Goal: Task Accomplishment & Management: Complete application form

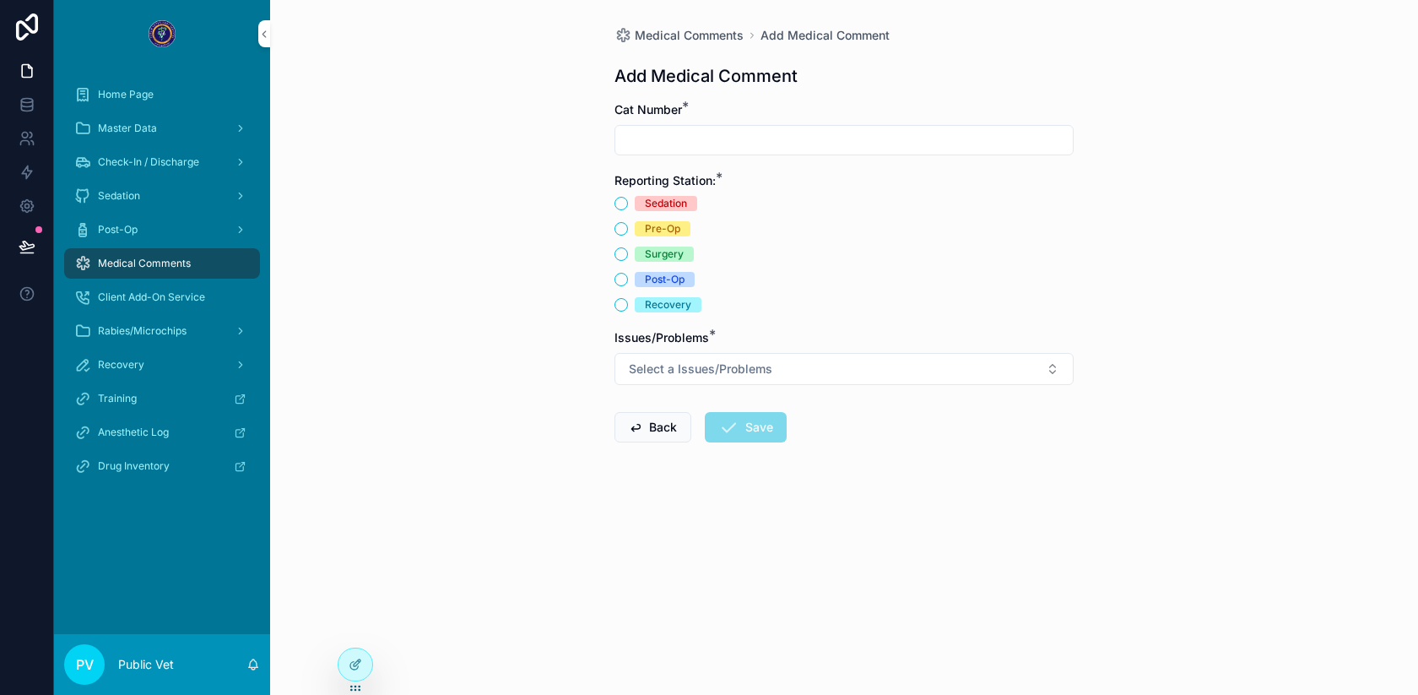
click at [356, 669] on icon at bounding box center [354, 666] width 8 height 8
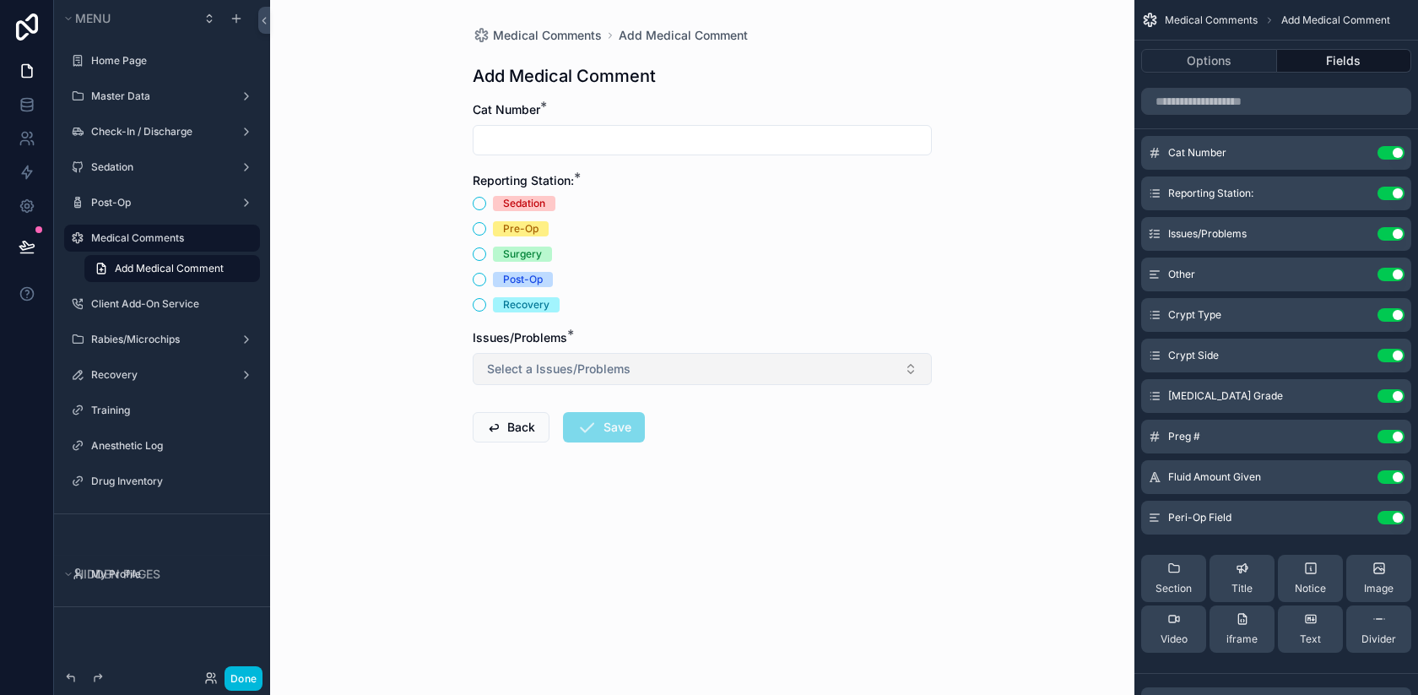
click at [797, 372] on button "Select a Issues/Problems" at bounding box center [702, 369] width 459 height 32
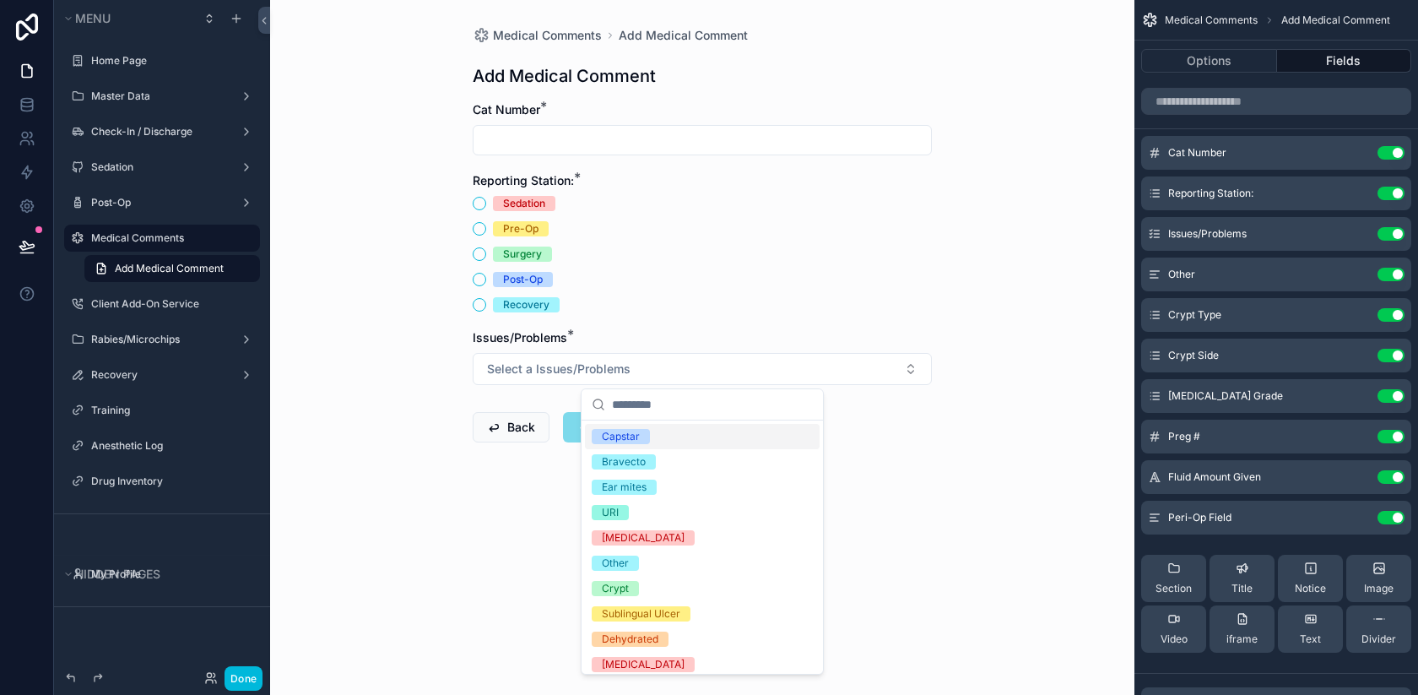
click at [954, 496] on div "Medical Comments Add Medical Comment Add Medical Comment Cat Number * Reporting…" at bounding box center [702, 347] width 864 height 695
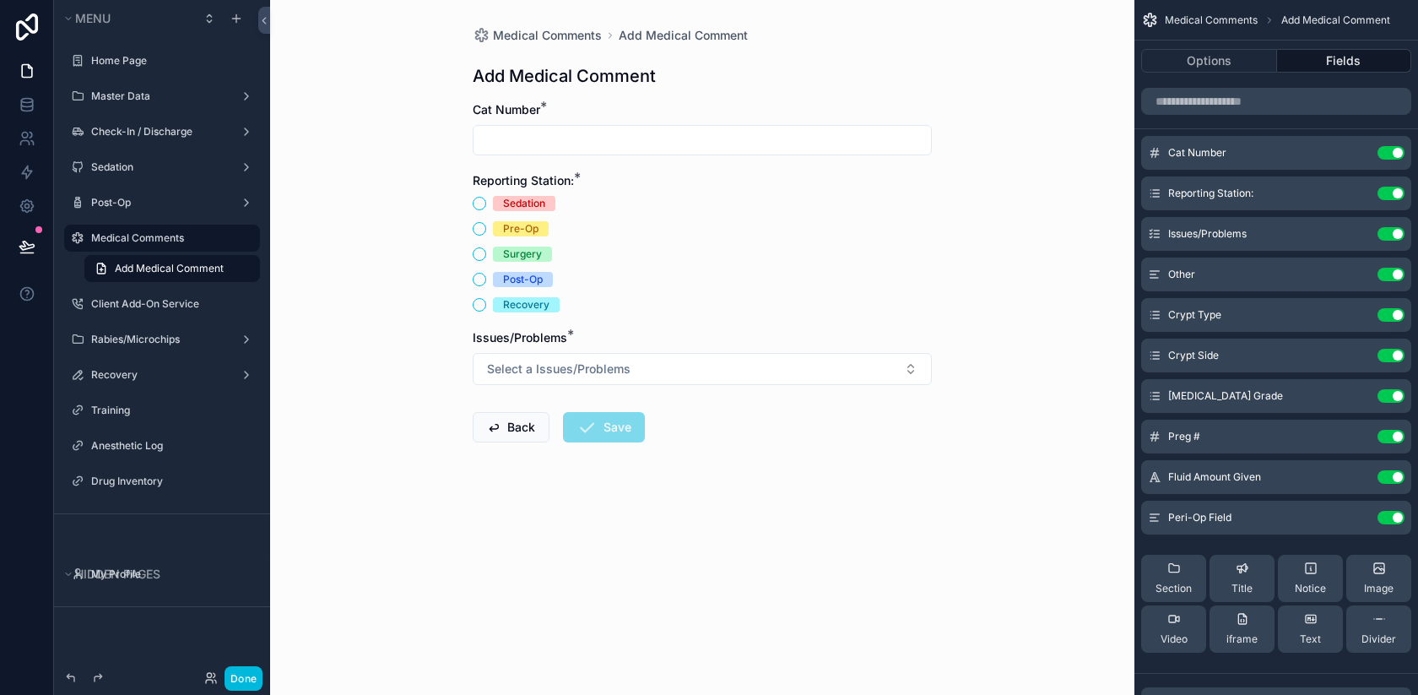
click at [0, 0] on icon "scrollable content" at bounding box center [0, 0] width 0 height 0
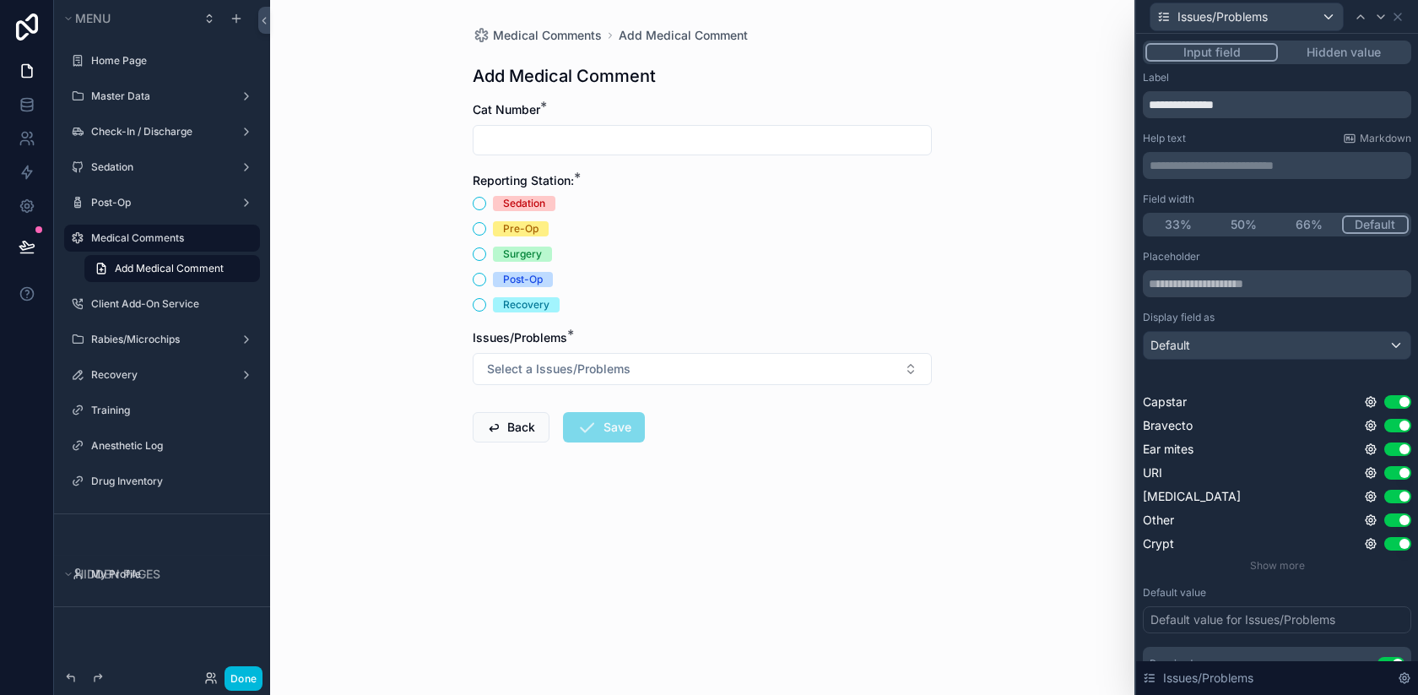
scroll to position [107, 0]
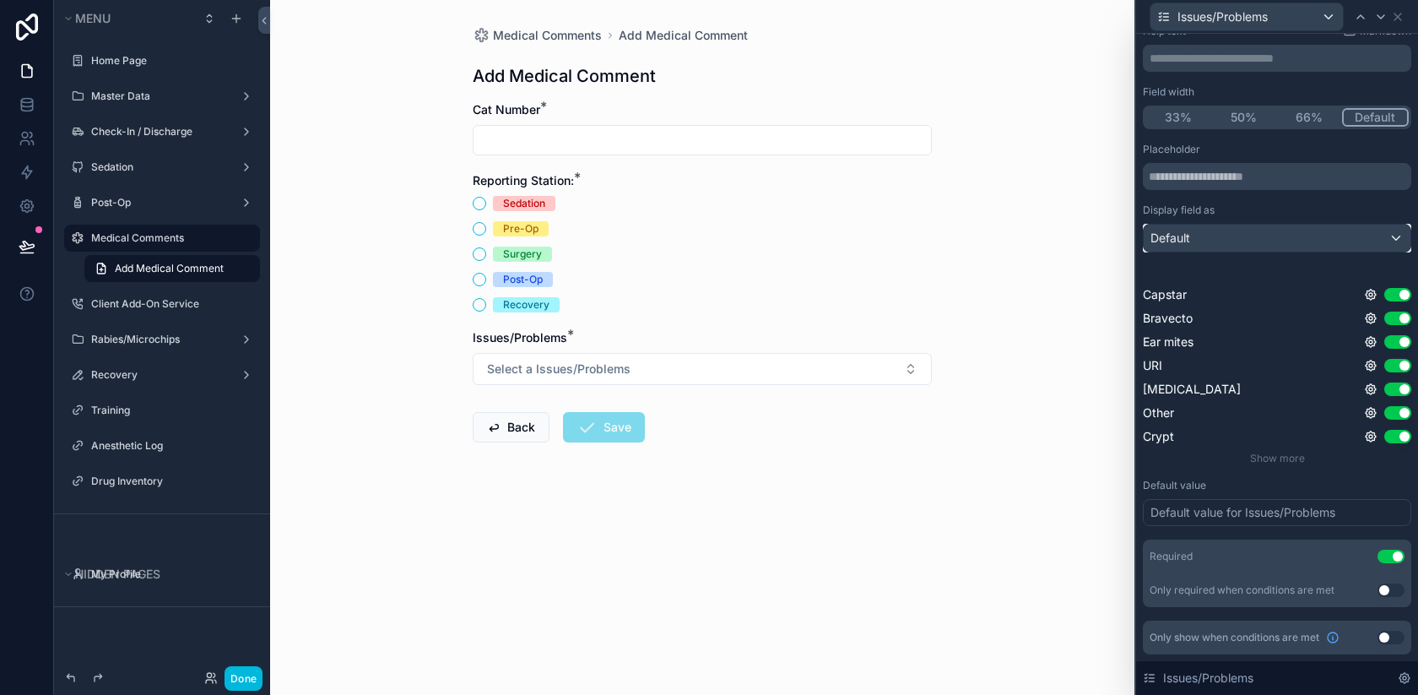
click at [1247, 230] on div "Default" at bounding box center [1277, 238] width 267 height 27
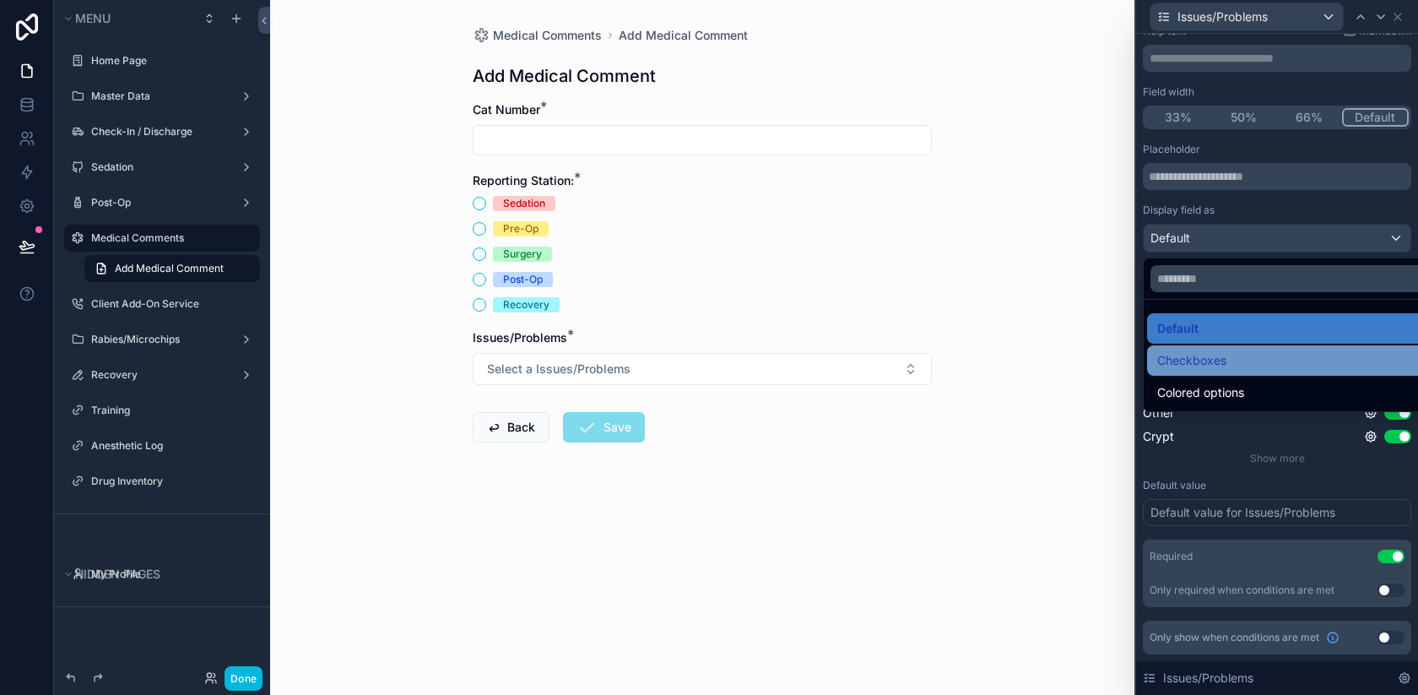
click at [1217, 372] on div "Checkboxes" at bounding box center [1296, 360] width 299 height 30
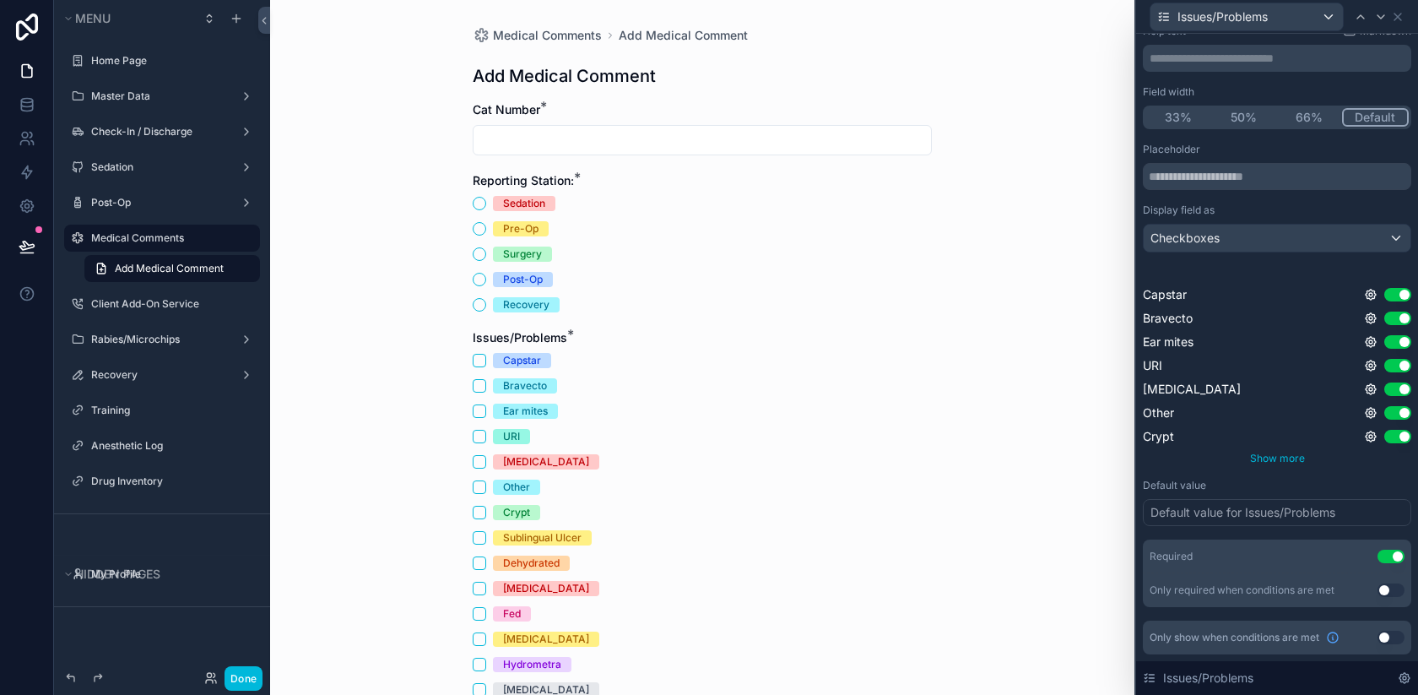
click at [1274, 459] on span "Show more" at bounding box center [1277, 458] width 55 height 13
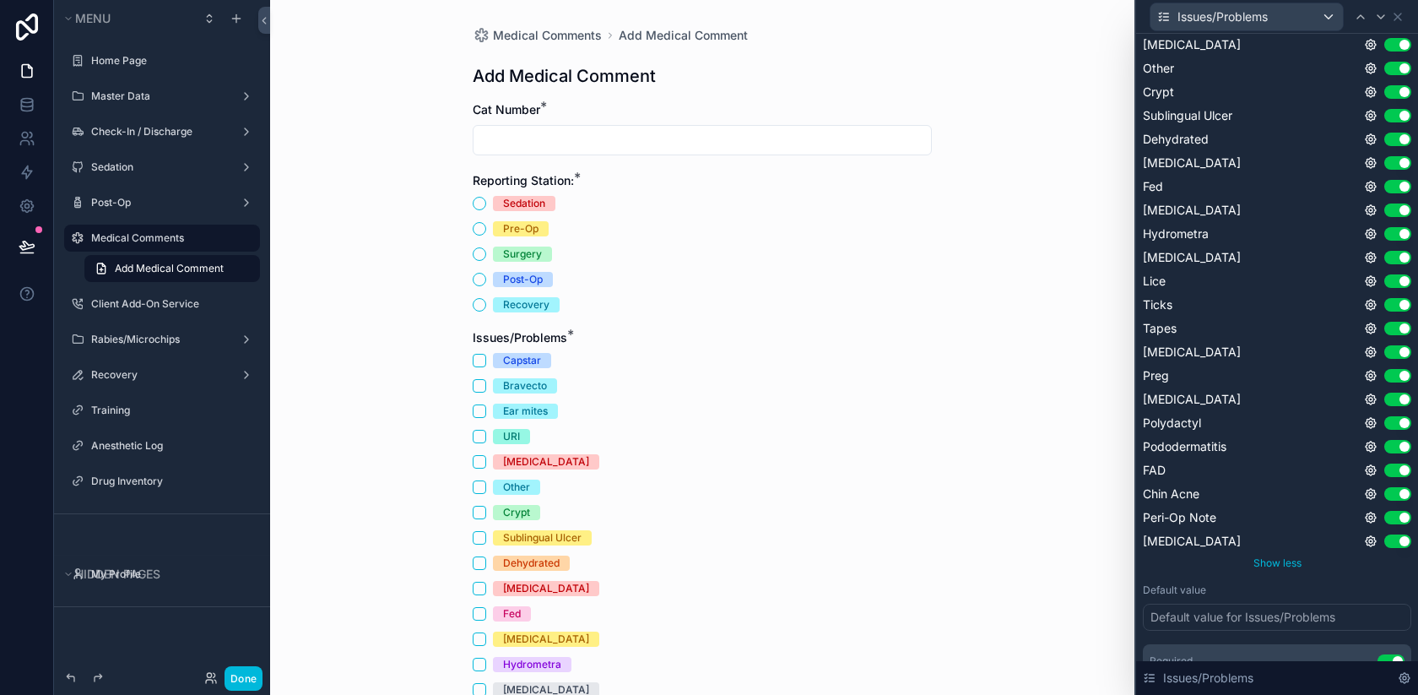
scroll to position [556, 0]
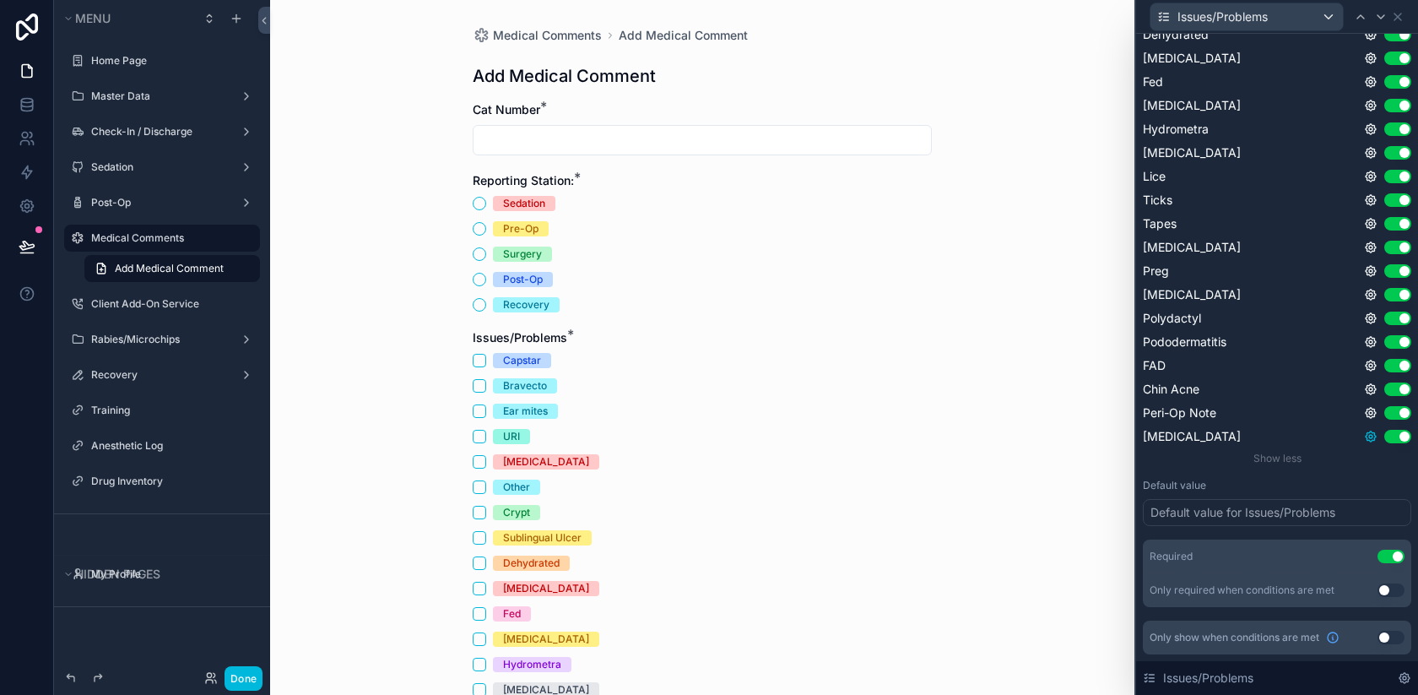
click at [1369, 436] on icon at bounding box center [1370, 436] width 3 height 3
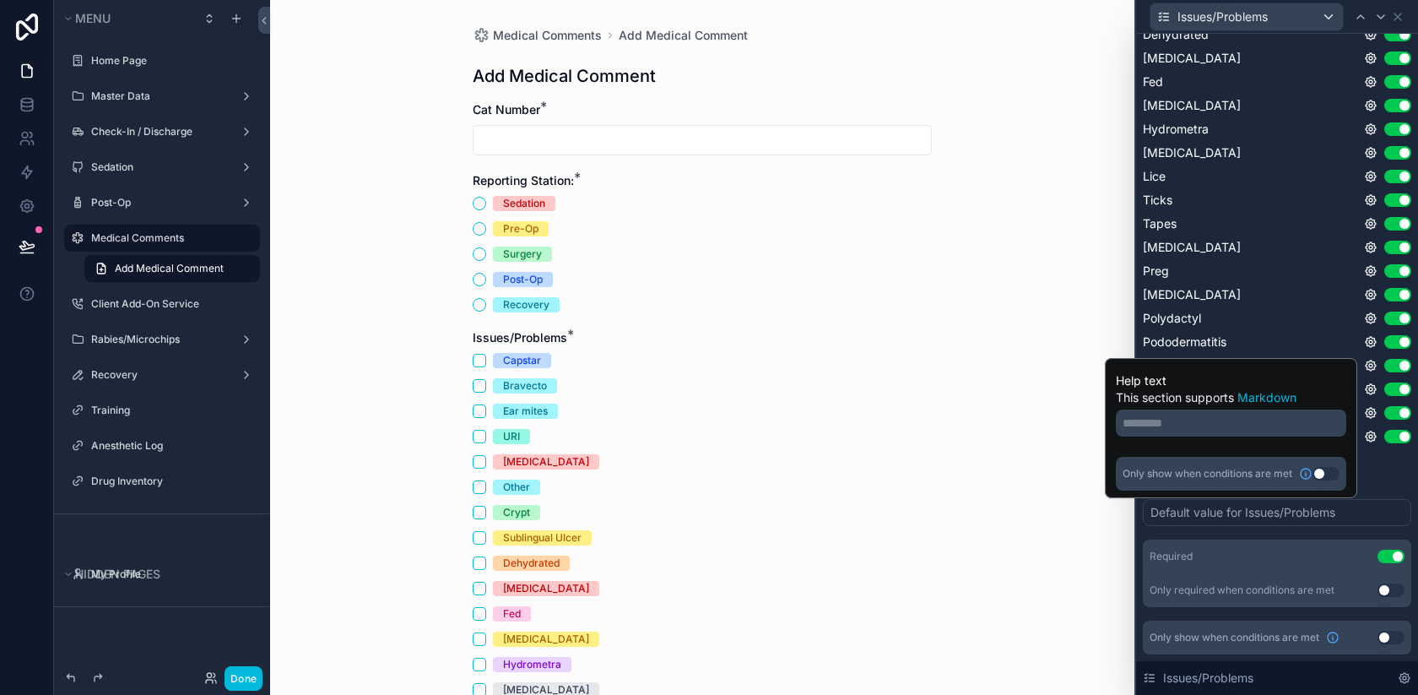
click at [1391, 467] on div "Placeholder Display field as Checkboxes Capstar Use setting Bravecto Use settin…" at bounding box center [1277, 150] width 268 height 913
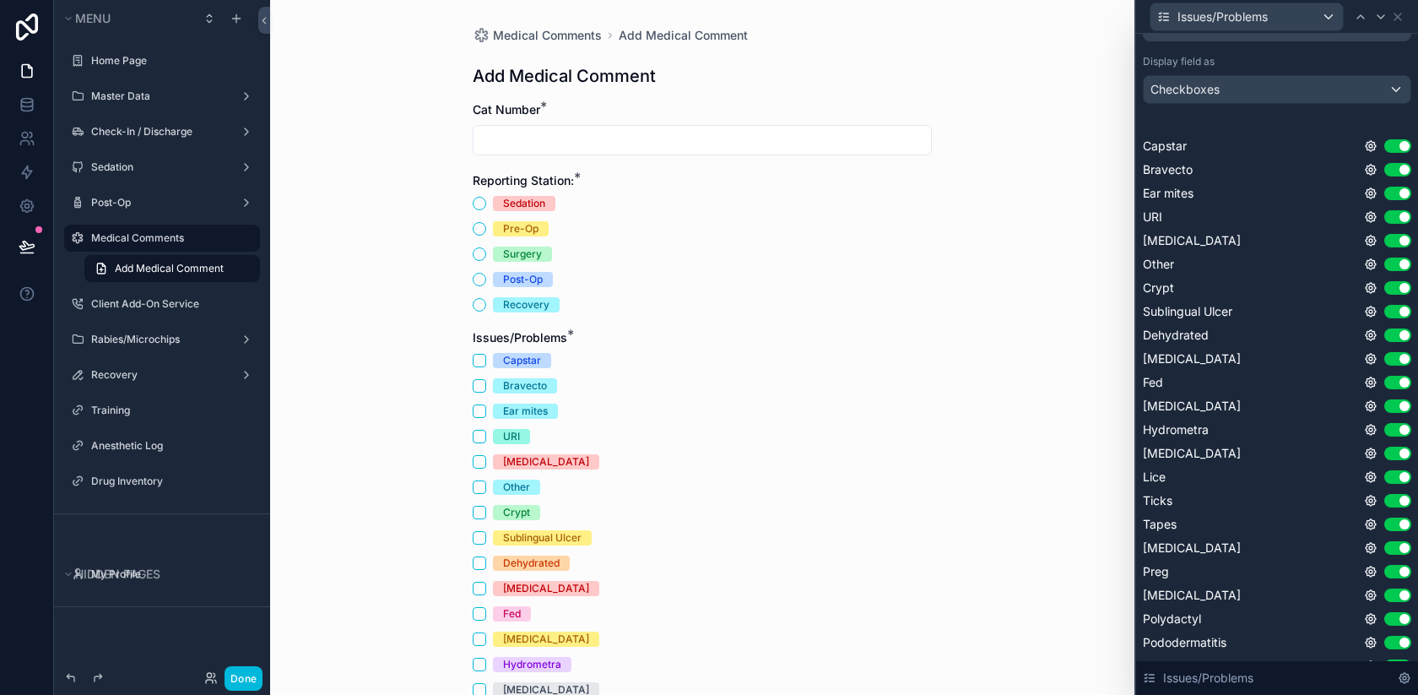
scroll to position [254, 0]
click at [1372, 431] on icon at bounding box center [1370, 431] width 3 height 3
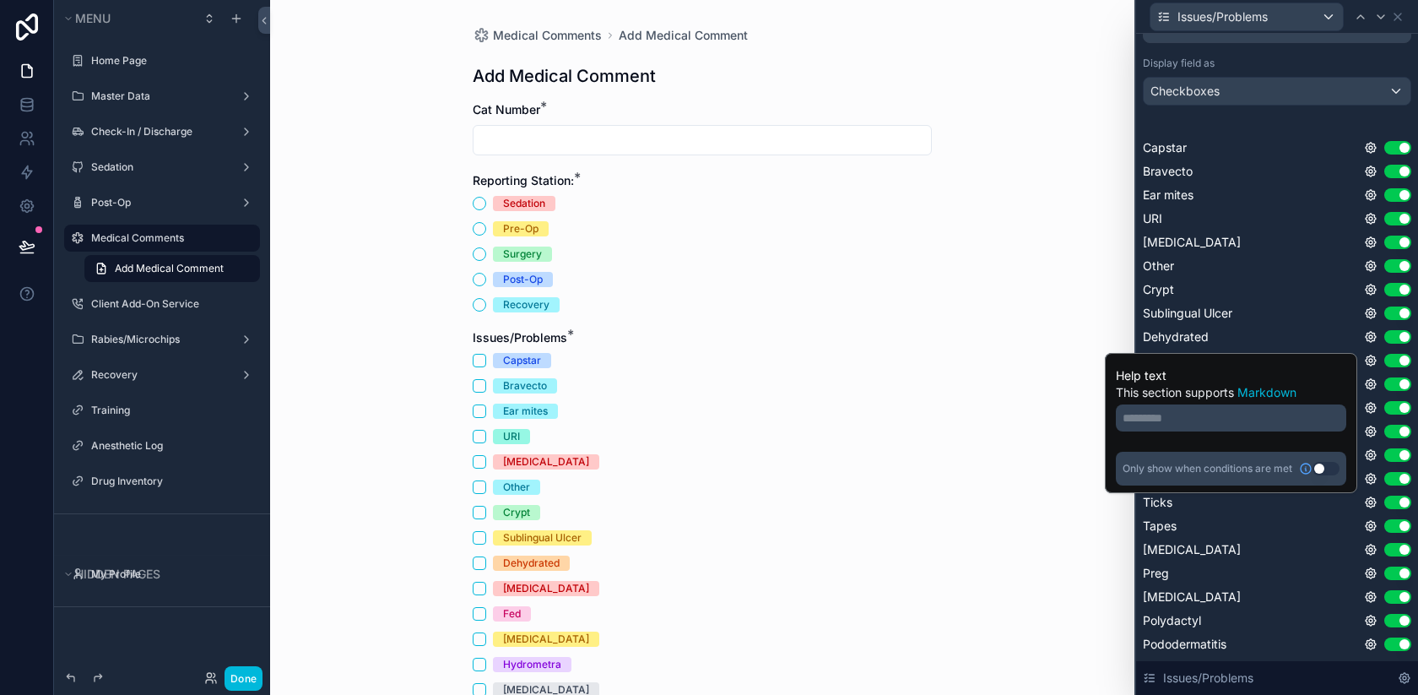
click at [1325, 469] on button "Use setting" at bounding box center [1326, 469] width 27 height 14
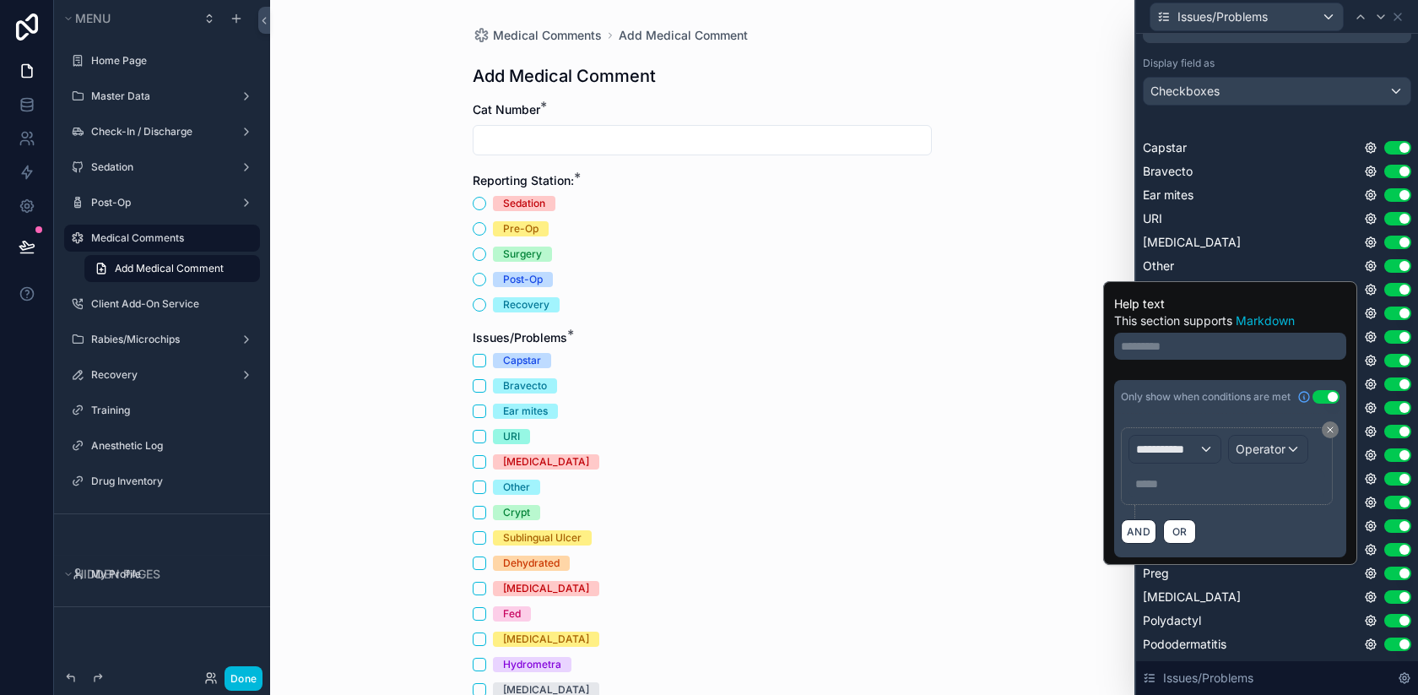
click at [1324, 401] on button "Use setting" at bounding box center [1326, 397] width 27 height 14
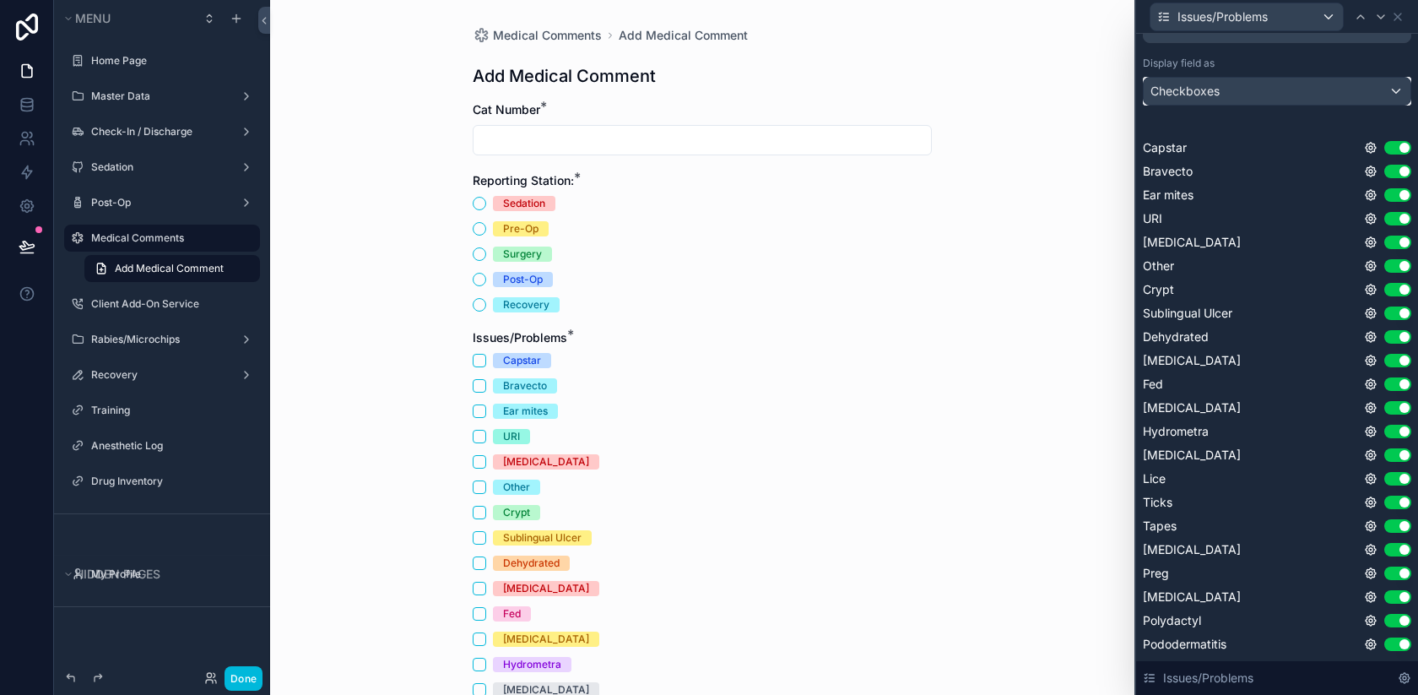
click at [1319, 104] on div "Checkboxes" at bounding box center [1277, 91] width 267 height 27
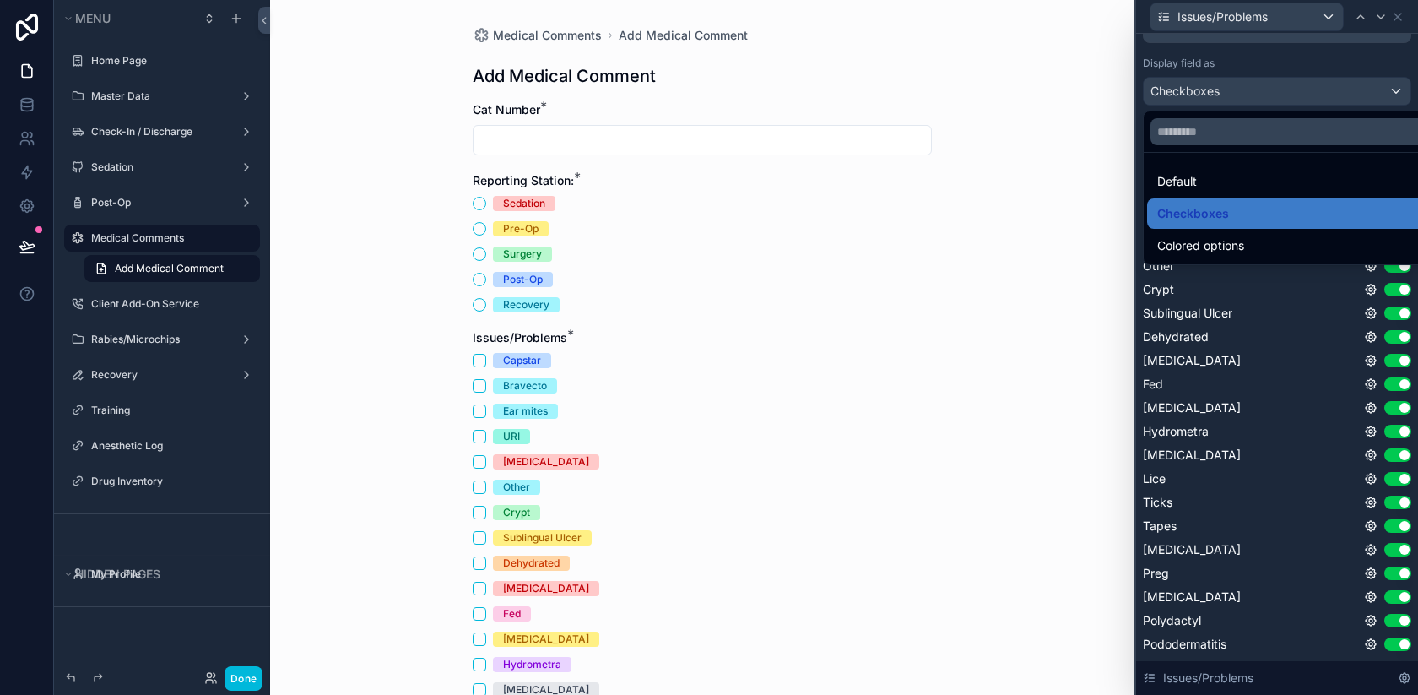
click at [1235, 48] on div at bounding box center [1277, 347] width 282 height 695
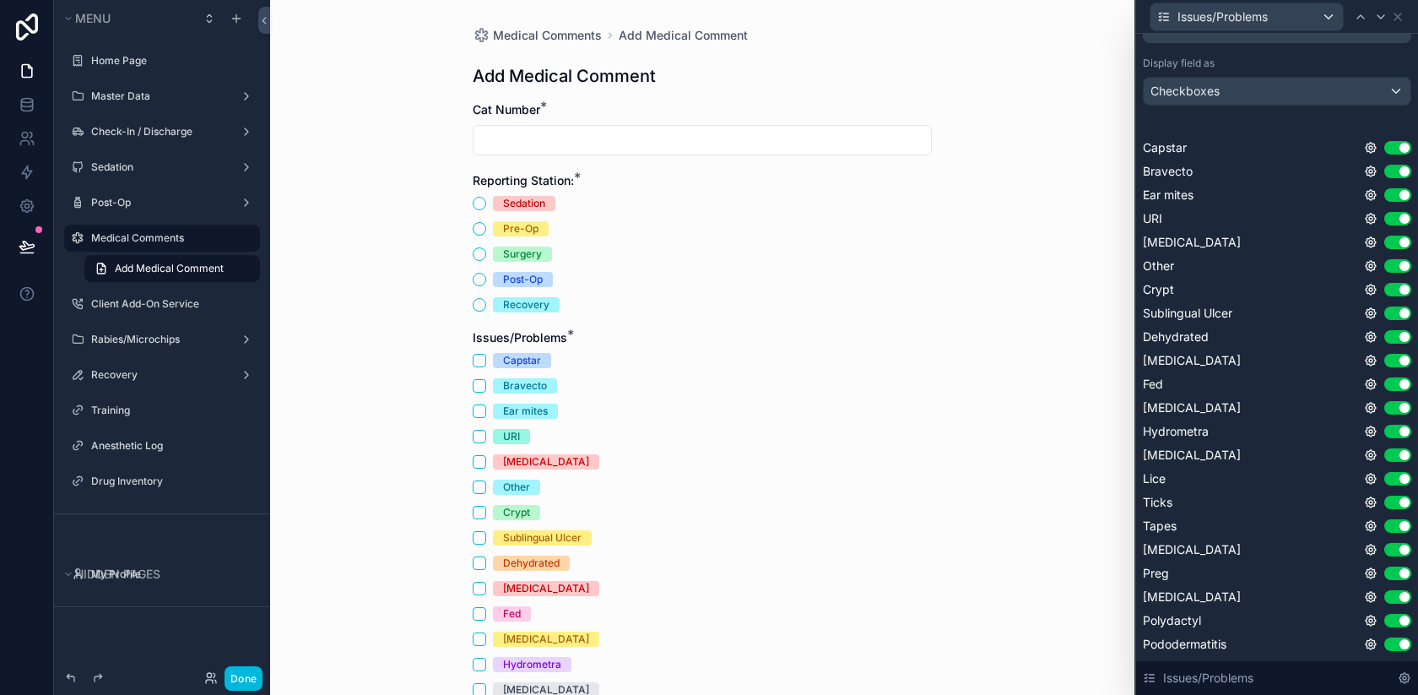
scroll to position [0, 0]
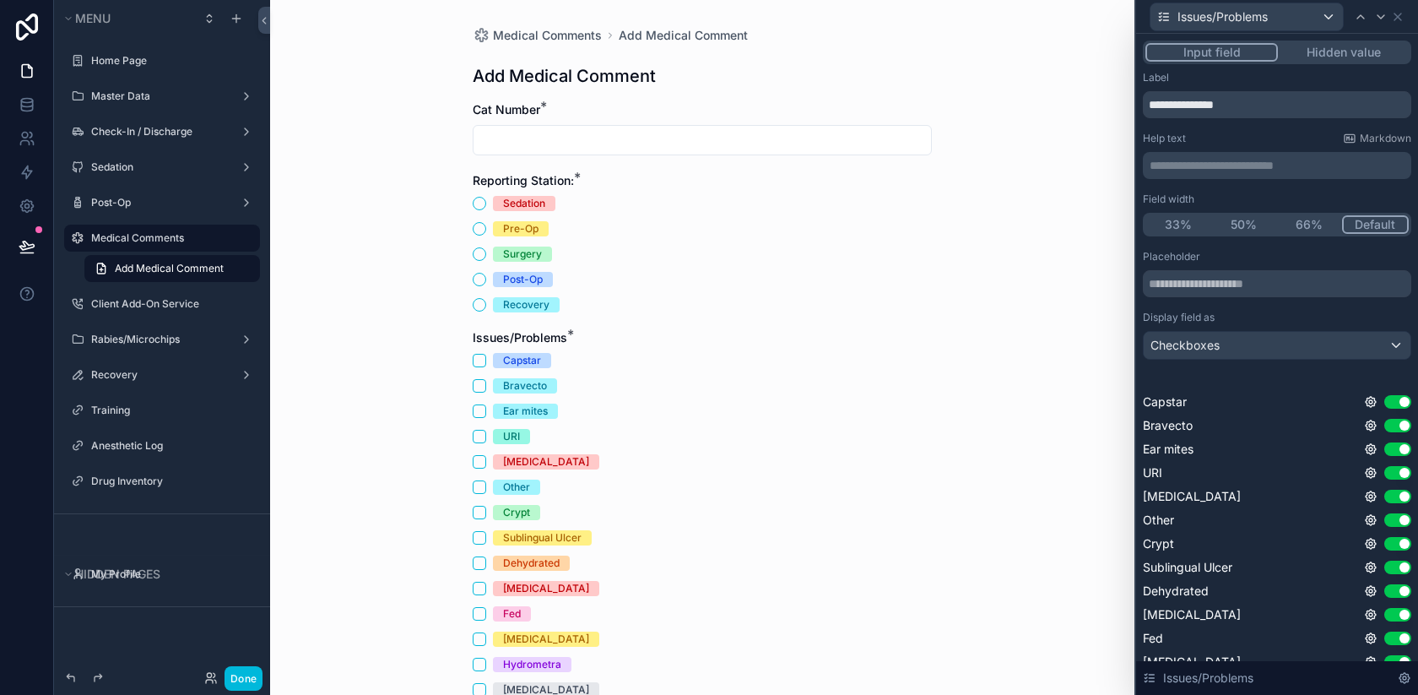
click at [1249, 226] on button "50%" at bounding box center [1244, 224] width 66 height 19
click at [1325, 229] on button "66%" at bounding box center [1311, 224] width 66 height 19
click at [1368, 226] on button "Default" at bounding box center [1377, 224] width 66 height 19
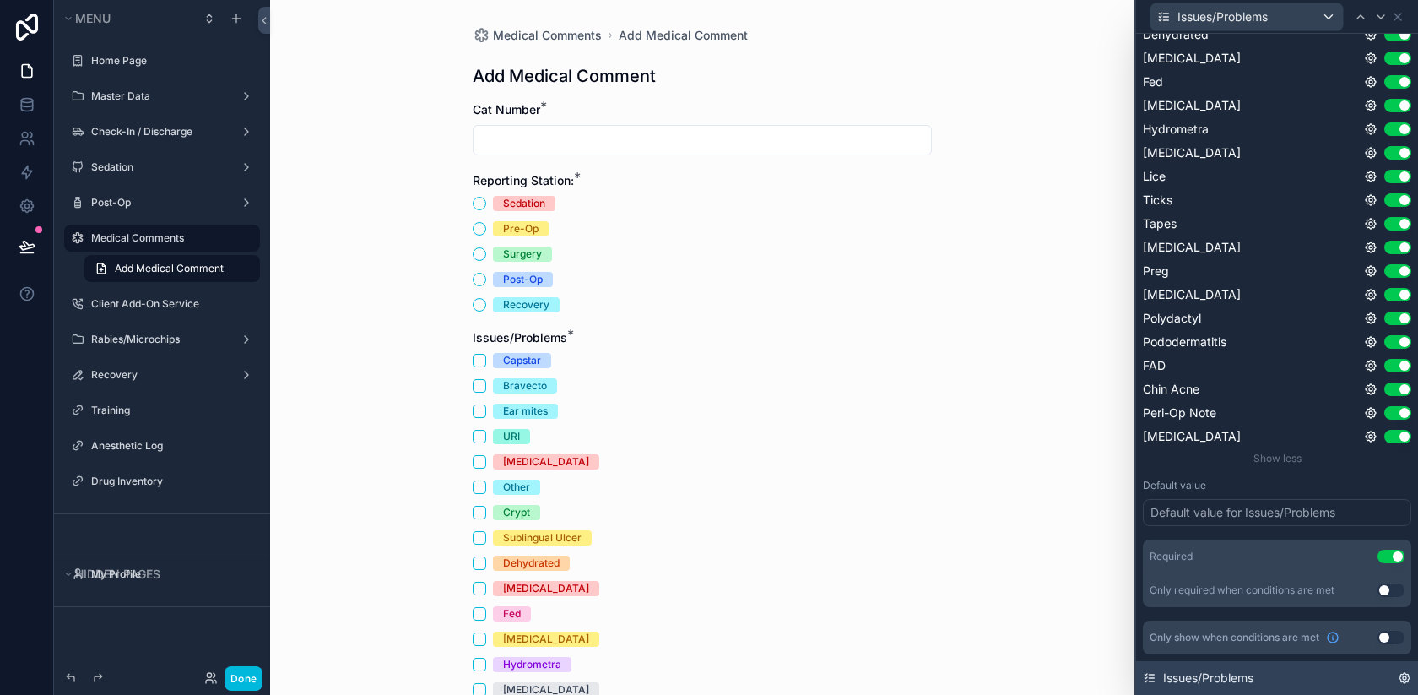
click at [1404, 680] on icon at bounding box center [1404, 677] width 3 height 3
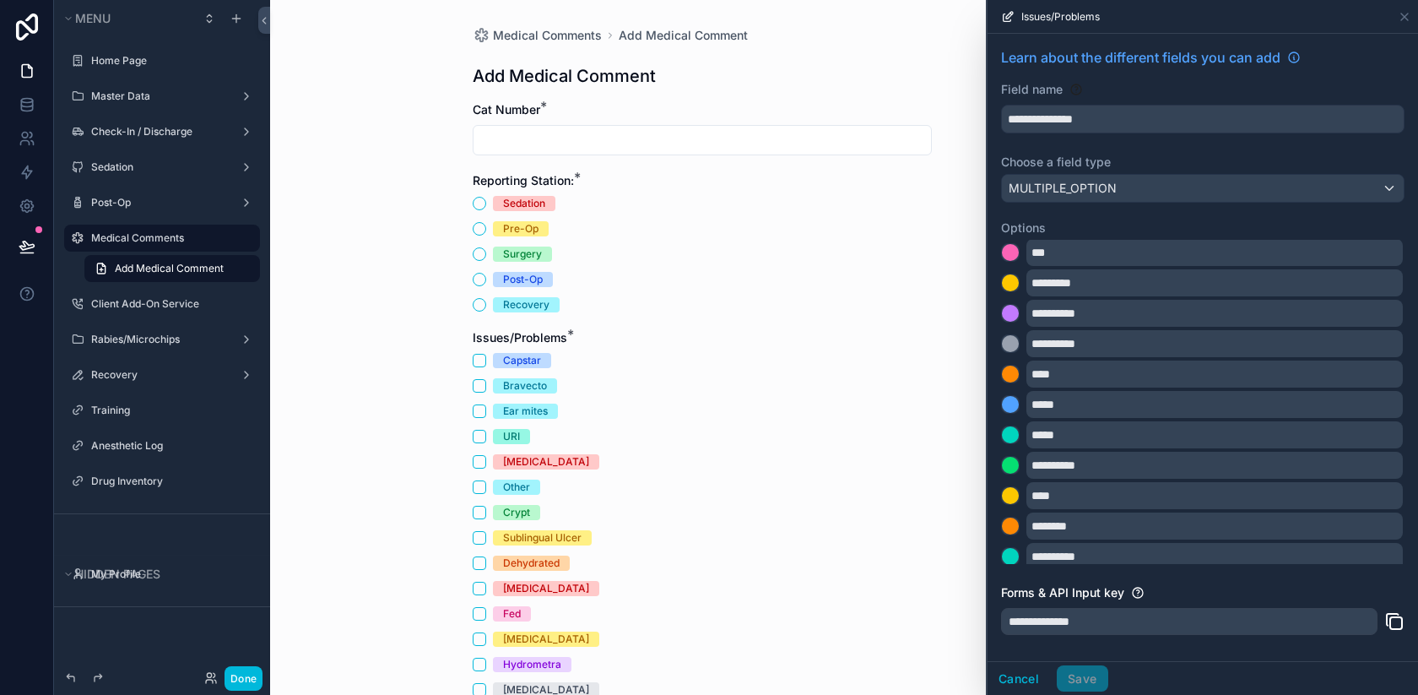
scroll to position [466, 0]
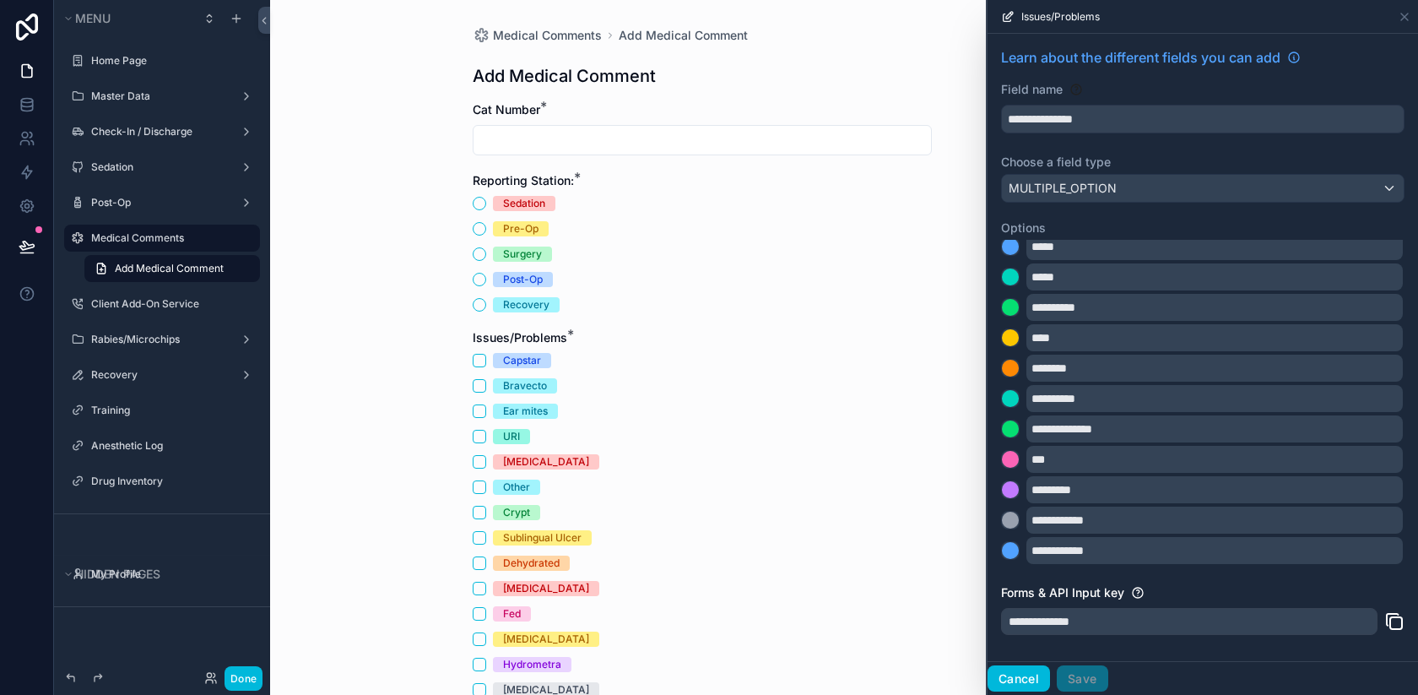
click at [1016, 680] on button "Cancel" at bounding box center [1019, 678] width 62 height 27
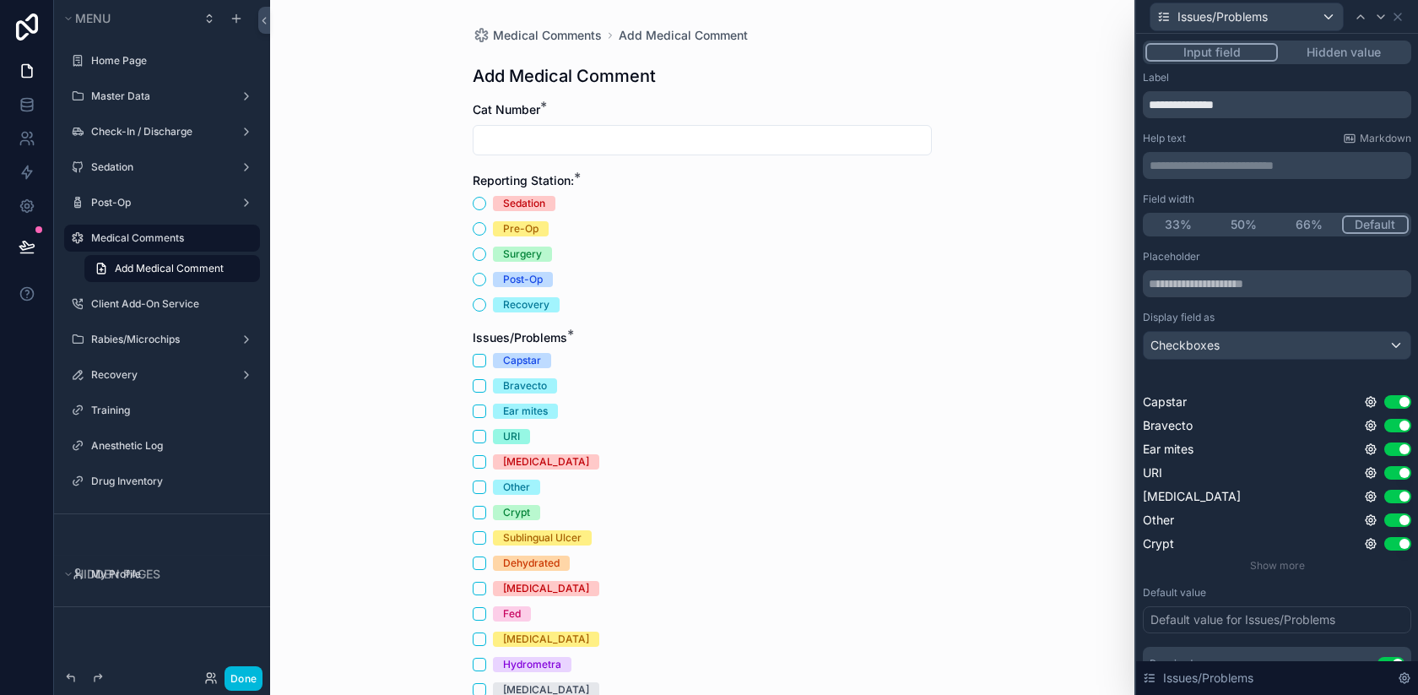
click at [1303, 53] on button "Hidden value" at bounding box center [1343, 52] width 131 height 19
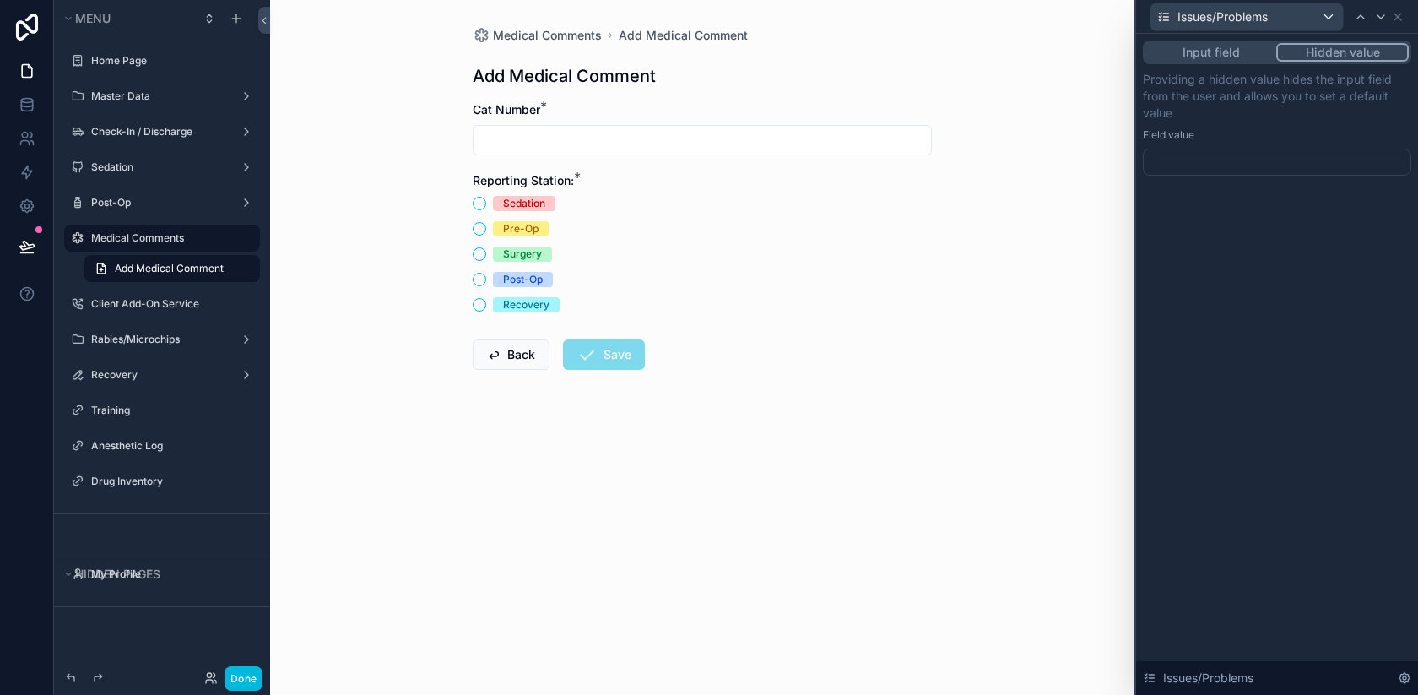
click at [1238, 56] on button "Input field" at bounding box center [1211, 52] width 131 height 19
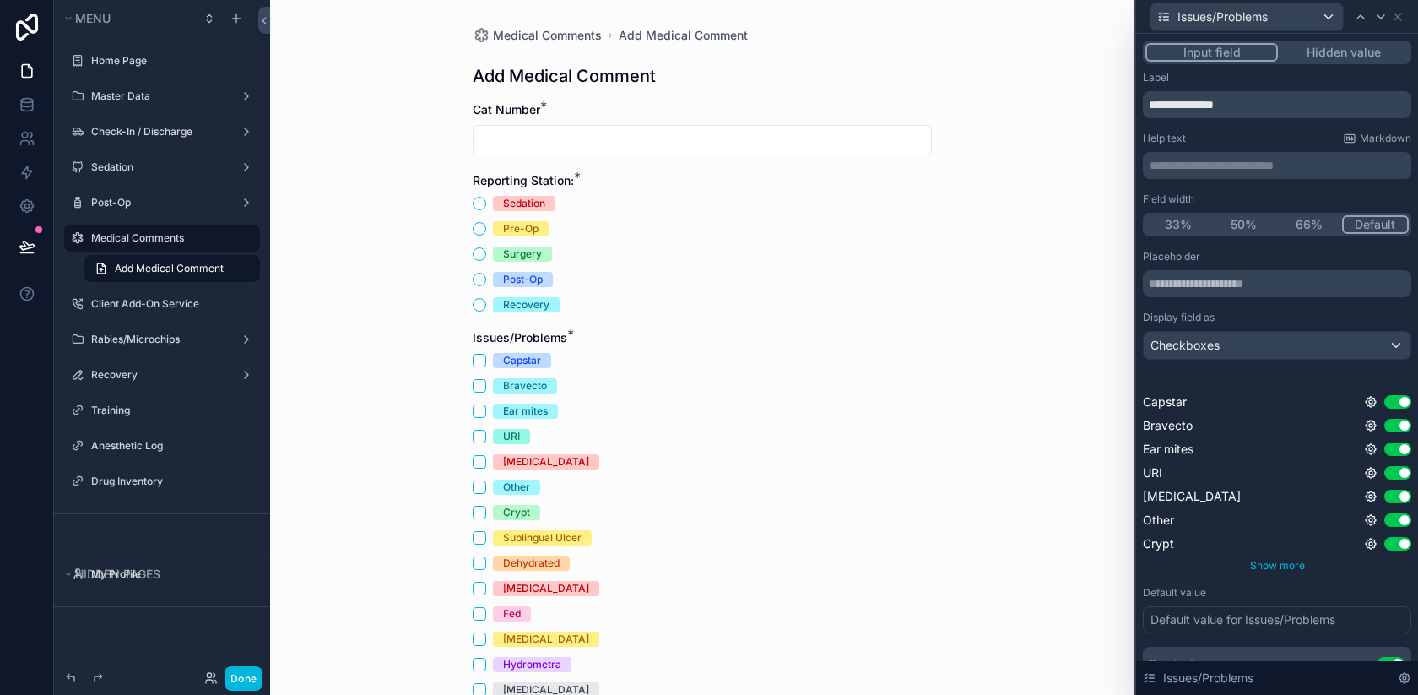
scroll to position [107, 0]
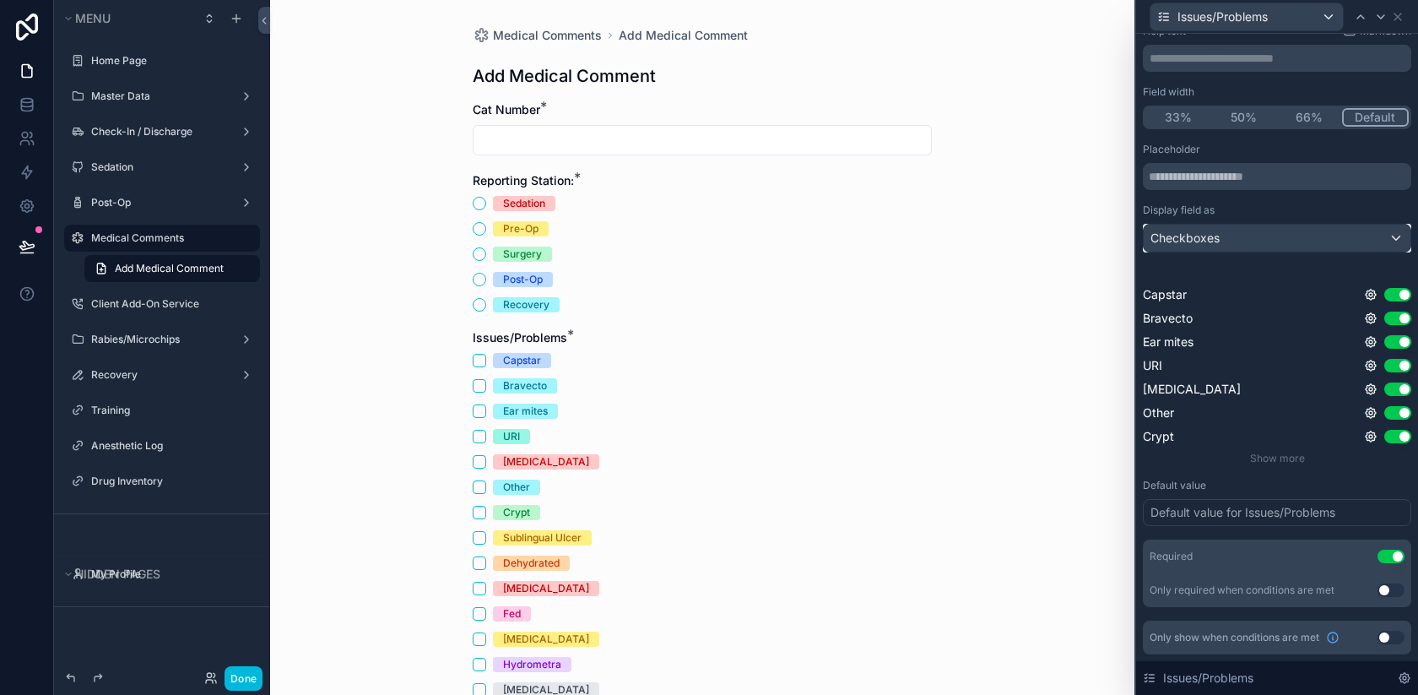
click at [1270, 235] on div "Checkboxes" at bounding box center [1277, 238] width 267 height 27
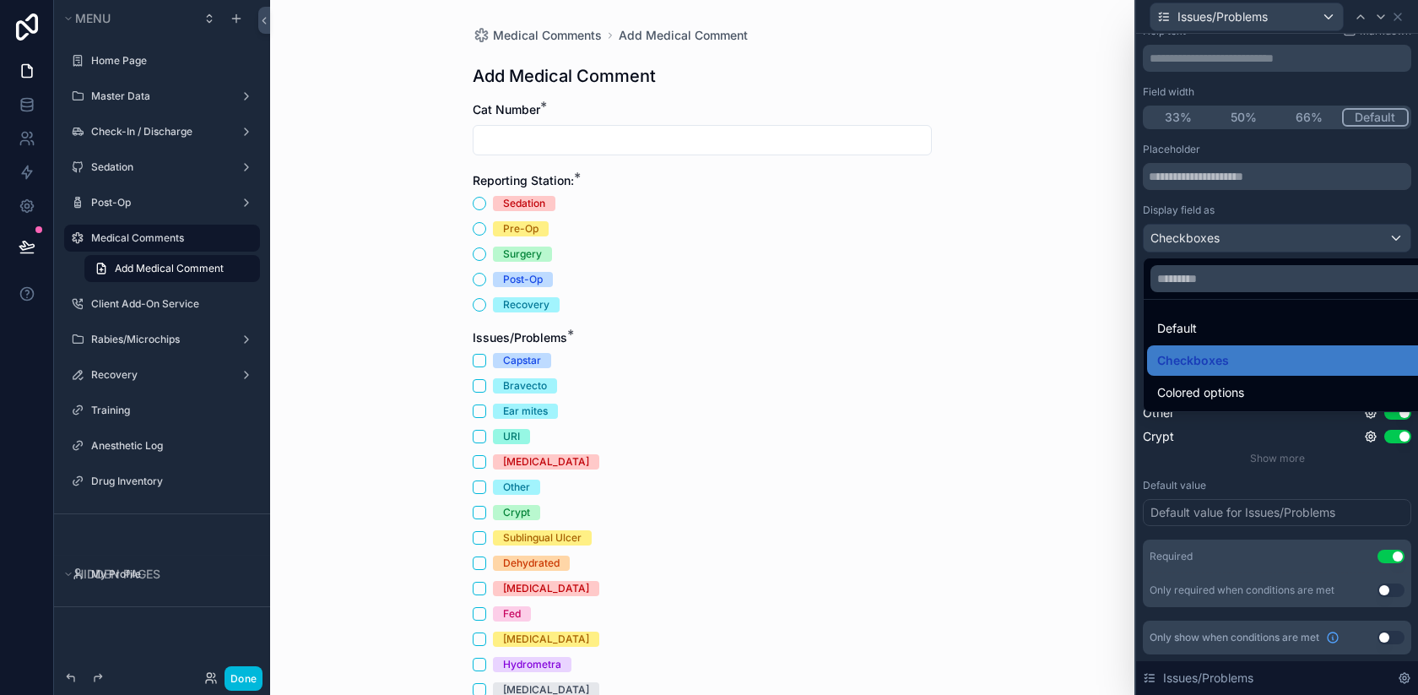
click at [1270, 235] on div at bounding box center [1277, 347] width 282 height 695
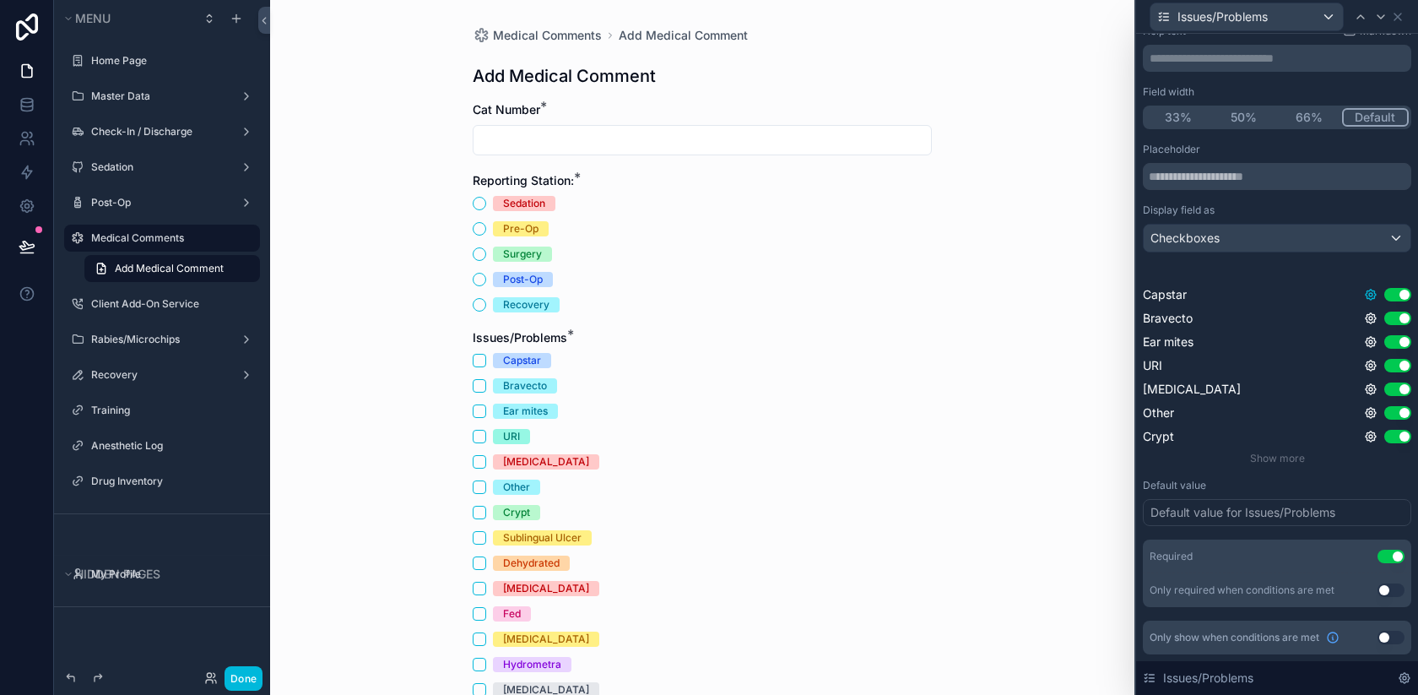
click at [1370, 293] on icon at bounding box center [1370, 294] width 3 height 3
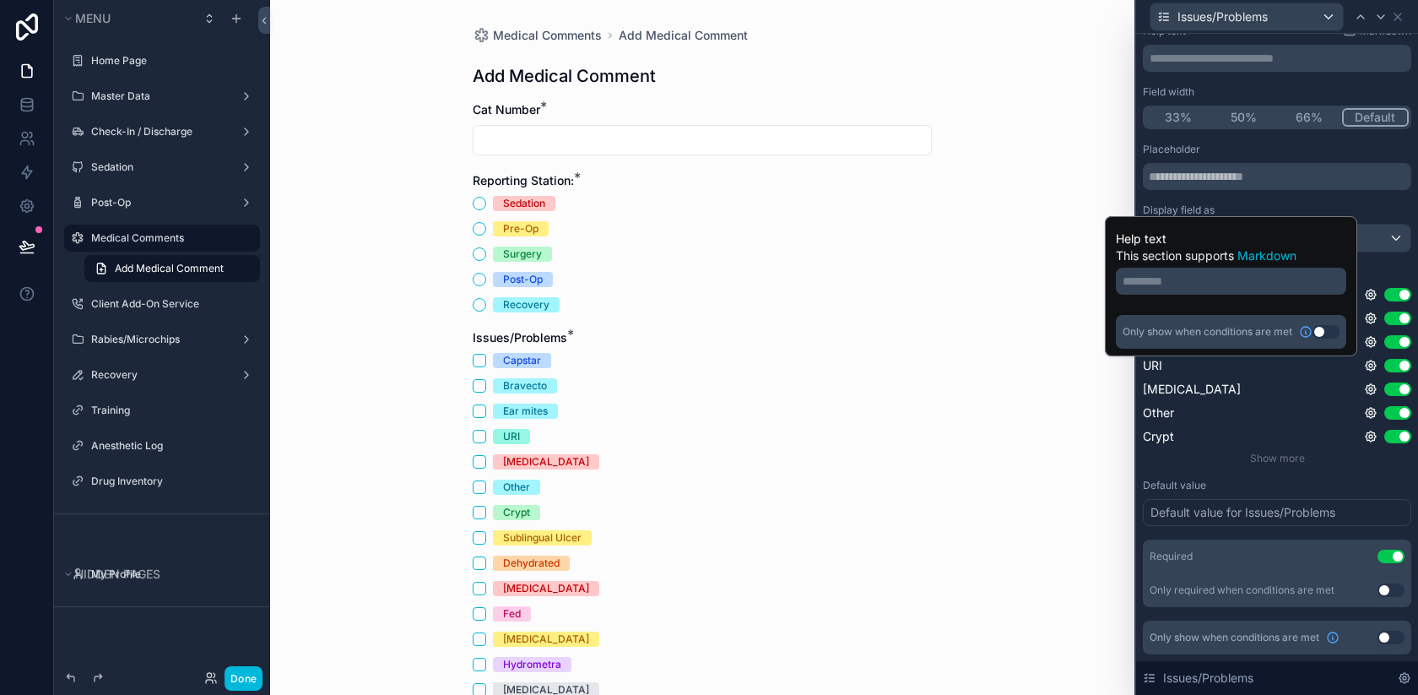
click at [1321, 333] on button "Use setting" at bounding box center [1326, 332] width 27 height 14
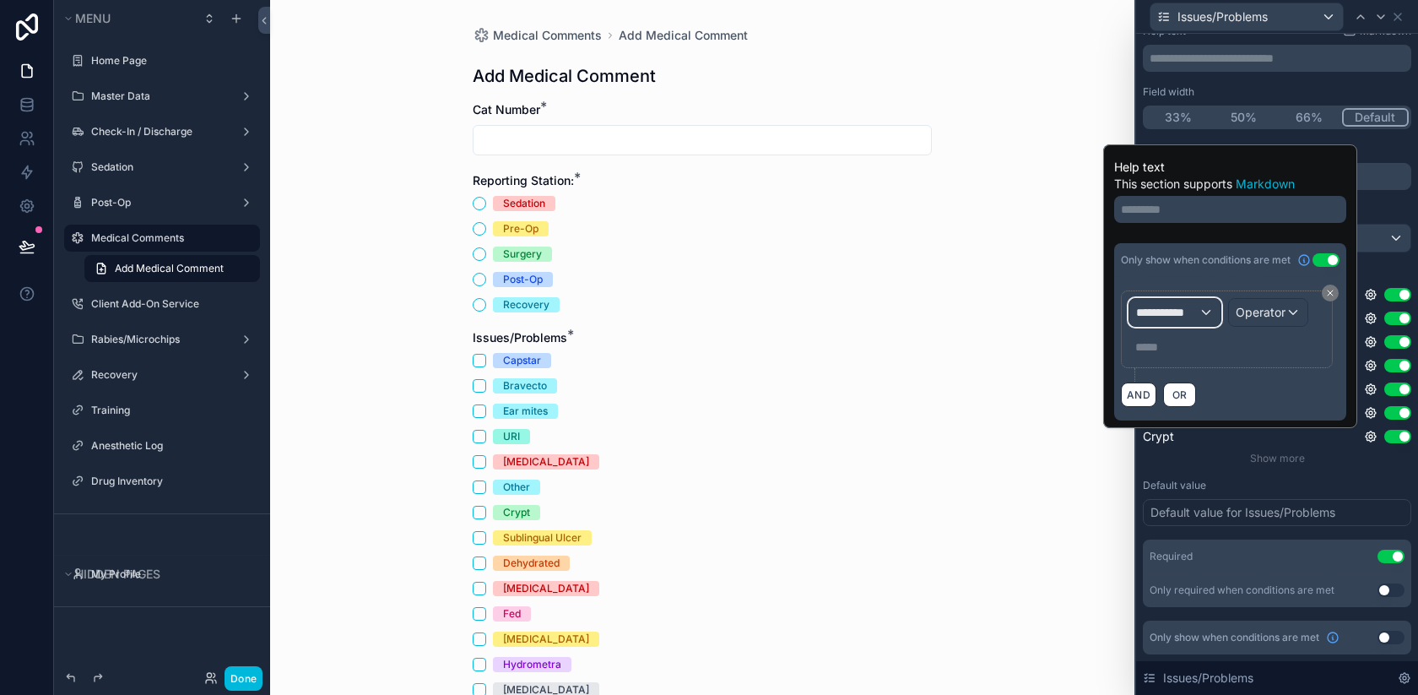
click at [1186, 320] on span "**********" at bounding box center [1167, 312] width 62 height 17
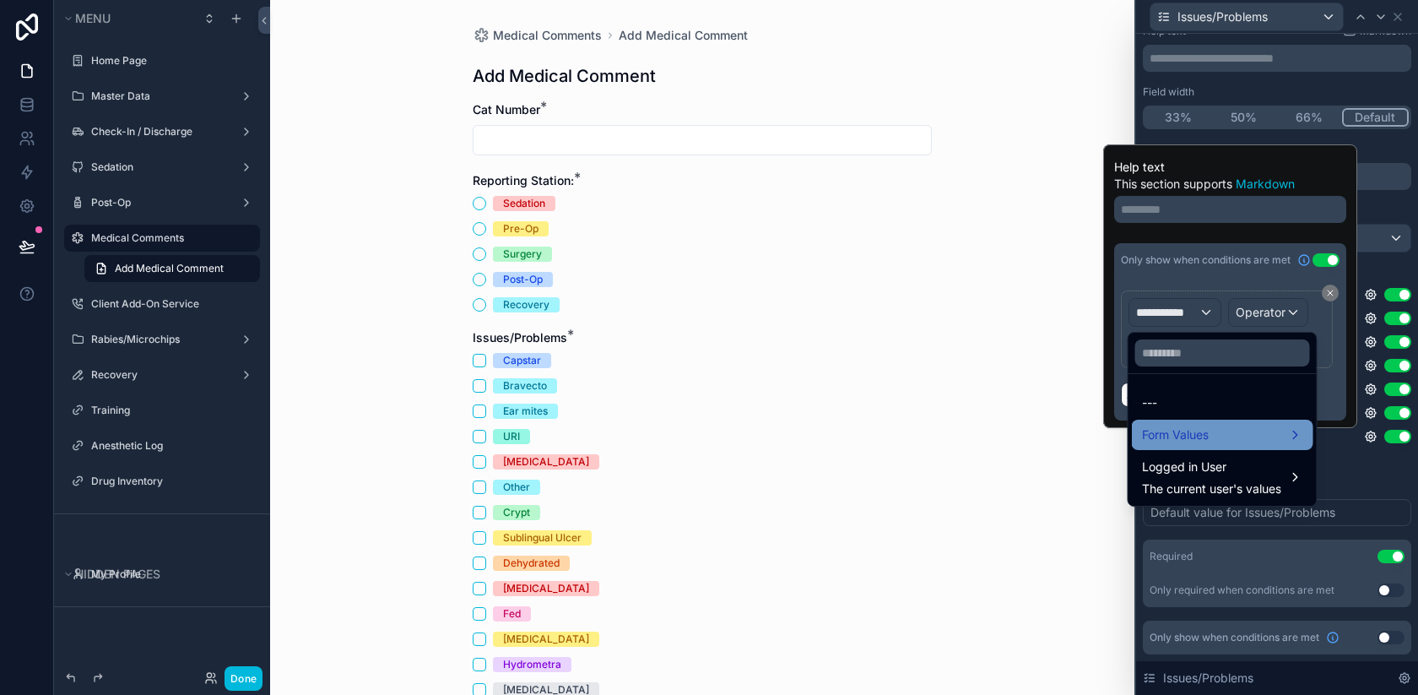
click at [1209, 428] on span "Form Values" at bounding box center [1175, 435] width 67 height 20
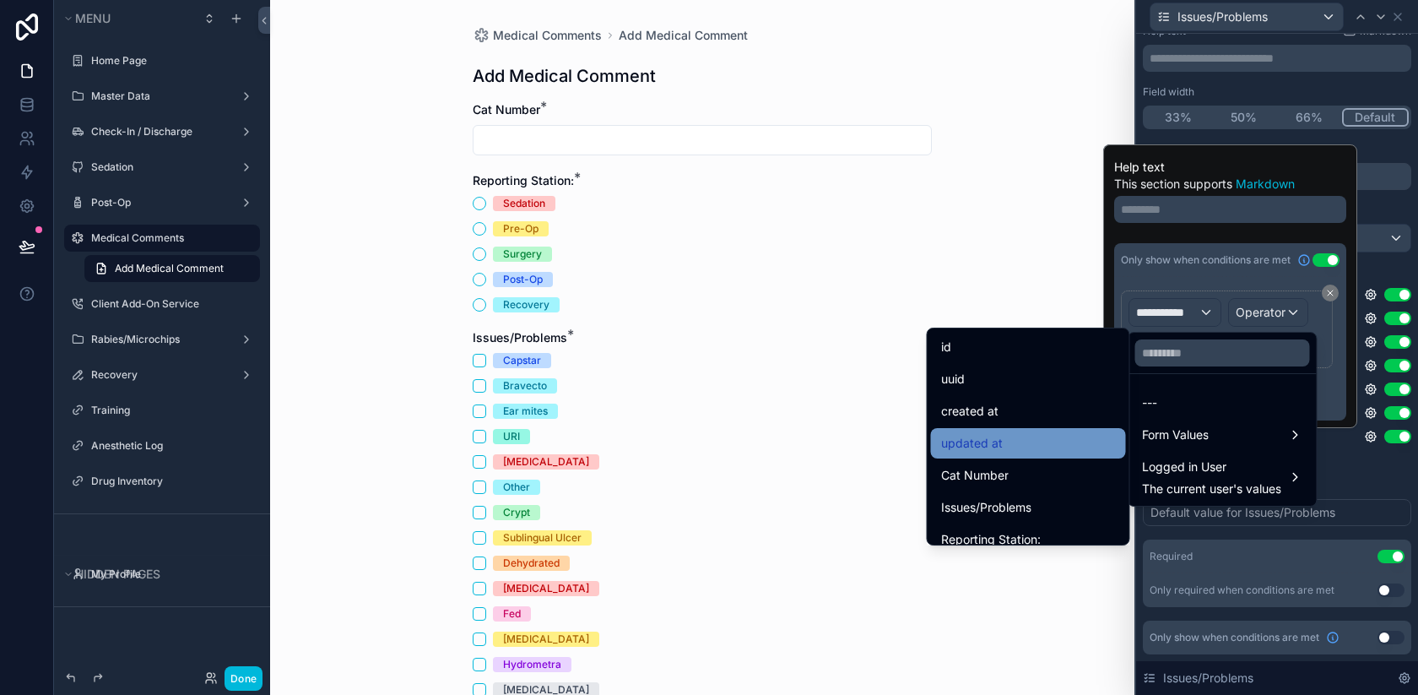
scroll to position [42, 0]
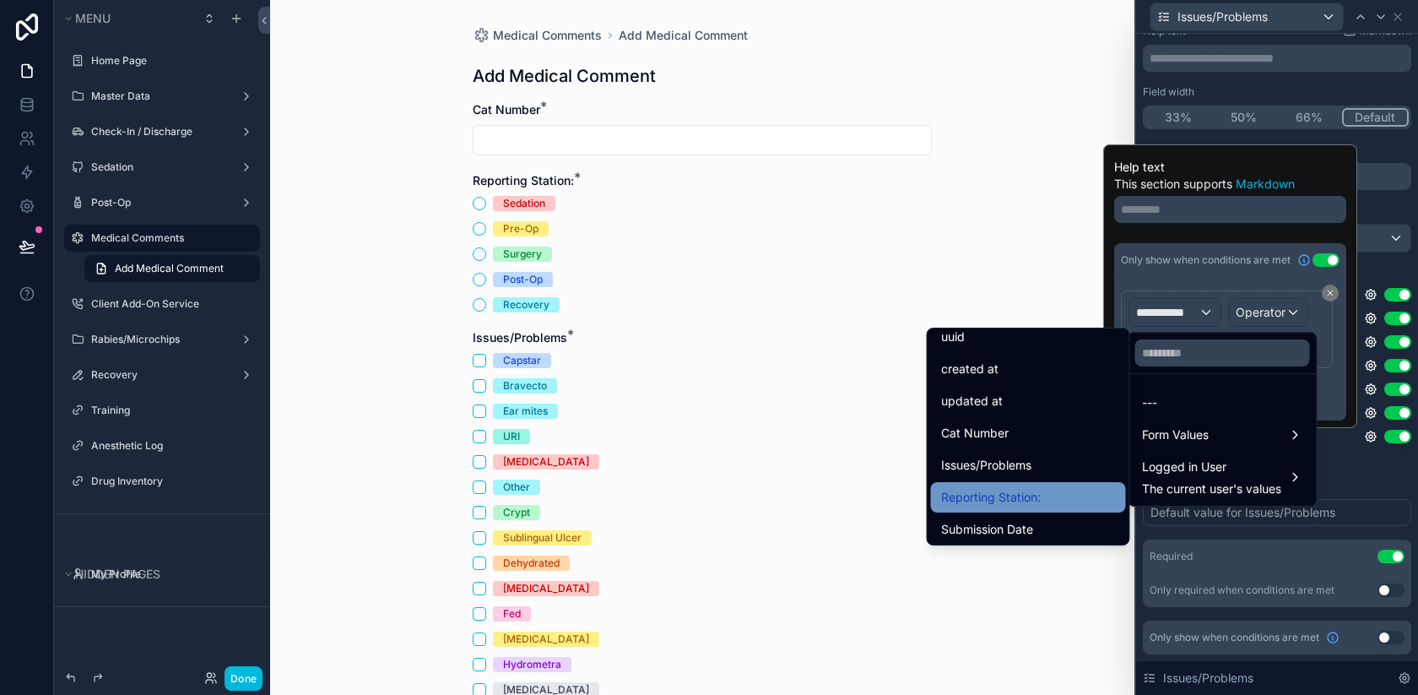
click at [1023, 490] on span "Reporting Station:" at bounding box center [991, 497] width 100 height 20
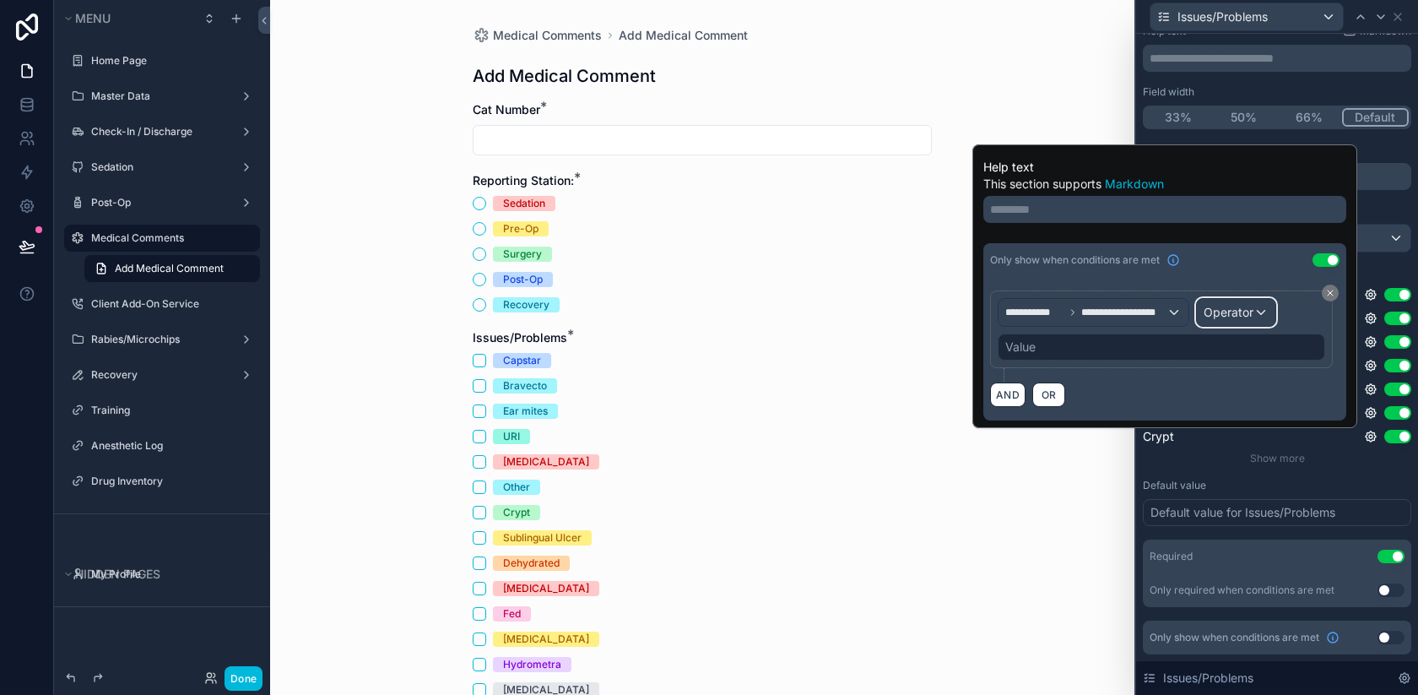
click at [1237, 315] on span "Operator" at bounding box center [1229, 312] width 50 height 14
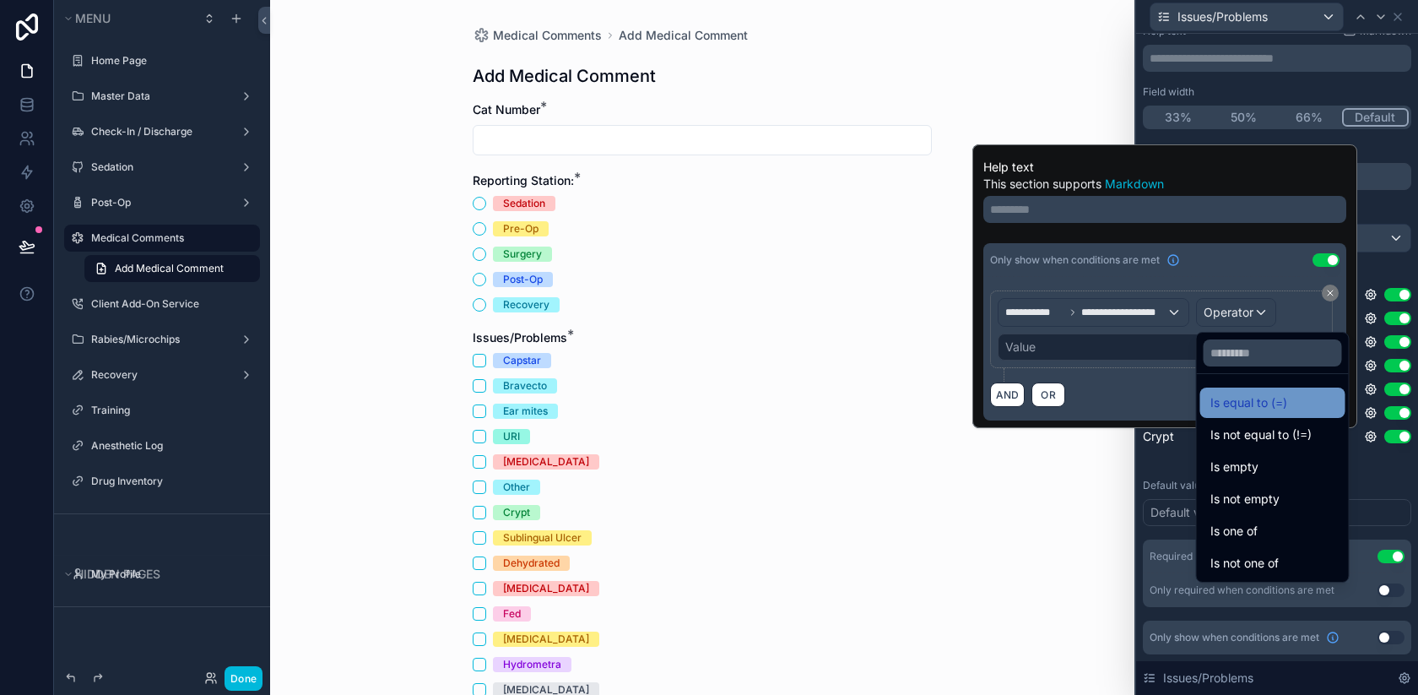
click at [1264, 398] on span "Is equal to (=)" at bounding box center [1249, 403] width 77 height 20
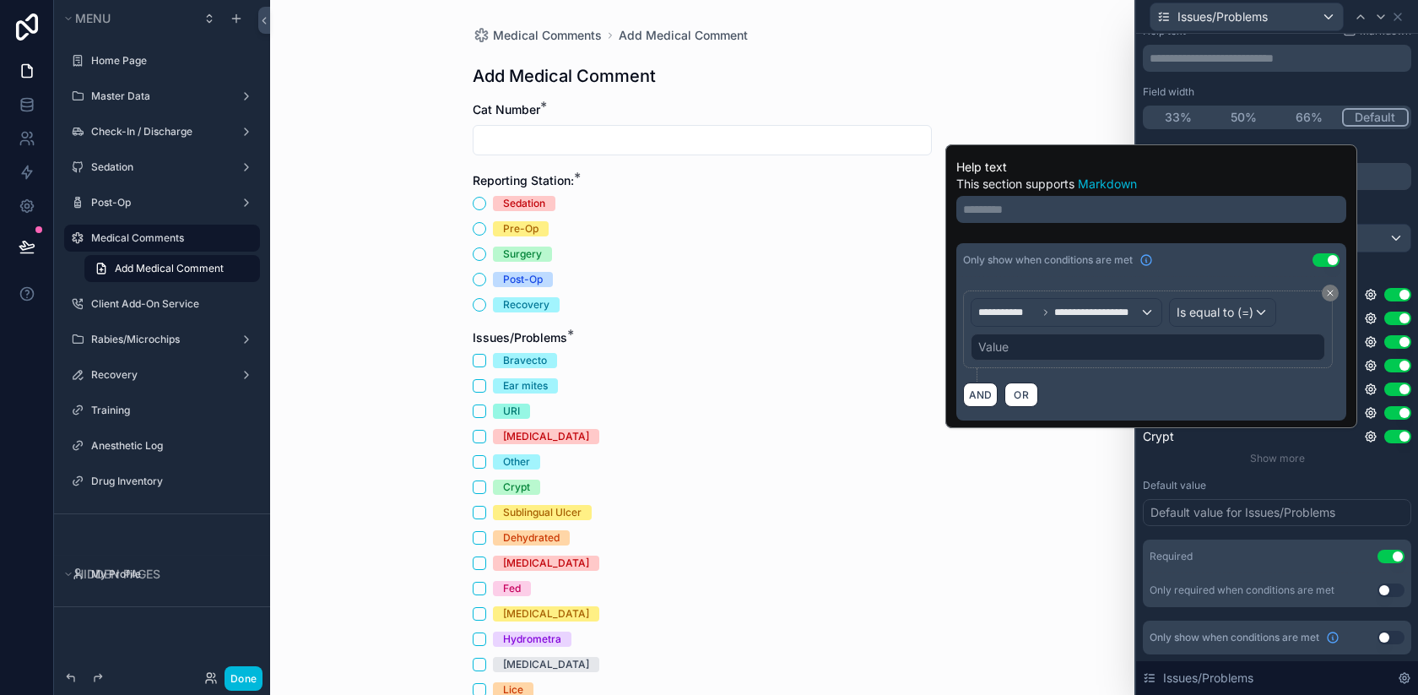
click at [1053, 357] on div "Value" at bounding box center [1148, 346] width 355 height 27
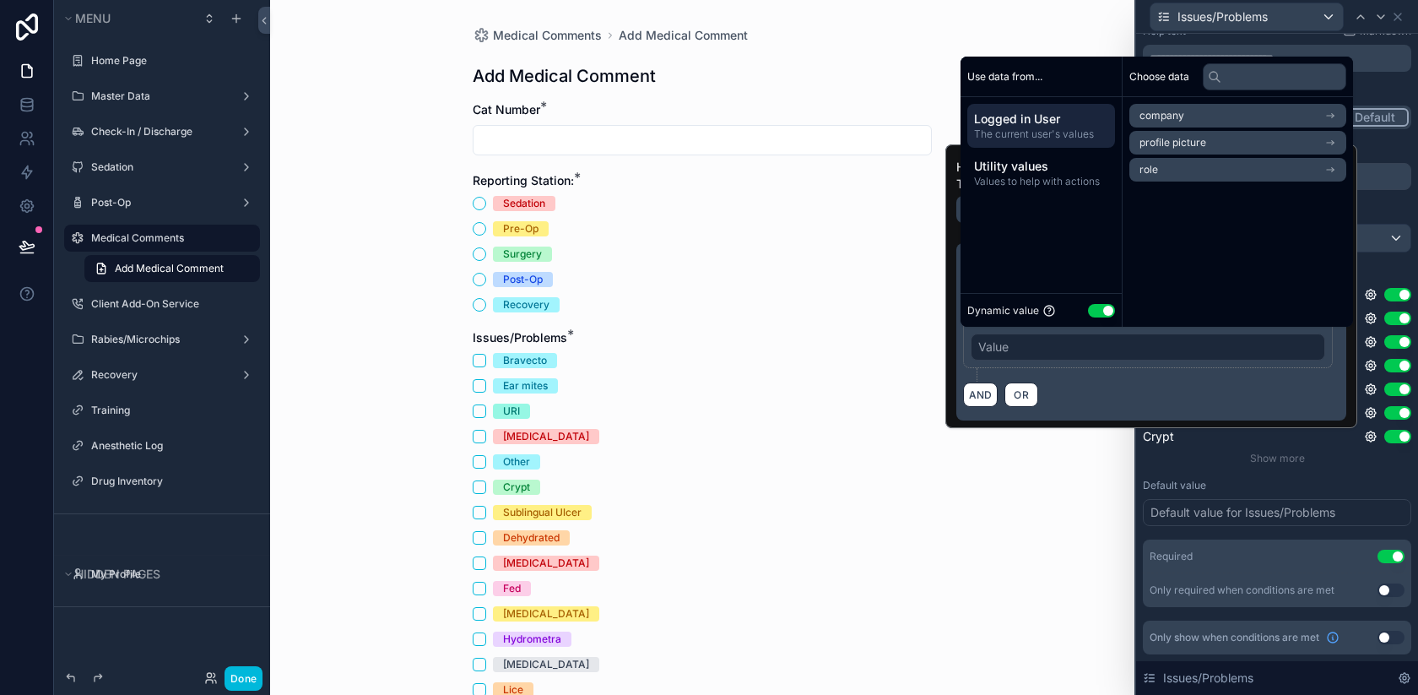
click at [1097, 308] on button "Use setting" at bounding box center [1101, 311] width 27 height 14
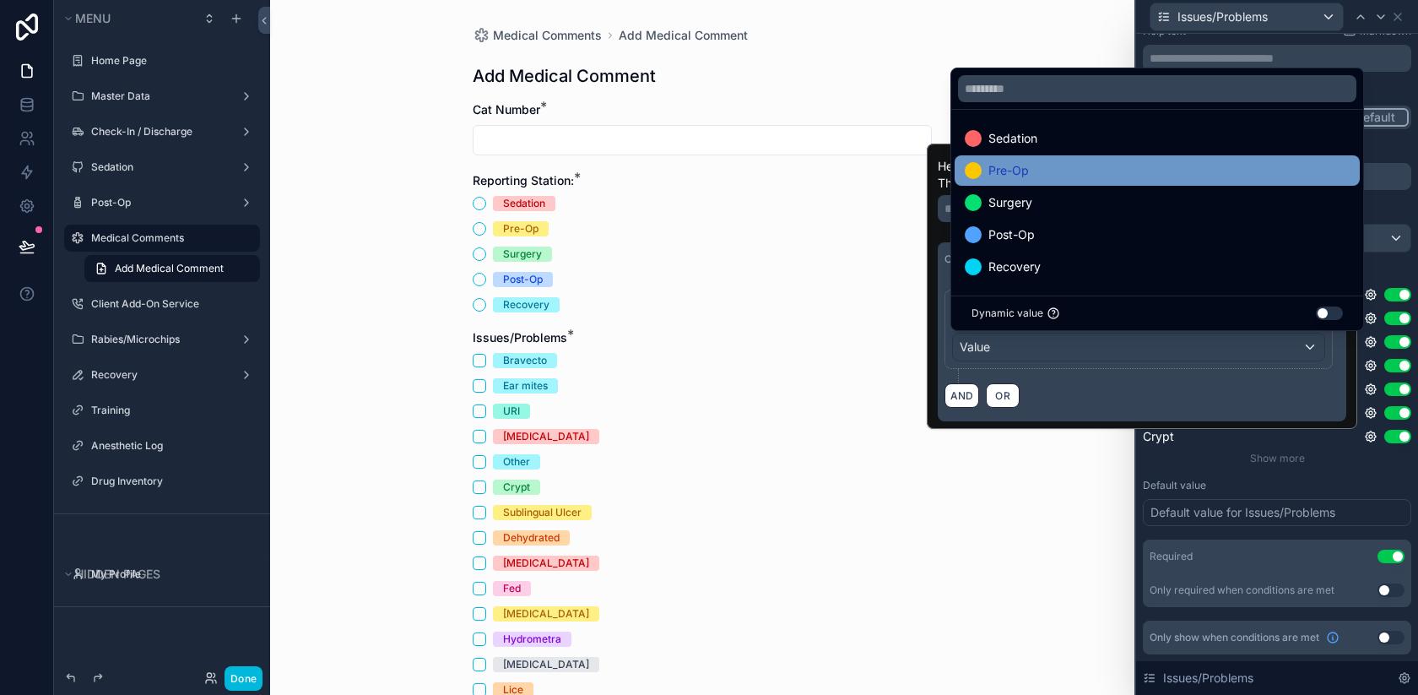
click at [1059, 174] on div "Pre-Op" at bounding box center [1157, 170] width 385 height 20
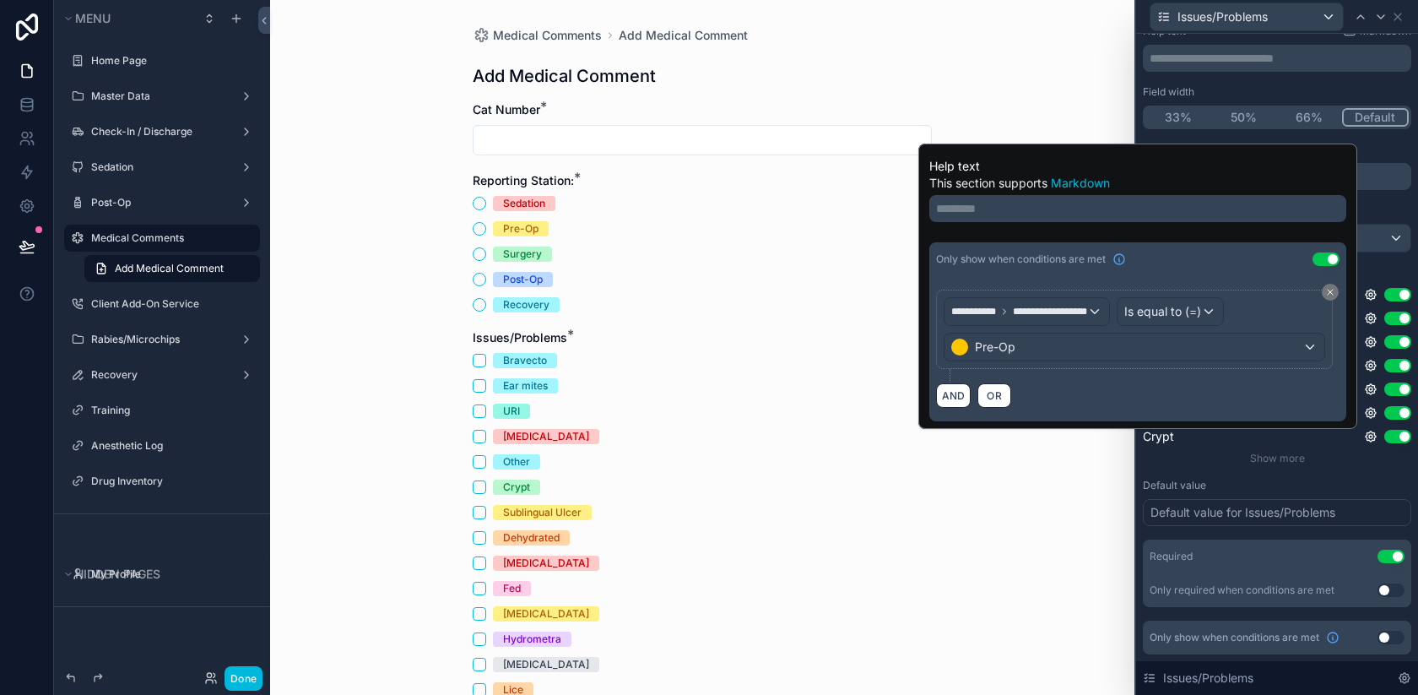
click at [1113, 402] on div "AND OR" at bounding box center [1138, 394] width 404 height 25
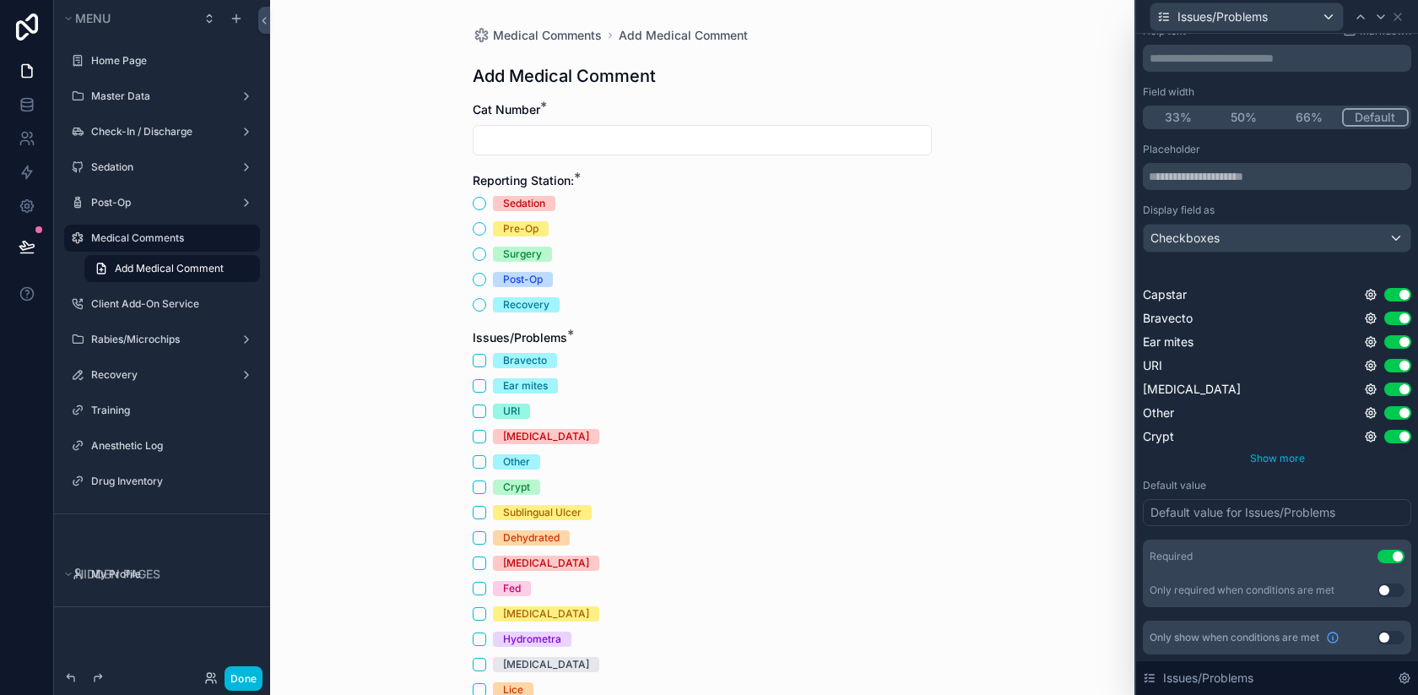
click at [1187, 460] on div "Show more" at bounding box center [1277, 459] width 268 height 14
click at [1374, 320] on icon at bounding box center [1371, 319] width 14 height 14
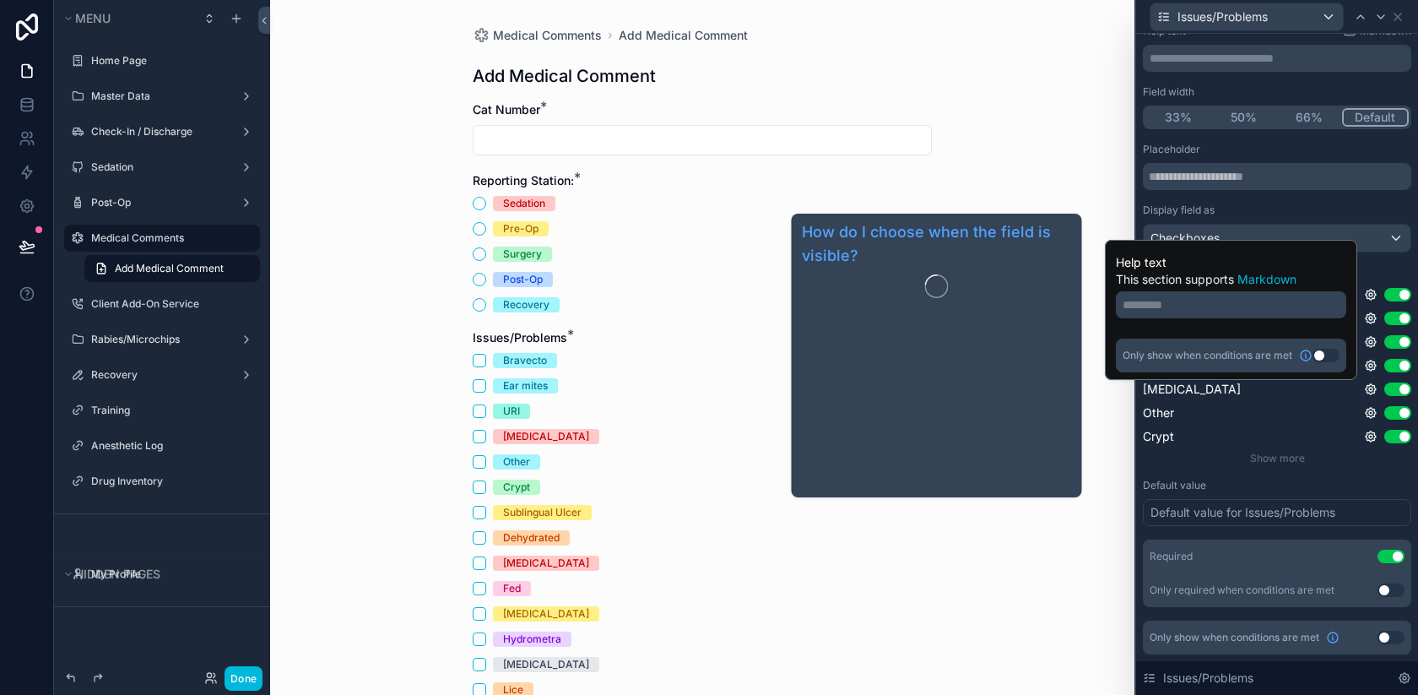
click at [1314, 354] on button "Use setting" at bounding box center [1326, 356] width 27 height 14
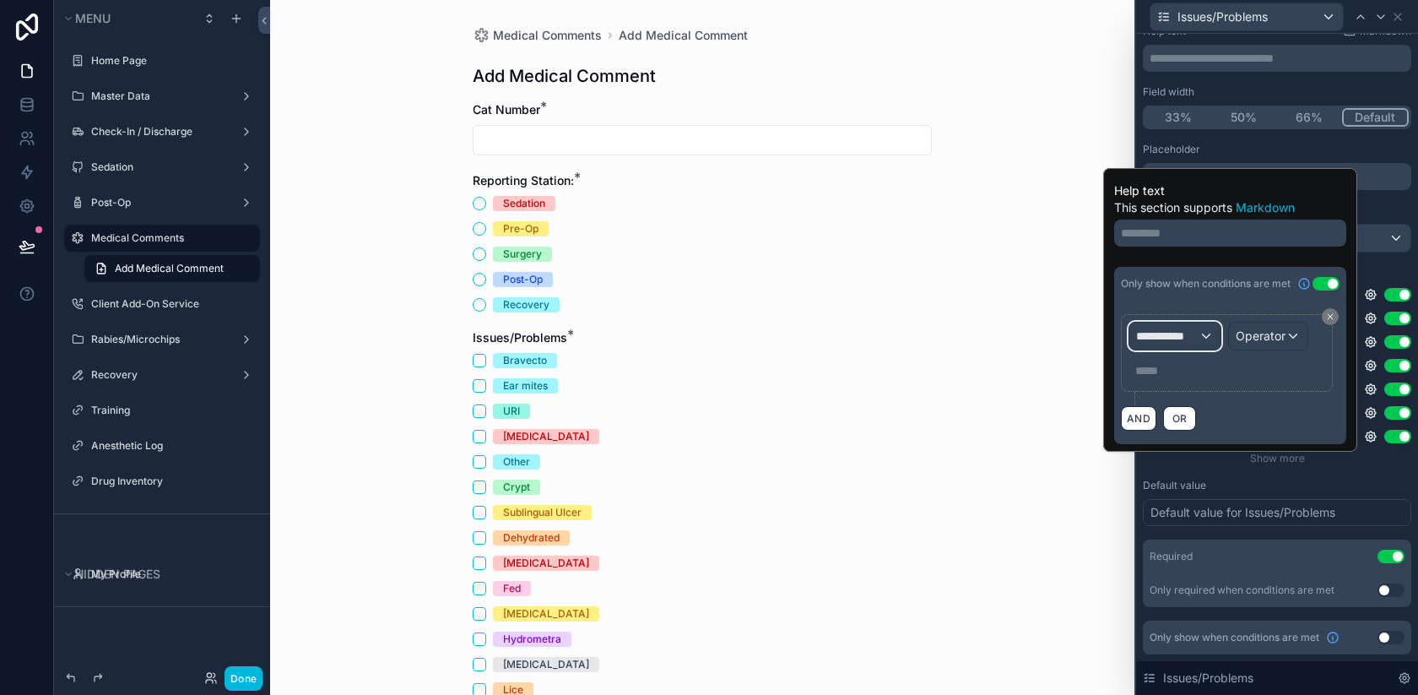
click at [1181, 342] on span "**********" at bounding box center [1167, 336] width 62 height 17
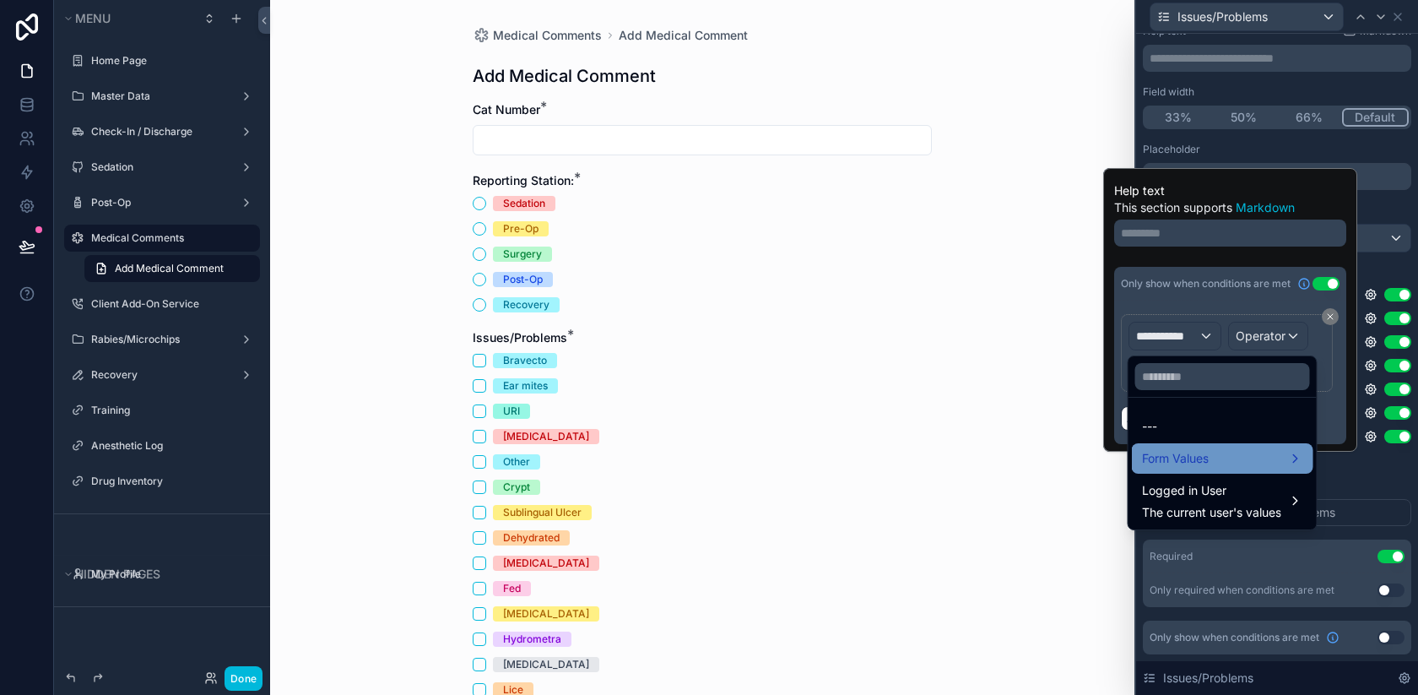
click at [1206, 463] on span "Form Values" at bounding box center [1175, 458] width 67 height 20
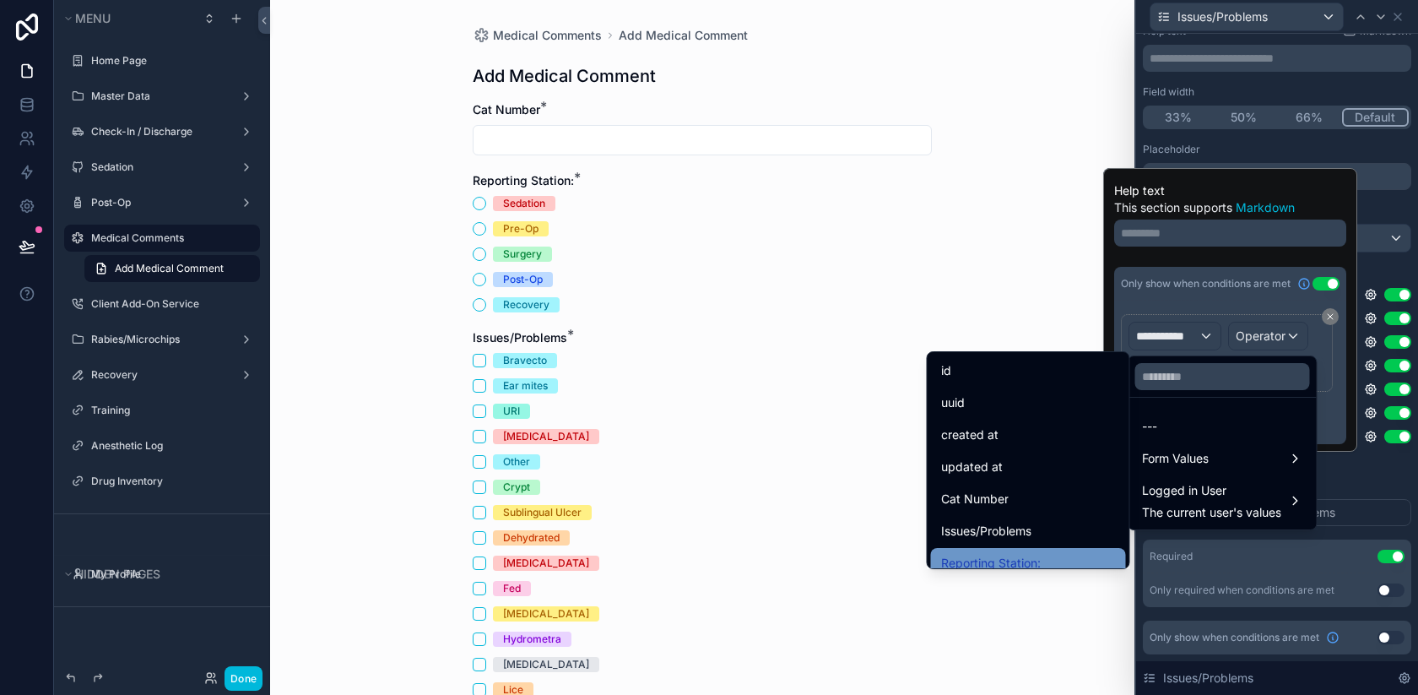
click at [1032, 561] on span "Reporting Station:" at bounding box center [991, 563] width 100 height 20
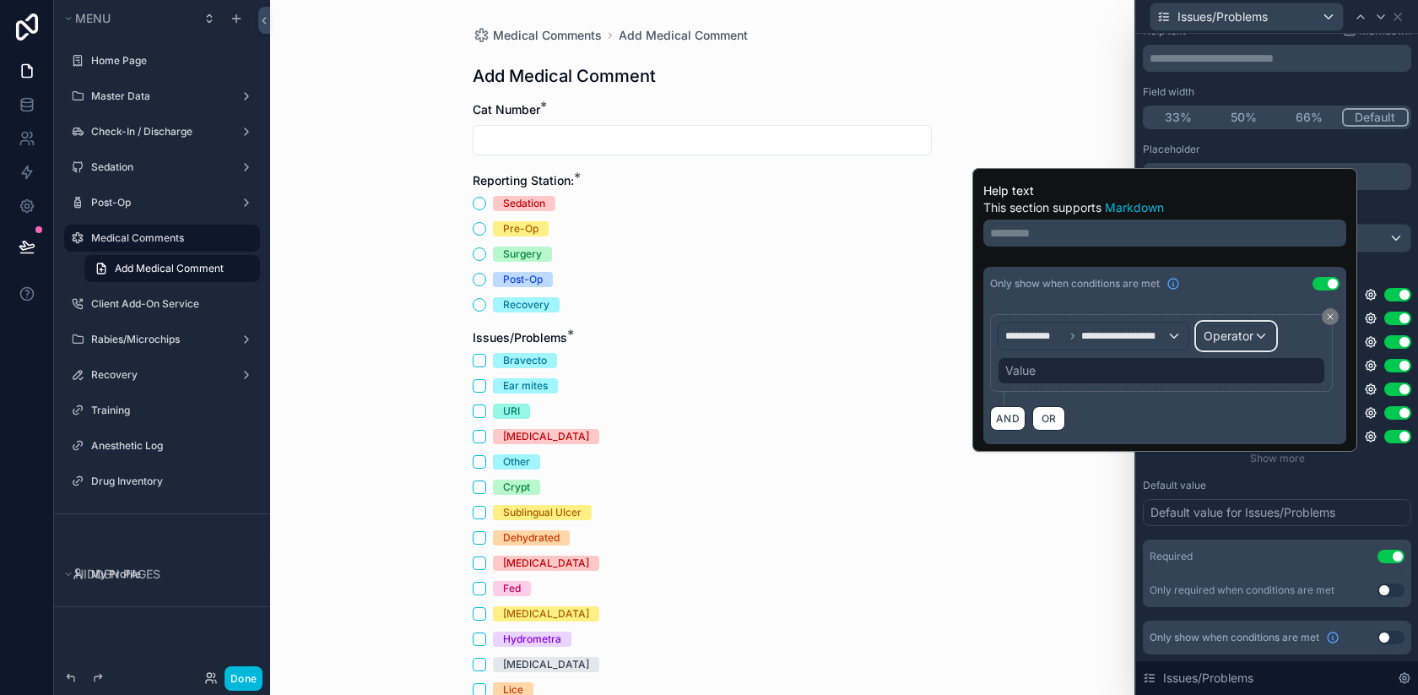
click at [1261, 348] on div "Operator" at bounding box center [1236, 335] width 79 height 27
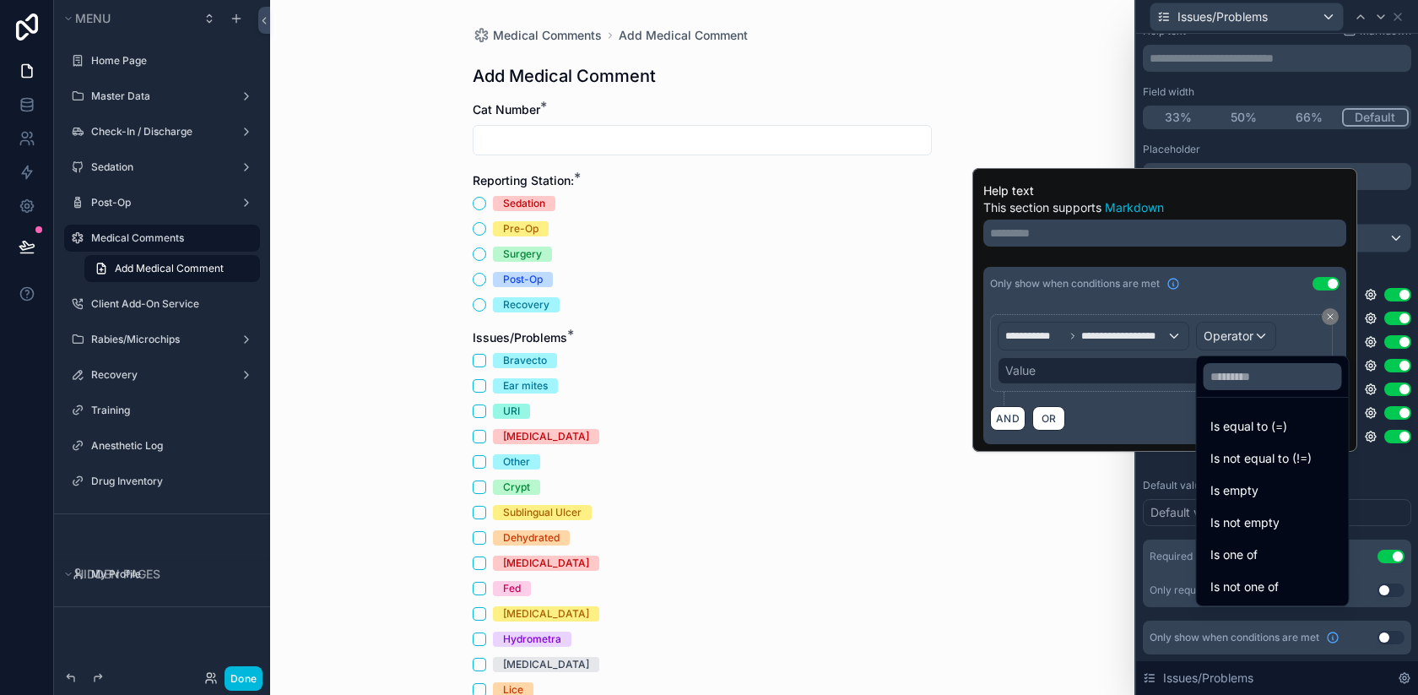
click at [1269, 418] on span "Is equal to (=)" at bounding box center [1249, 426] width 77 height 20
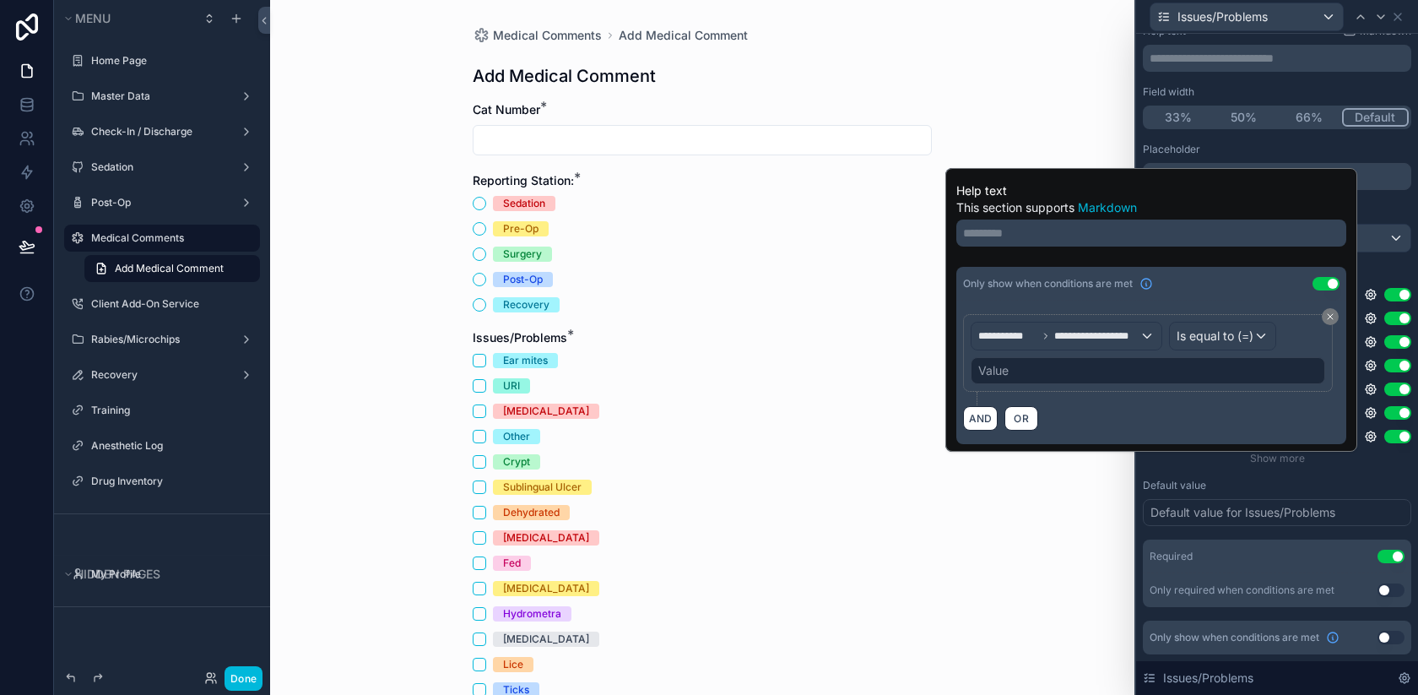
click at [1053, 372] on div "Value" at bounding box center [1148, 370] width 355 height 27
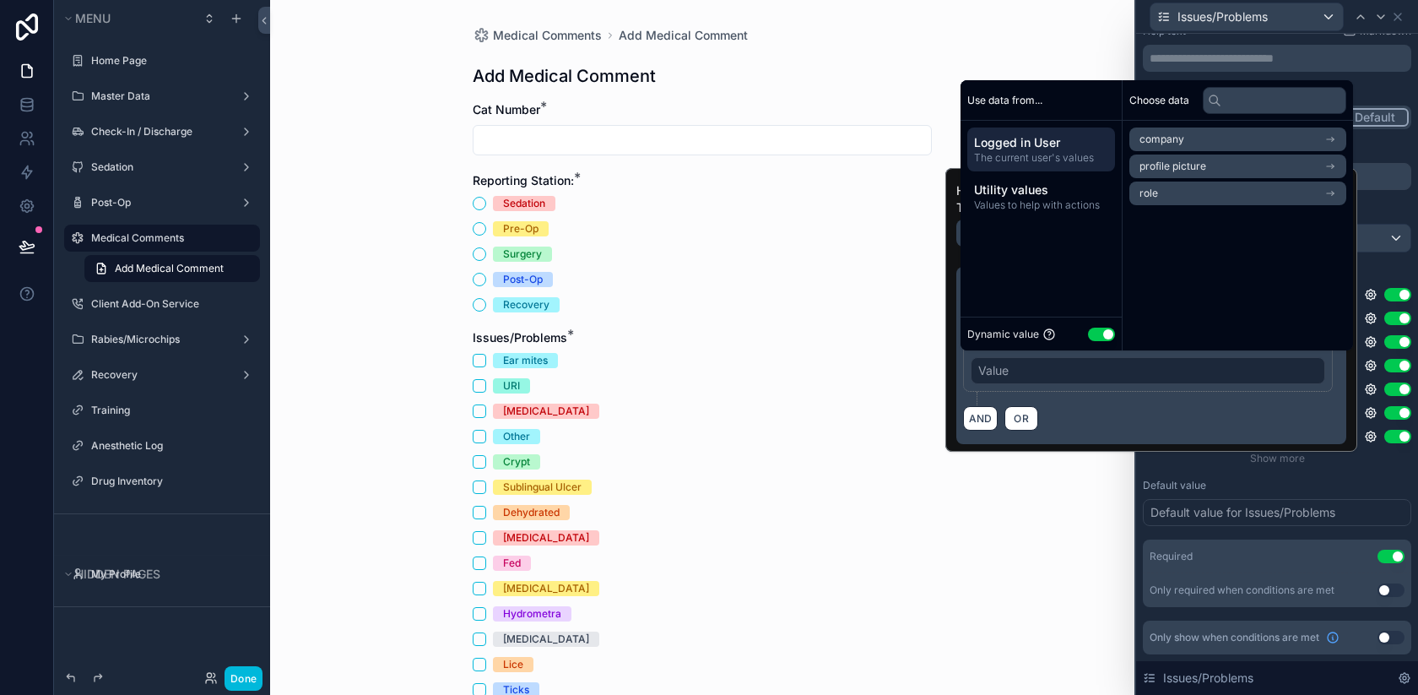
click at [1102, 329] on button "Use setting" at bounding box center [1101, 335] width 27 height 14
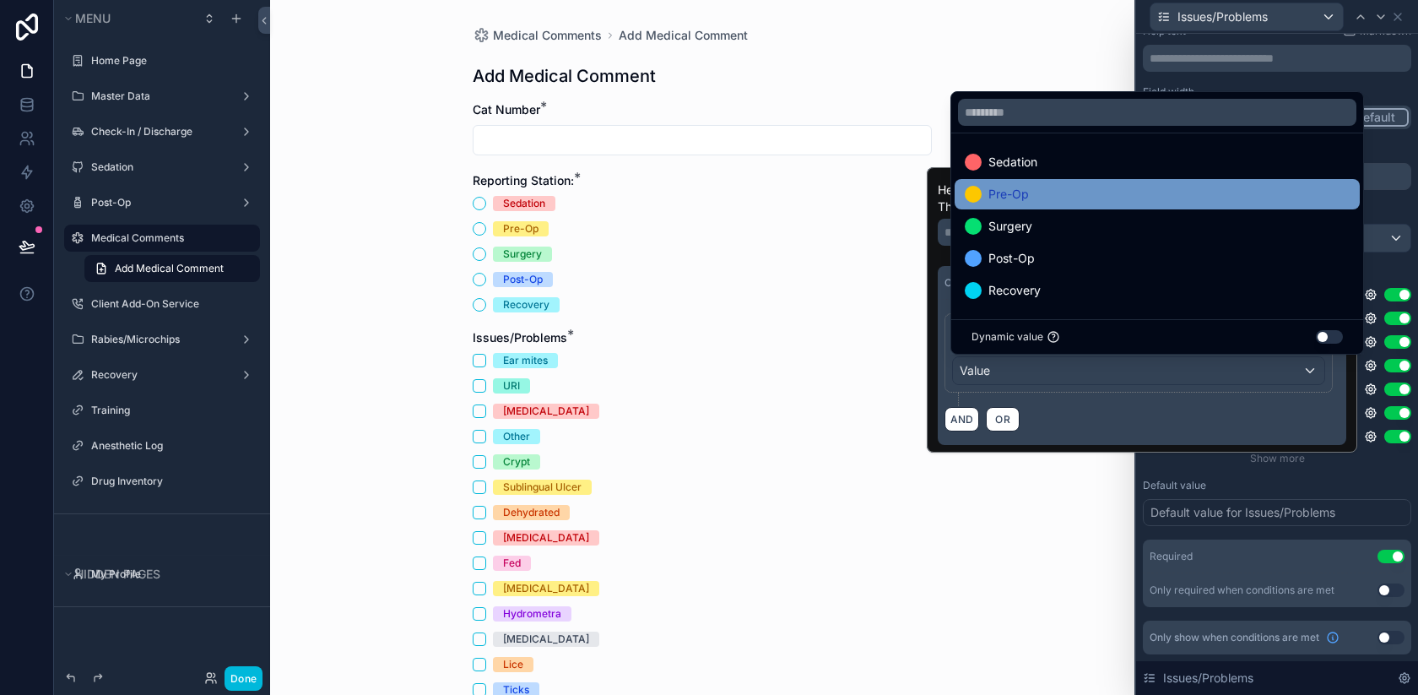
click at [1097, 191] on div "Pre-Op" at bounding box center [1157, 194] width 385 height 20
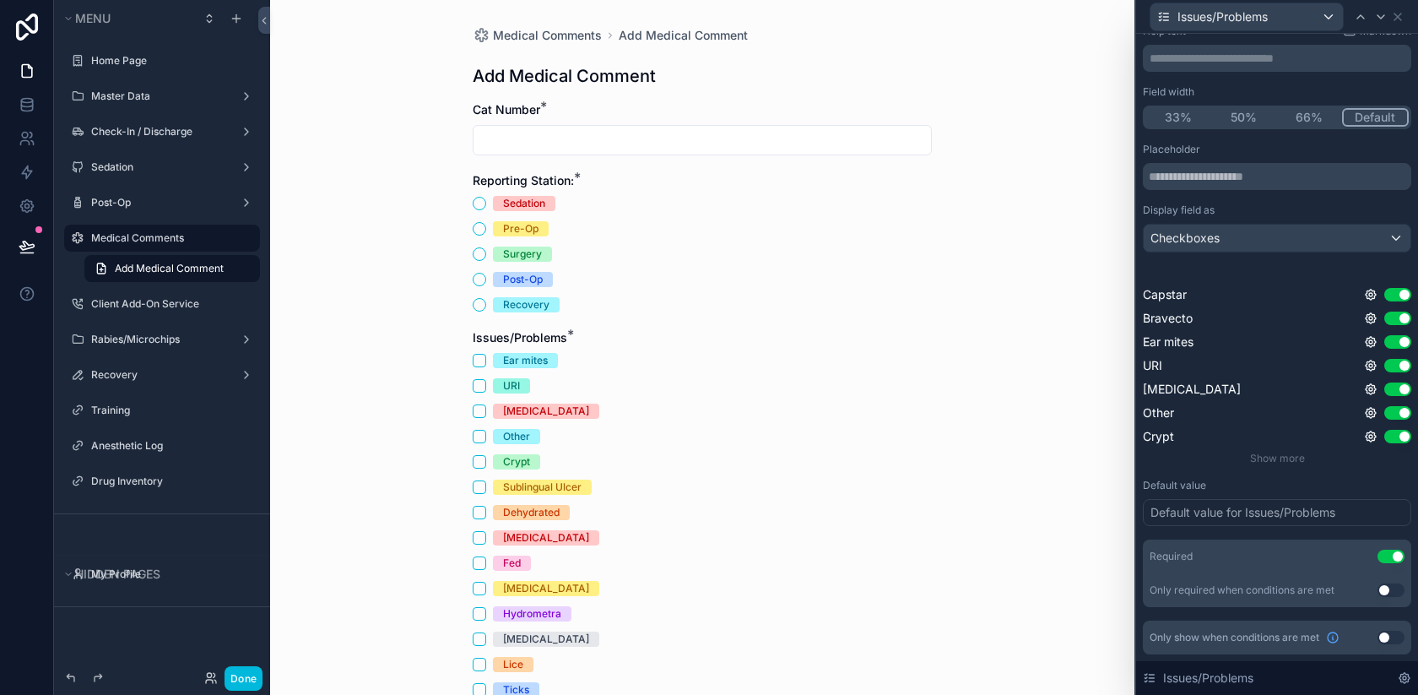
click at [1078, 536] on div "Medical Comments Add Medical Comment Add Medical Comment Cat Number * Reporting…" at bounding box center [702, 347] width 864 height 695
click at [1370, 343] on icon at bounding box center [1370, 341] width 3 height 3
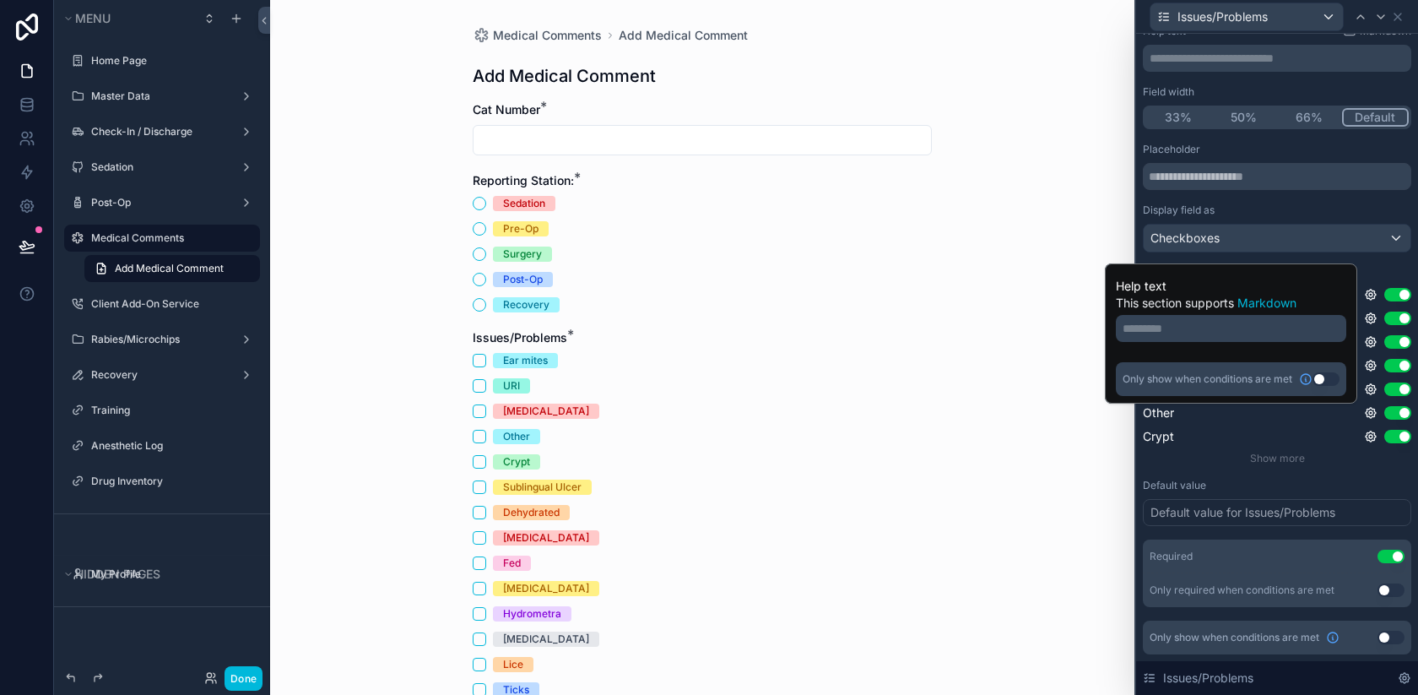
click at [1319, 379] on button "Use setting" at bounding box center [1326, 379] width 27 height 14
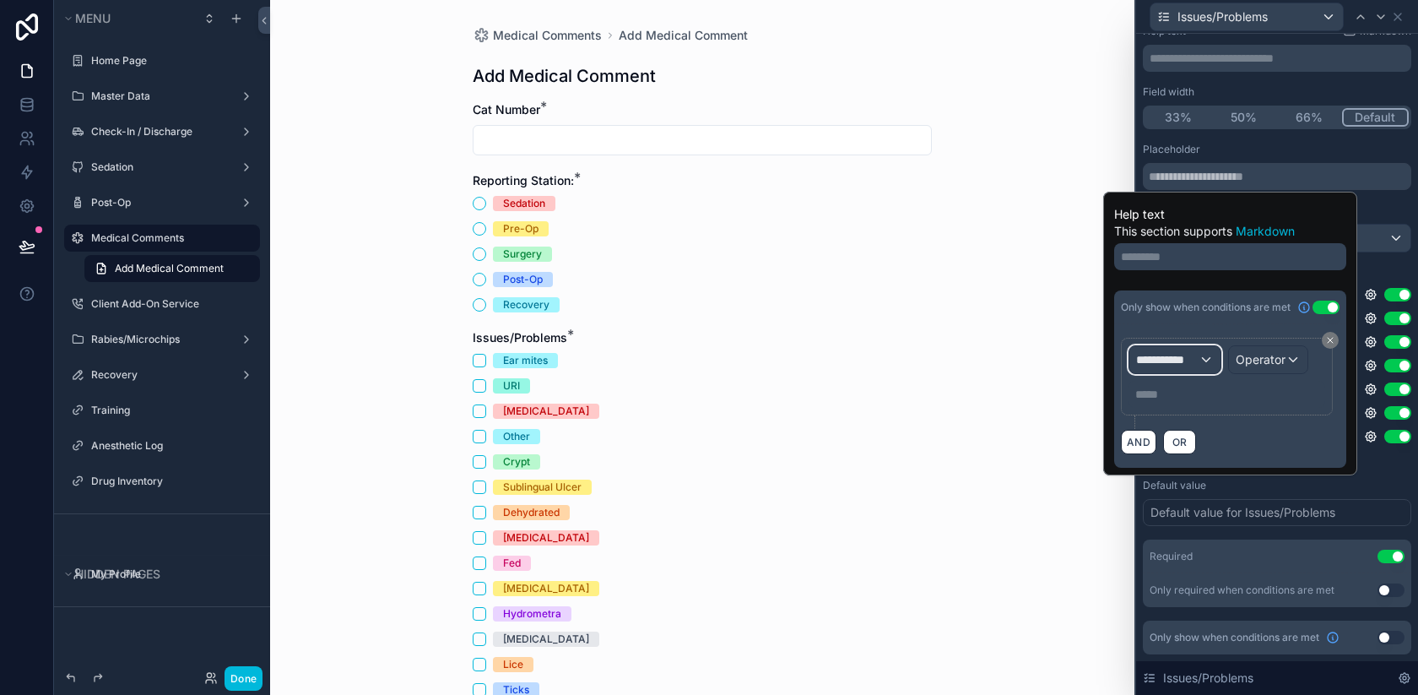
click at [1198, 366] on div "**********" at bounding box center [1175, 359] width 91 height 27
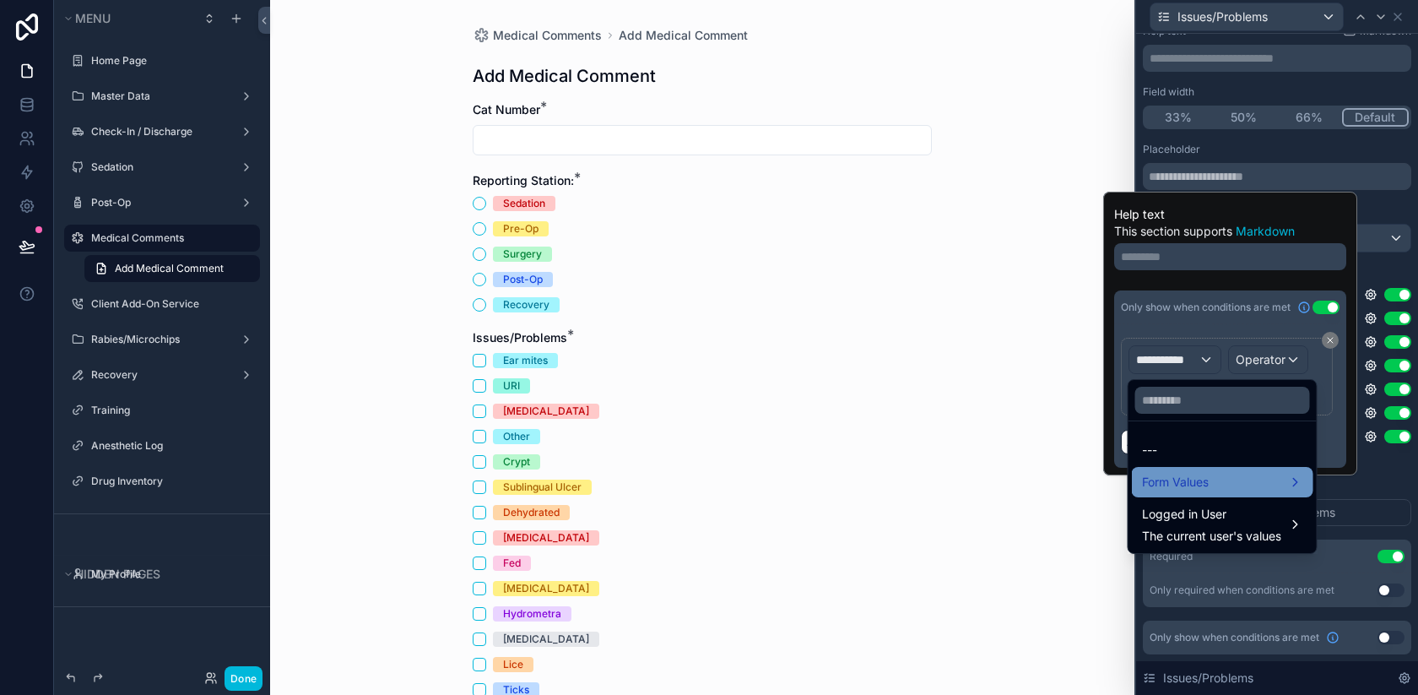
click at [1195, 488] on span "Form Values" at bounding box center [1175, 482] width 67 height 20
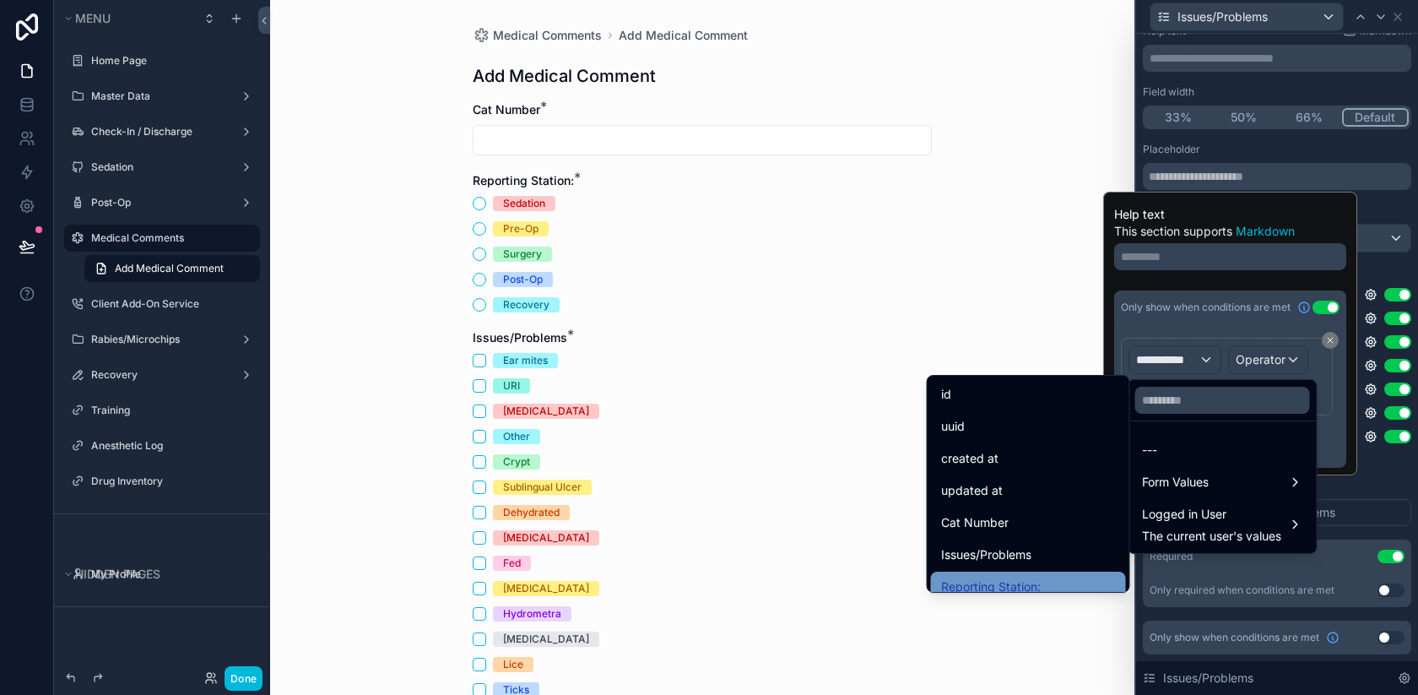
click at [1067, 583] on div "Reporting Station:" at bounding box center [1028, 587] width 175 height 20
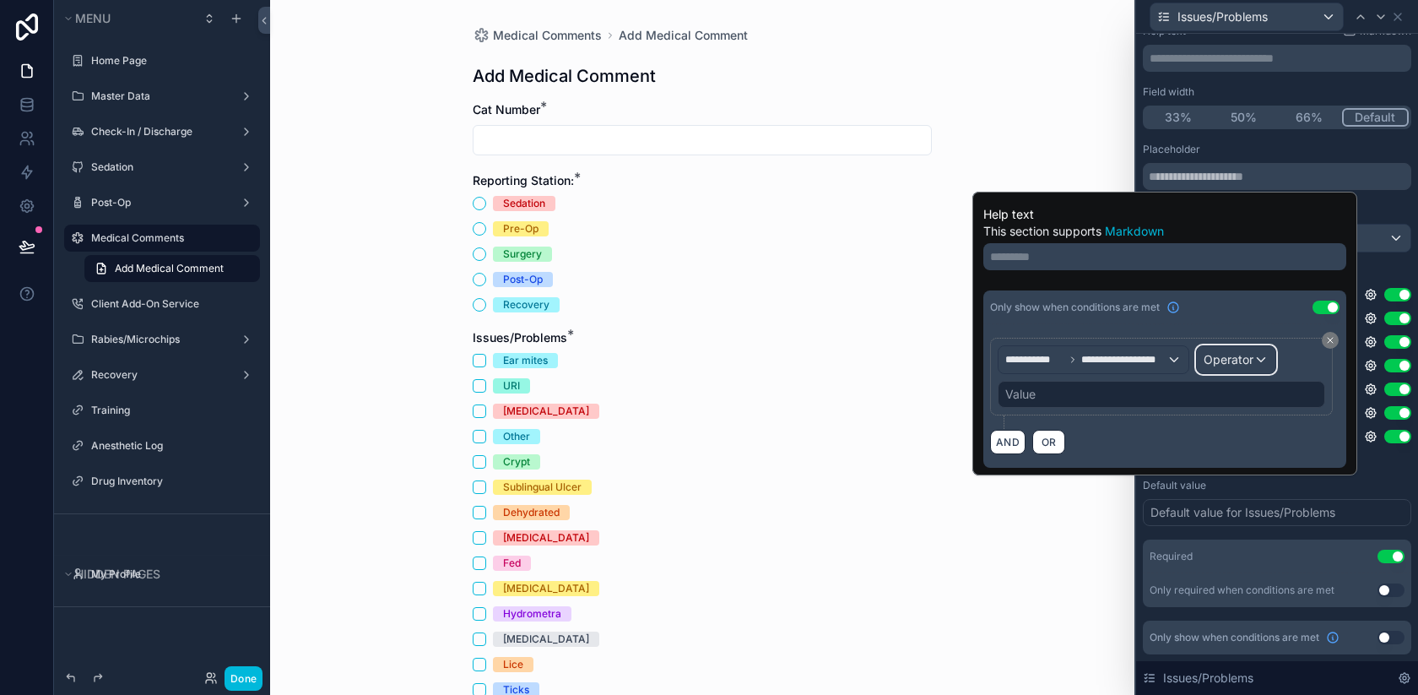
click at [1246, 347] on div "Operator" at bounding box center [1236, 359] width 79 height 27
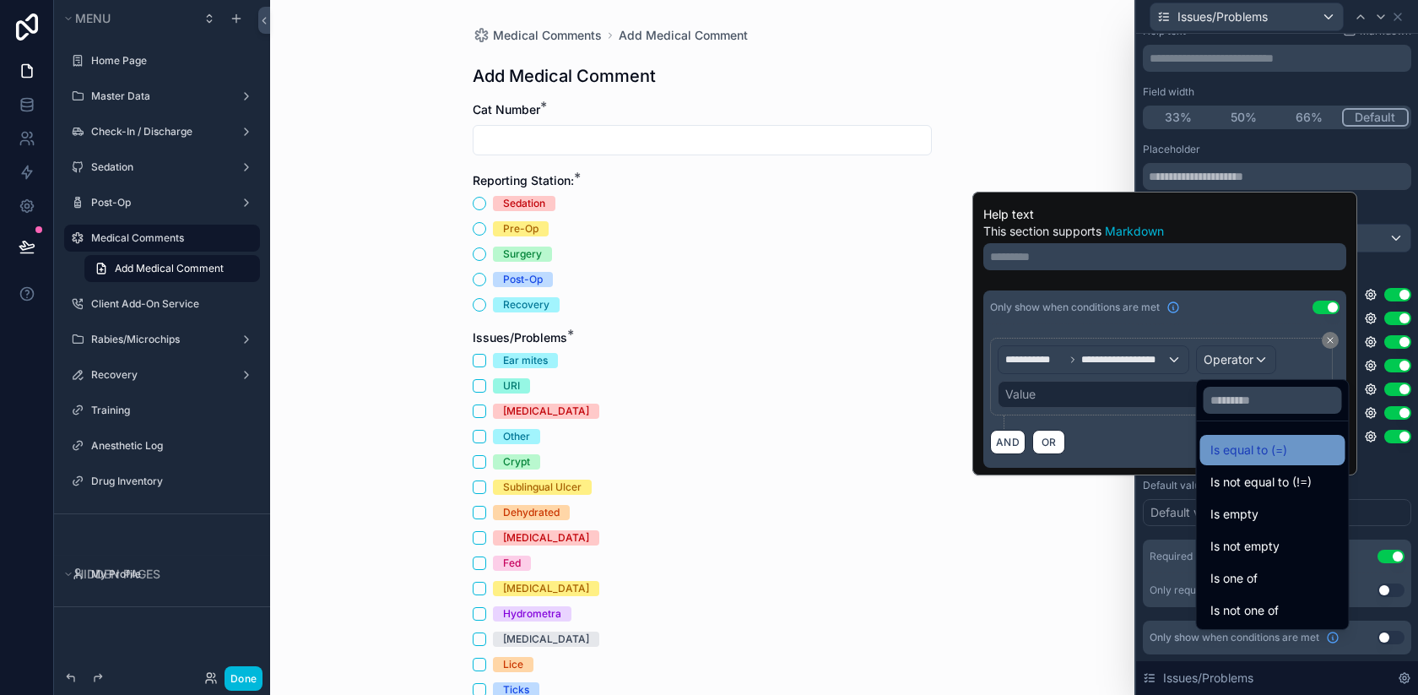
click at [1250, 447] on span "Is equal to (=)" at bounding box center [1249, 450] width 77 height 20
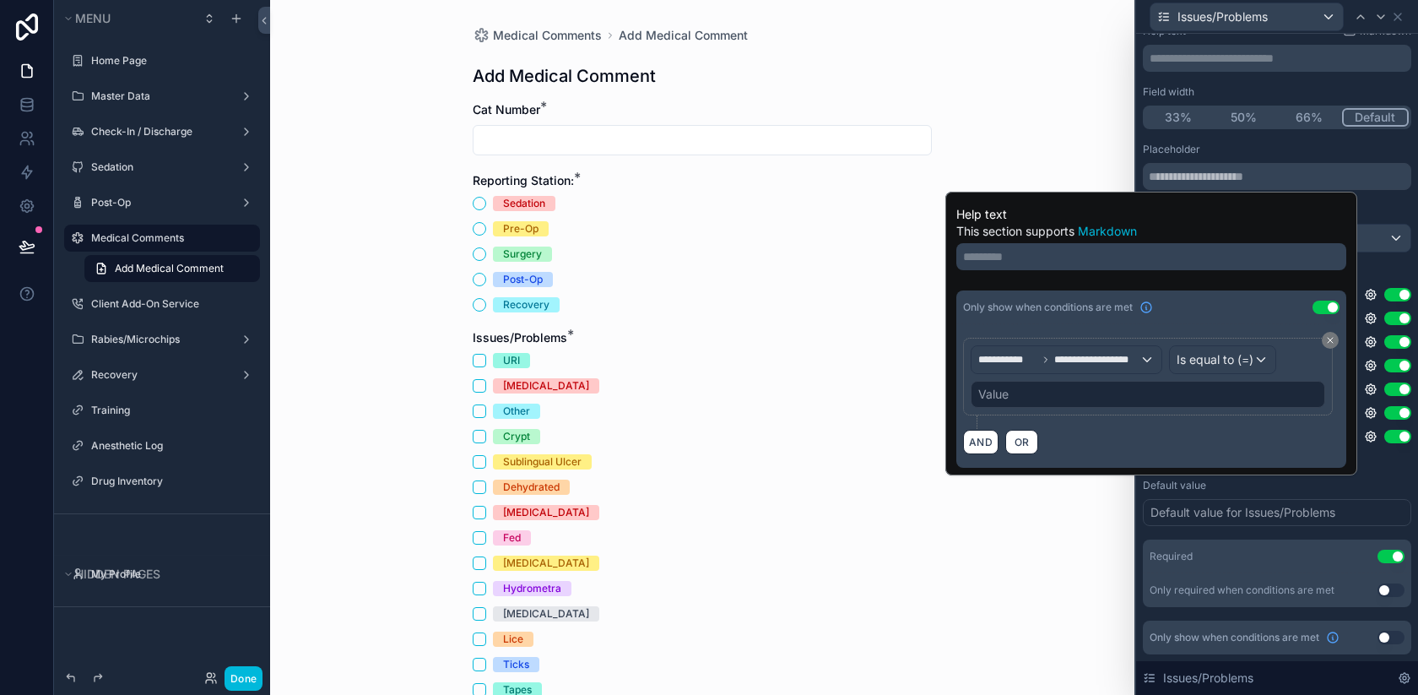
click at [1185, 397] on div "Value" at bounding box center [1148, 394] width 355 height 27
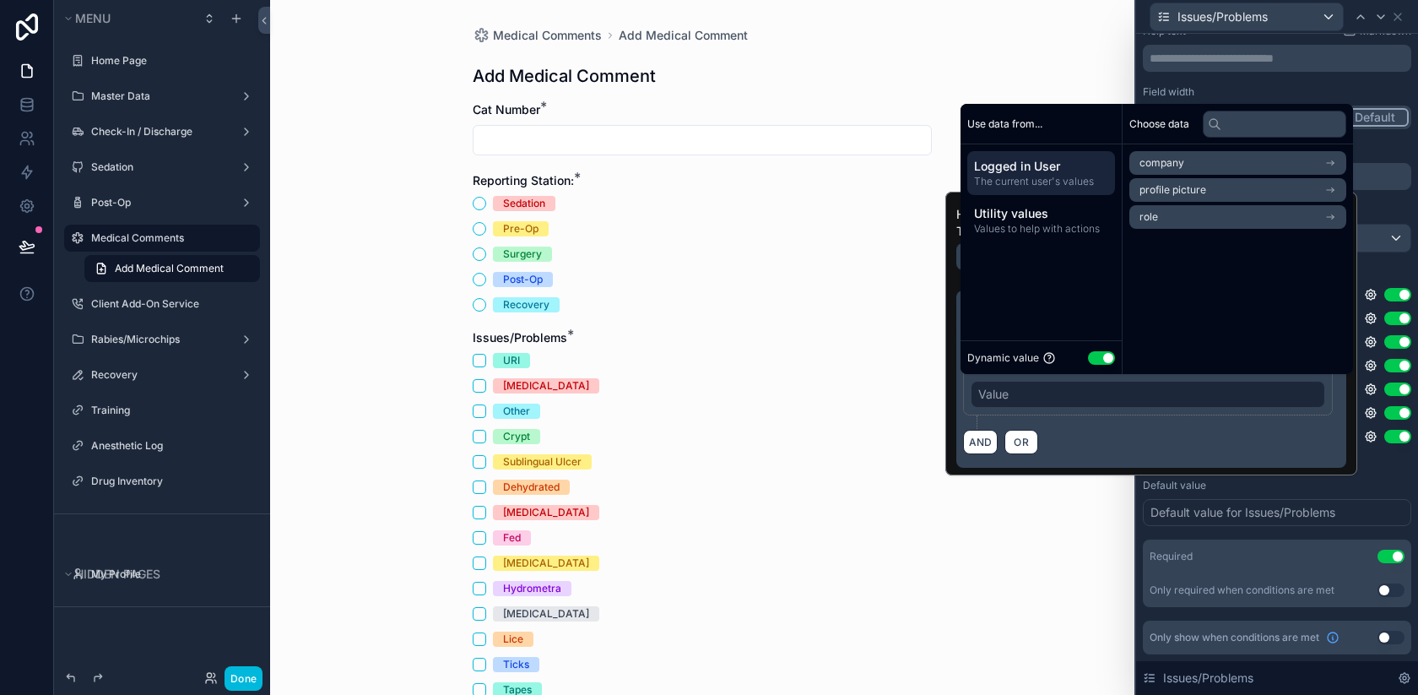
click at [1098, 357] on button "Use setting" at bounding box center [1101, 358] width 27 height 14
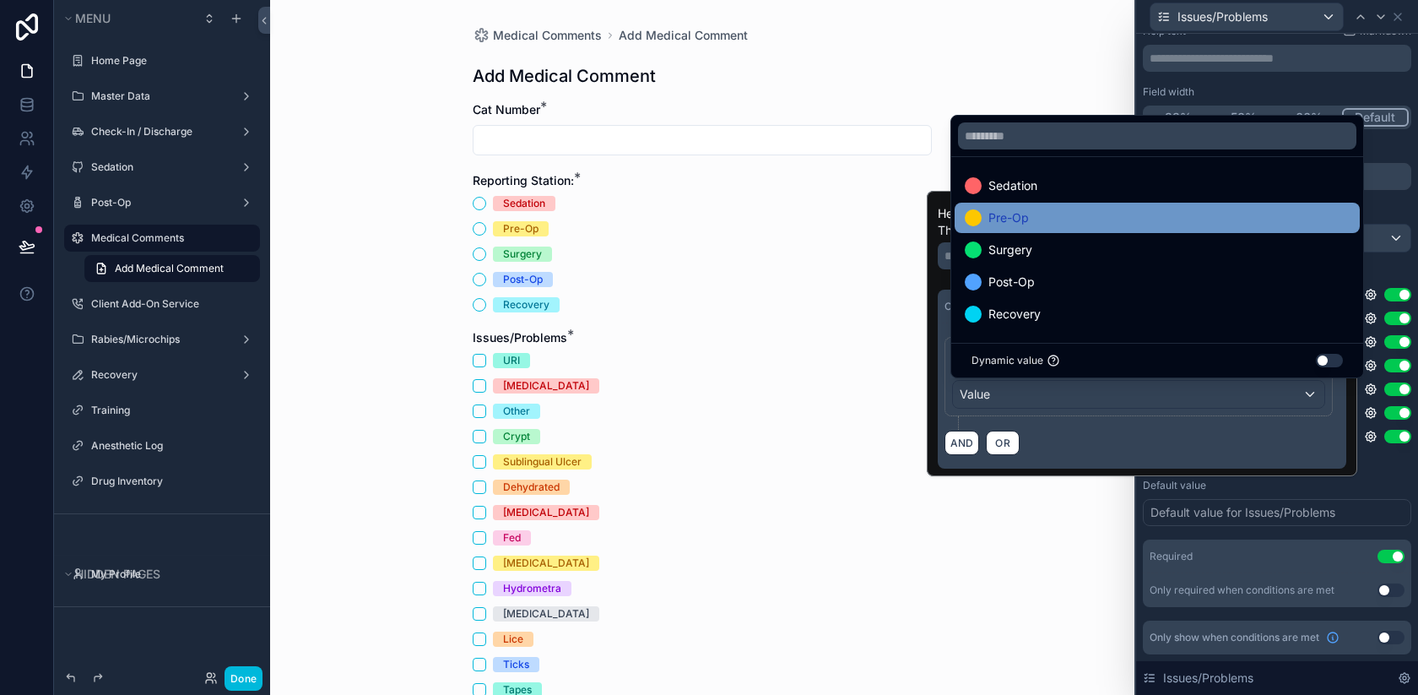
click at [1087, 210] on div "Pre-Op" at bounding box center [1157, 218] width 385 height 20
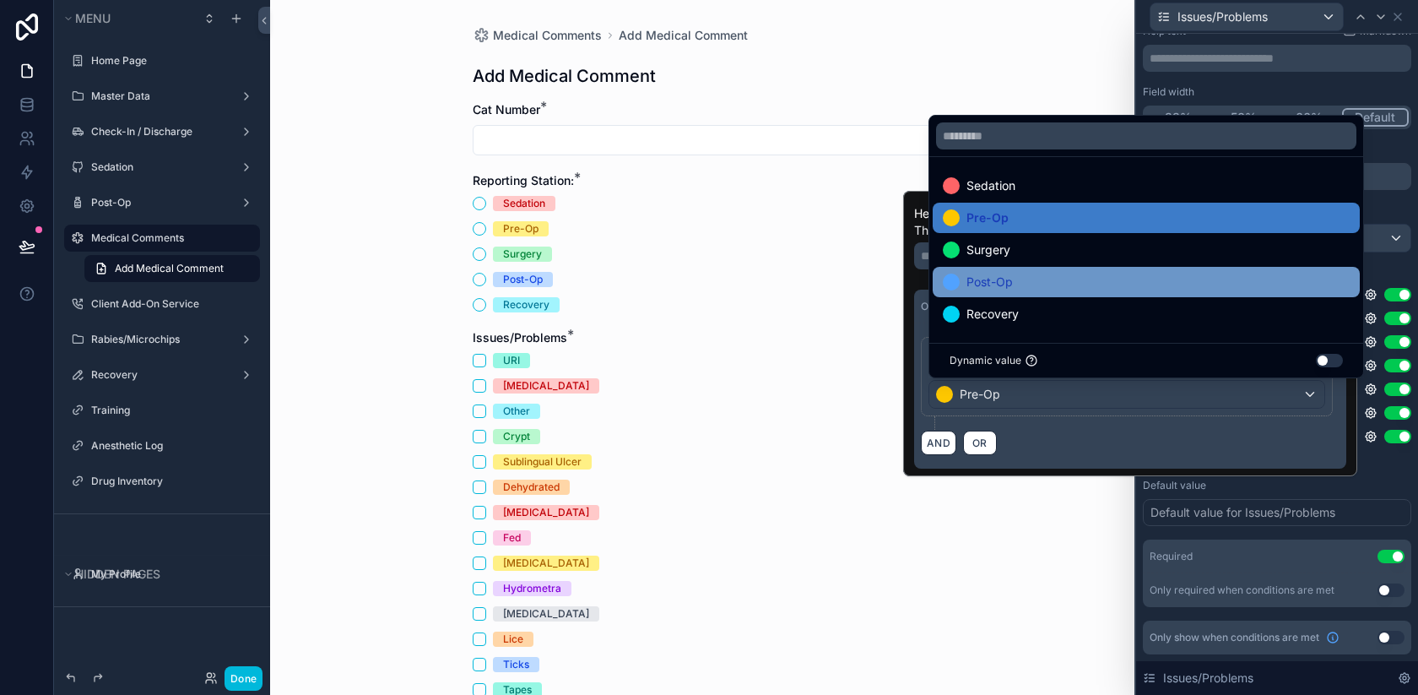
click at [1103, 274] on div "Post-Op" at bounding box center [1146, 282] width 407 height 20
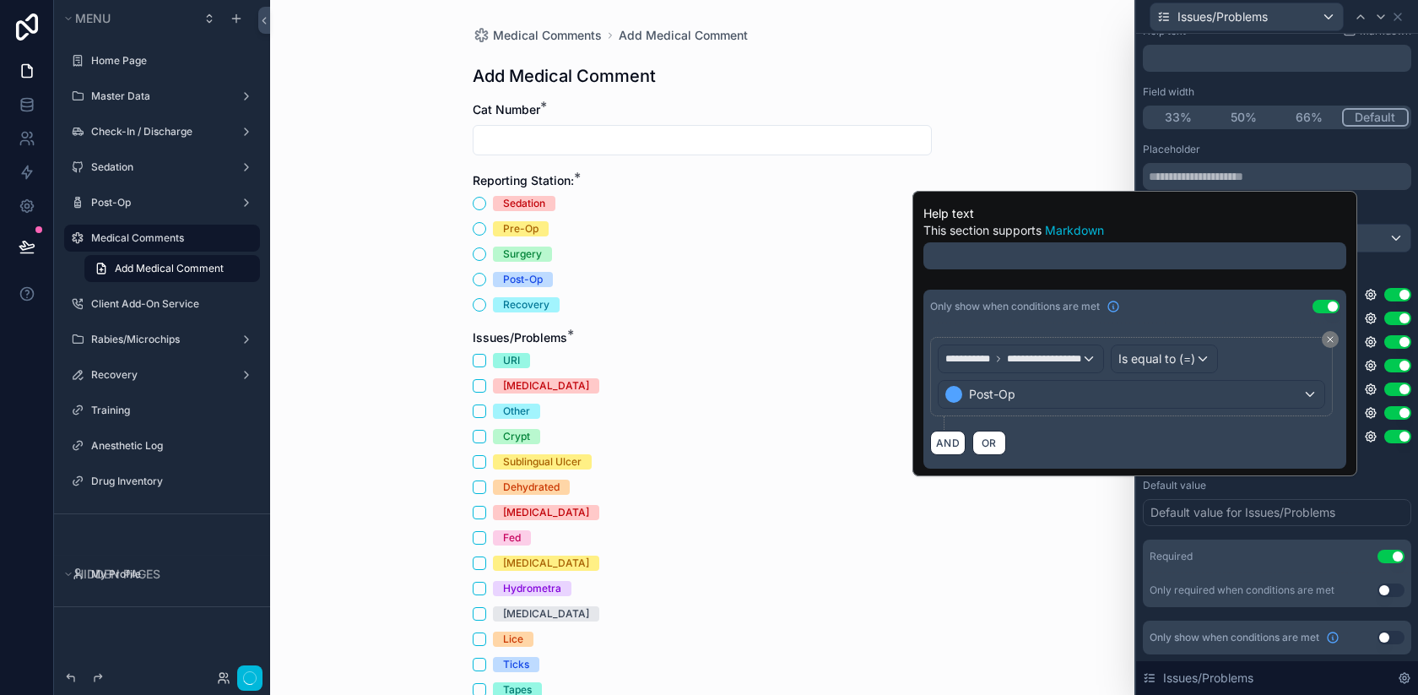
click at [1182, 448] on div "AND OR" at bounding box center [1134, 442] width 409 height 25
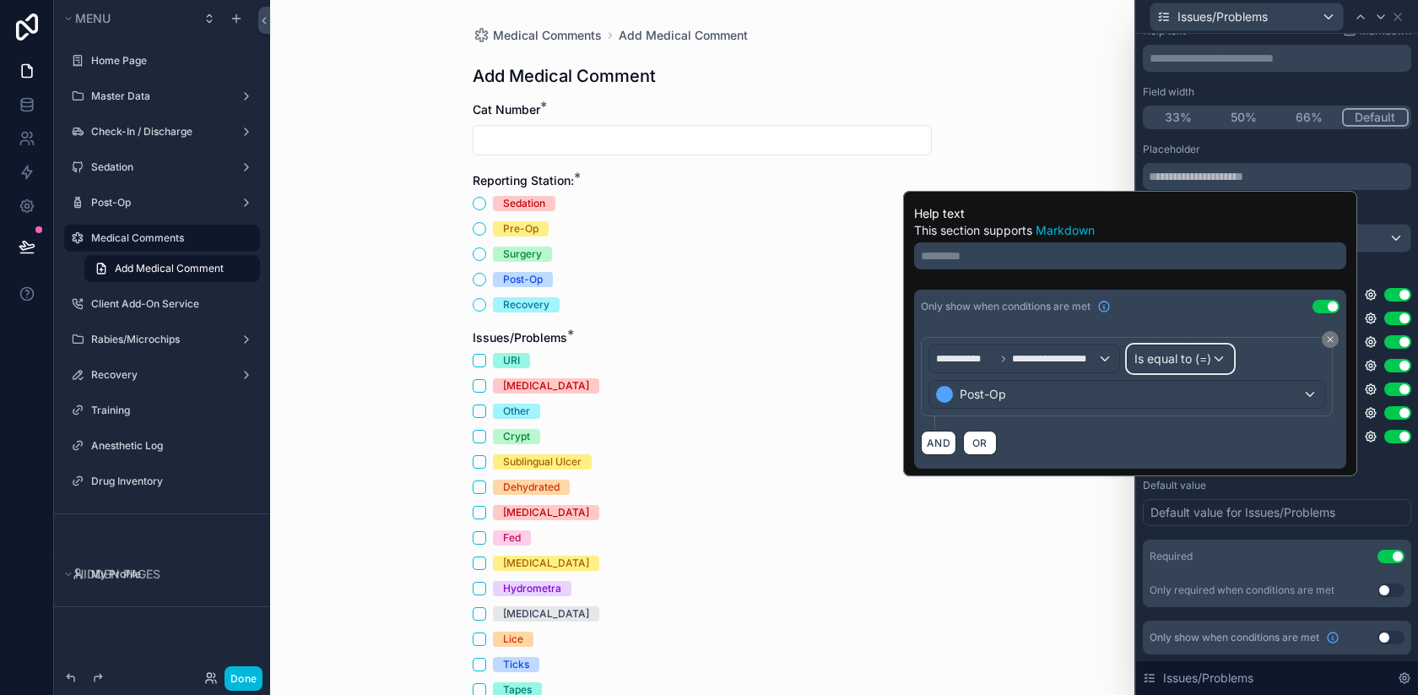
click at [1193, 353] on span "Is equal to (=)" at bounding box center [1173, 358] width 77 height 17
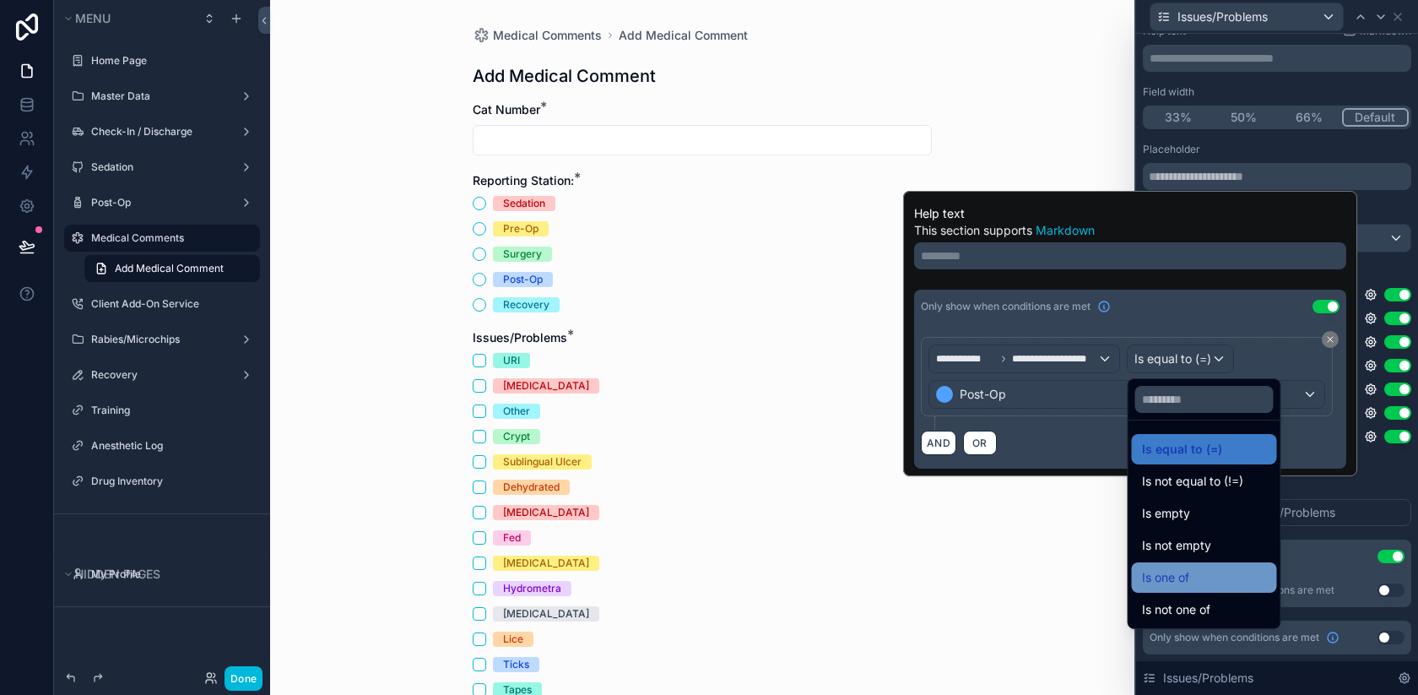
click at [1202, 574] on div "Is one of" at bounding box center [1204, 577] width 125 height 20
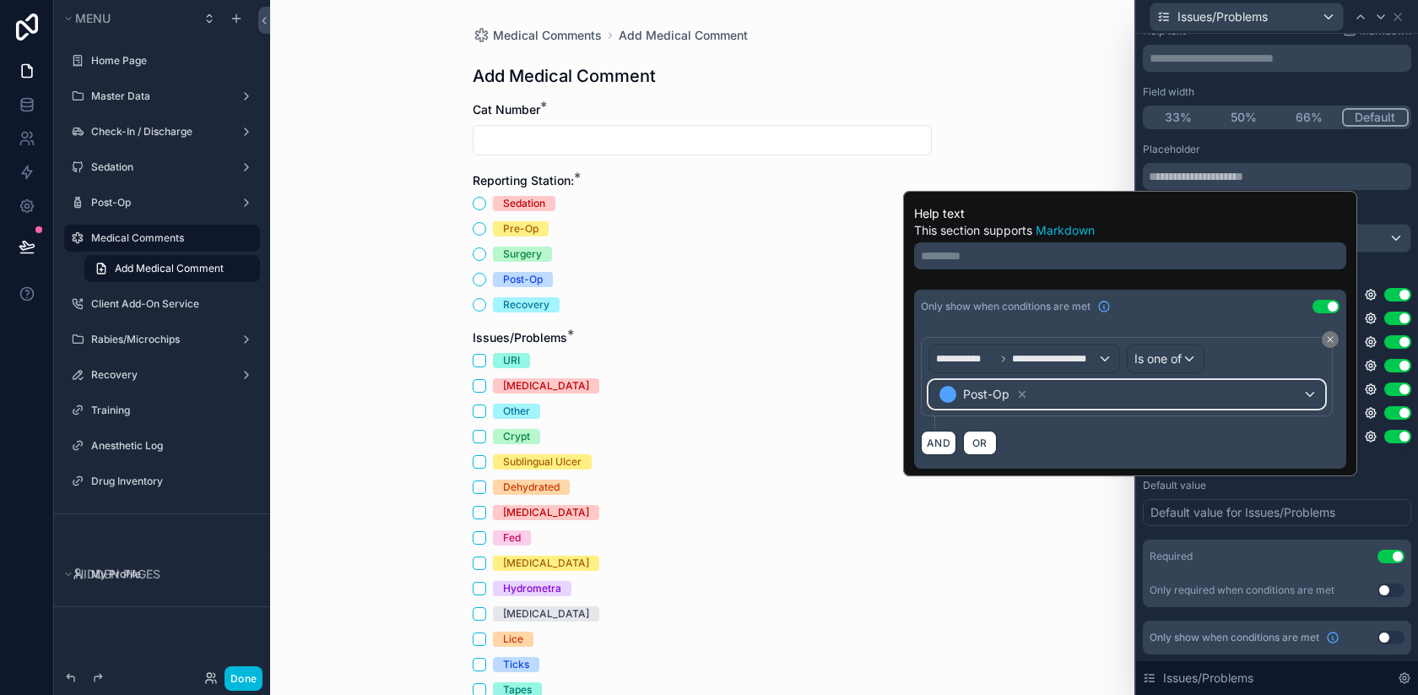
click at [1111, 392] on div "Post-Op" at bounding box center [1126, 394] width 395 height 27
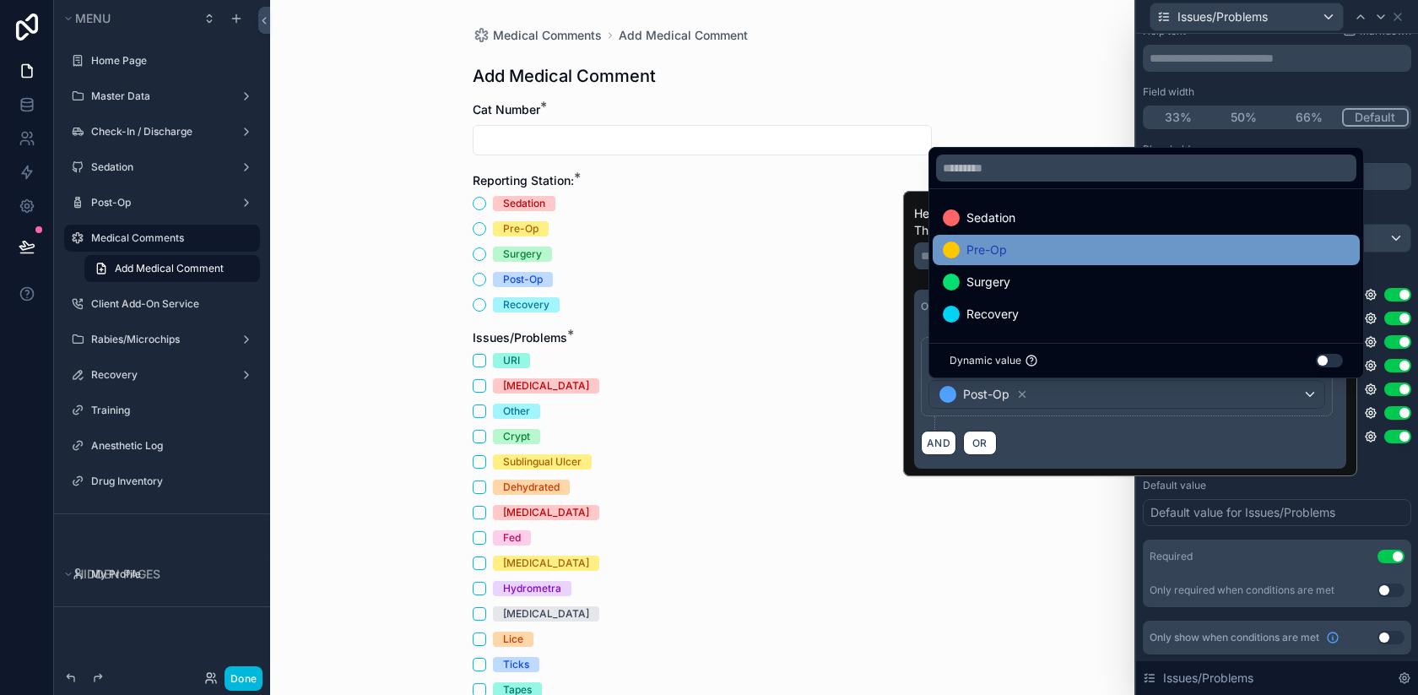
click at [1051, 255] on div "Pre-Op" at bounding box center [1146, 250] width 407 height 20
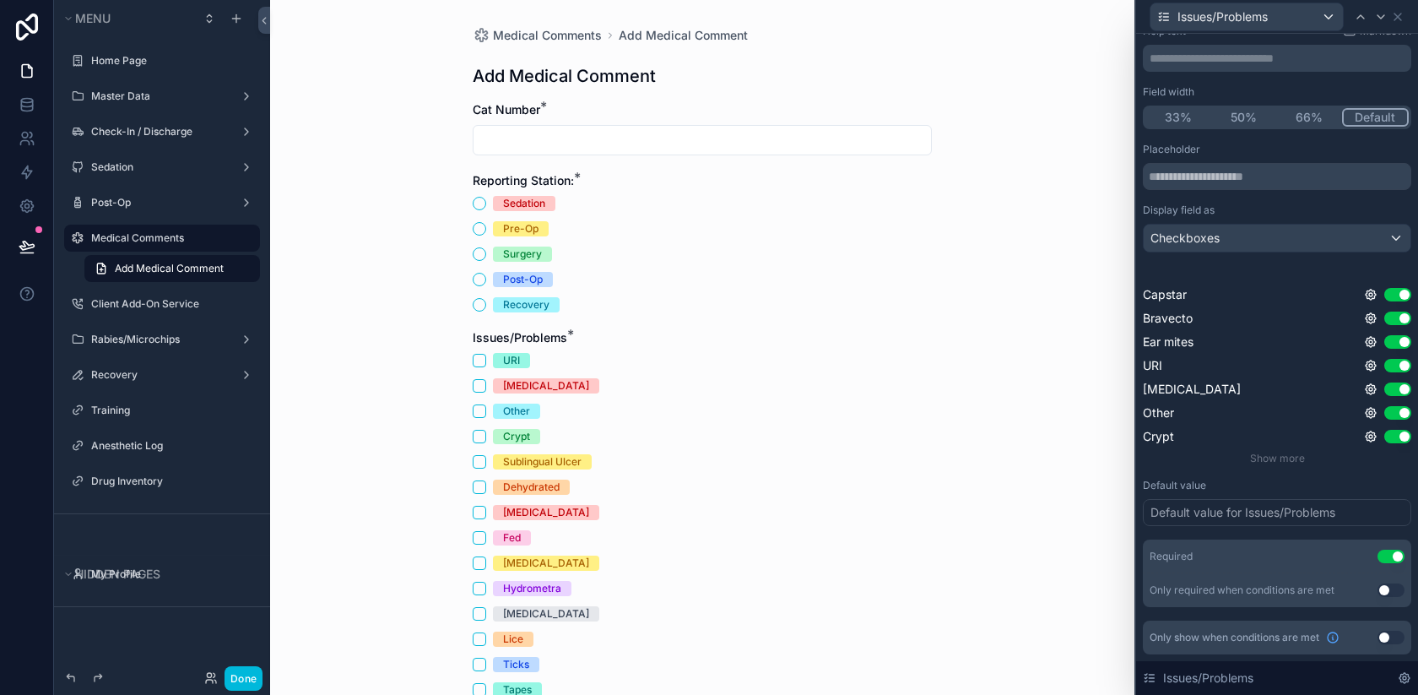
click at [995, 553] on div "Medical Comments Add Medical Comment Add Medical Comment Cat Number * Reporting…" at bounding box center [702, 347] width 864 height 695
click at [1372, 362] on icon at bounding box center [1371, 366] width 14 height 14
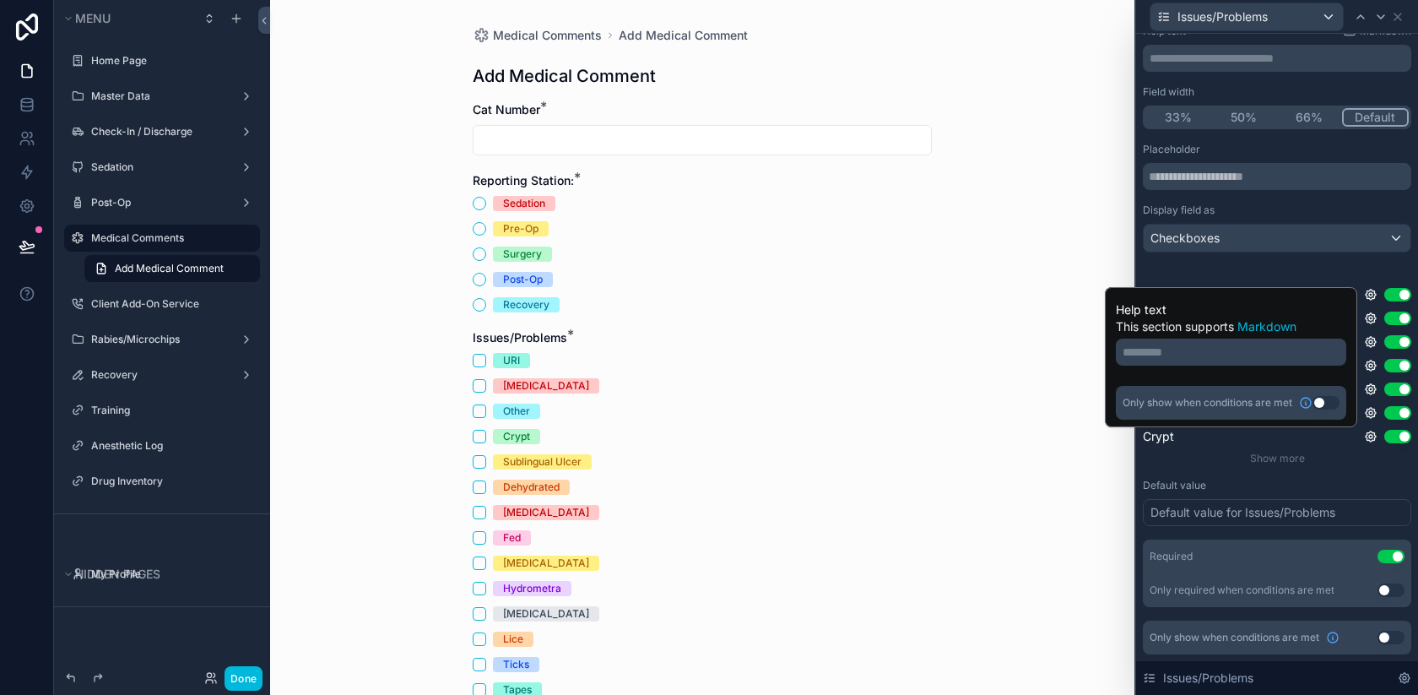
click at [1325, 409] on button "Use setting" at bounding box center [1326, 403] width 27 height 14
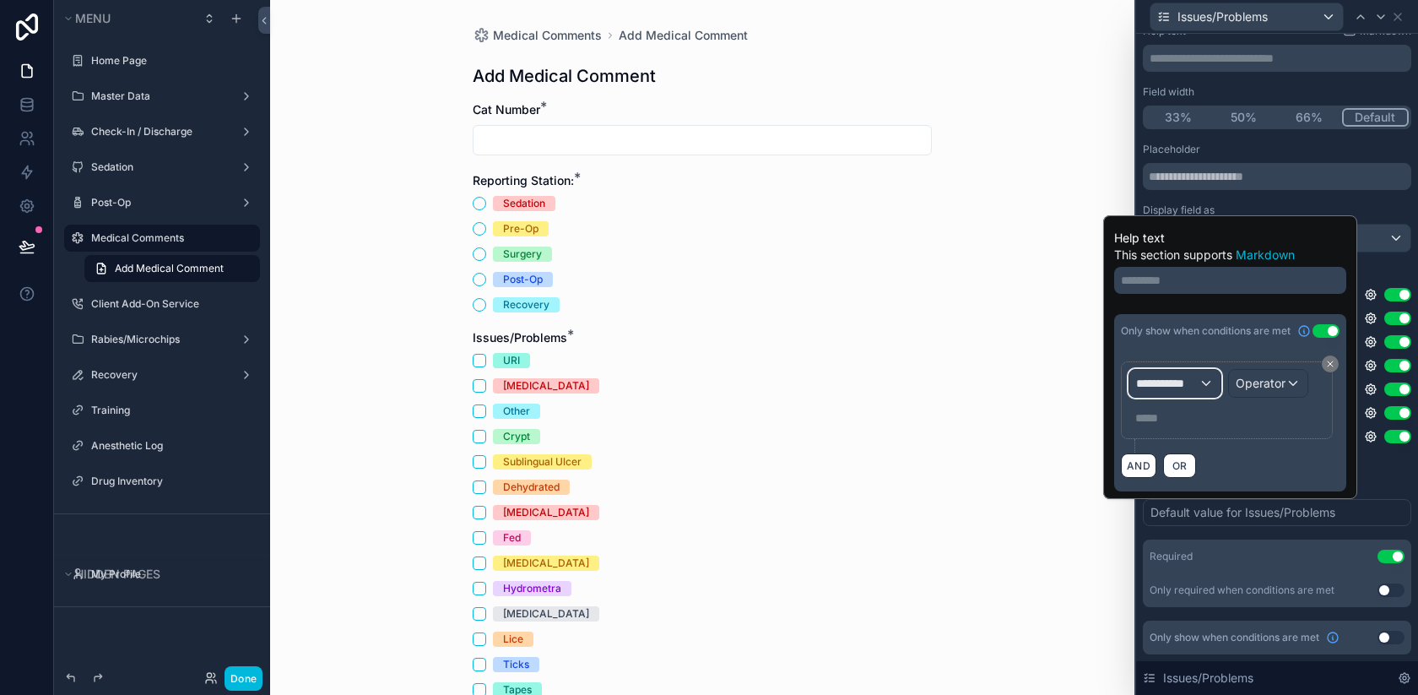
click at [1175, 385] on span "**********" at bounding box center [1167, 383] width 62 height 17
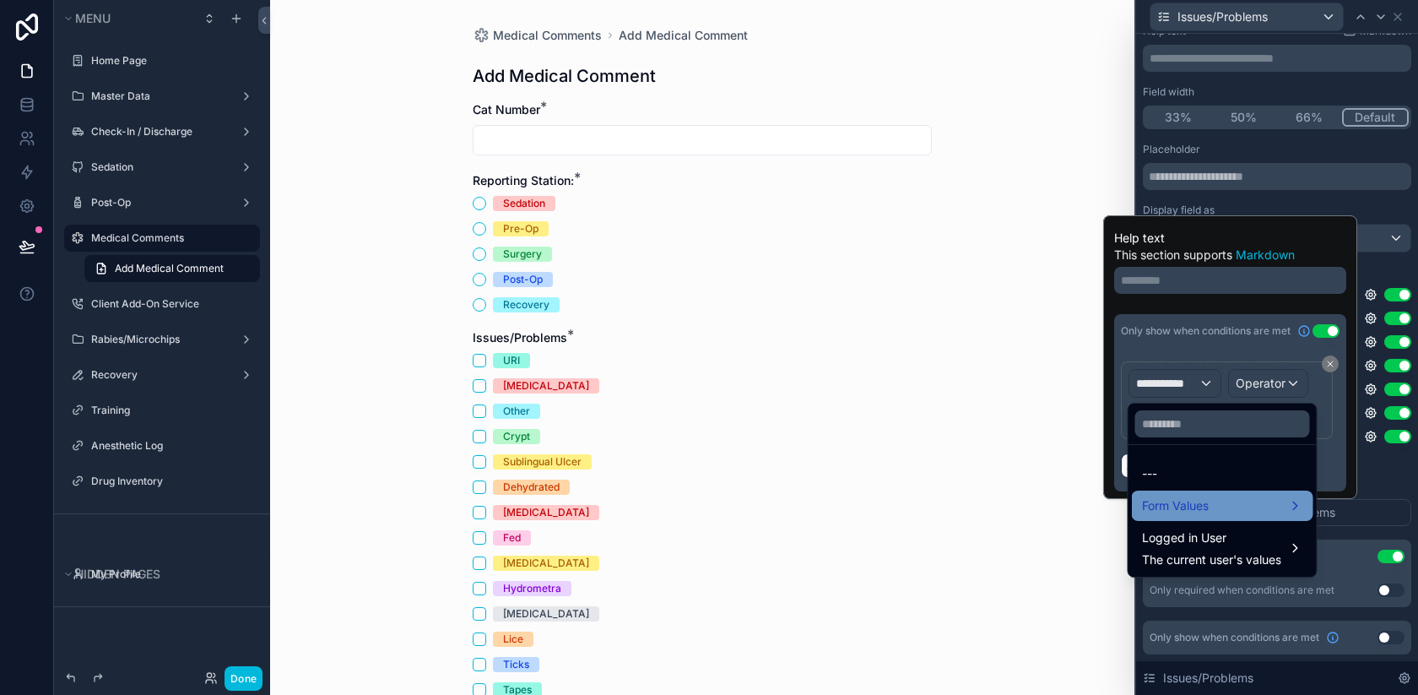
click at [1266, 496] on div "Form Values" at bounding box center [1222, 506] width 161 height 20
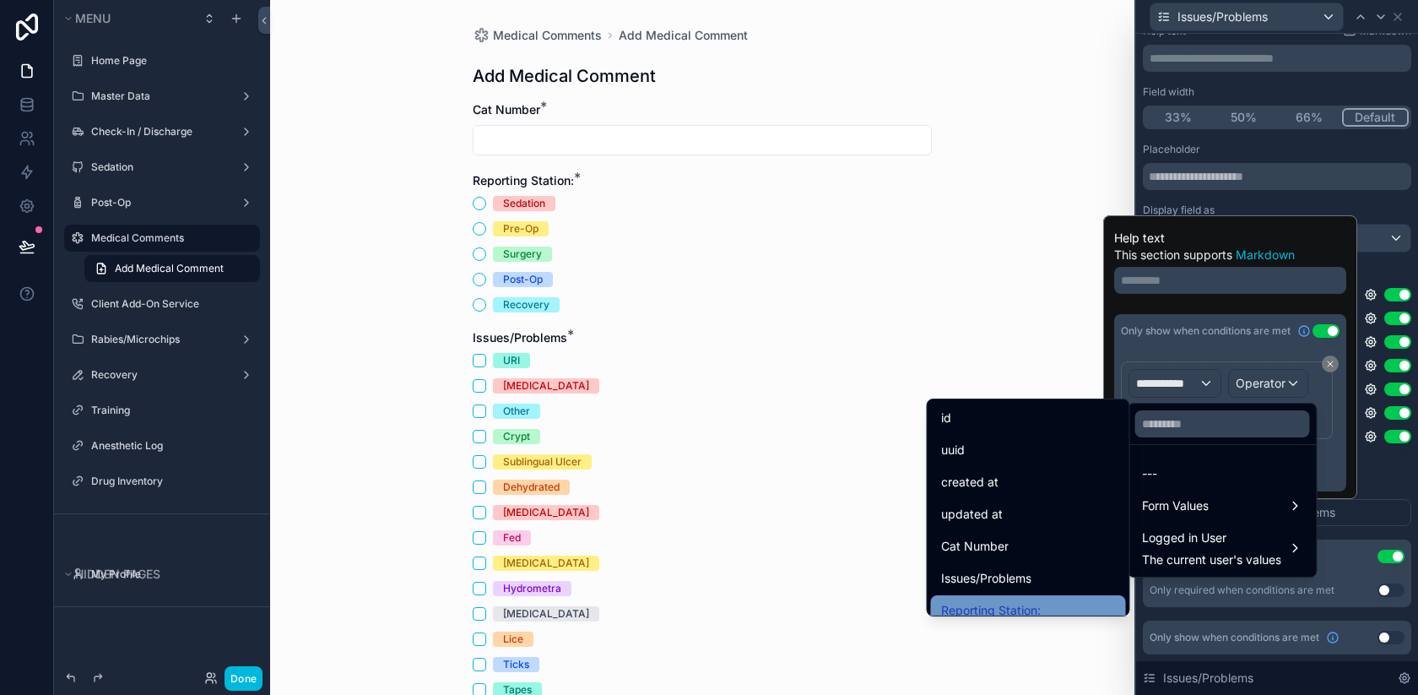
click at [1042, 607] on div "Reporting Station:" at bounding box center [1028, 610] width 175 height 20
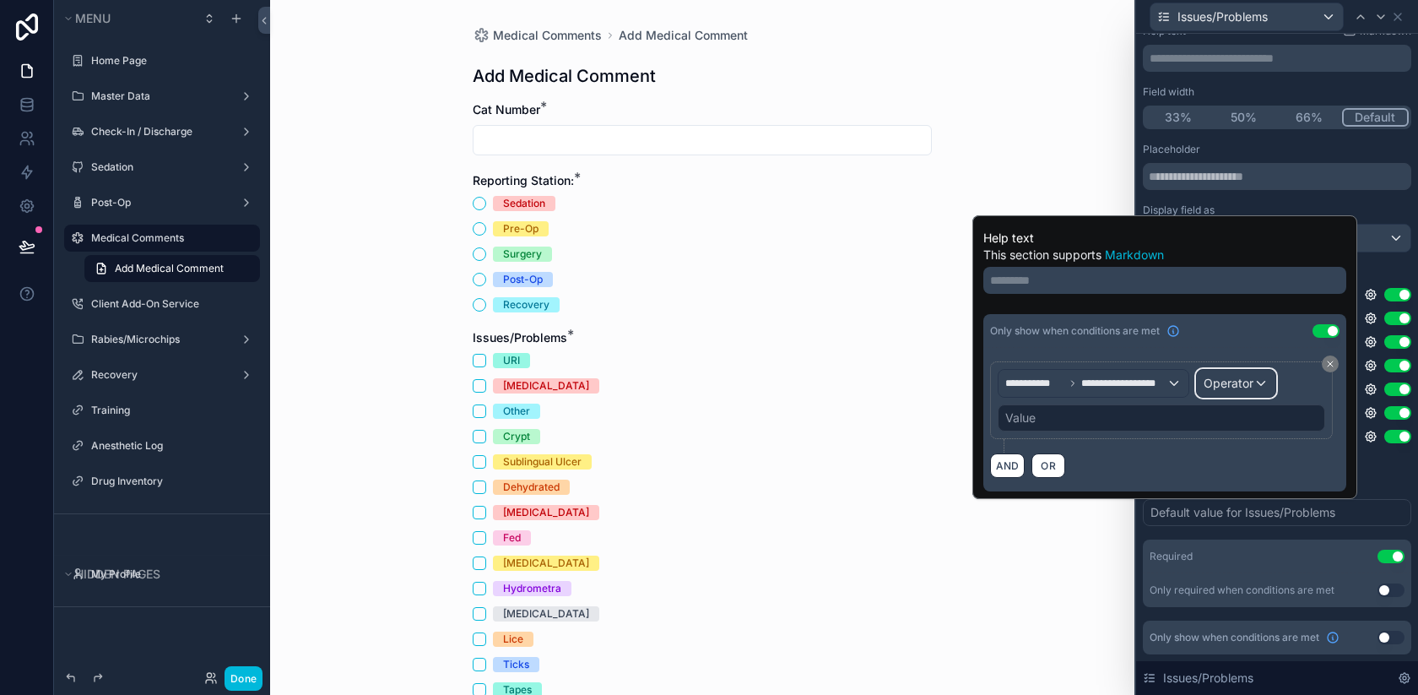
click at [1208, 382] on span "Operator" at bounding box center [1229, 383] width 50 height 14
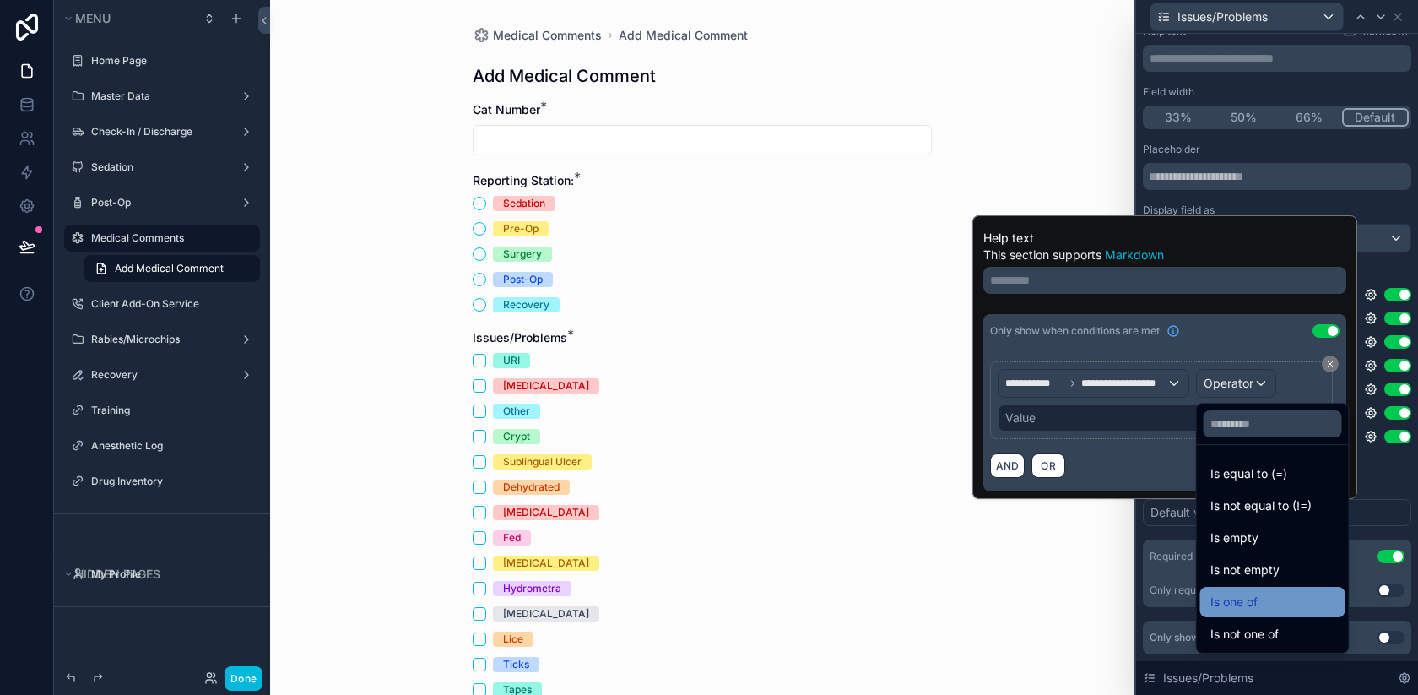
click at [1264, 602] on div "Is one of" at bounding box center [1273, 602] width 125 height 20
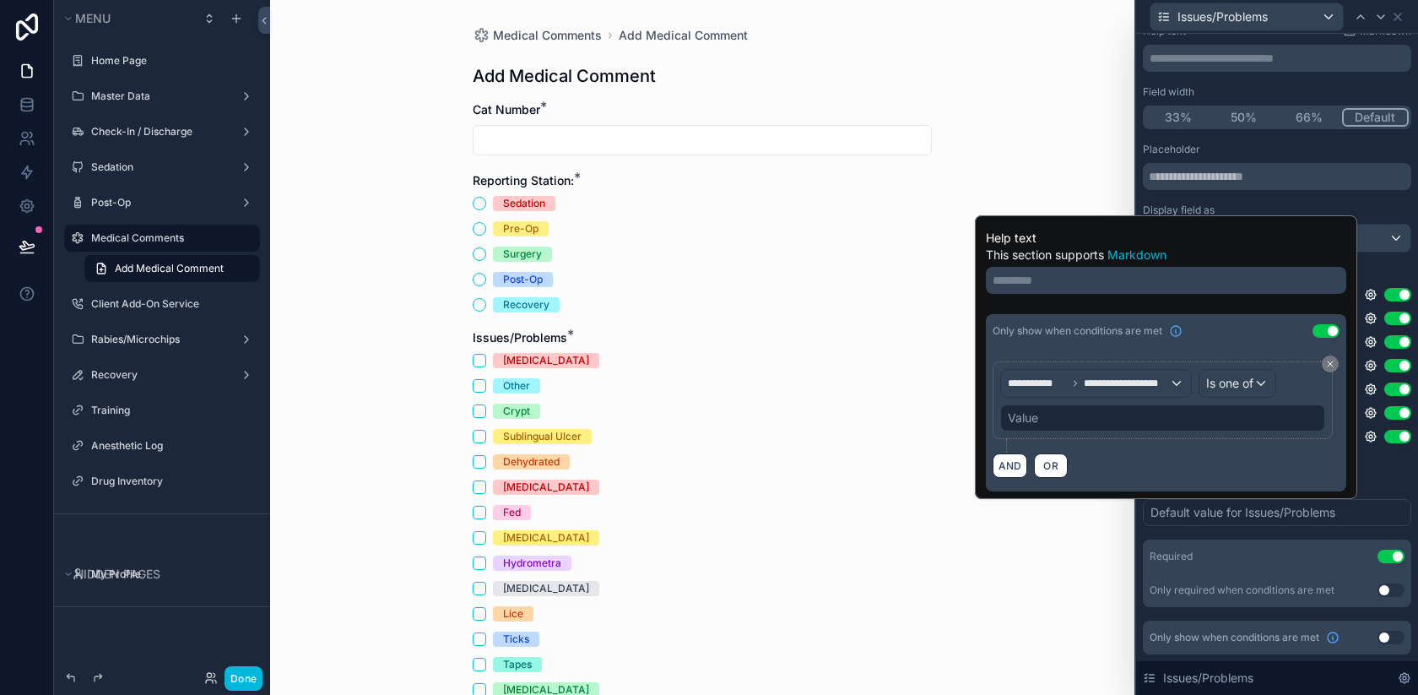
click at [1036, 415] on div "Value" at bounding box center [1023, 417] width 30 height 17
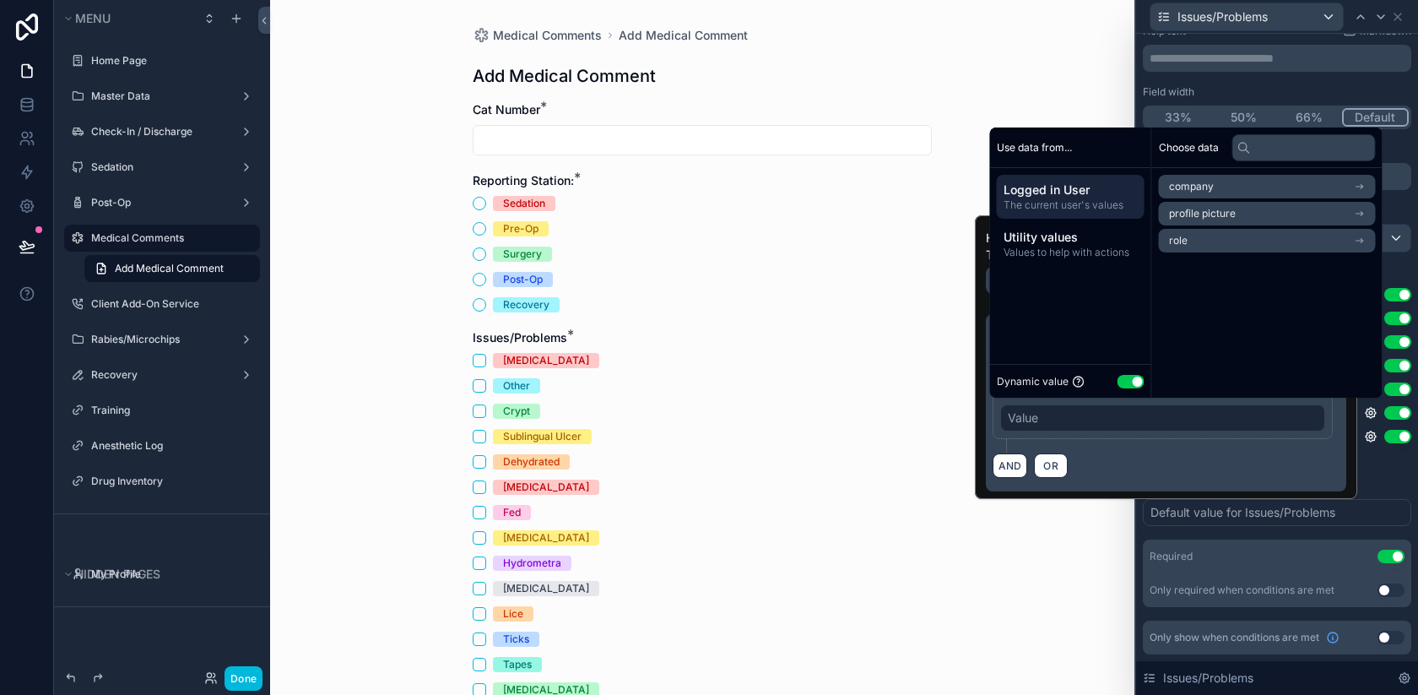
click at [1129, 377] on button "Use setting" at bounding box center [1131, 382] width 27 height 14
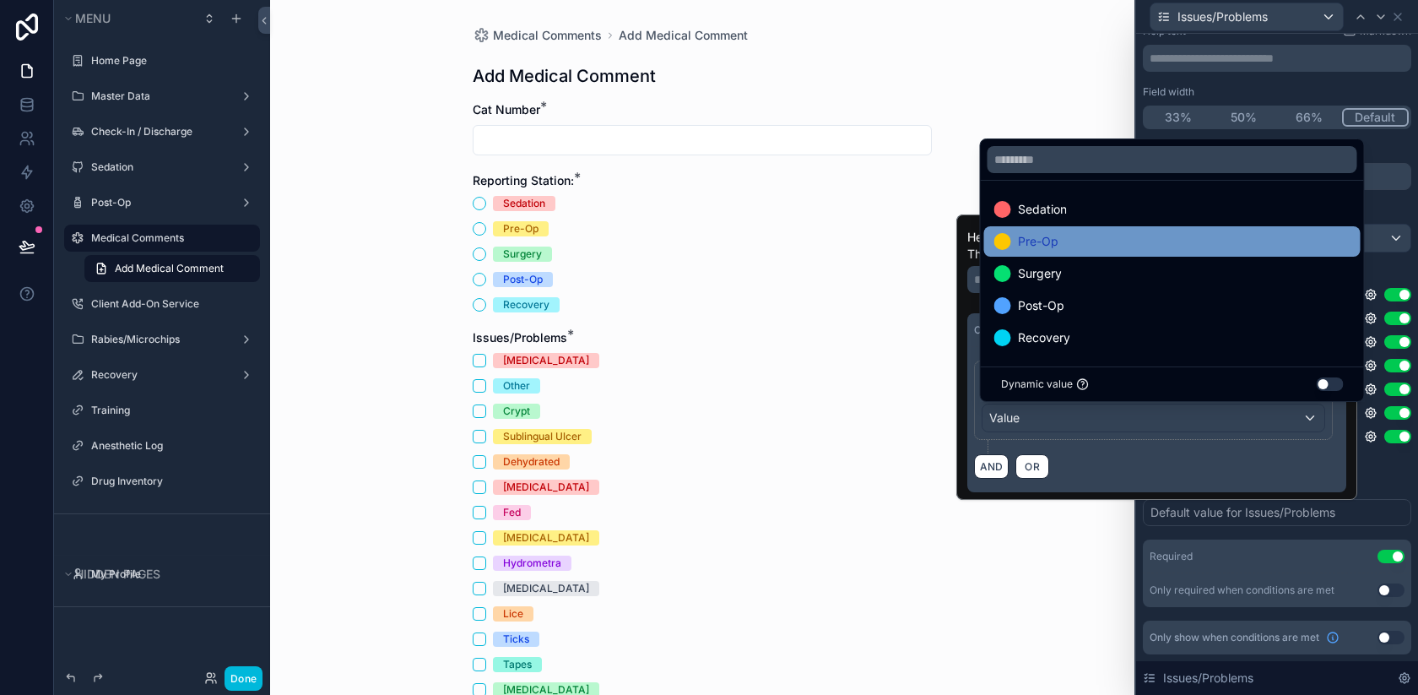
click at [1112, 246] on div "Pre-Op" at bounding box center [1172, 241] width 356 height 20
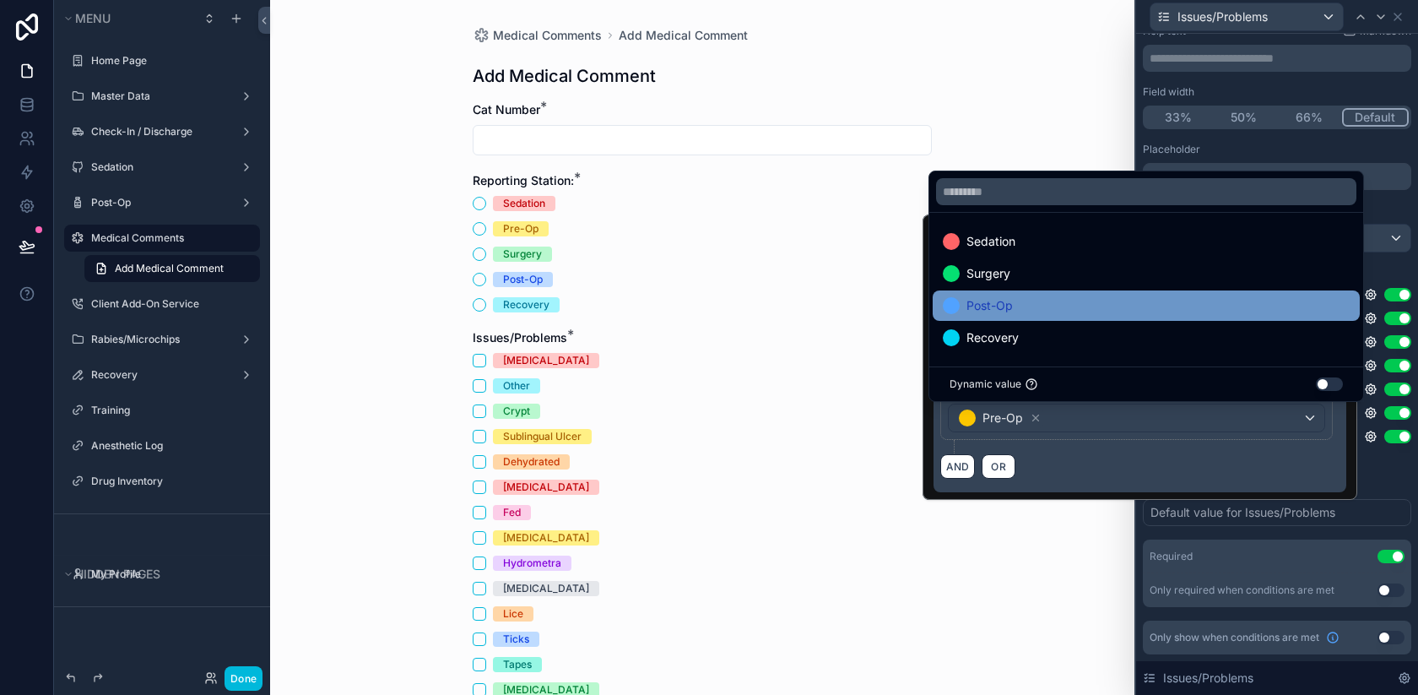
click at [1089, 300] on div "Post-Op" at bounding box center [1146, 305] width 407 height 20
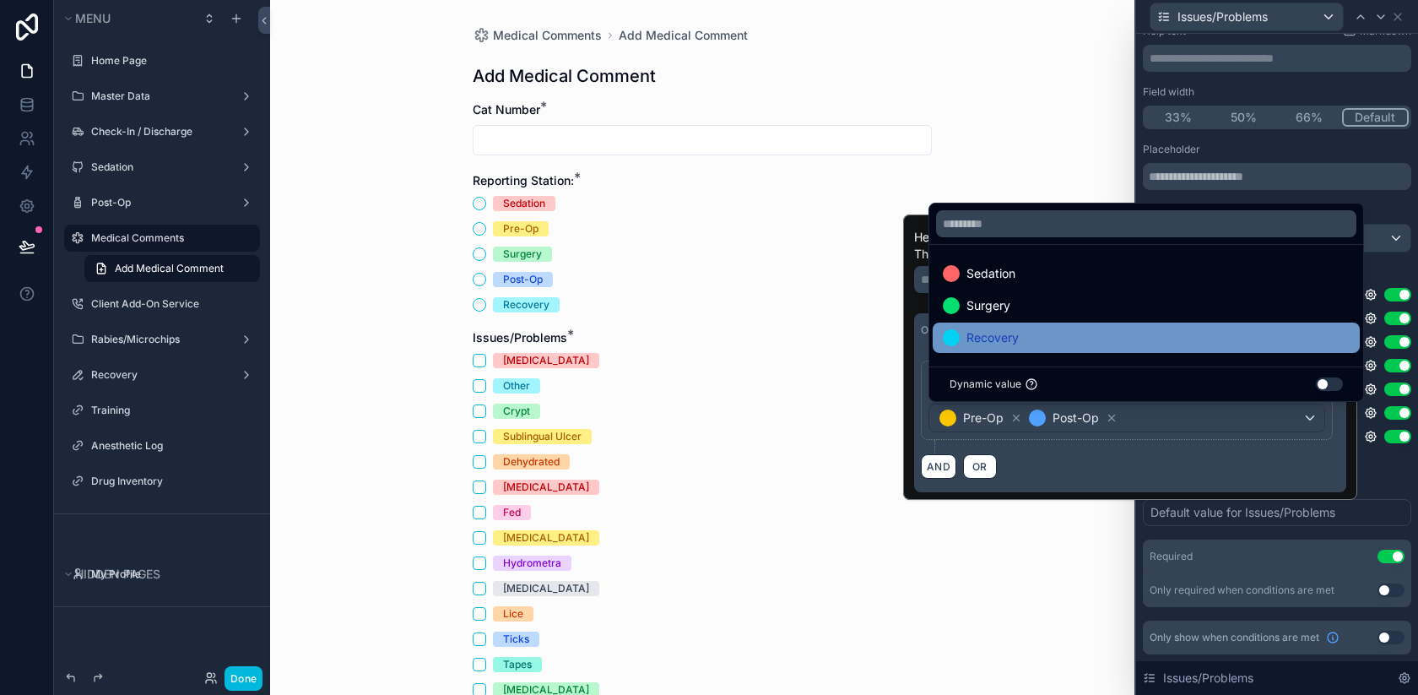
click at [1089, 330] on div "Recovery" at bounding box center [1146, 338] width 407 height 20
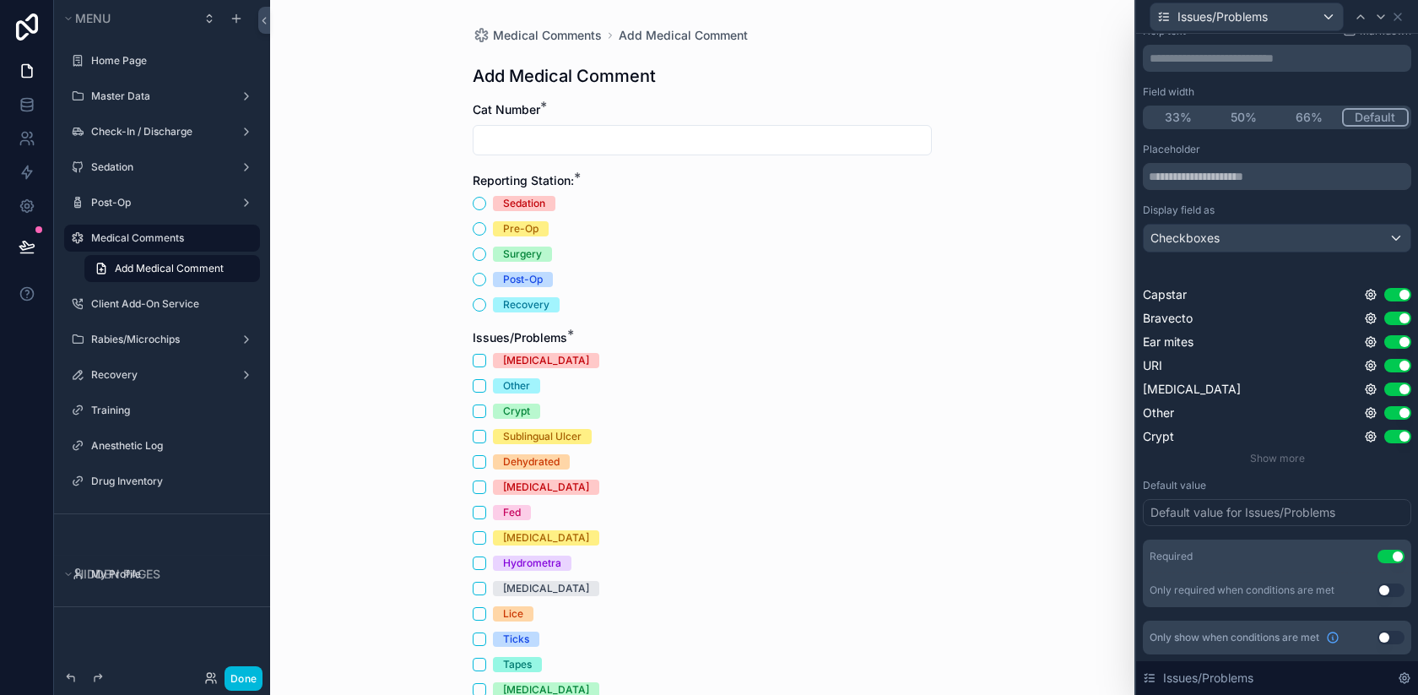
click at [1391, 485] on div "Default value" at bounding box center [1277, 486] width 268 height 14
click at [1371, 390] on icon at bounding box center [1370, 388] width 3 height 3
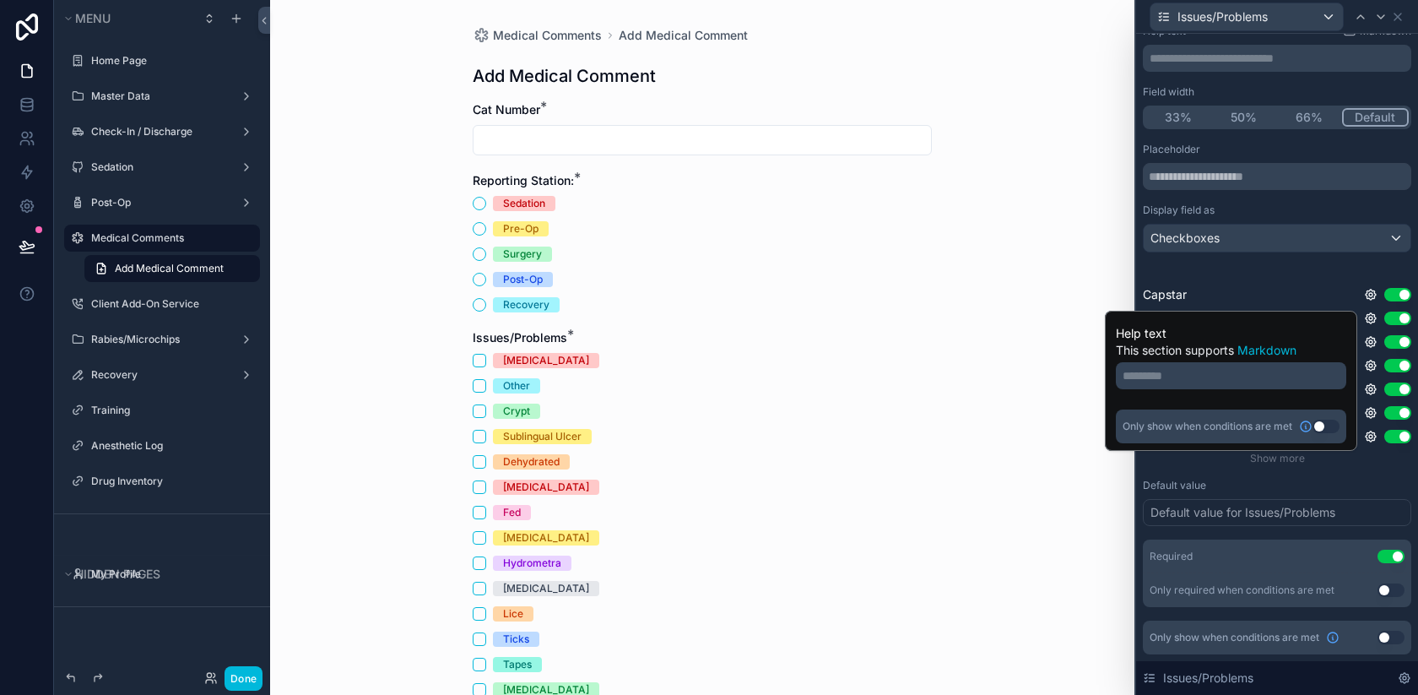
click at [1321, 431] on button "Use setting" at bounding box center [1326, 427] width 27 height 14
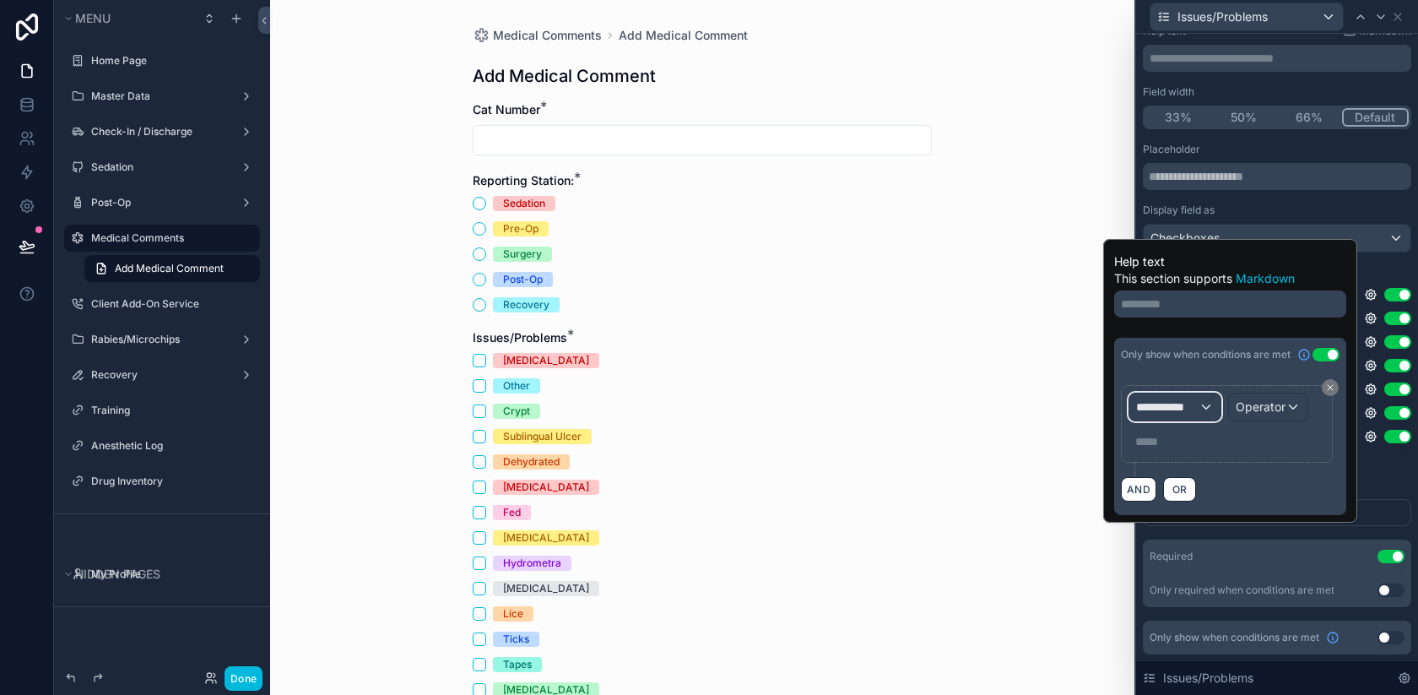
click at [1179, 402] on span "**********" at bounding box center [1167, 406] width 62 height 17
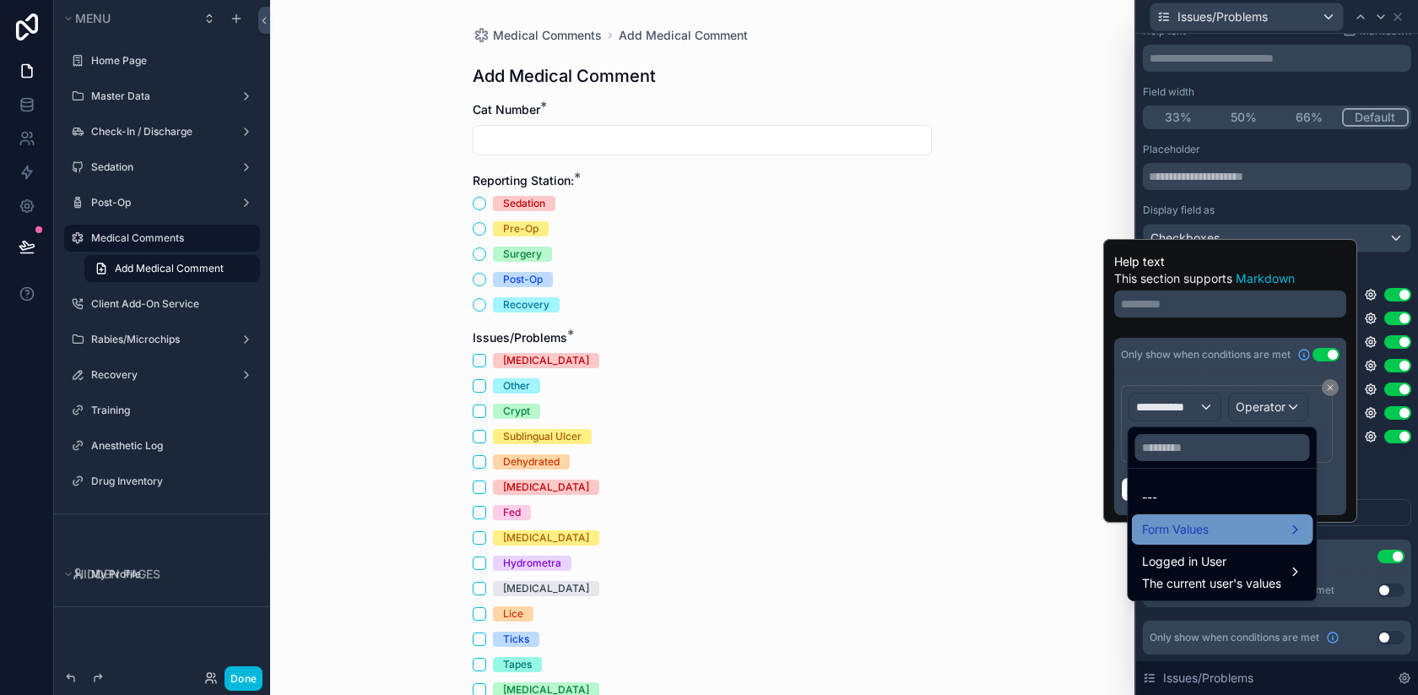
click at [1200, 535] on span "Form Values" at bounding box center [1175, 529] width 67 height 20
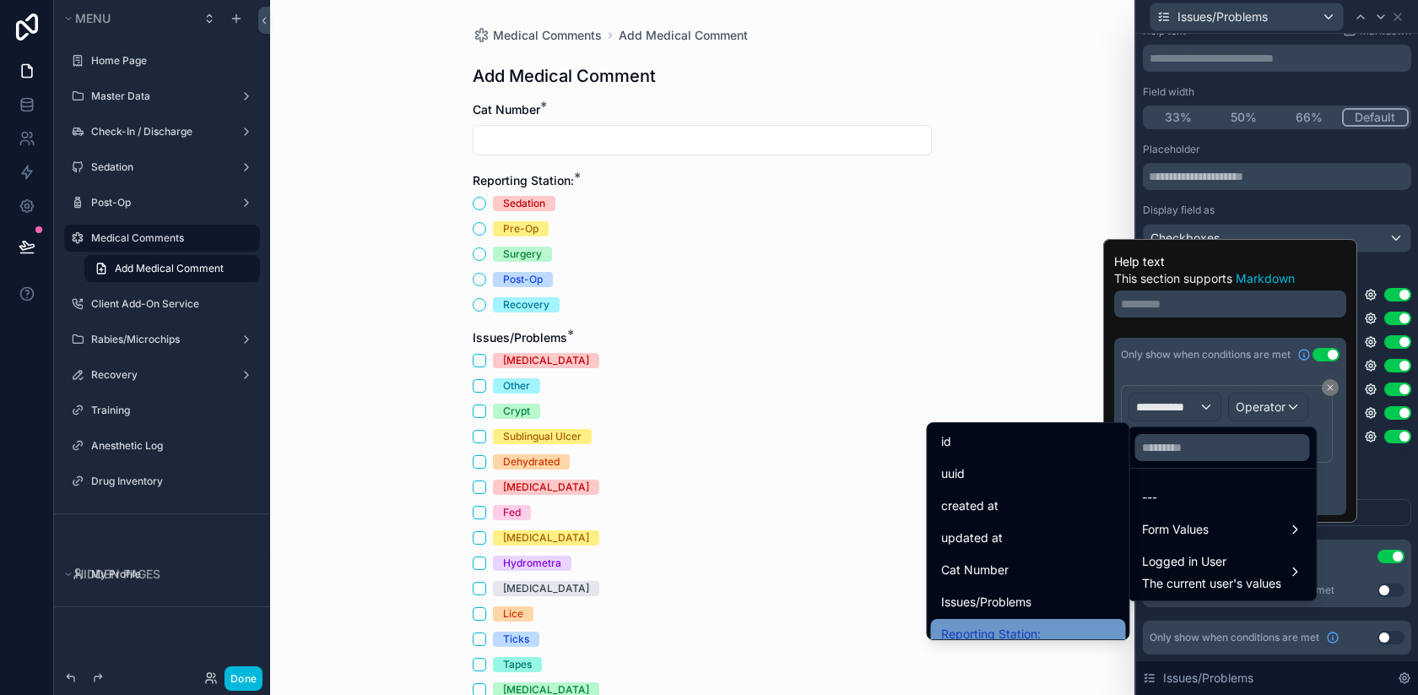
drag, startPoint x: 1037, startPoint y: 595, endPoint x: 1019, endPoint y: 623, distance: 33.0
click at [1019, 624] on ul "id uuid created at updated at Cat Number Issues/Problems Reporting Station: Sub…" at bounding box center [1029, 531] width 202 height 216
click at [1019, 623] on div "Reporting Station:" at bounding box center [1028, 634] width 195 height 30
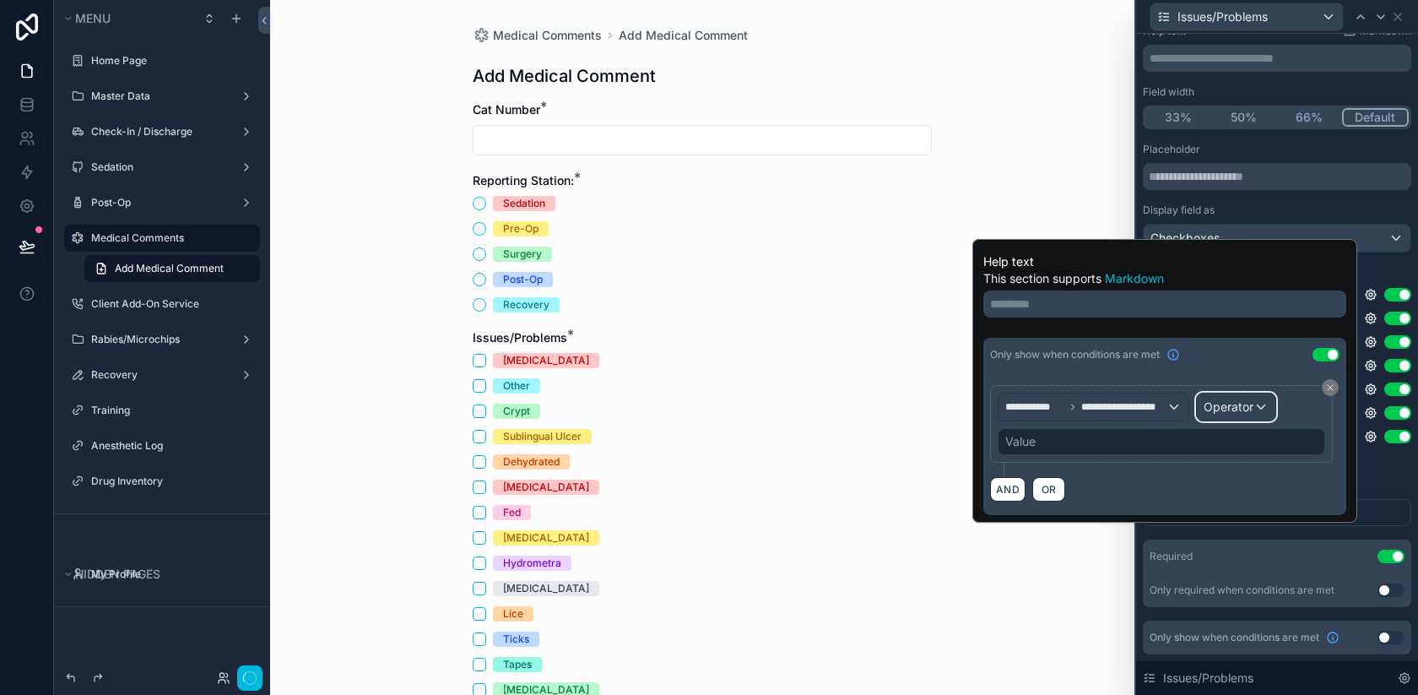
click at [1242, 406] on span "Operator" at bounding box center [1229, 406] width 50 height 14
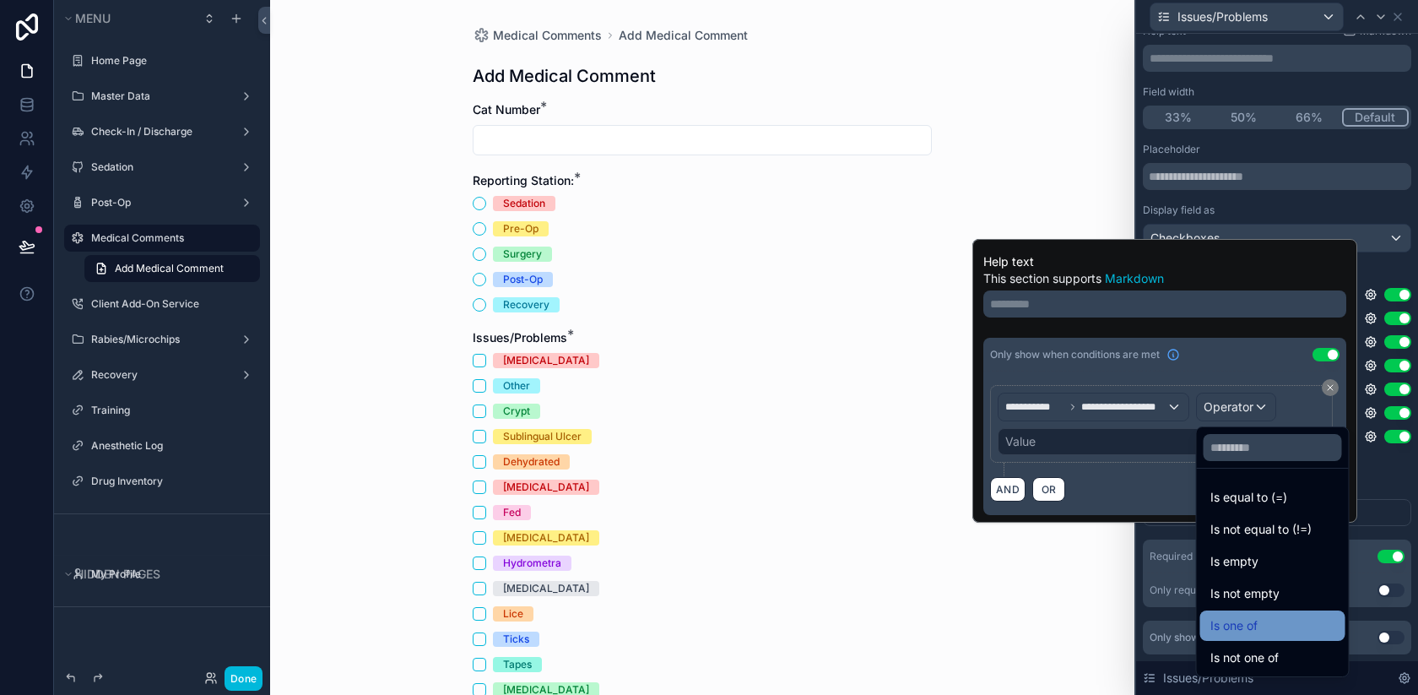
click at [1246, 628] on span "Is one of" at bounding box center [1234, 625] width 47 height 20
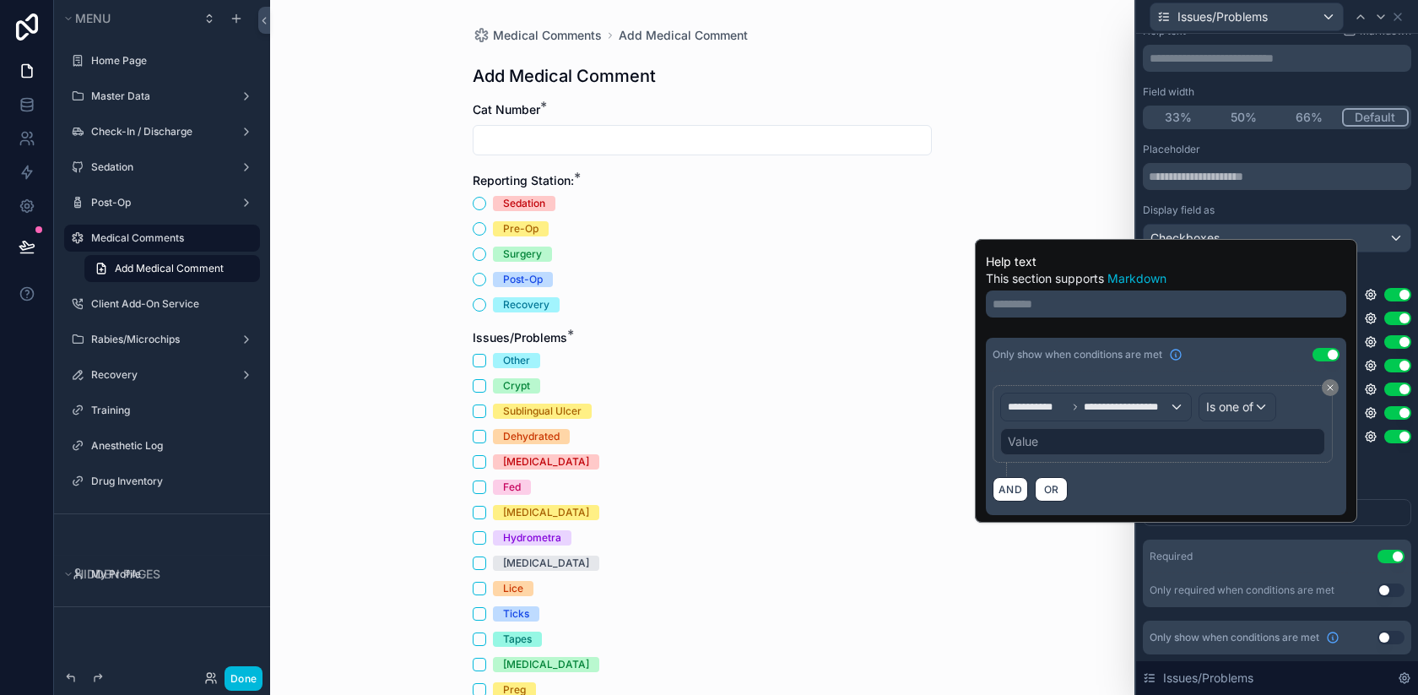
click at [1111, 448] on div "Value" at bounding box center [1162, 441] width 325 height 27
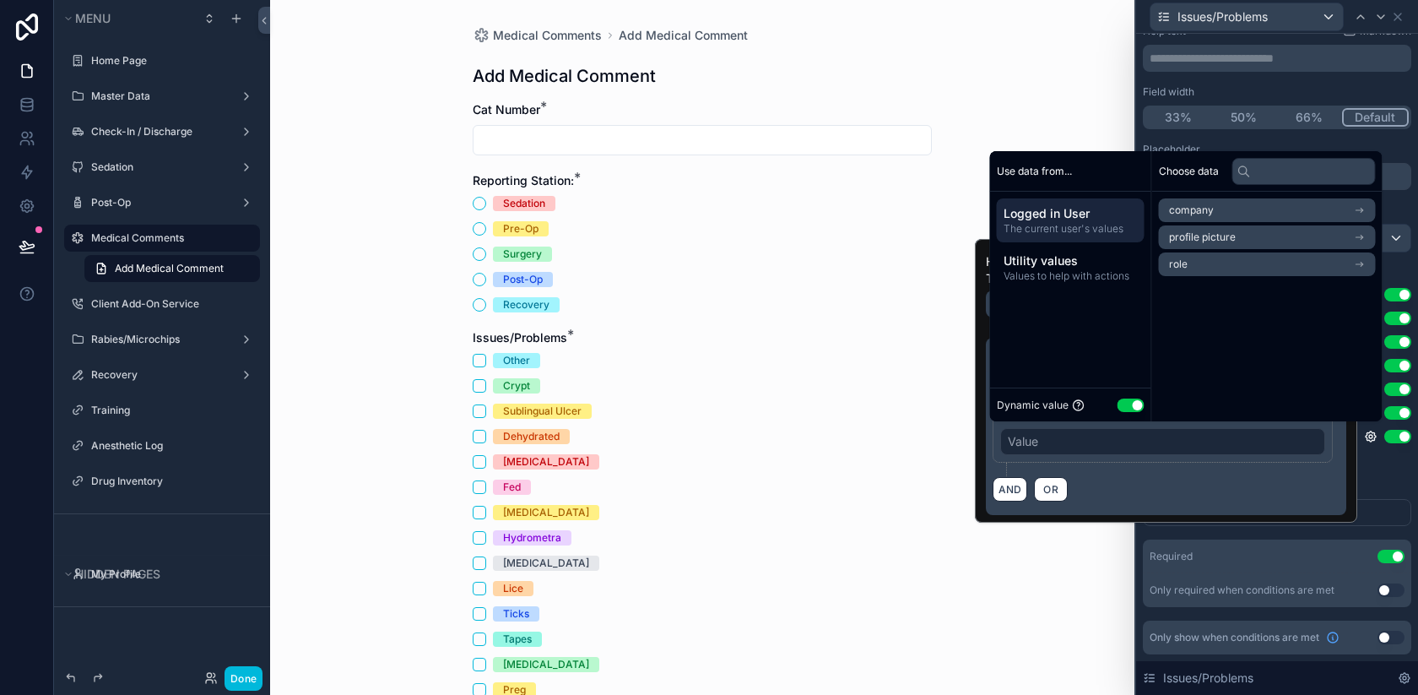
click at [1129, 403] on button "Use setting" at bounding box center [1131, 405] width 27 height 14
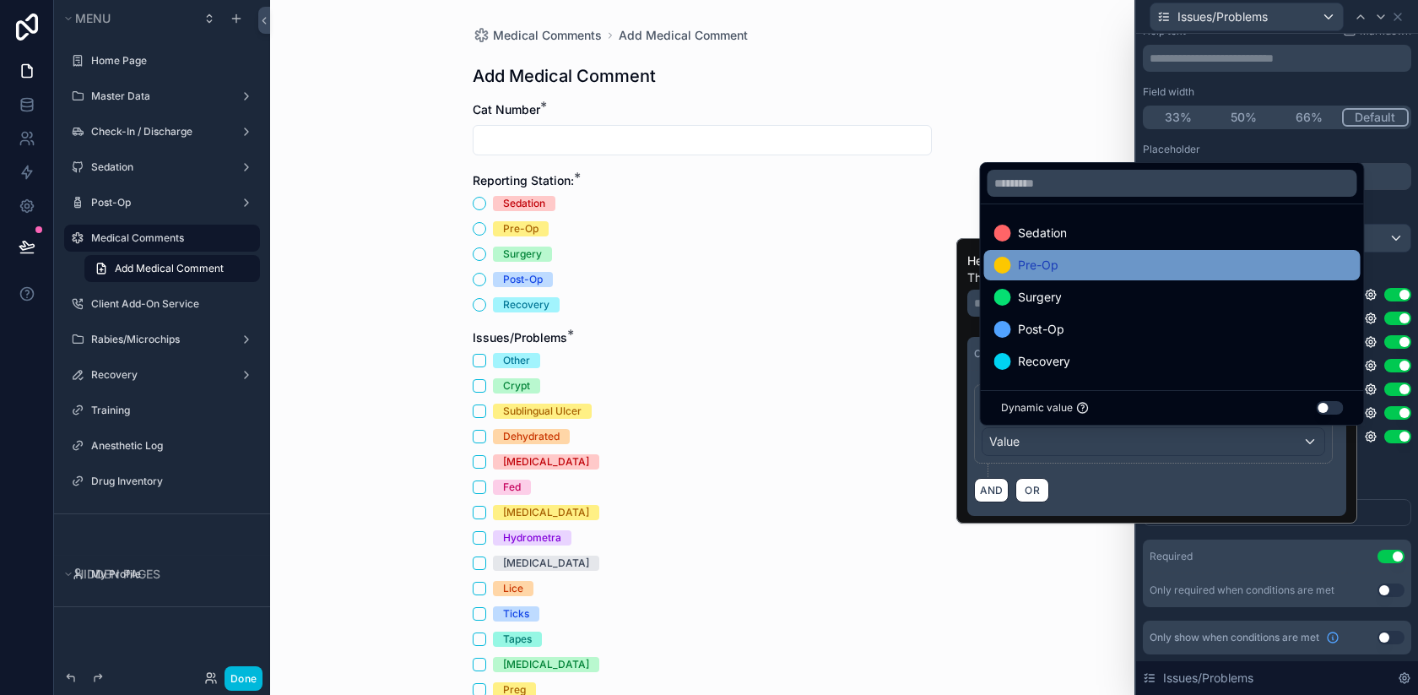
click at [1087, 277] on div "Pre-Op" at bounding box center [1172, 265] width 377 height 30
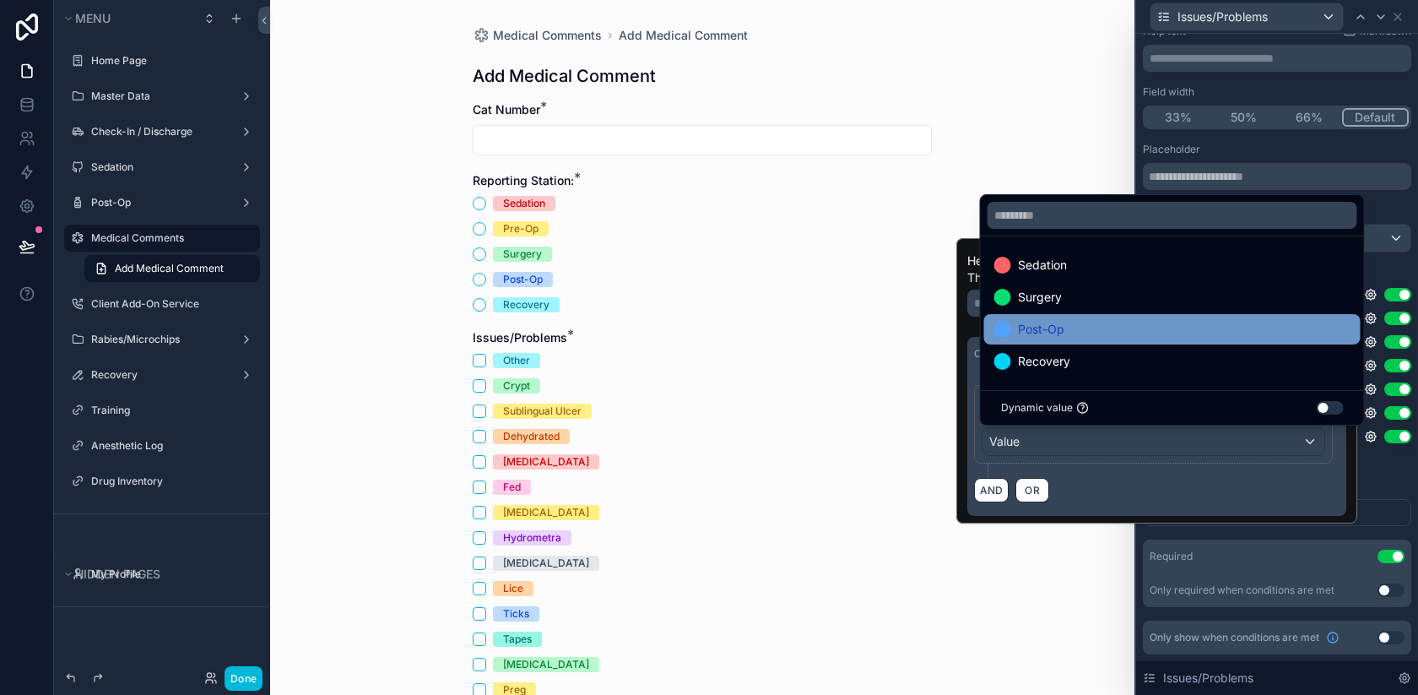
click at [1082, 333] on div "Post-Op" at bounding box center [1172, 329] width 356 height 20
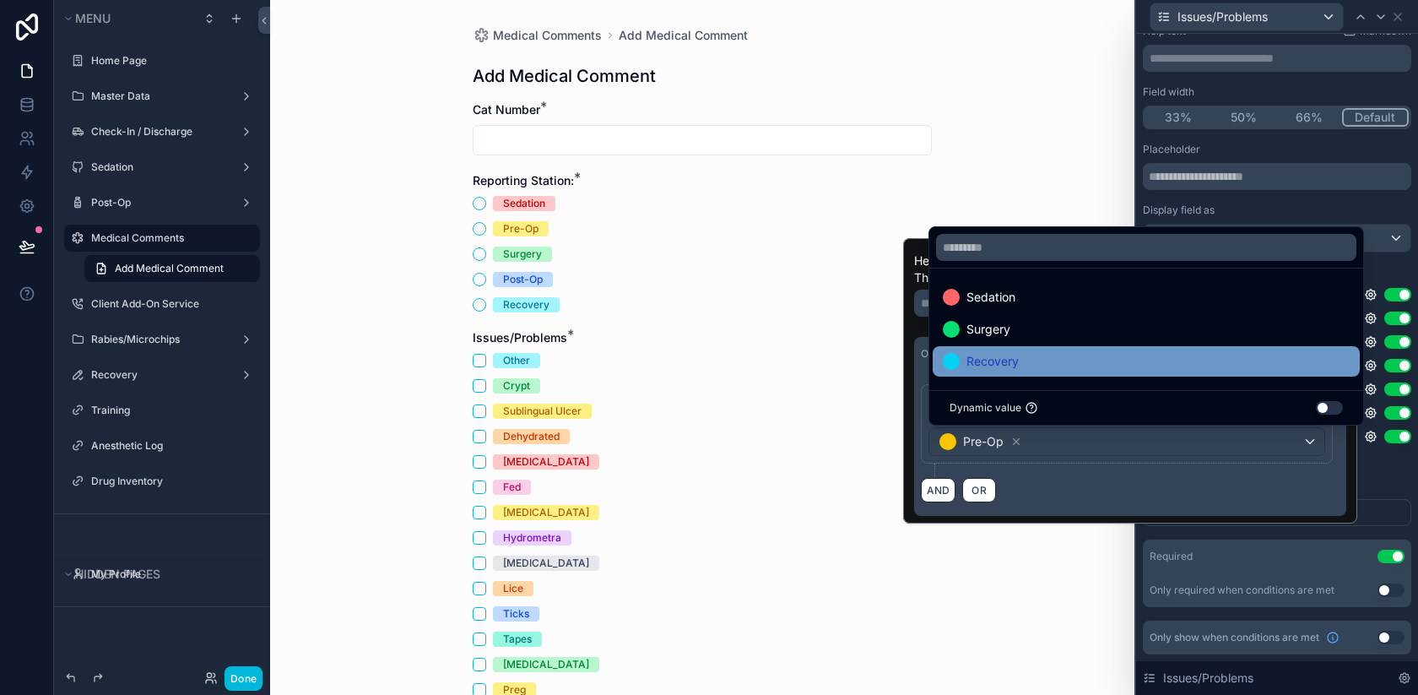
click at [1063, 364] on div "Recovery" at bounding box center [1146, 361] width 407 height 20
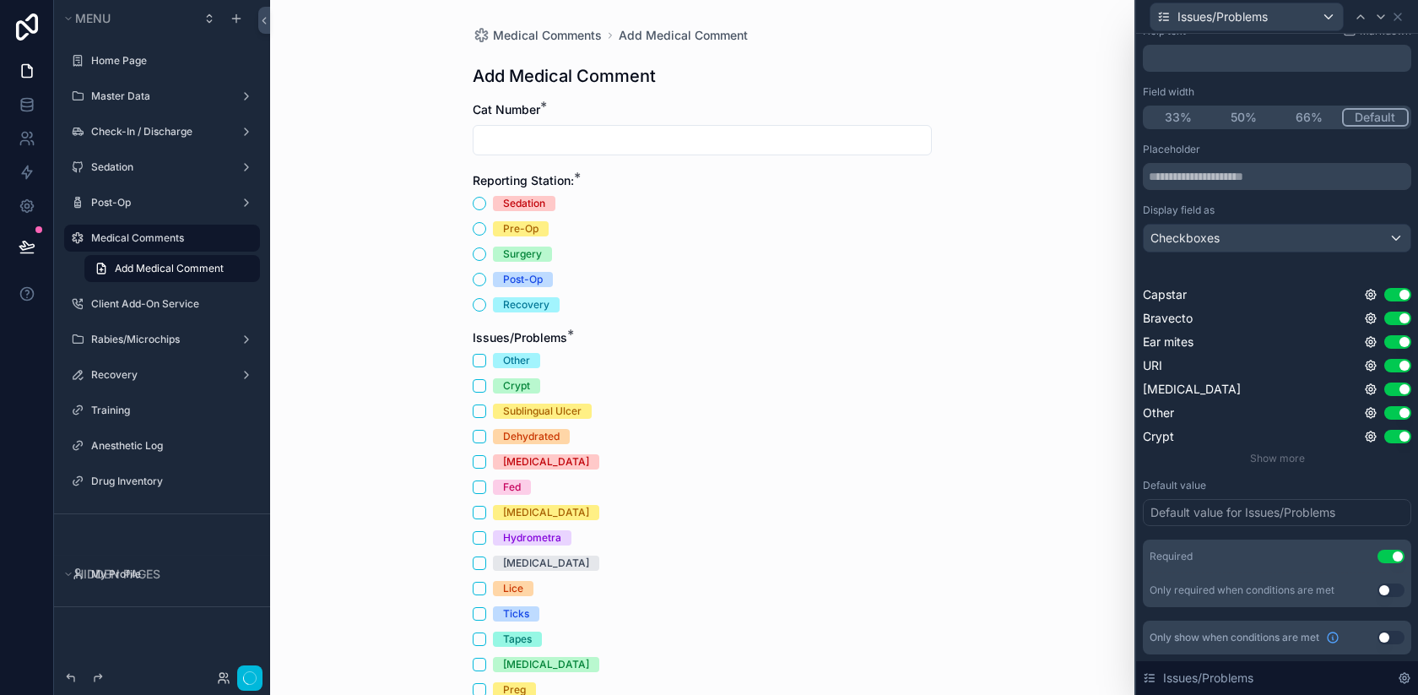
click at [1406, 498] on div "Default value Default value for Issues/Problems" at bounding box center [1277, 502] width 268 height 47
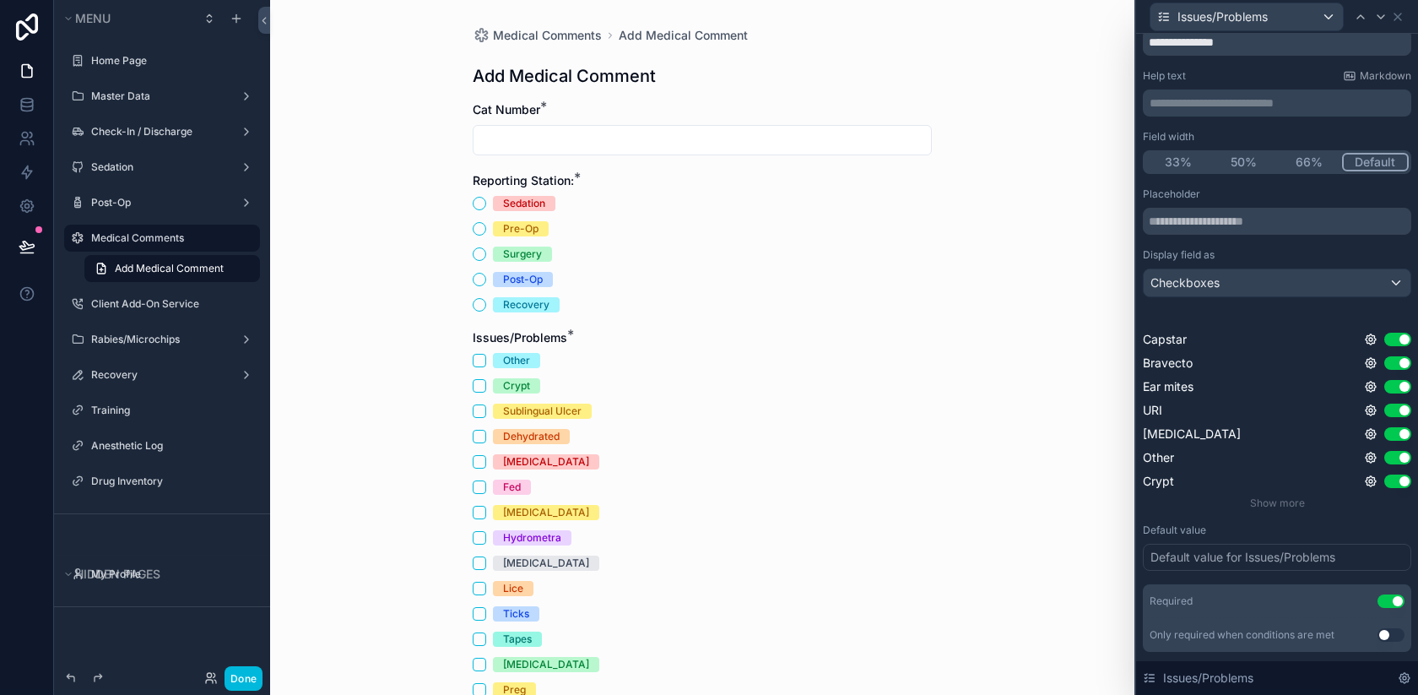
scroll to position [79, 0]
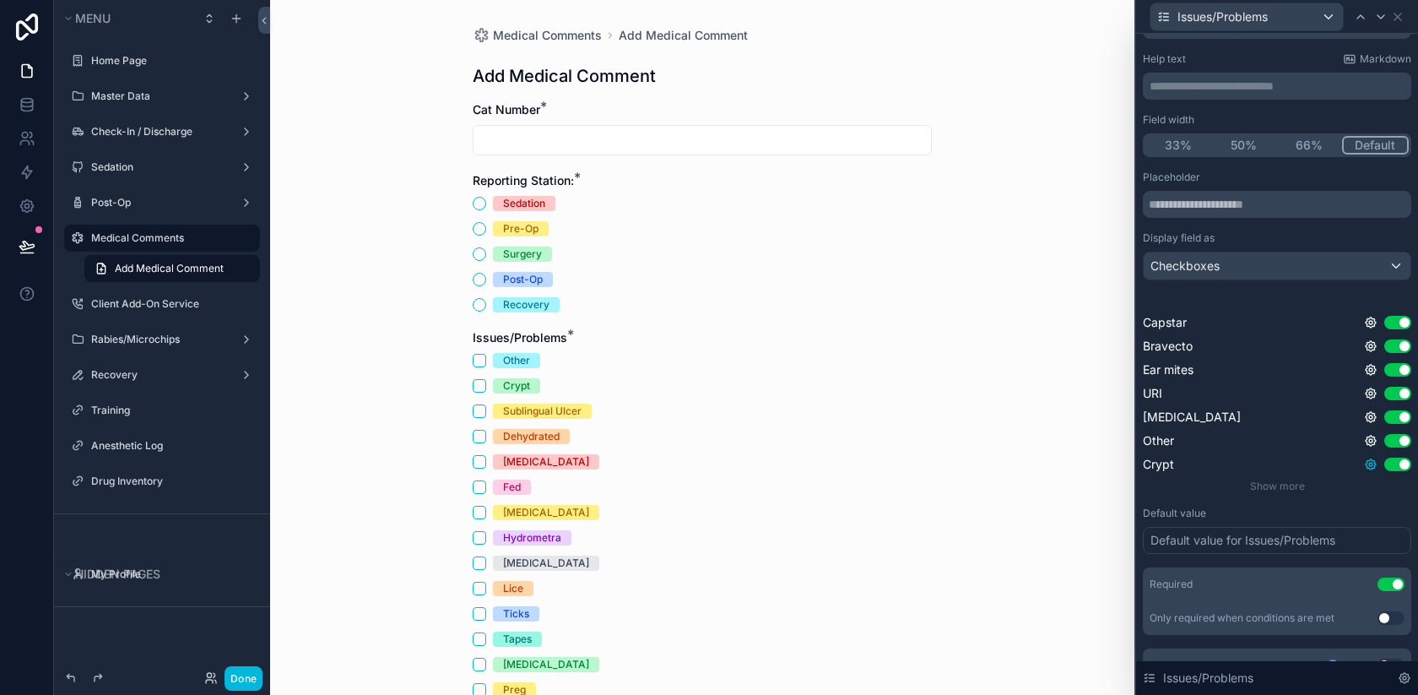
click at [1373, 461] on icon at bounding box center [1371, 465] width 14 height 14
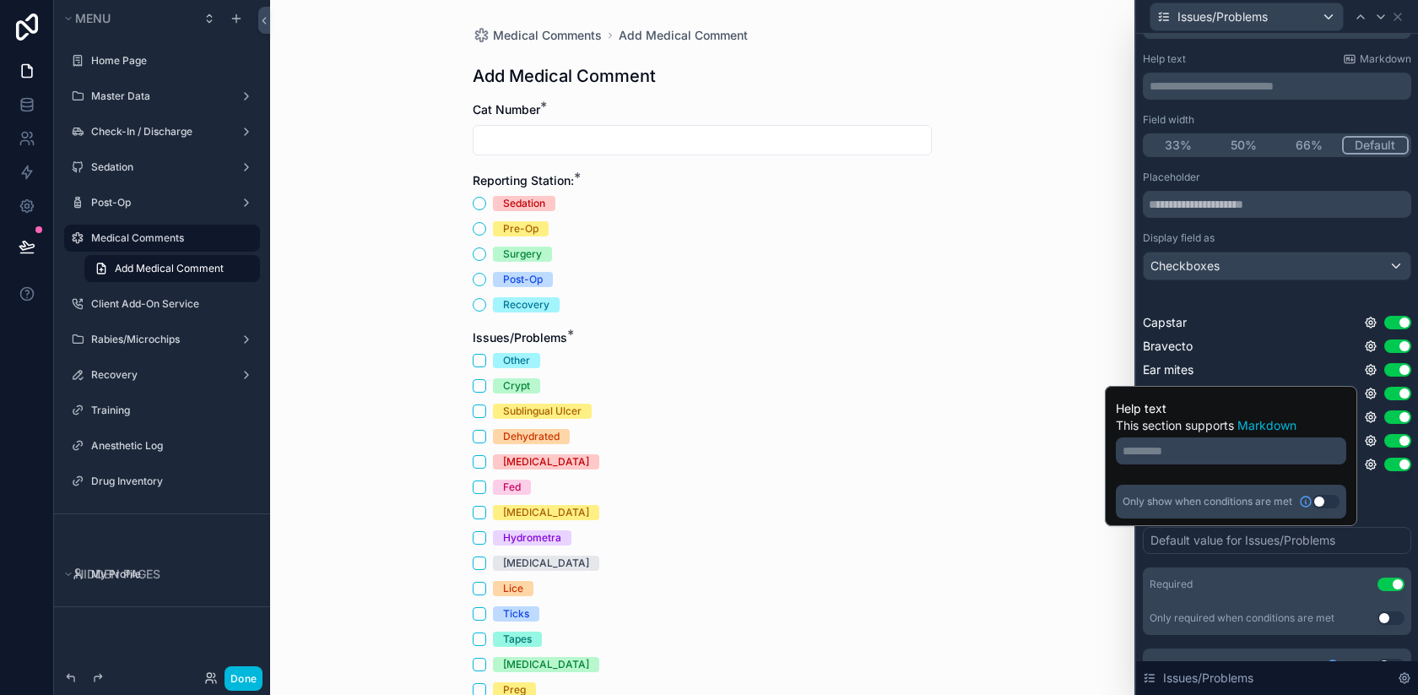
click at [1328, 497] on button "Use setting" at bounding box center [1326, 502] width 27 height 14
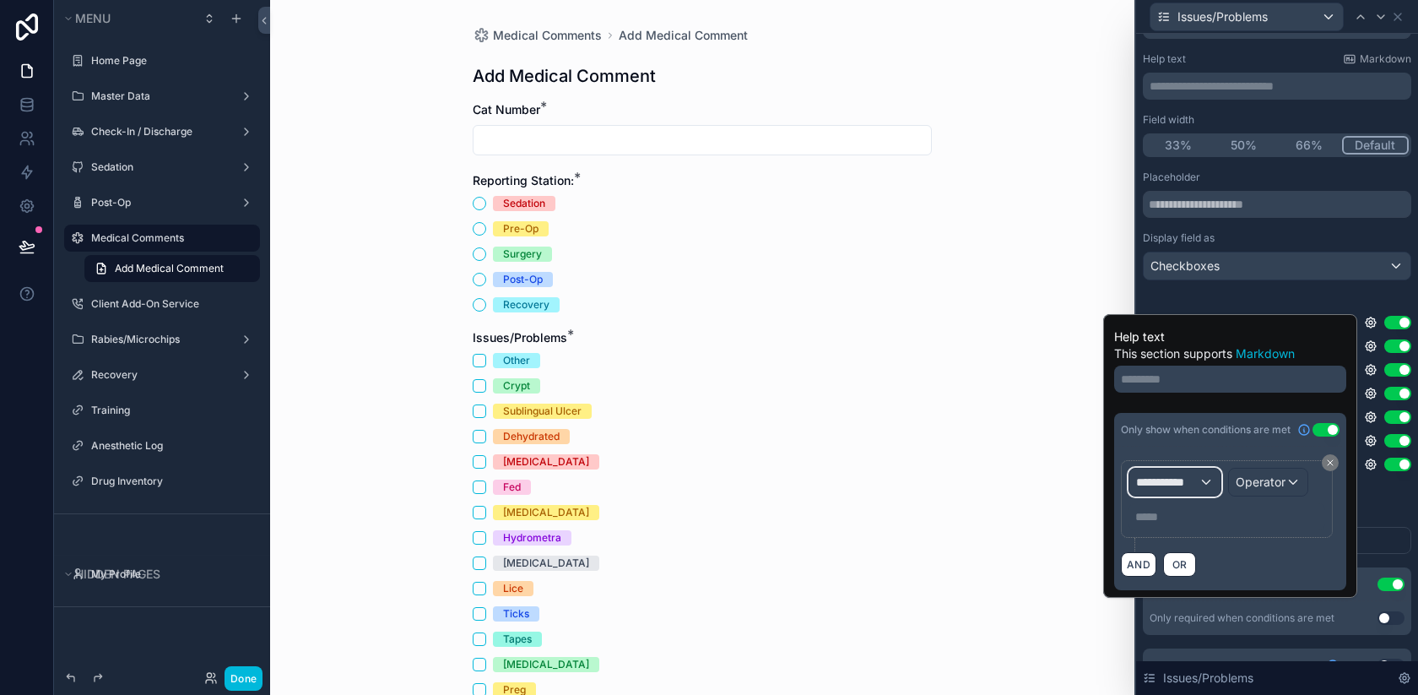
click at [1204, 469] on div "**********" at bounding box center [1175, 482] width 91 height 27
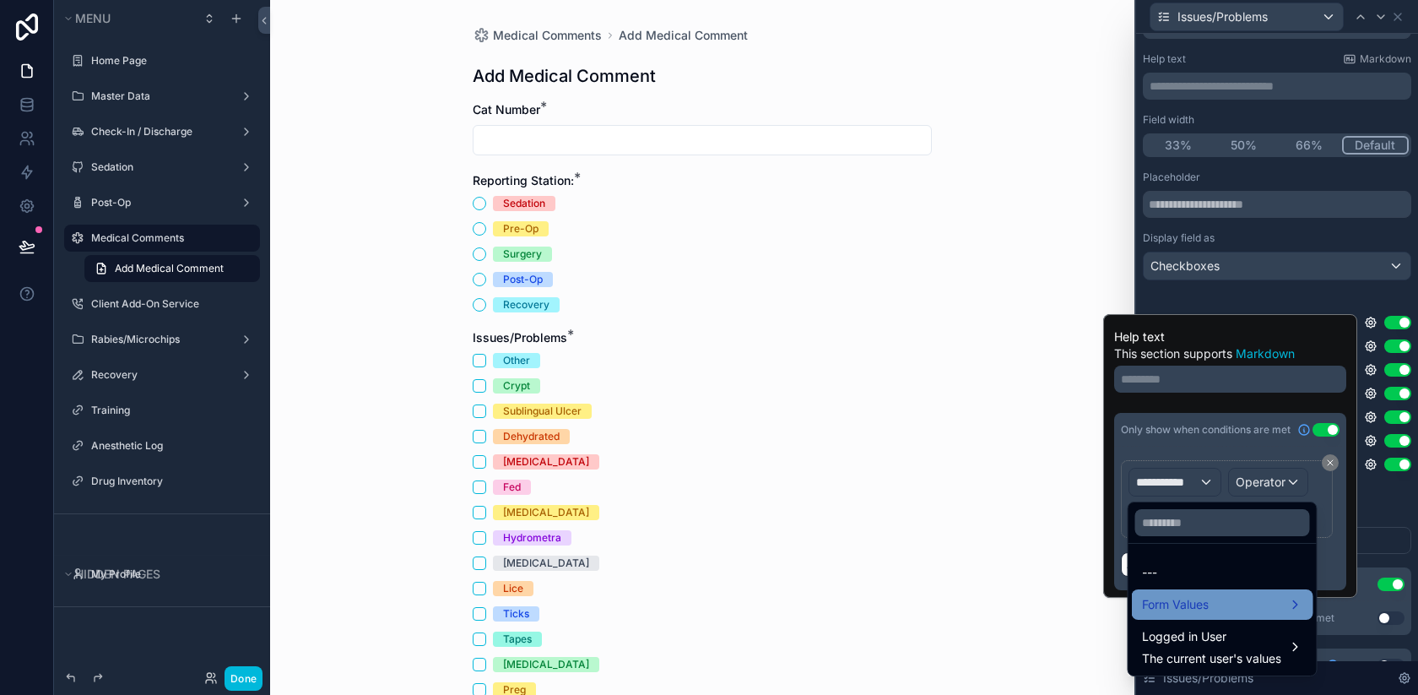
click at [1216, 607] on div "Form Values" at bounding box center [1222, 604] width 161 height 20
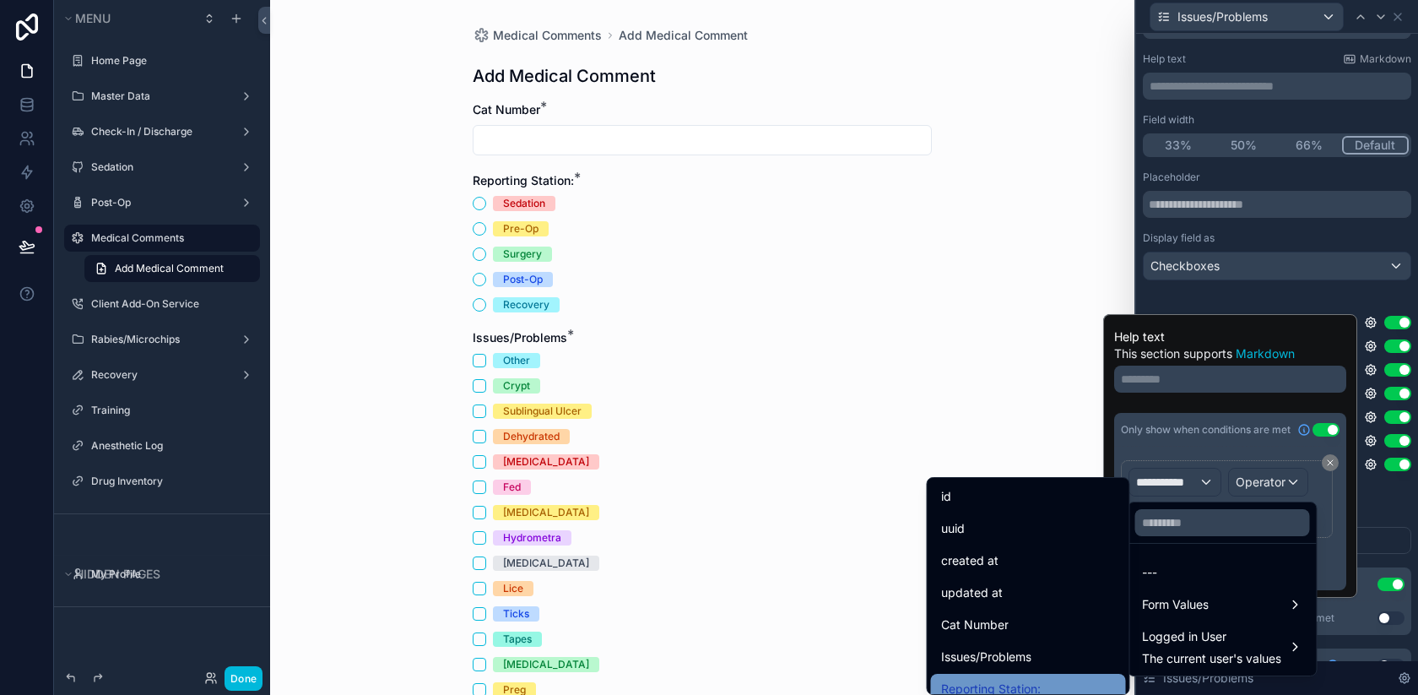
click at [1060, 684] on div "Reporting Station:" at bounding box center [1028, 689] width 175 height 20
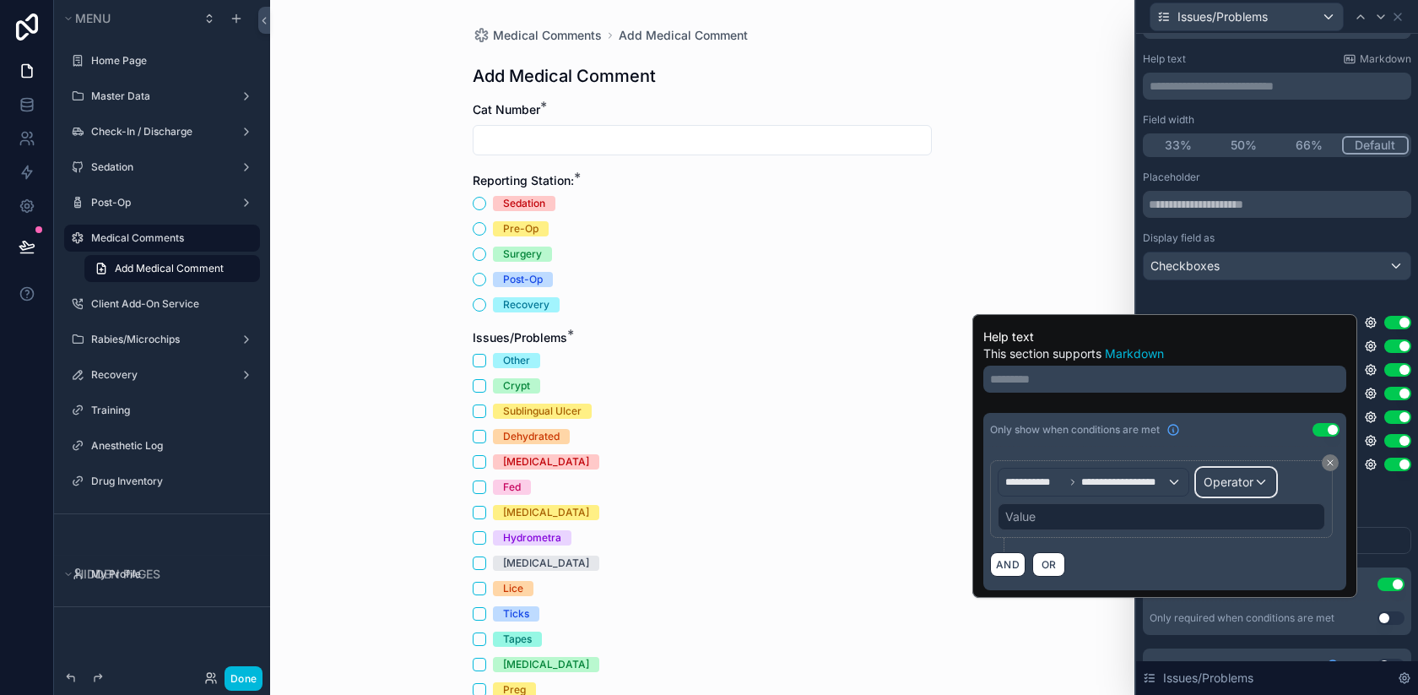
click at [1203, 495] on div "Operator" at bounding box center [1236, 482] width 79 height 27
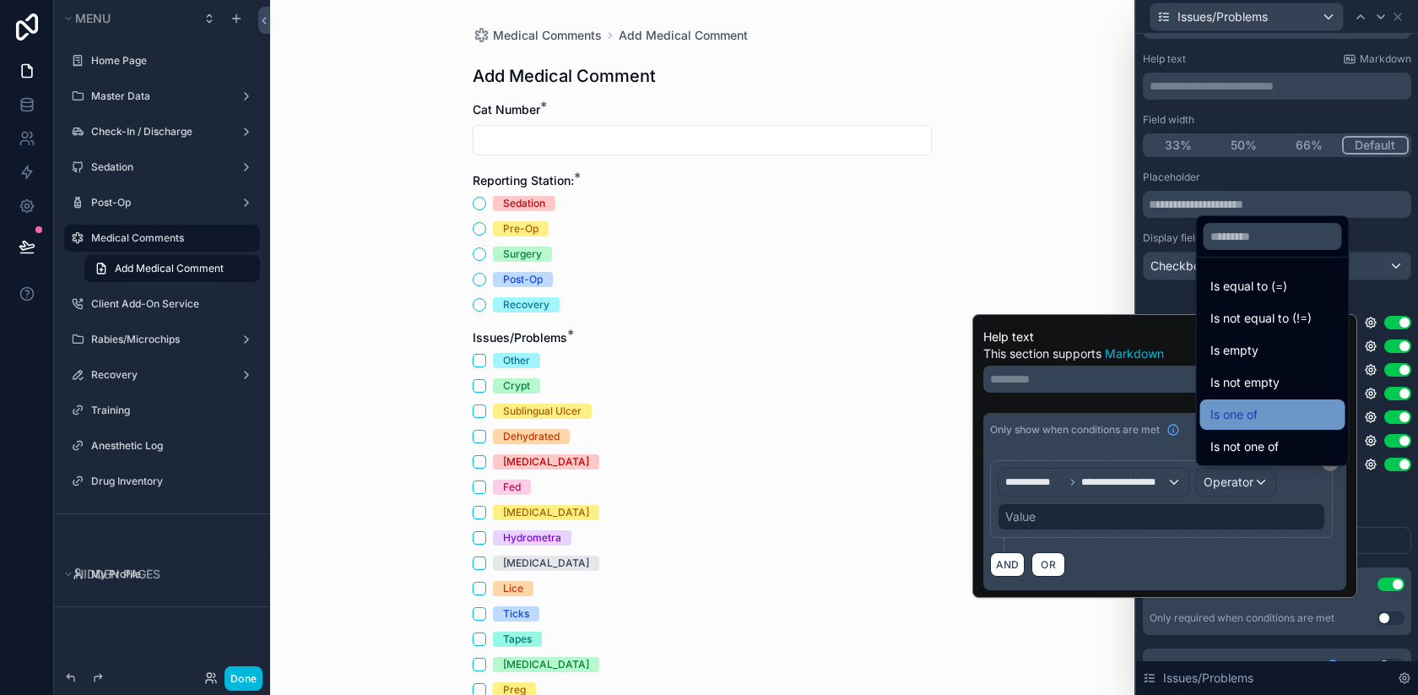
click at [1234, 415] on span "Is one of" at bounding box center [1234, 414] width 47 height 20
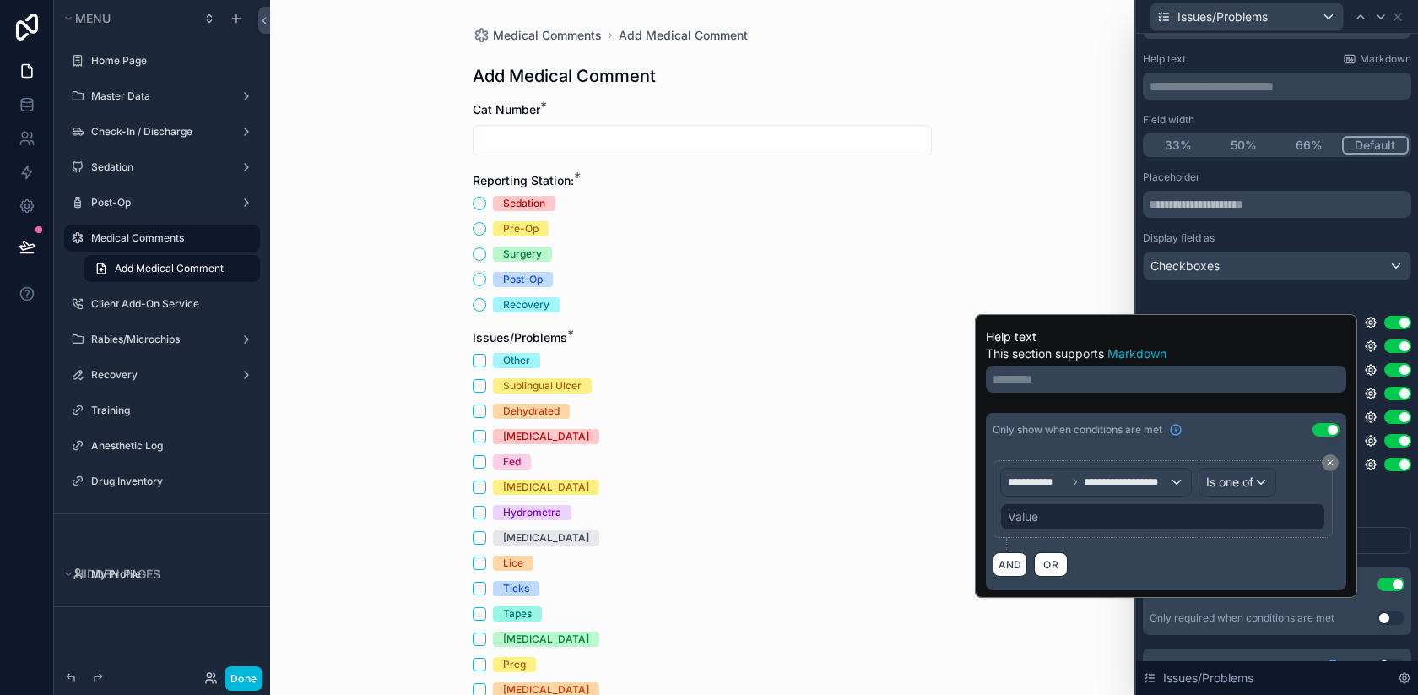
click at [1144, 519] on div "Value" at bounding box center [1162, 516] width 325 height 27
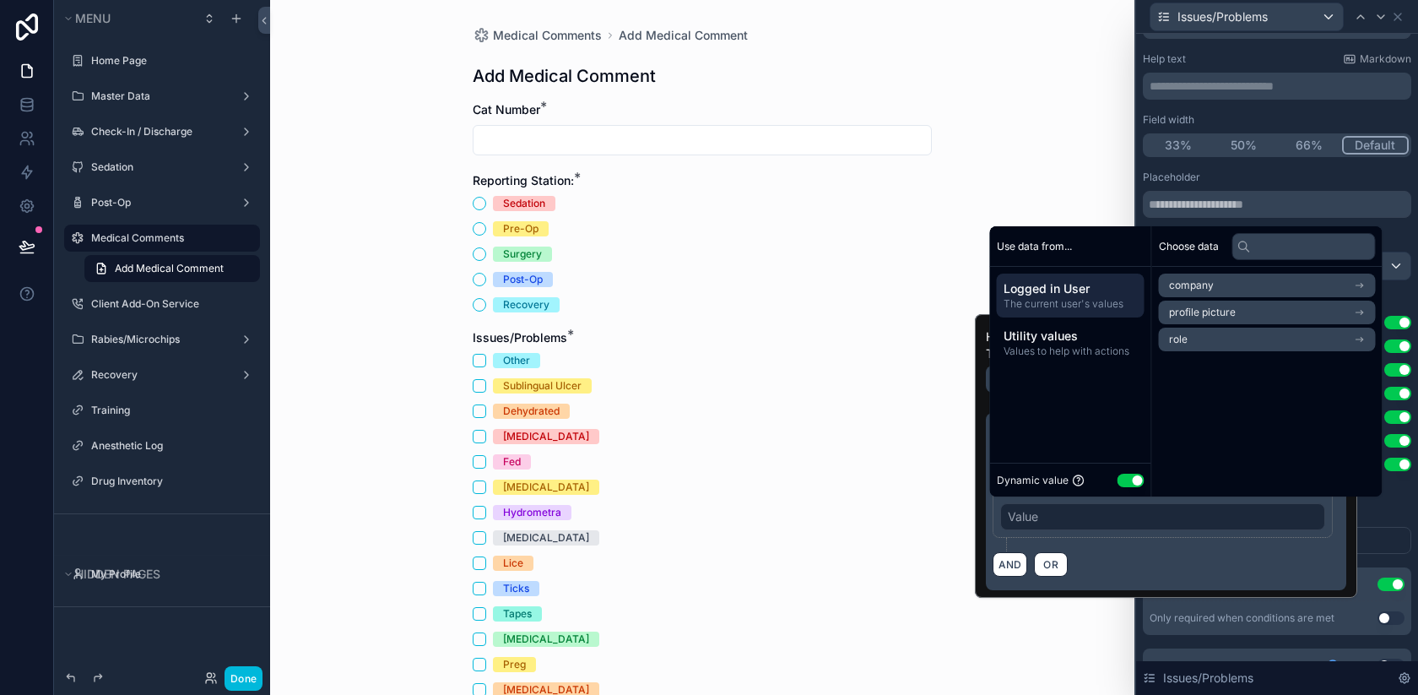
click at [1127, 476] on button "Use setting" at bounding box center [1131, 481] width 27 height 14
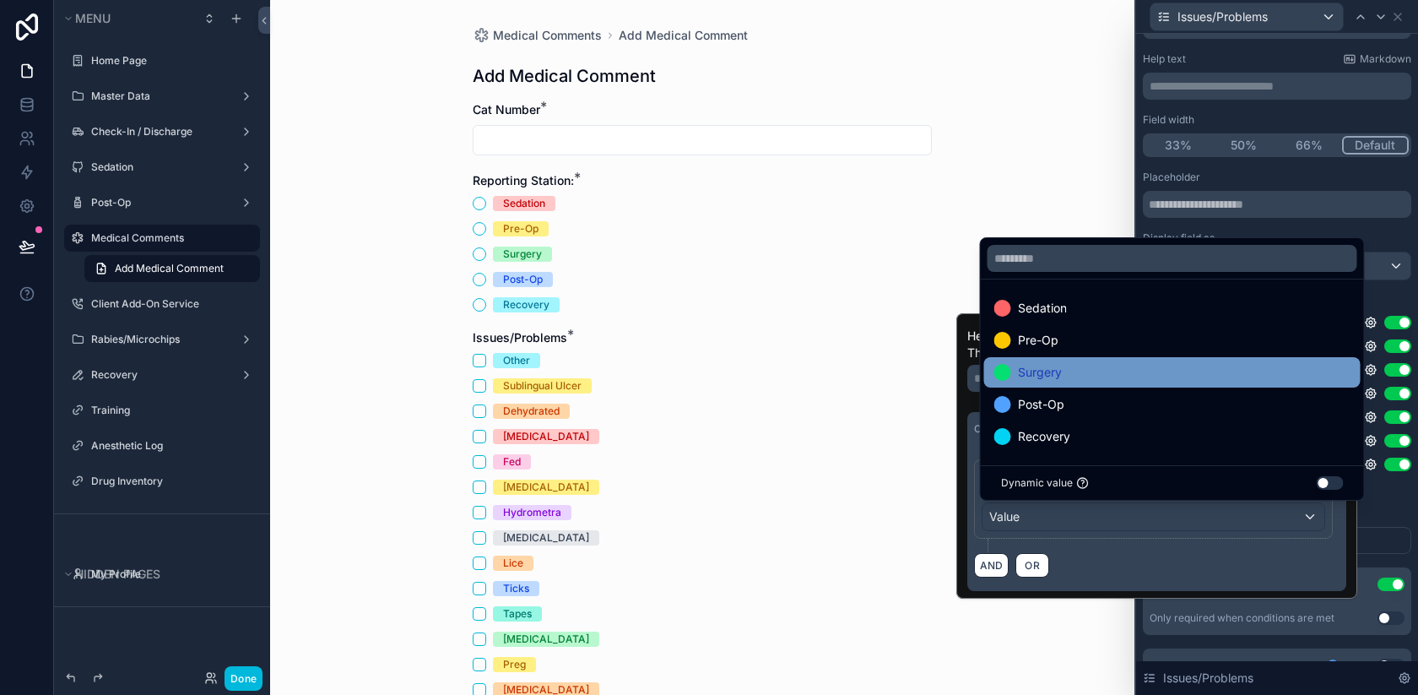
click at [1092, 369] on div "Surgery" at bounding box center [1172, 372] width 356 height 20
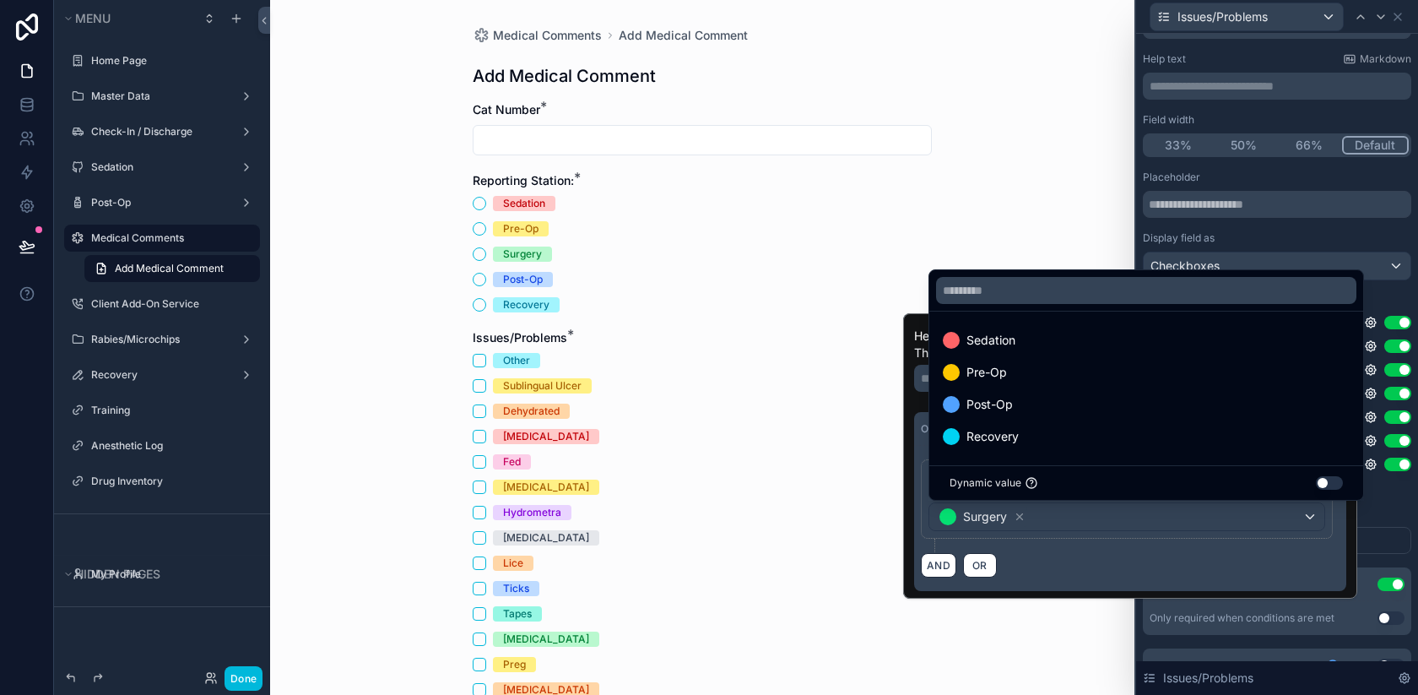
click at [872, 419] on div "Other Sublingual [MEDICAL_DATA] Dehydrated [MEDICAL_DATA] Fed [MEDICAL_DATA] Hy…" at bounding box center [702, 601] width 459 height 496
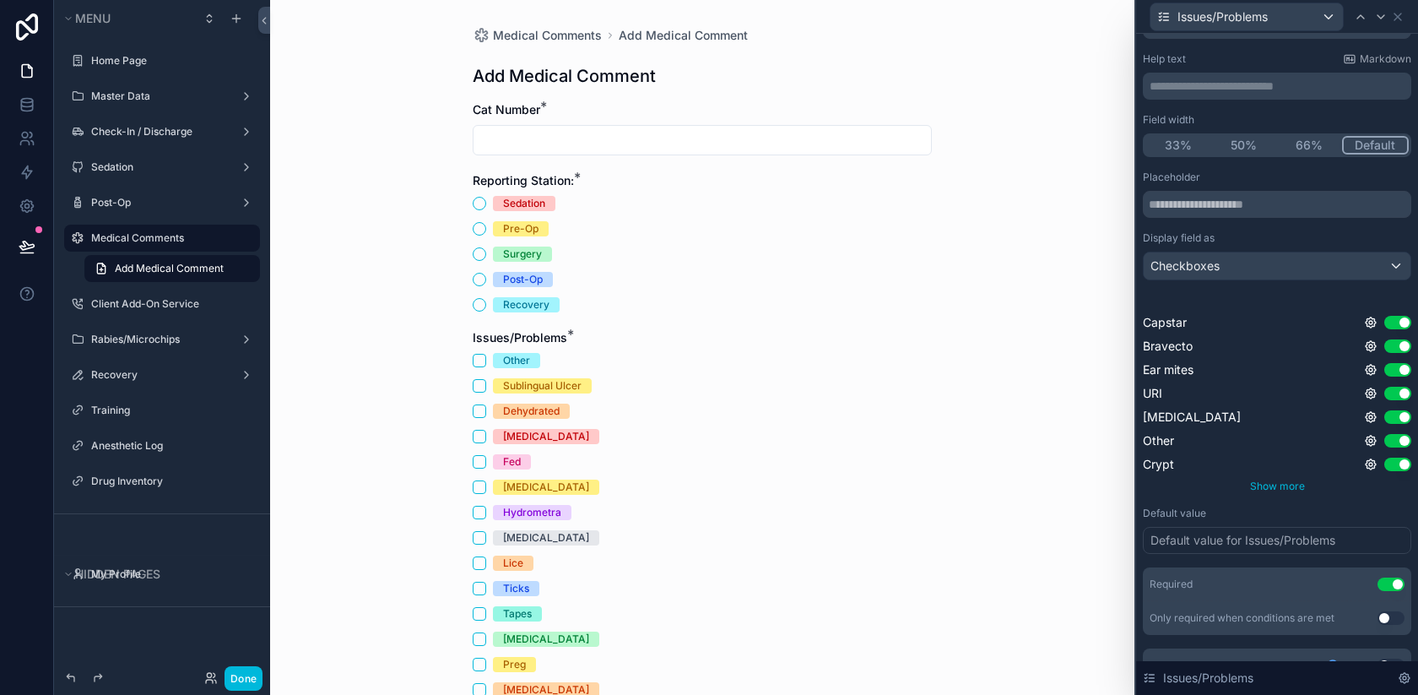
click at [1265, 485] on span "Show more" at bounding box center [1277, 486] width 55 height 13
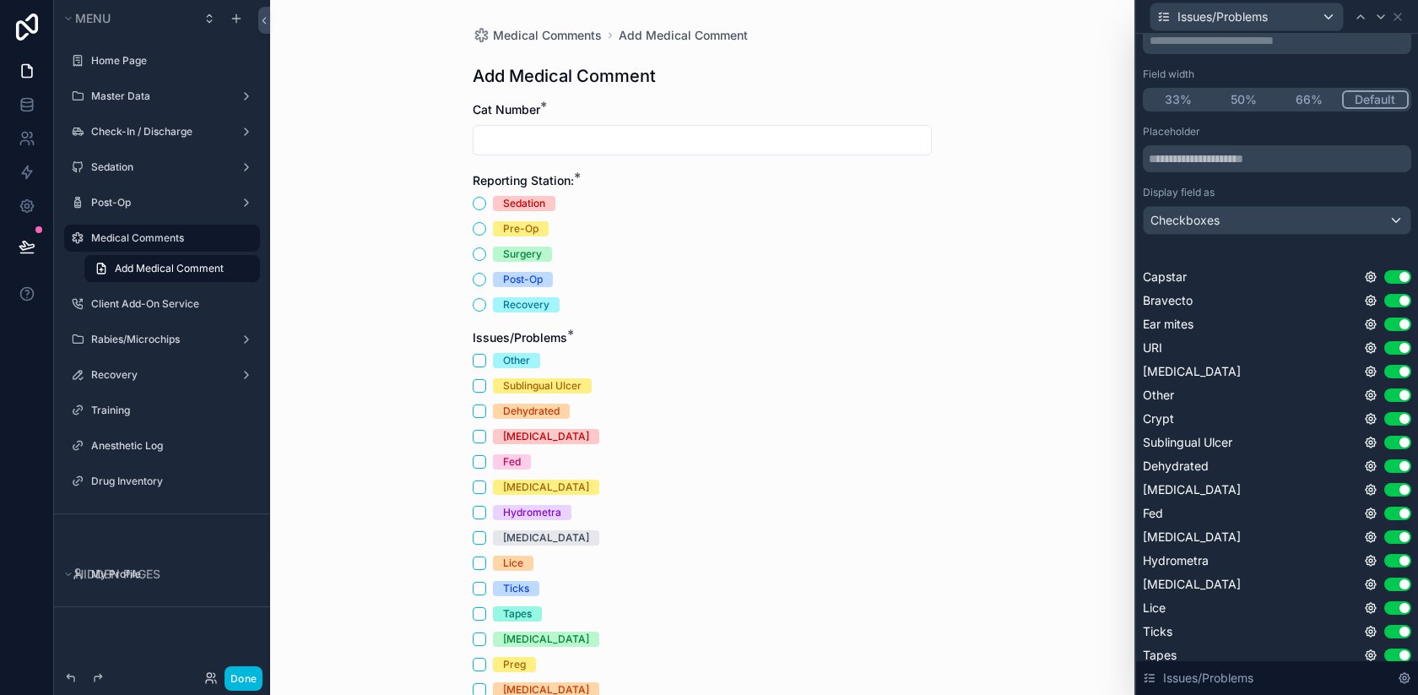
scroll to position [135, 0]
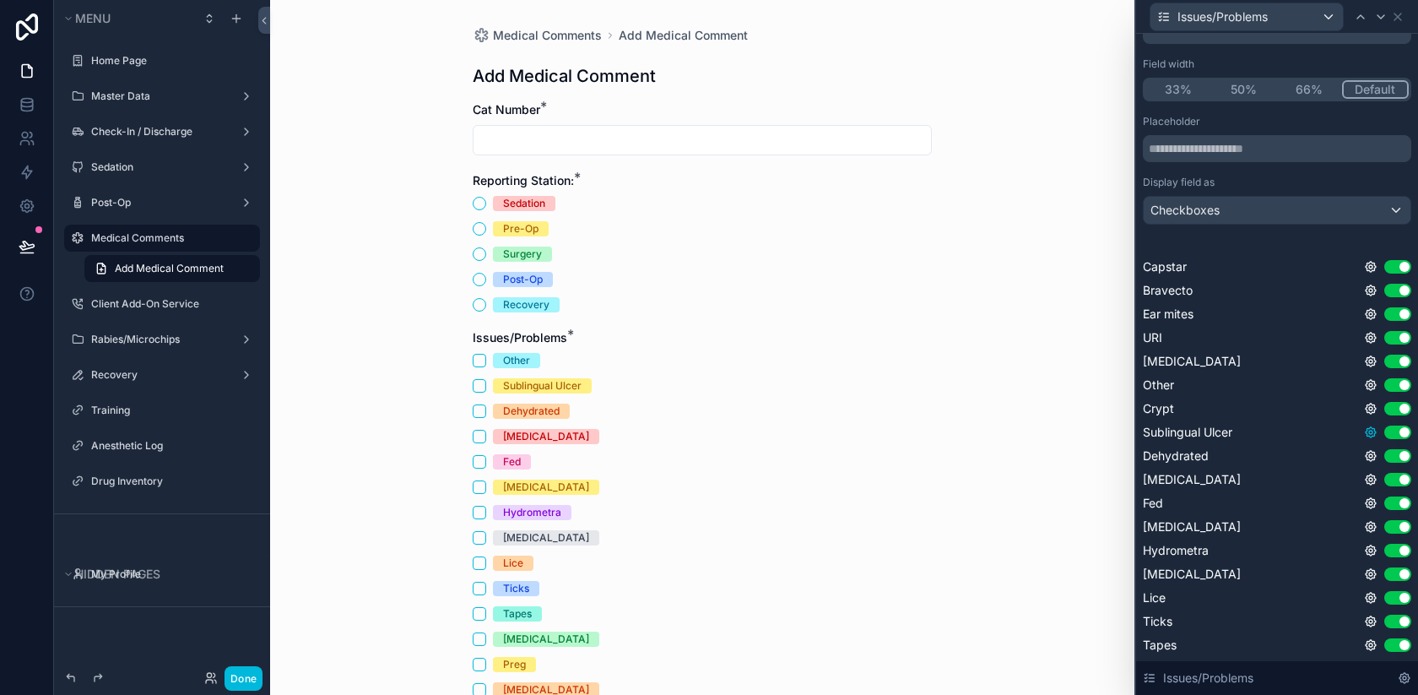
click at [1370, 434] on icon at bounding box center [1371, 432] width 14 height 14
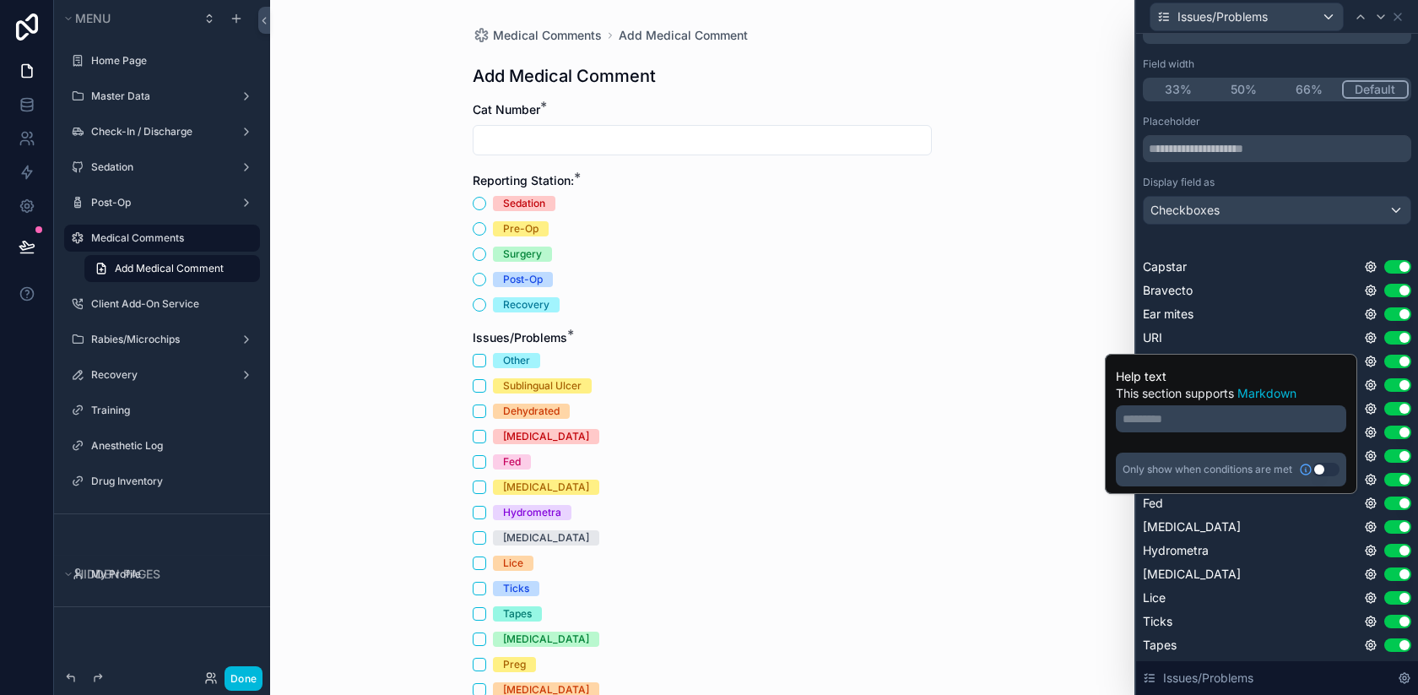
click at [1322, 469] on button "Use setting" at bounding box center [1326, 470] width 27 height 14
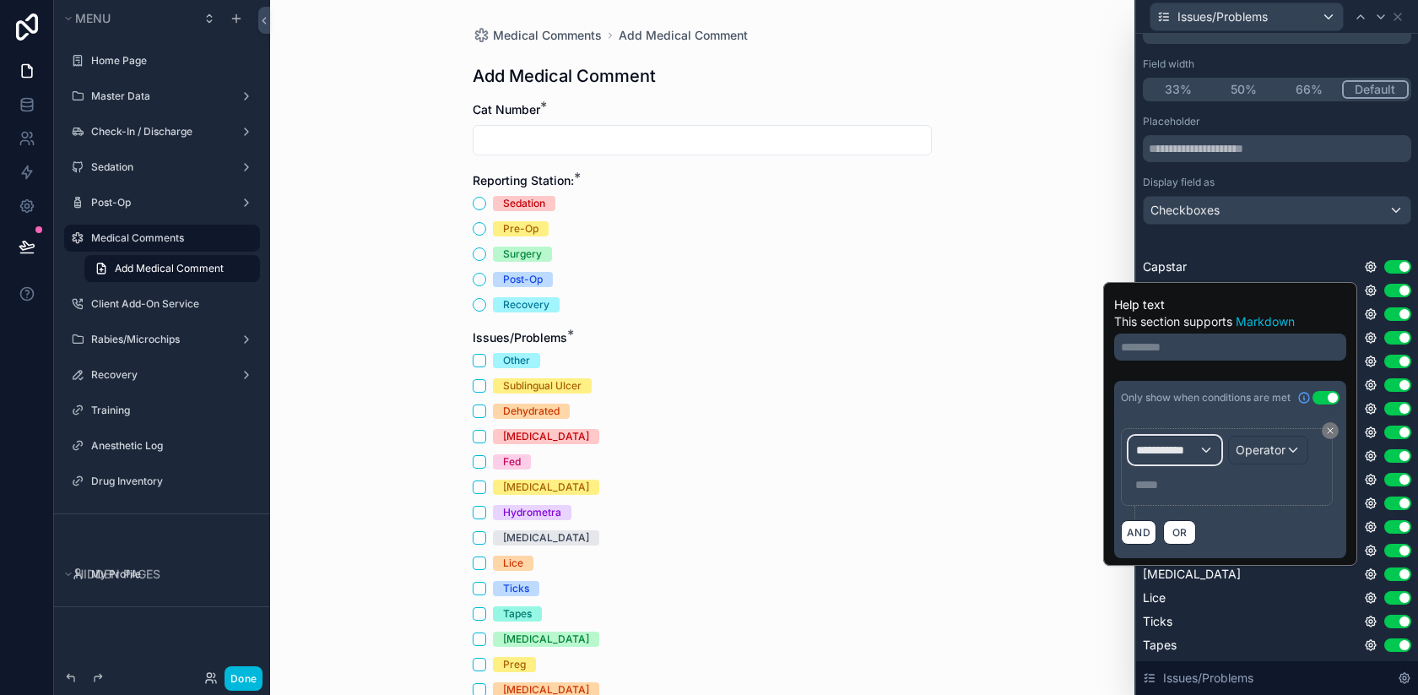
click at [1187, 450] on span "**********" at bounding box center [1167, 450] width 62 height 17
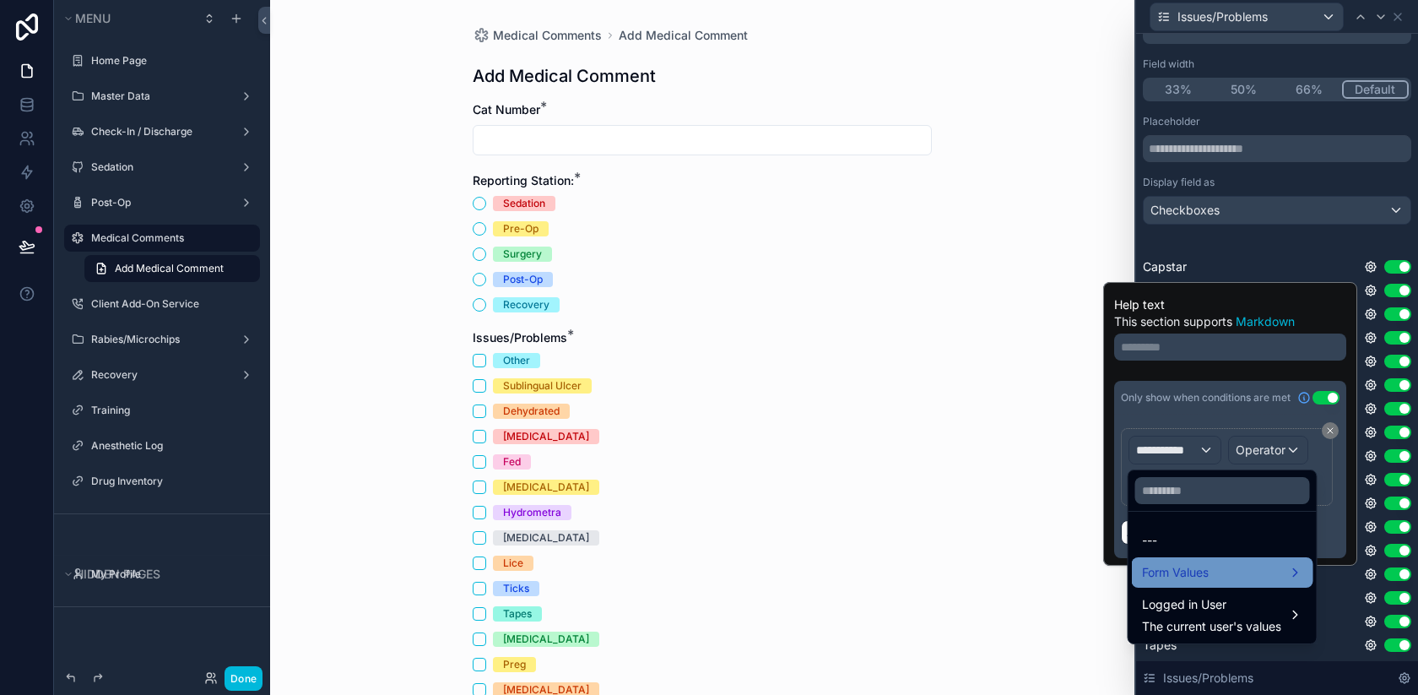
click at [1212, 569] on div "Form Values" at bounding box center [1222, 572] width 161 height 20
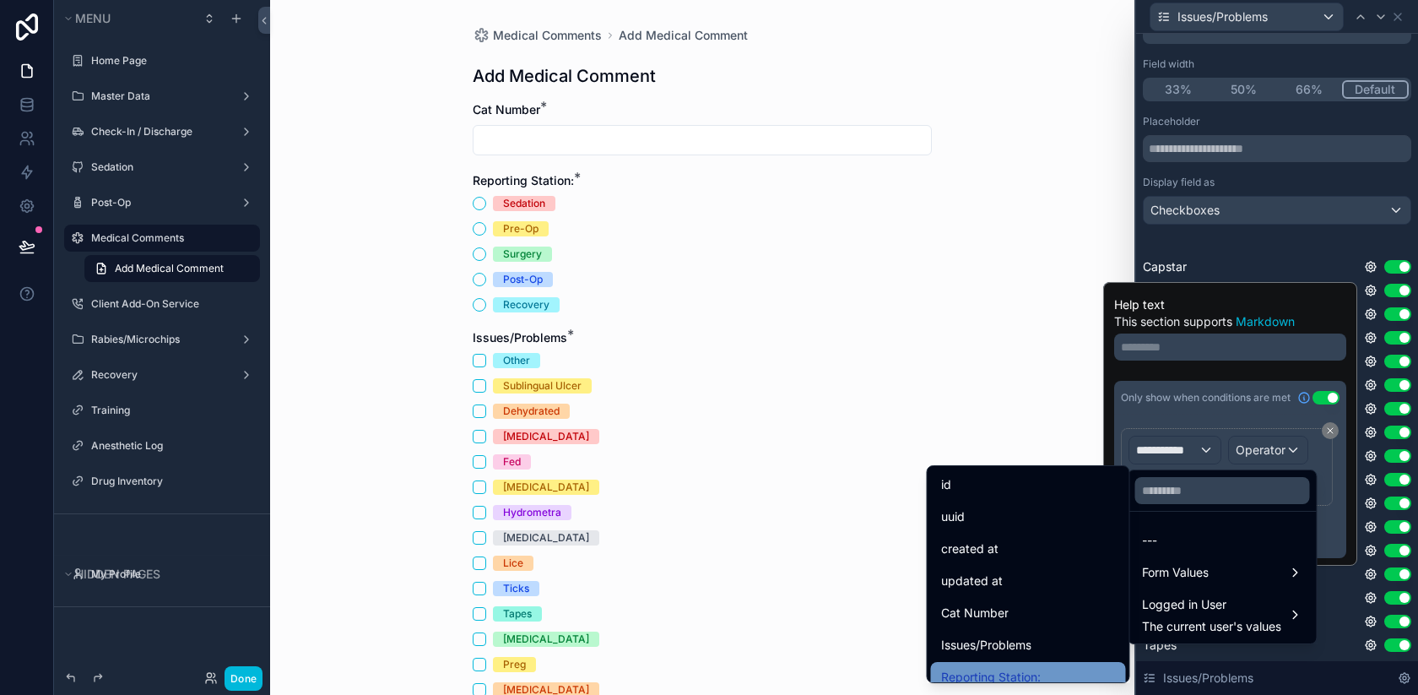
click at [1034, 665] on div "Reporting Station:" at bounding box center [1028, 677] width 195 height 30
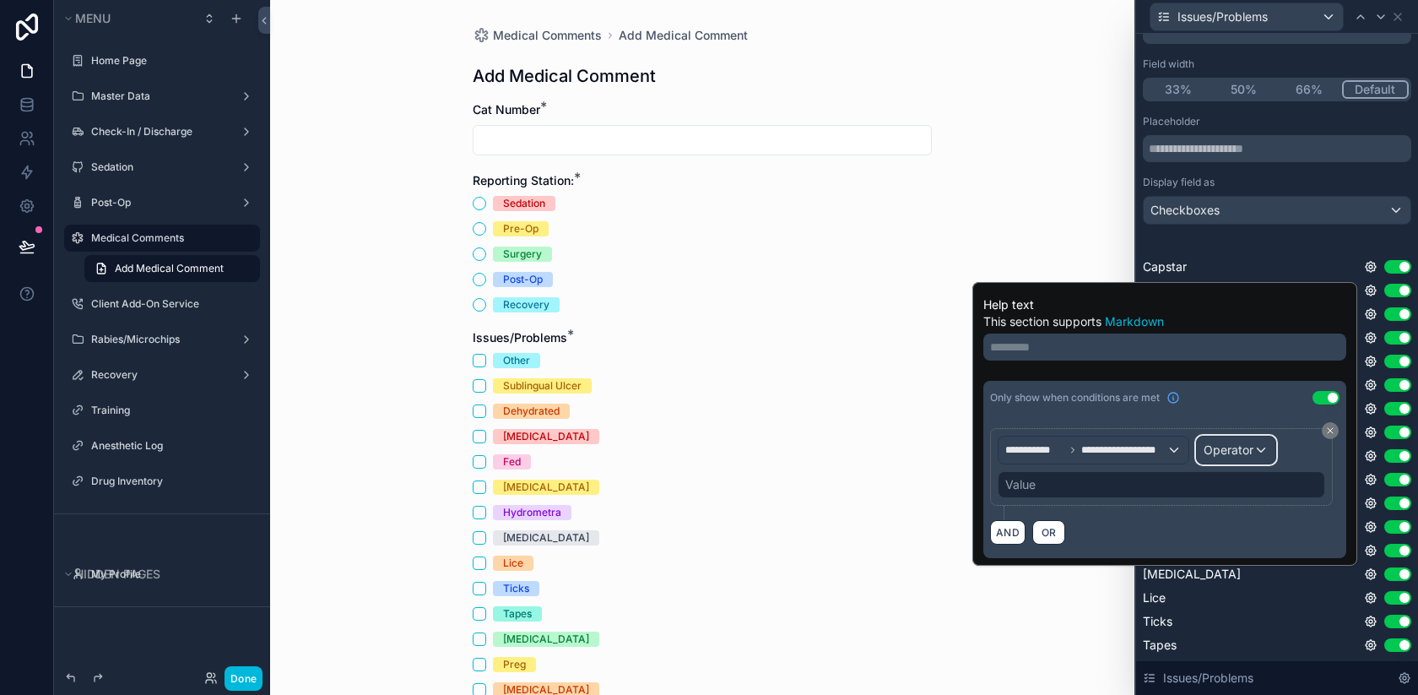
click at [1238, 449] on span "Operator" at bounding box center [1229, 449] width 50 height 14
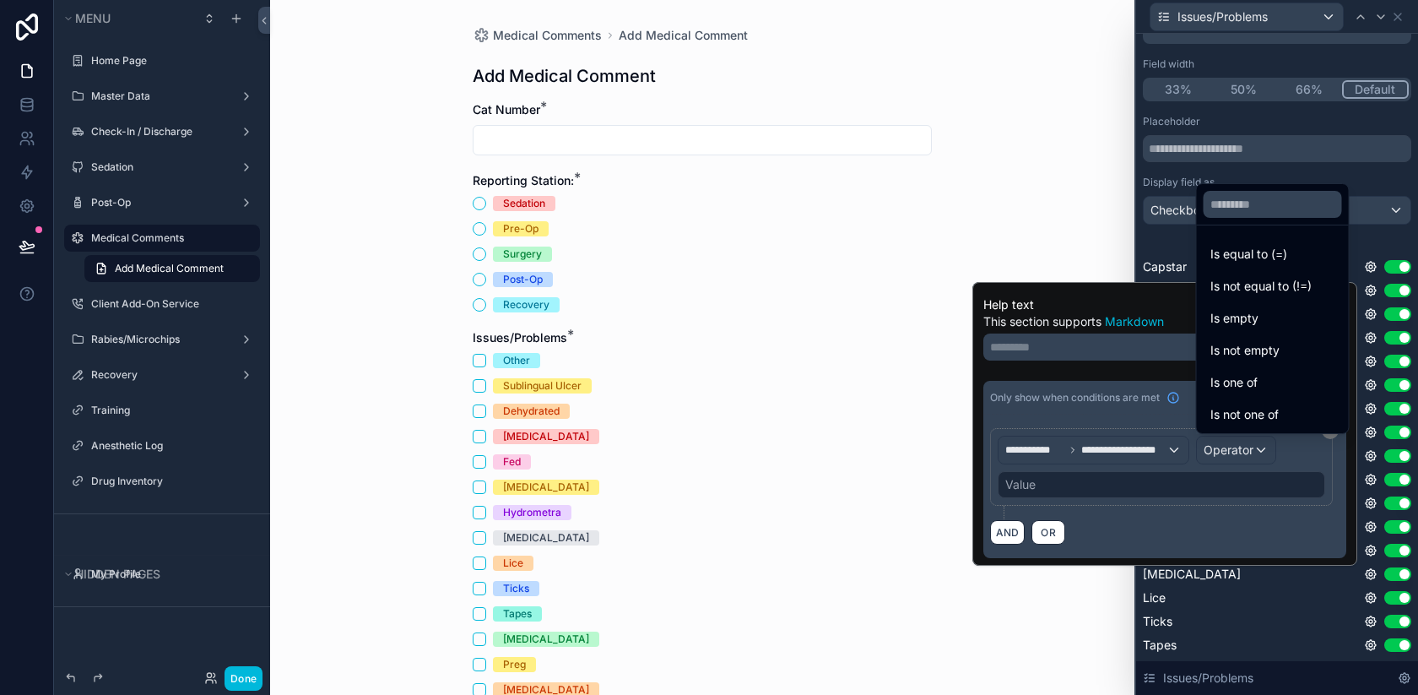
click at [1254, 388] on span "Is one of" at bounding box center [1234, 382] width 47 height 20
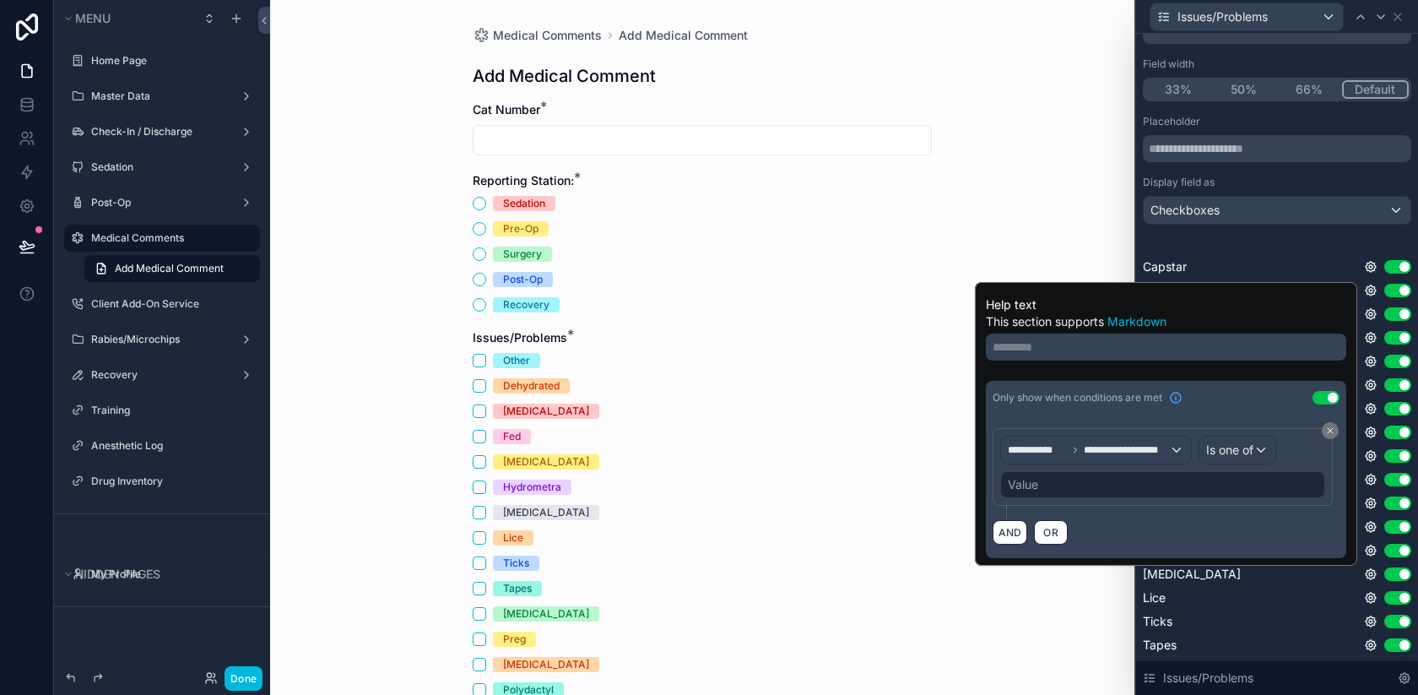
click at [1133, 489] on div "Value" at bounding box center [1162, 484] width 325 height 27
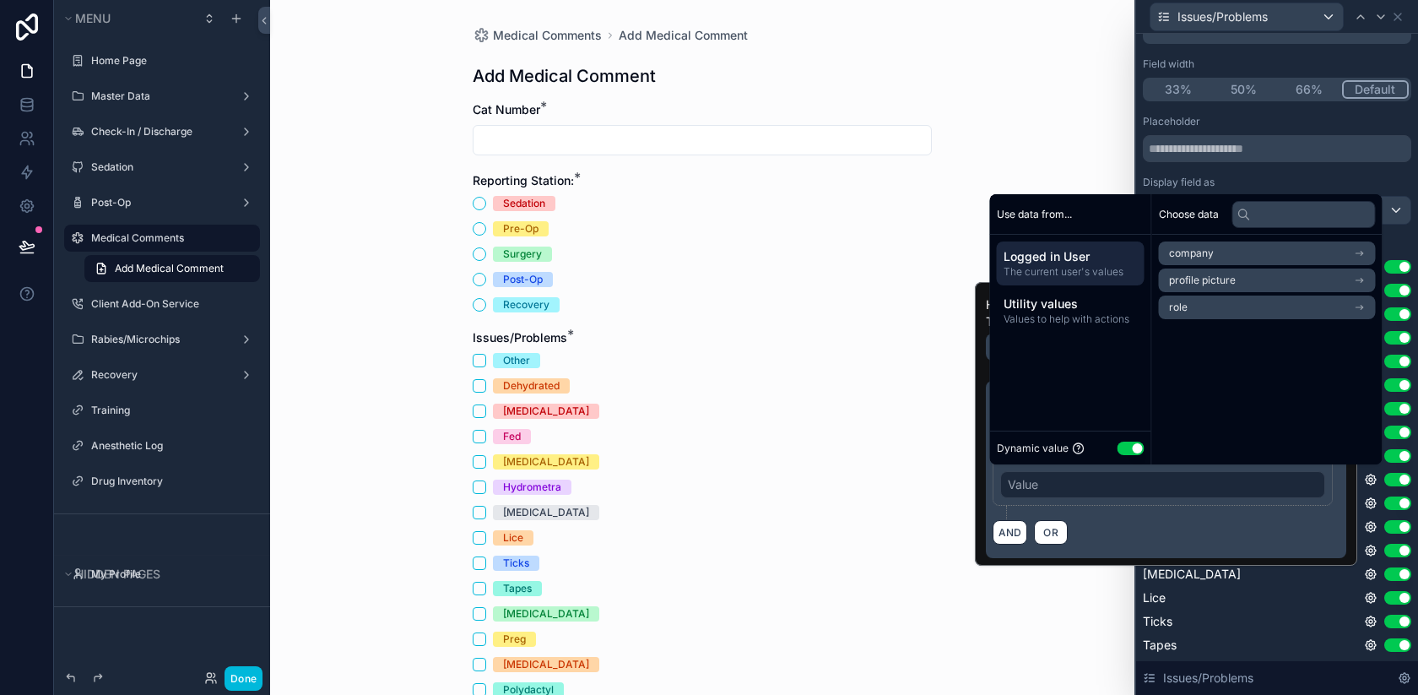
click at [1134, 447] on button "Use setting" at bounding box center [1131, 449] width 27 height 14
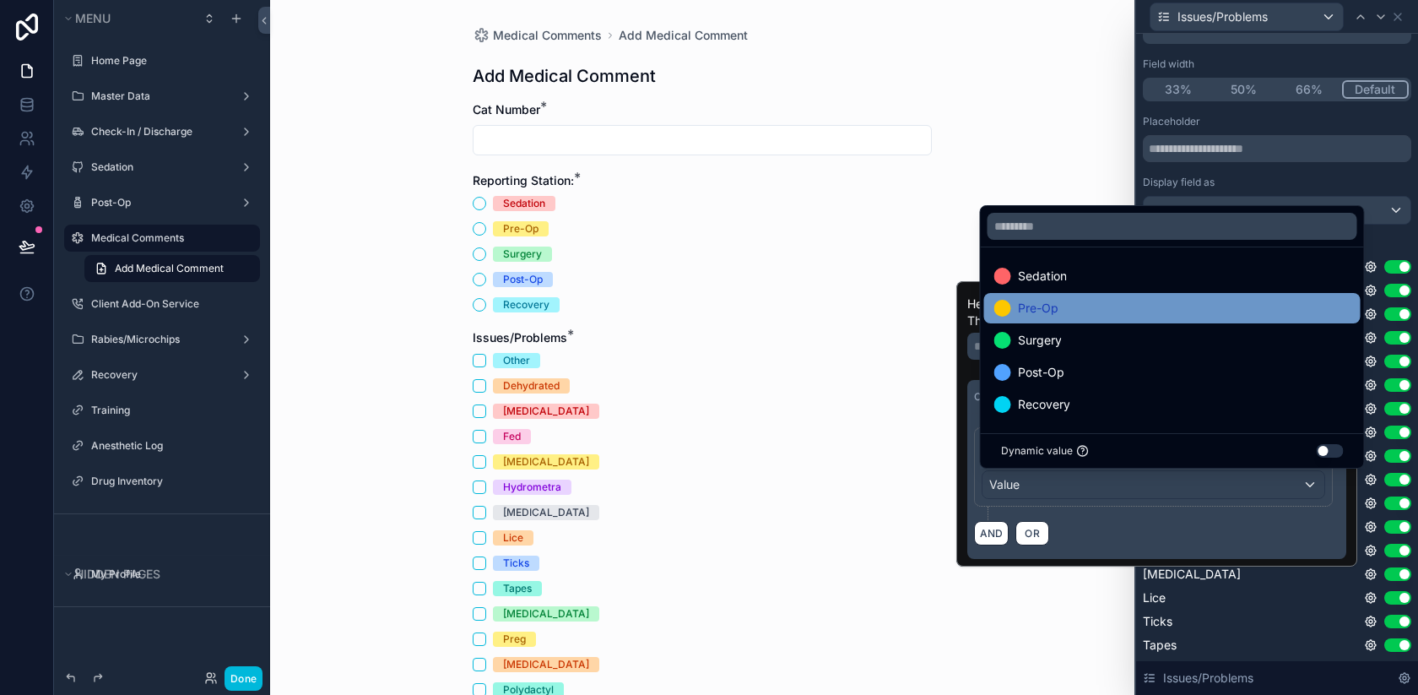
click at [1098, 307] on div "Pre-Op" at bounding box center [1172, 308] width 356 height 20
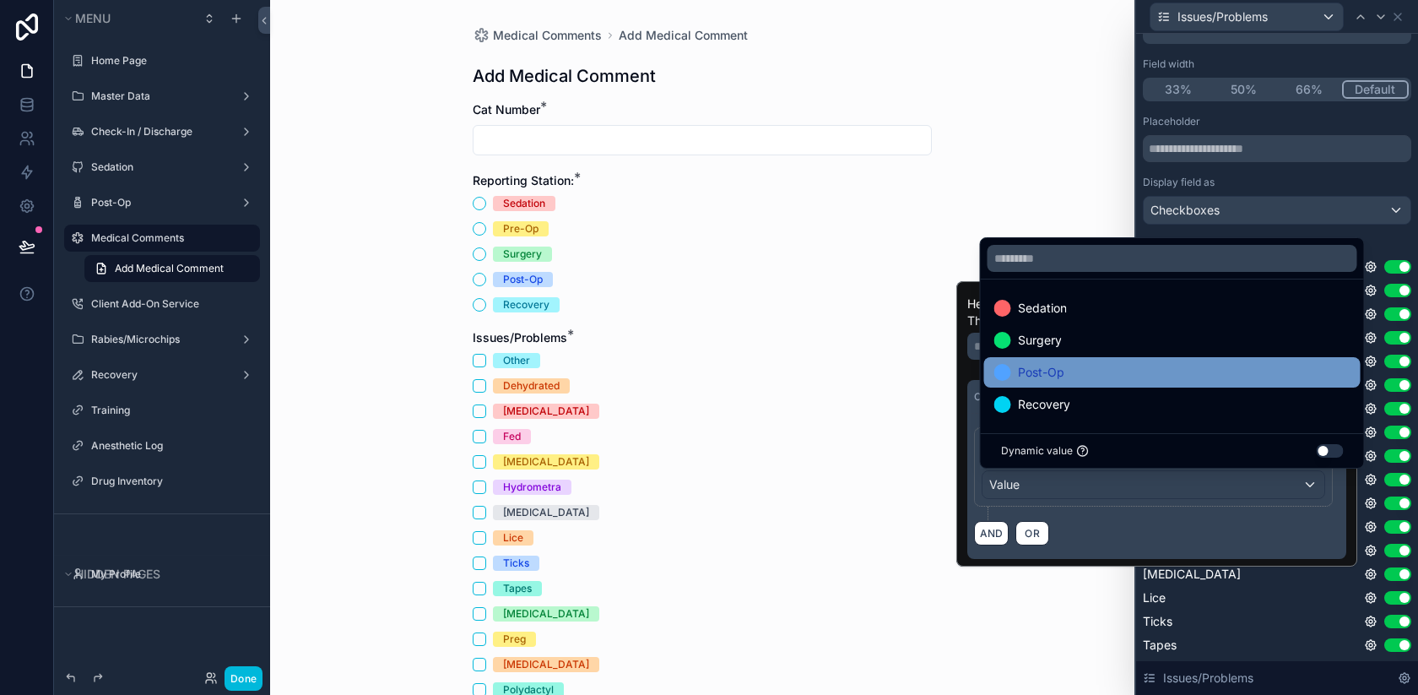
click at [1084, 371] on div "Post-Op" at bounding box center [1172, 372] width 356 height 20
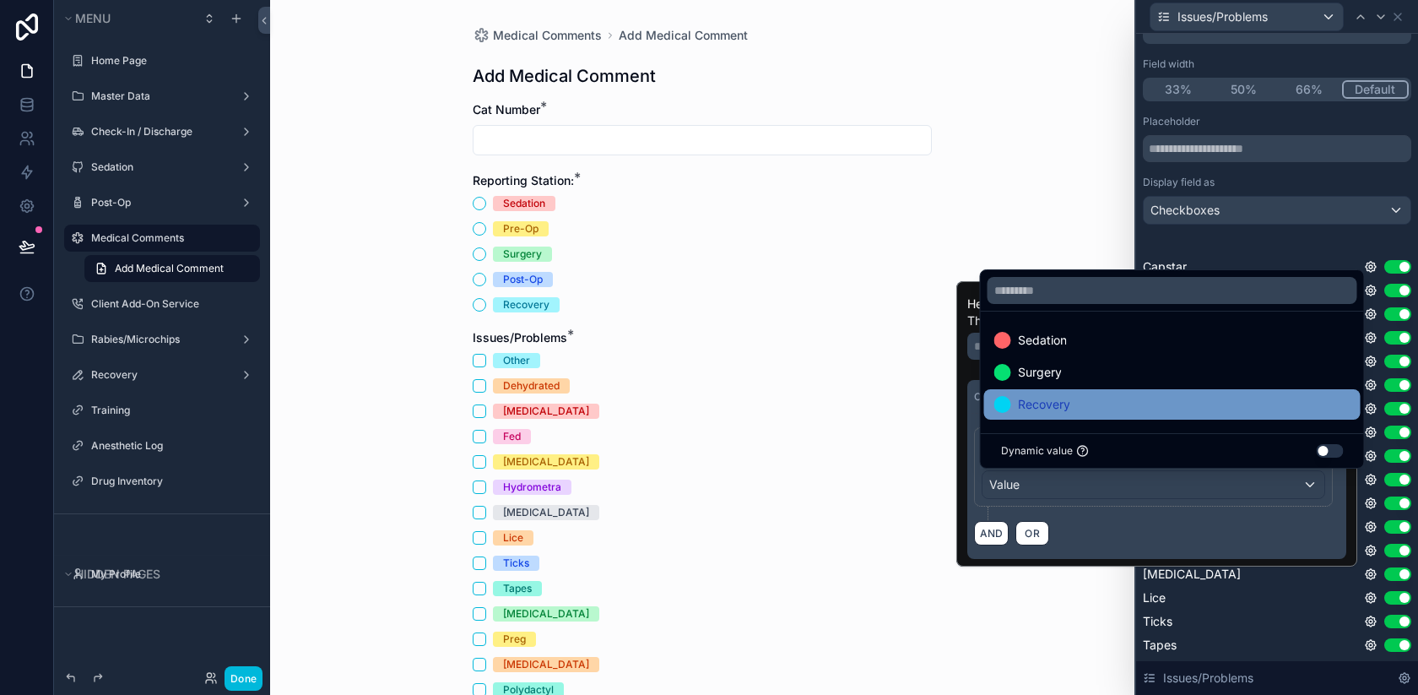
click at [1085, 402] on div "Recovery" at bounding box center [1172, 404] width 356 height 20
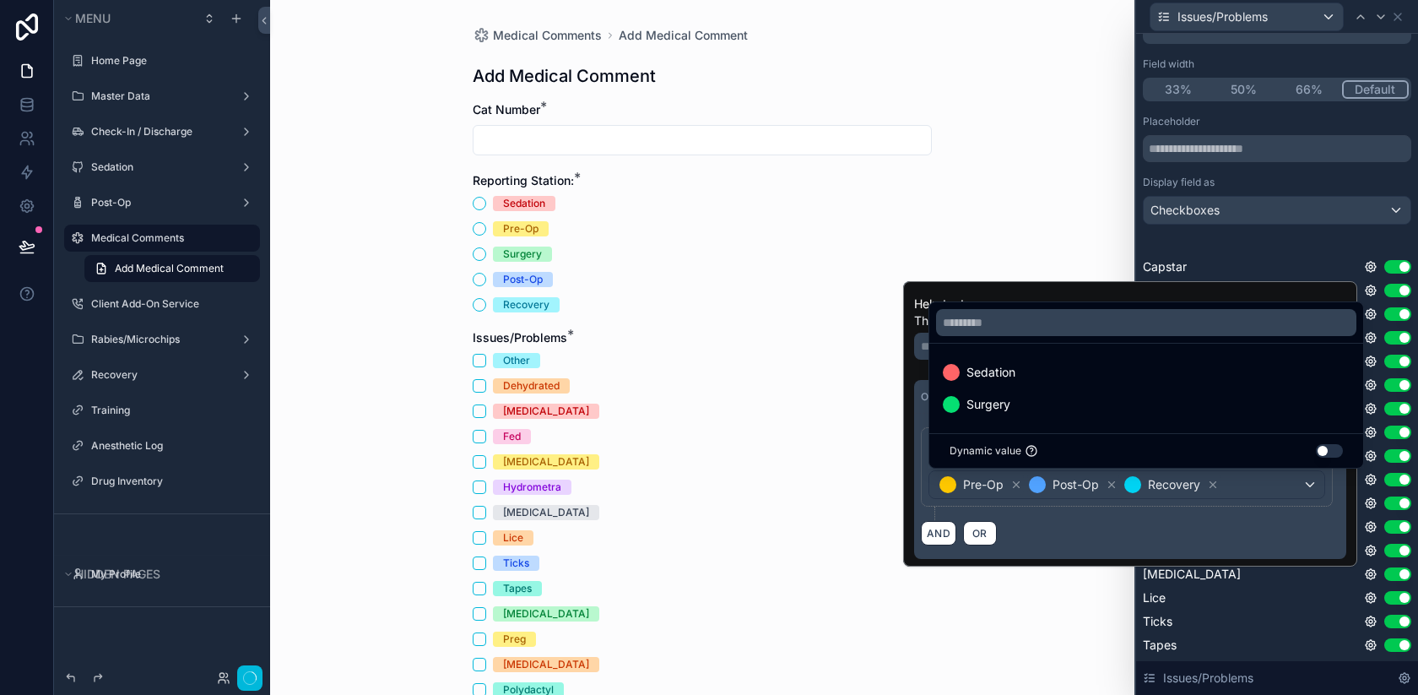
click at [1207, 237] on div "Placeholder Display field as Checkboxes Capstar Use setting Bravecto Use settin…" at bounding box center [1277, 501] width 268 height 772
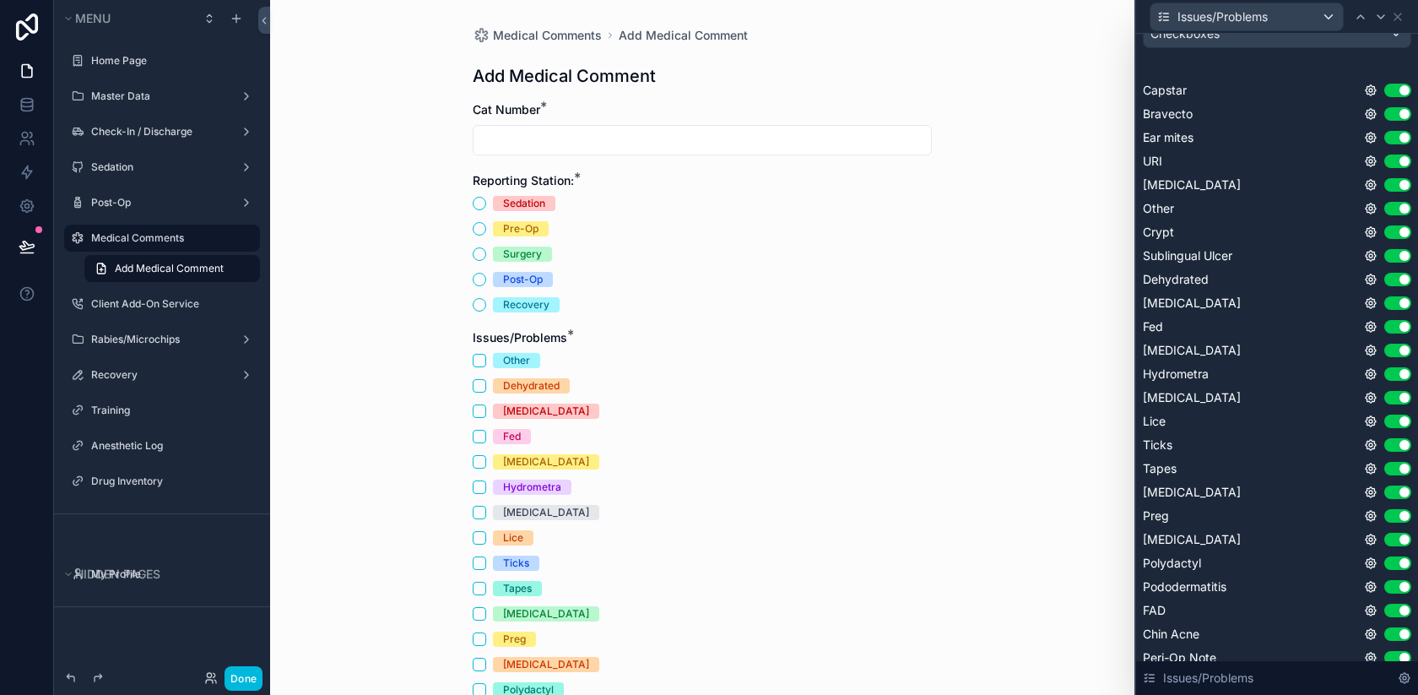
scroll to position [300, 0]
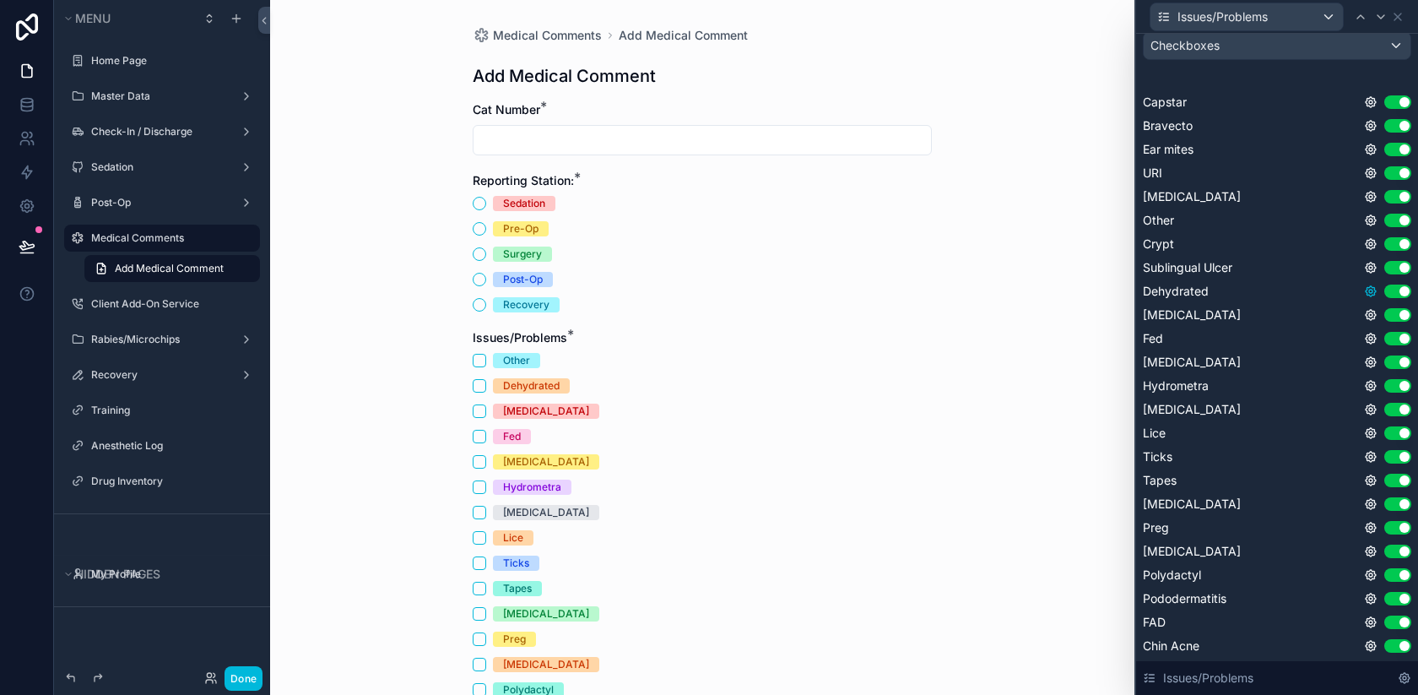
click at [1368, 290] on icon at bounding box center [1371, 292] width 14 height 14
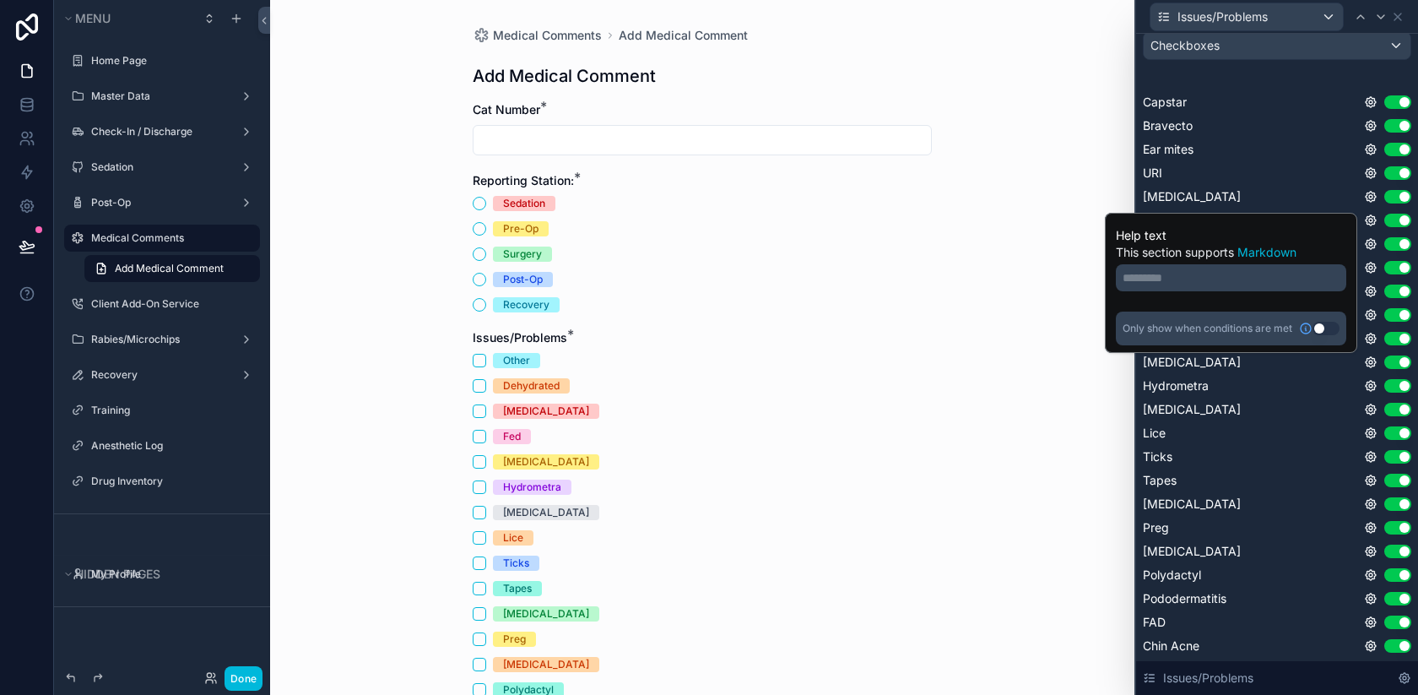
click at [1320, 333] on button "Use setting" at bounding box center [1326, 329] width 27 height 14
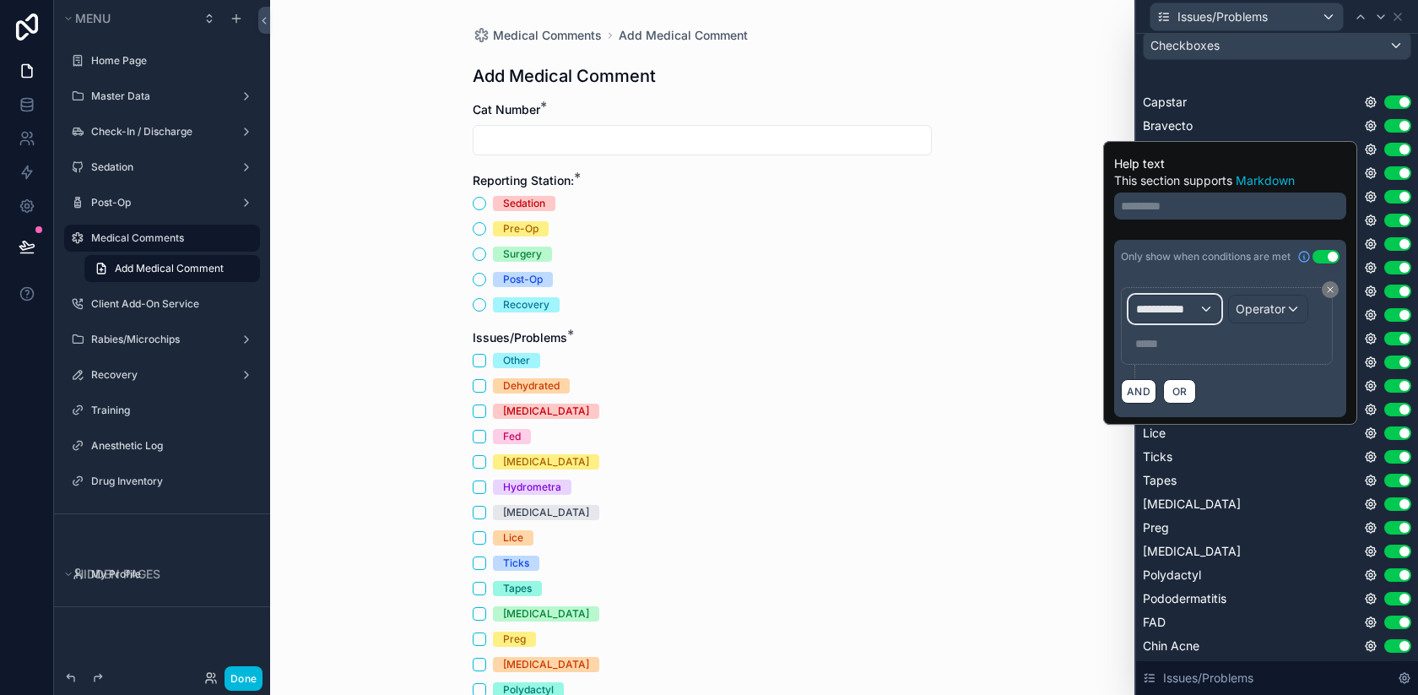
click at [1188, 312] on span "**********" at bounding box center [1167, 309] width 62 height 17
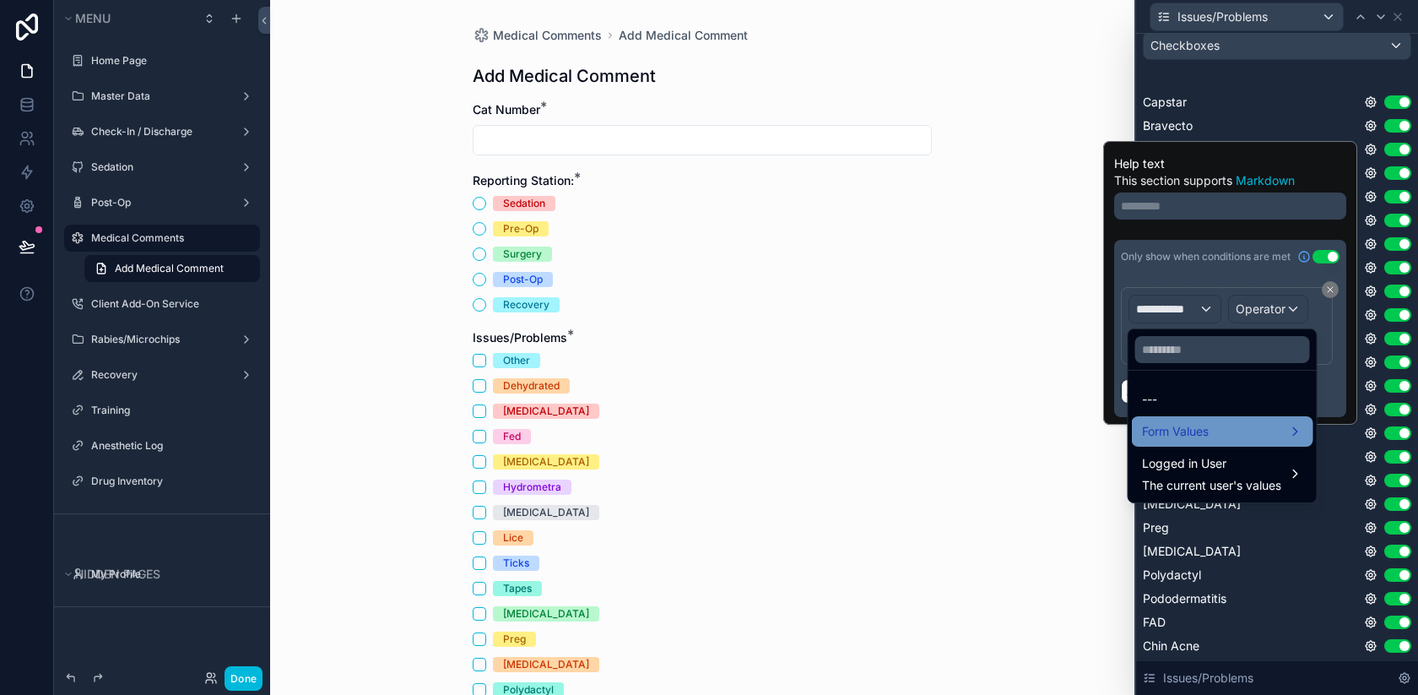
click at [1195, 443] on div "Form Values" at bounding box center [1223, 431] width 182 height 30
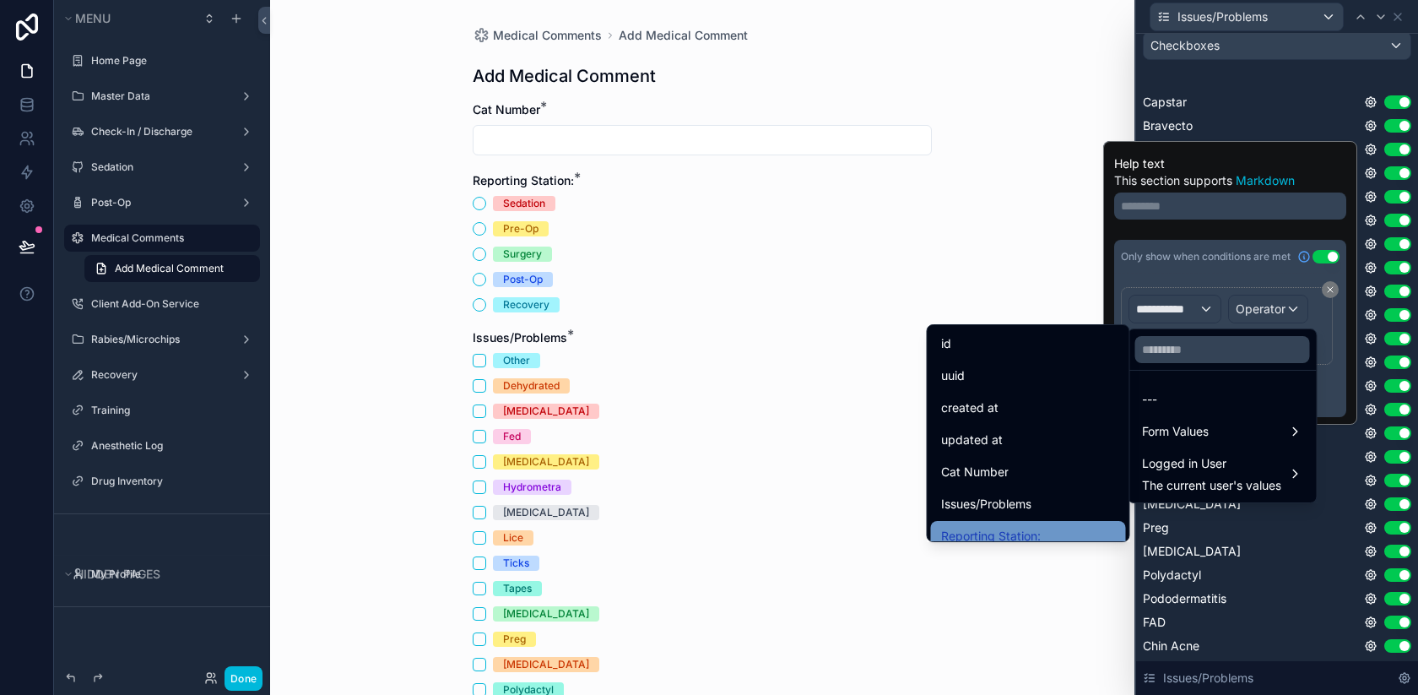
click at [1064, 528] on div "Reporting Station:" at bounding box center [1028, 536] width 175 height 20
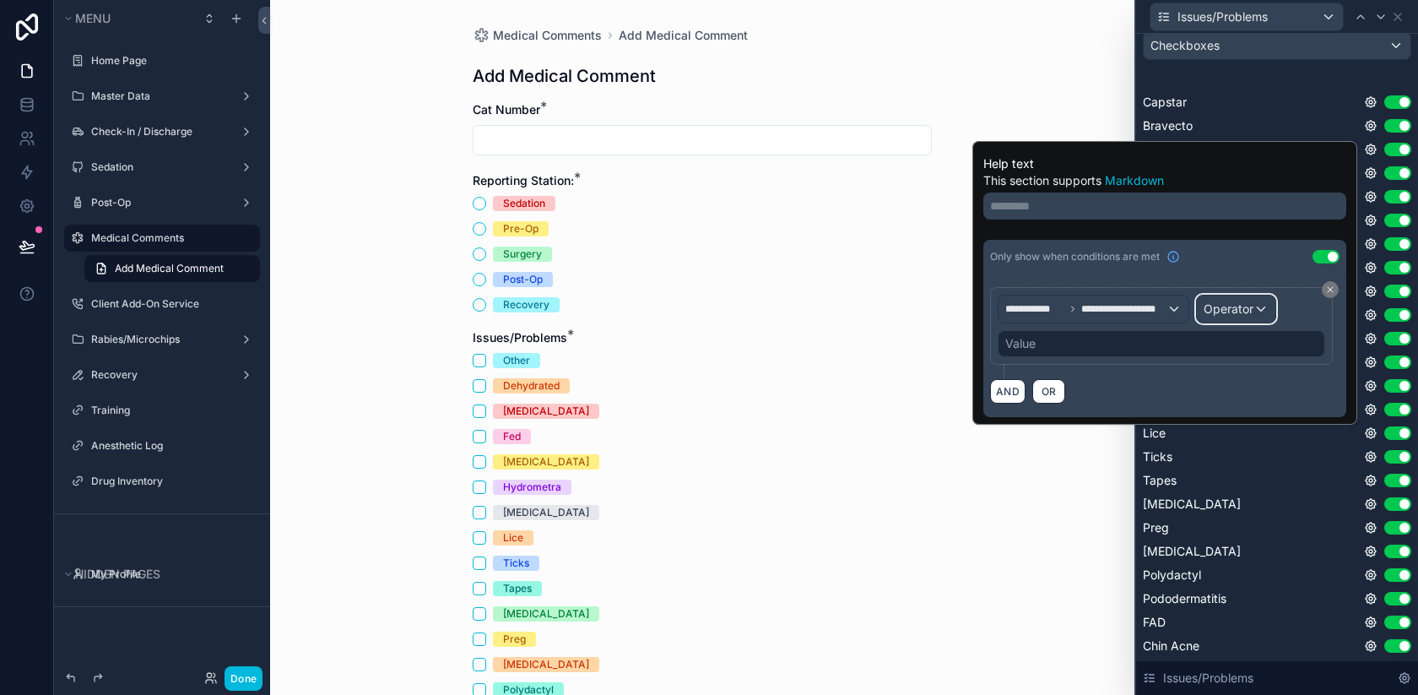
click at [1234, 314] on span "Operator" at bounding box center [1229, 308] width 50 height 14
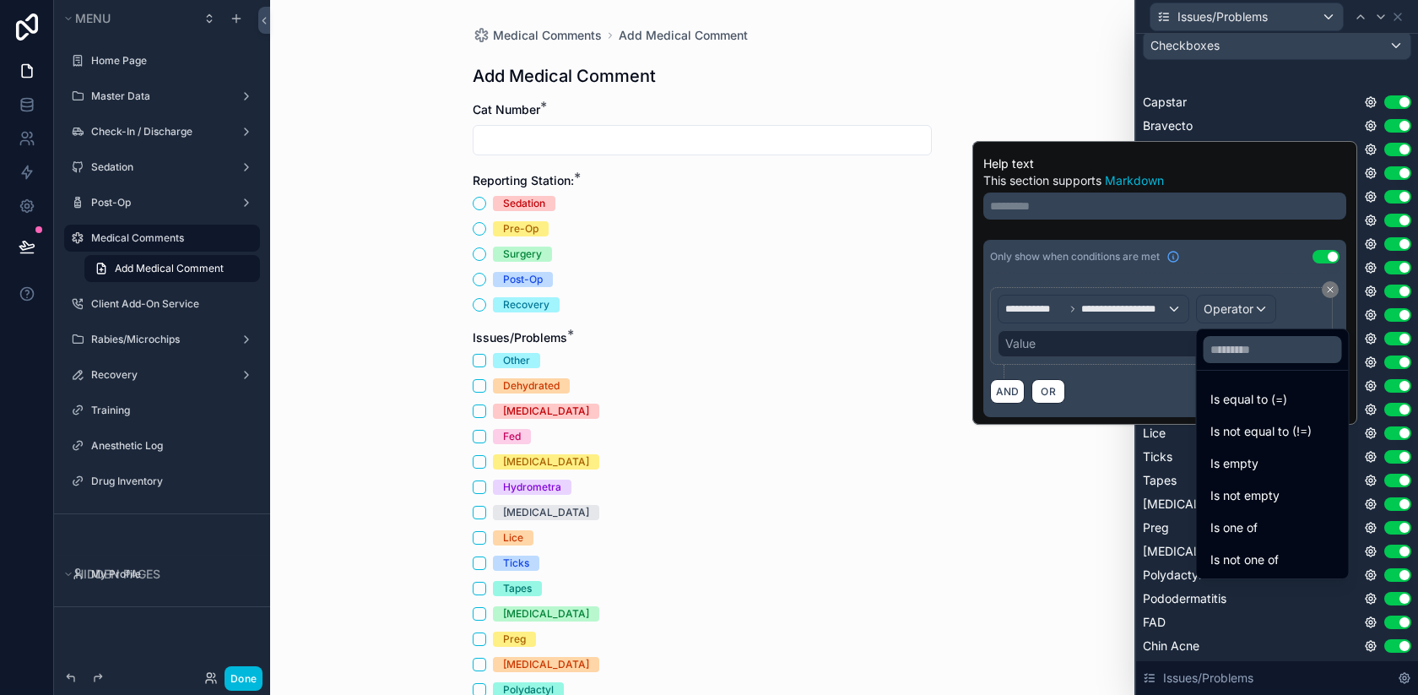
click at [1253, 398] on span "Is equal to (=)" at bounding box center [1249, 399] width 77 height 20
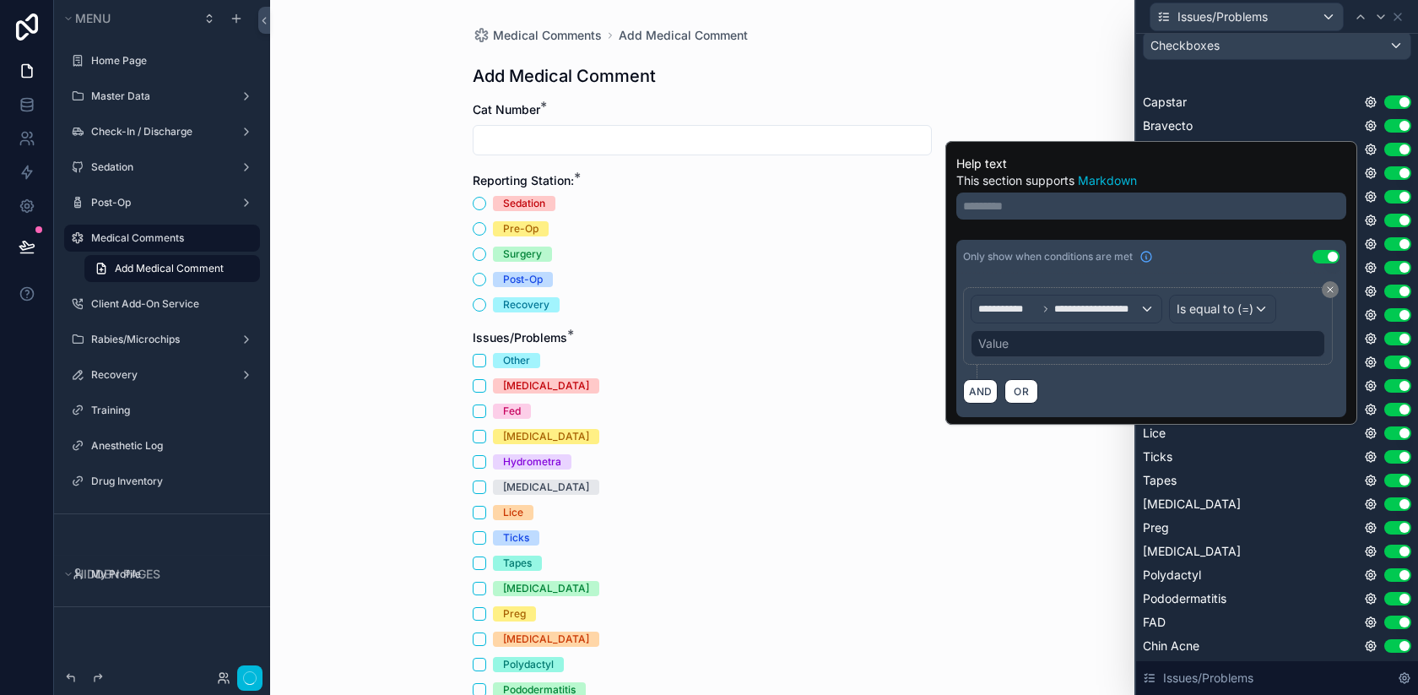
click at [1163, 348] on div "Value" at bounding box center [1148, 343] width 355 height 27
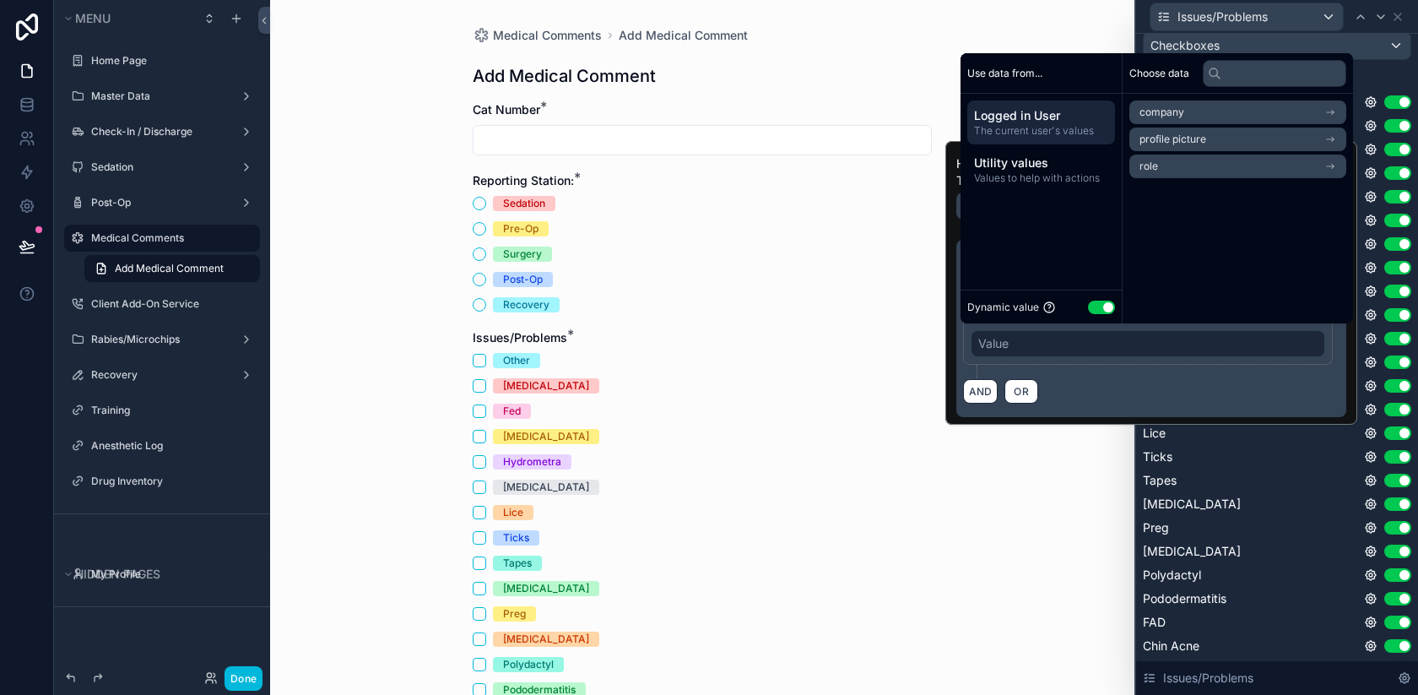
click at [1104, 304] on button "Use setting" at bounding box center [1101, 308] width 27 height 14
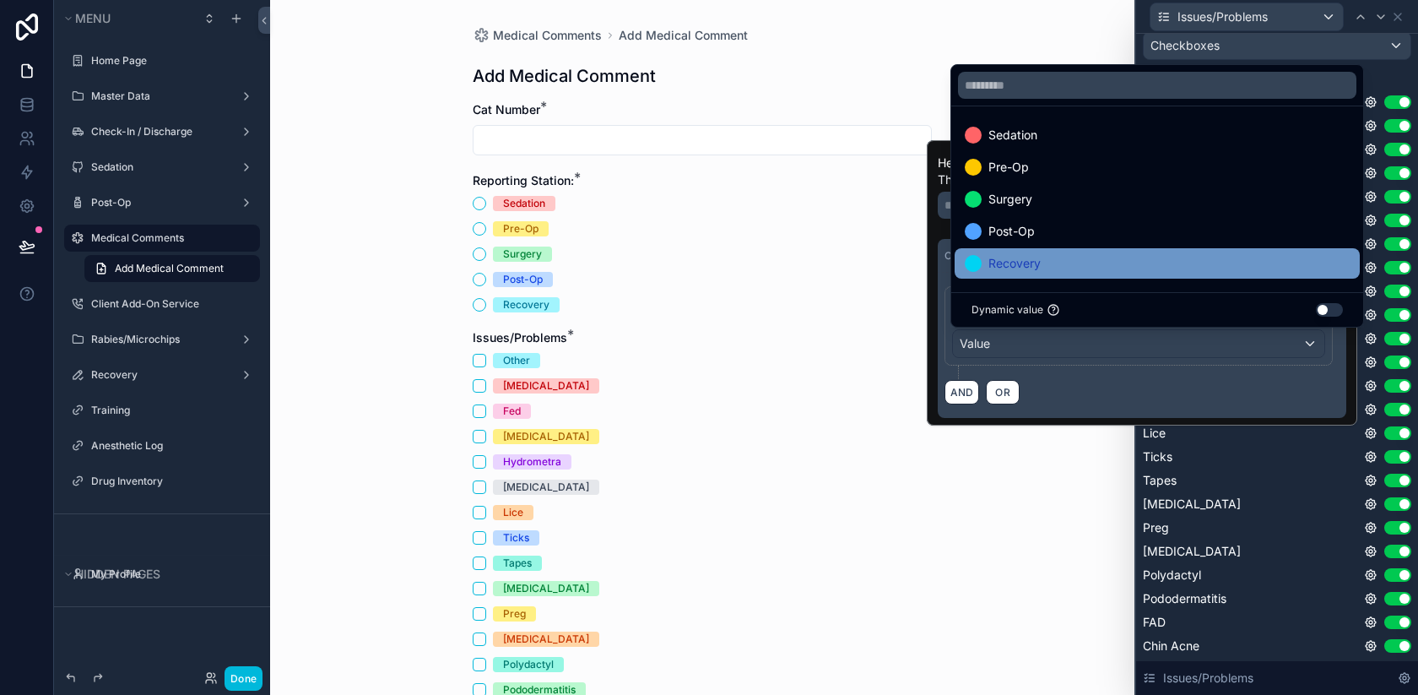
click at [1066, 257] on div "Recovery" at bounding box center [1157, 263] width 385 height 20
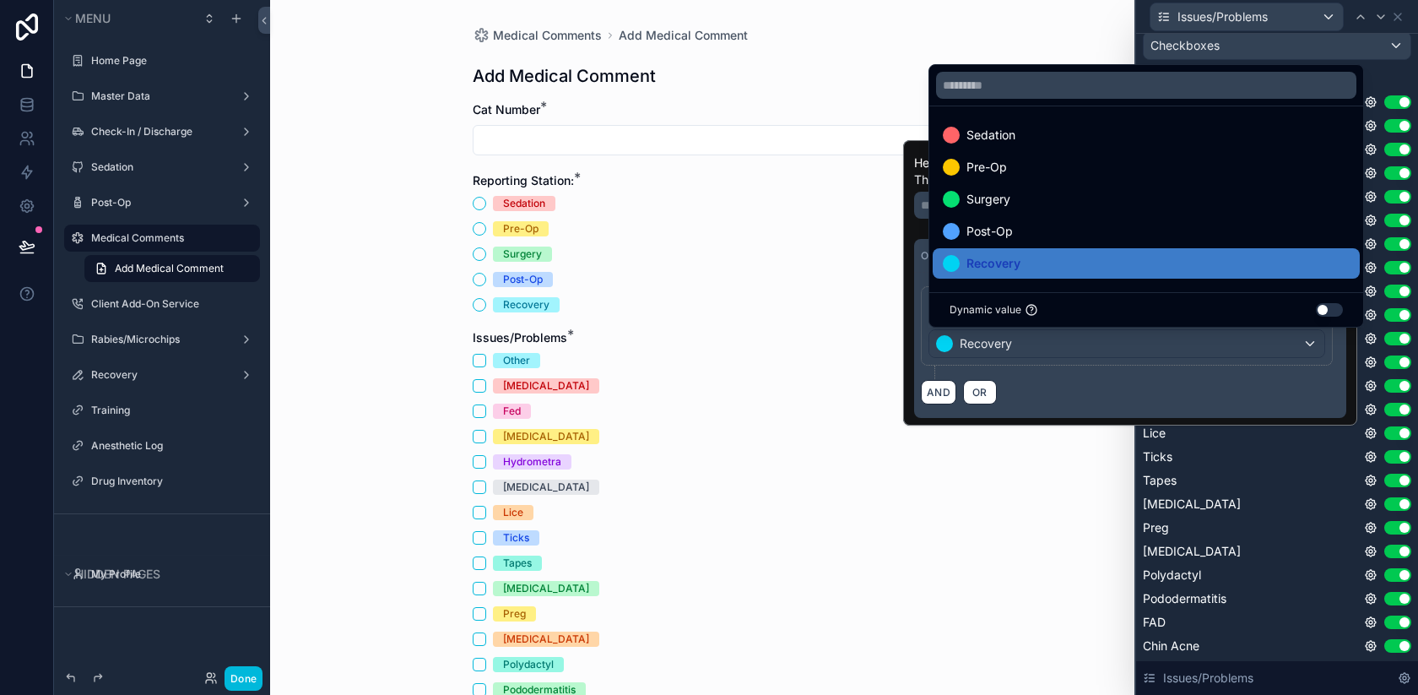
click at [1104, 19] on div "Medical Comments Add Medical Comment Add Medical Comment Cat Number * Reporting…" at bounding box center [702, 347] width 864 height 695
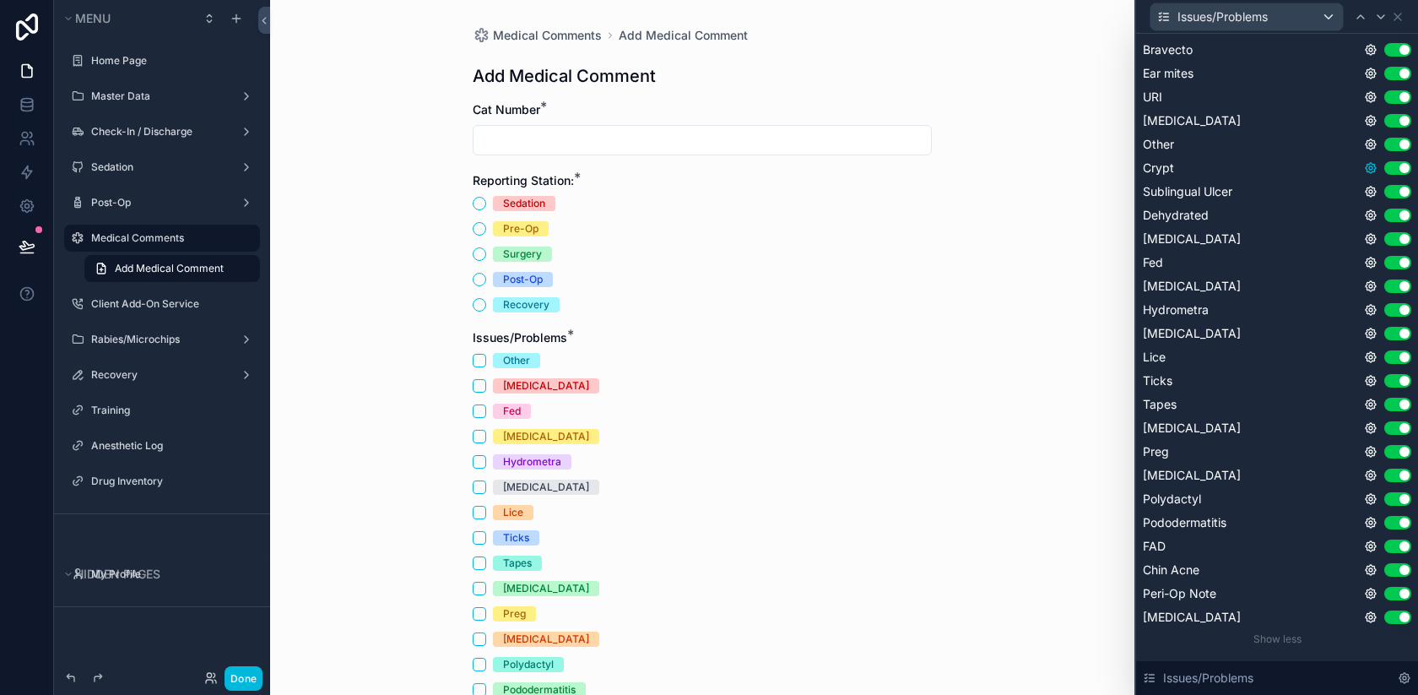
scroll to position [374, 0]
click at [1374, 244] on icon at bounding box center [1371, 241] width 10 height 10
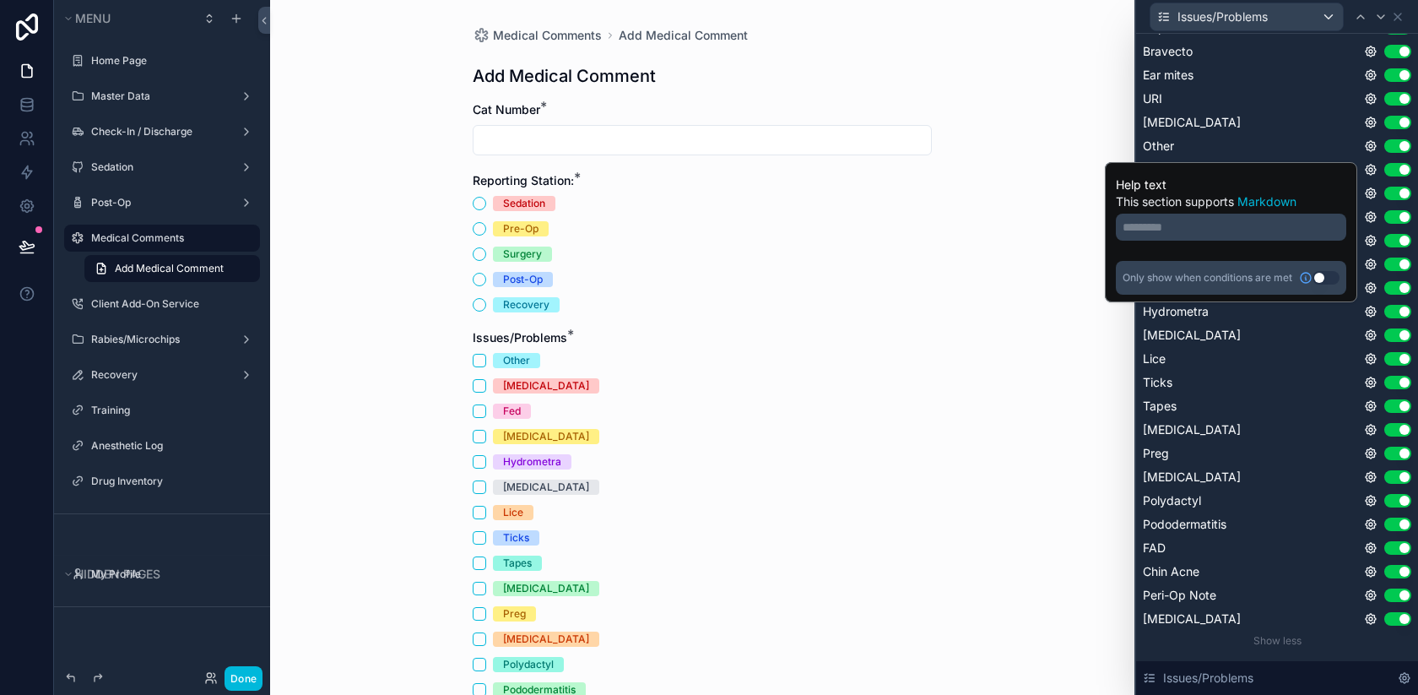
click at [1324, 276] on button "Use setting" at bounding box center [1326, 278] width 27 height 14
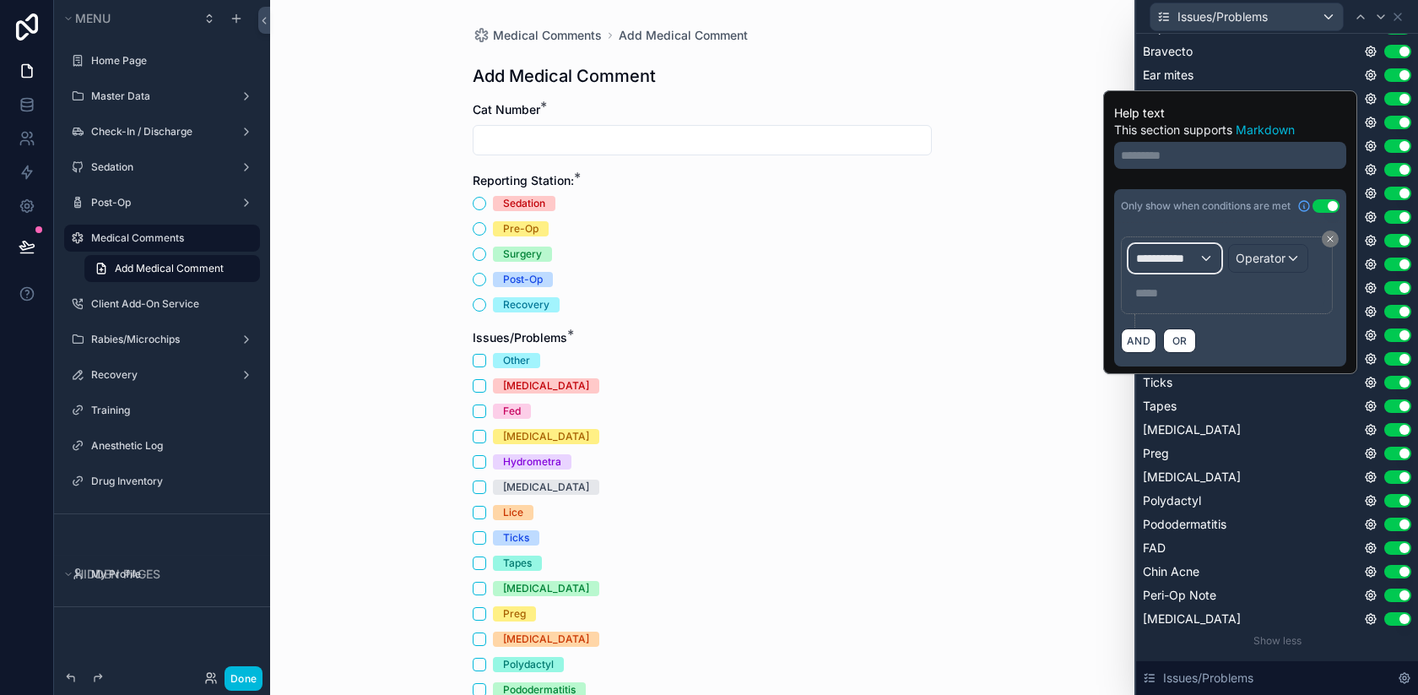
click at [1181, 256] on span "**********" at bounding box center [1167, 258] width 62 height 17
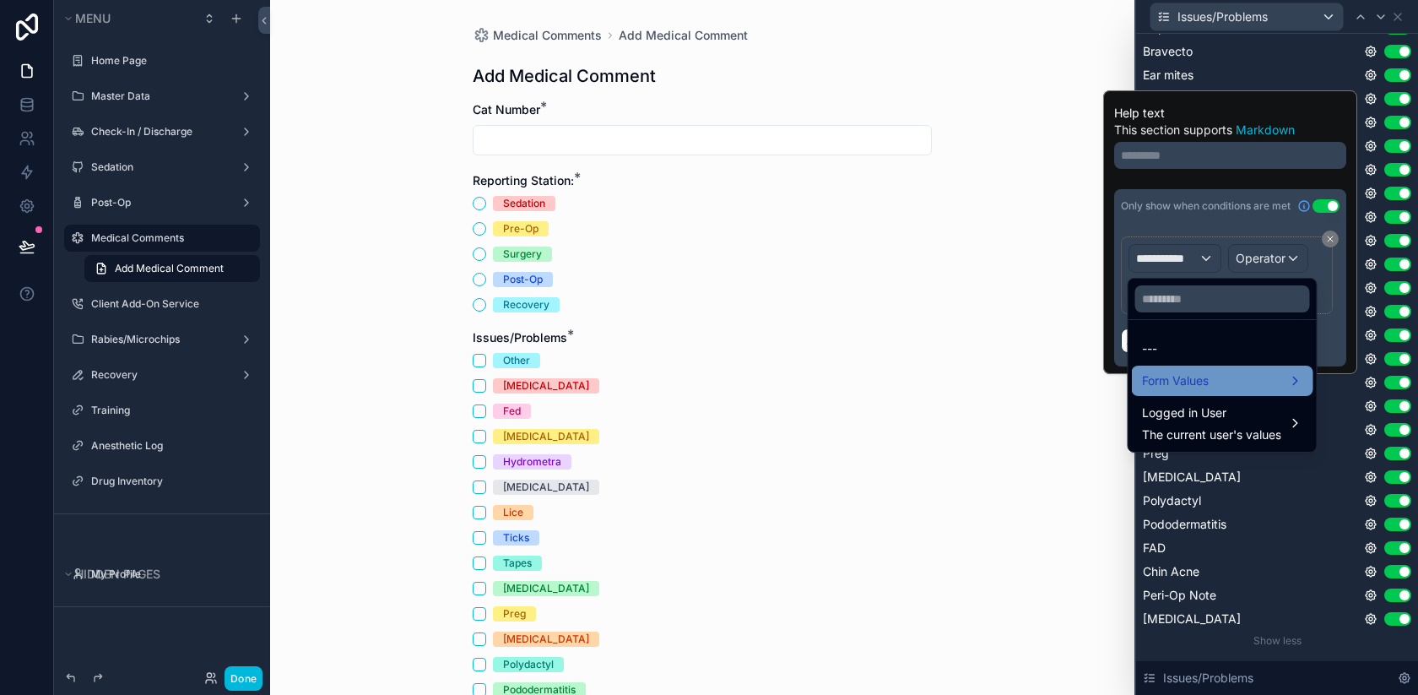
click at [1198, 387] on span "Form Values" at bounding box center [1175, 381] width 67 height 20
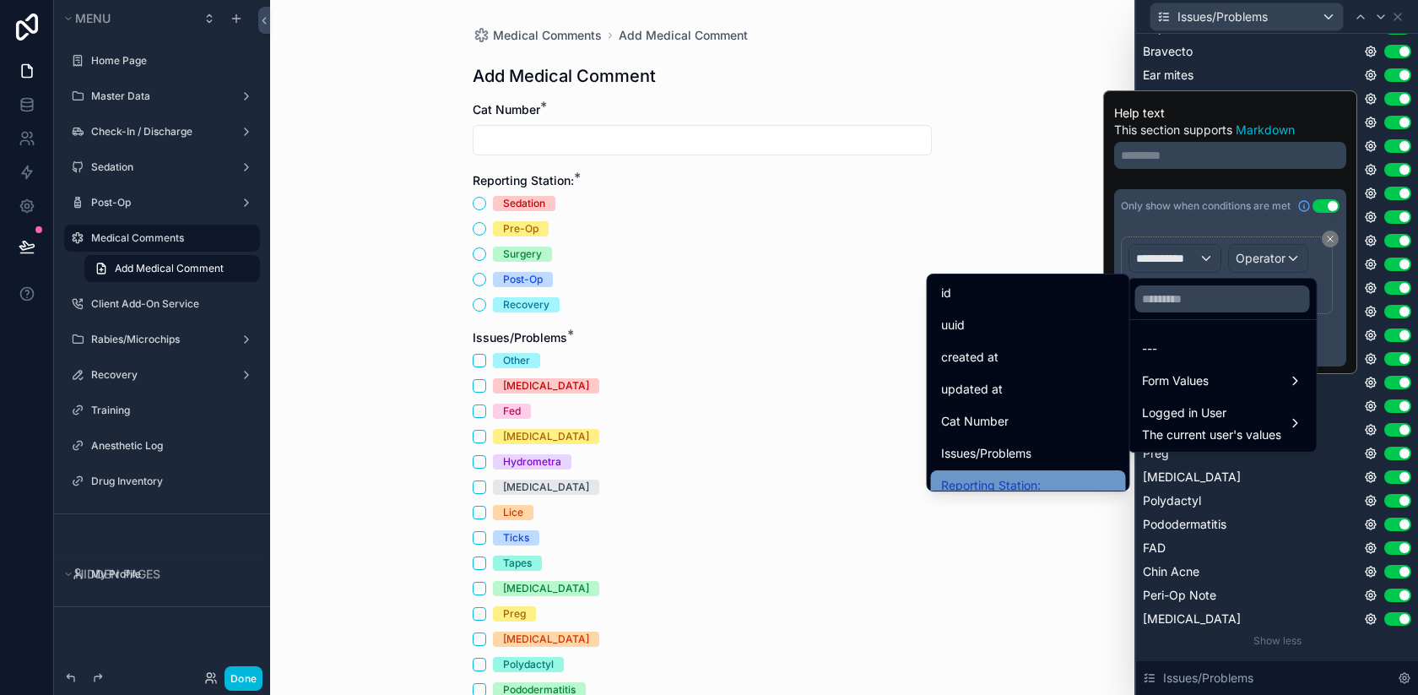
click at [1043, 478] on div "Reporting Station:" at bounding box center [1028, 485] width 175 height 20
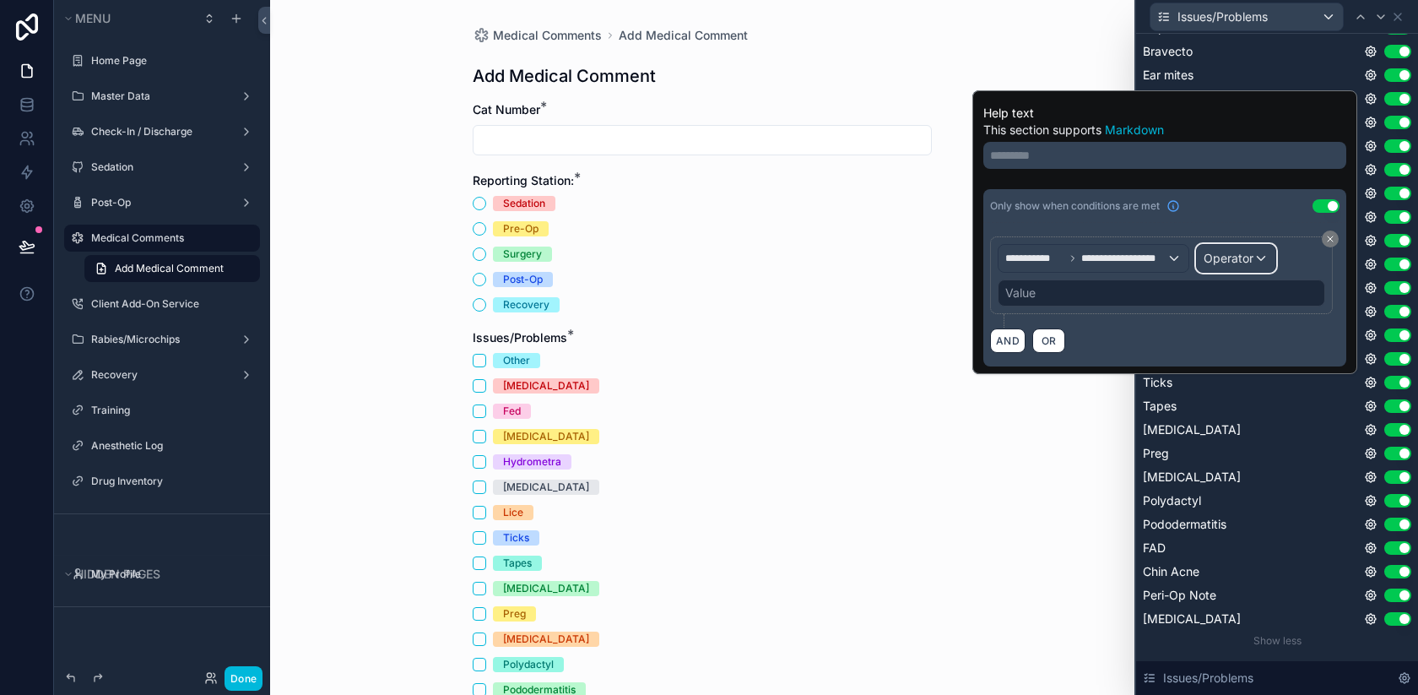
click at [1244, 265] on span "Operator" at bounding box center [1229, 258] width 50 height 17
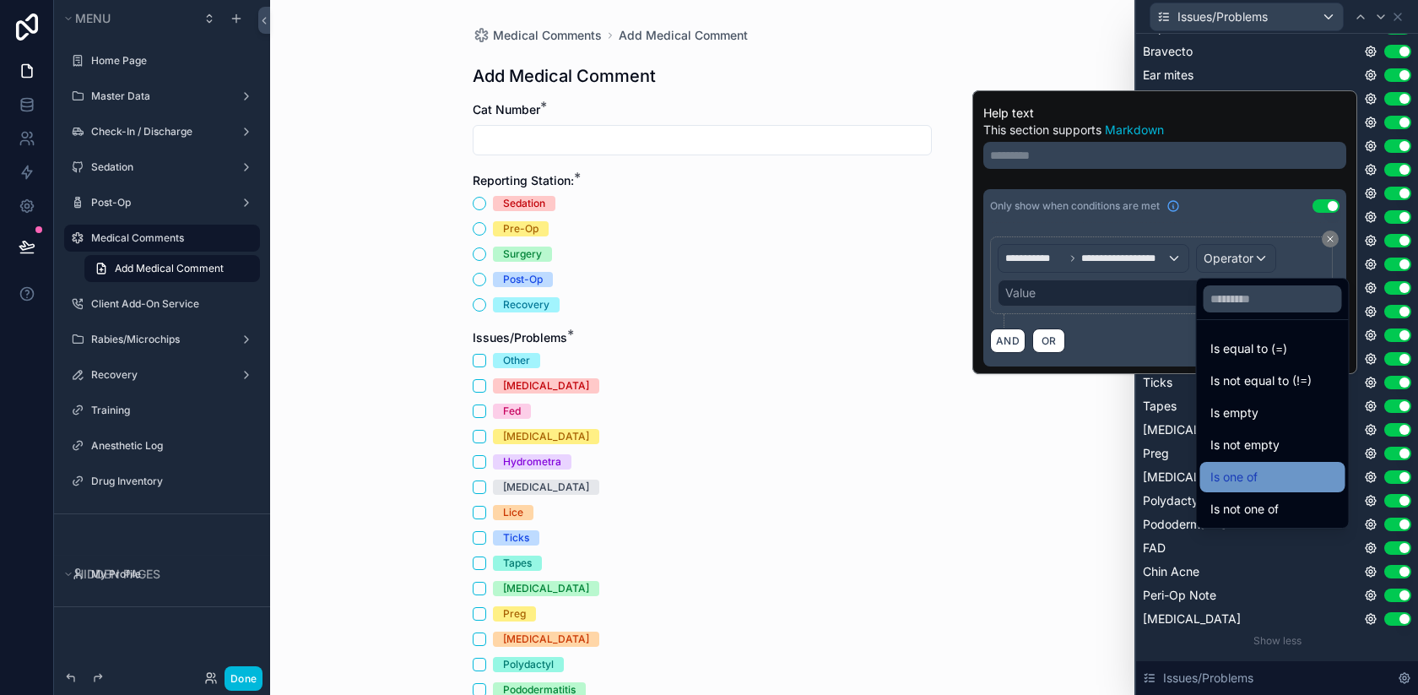
click at [1259, 484] on div "Is one of" at bounding box center [1273, 477] width 125 height 20
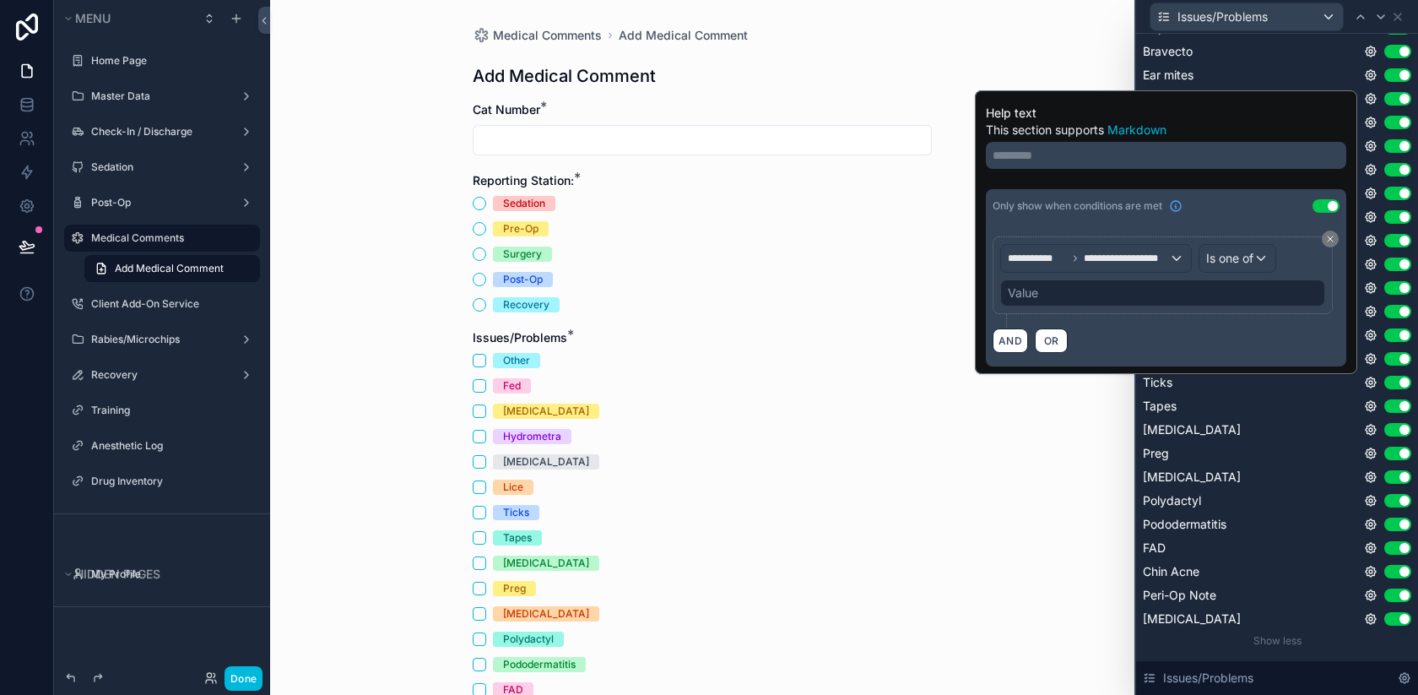
click at [1117, 287] on div "Value" at bounding box center [1162, 292] width 325 height 27
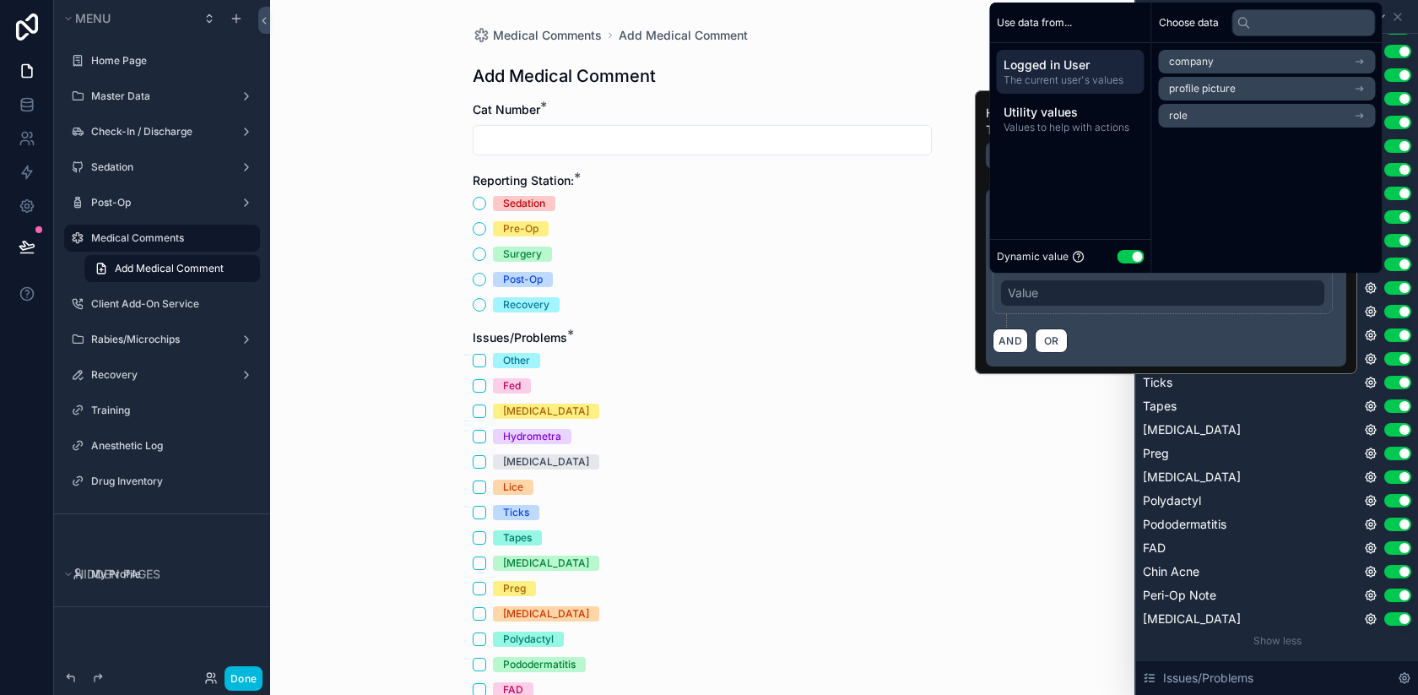
click at [1126, 262] on button "Use setting" at bounding box center [1131, 257] width 27 height 14
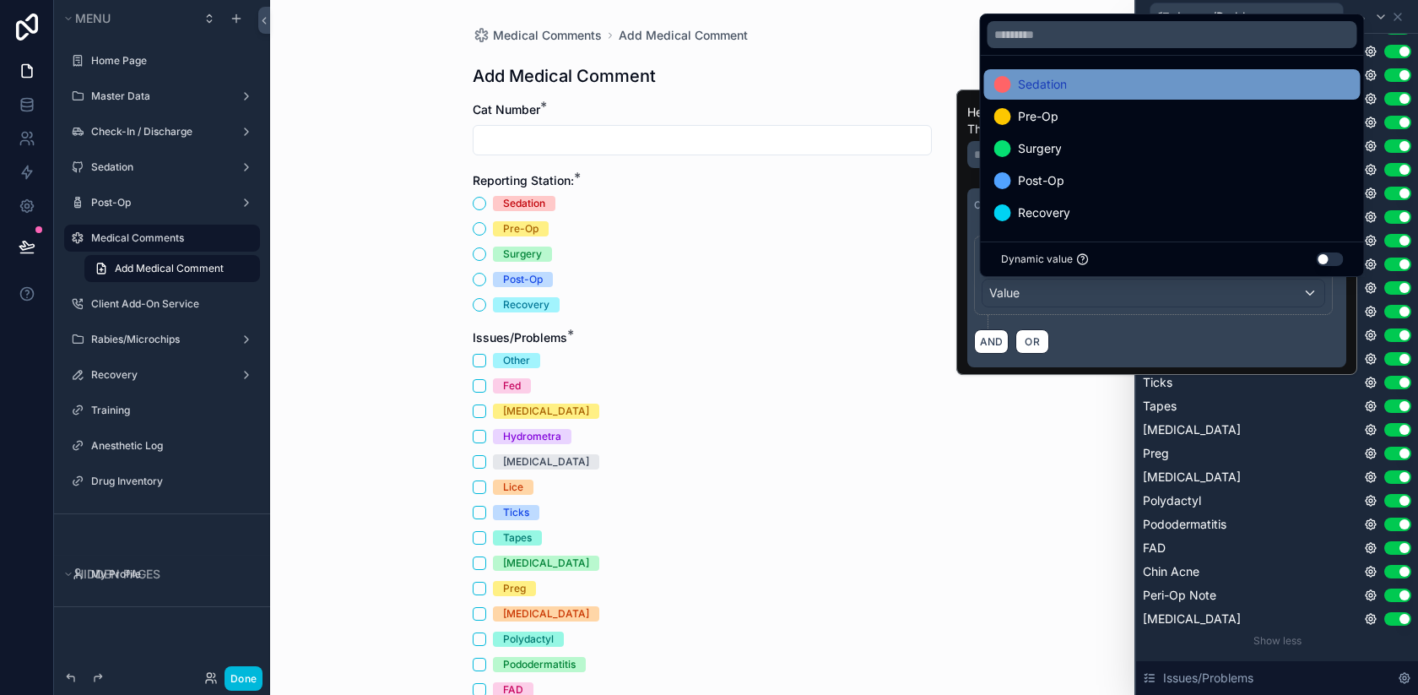
click at [1077, 86] on div "Sedation" at bounding box center [1172, 84] width 356 height 20
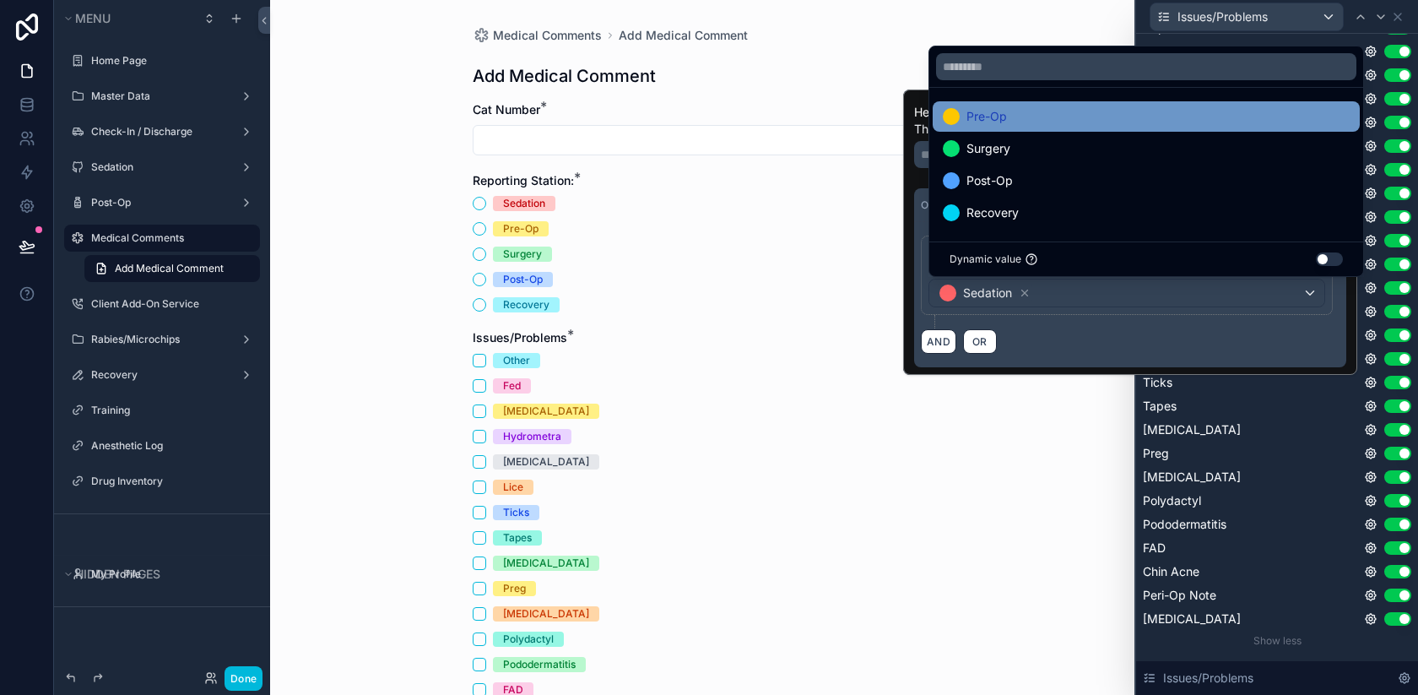
click at [1093, 121] on div "Pre-Op" at bounding box center [1146, 116] width 407 height 20
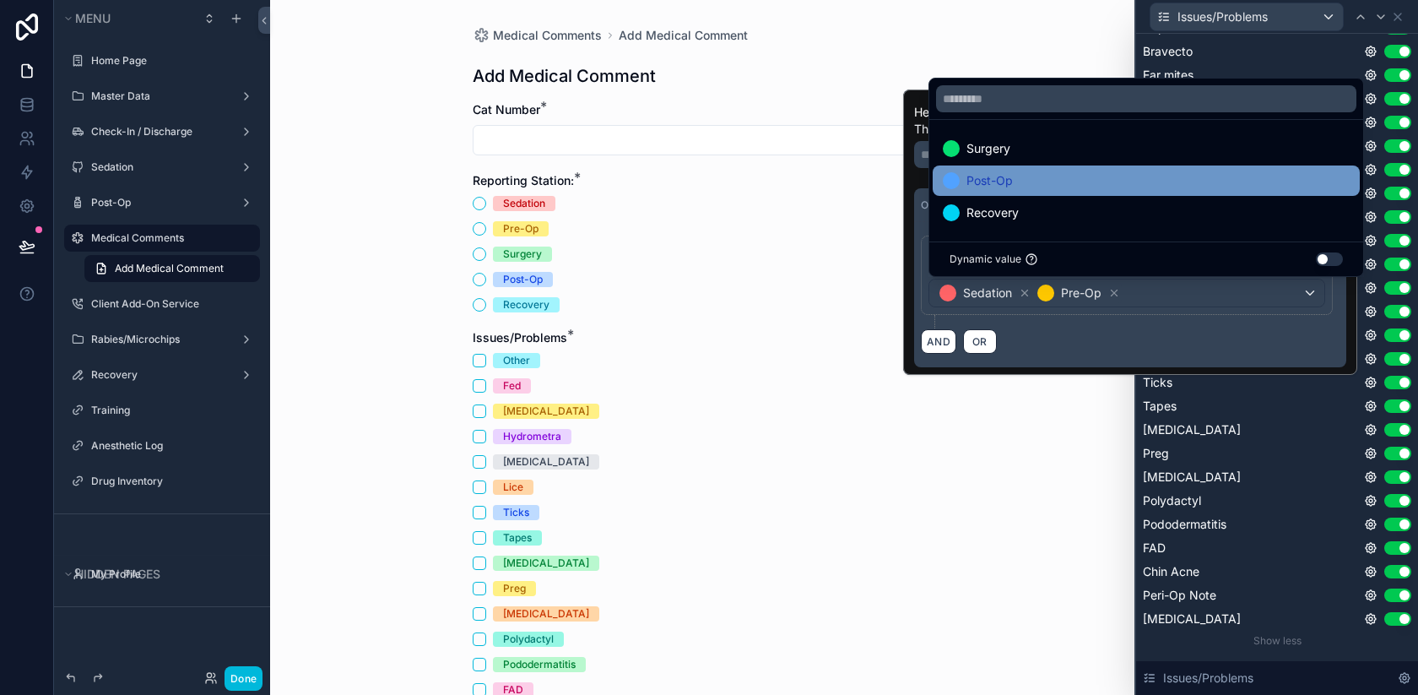
click at [1070, 179] on div "Post-Op" at bounding box center [1146, 181] width 407 height 20
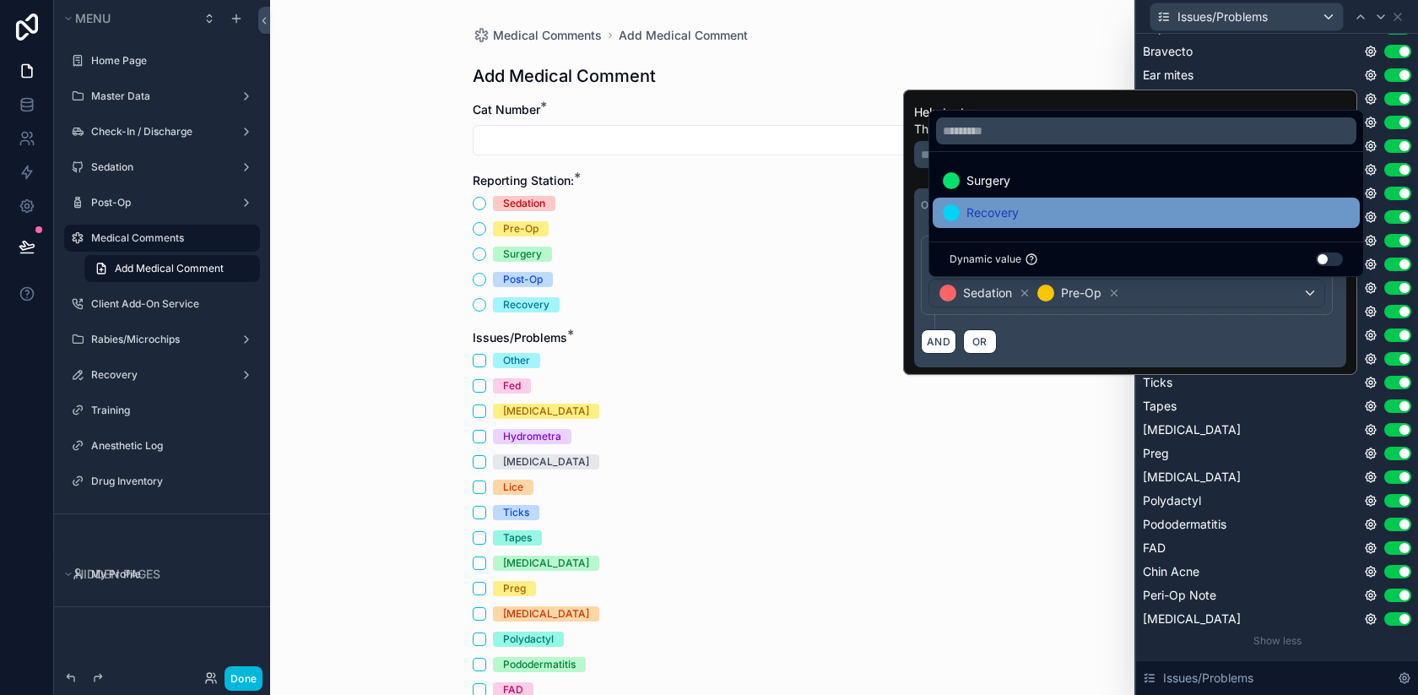
click at [1066, 206] on div "Recovery" at bounding box center [1146, 213] width 407 height 20
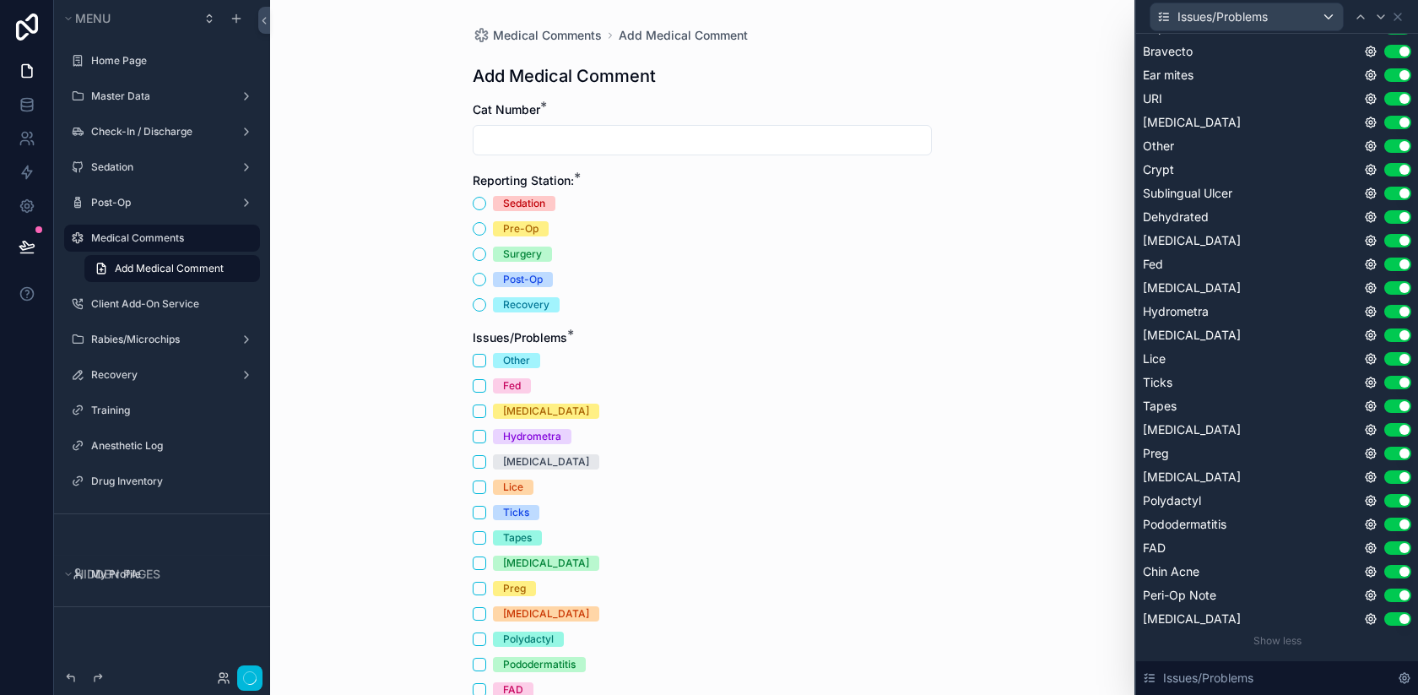
click at [1088, 496] on div "Medical Comments Add Medical Comment Add Medical Comment Cat Number * Reporting…" at bounding box center [702, 347] width 864 height 695
click at [1368, 267] on icon at bounding box center [1371, 264] width 14 height 14
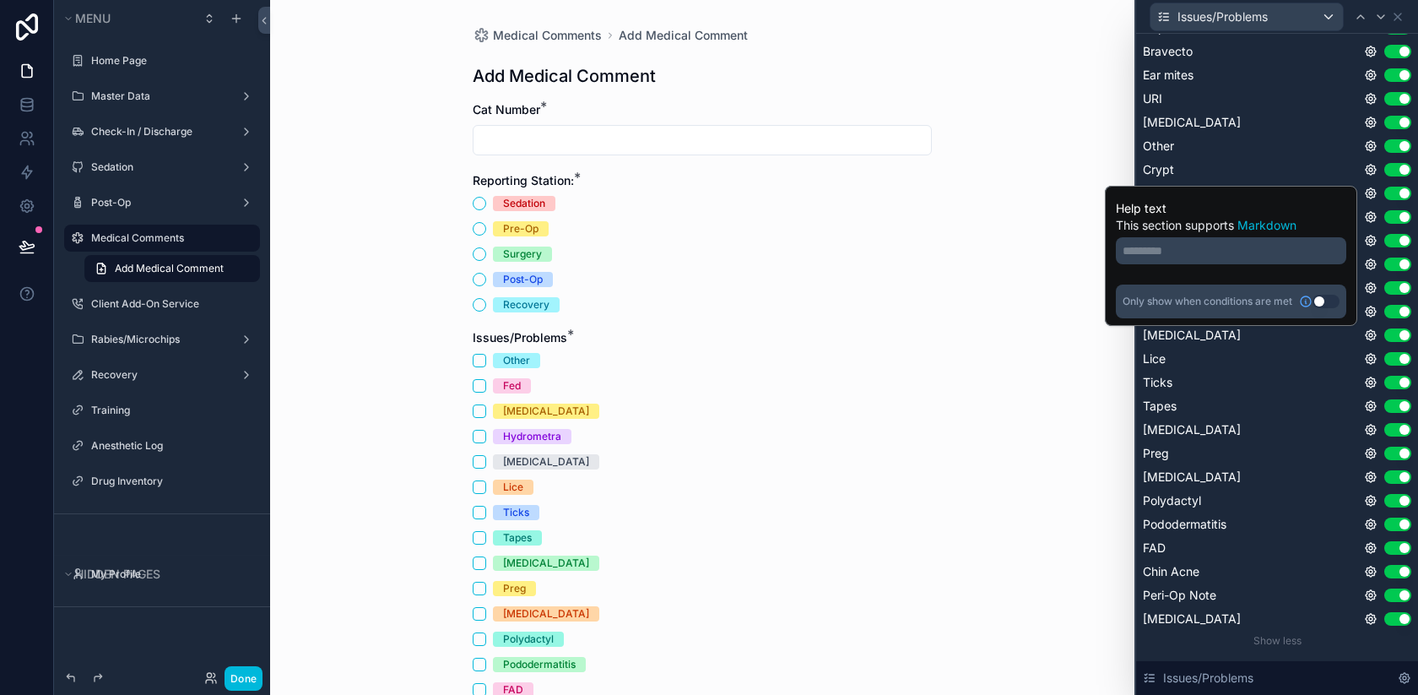
click at [1321, 302] on button "Use setting" at bounding box center [1326, 302] width 27 height 14
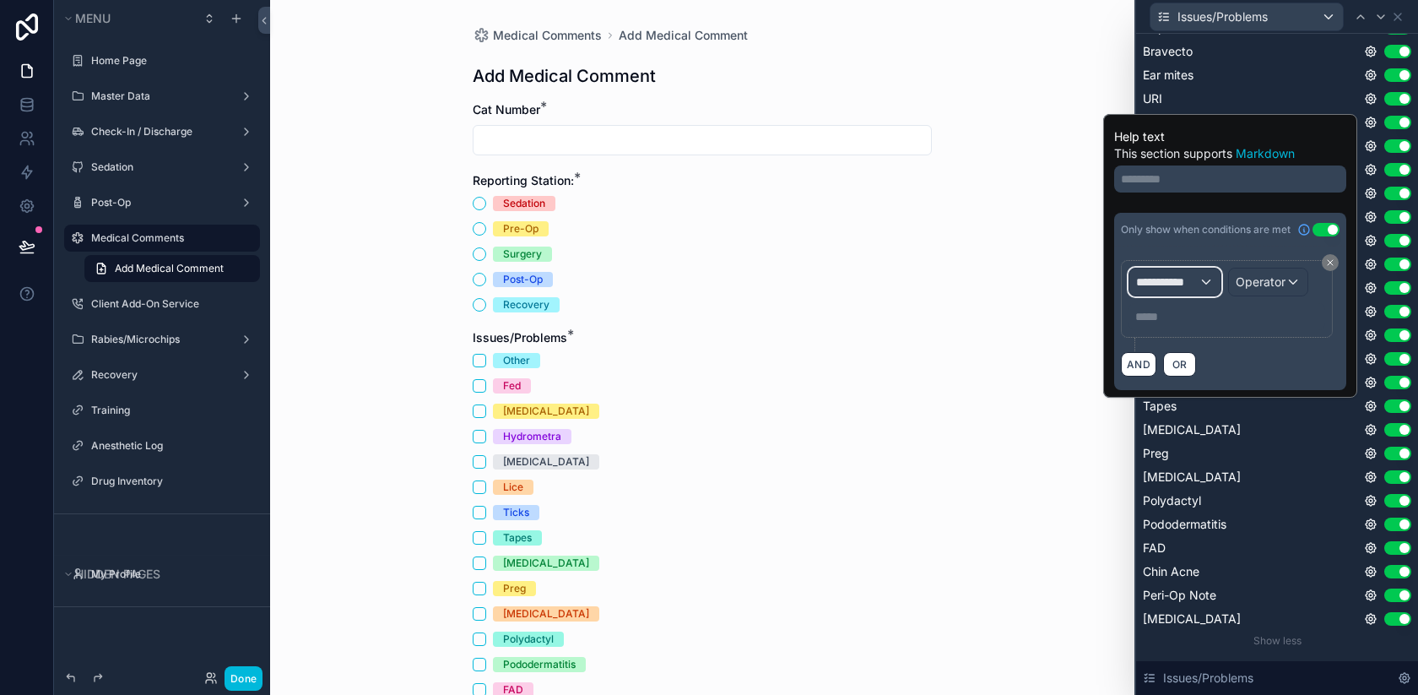
click at [1172, 270] on div "**********" at bounding box center [1175, 281] width 91 height 27
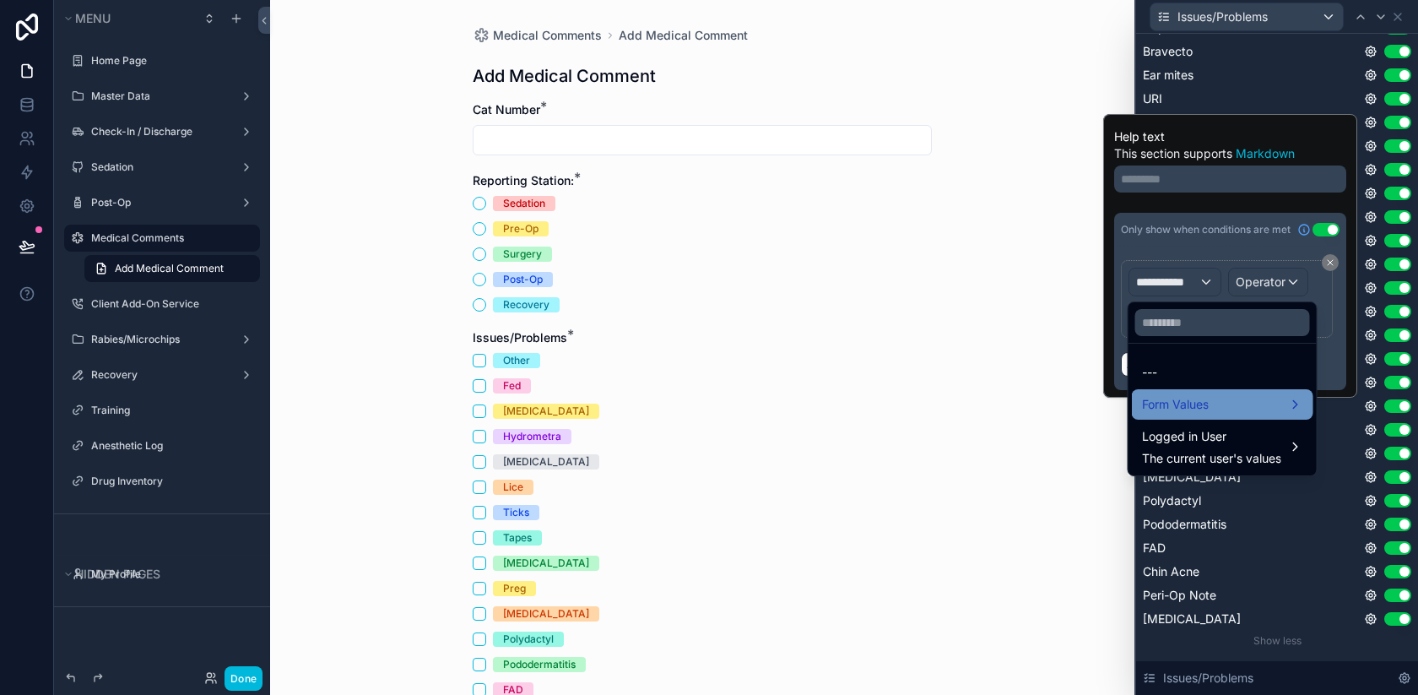
click at [1208, 416] on div "Form Values" at bounding box center [1223, 404] width 182 height 30
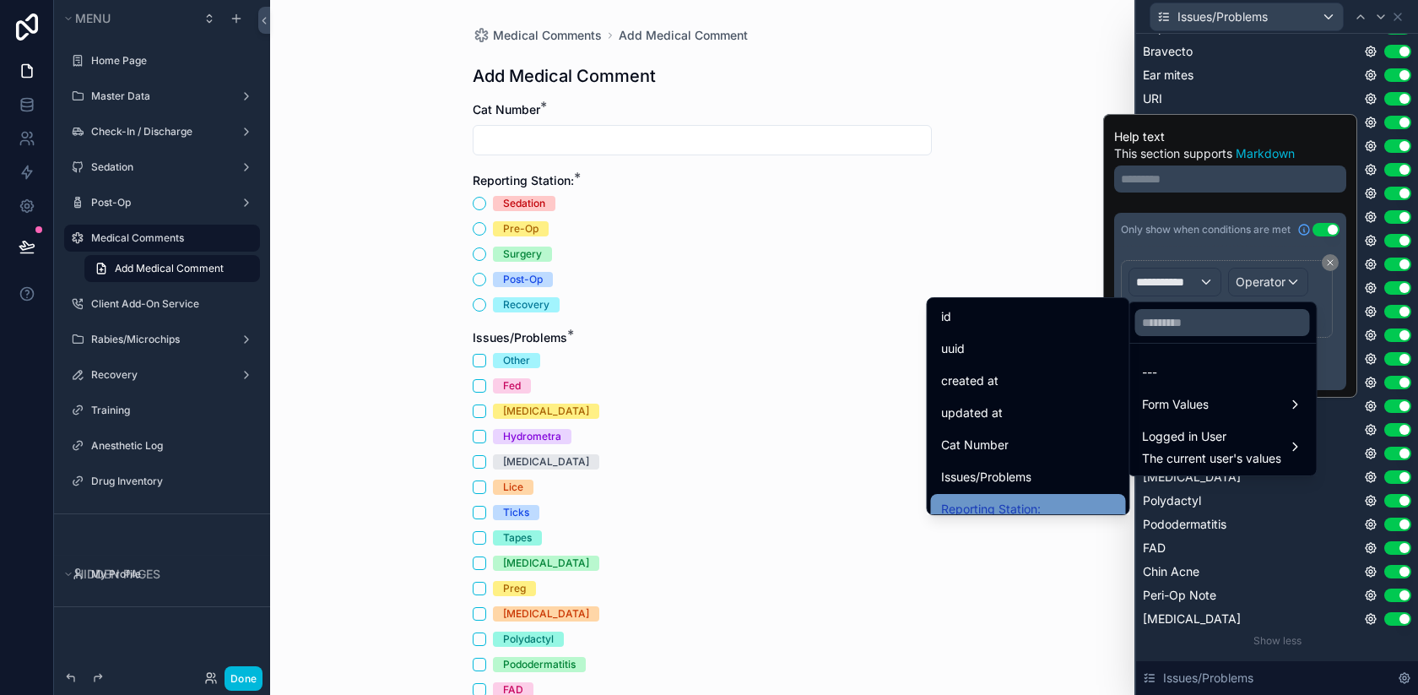
click at [1039, 500] on div "Reporting Station:" at bounding box center [1028, 509] width 175 height 20
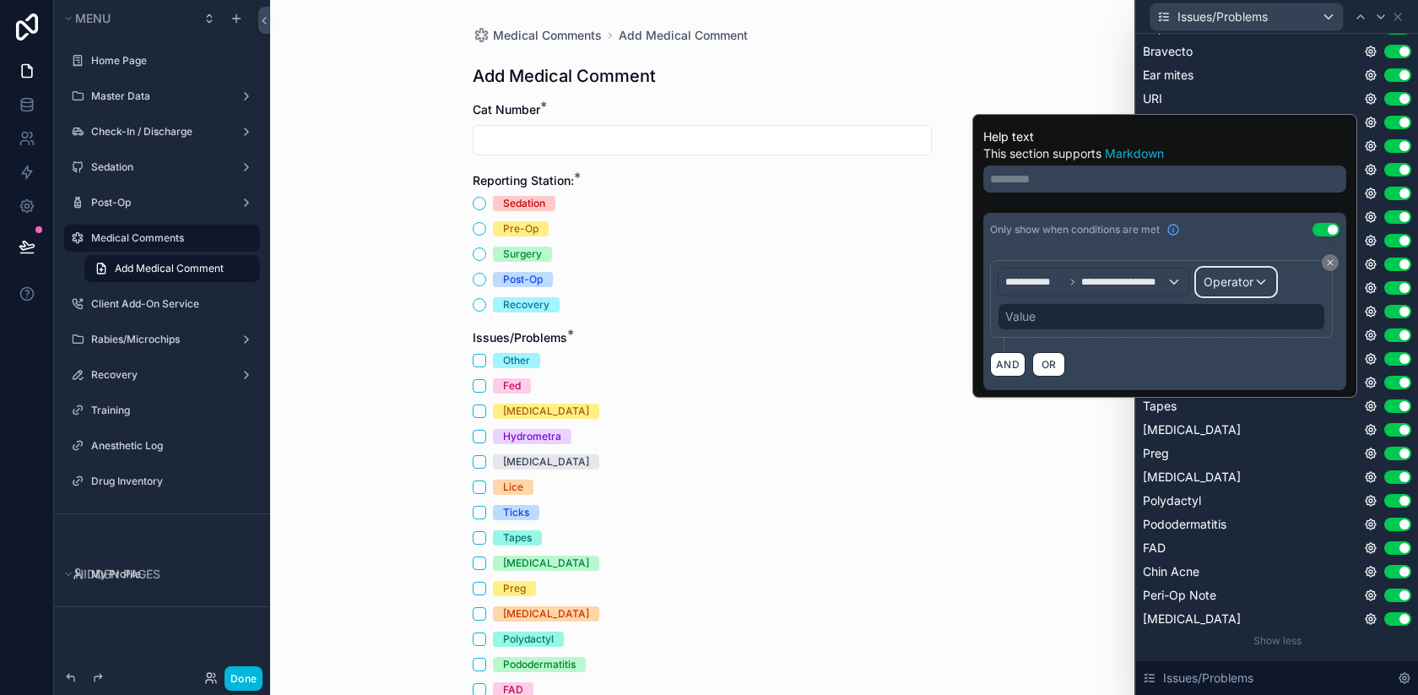
click at [1235, 290] on span "Operator" at bounding box center [1229, 282] width 50 height 17
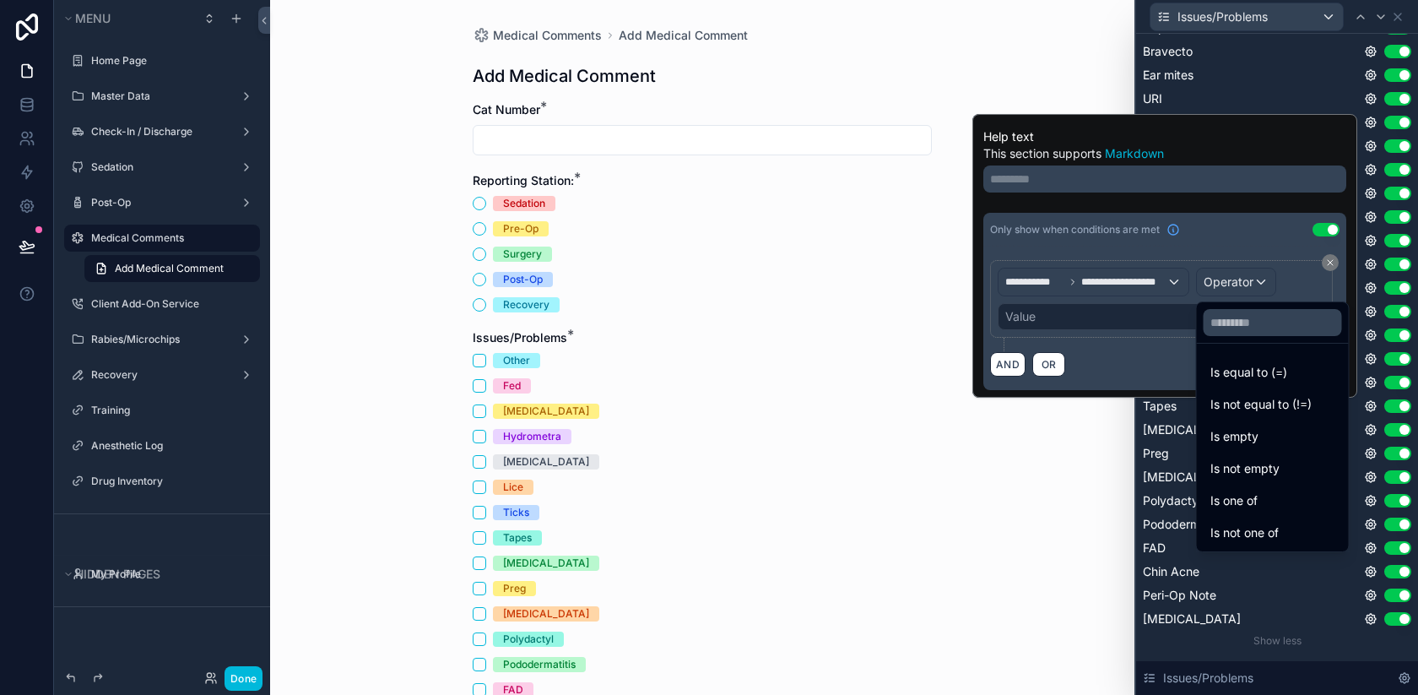
click at [1249, 508] on span "Is one of" at bounding box center [1234, 500] width 47 height 20
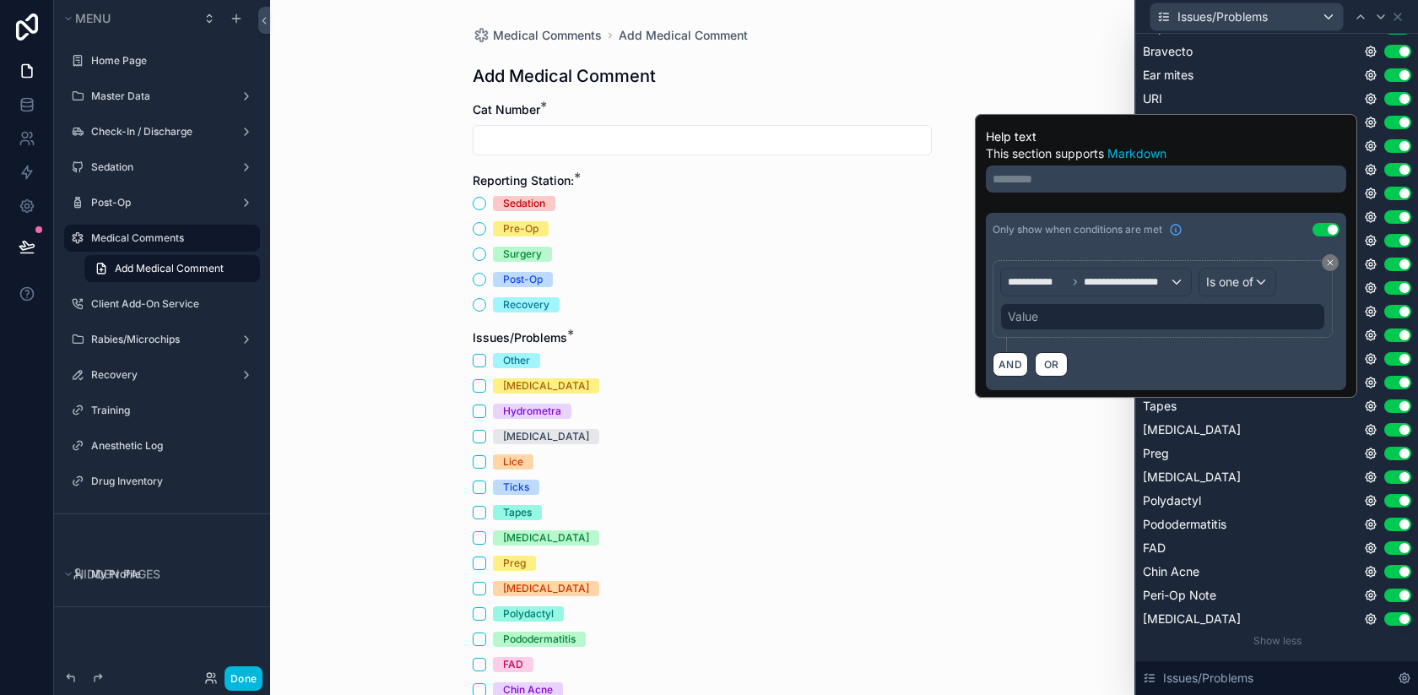
click at [1098, 321] on div "Value" at bounding box center [1162, 316] width 325 height 27
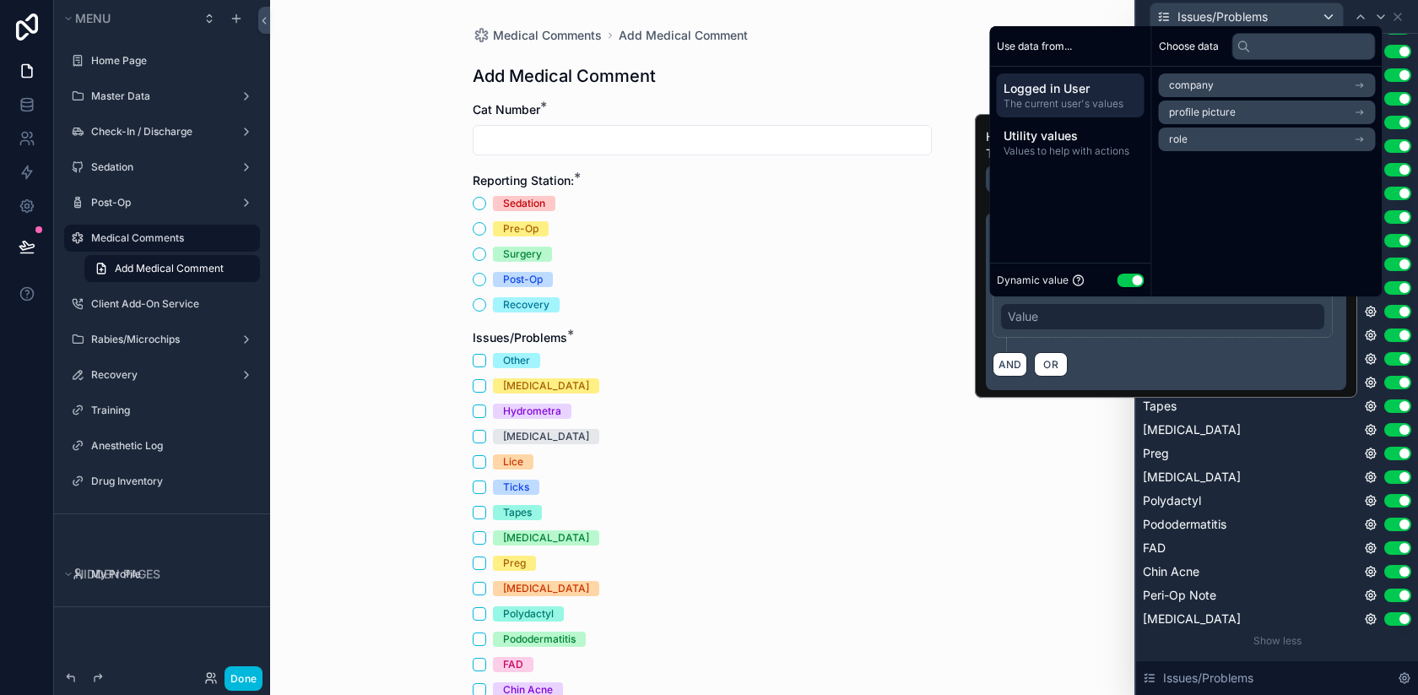
click at [1130, 288] on div "Dynamic value Use setting" at bounding box center [1071, 279] width 148 height 19
click at [1130, 279] on button "Use setting" at bounding box center [1131, 281] width 27 height 14
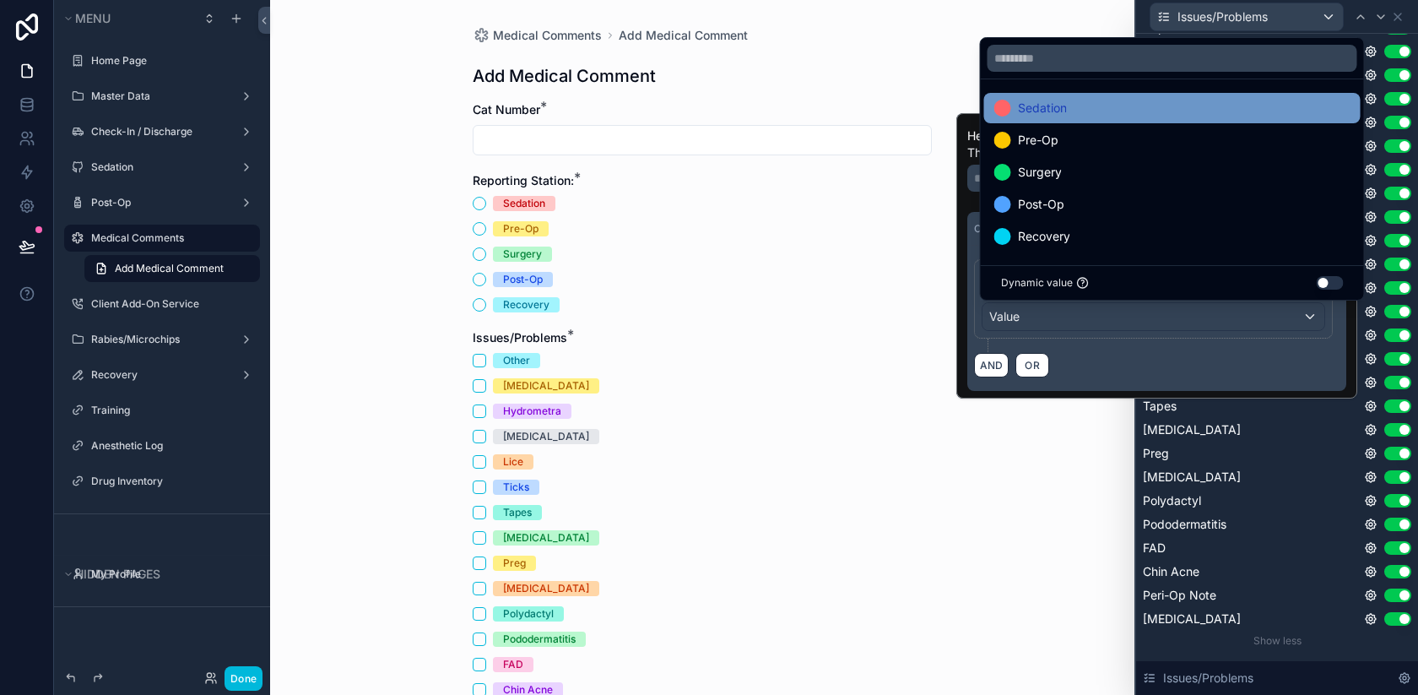
click at [1046, 113] on span "Sedation" at bounding box center [1042, 108] width 49 height 20
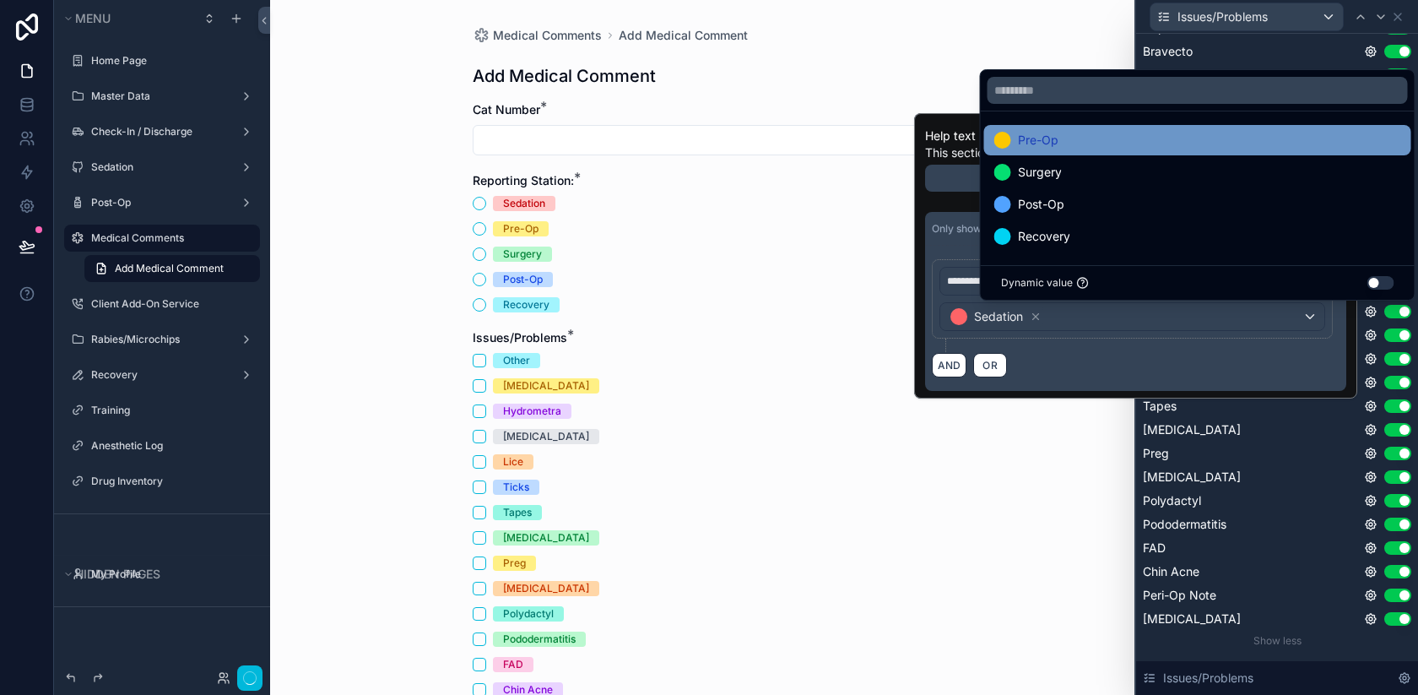
click at [1095, 144] on div "Pre-Op" at bounding box center [1197, 140] width 407 height 20
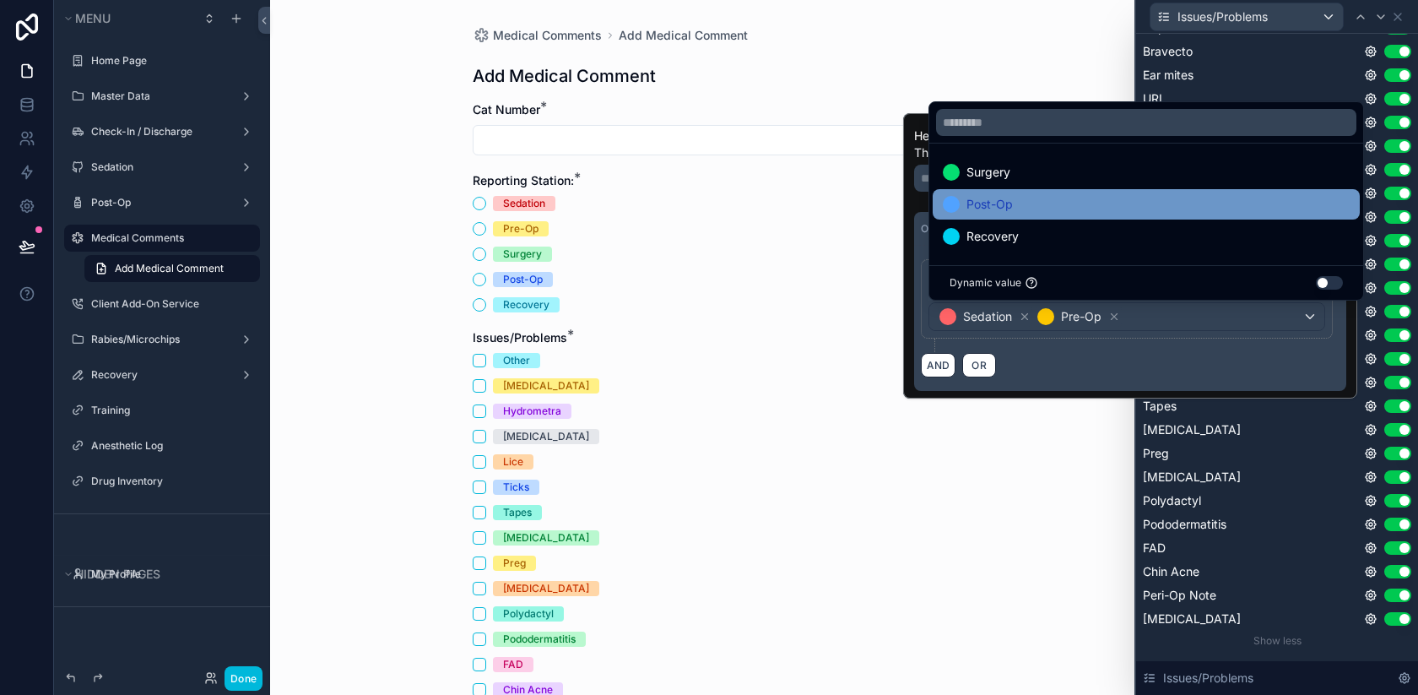
click at [1074, 198] on div "Post-Op" at bounding box center [1146, 204] width 407 height 20
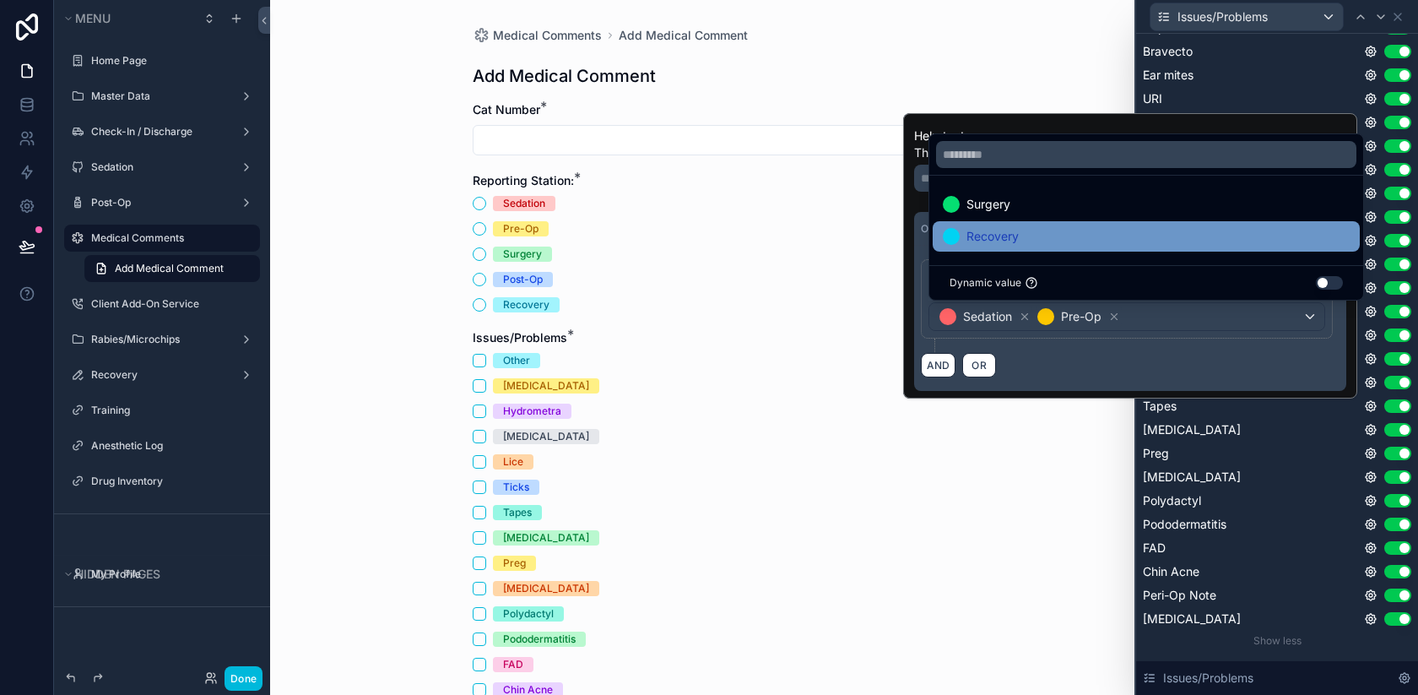
click at [1094, 236] on div "Recovery" at bounding box center [1146, 236] width 407 height 20
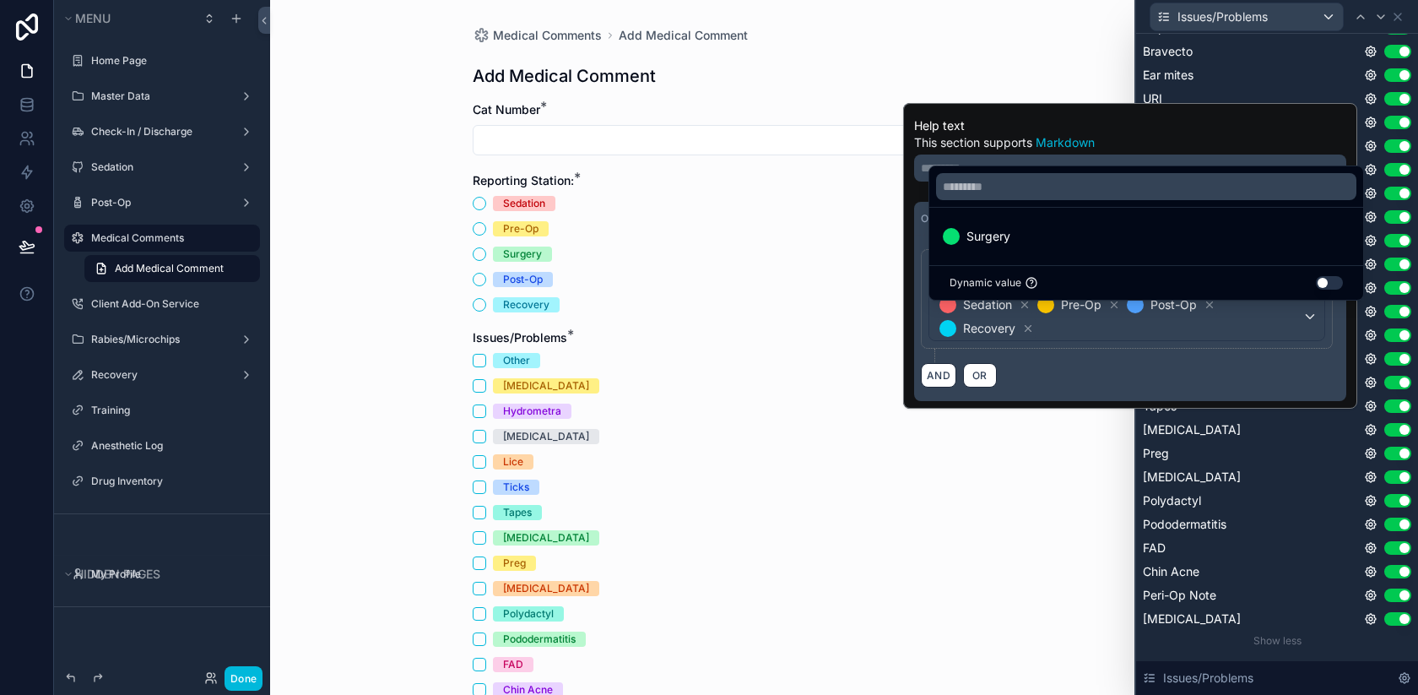
click at [1099, 505] on div "Medical Comments Add Medical Comment Add Medical Comment Cat Number * Reporting…" at bounding box center [702, 347] width 864 height 695
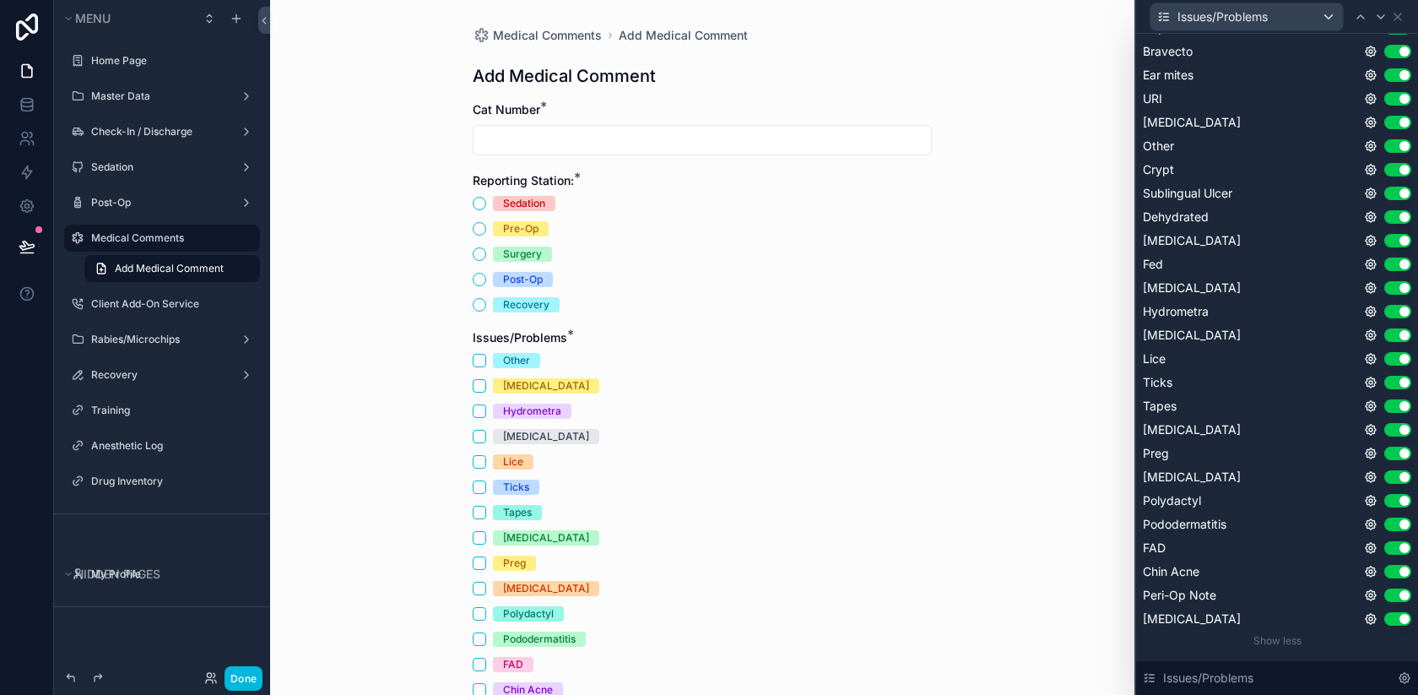
scroll to position [388, 0]
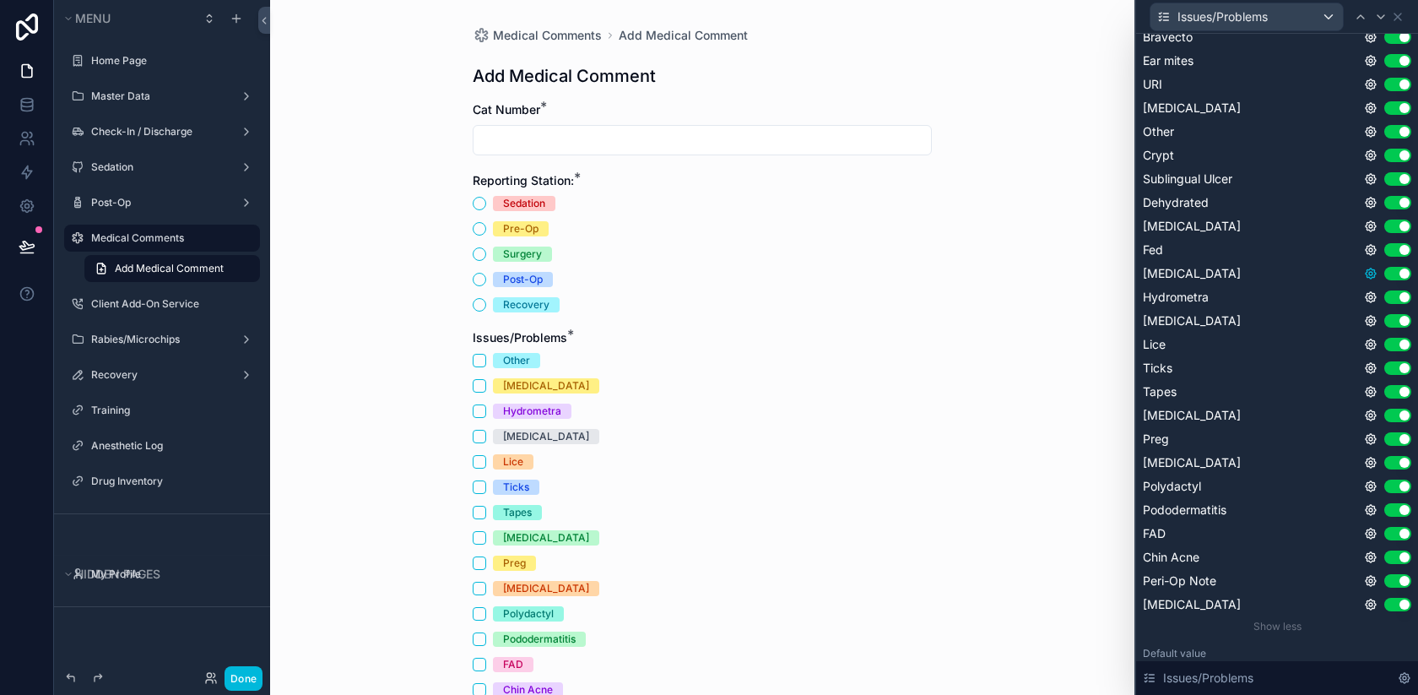
click at [1371, 275] on icon at bounding box center [1370, 273] width 3 height 3
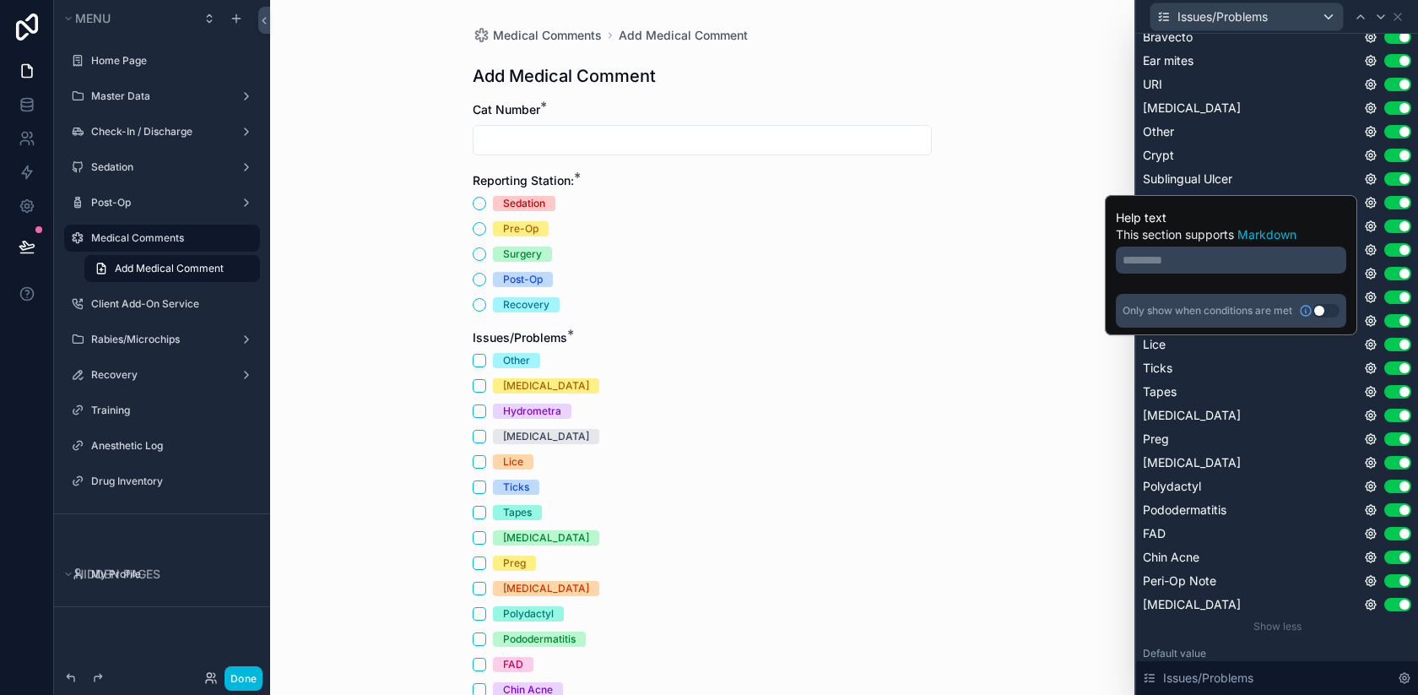
click at [1325, 306] on button "Use setting" at bounding box center [1326, 311] width 27 height 14
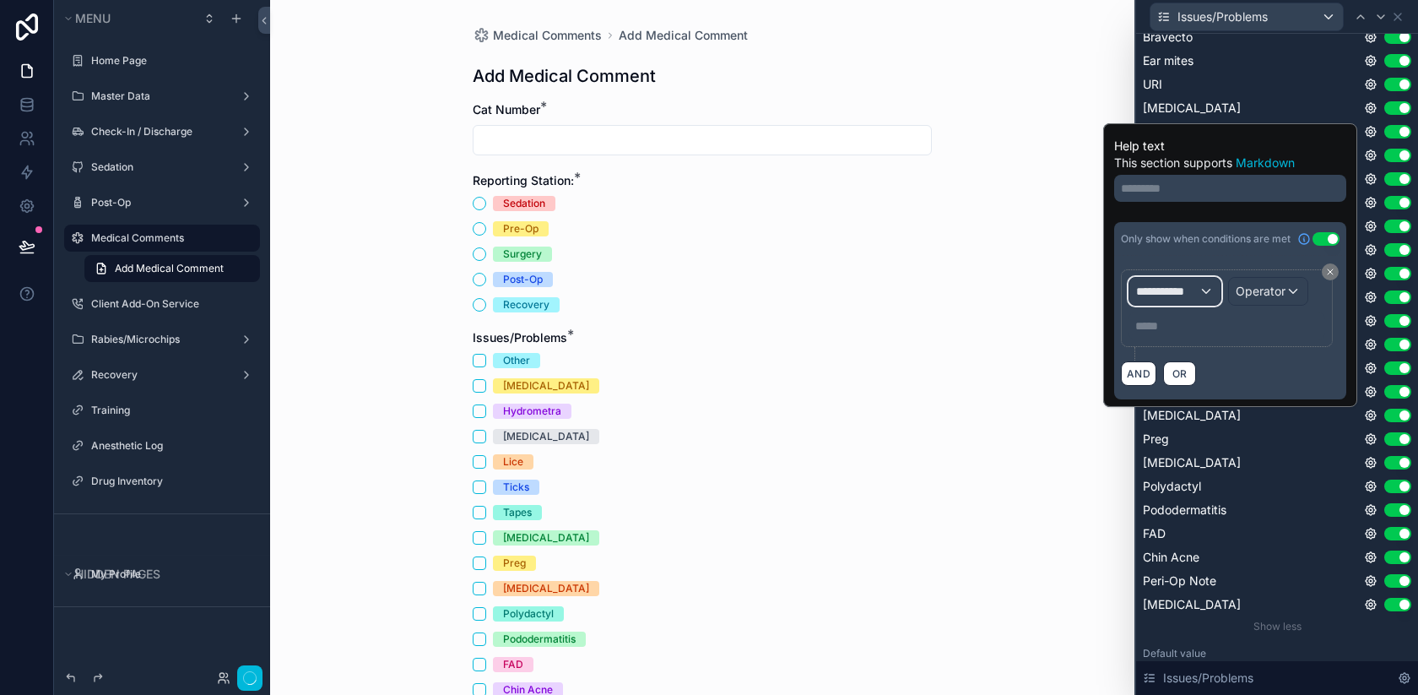
click at [1194, 290] on span "**********" at bounding box center [1167, 291] width 62 height 17
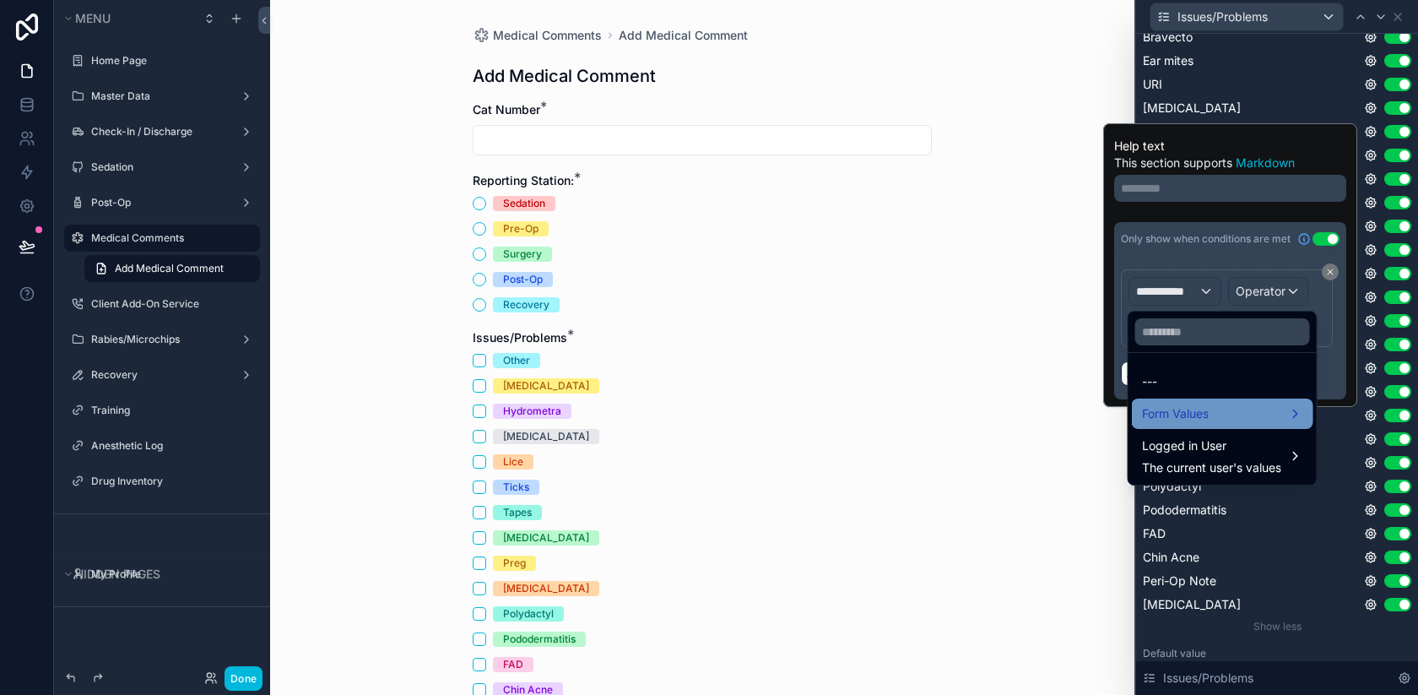
click at [1194, 411] on span "Form Values" at bounding box center [1175, 414] width 67 height 20
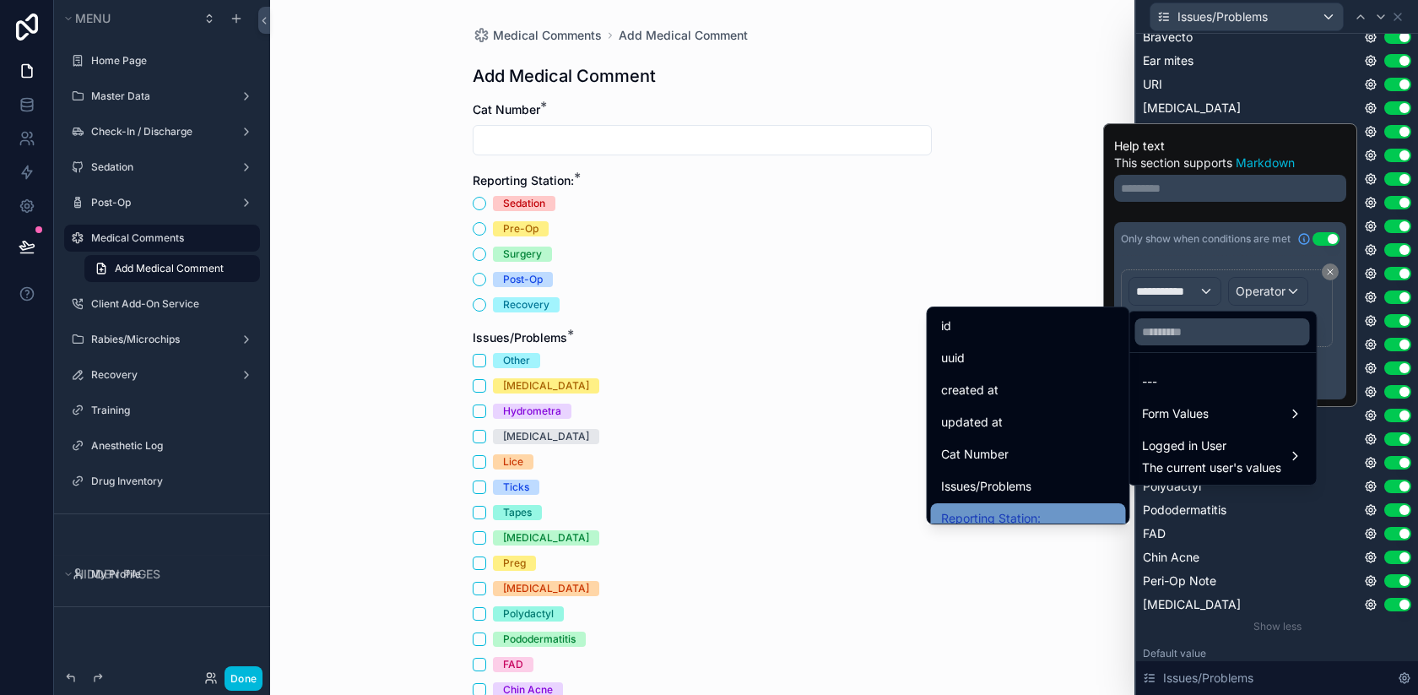
drag, startPoint x: 1034, startPoint y: 501, endPoint x: 1035, endPoint y: 513, distance: 11.8
click at [1035, 514] on ul "id uuid created at updated at Cat Number Issues/Problems Reporting Station: Sub…" at bounding box center [1029, 415] width 202 height 216
click at [1035, 513] on span "Reporting Station:" at bounding box center [991, 518] width 100 height 20
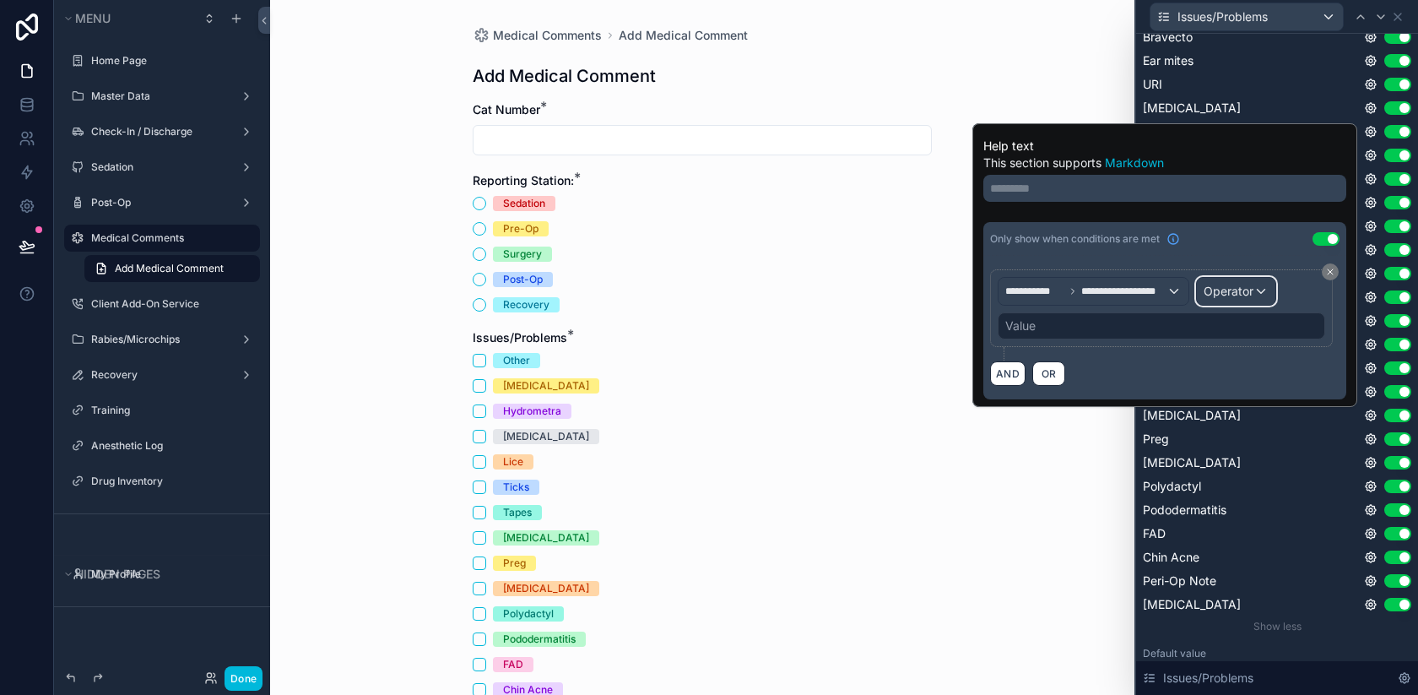
click at [1244, 280] on div "Operator" at bounding box center [1236, 291] width 79 height 27
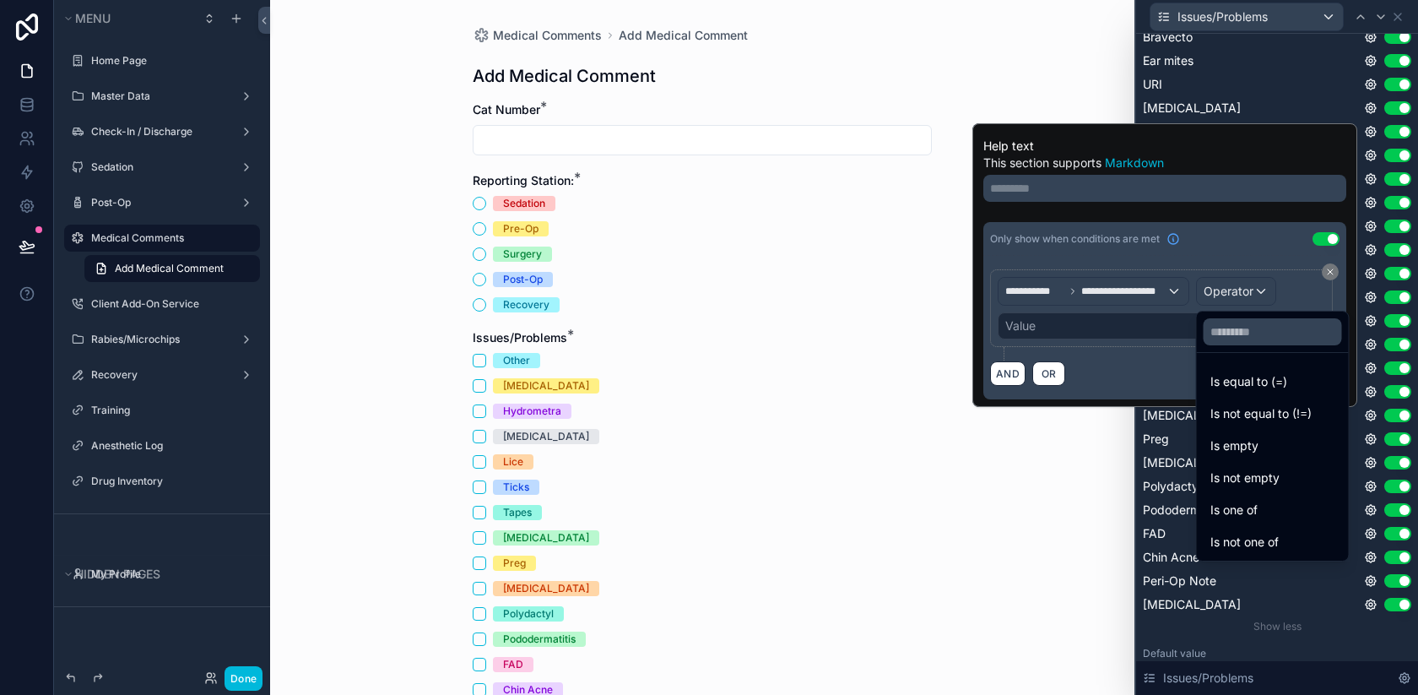
click at [1233, 501] on span "Is one of" at bounding box center [1234, 510] width 47 height 20
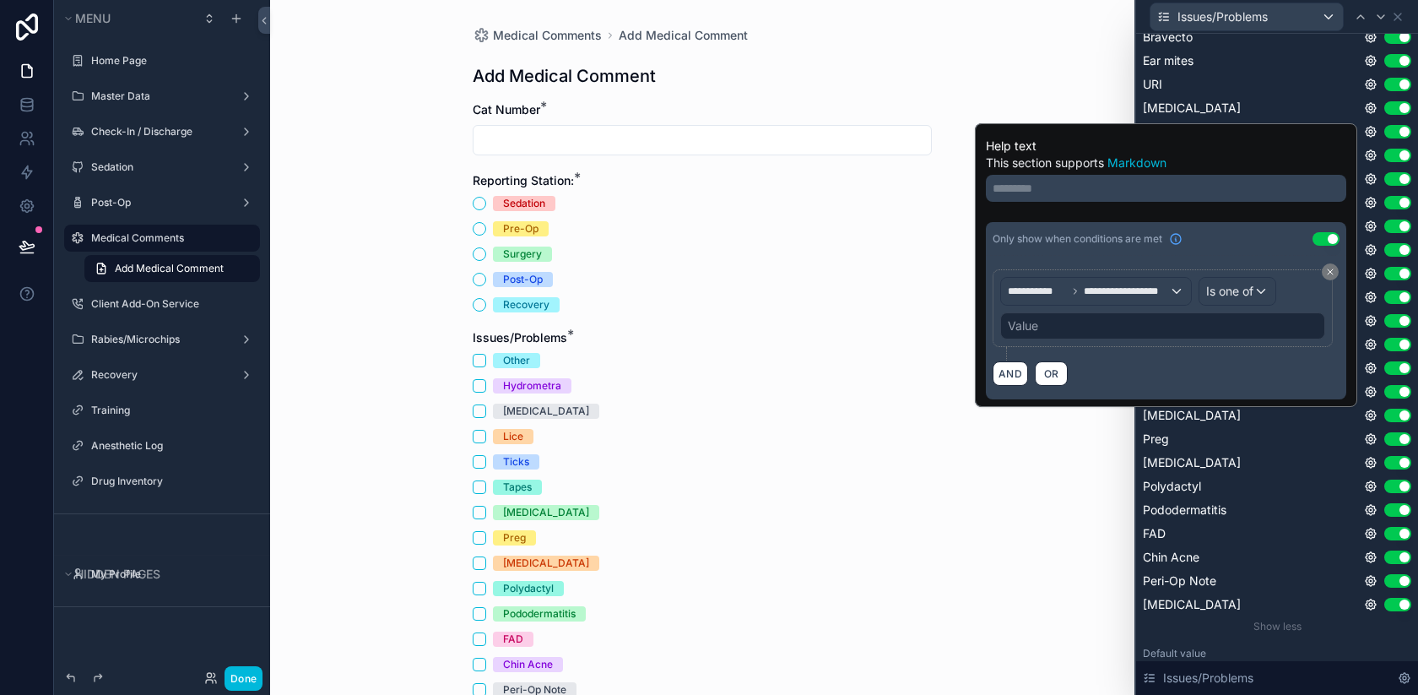
click at [1163, 317] on div "Value" at bounding box center [1162, 325] width 325 height 27
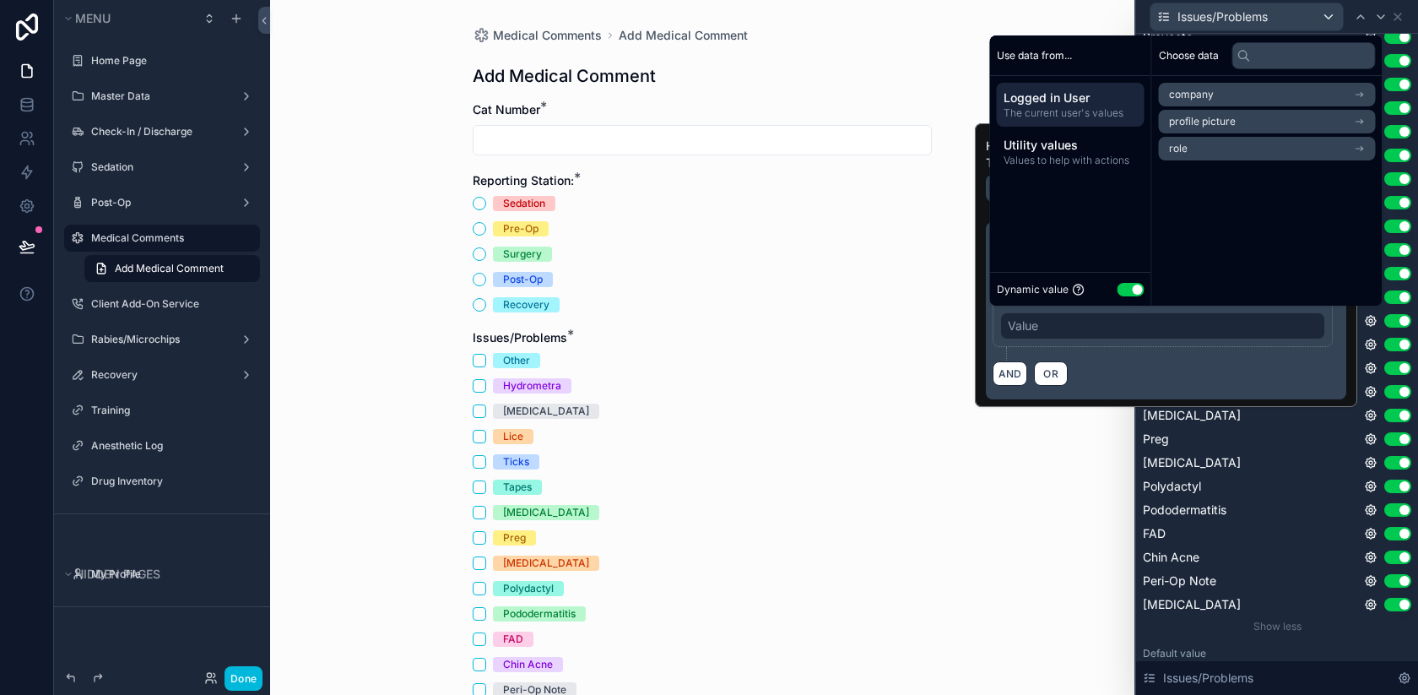
click at [1128, 290] on button "Use setting" at bounding box center [1131, 290] width 27 height 14
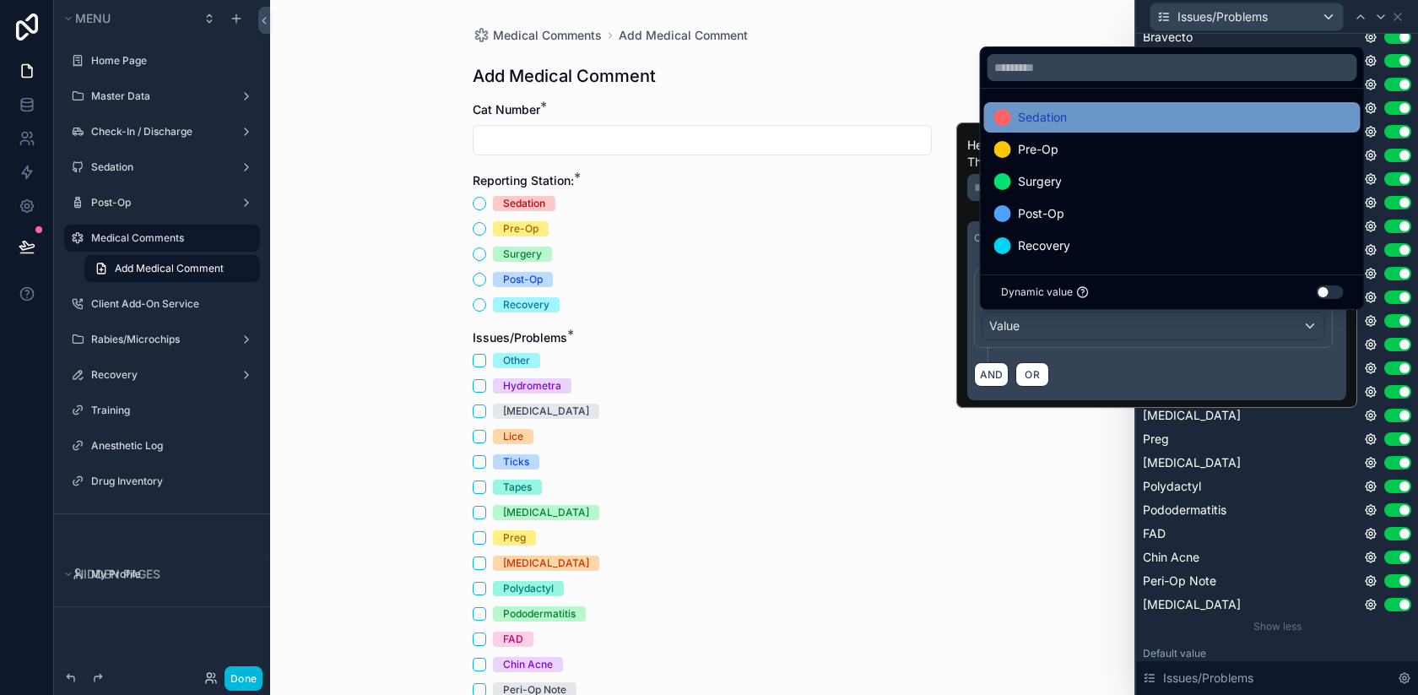
click at [1099, 120] on div "Sedation" at bounding box center [1172, 117] width 356 height 20
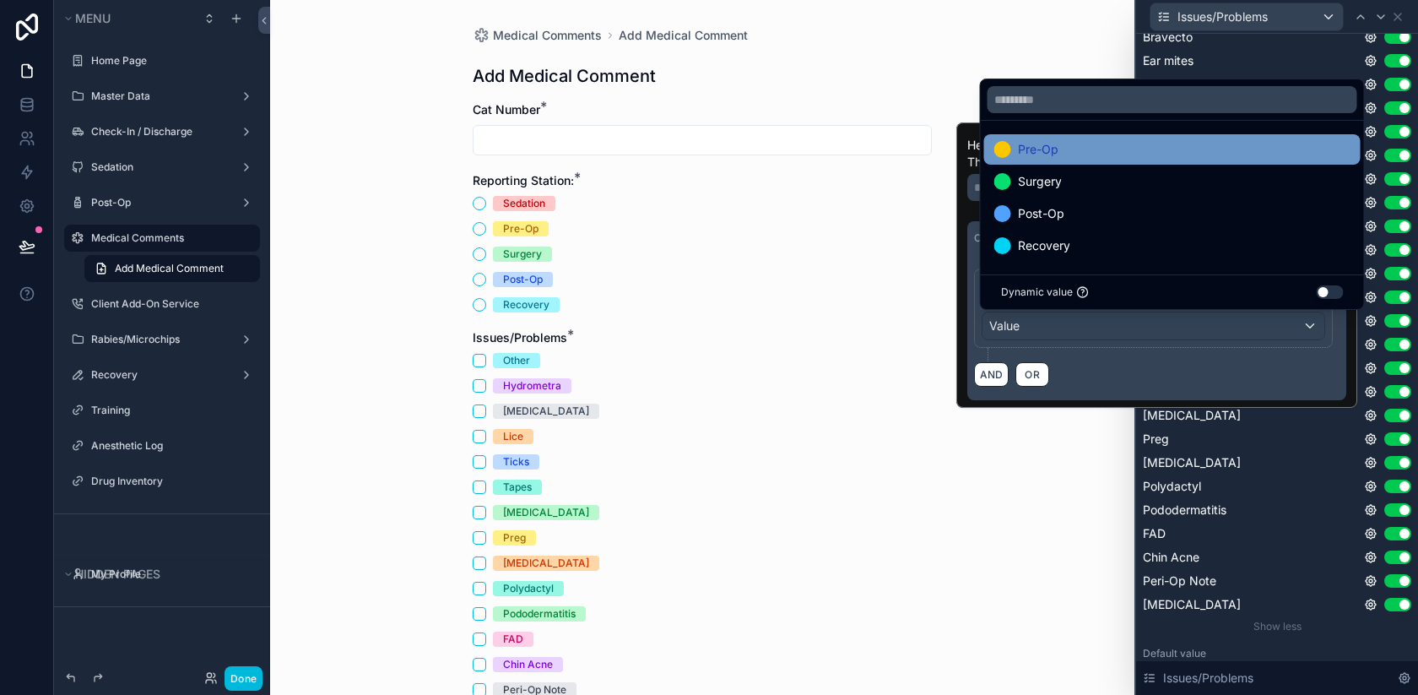
click at [1099, 149] on div "Pre-Op" at bounding box center [1172, 149] width 356 height 20
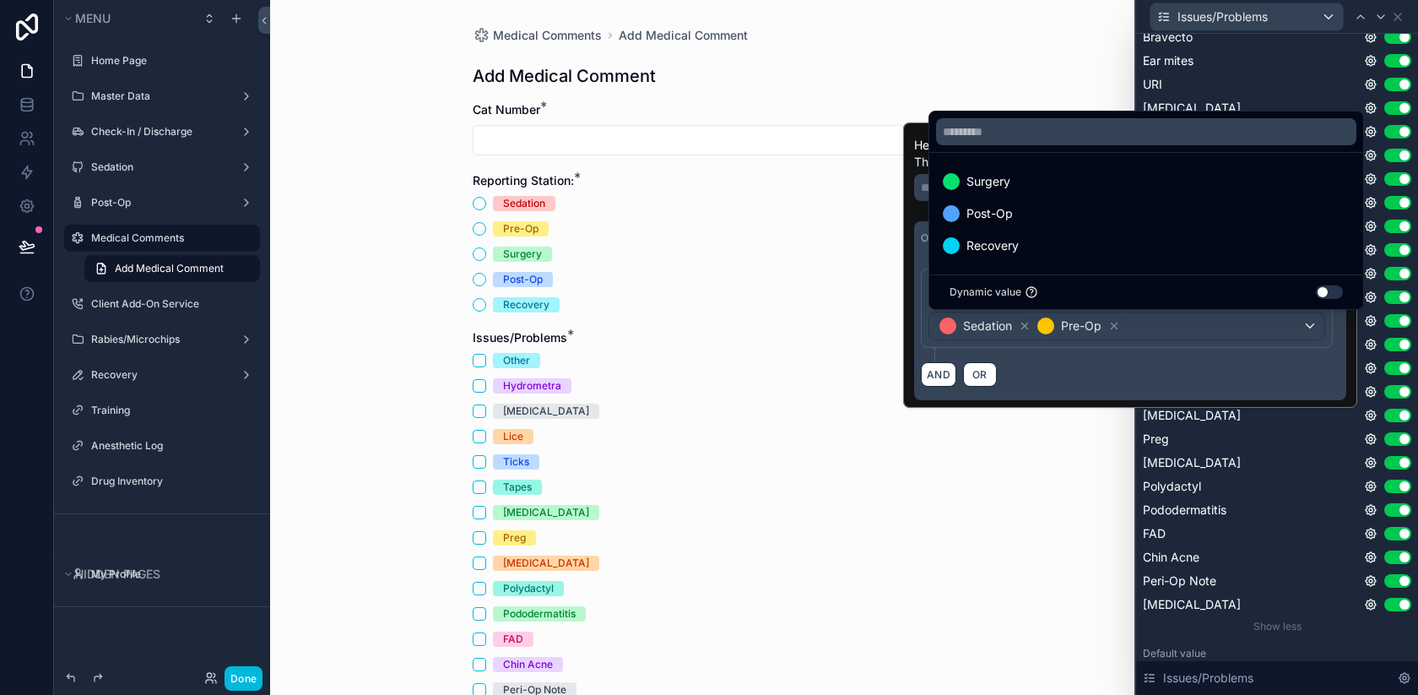
click at [1099, 35] on div "Medical Comments Add Medical Comment Add Medical Comment Cat Number * Reporting…" at bounding box center [702, 347] width 864 height 695
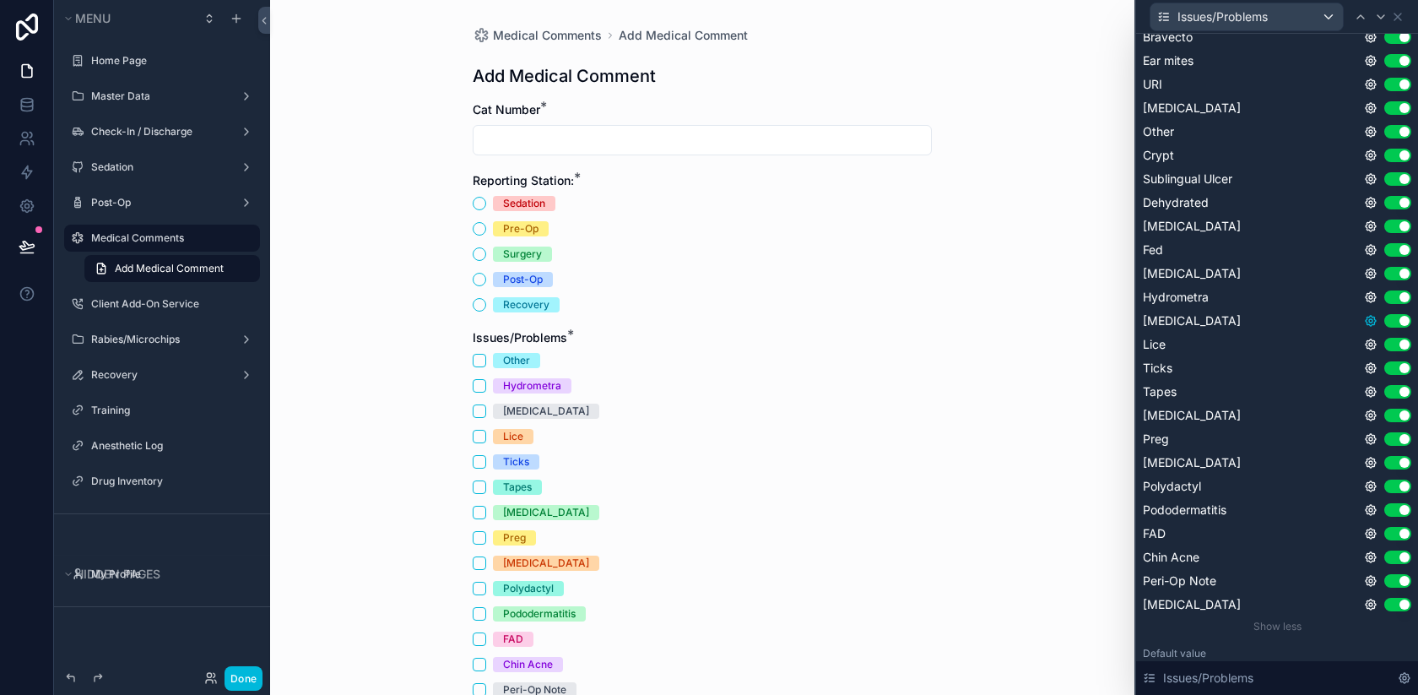
click at [1373, 326] on icon at bounding box center [1371, 321] width 14 height 14
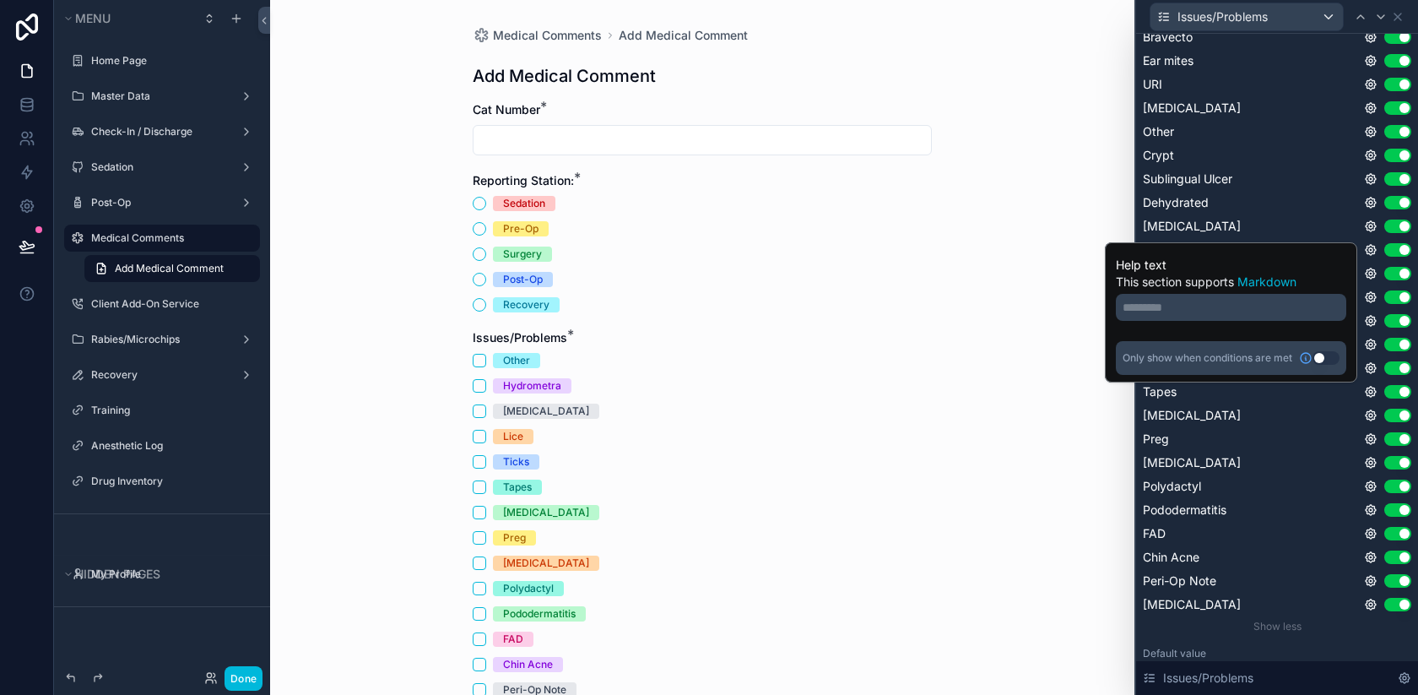
click at [1314, 358] on button "Use setting" at bounding box center [1326, 358] width 27 height 14
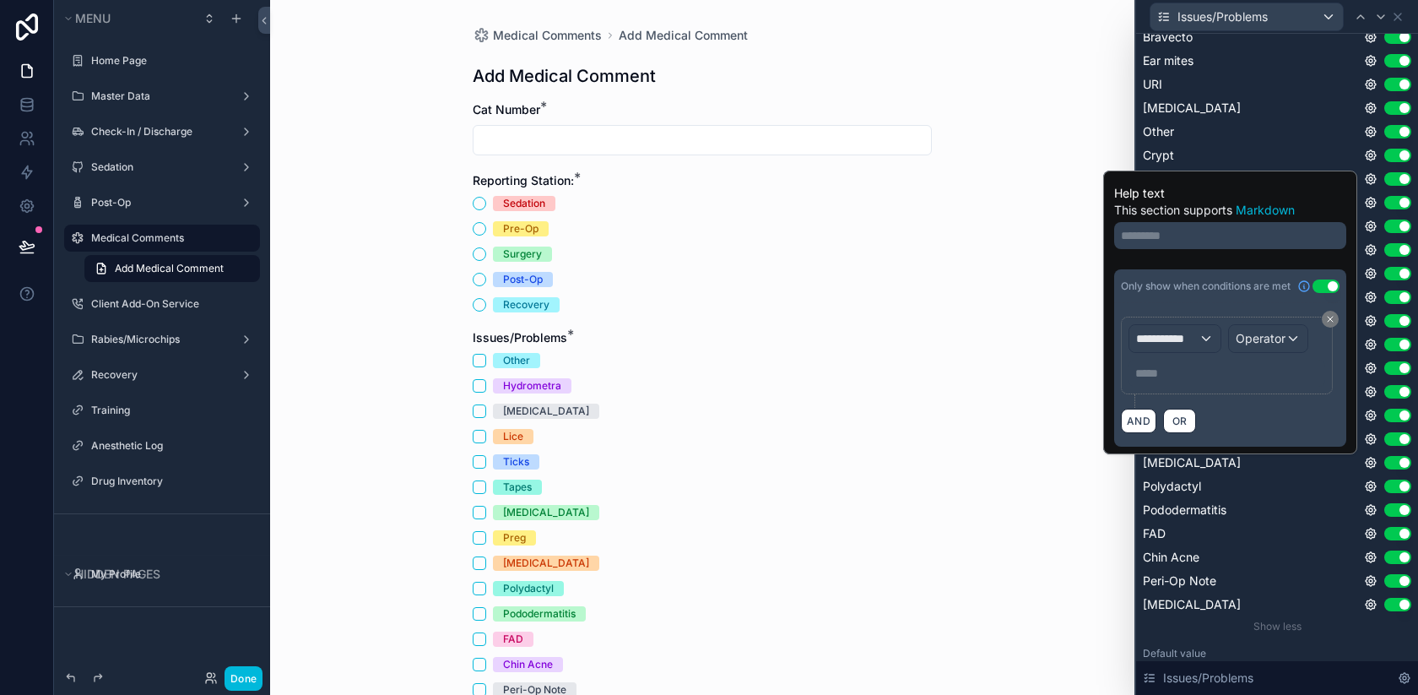
click at [1210, 319] on div "**********" at bounding box center [1227, 356] width 212 height 78
click at [1189, 338] on span "**********" at bounding box center [1167, 338] width 62 height 17
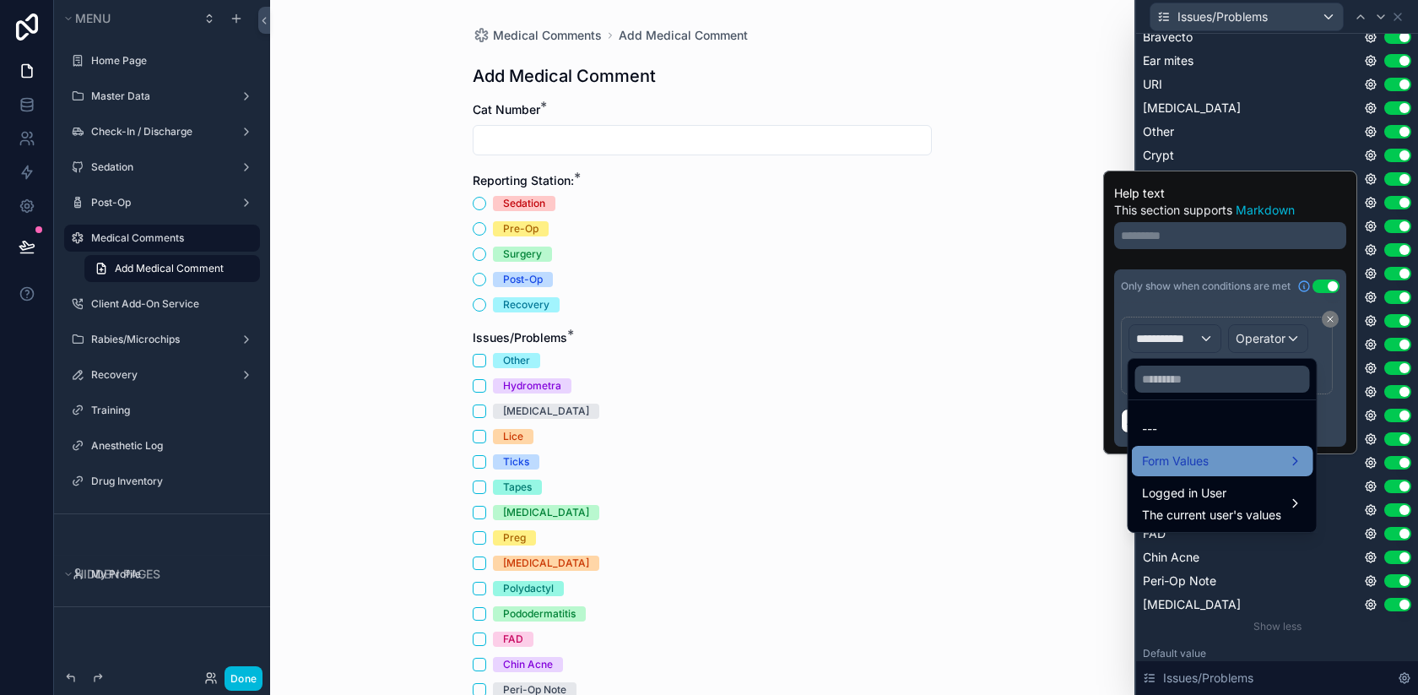
click at [1202, 471] on div "Form Values" at bounding box center [1223, 461] width 182 height 30
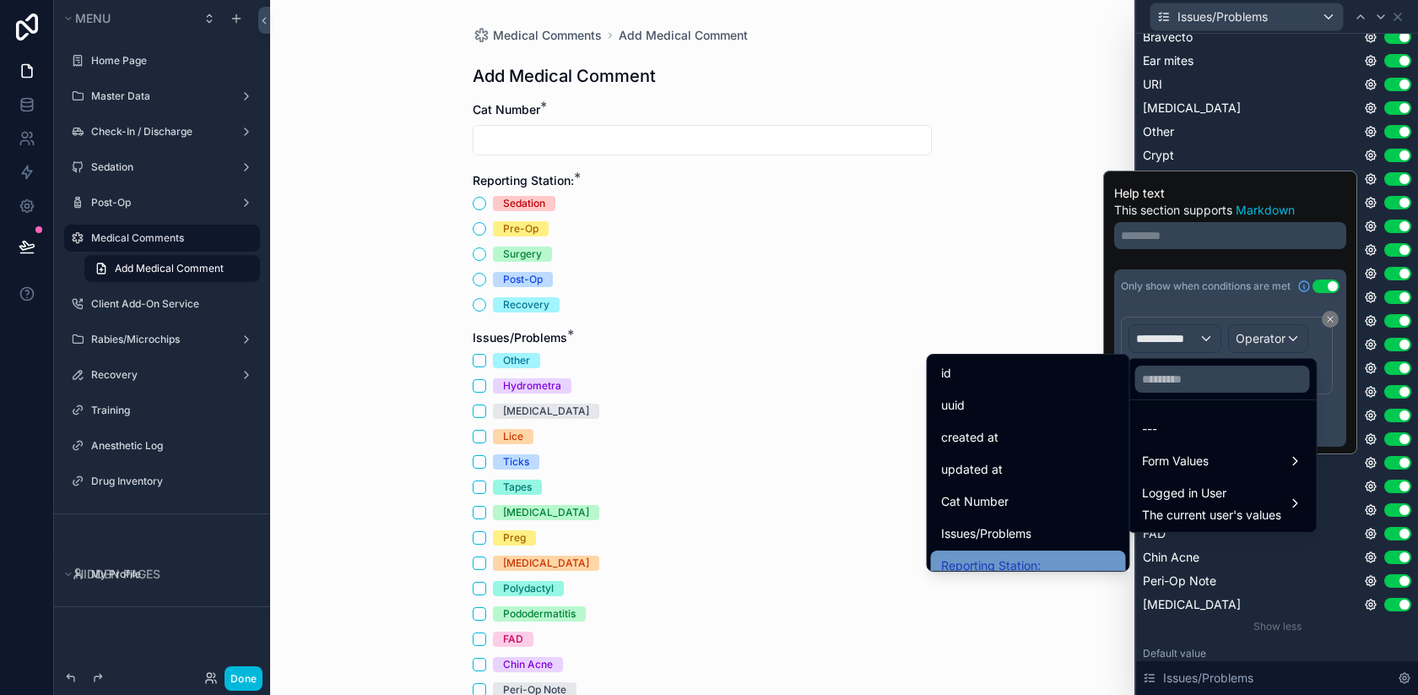
click at [1019, 556] on span "Reporting Station:" at bounding box center [991, 566] width 100 height 20
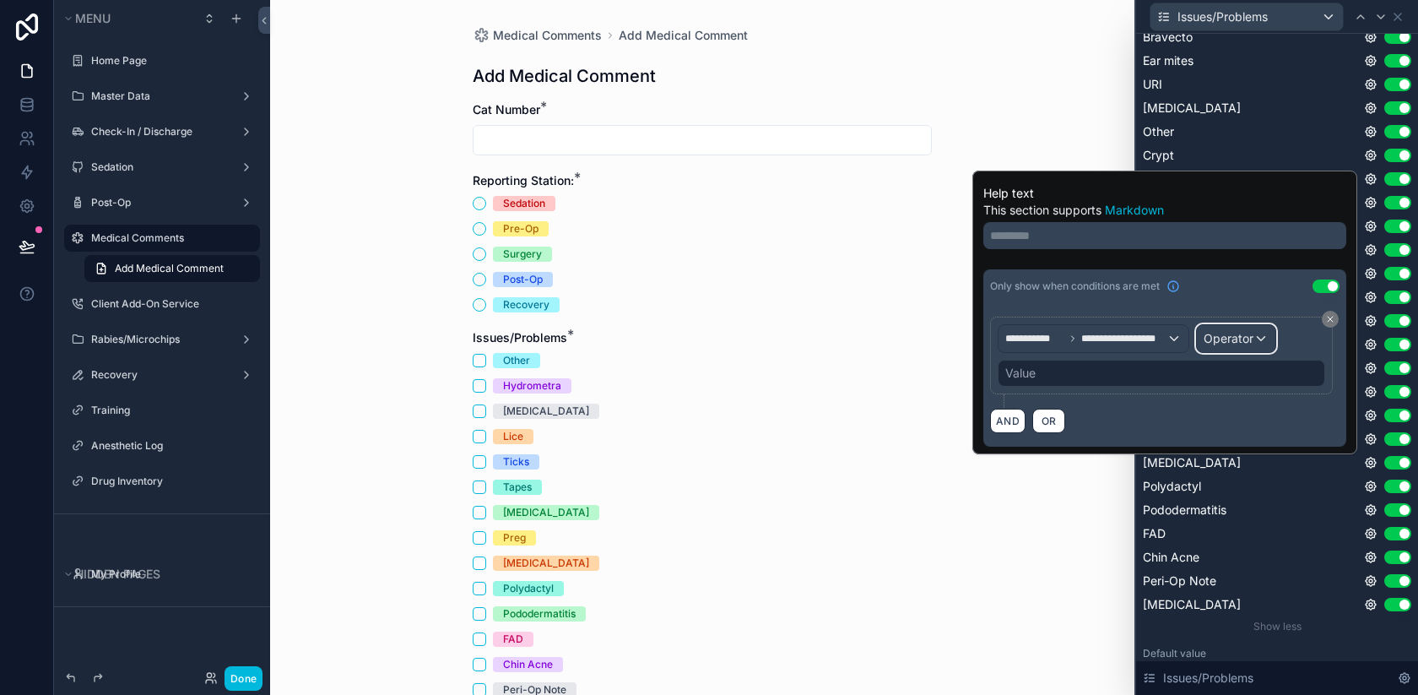
click at [1242, 348] on div "Operator" at bounding box center [1236, 338] width 79 height 27
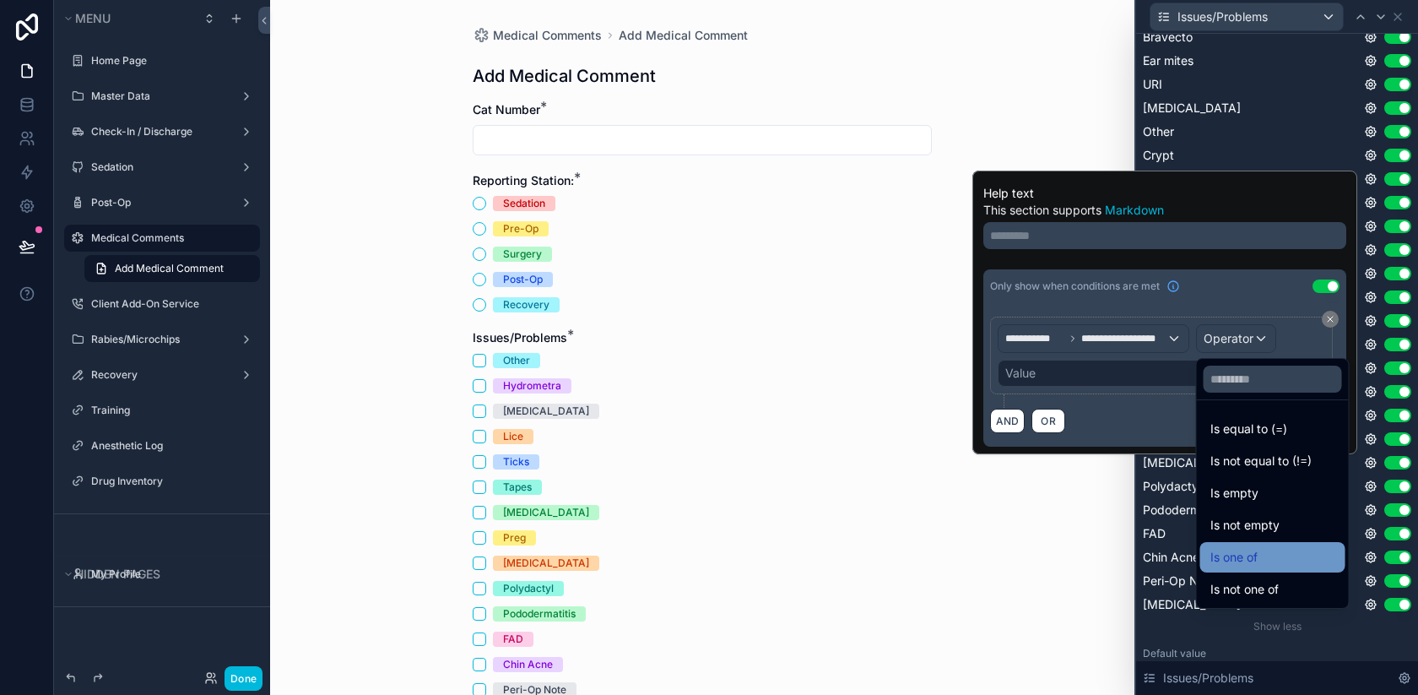
click at [1254, 554] on span "Is one of" at bounding box center [1234, 557] width 47 height 20
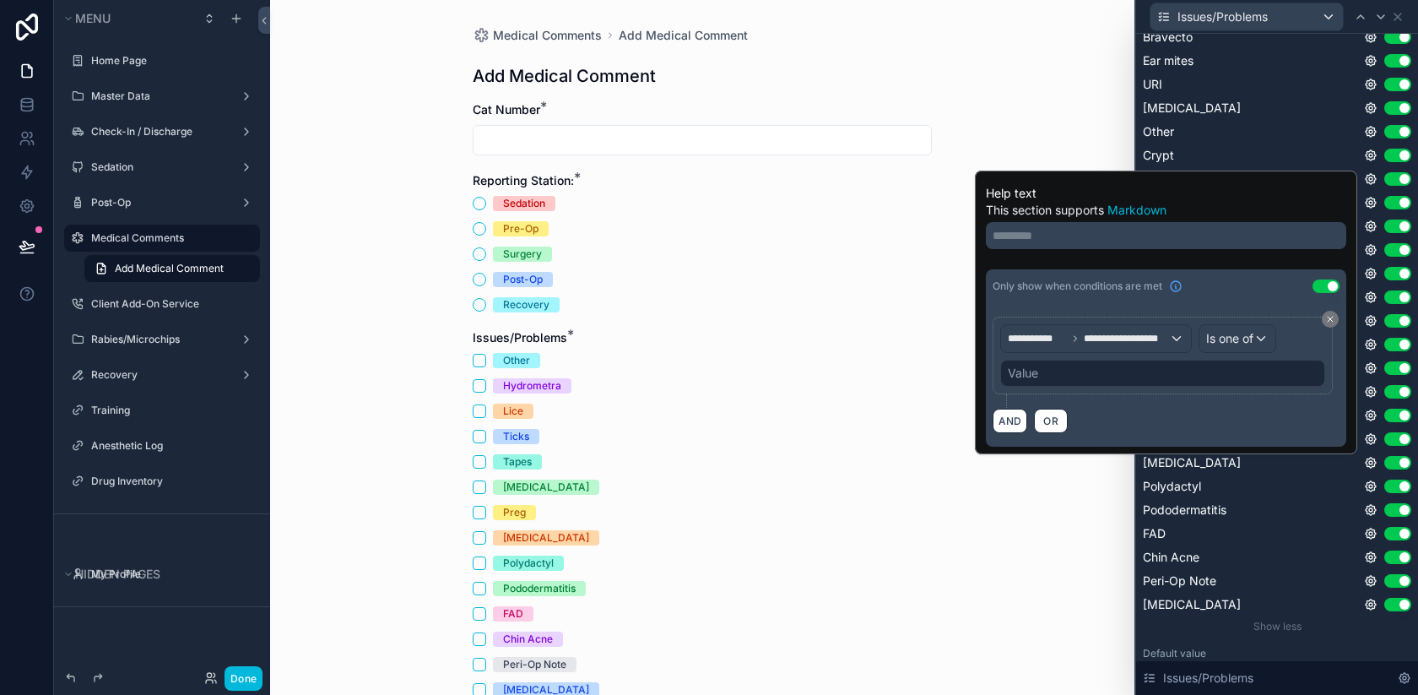
click at [1155, 377] on div "Value" at bounding box center [1162, 373] width 325 height 27
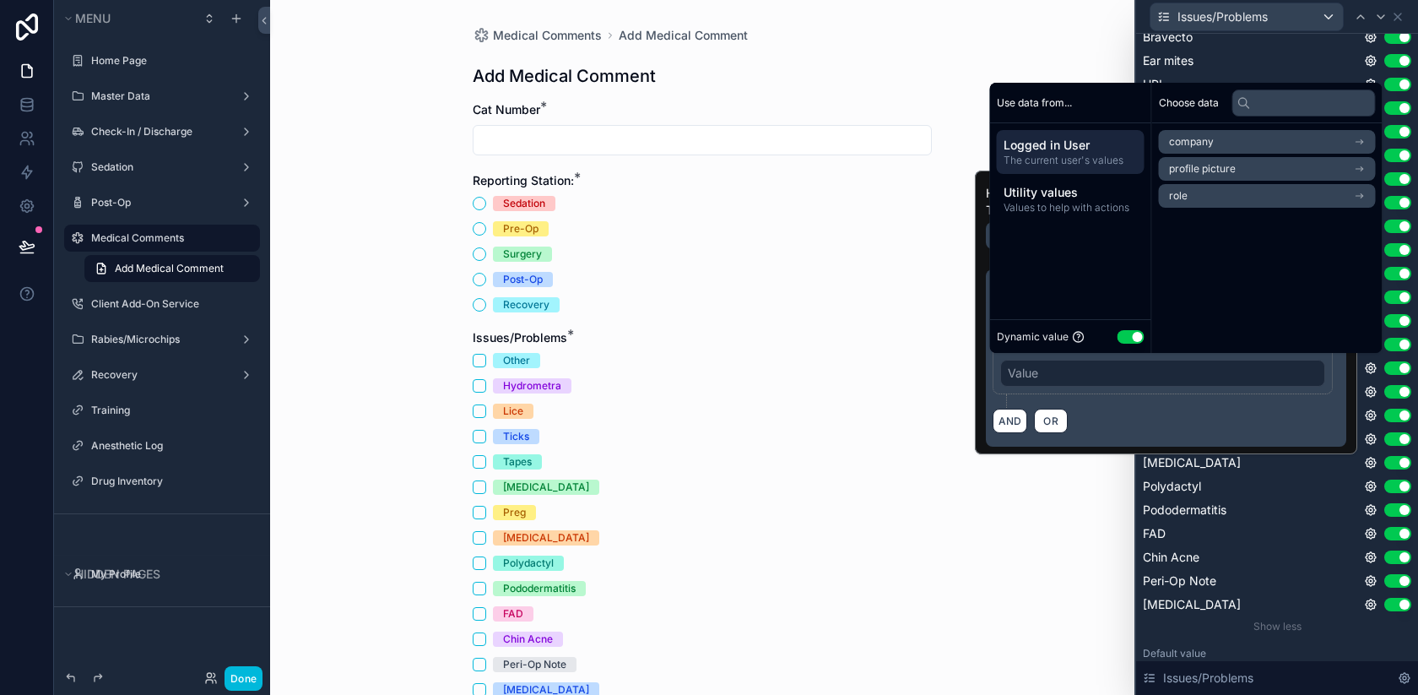
click at [1131, 344] on div "Dynamic value Use setting" at bounding box center [1071, 336] width 148 height 19
click at [1130, 342] on button "Use setting" at bounding box center [1131, 337] width 27 height 14
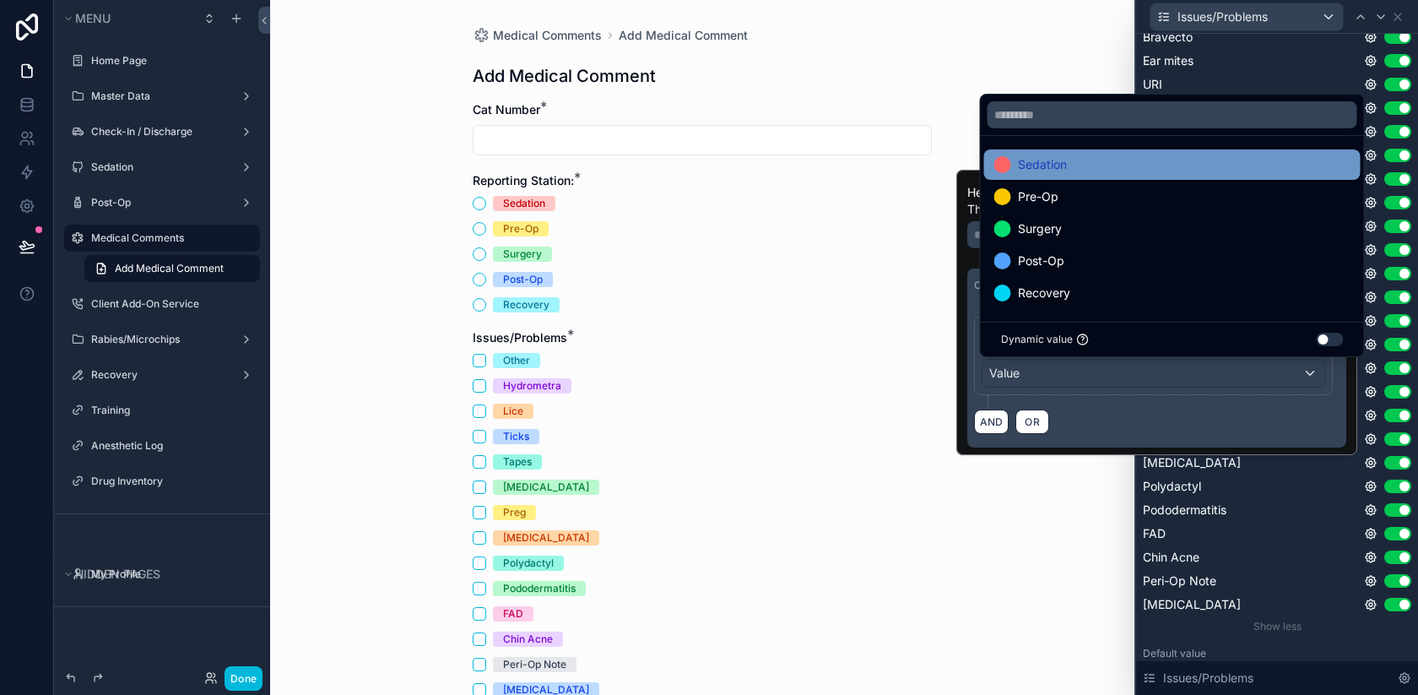
click at [1057, 198] on span "Pre-Op" at bounding box center [1038, 197] width 41 height 20
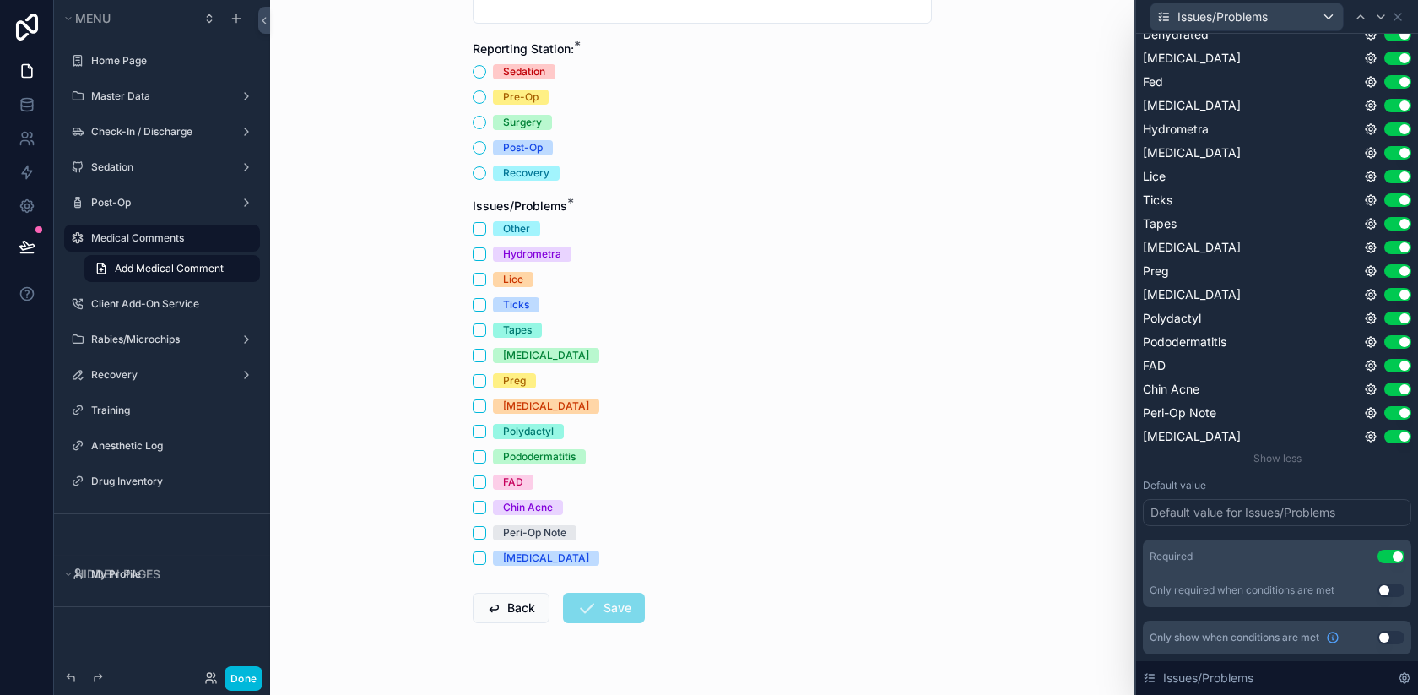
scroll to position [0, 0]
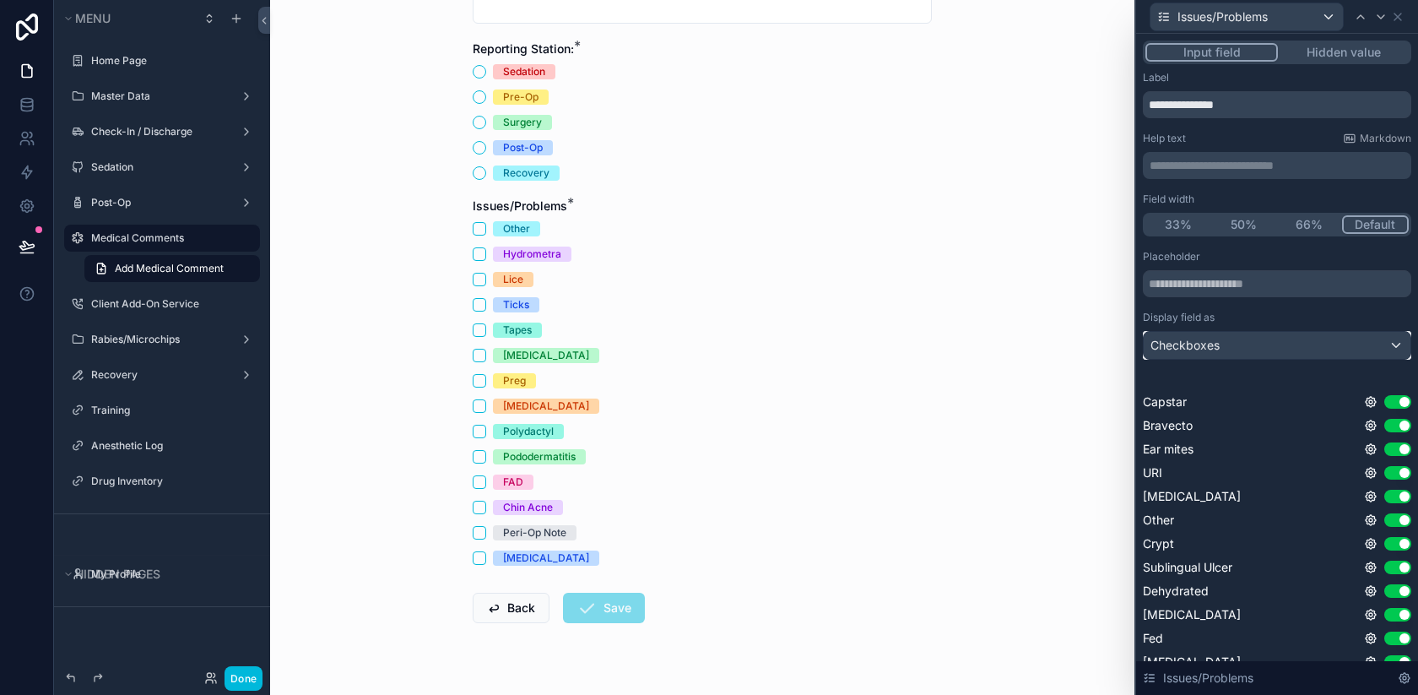
click at [1238, 355] on div "Checkboxes" at bounding box center [1277, 345] width 267 height 27
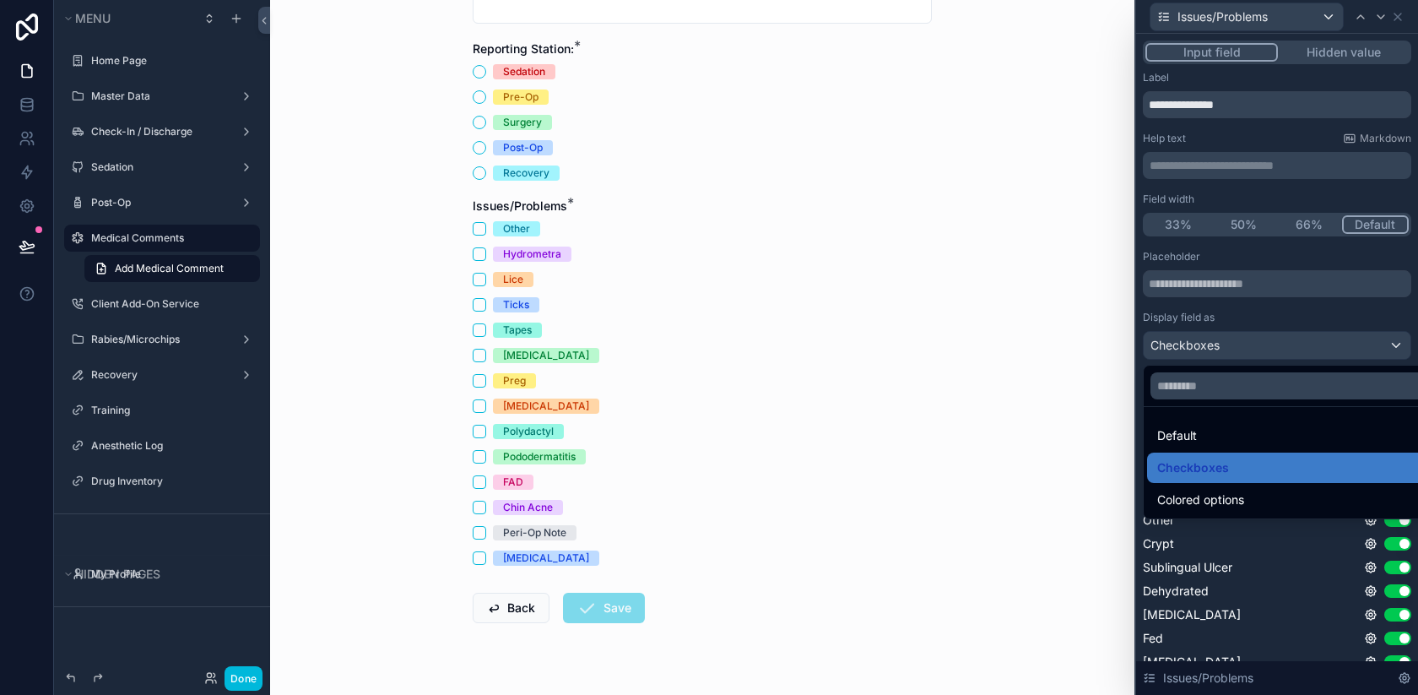
click at [1201, 344] on div at bounding box center [1277, 347] width 282 height 695
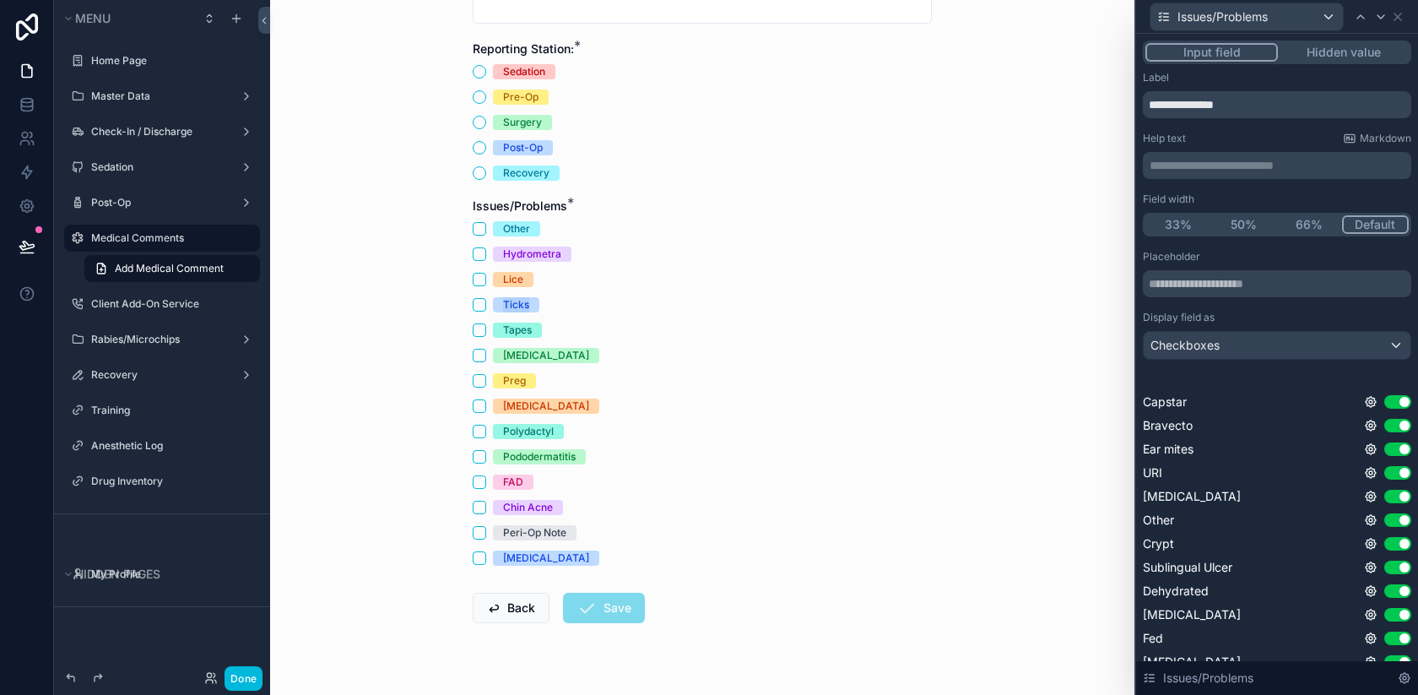
click at [751, 297] on div "Ticks" at bounding box center [702, 304] width 459 height 15
click at [688, 230] on div "Other" at bounding box center [702, 228] width 459 height 15
click at [1161, 11] on icon at bounding box center [1164, 17] width 14 height 14
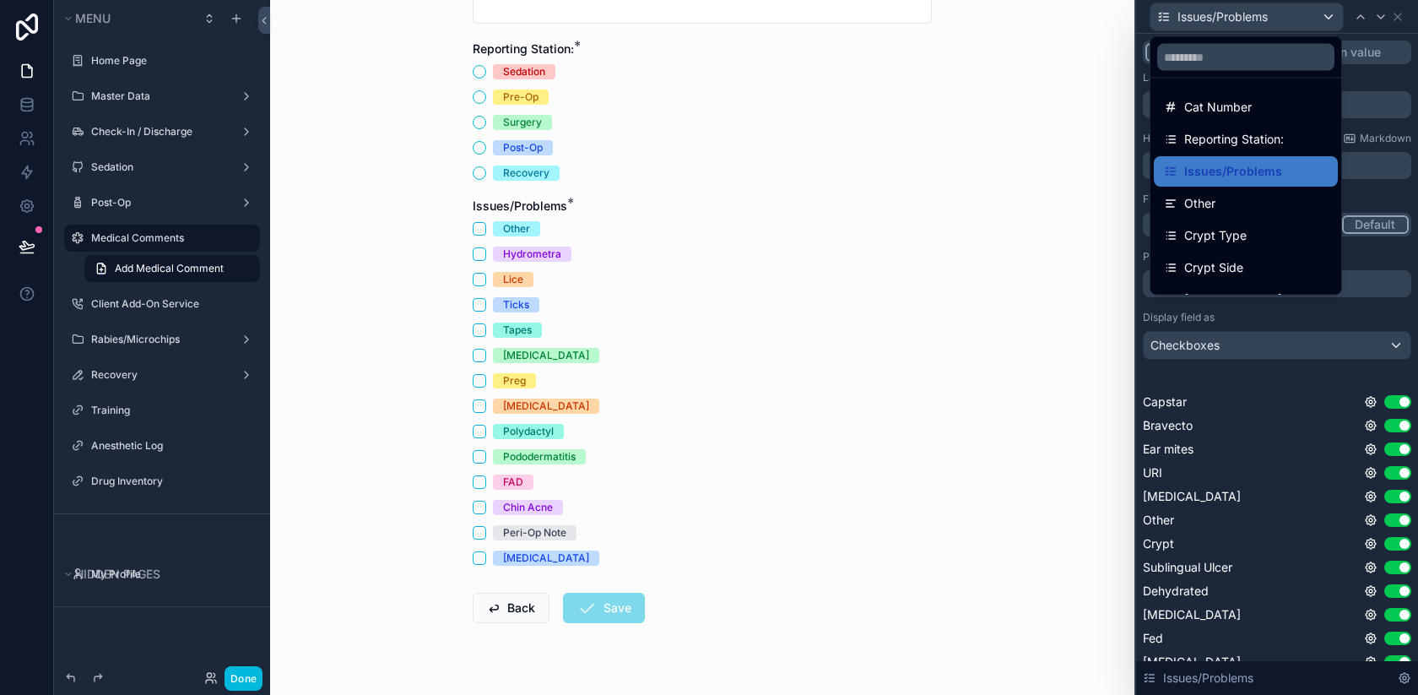
click at [1172, 11] on div at bounding box center [1277, 347] width 282 height 695
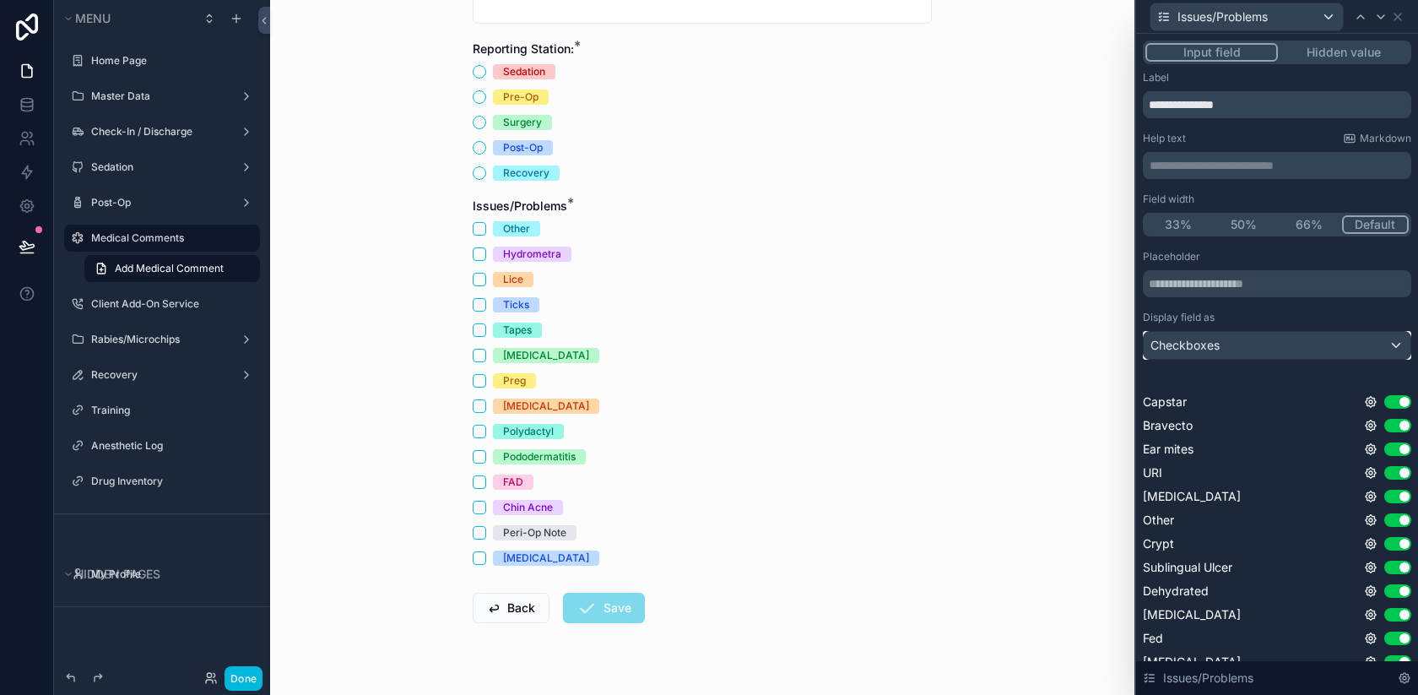
click at [1265, 339] on div "Checkboxes" at bounding box center [1277, 345] width 267 height 27
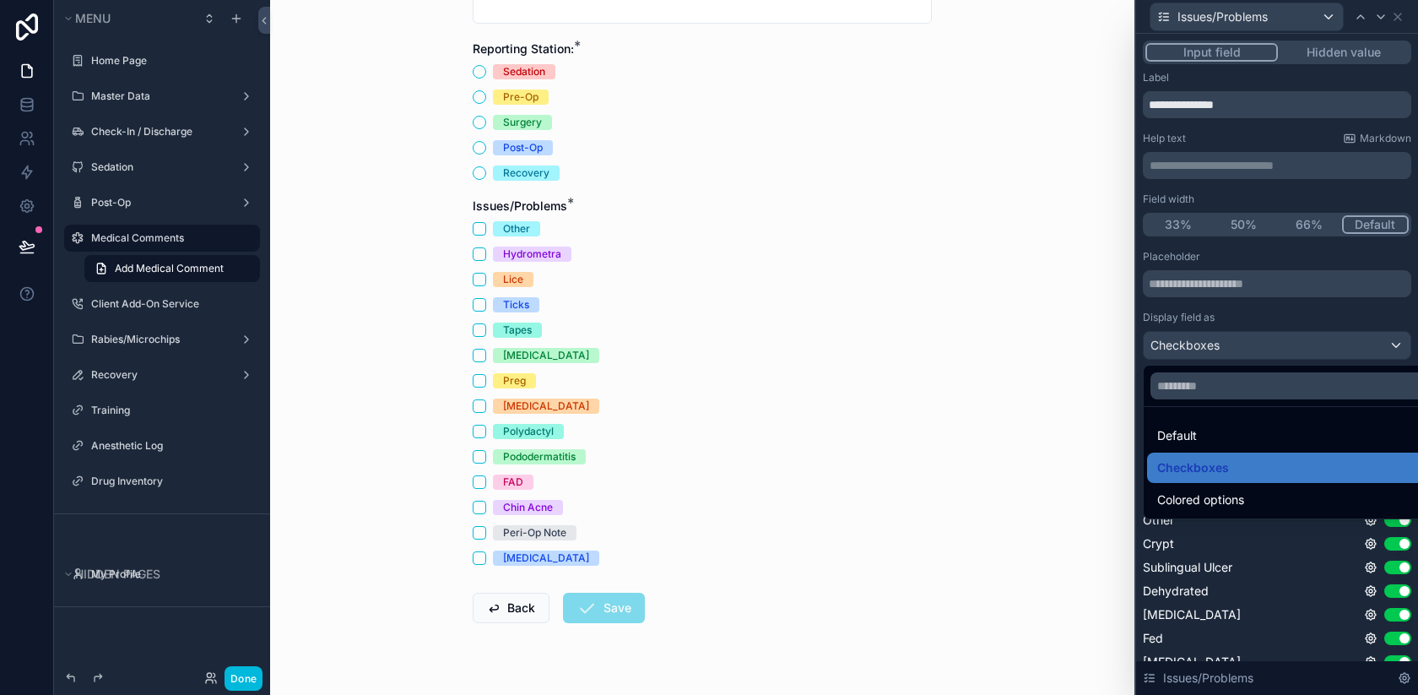
click at [1238, 317] on div at bounding box center [1277, 347] width 282 height 695
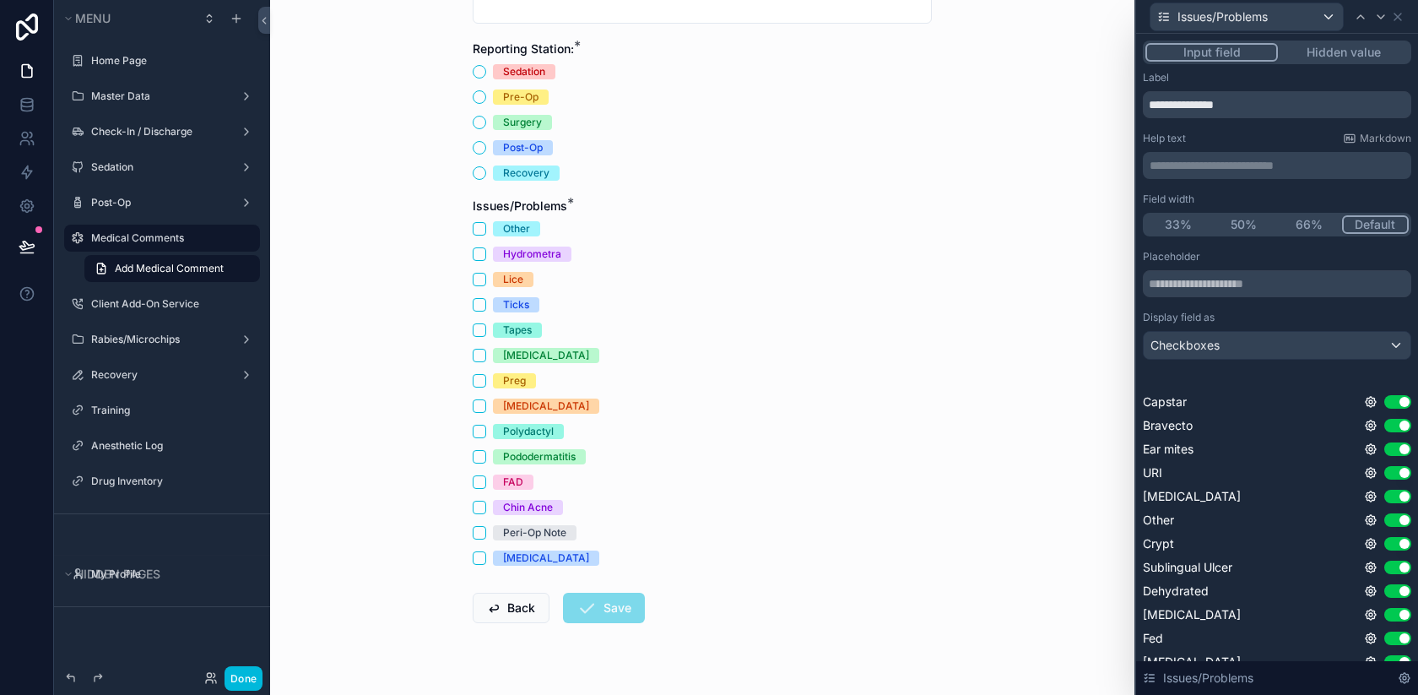
scroll to position [556, 0]
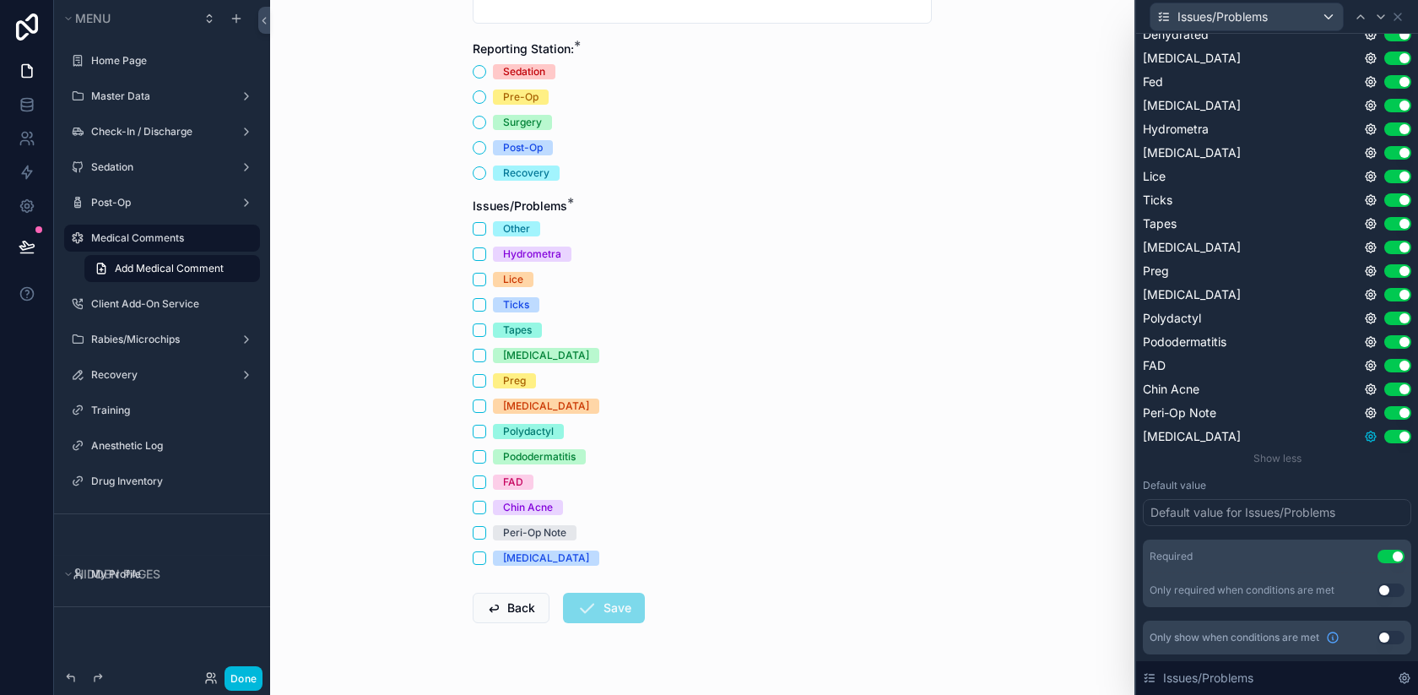
click at [1371, 439] on icon at bounding box center [1371, 437] width 14 height 14
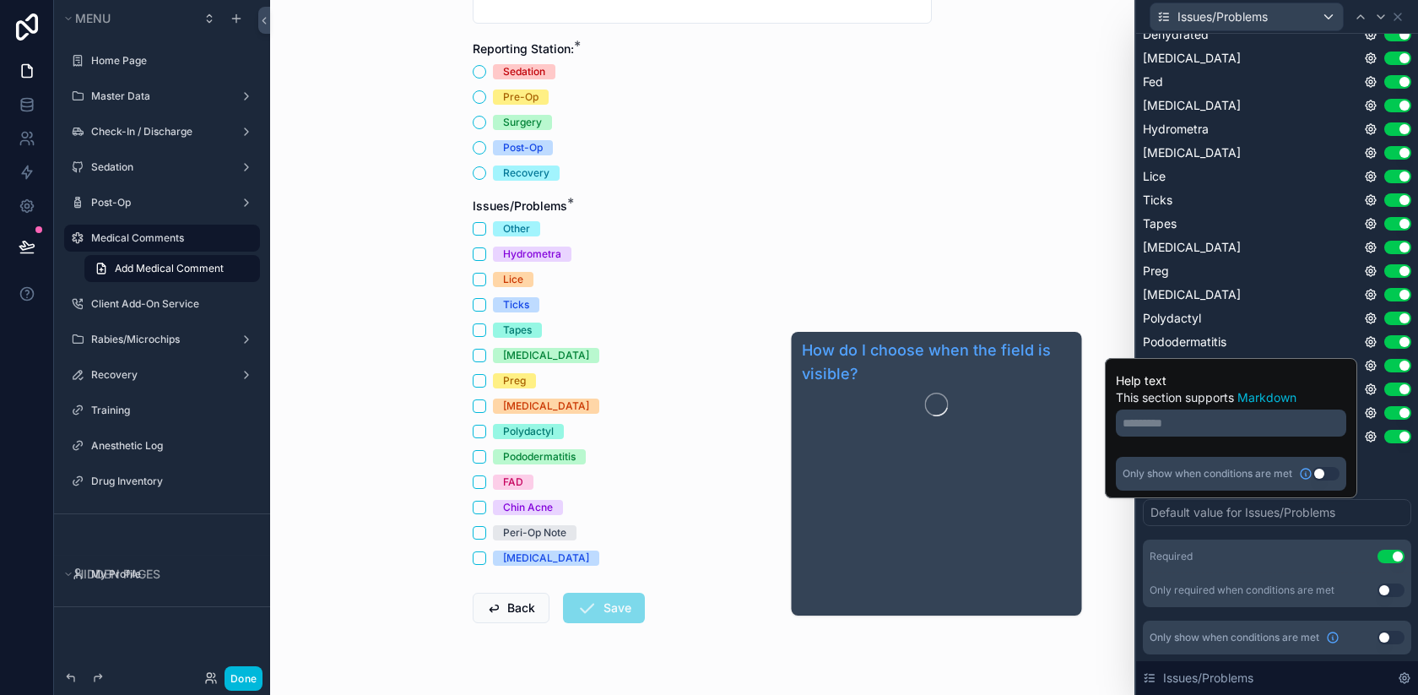
click at [1317, 476] on button "Use setting" at bounding box center [1326, 474] width 27 height 14
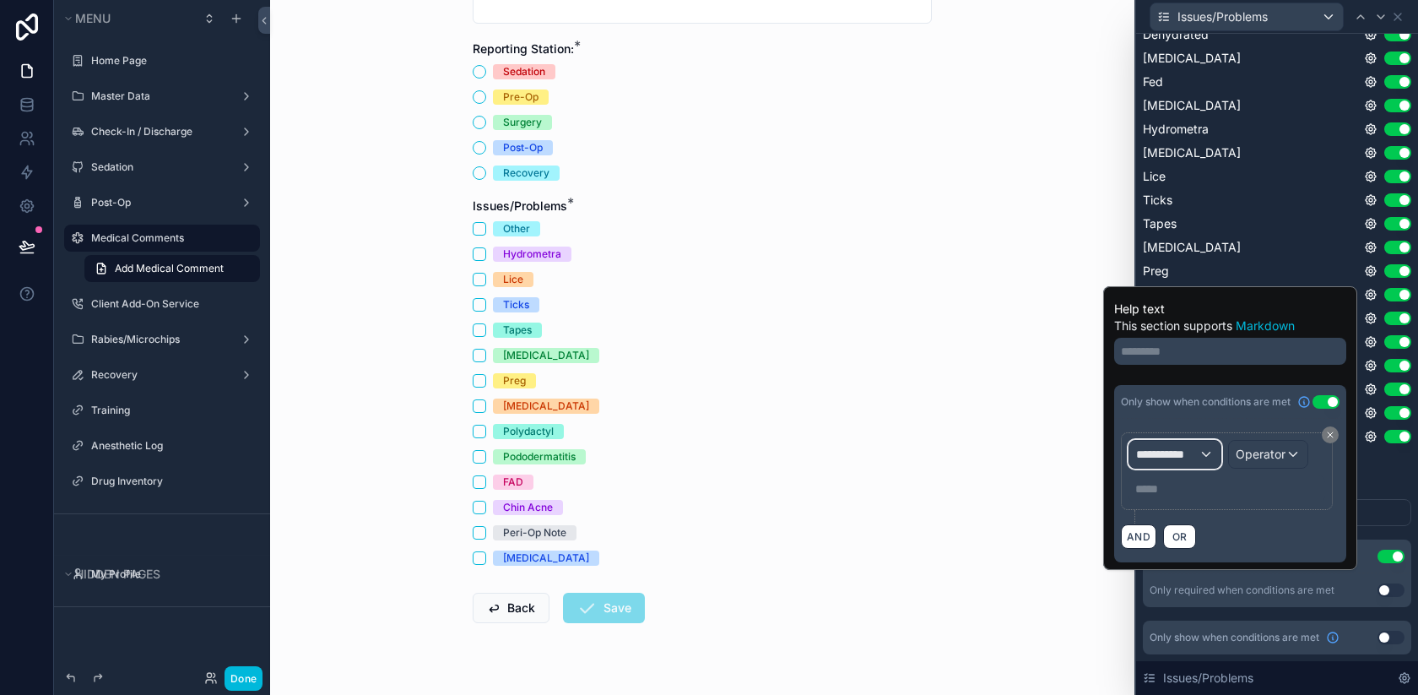
click at [1181, 452] on span "**********" at bounding box center [1167, 454] width 62 height 17
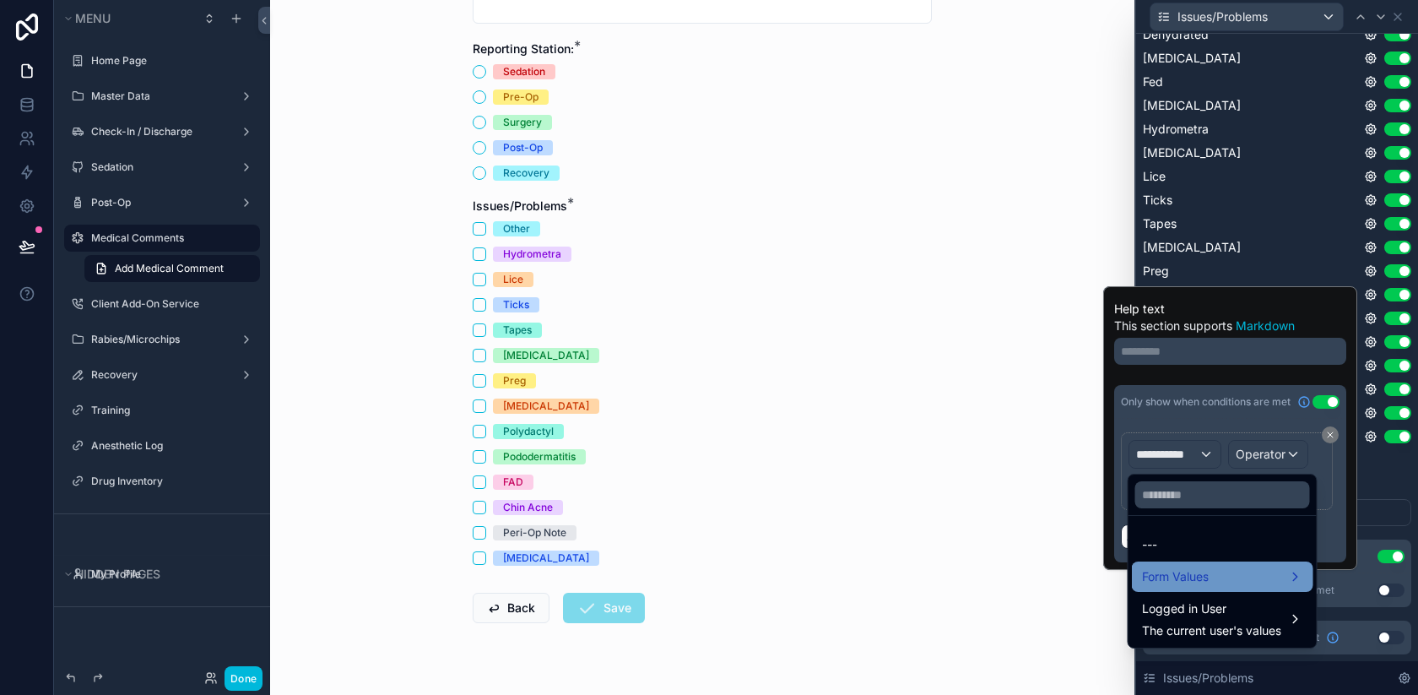
click at [1184, 583] on span "Form Values" at bounding box center [1175, 576] width 67 height 20
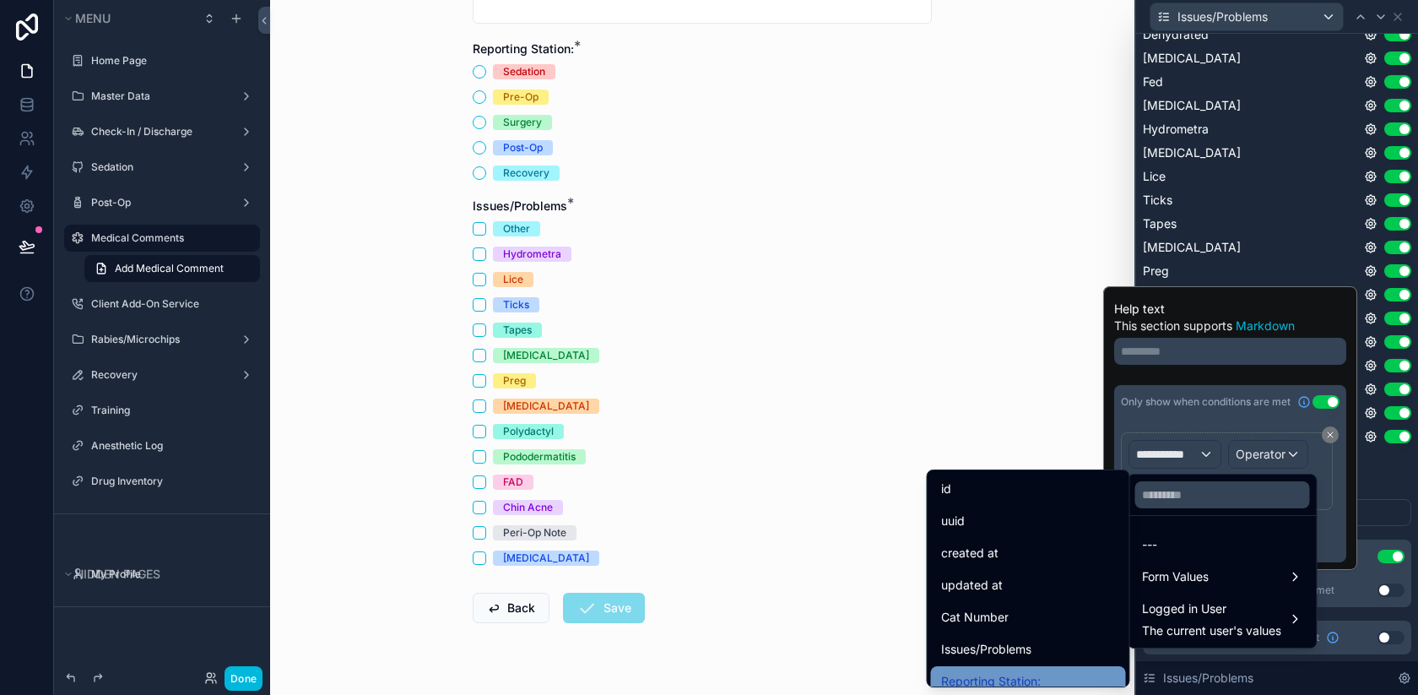
click at [1027, 671] on span "Reporting Station:" at bounding box center [991, 681] width 100 height 20
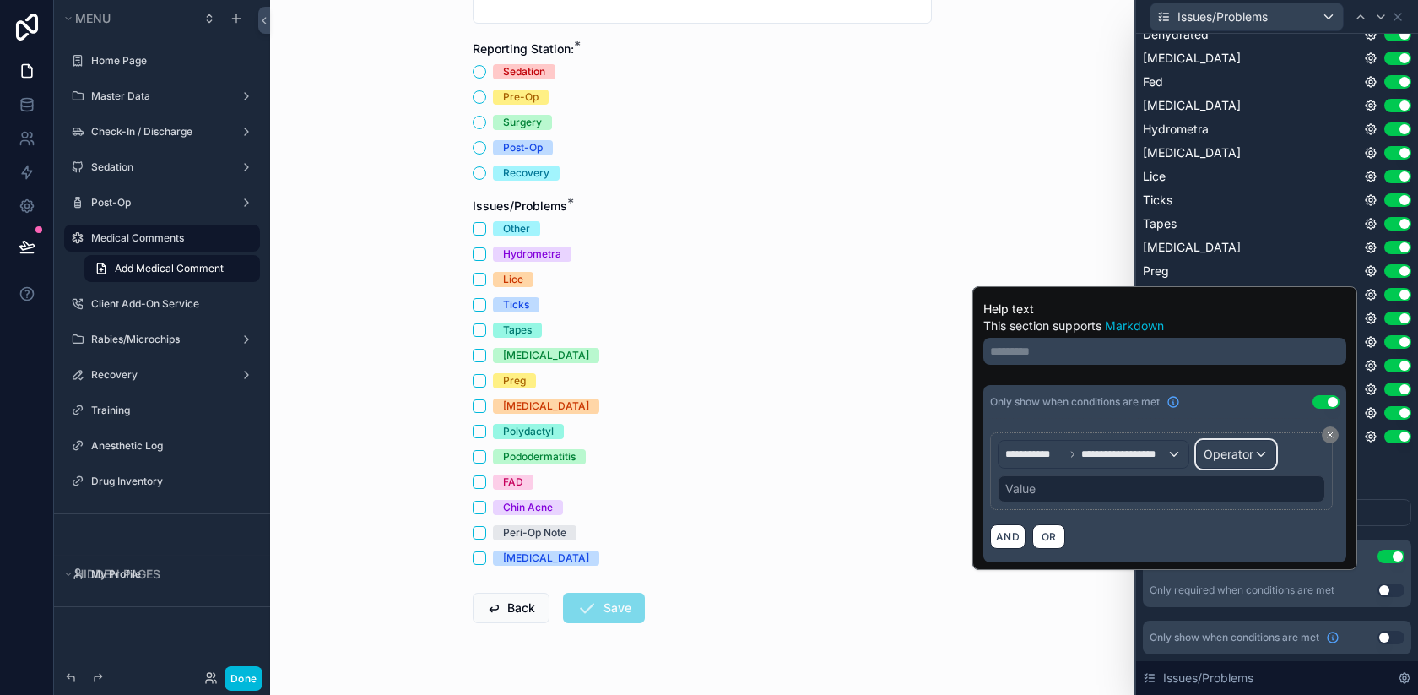
click at [1227, 456] on span "Operator" at bounding box center [1229, 454] width 50 height 14
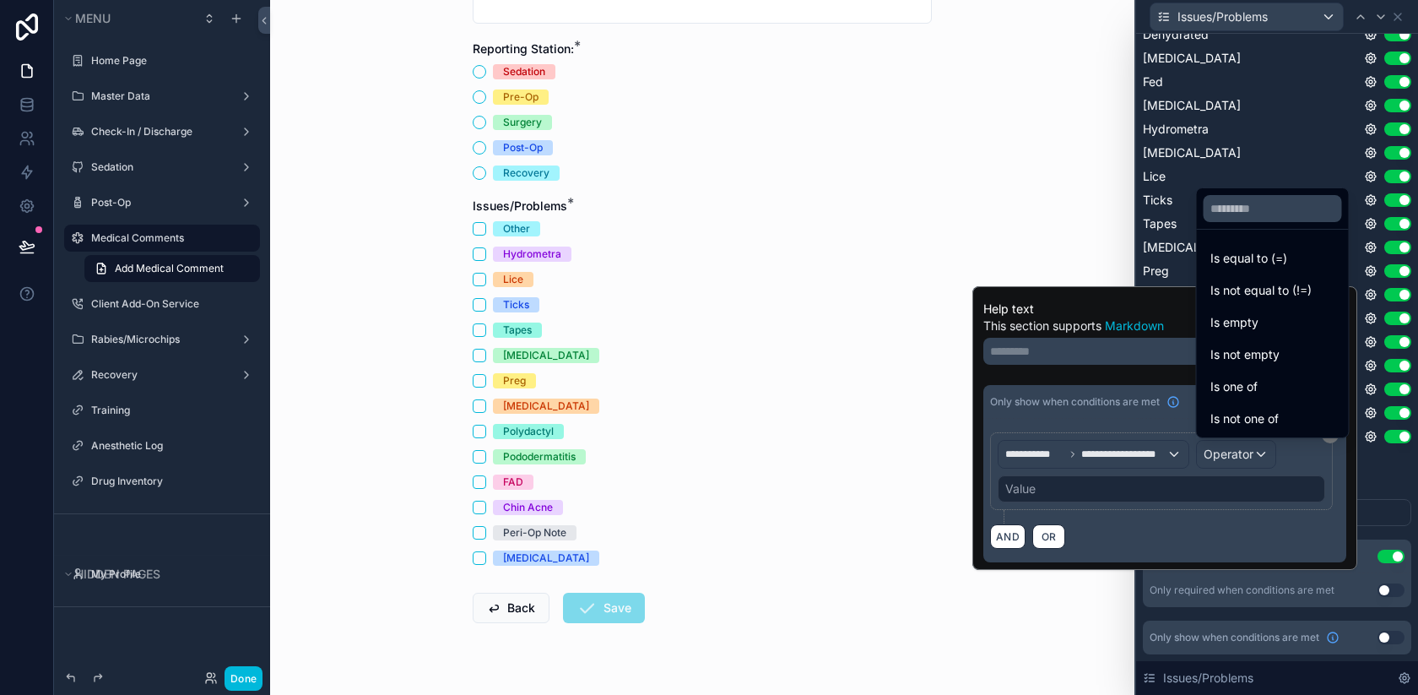
click at [1237, 260] on span "Is equal to (=)" at bounding box center [1249, 258] width 77 height 20
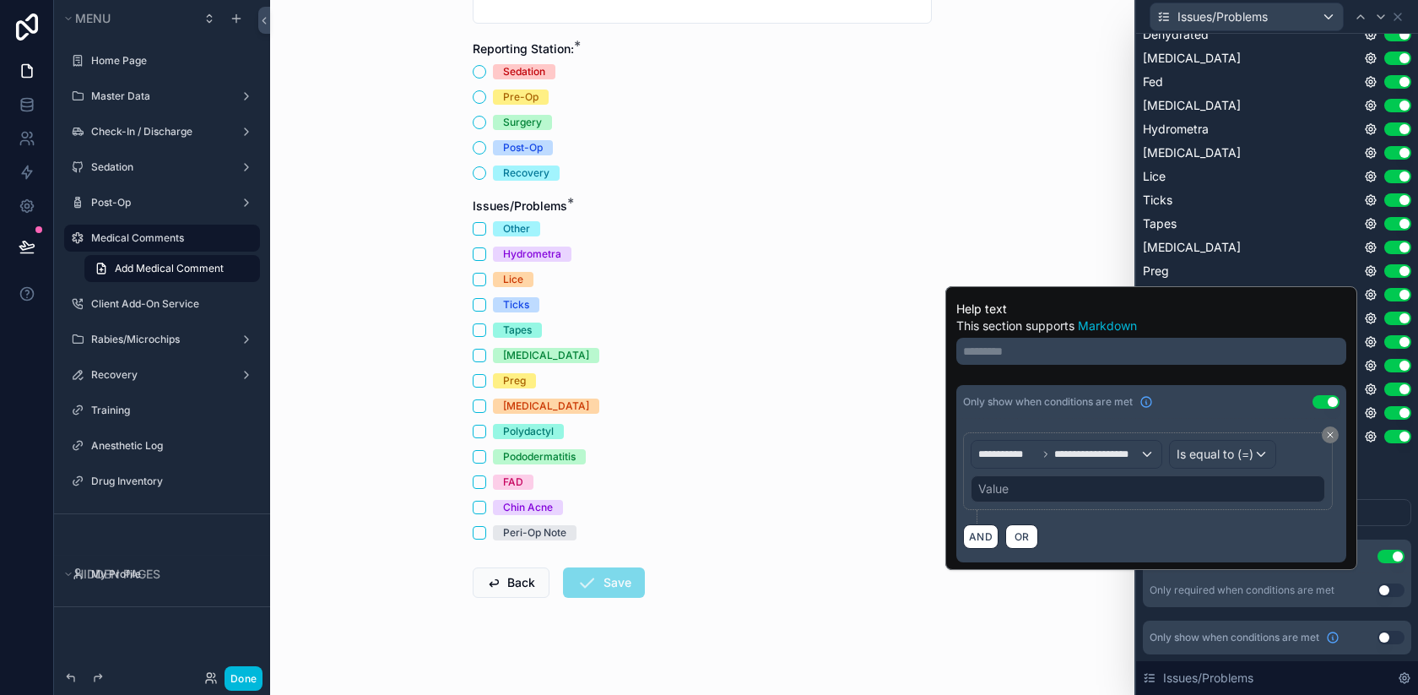
click at [1066, 490] on div "Value" at bounding box center [1148, 488] width 355 height 27
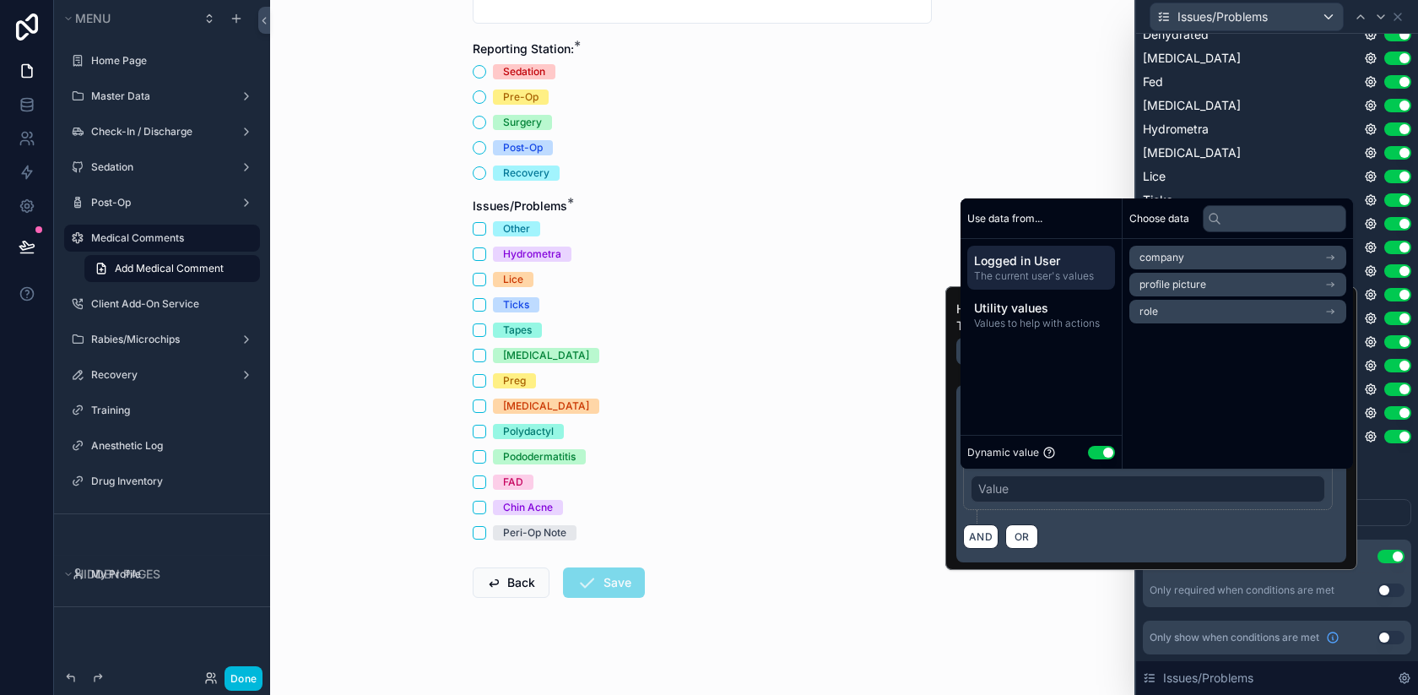
click at [1092, 452] on button "Use setting" at bounding box center [1101, 453] width 27 height 14
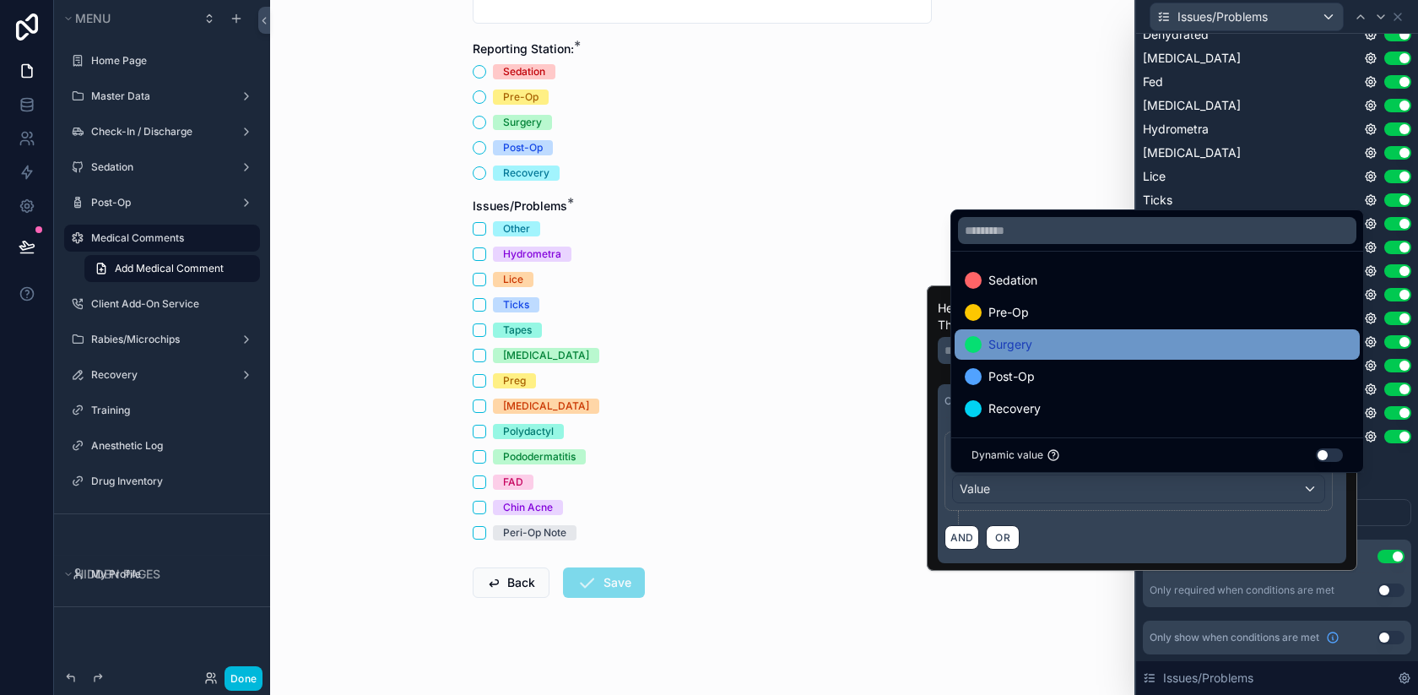
click at [1048, 345] on div "Surgery" at bounding box center [1157, 344] width 385 height 20
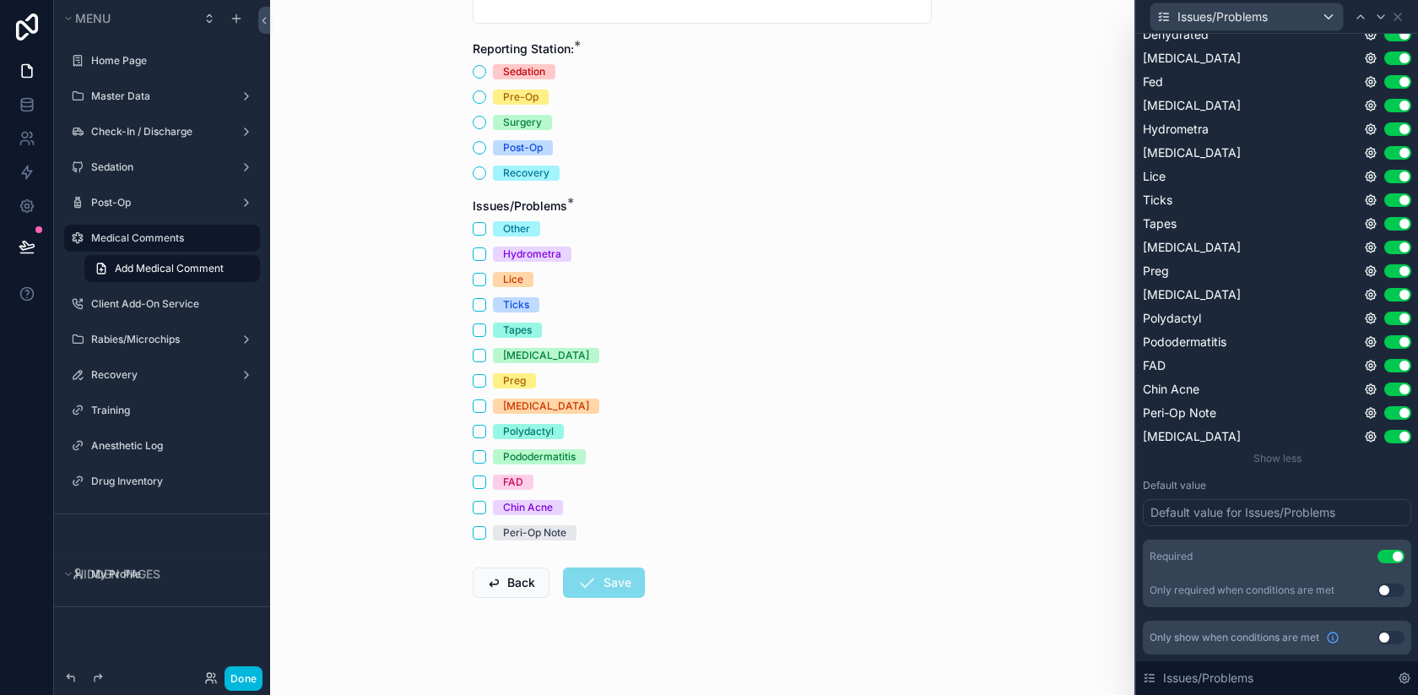
click at [1393, 489] on div "Default value" at bounding box center [1277, 486] width 268 height 14
click at [1369, 290] on icon at bounding box center [1371, 295] width 10 height 10
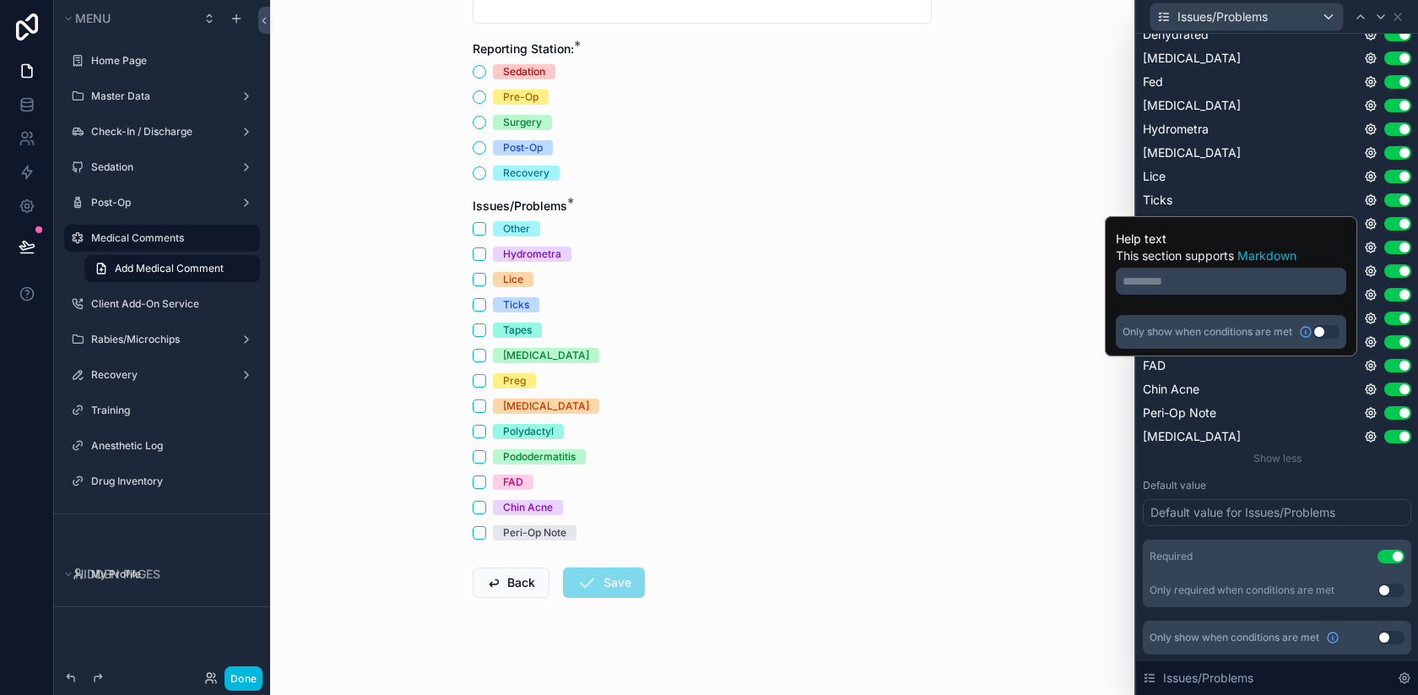
click at [1326, 330] on button "Use setting" at bounding box center [1326, 332] width 27 height 14
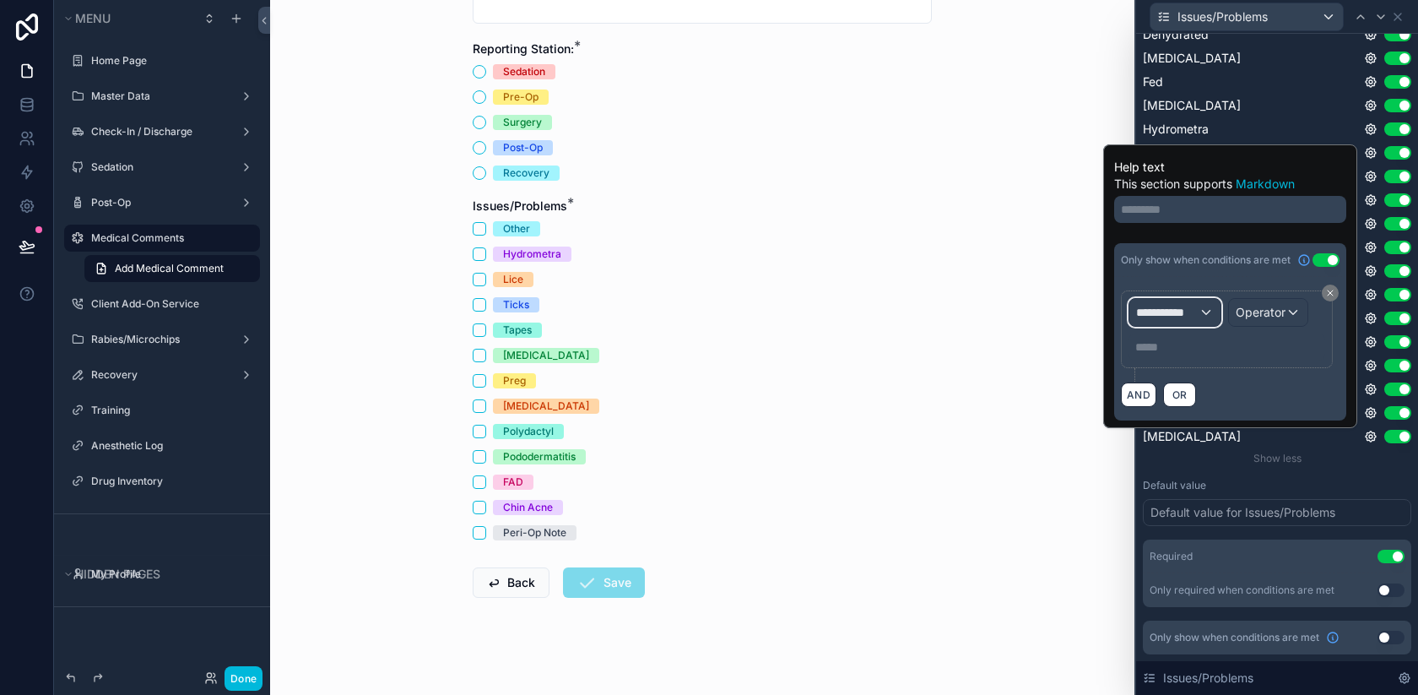
click at [1190, 319] on span "**********" at bounding box center [1167, 312] width 62 height 17
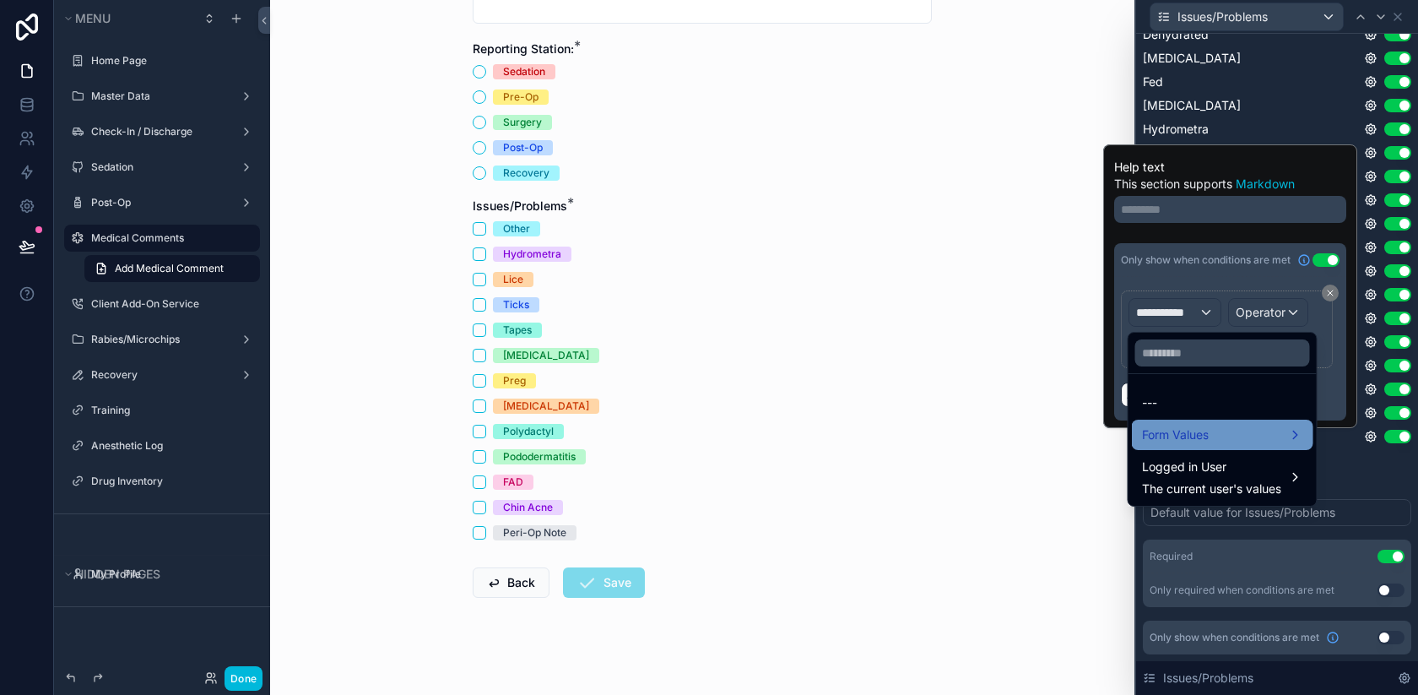
click at [1204, 444] on span "Form Values" at bounding box center [1175, 435] width 67 height 20
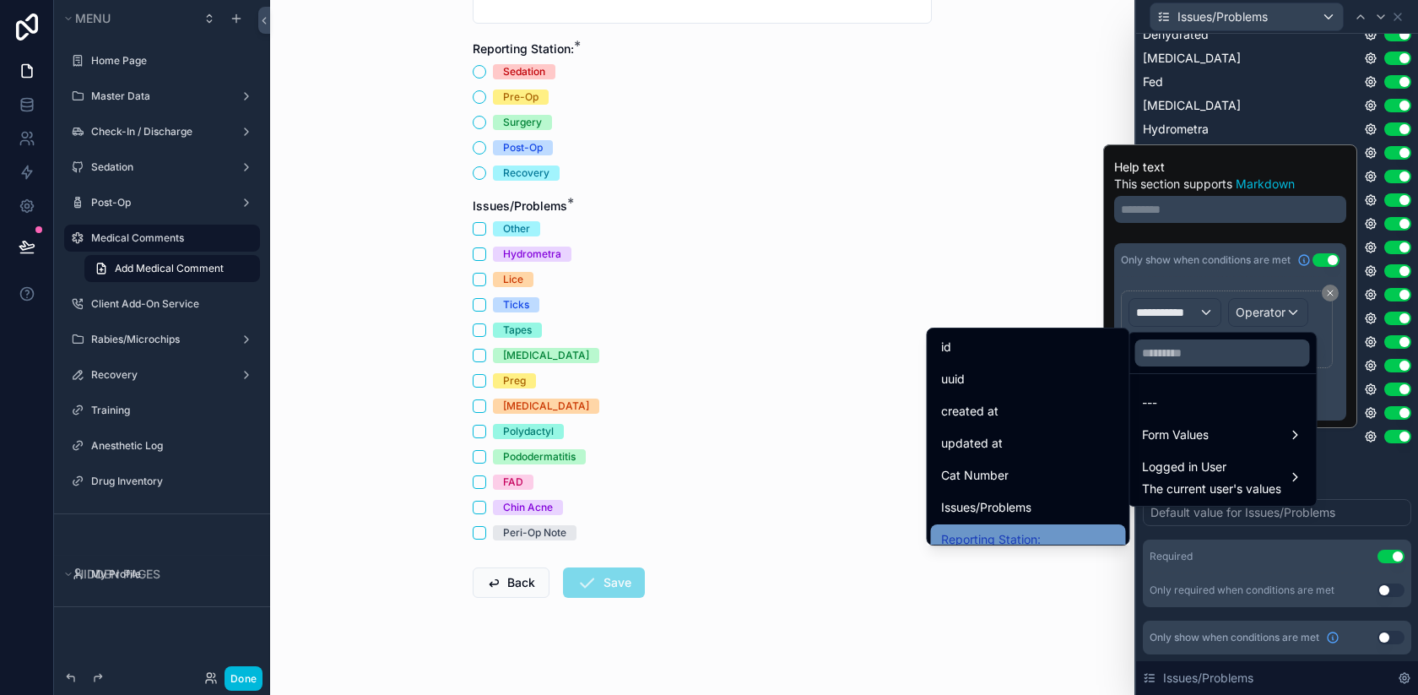
click at [1009, 541] on span "Reporting Station:" at bounding box center [991, 539] width 100 height 20
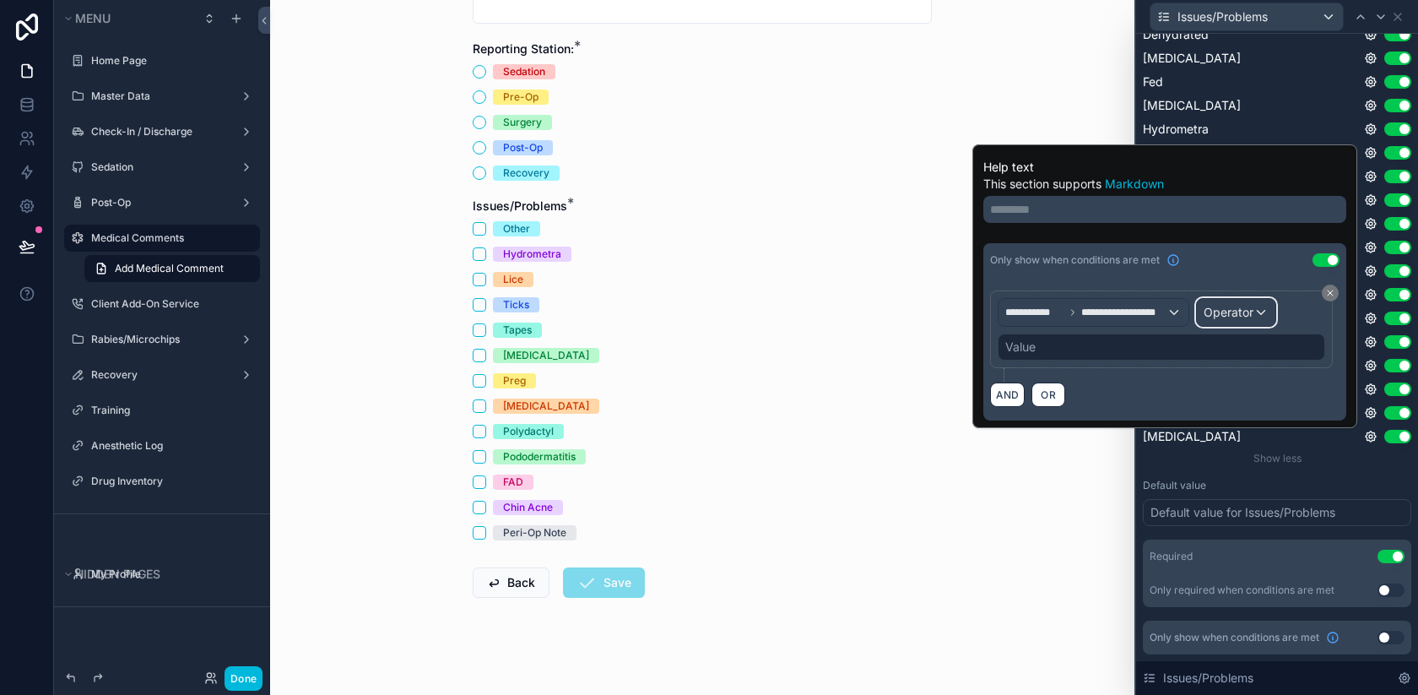
click at [1205, 312] on span "Operator" at bounding box center [1229, 312] width 50 height 14
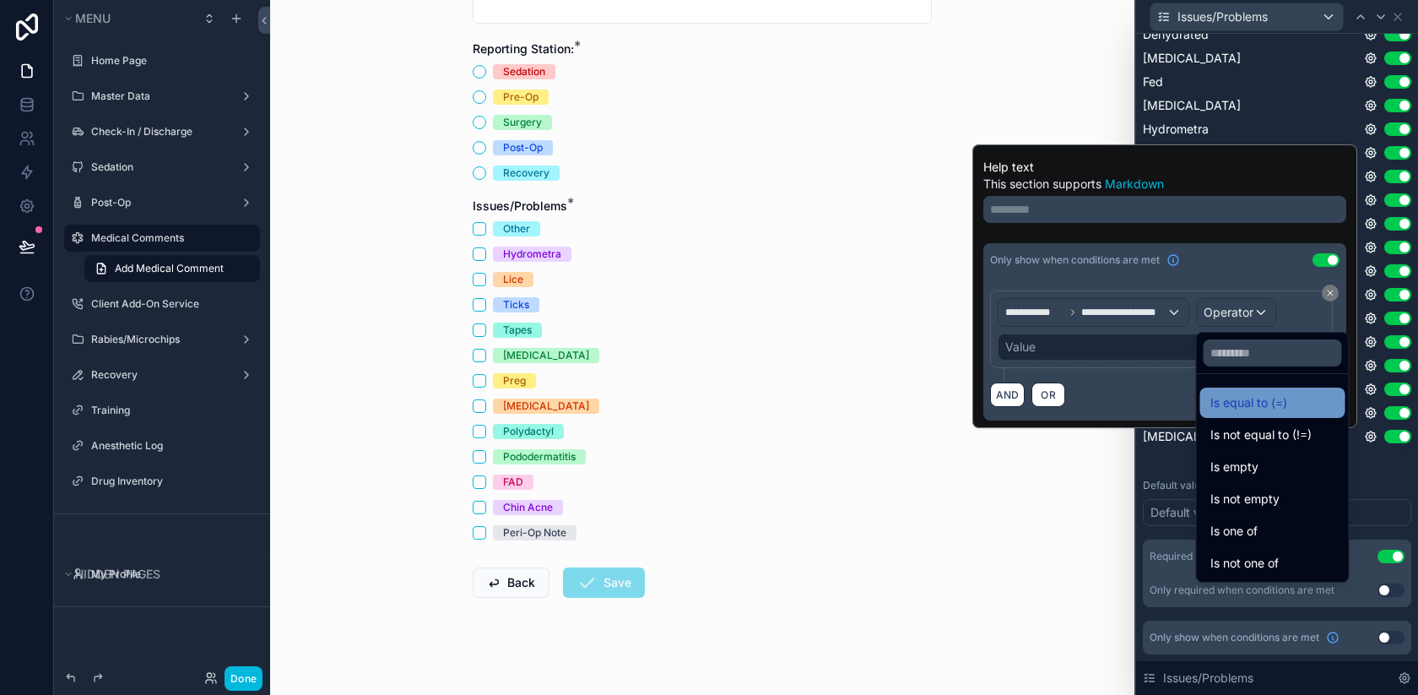
click at [1240, 405] on span "Is equal to (=)" at bounding box center [1249, 403] width 77 height 20
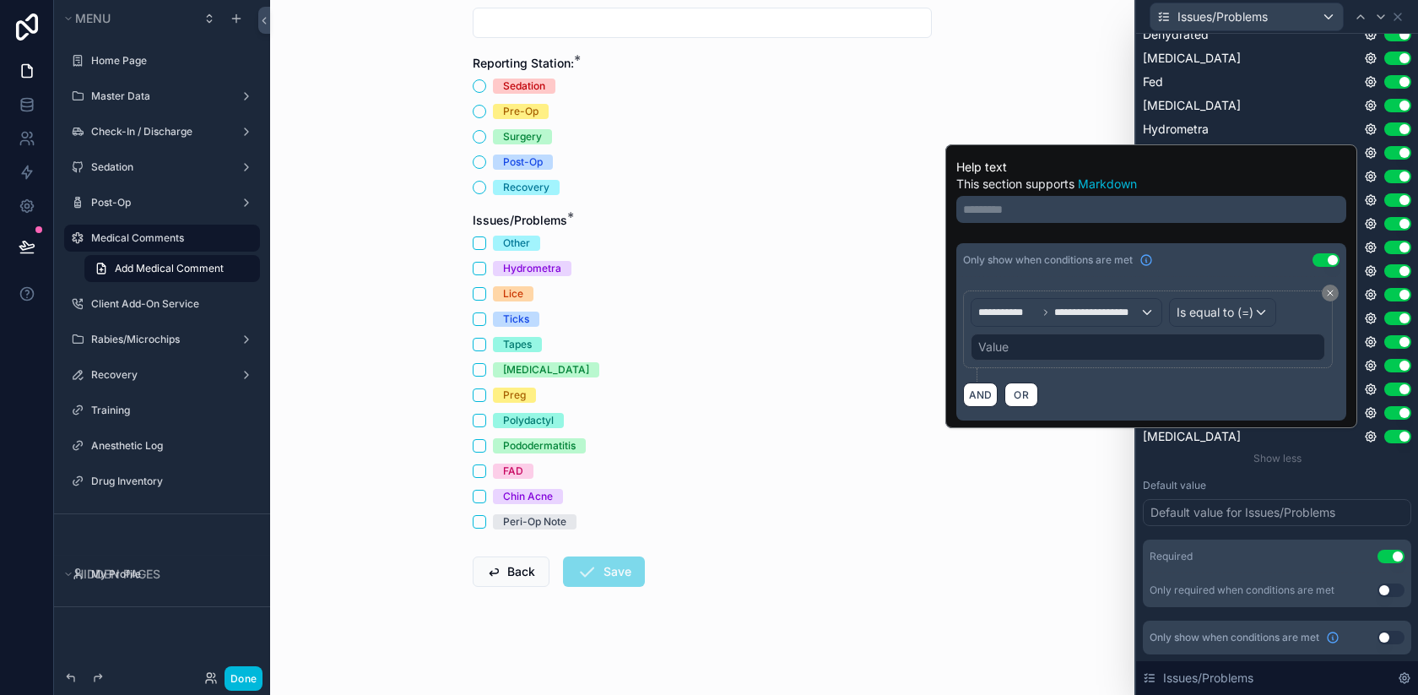
click at [1116, 348] on div "Value" at bounding box center [1148, 346] width 355 height 27
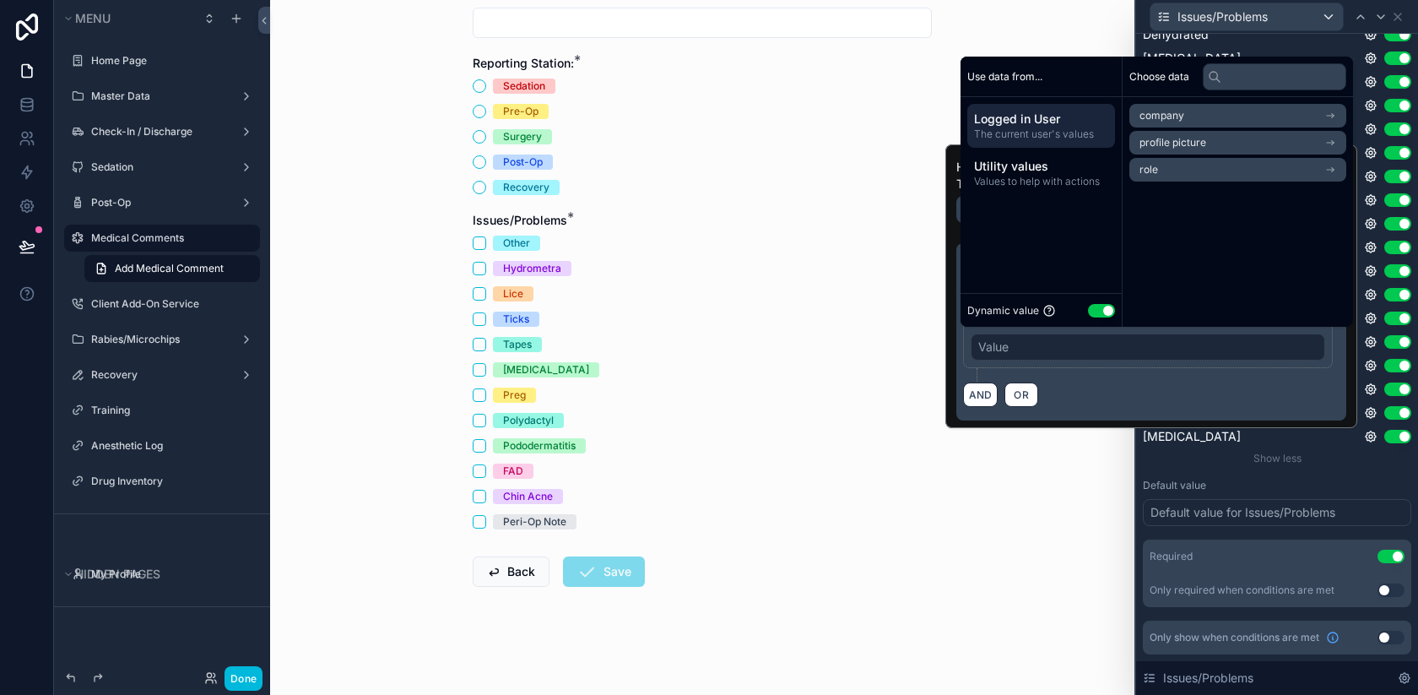
click at [1102, 316] on button "Use setting" at bounding box center [1101, 311] width 27 height 14
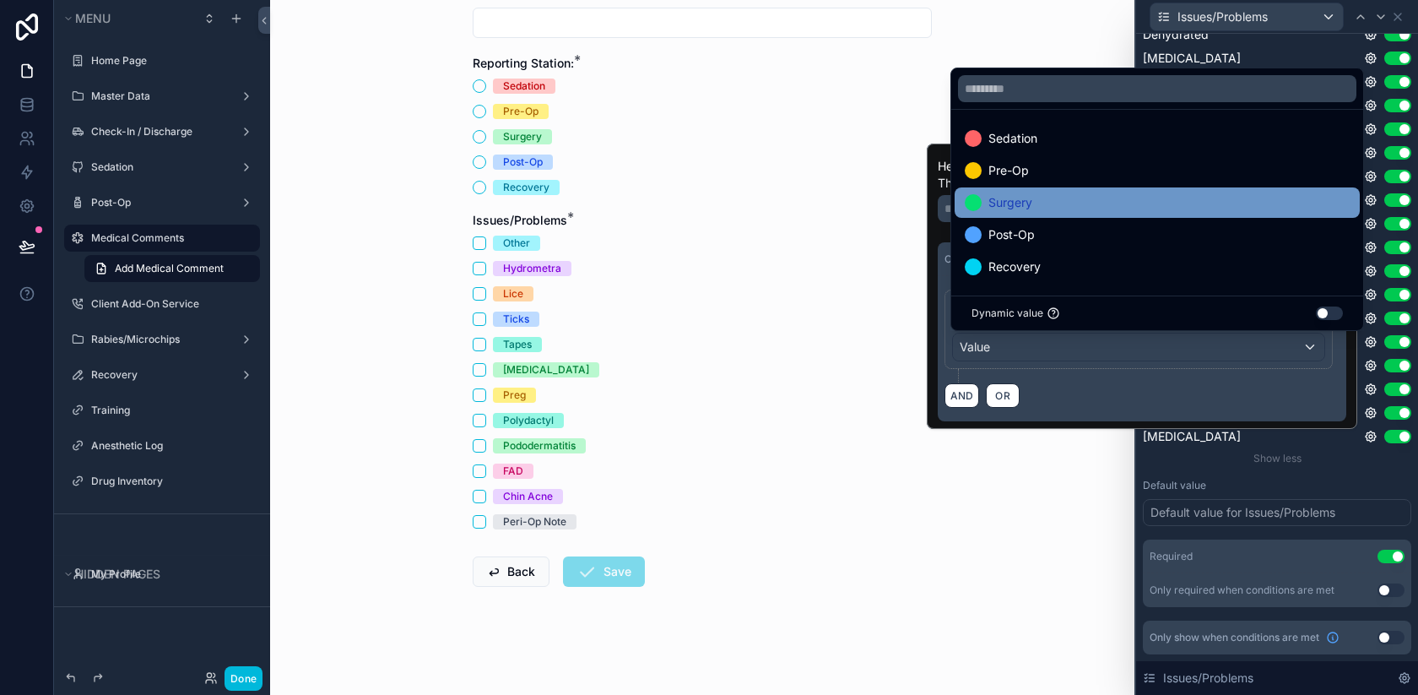
click at [1040, 201] on div "Surgery" at bounding box center [1157, 202] width 385 height 20
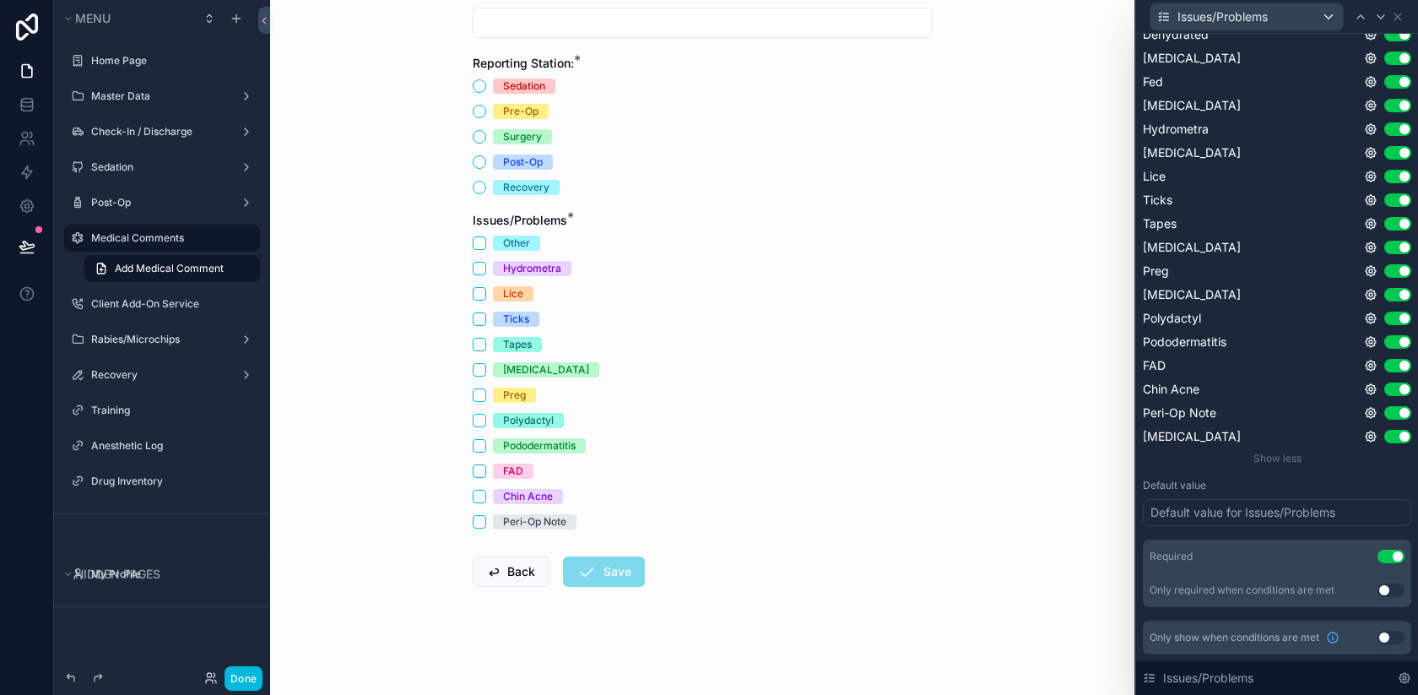
click at [1011, 523] on div "Medical Comments Add Medical Comment Add Medical Comment Cat Number * Reporting…" at bounding box center [702, 230] width 864 height 695
click at [1373, 273] on icon at bounding box center [1371, 271] width 14 height 14
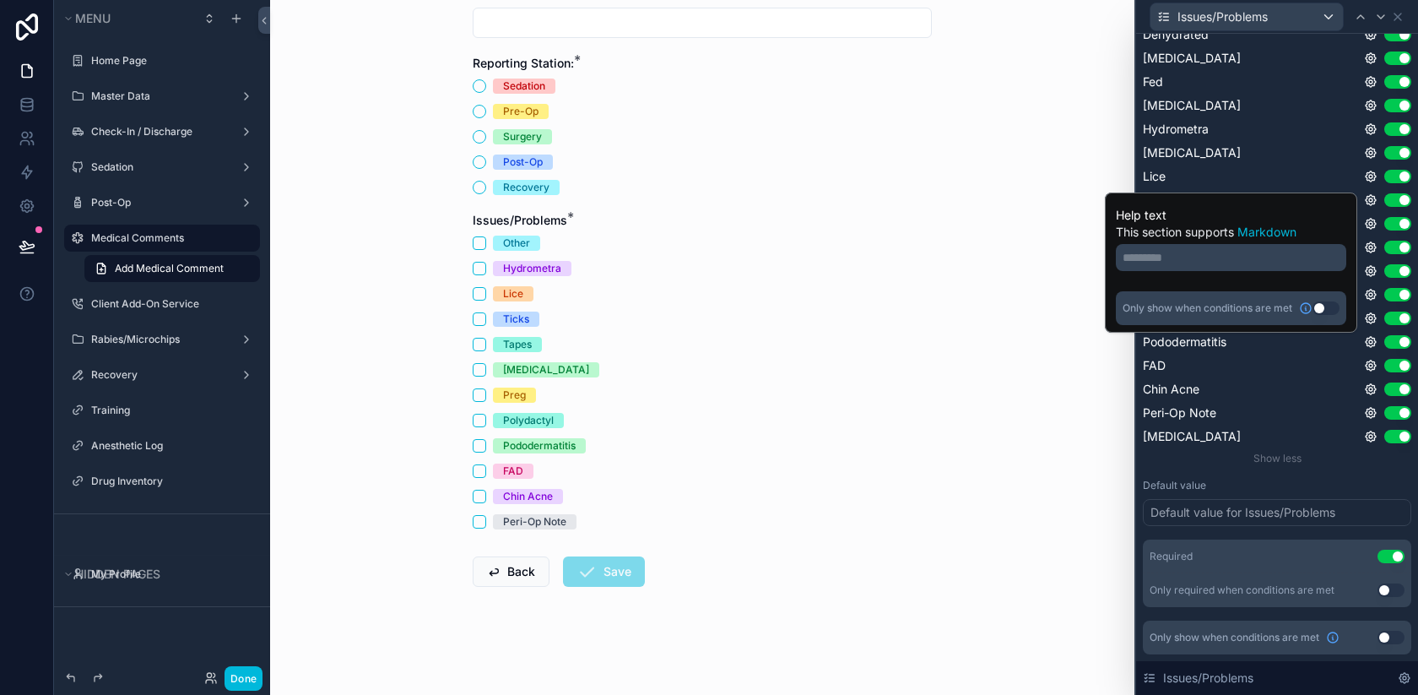
click at [1322, 307] on button "Use setting" at bounding box center [1326, 308] width 27 height 14
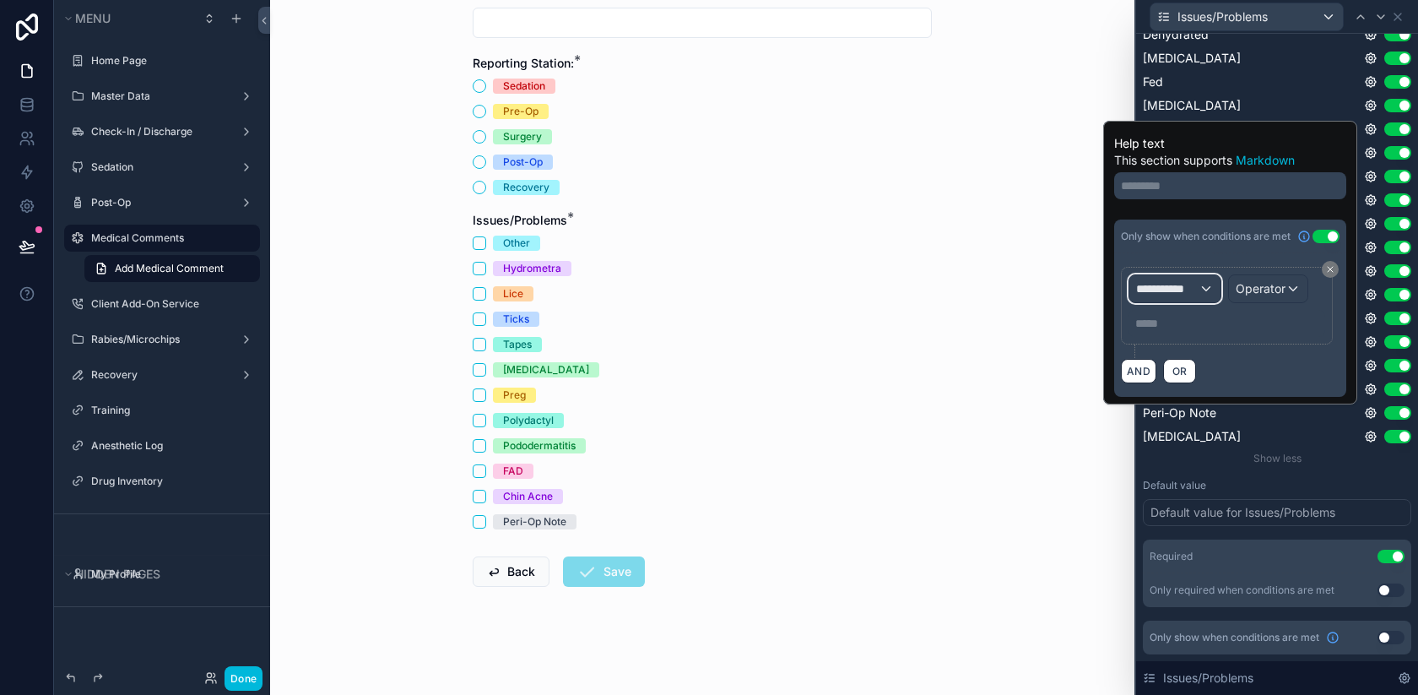
click at [1168, 284] on span "**********" at bounding box center [1167, 288] width 62 height 17
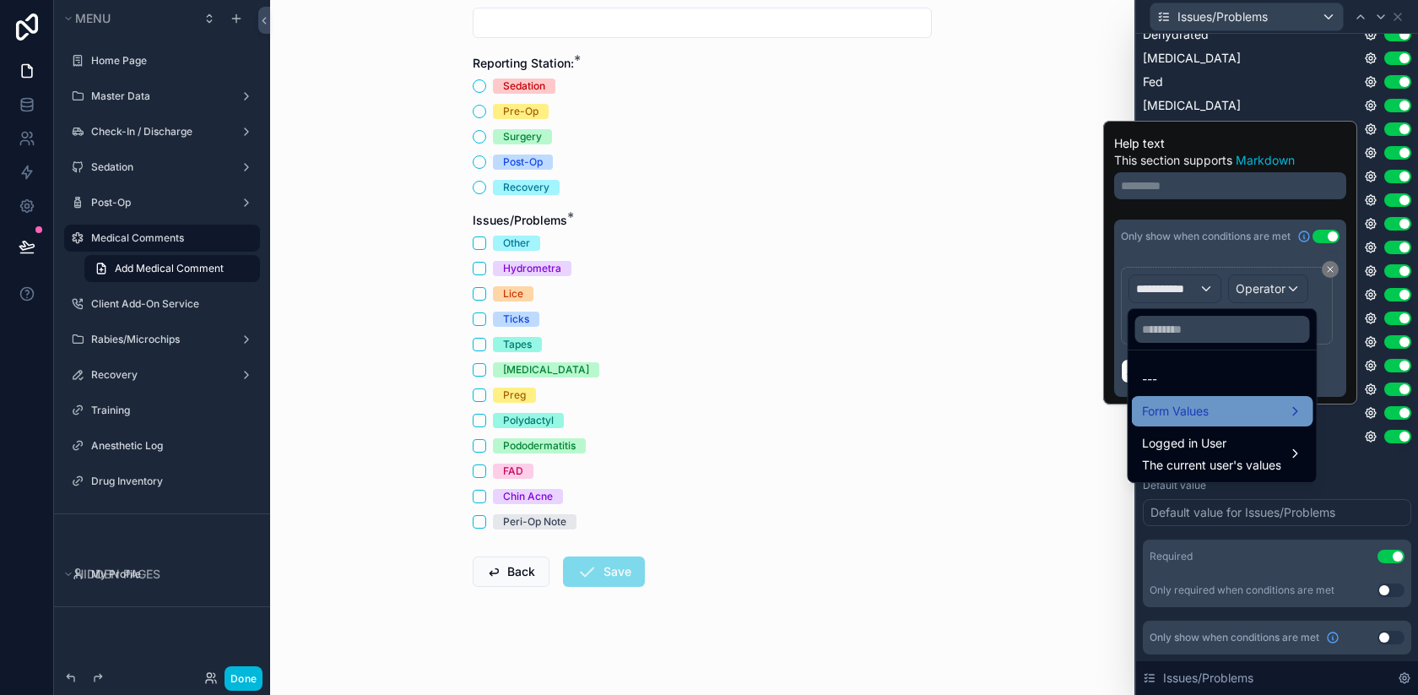
click at [1189, 422] on div "Form Values" at bounding box center [1223, 411] width 182 height 30
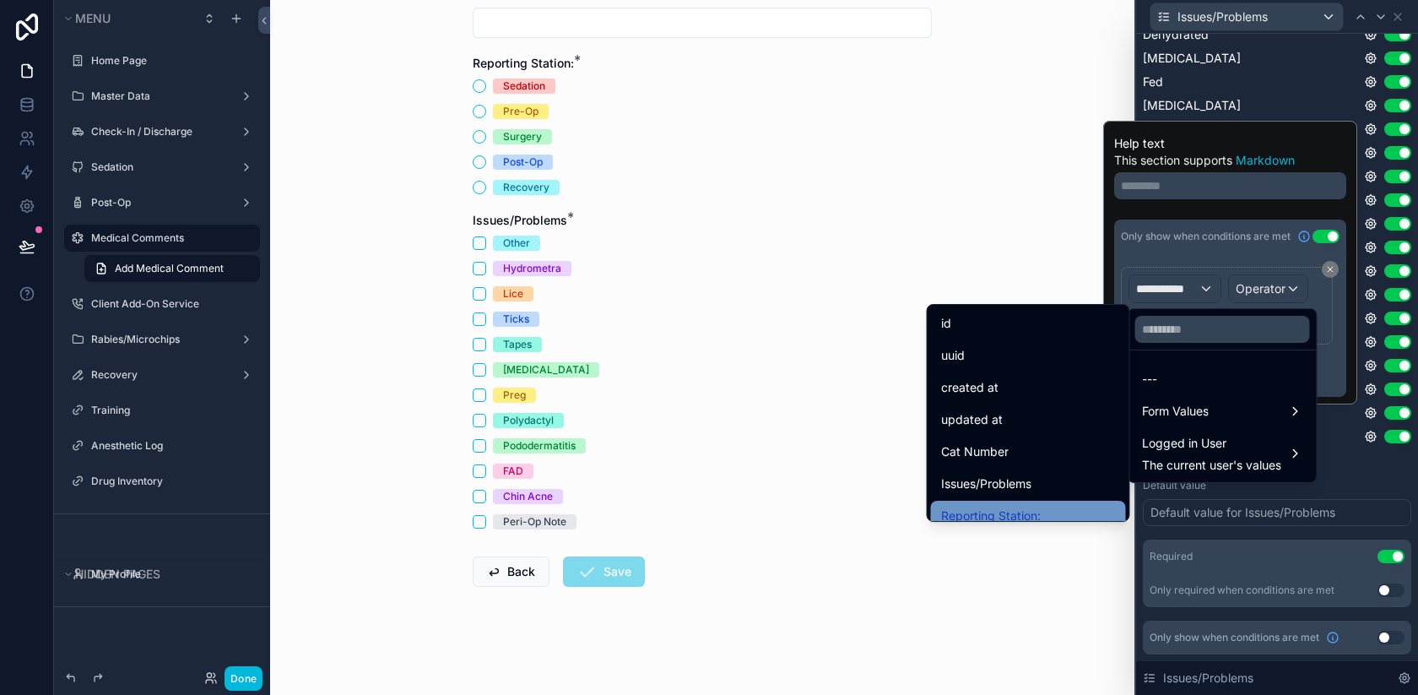
click at [1018, 506] on span "Reporting Station:" at bounding box center [991, 516] width 100 height 20
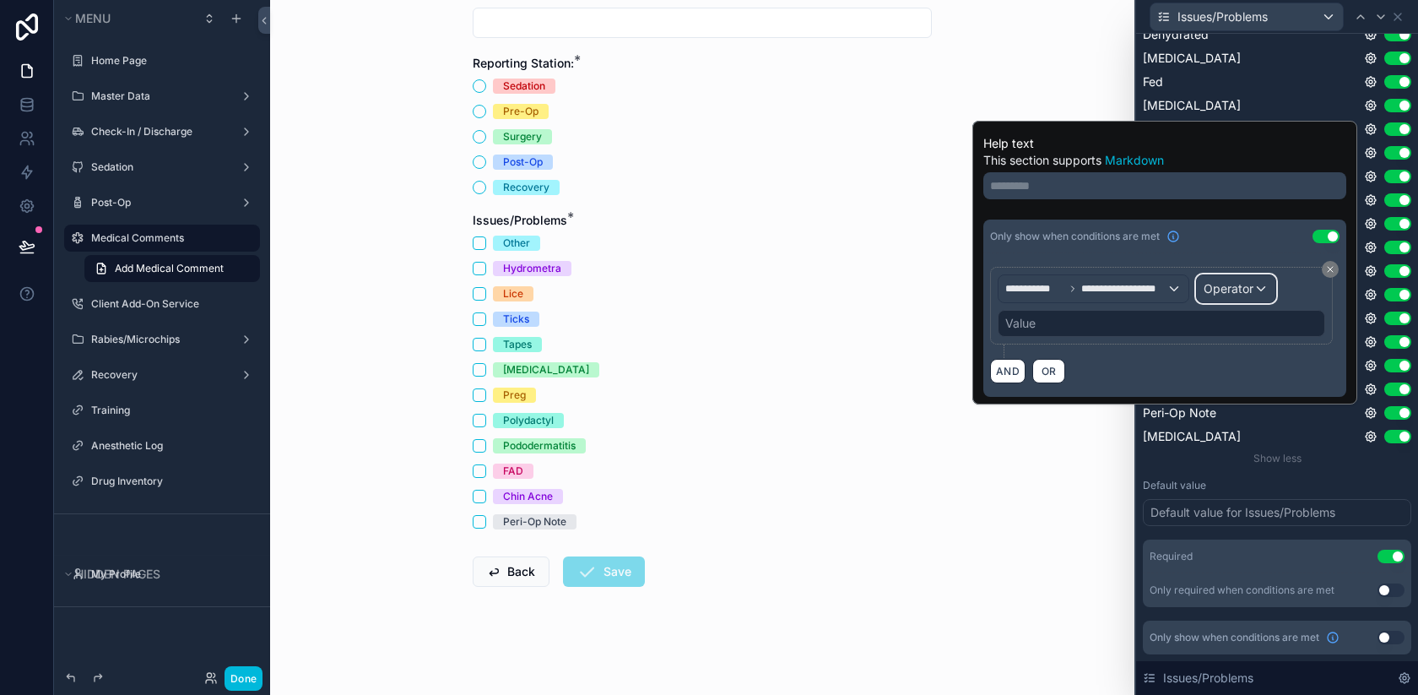
click at [1215, 294] on span "Operator" at bounding box center [1229, 288] width 50 height 14
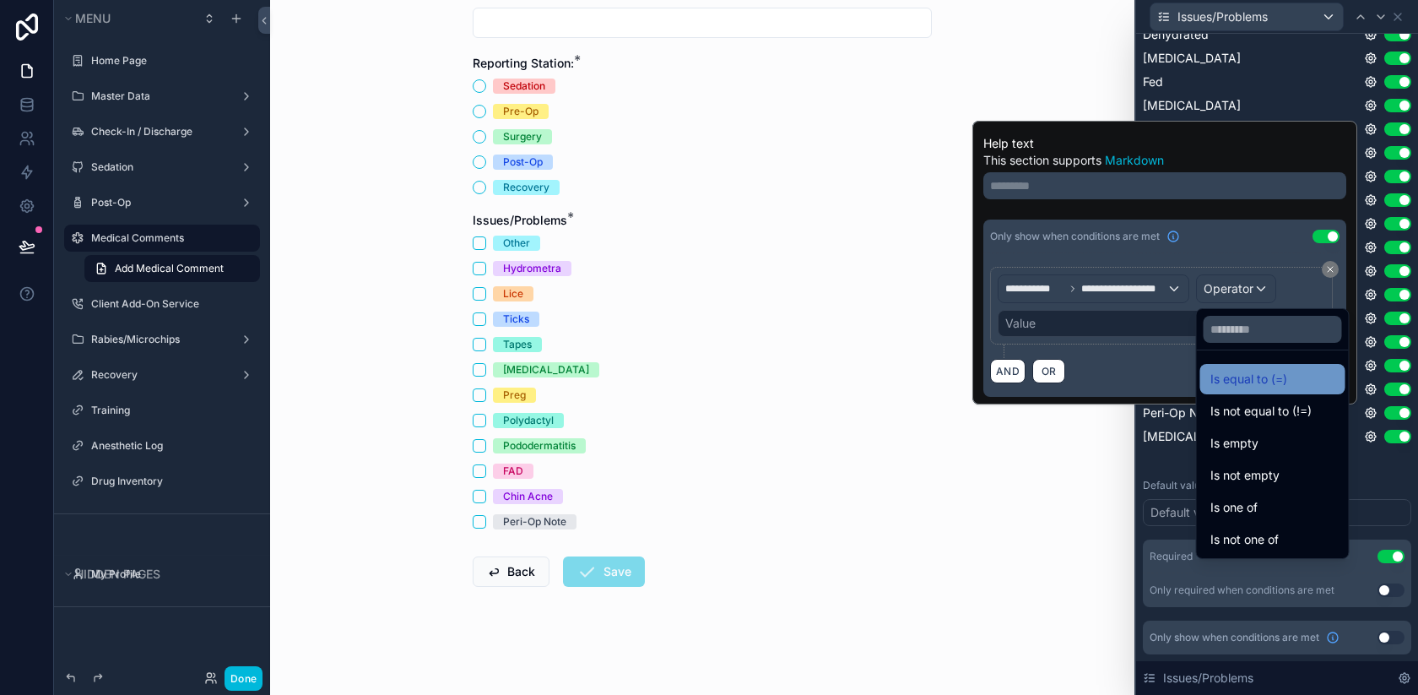
click at [1233, 373] on span "Is equal to (=)" at bounding box center [1249, 379] width 77 height 20
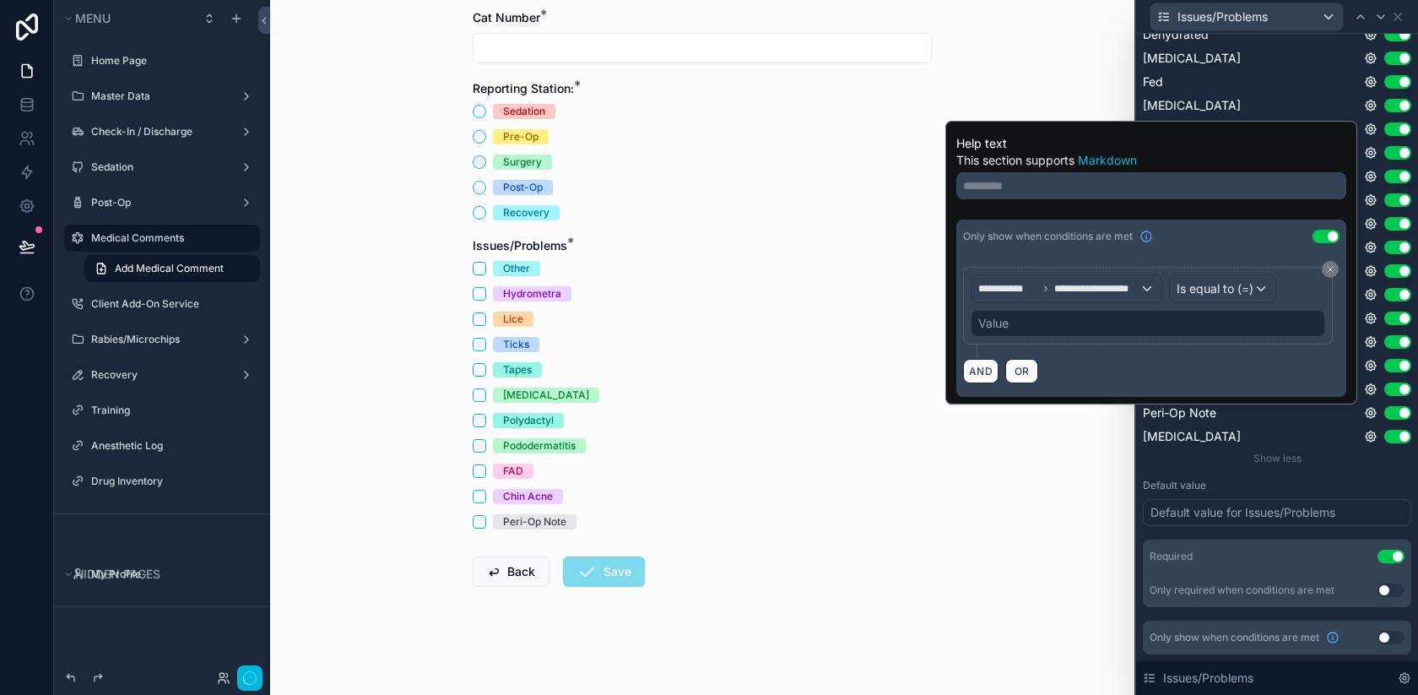
click at [1081, 324] on div "Value" at bounding box center [1148, 323] width 355 height 27
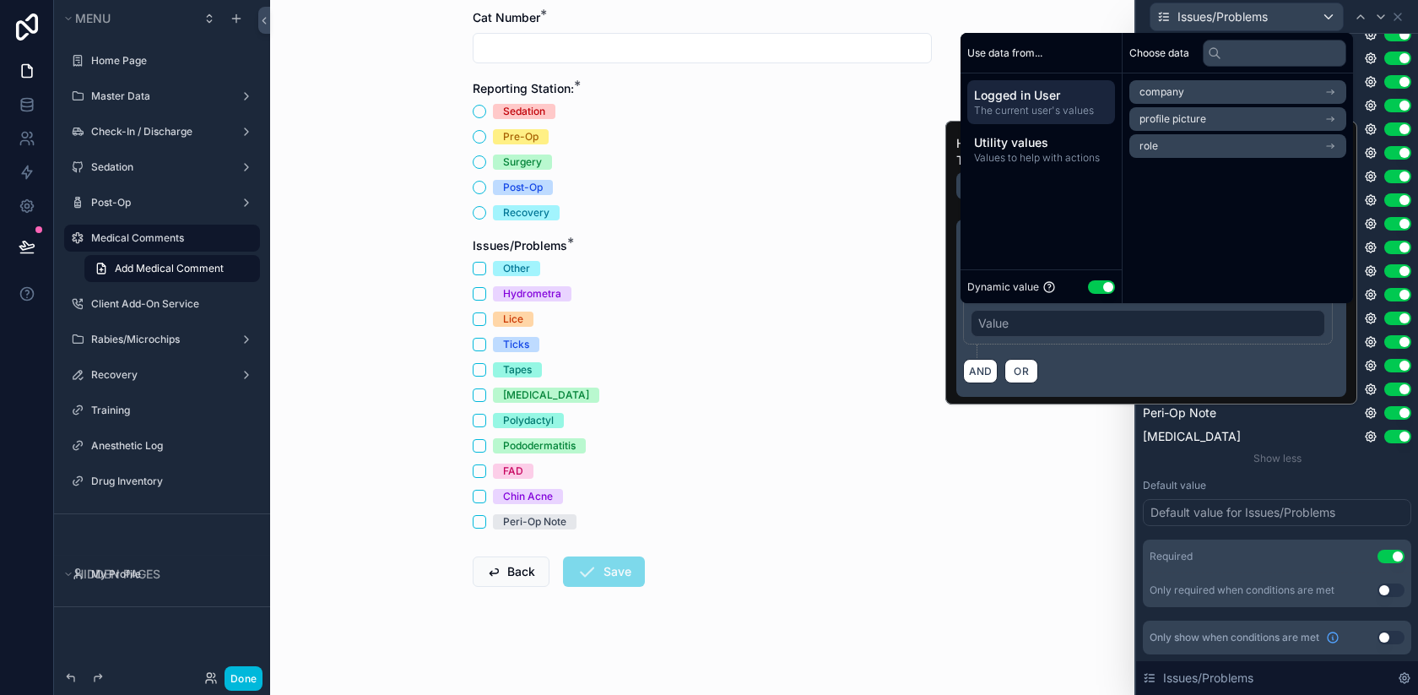
click at [1103, 280] on button "Use setting" at bounding box center [1101, 287] width 27 height 14
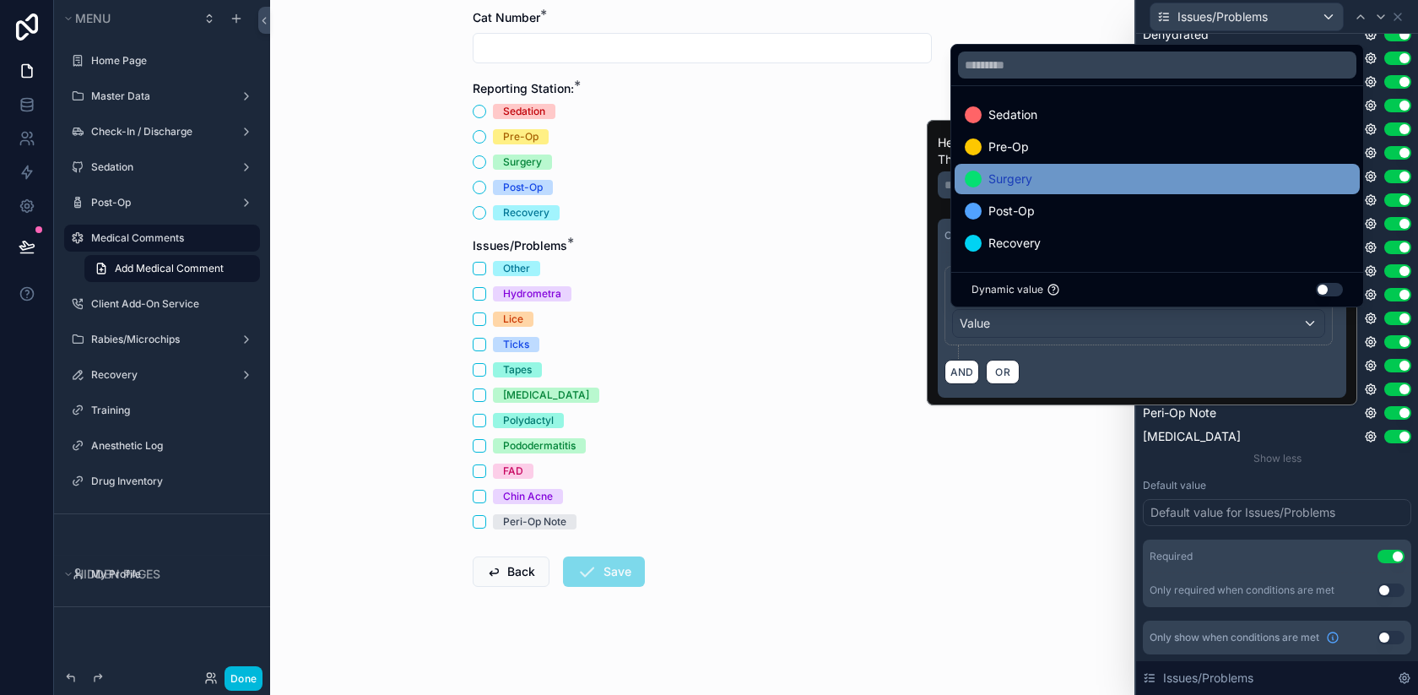
click at [1051, 184] on div "Surgery" at bounding box center [1157, 179] width 385 height 20
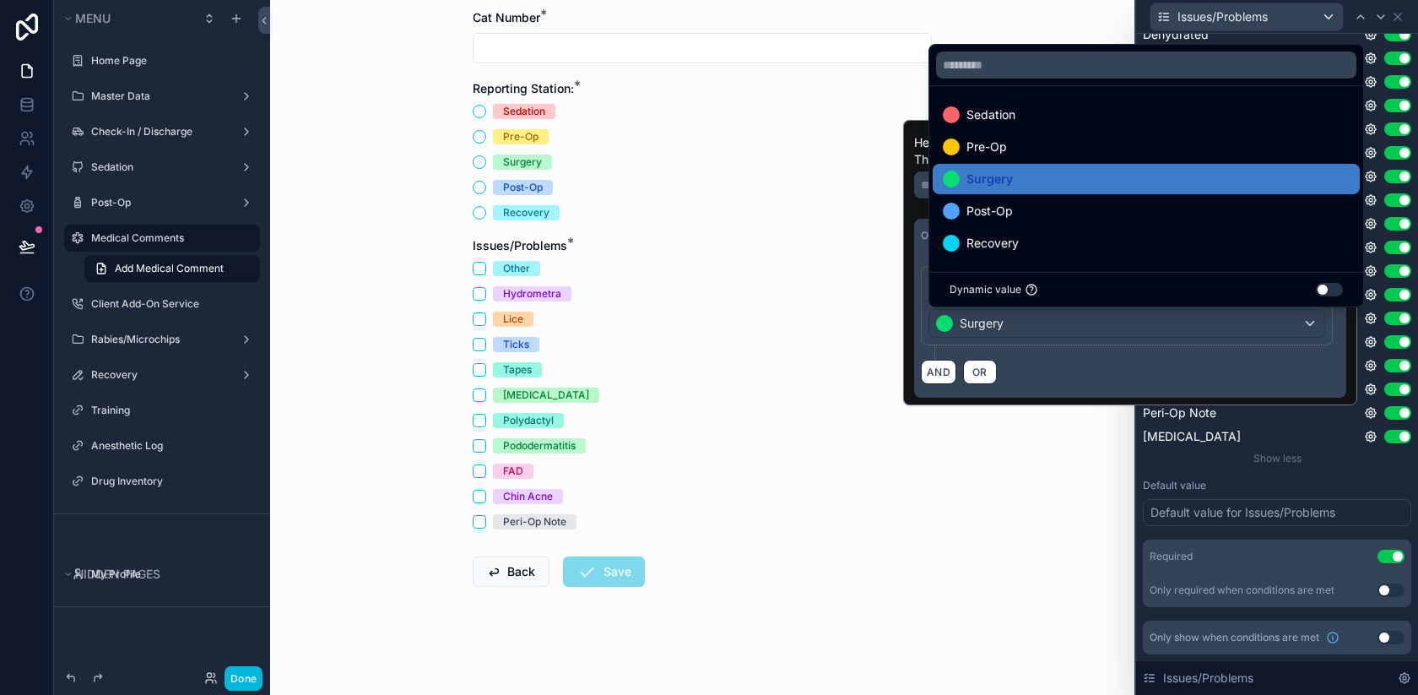
click at [1016, 496] on div "Medical Comments Add Medical Comment Add Medical Comment Cat Number * Reporting…" at bounding box center [702, 255] width 864 height 695
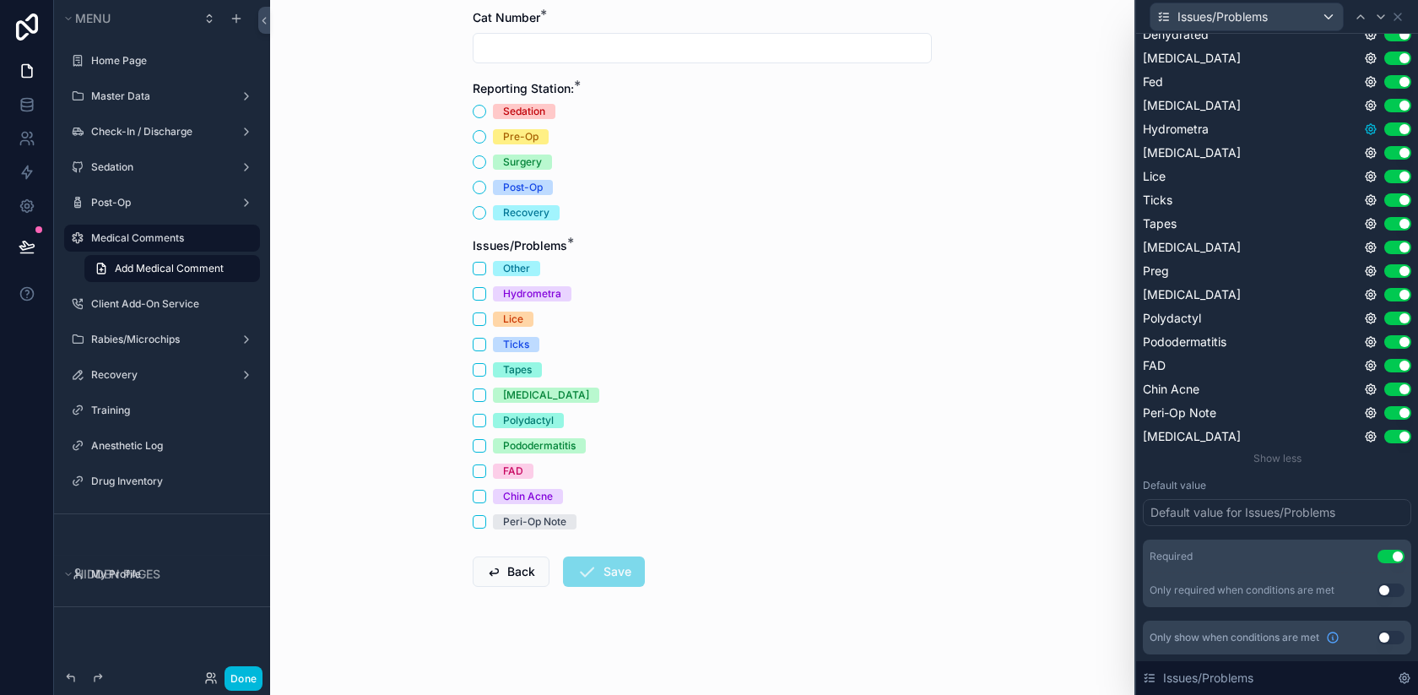
click at [1370, 129] on icon at bounding box center [1371, 129] width 14 height 14
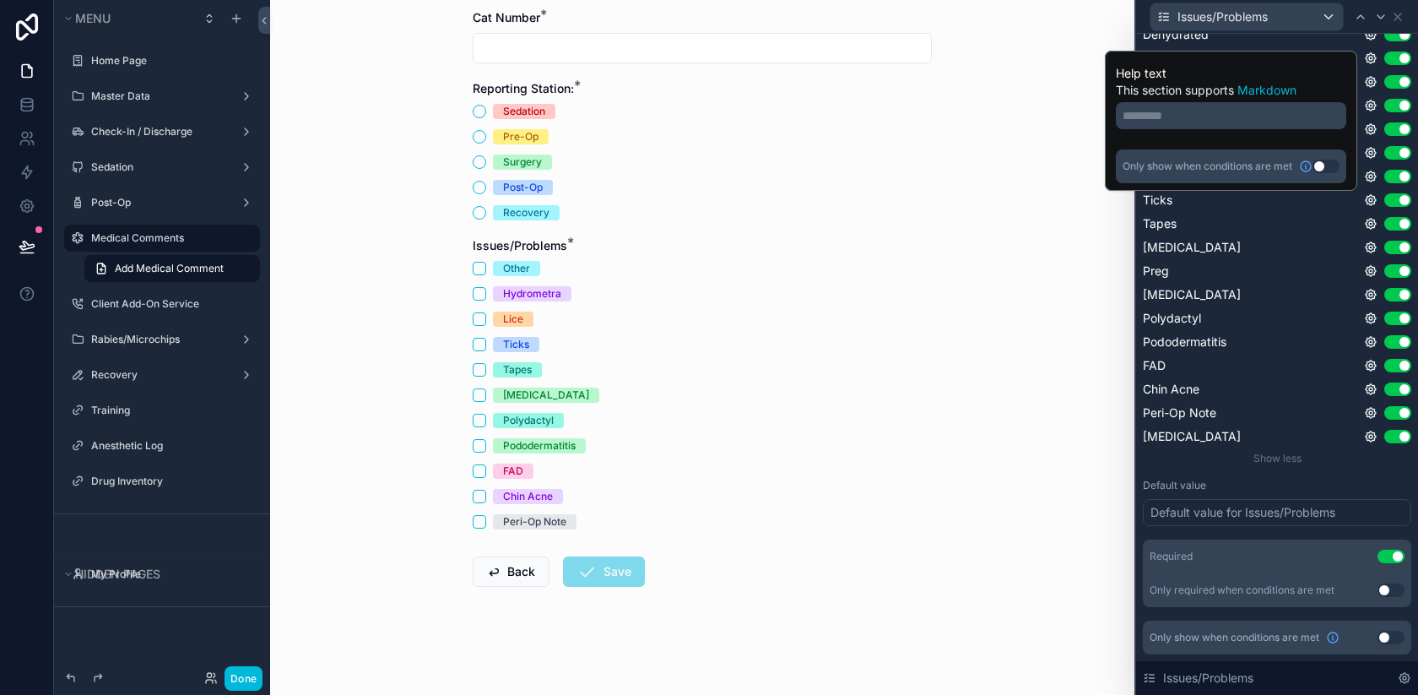
click at [1325, 165] on button "Use setting" at bounding box center [1326, 167] width 27 height 14
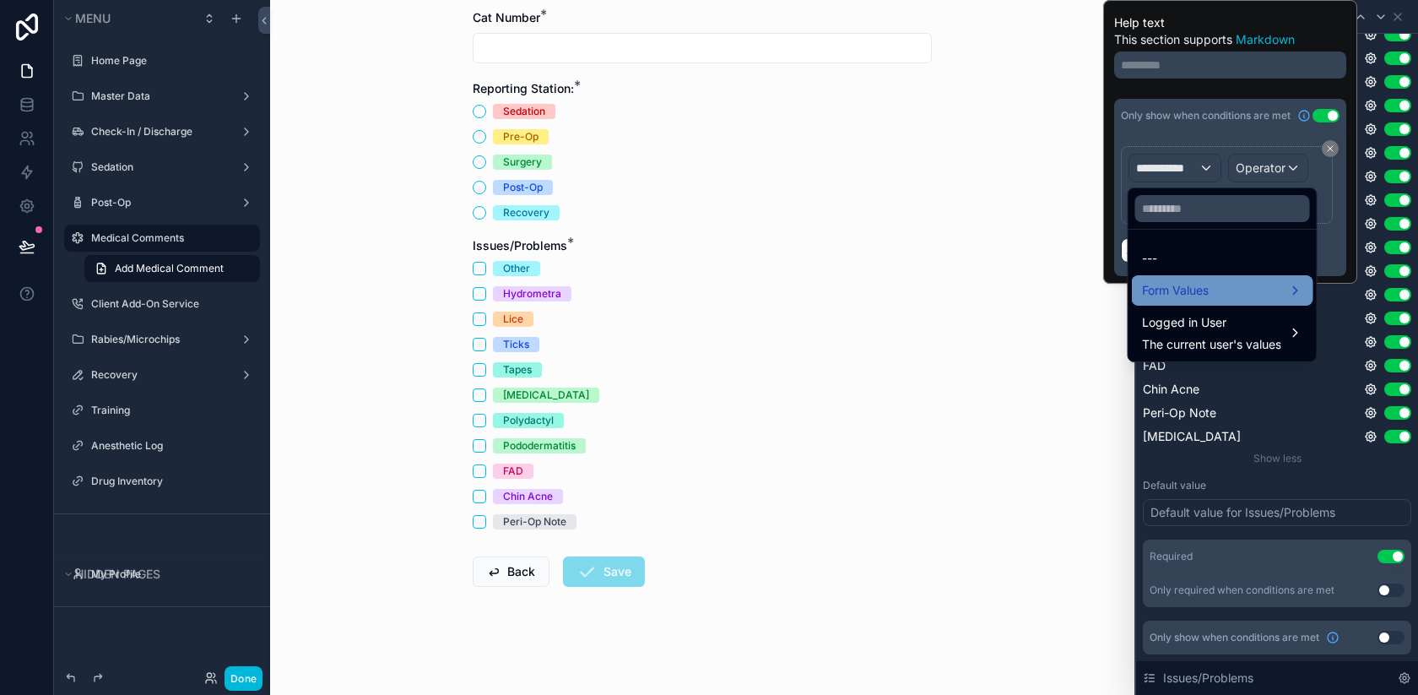
click at [1220, 302] on div "Form Values" at bounding box center [1223, 290] width 182 height 30
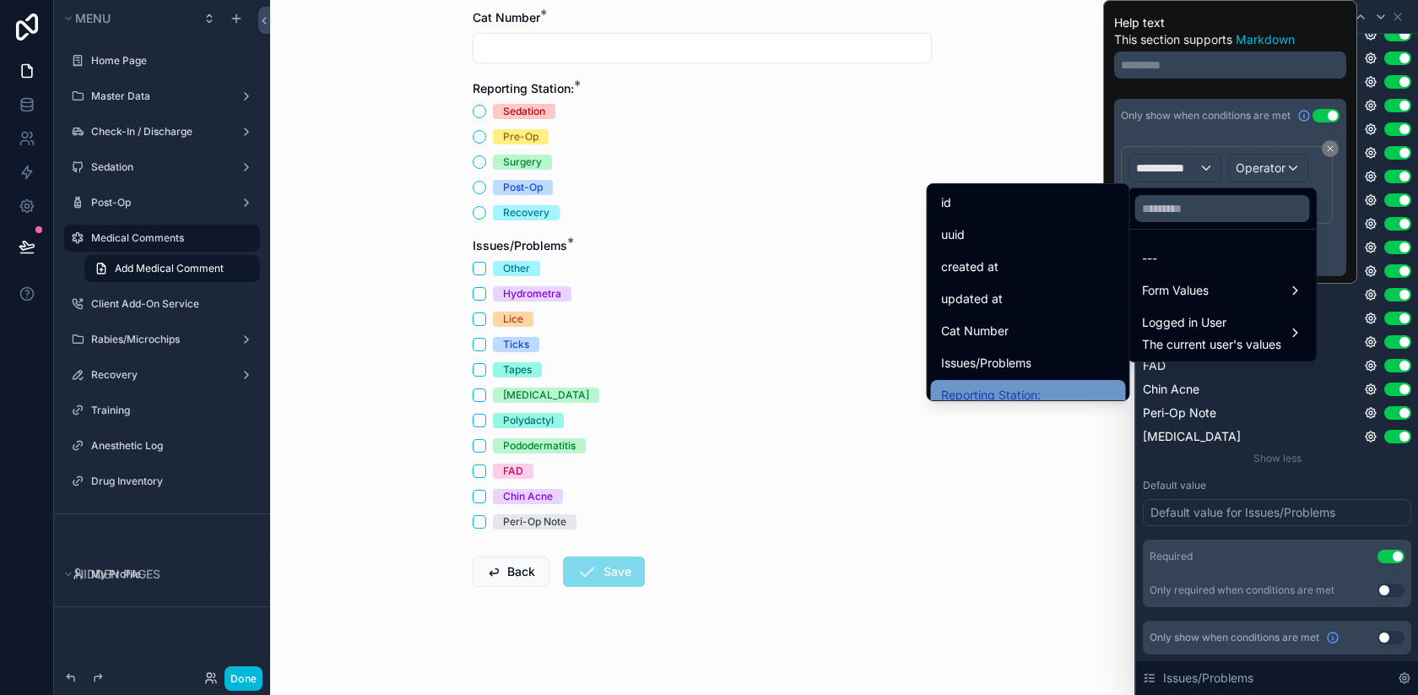
click at [1022, 388] on span "Reporting Station:" at bounding box center [991, 395] width 100 height 20
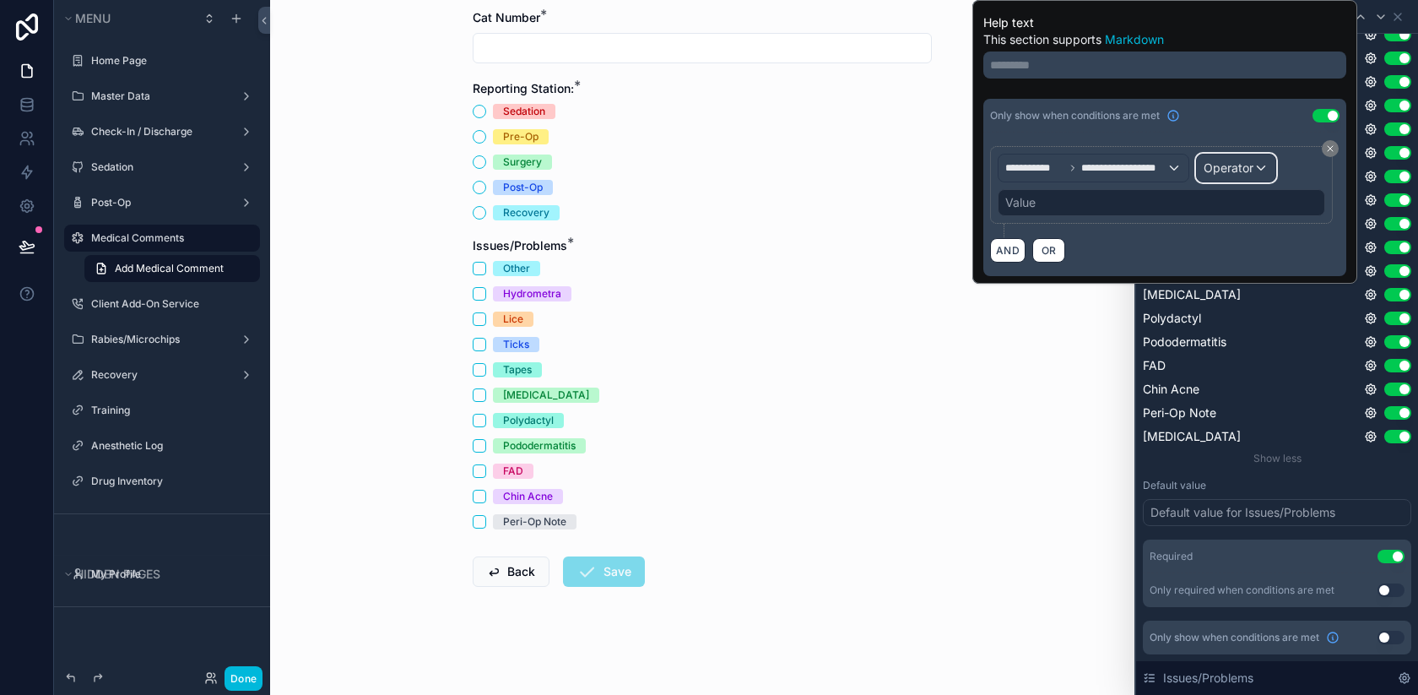
click at [1234, 165] on span "Operator" at bounding box center [1229, 167] width 50 height 14
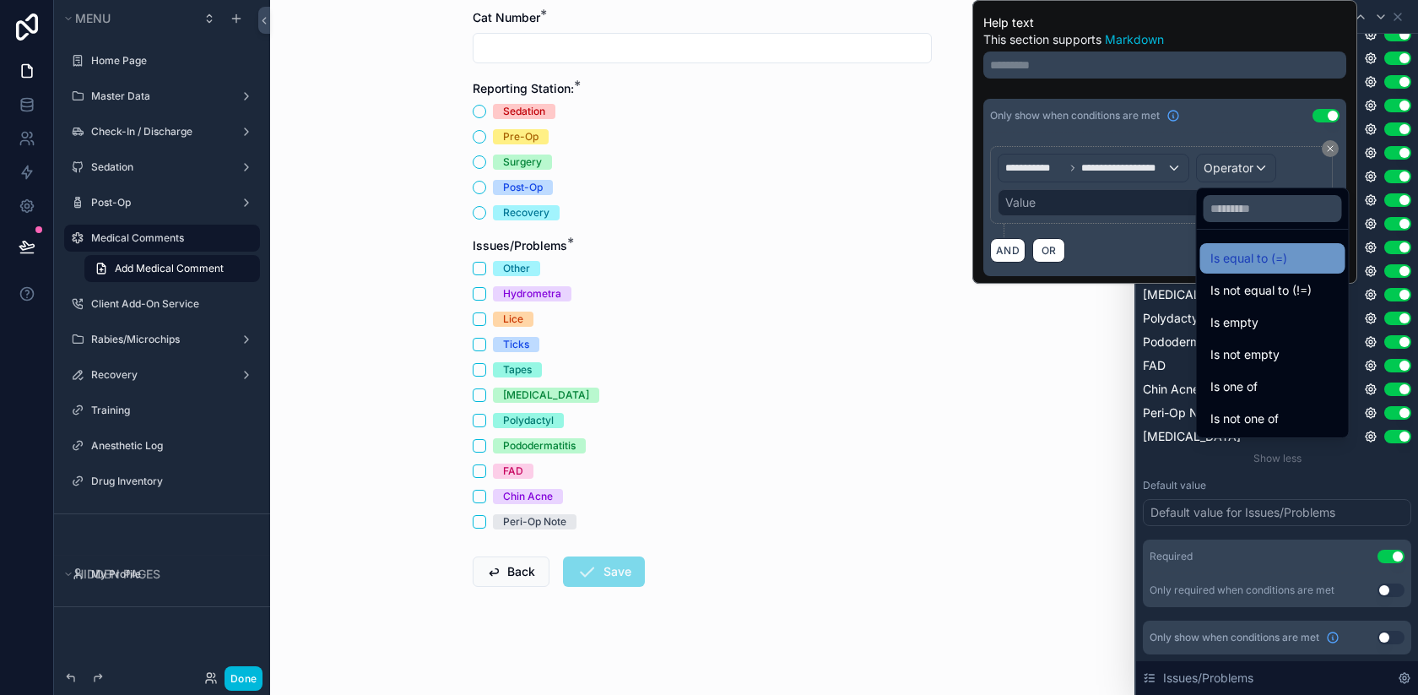
click at [1276, 244] on div "Is equal to (=)" at bounding box center [1272, 258] width 145 height 30
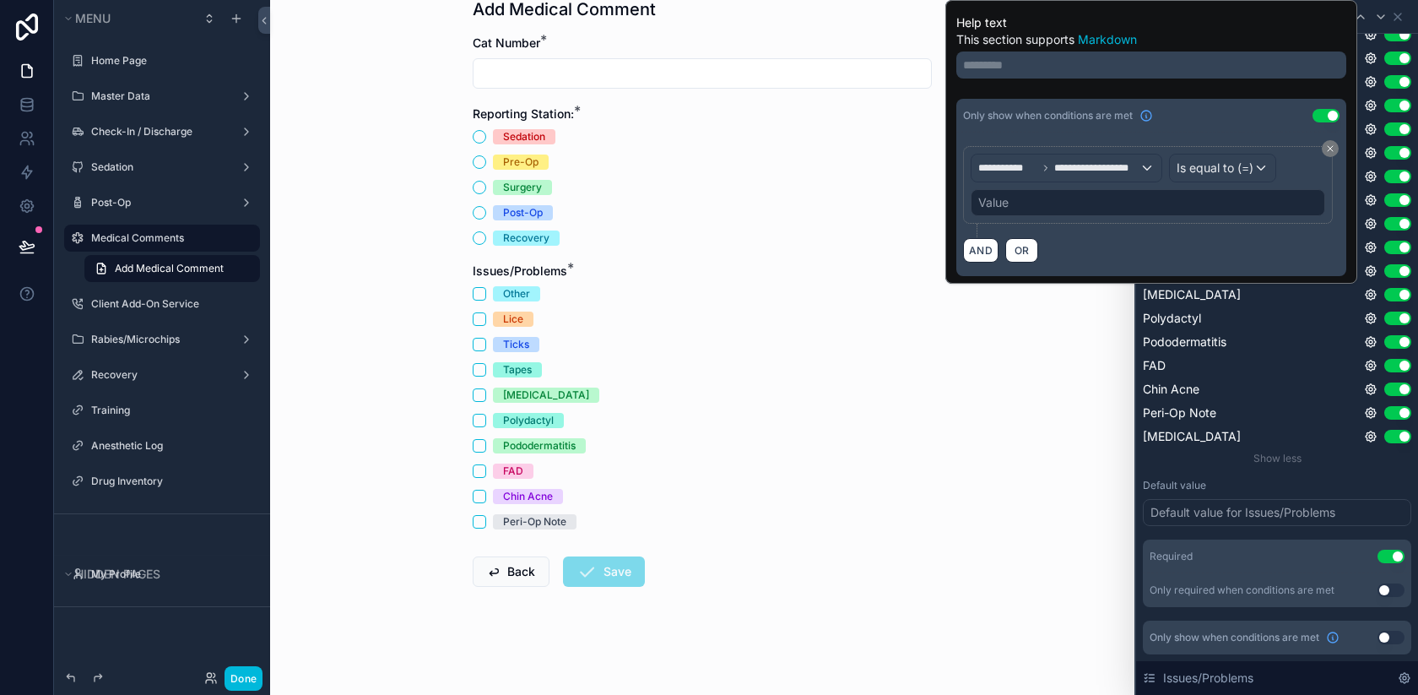
click at [1173, 205] on div "Value" at bounding box center [1148, 202] width 355 height 27
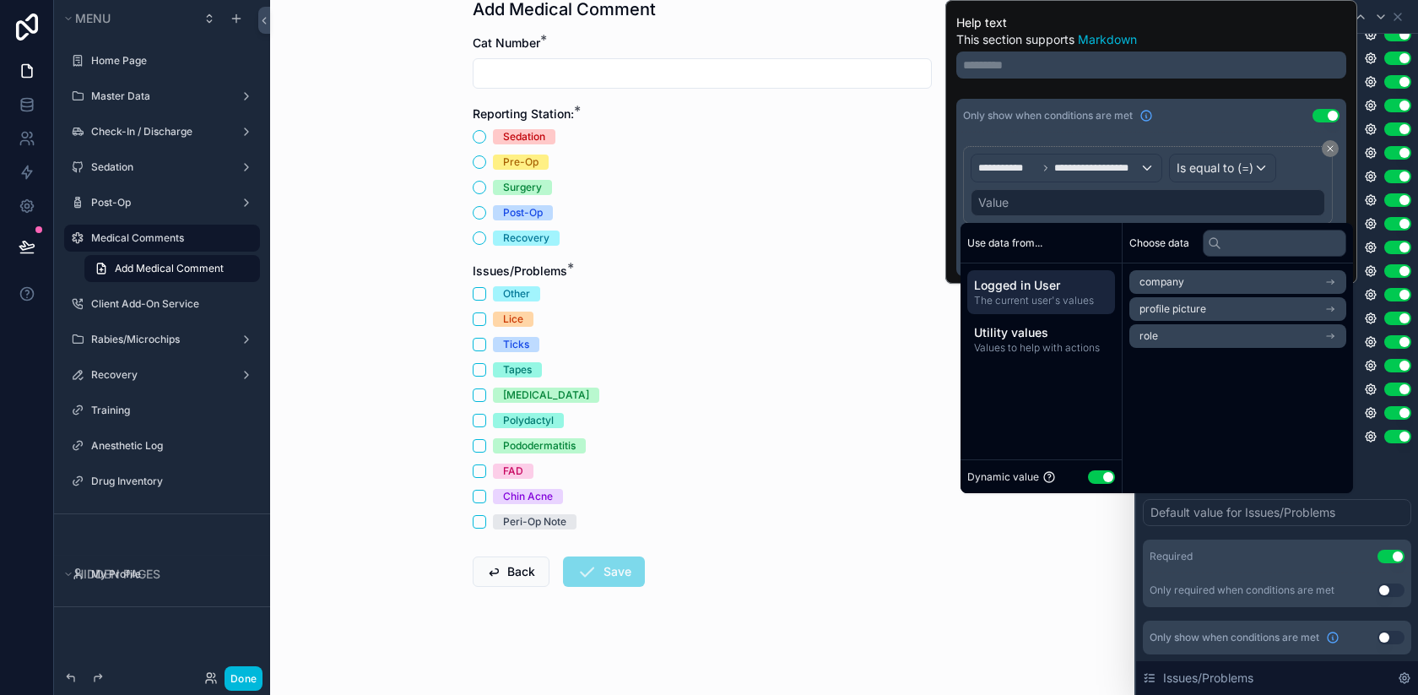
click at [1103, 477] on button "Use setting" at bounding box center [1101, 477] width 27 height 14
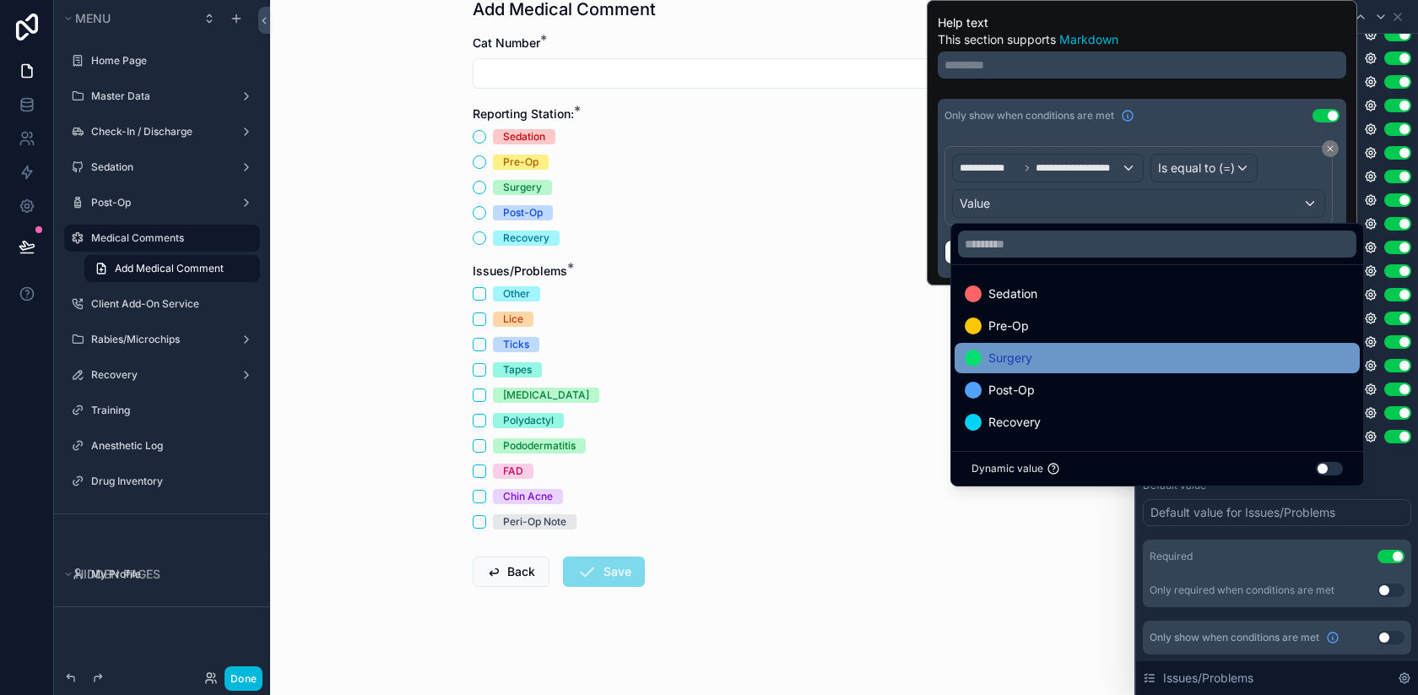
click at [1045, 362] on div "Surgery" at bounding box center [1157, 358] width 385 height 20
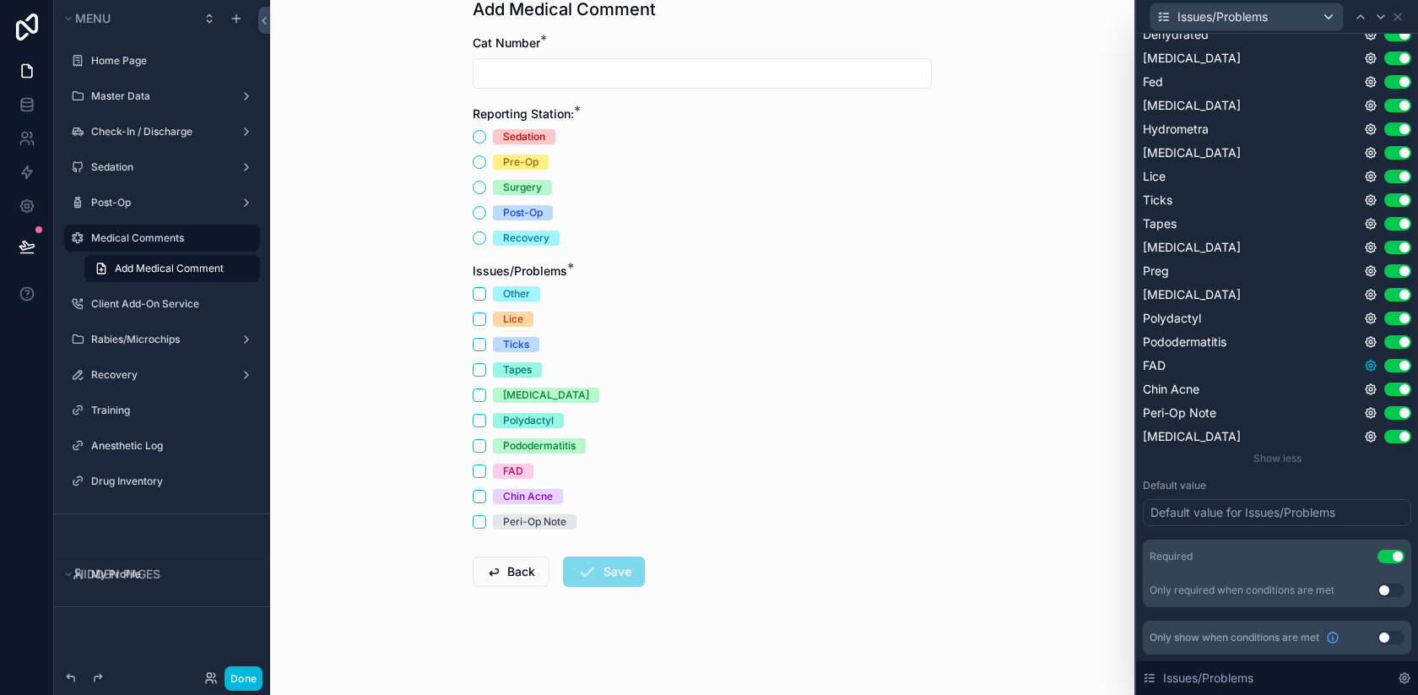
click at [1369, 369] on icon at bounding box center [1371, 365] width 10 height 10
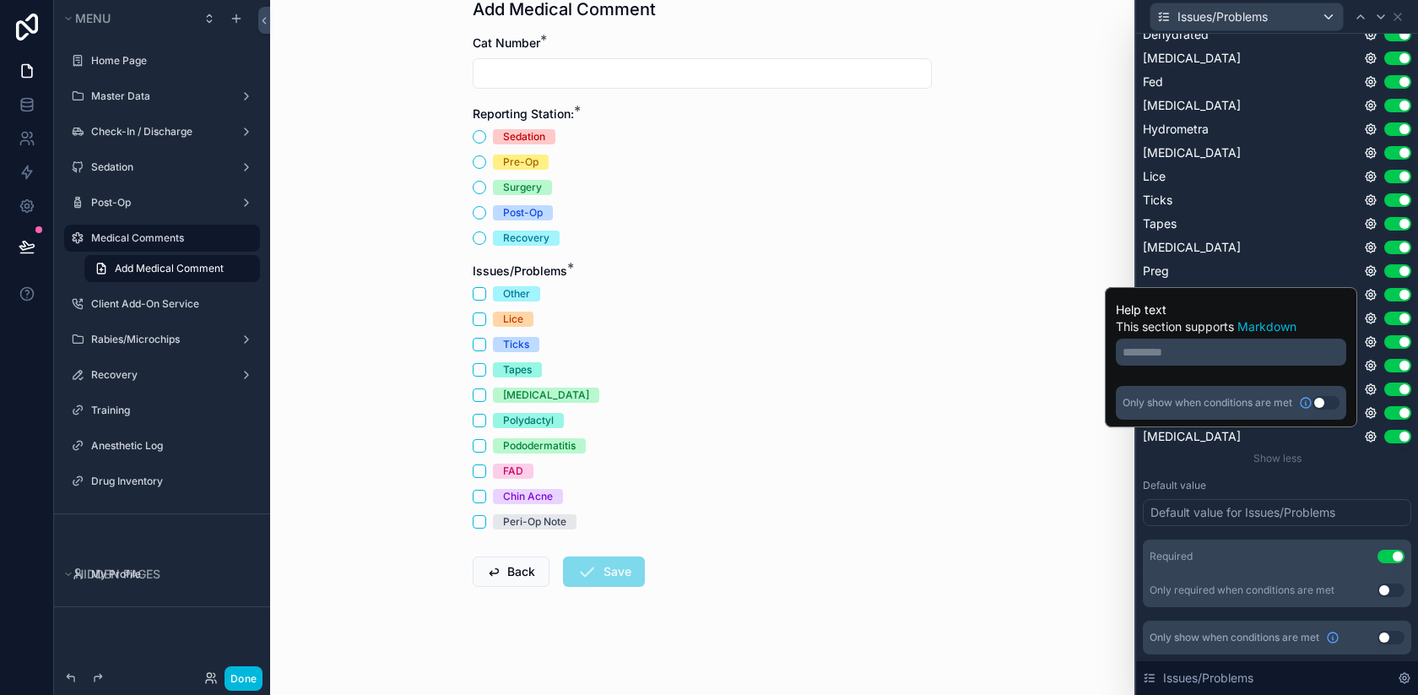
click at [1325, 404] on button "Use setting" at bounding box center [1326, 403] width 27 height 14
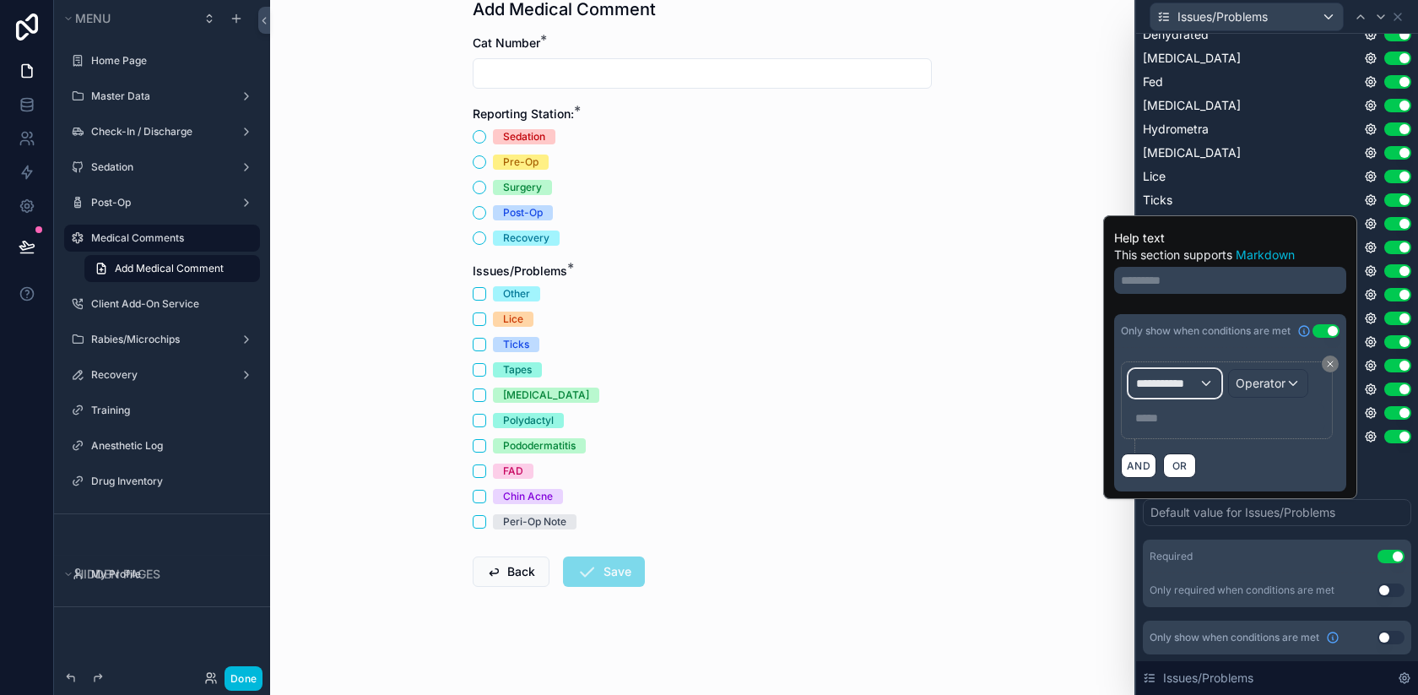
click at [1200, 374] on div "**********" at bounding box center [1175, 383] width 91 height 27
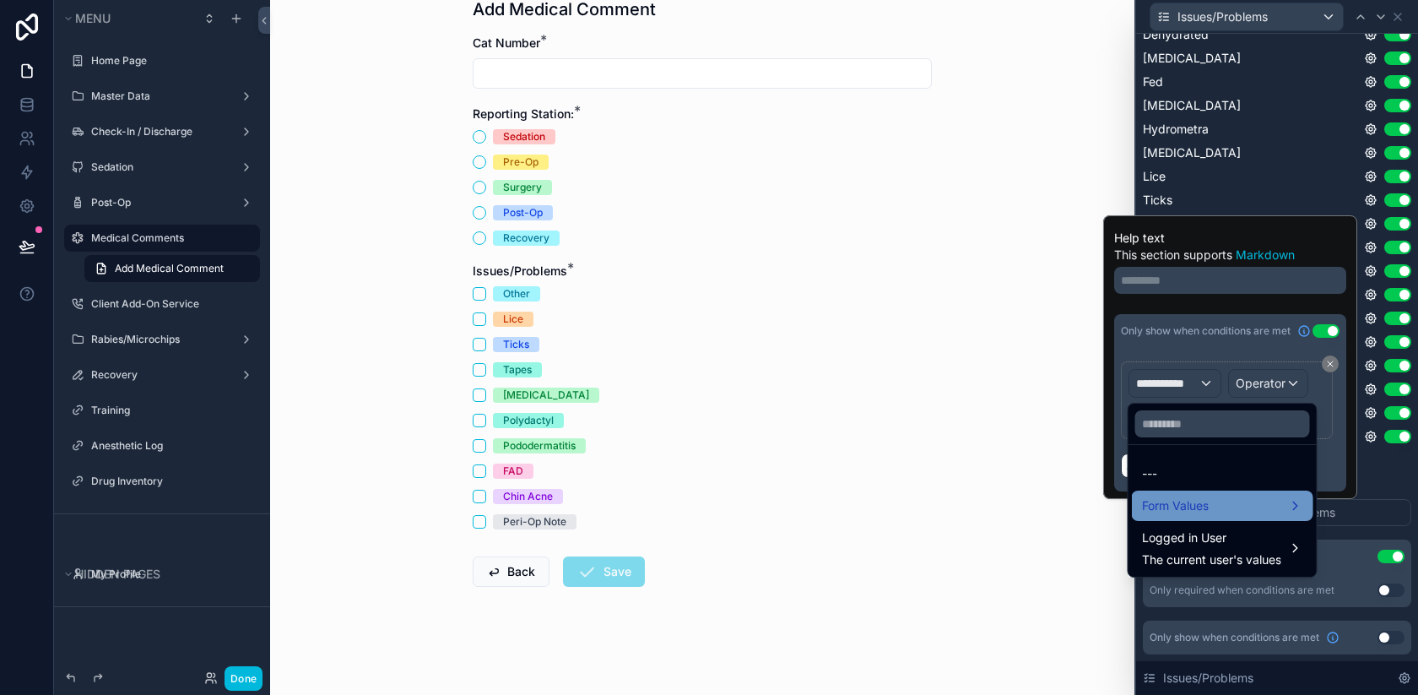
click at [1176, 502] on span "Form Values" at bounding box center [1175, 506] width 67 height 20
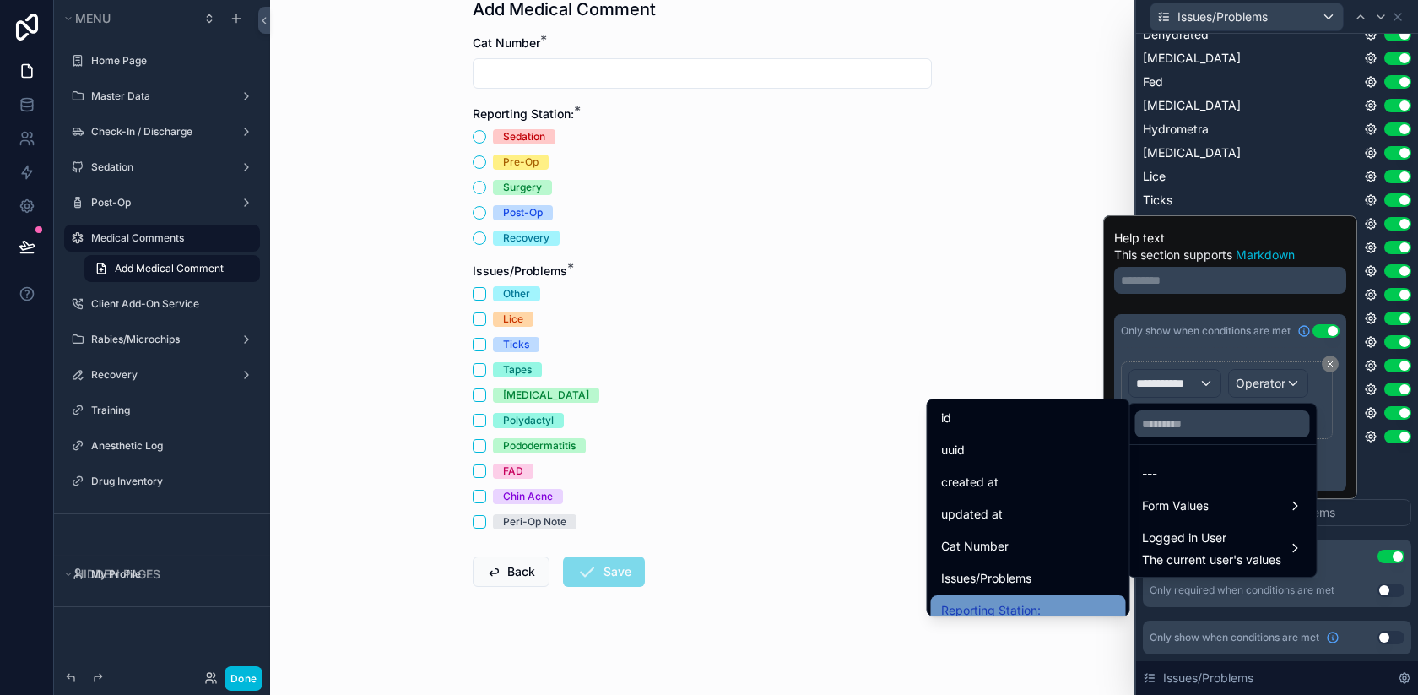
click at [1011, 606] on span "Reporting Station:" at bounding box center [991, 610] width 100 height 20
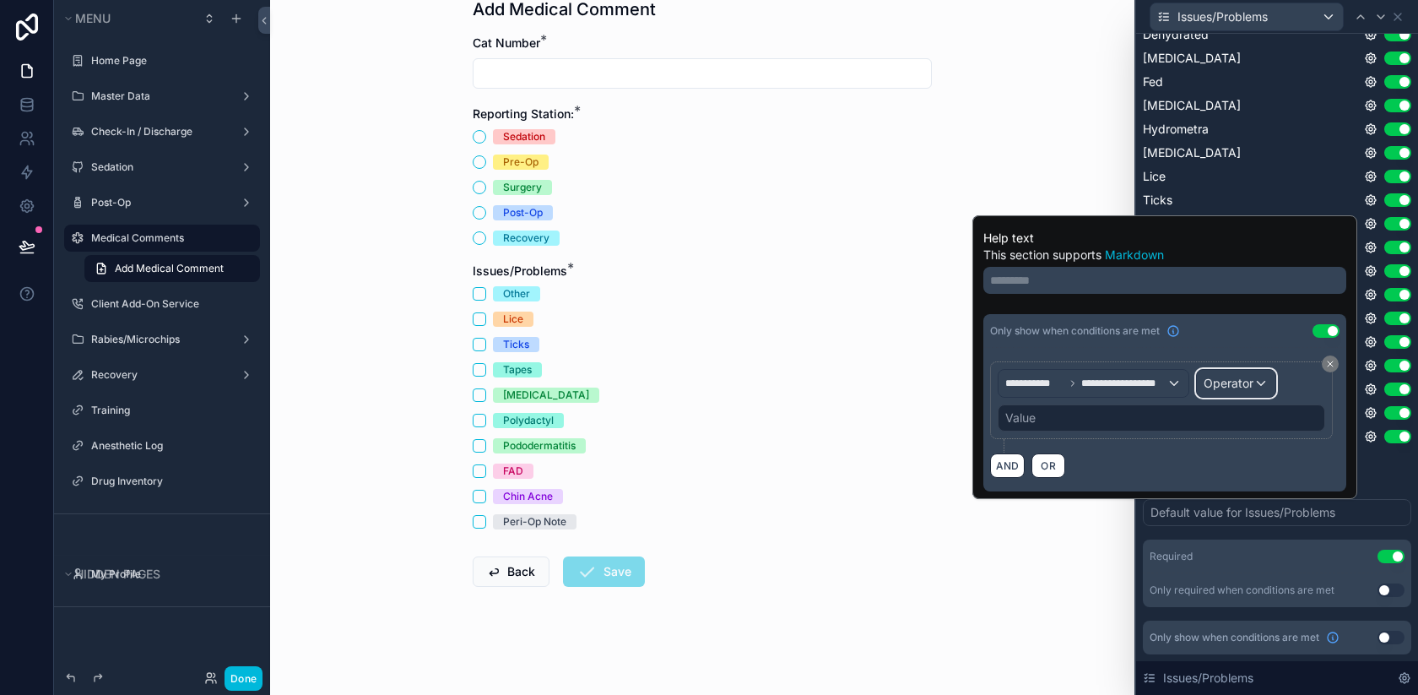
click at [1247, 383] on span "Operator" at bounding box center [1229, 383] width 50 height 14
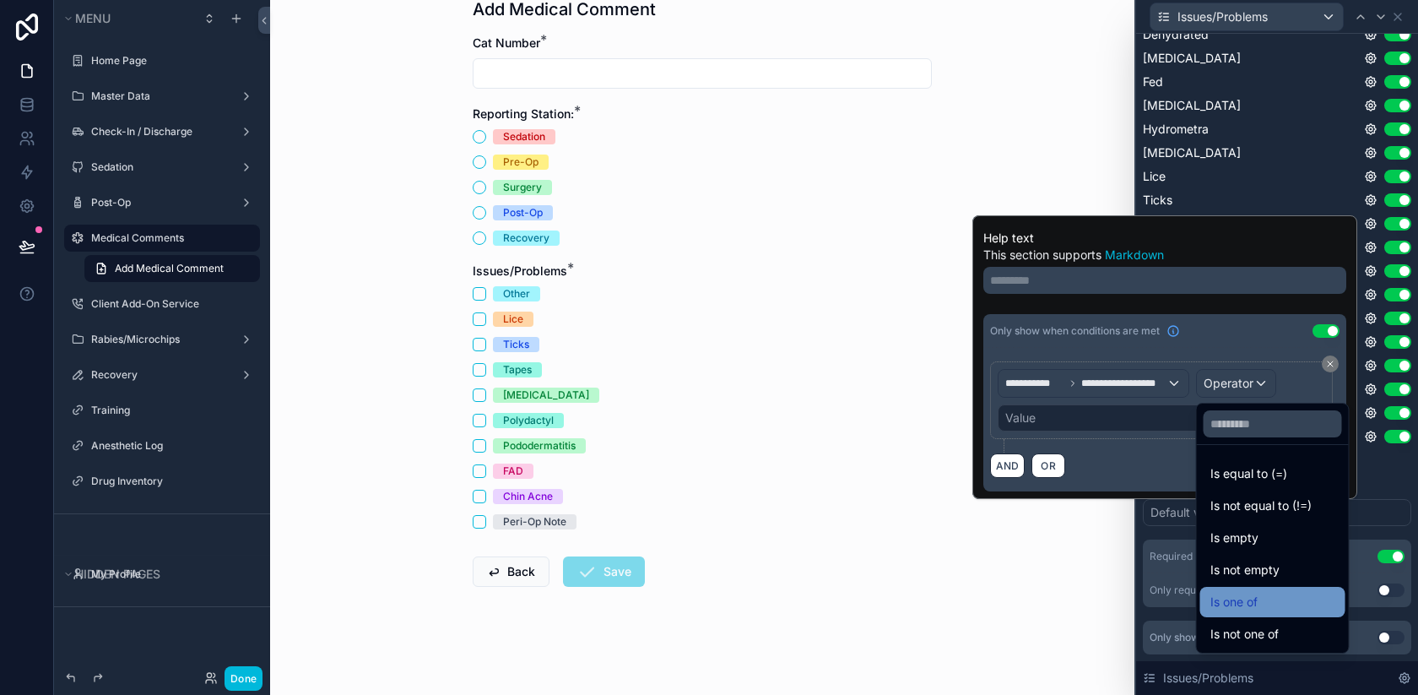
click at [1250, 596] on span "Is one of" at bounding box center [1234, 602] width 47 height 20
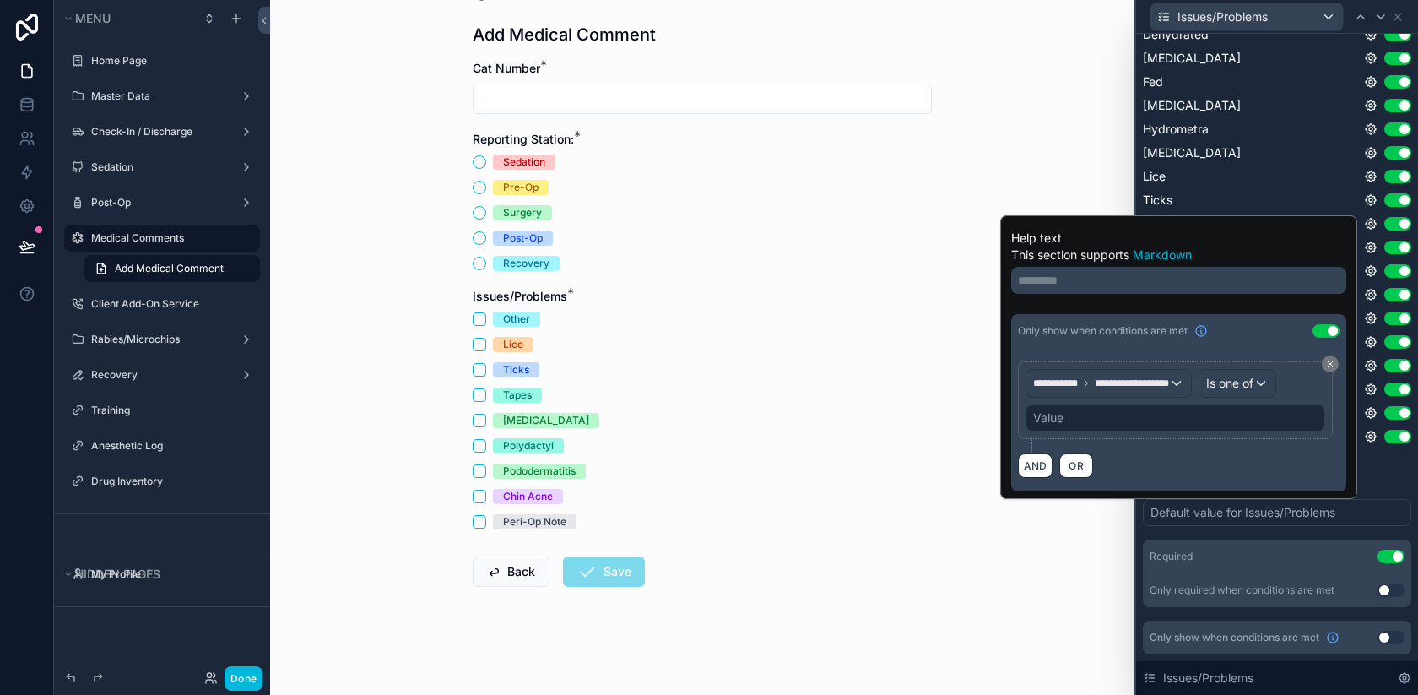
click at [1087, 417] on div "Value" at bounding box center [1176, 417] width 300 height 27
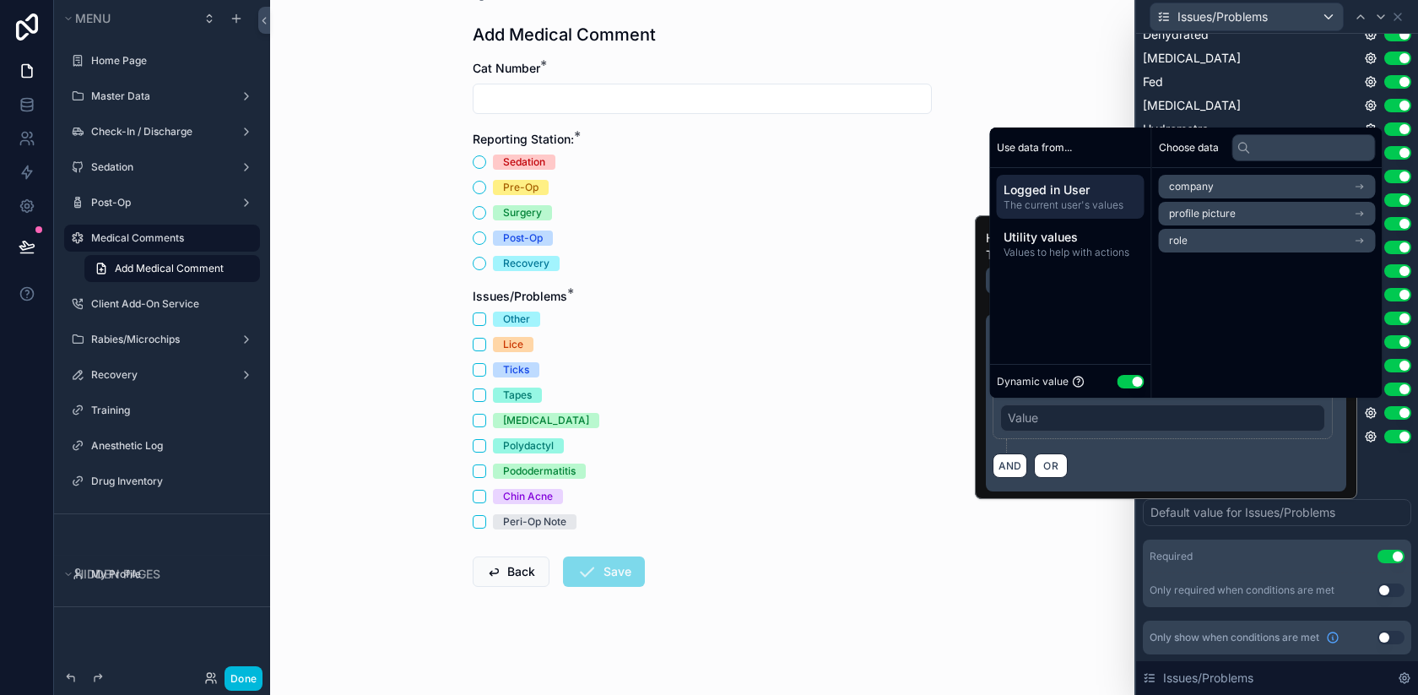
click at [1128, 377] on button "Use setting" at bounding box center [1131, 382] width 27 height 14
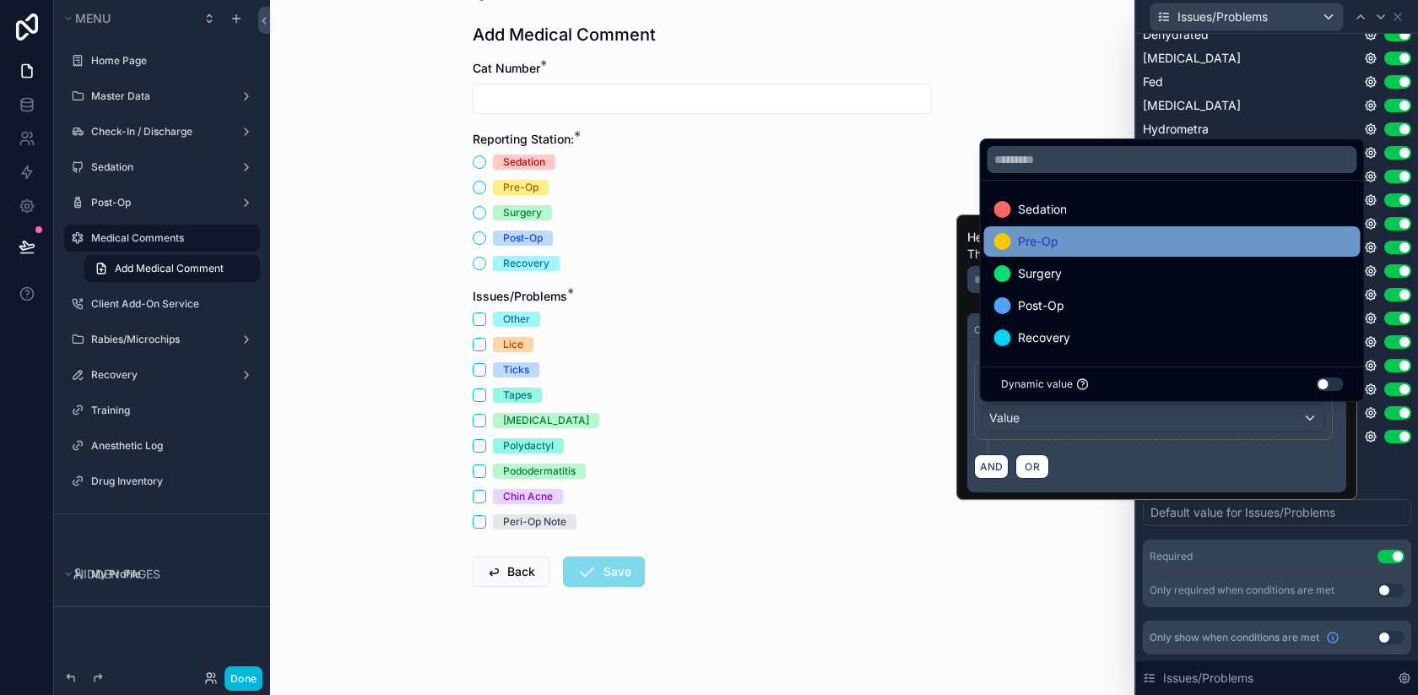
click at [1107, 233] on div "Pre-Op" at bounding box center [1172, 241] width 356 height 20
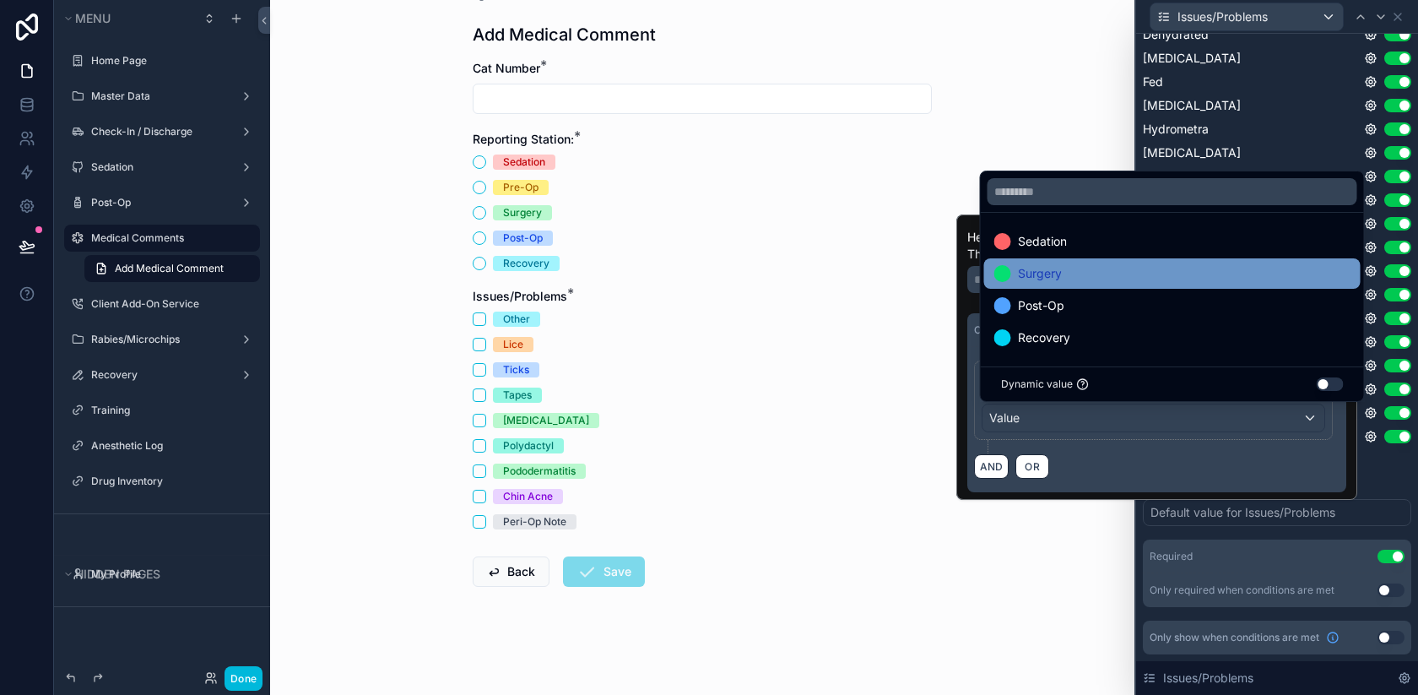
click at [1081, 305] on div "Post-Op" at bounding box center [1172, 305] width 356 height 20
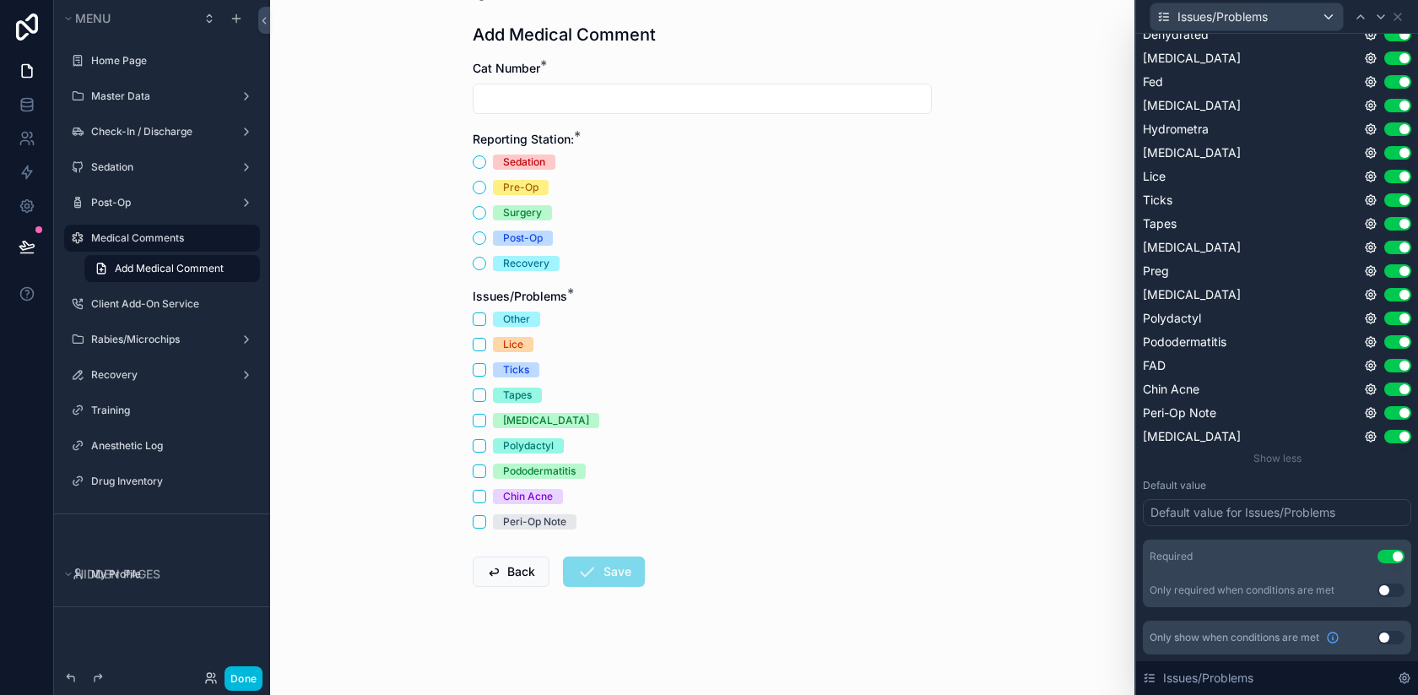
click at [859, 306] on div "Issues/Problems * Other Lice Ticks Tapes [MEDICAL_DATA] Polydactyl Pododermatit…" at bounding box center [702, 408] width 459 height 241
click at [1370, 247] on icon at bounding box center [1371, 248] width 14 height 14
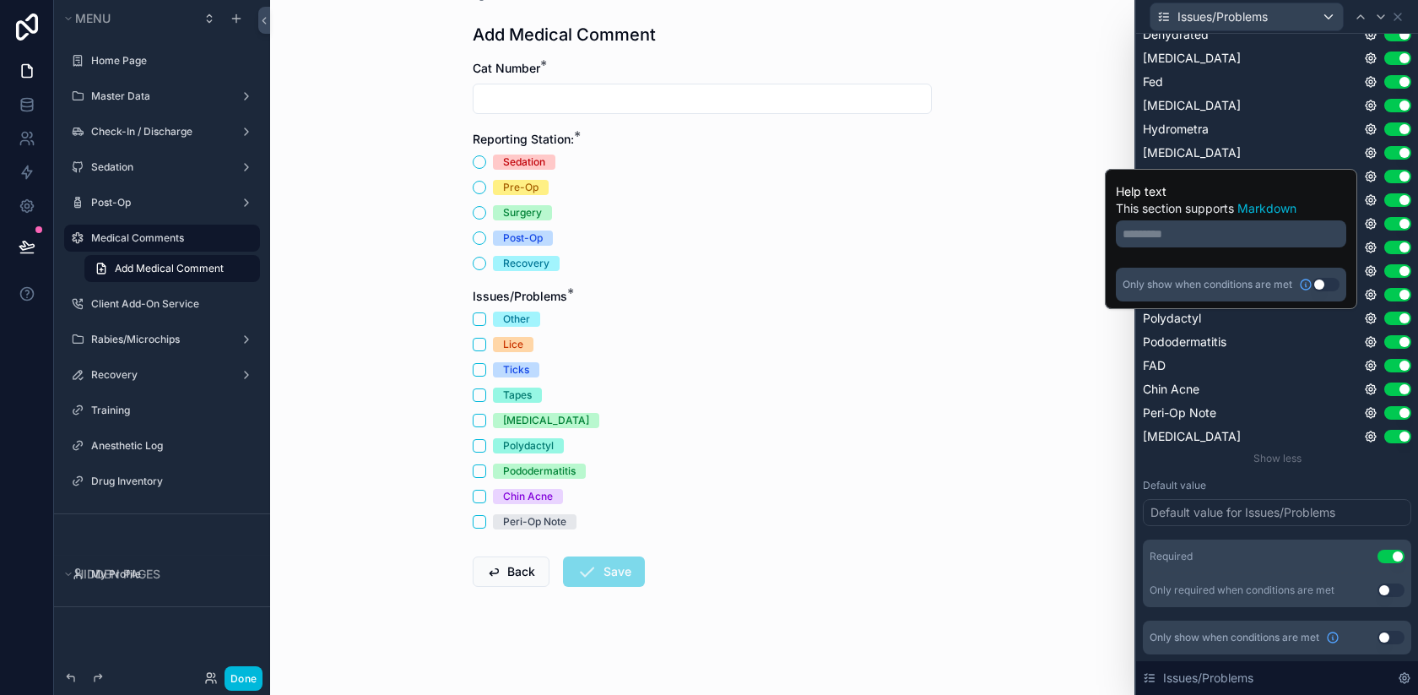
click at [1320, 280] on button "Use setting" at bounding box center [1326, 285] width 27 height 14
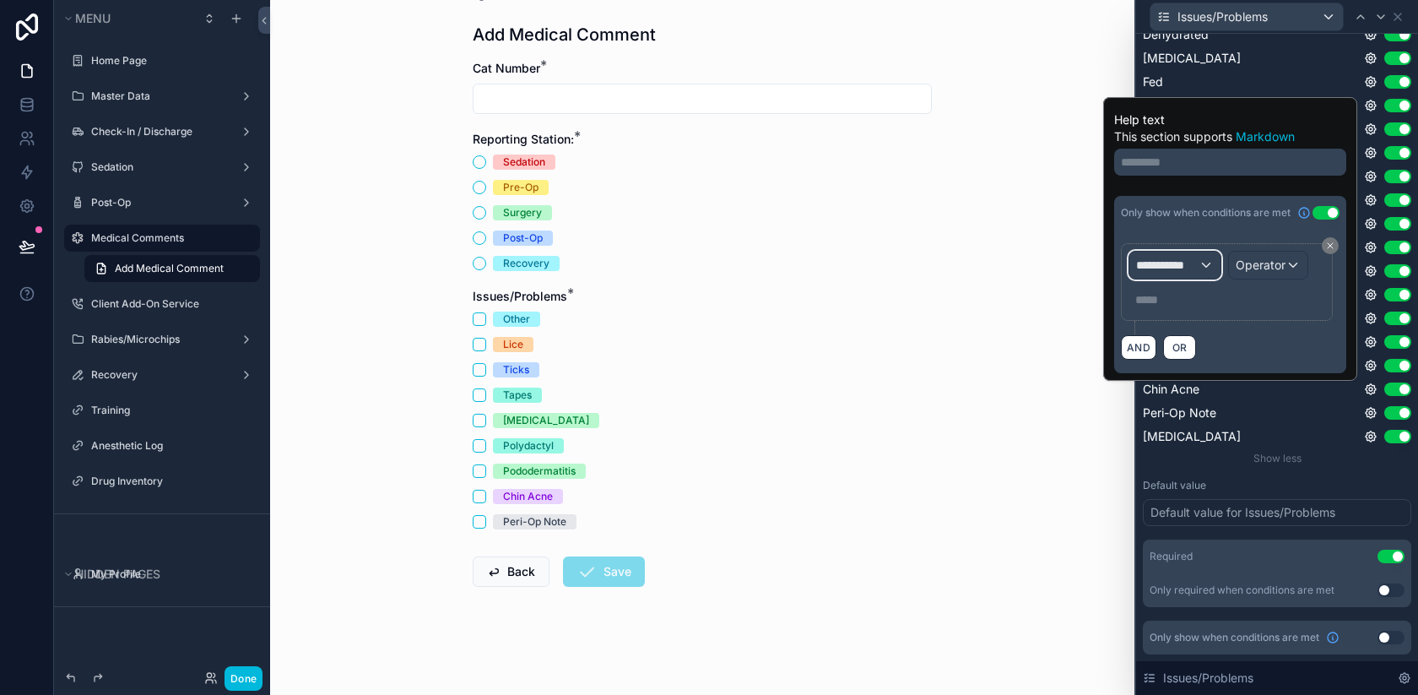
click at [1188, 260] on span "**********" at bounding box center [1167, 265] width 62 height 17
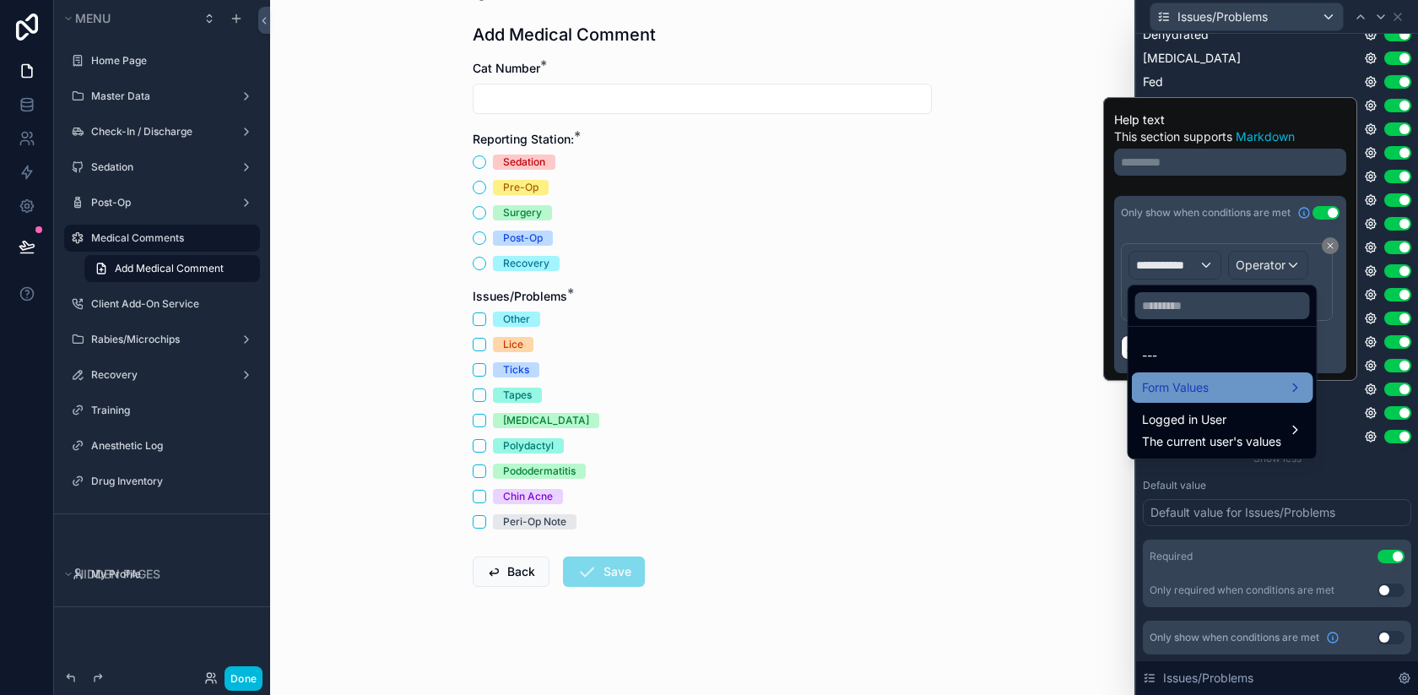
click at [1184, 397] on span "Form Values" at bounding box center [1175, 387] width 67 height 20
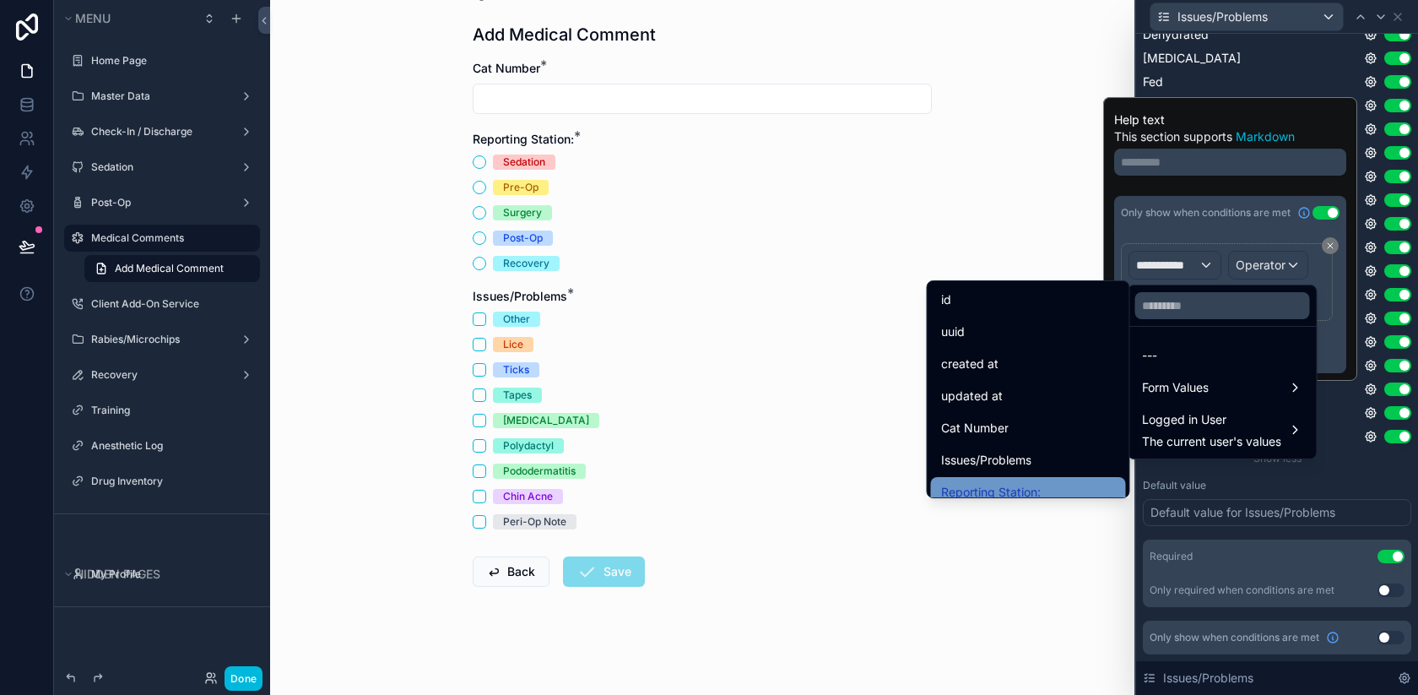
click at [1028, 484] on span "Reporting Station:" at bounding box center [991, 492] width 100 height 20
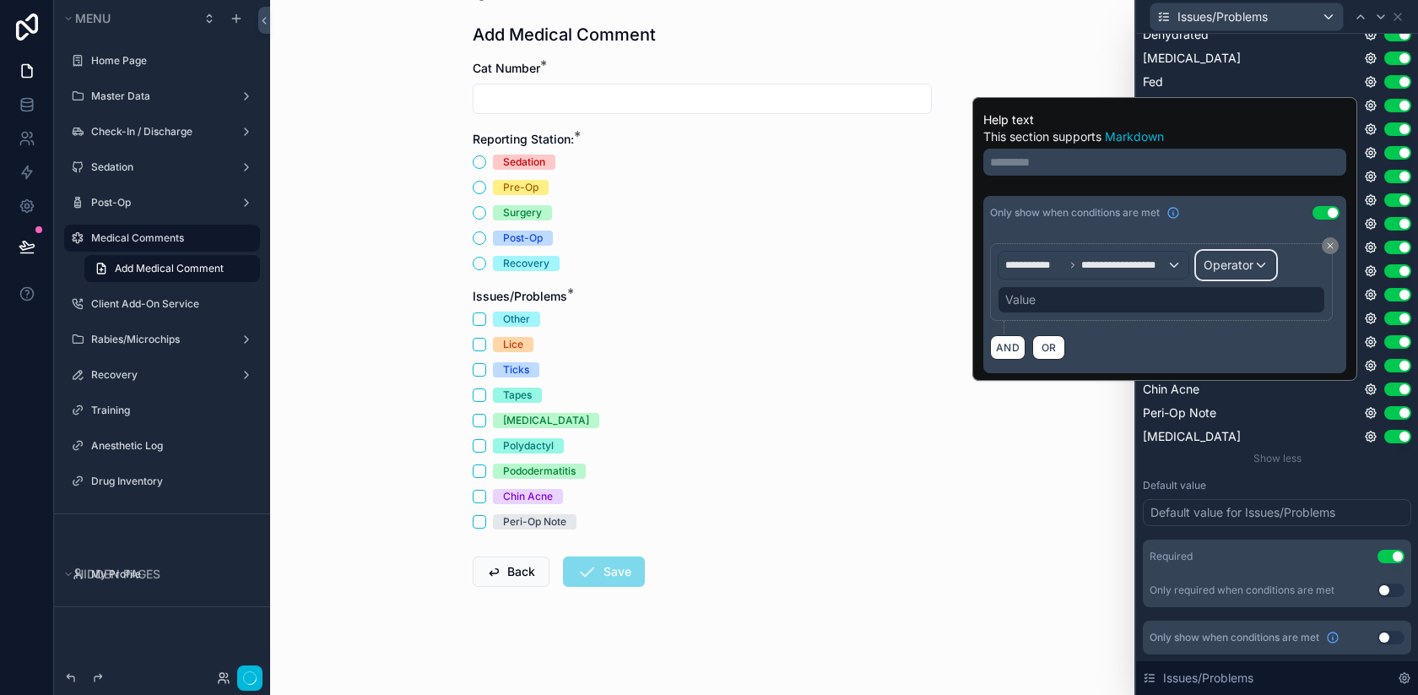
click at [1238, 262] on span "Operator" at bounding box center [1229, 264] width 50 height 14
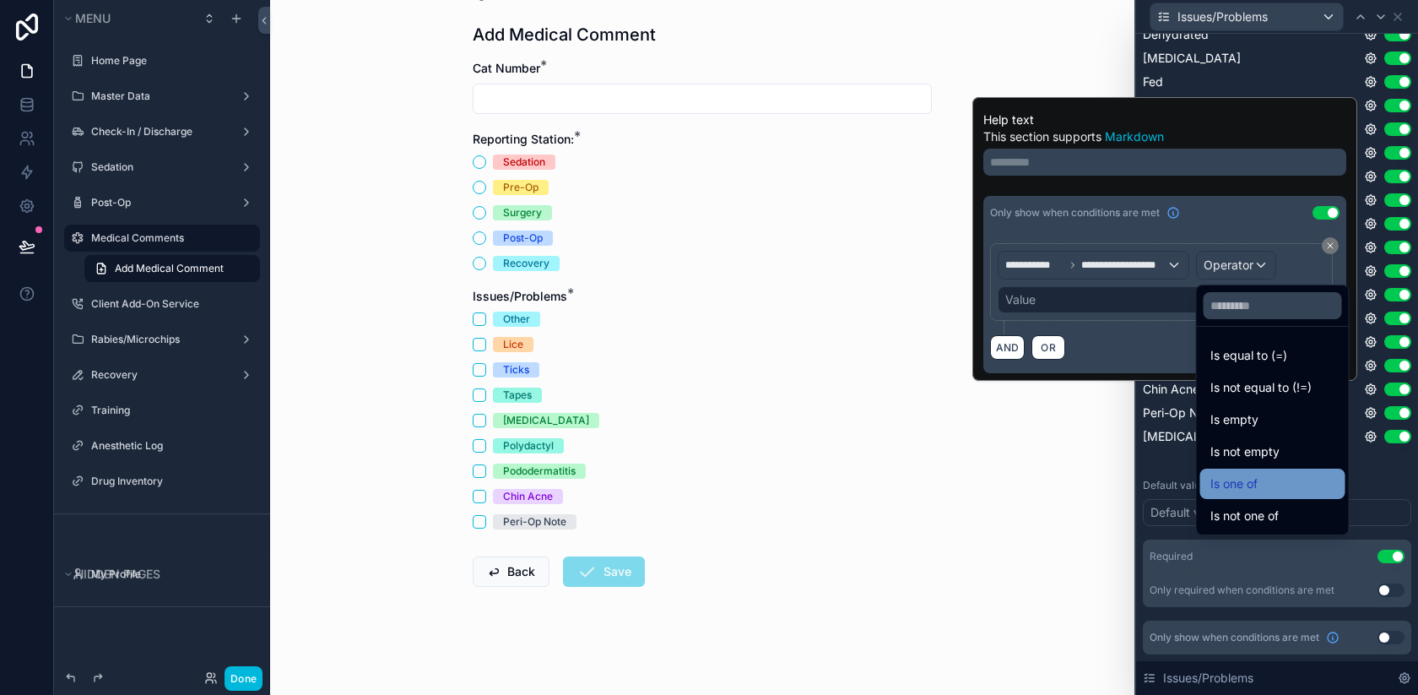
click at [1231, 485] on span "Is one of" at bounding box center [1234, 484] width 47 height 20
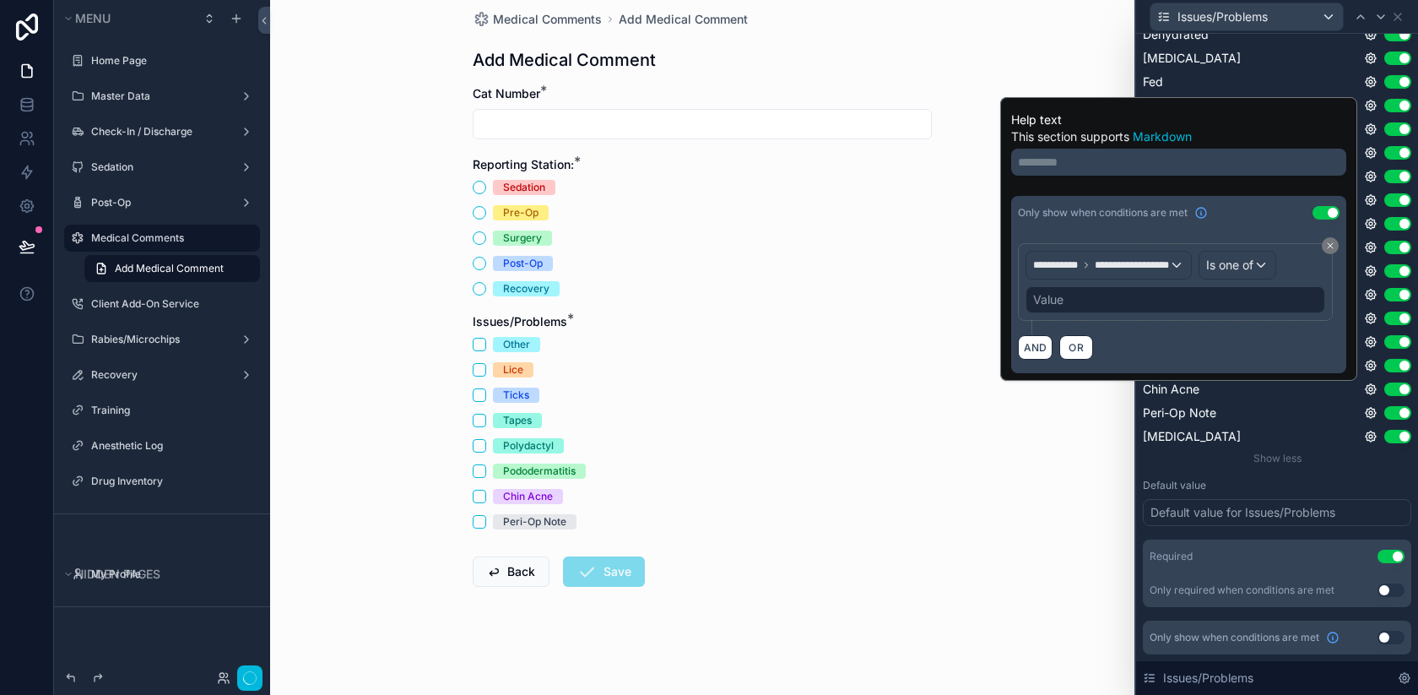
scroll to position [16, 0]
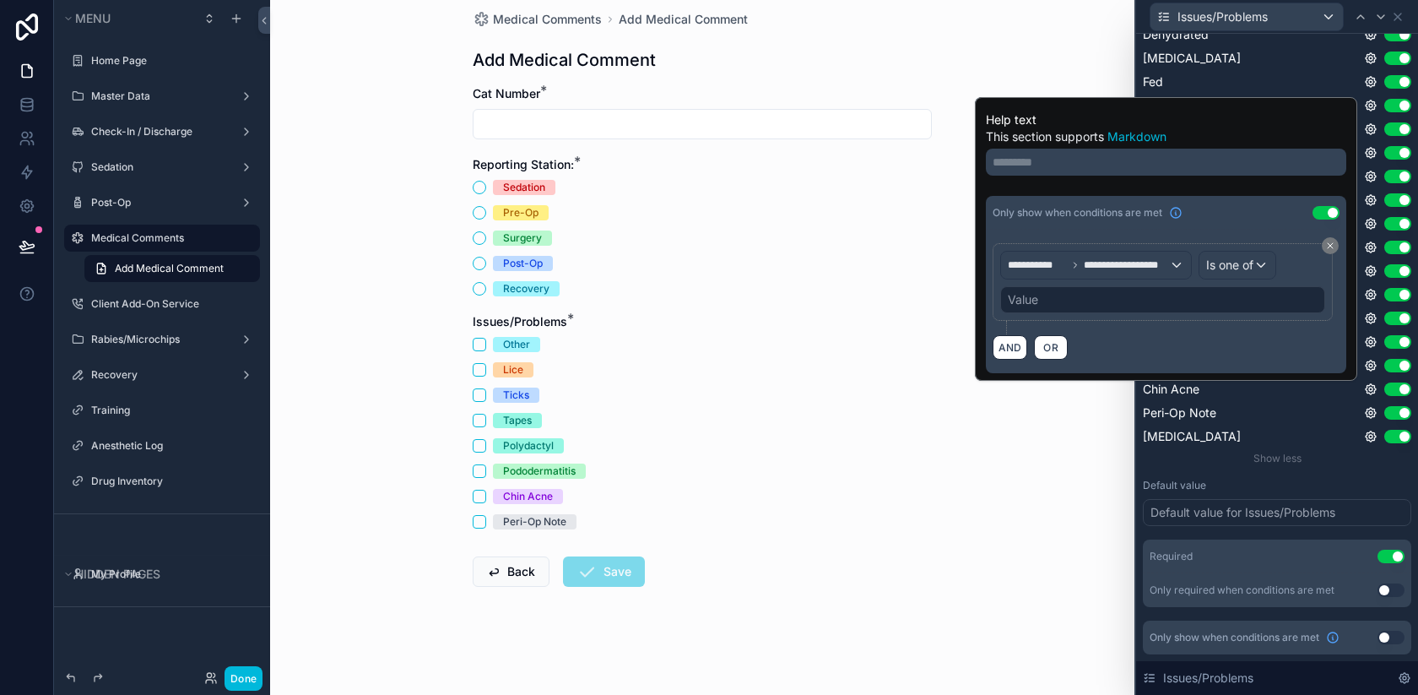
click at [1103, 296] on div "Value" at bounding box center [1162, 299] width 325 height 27
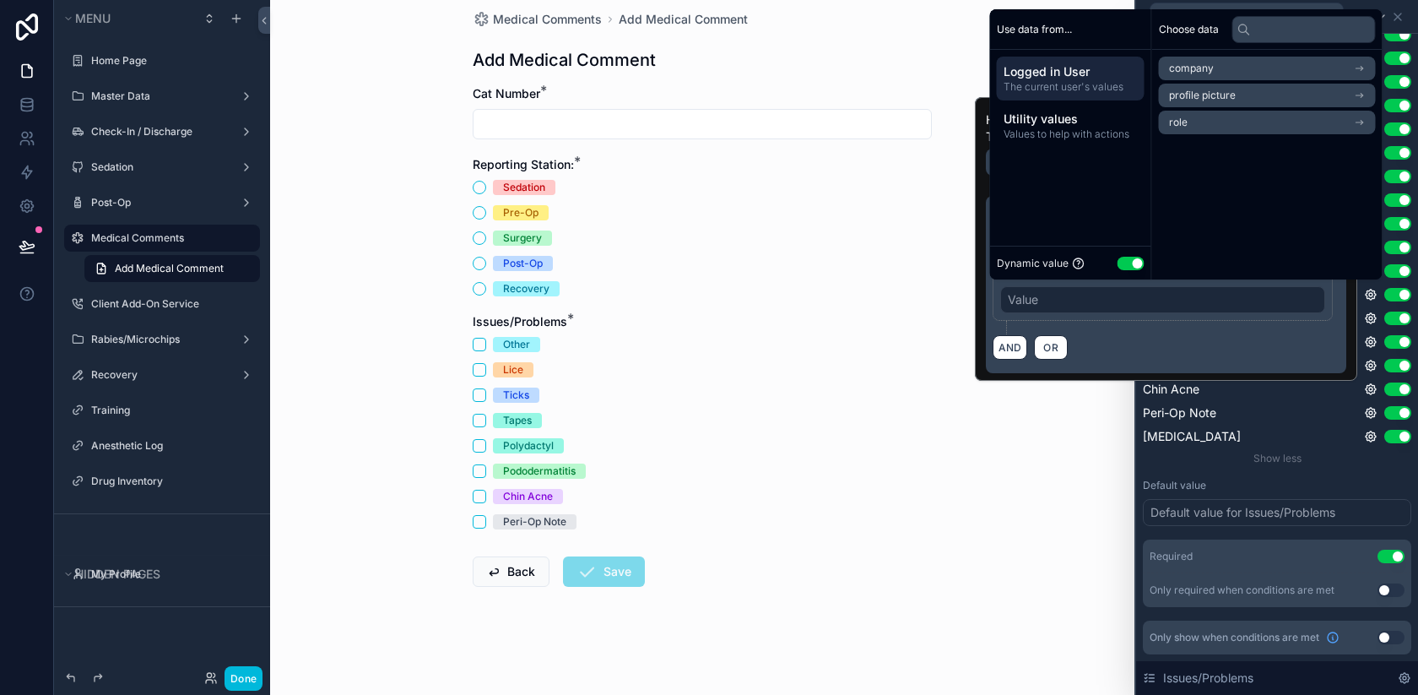
click at [1132, 263] on button "Use setting" at bounding box center [1131, 264] width 27 height 14
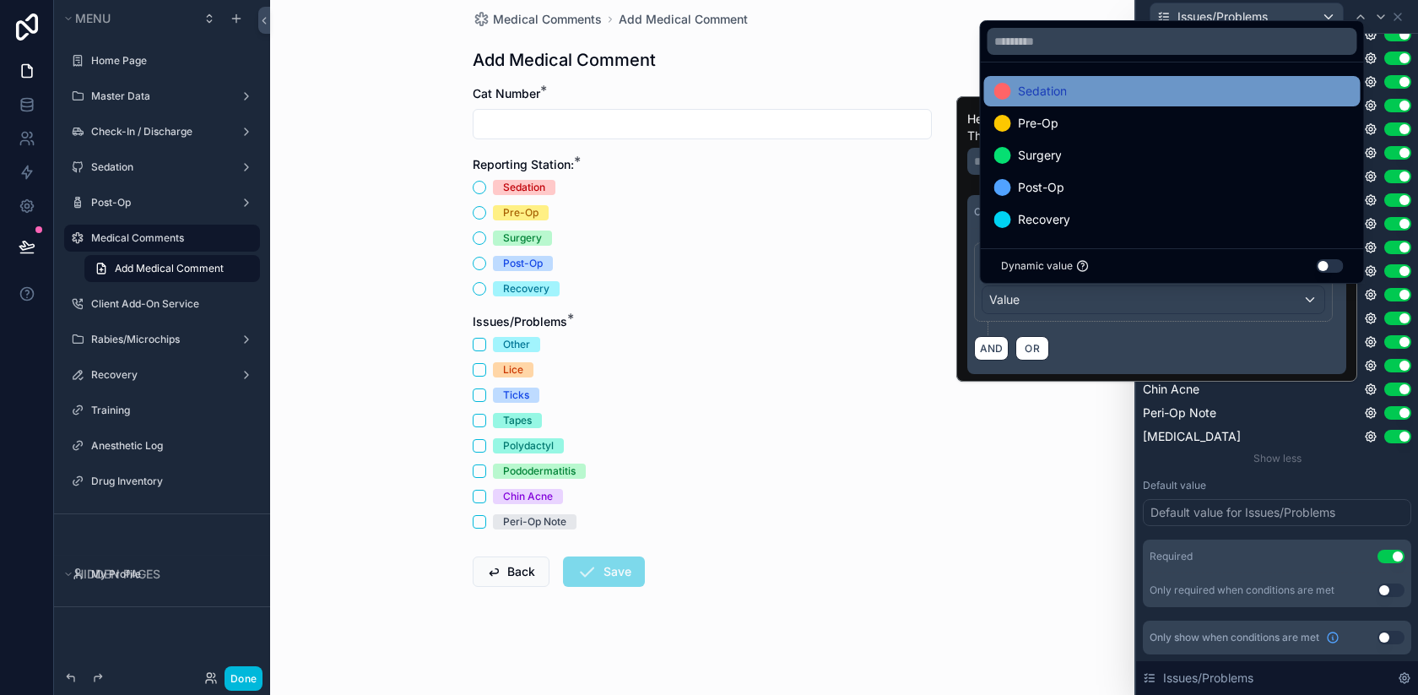
click at [1121, 90] on div "Sedation" at bounding box center [1172, 91] width 356 height 20
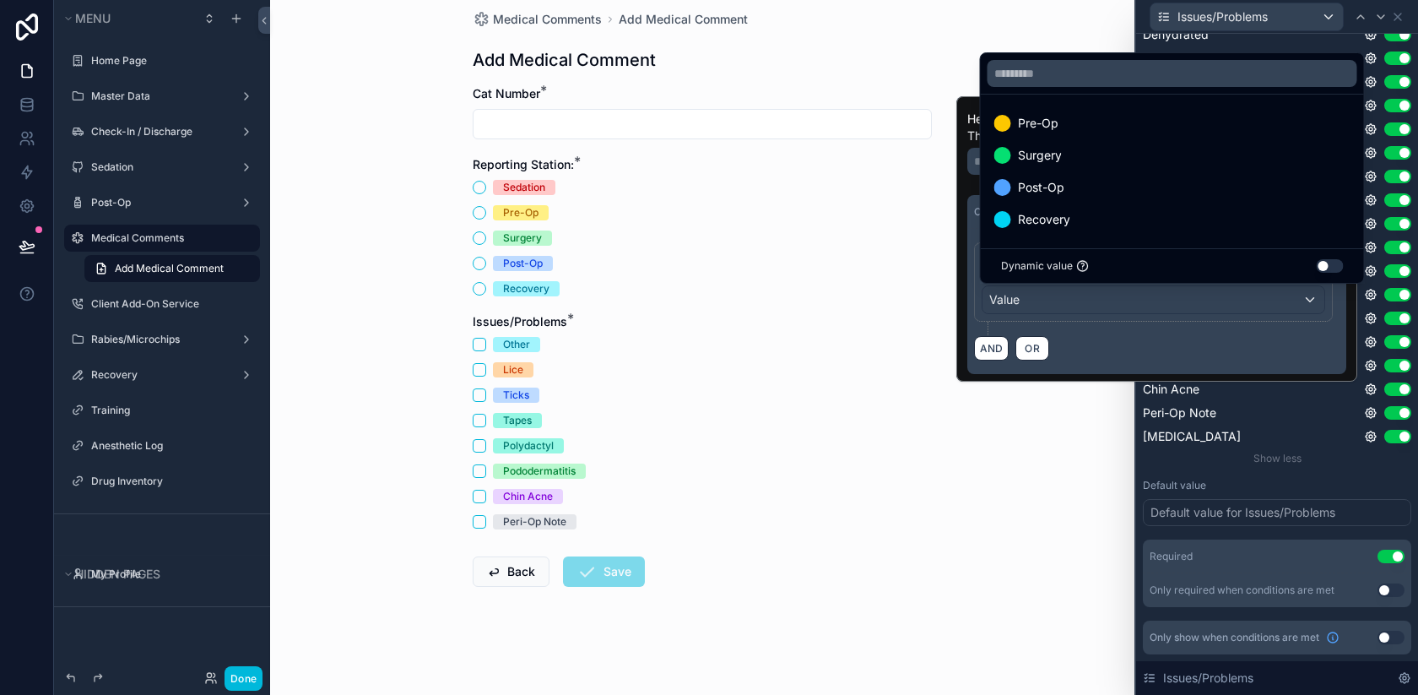
click at [1103, 127] on div "Pre-Op" at bounding box center [1172, 123] width 356 height 20
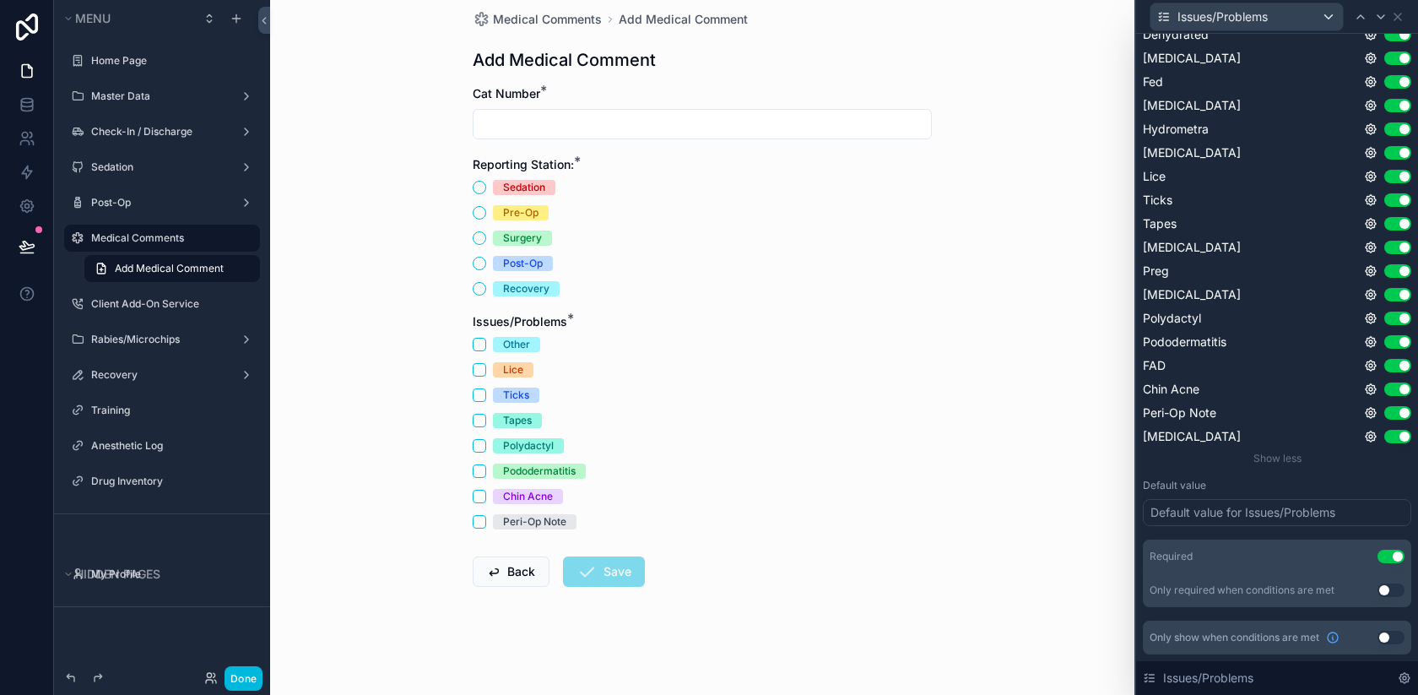
click at [826, 307] on form "Cat Number * Reporting Station: * Sedation Pre-Op Surgery Post-Op Recovery Issu…" at bounding box center [702, 390] width 459 height 610
click at [480, 187] on button "Sedation" at bounding box center [480, 188] width 14 height 14
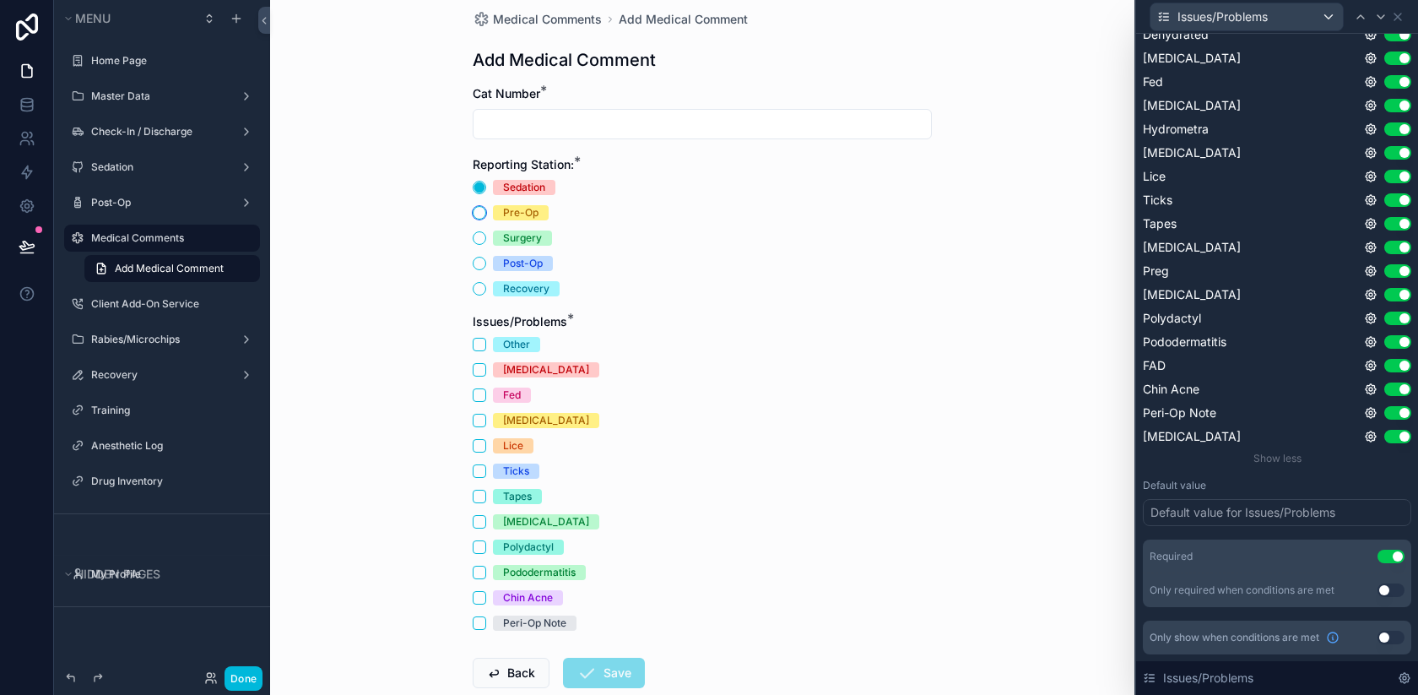
click at [480, 209] on button "Pre-Op" at bounding box center [480, 213] width 14 height 14
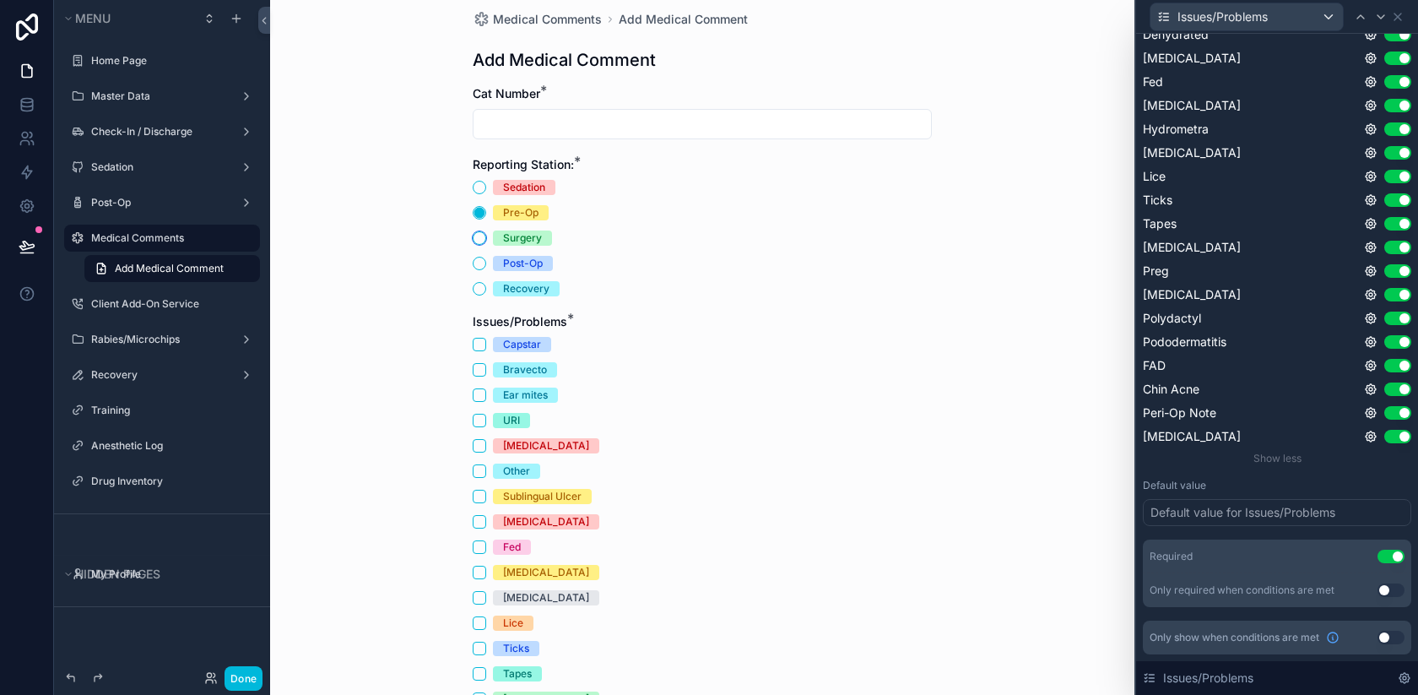
click at [479, 238] on button "Surgery" at bounding box center [480, 238] width 14 height 14
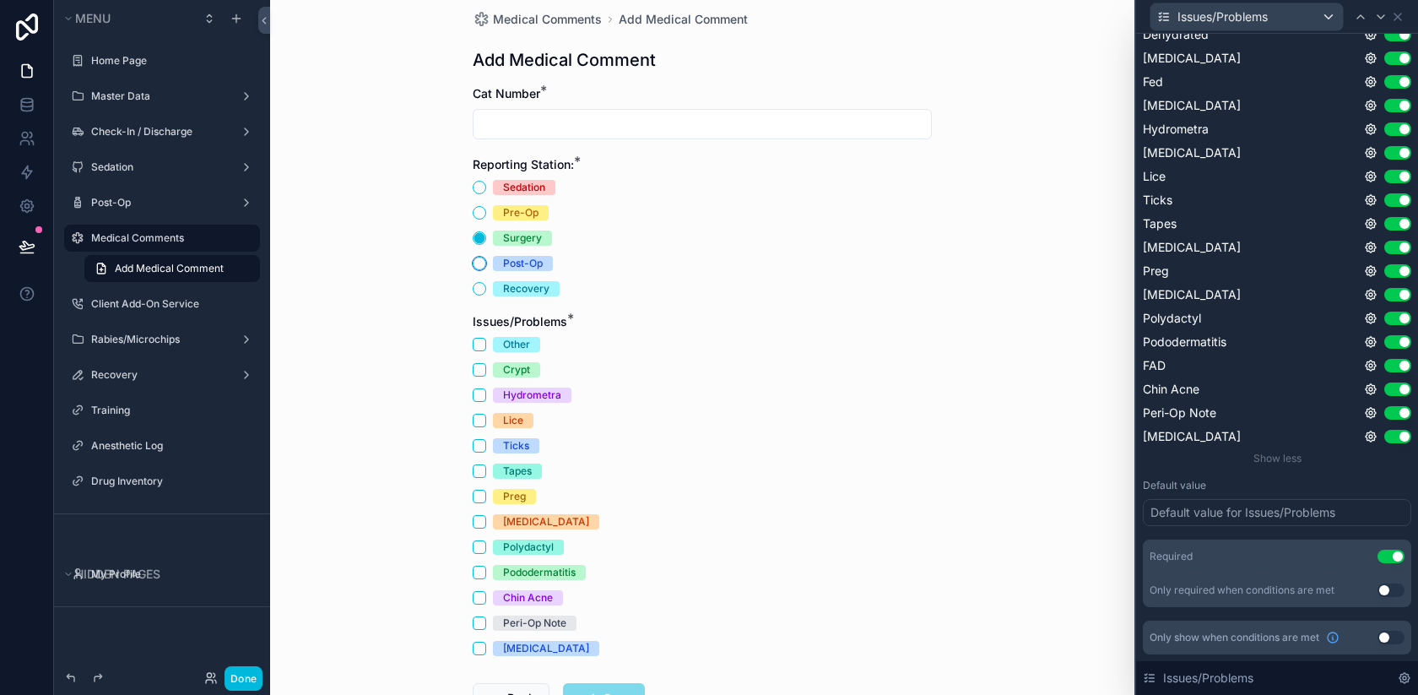
click at [480, 263] on button "Post-Op" at bounding box center [480, 264] width 14 height 14
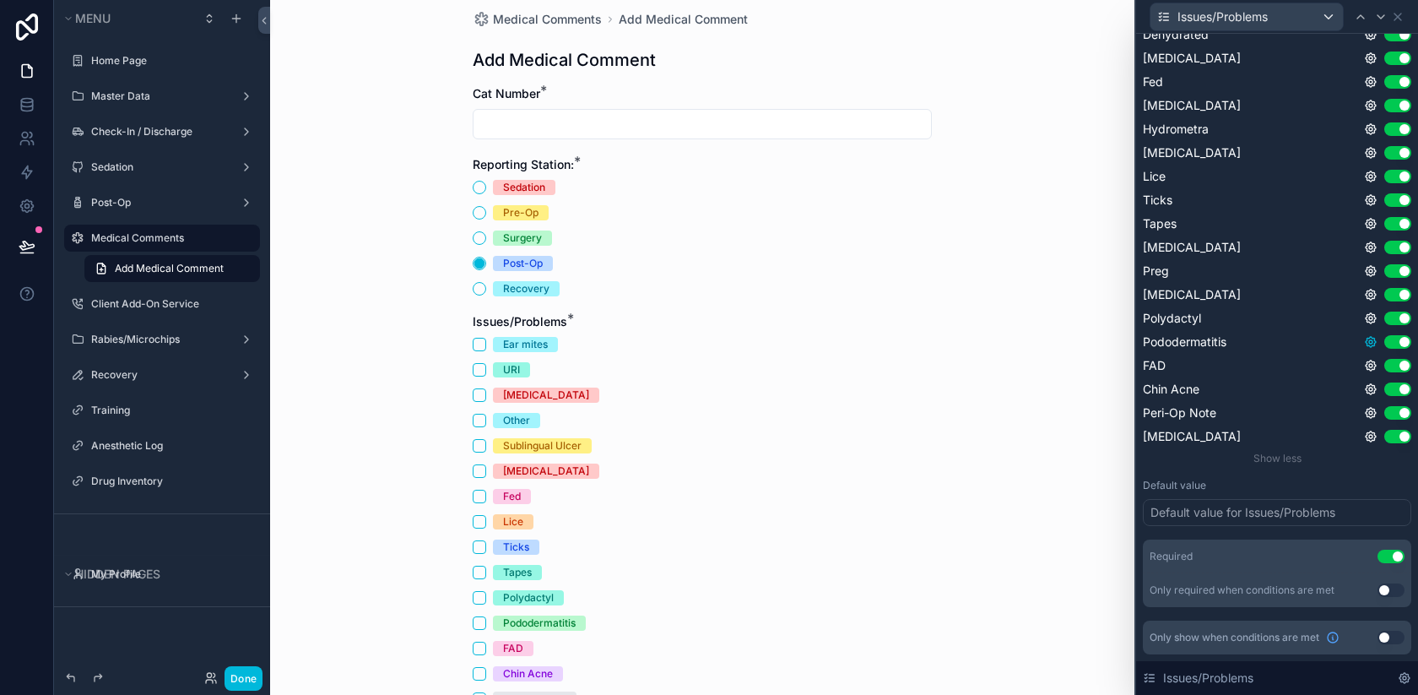
click at [1373, 339] on icon at bounding box center [1371, 342] width 14 height 14
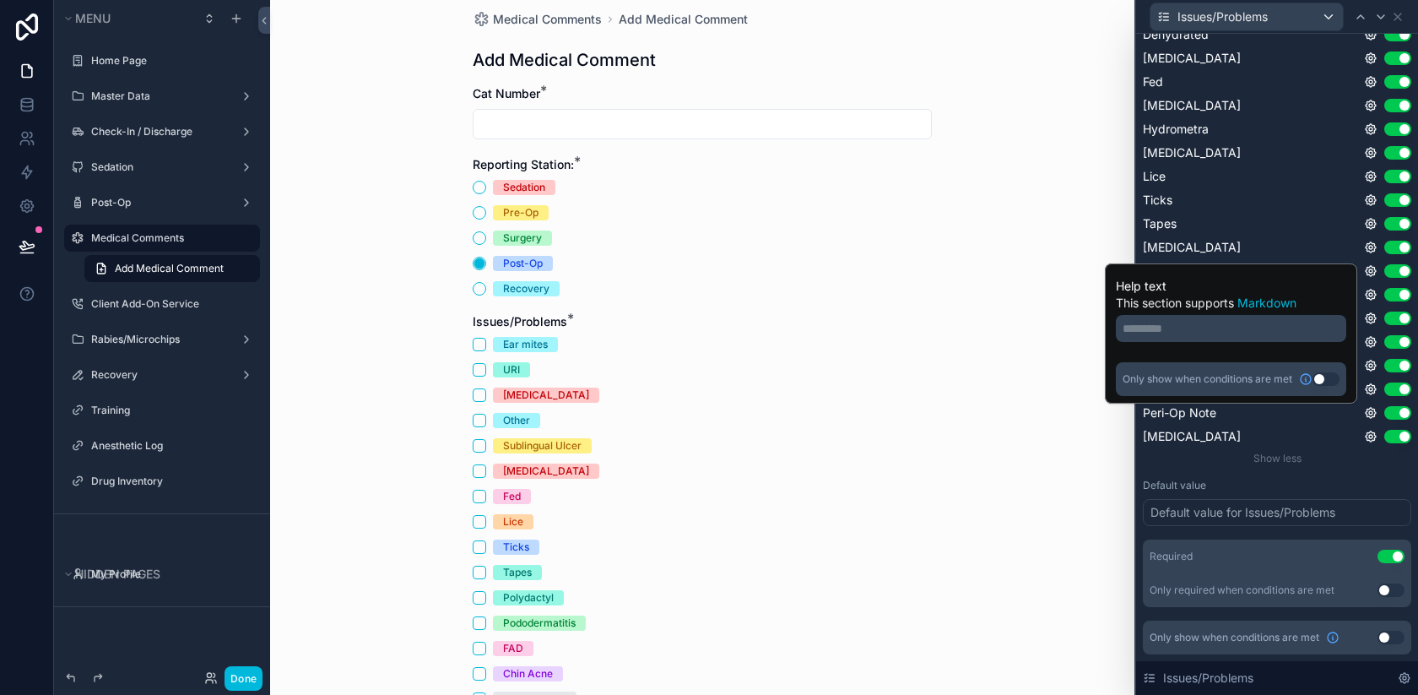
click at [1091, 89] on div "Medical Comments Add Medical Comment Add Medical Comment Cat Number * Reporting…" at bounding box center [702, 331] width 864 height 695
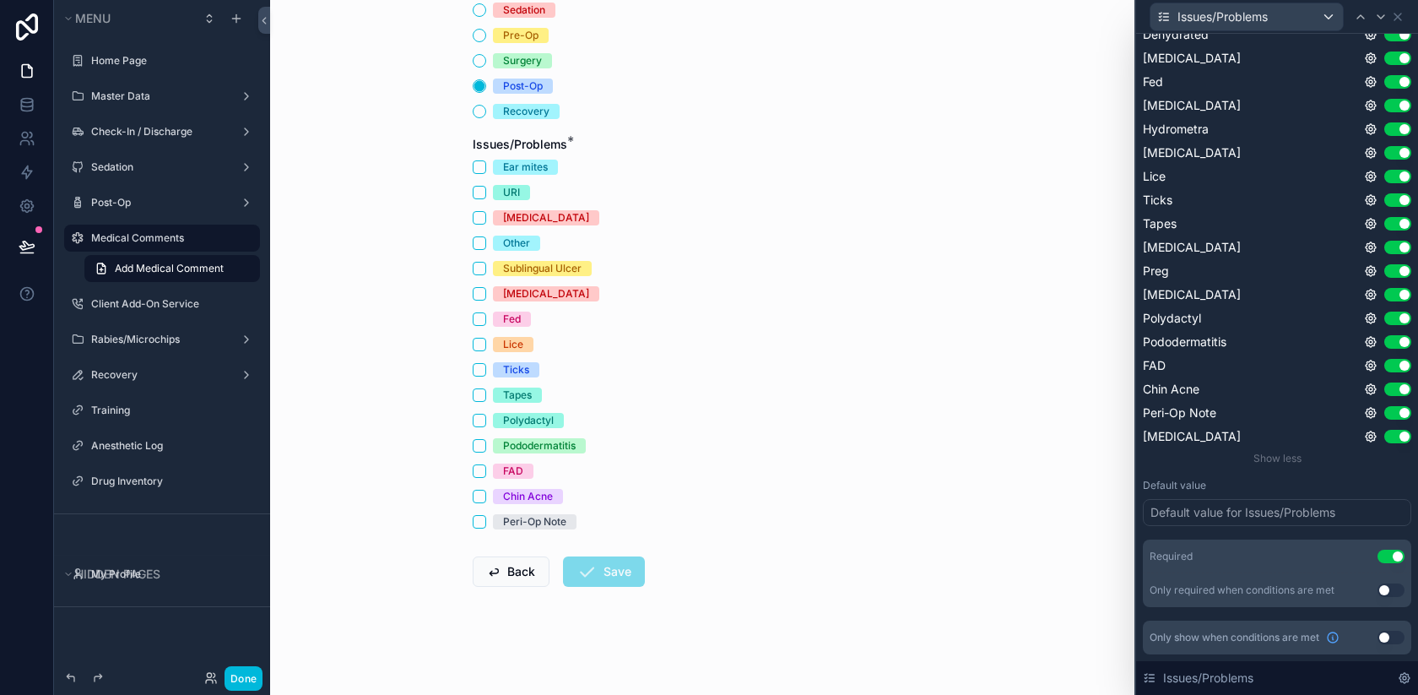
scroll to position [0, 0]
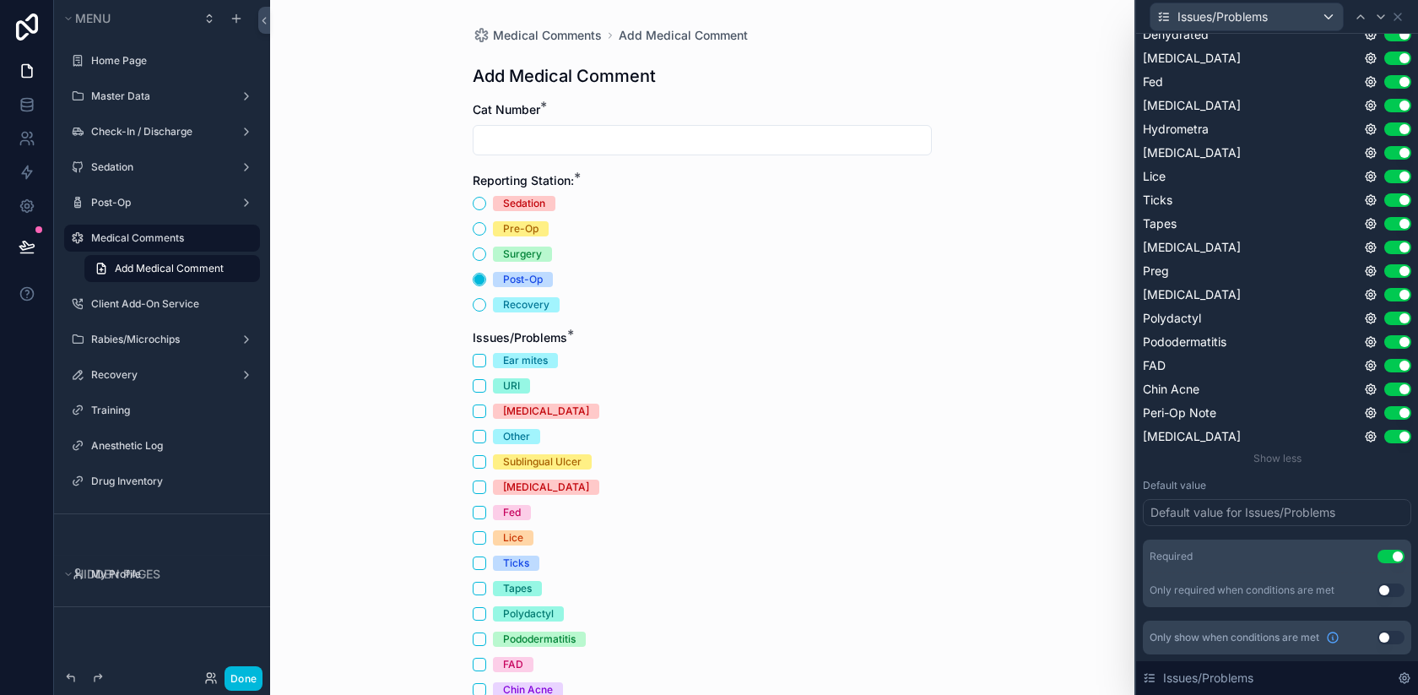
click at [1408, 681] on icon at bounding box center [1405, 678] width 14 height 14
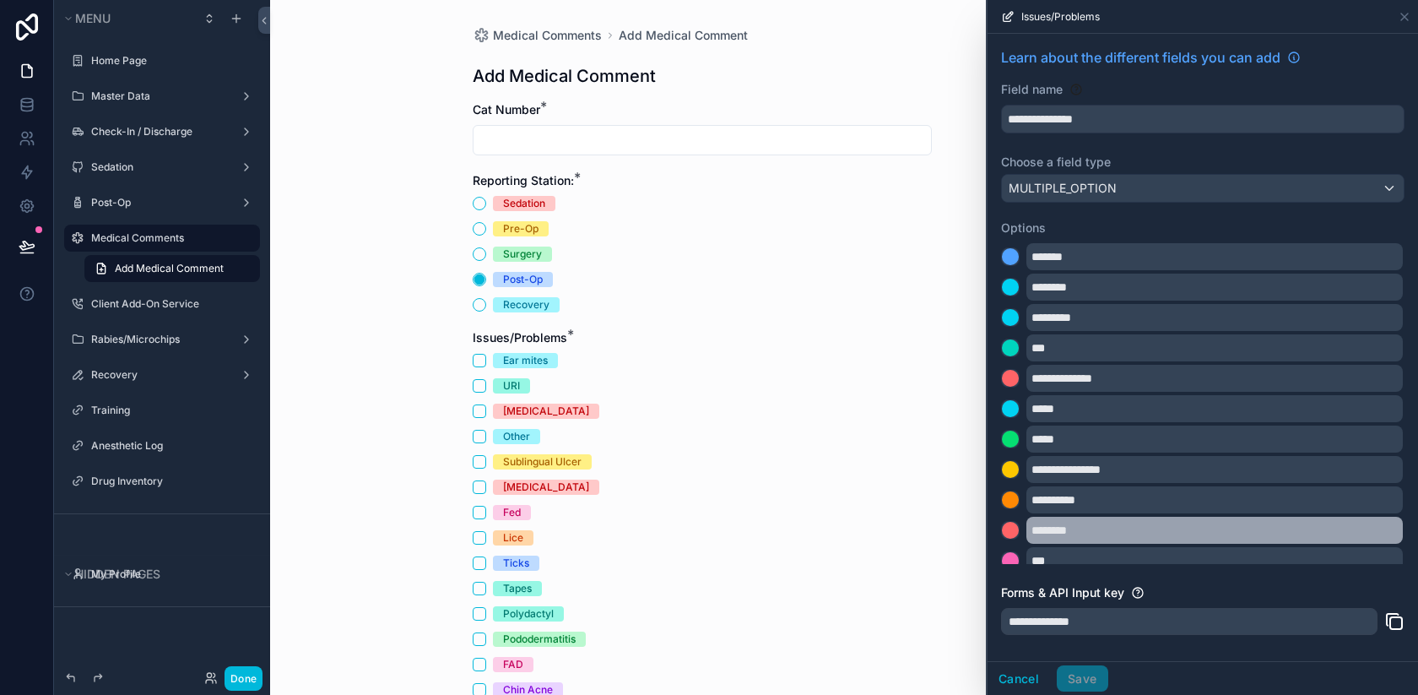
scroll to position [466, 0]
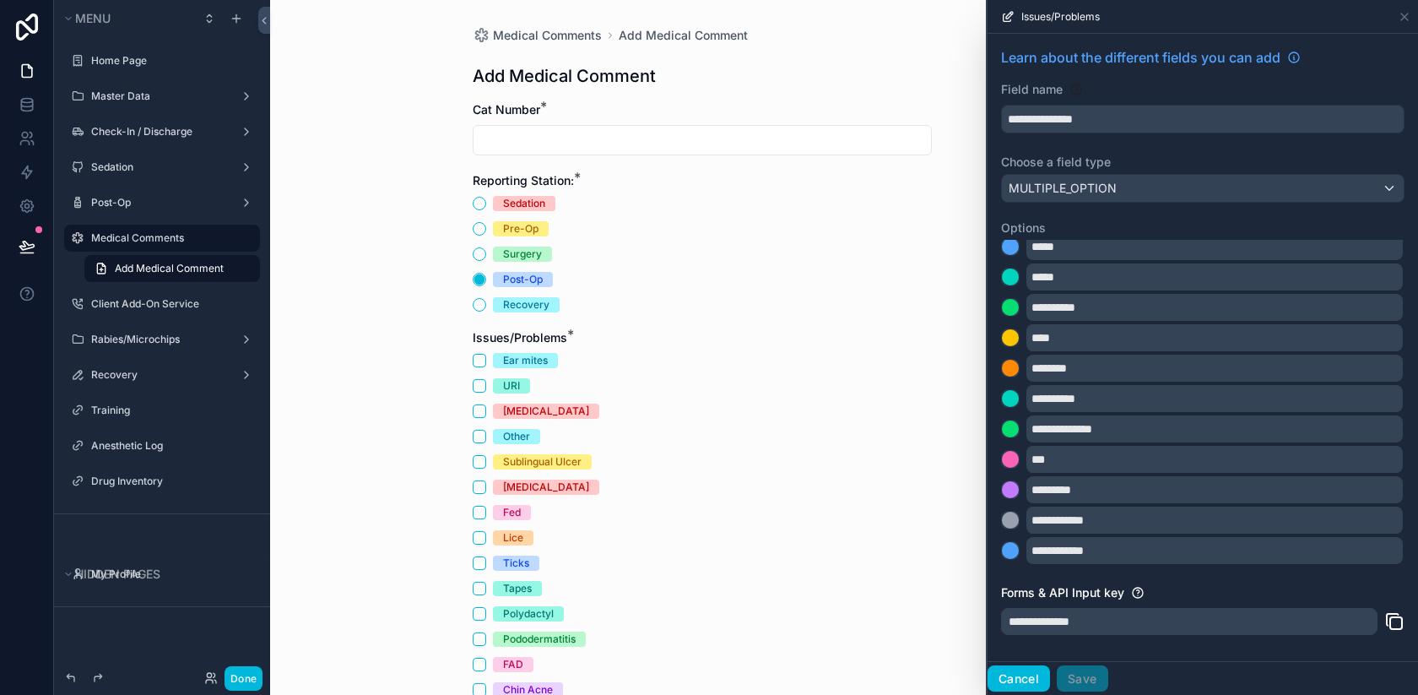
click at [1020, 670] on button "Cancel" at bounding box center [1019, 678] width 62 height 27
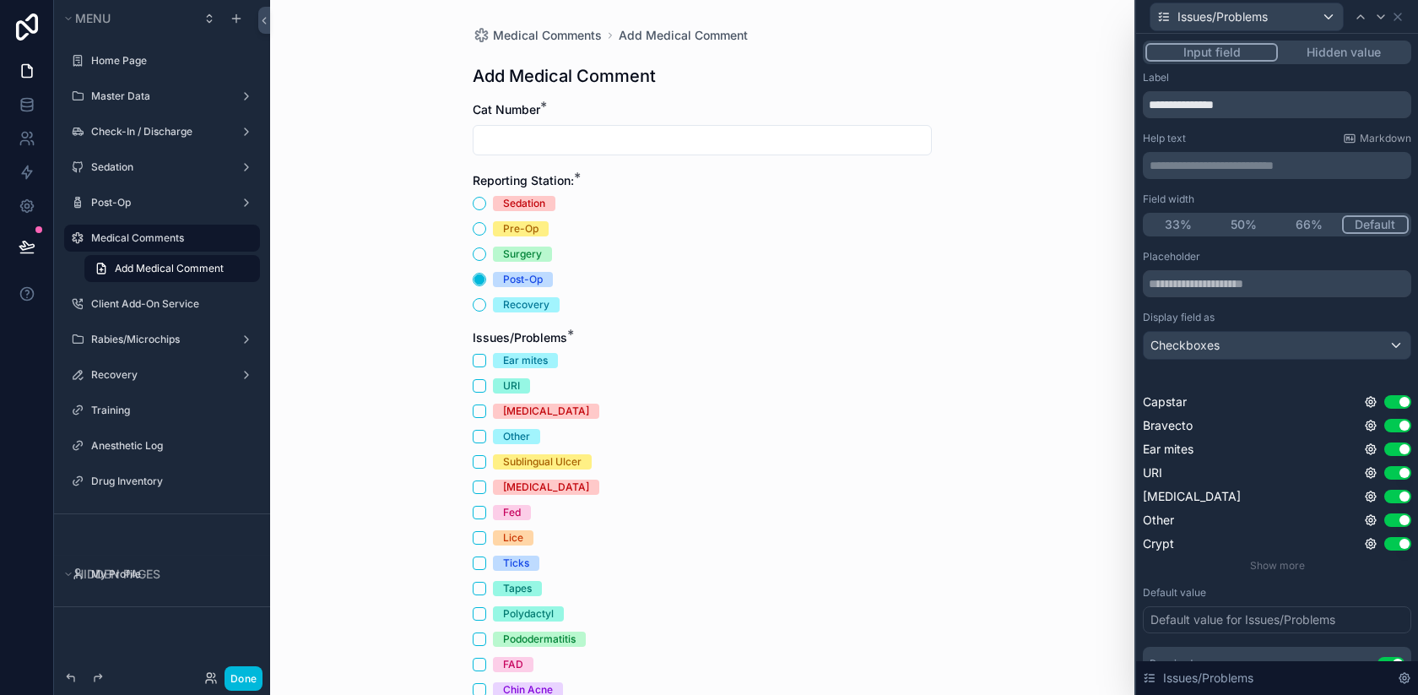
click at [395, 594] on div "Medical Comments Add Medical Comment Add Medical Comment Cat Number * Reporting…" at bounding box center [702, 347] width 864 height 695
click at [1400, 14] on icon at bounding box center [1398, 17] width 7 height 7
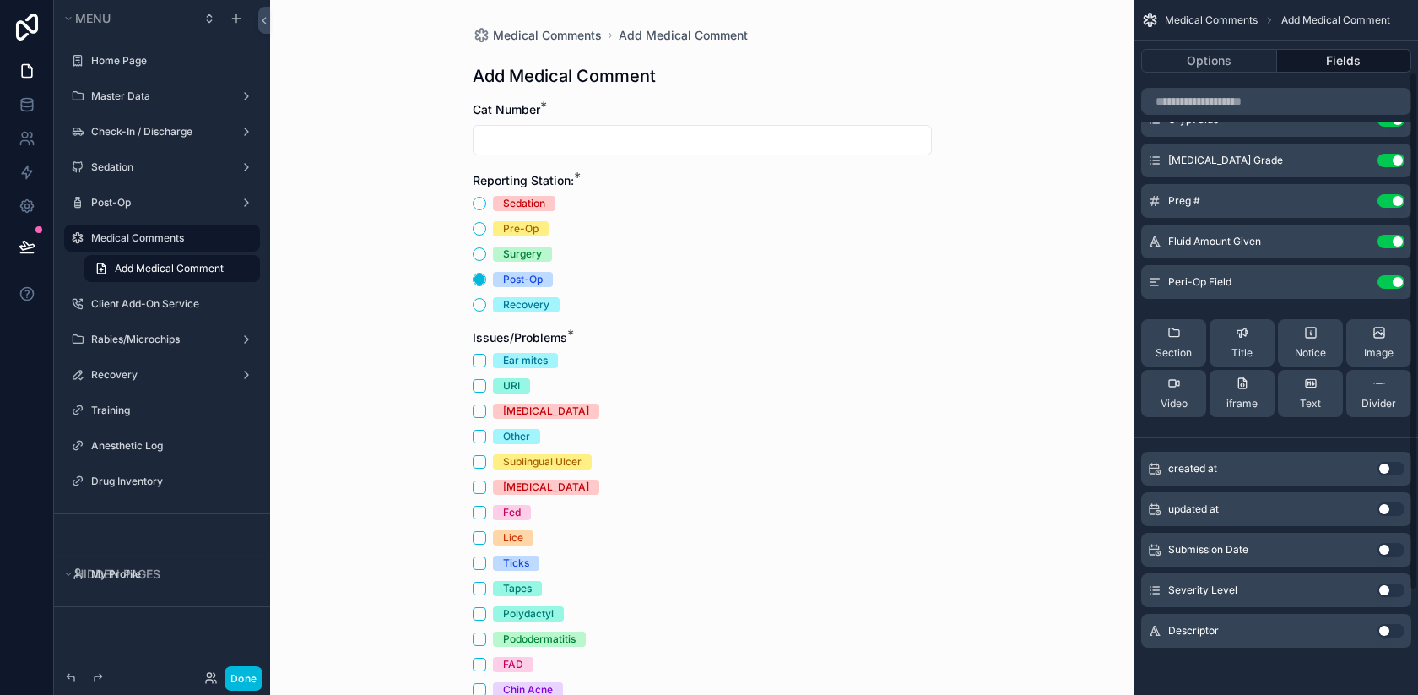
scroll to position [0, 0]
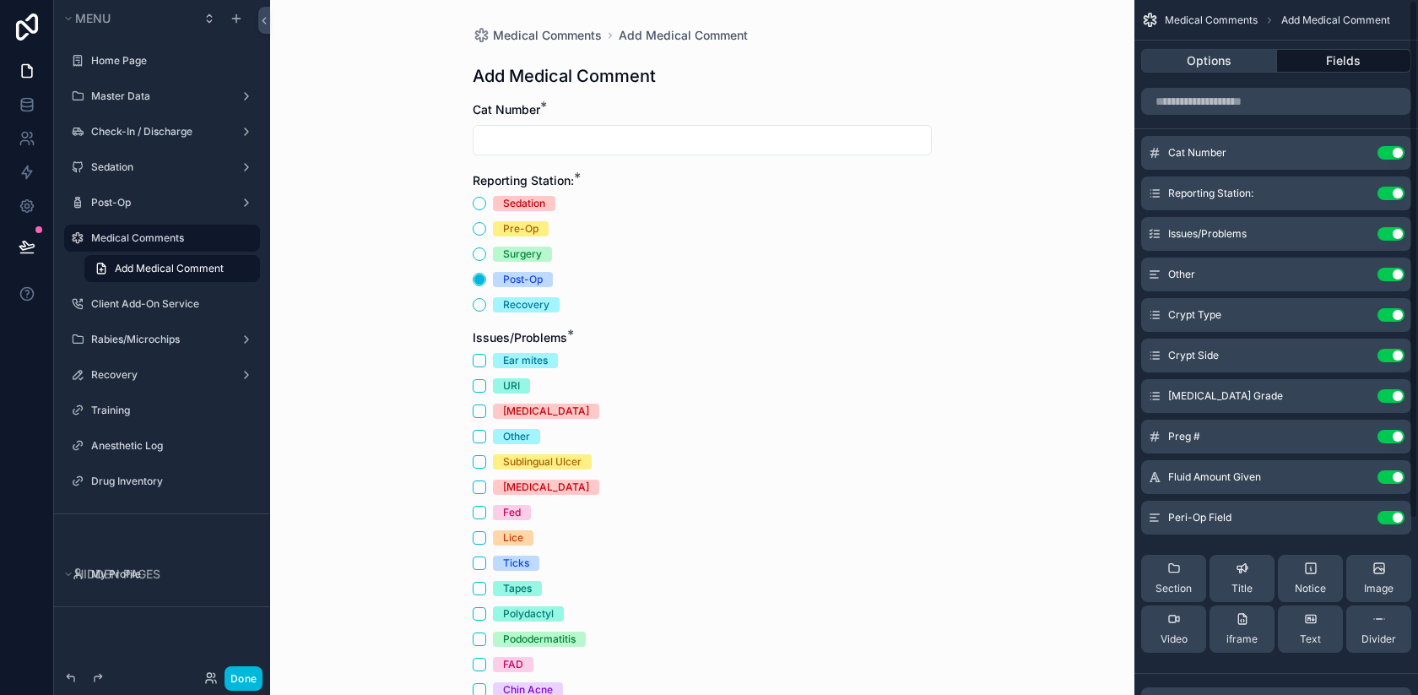
click at [1192, 60] on button "Options" at bounding box center [1209, 61] width 136 height 24
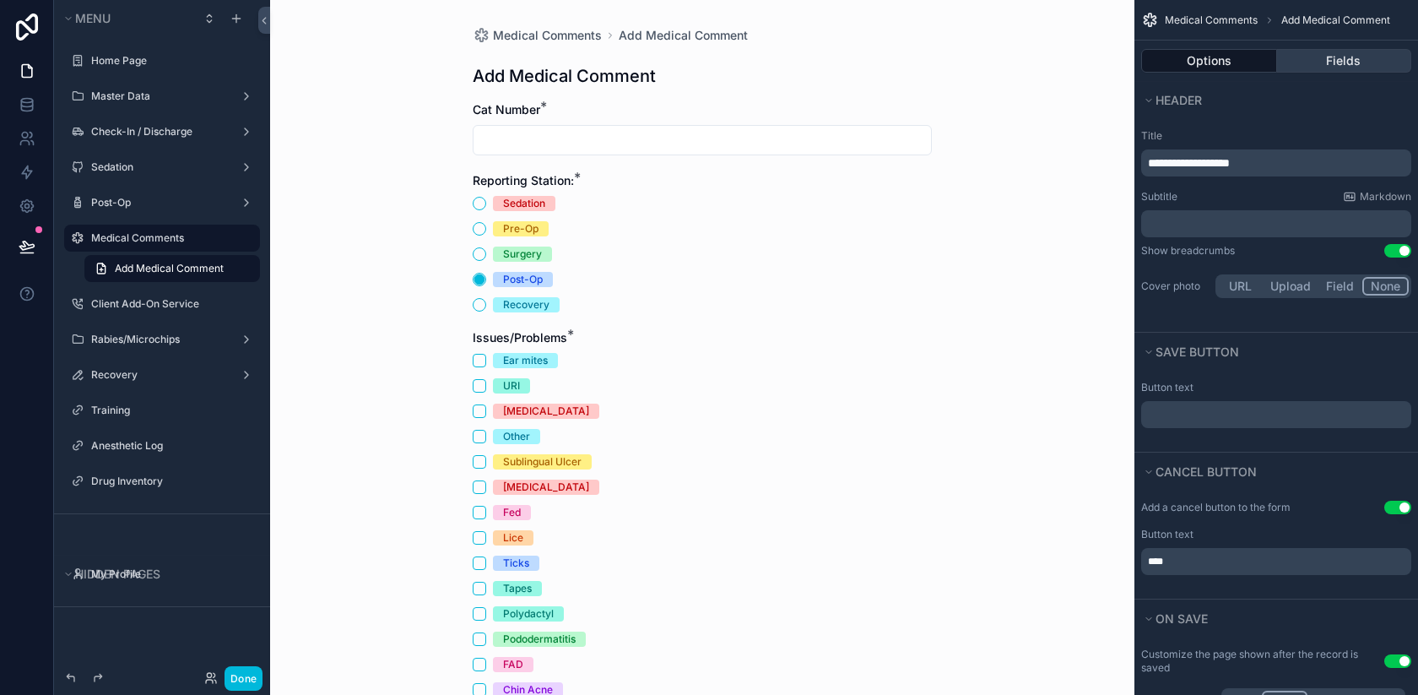
click at [1321, 59] on button "Fields" at bounding box center [1344, 61] width 135 height 24
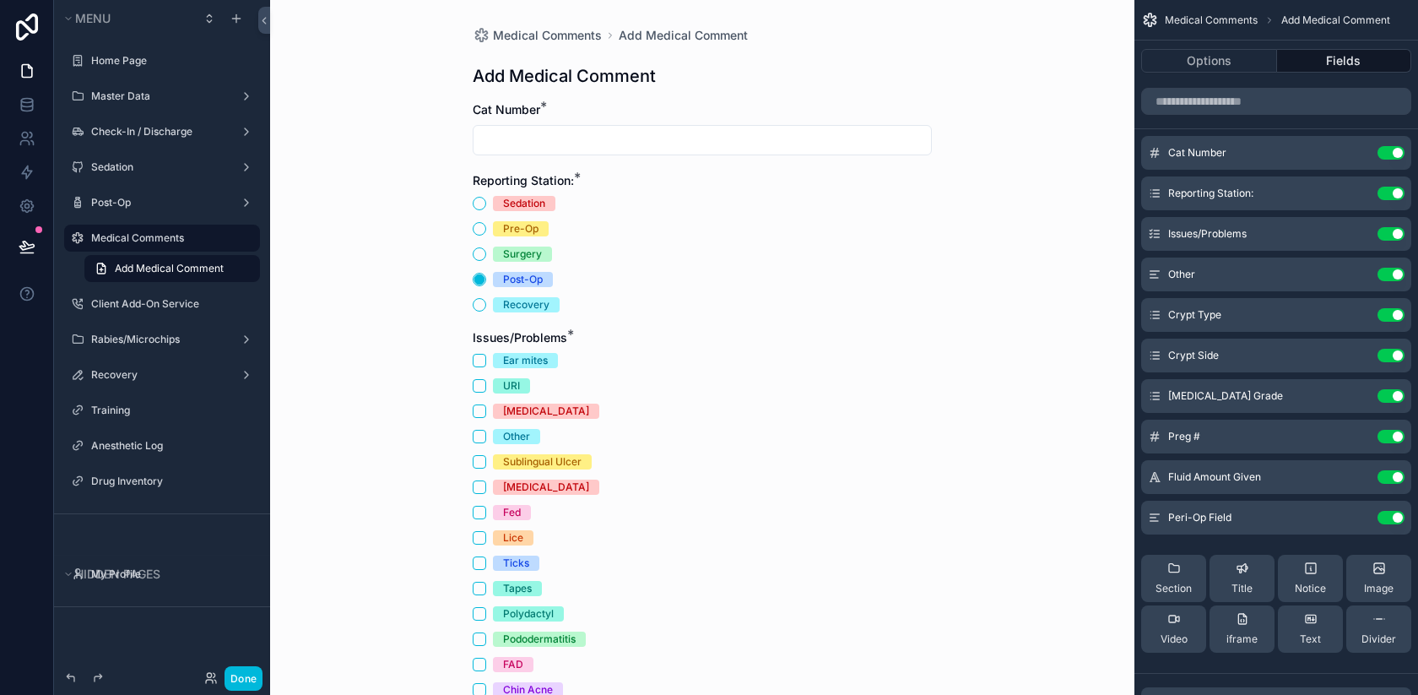
click at [865, 393] on div "Ear mites URI [MEDICAL_DATA] Other Sublingual [MEDICAL_DATA] [MEDICAL_DATA] Fed…" at bounding box center [702, 538] width 459 height 370
click at [0, 0] on icon "scrollable content" at bounding box center [0, 0] width 0 height 0
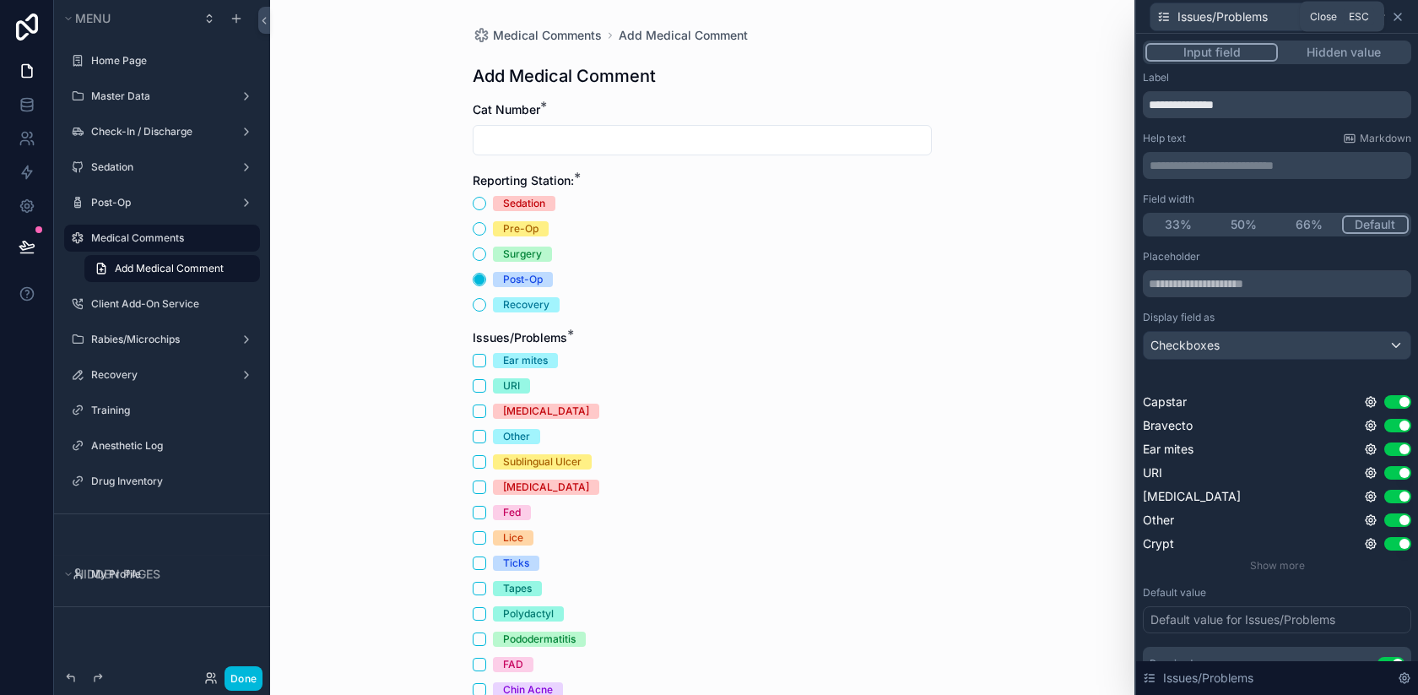
click at [1396, 16] on icon at bounding box center [1398, 17] width 14 height 14
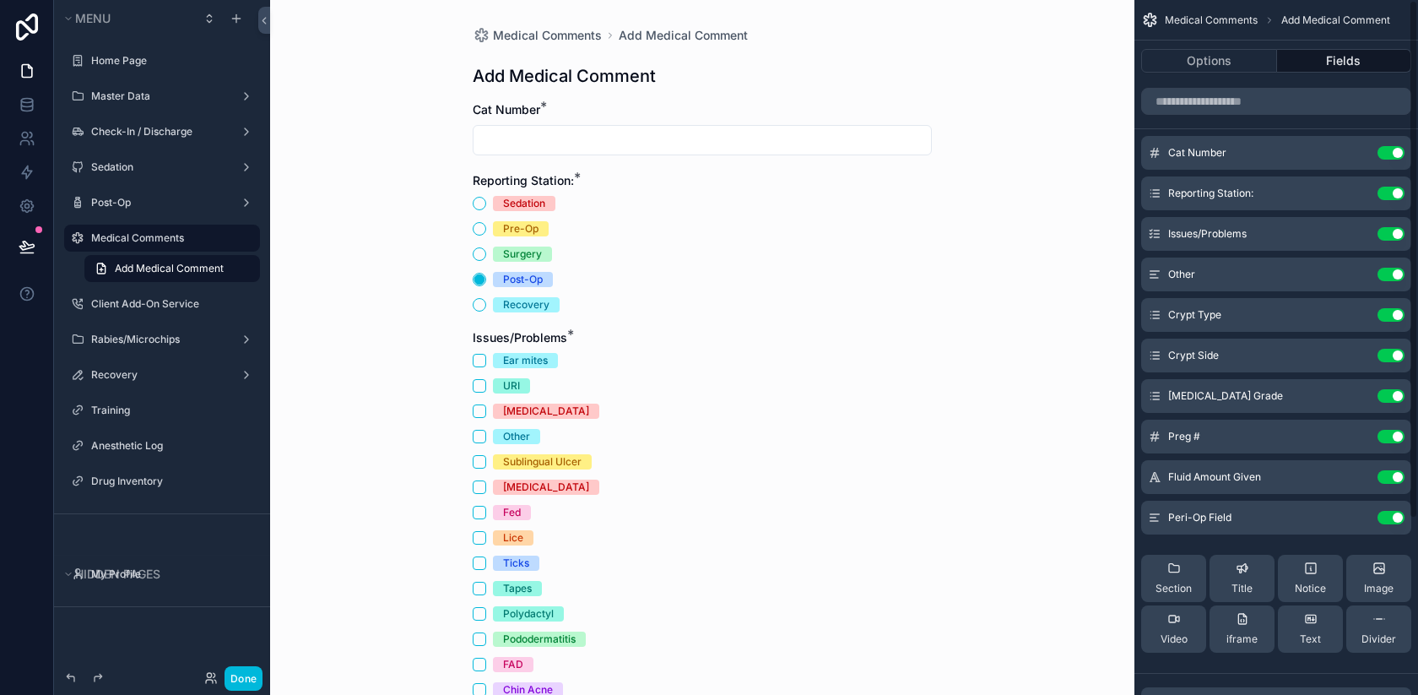
scroll to position [236, 0]
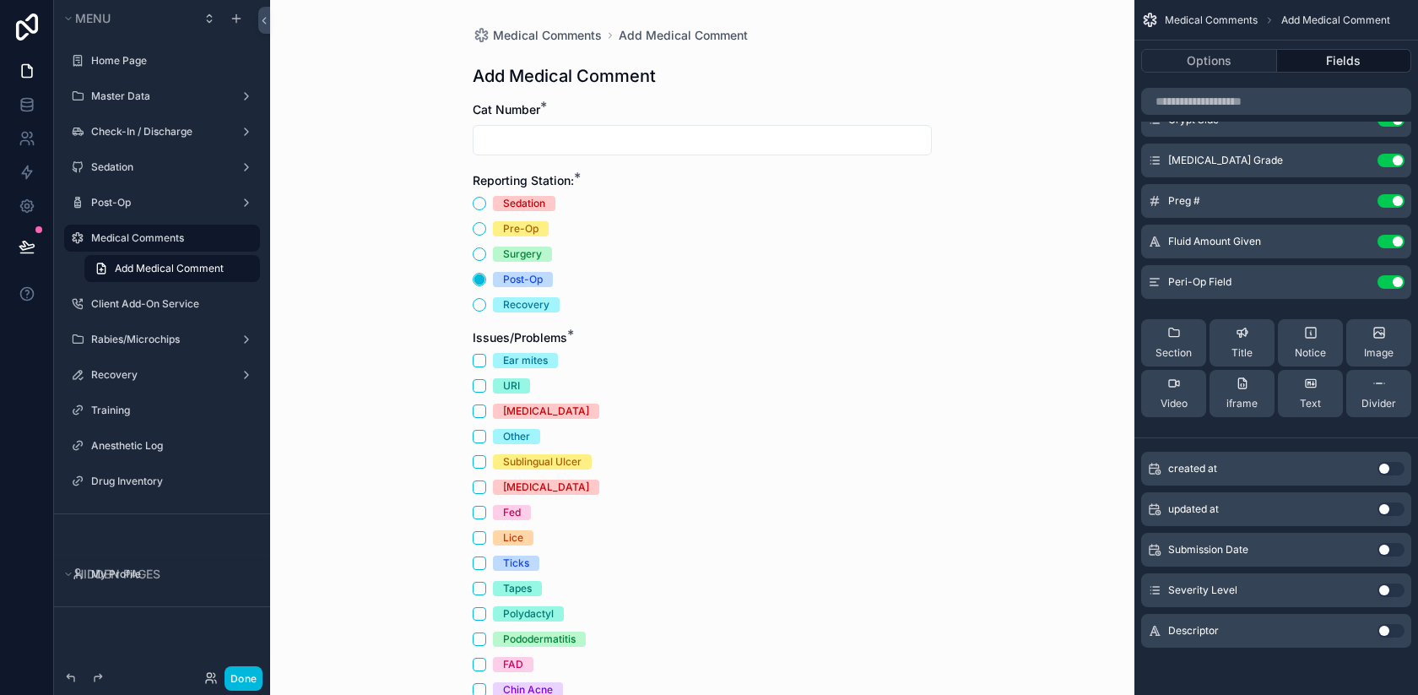
click at [0, 0] on icon "scrollable content" at bounding box center [0, 0] width 0 height 0
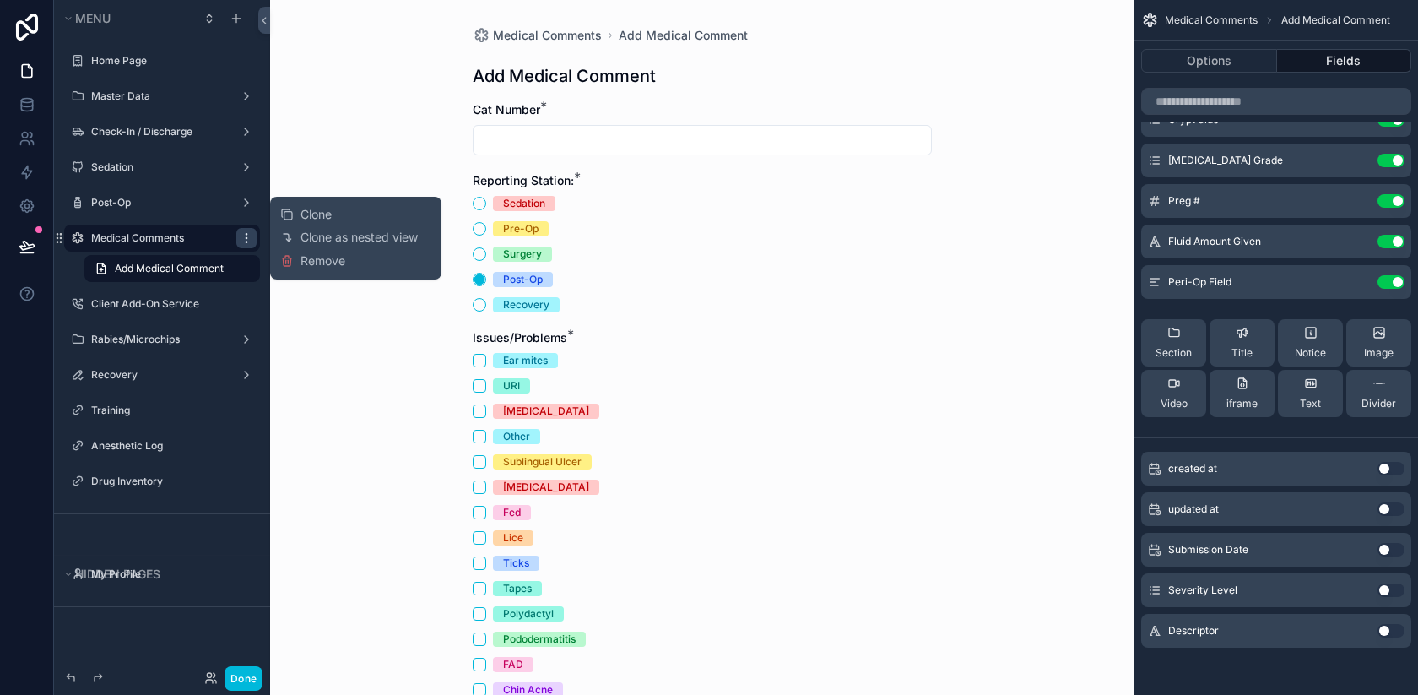
click at [244, 237] on icon "scrollable content" at bounding box center [247, 238] width 14 height 14
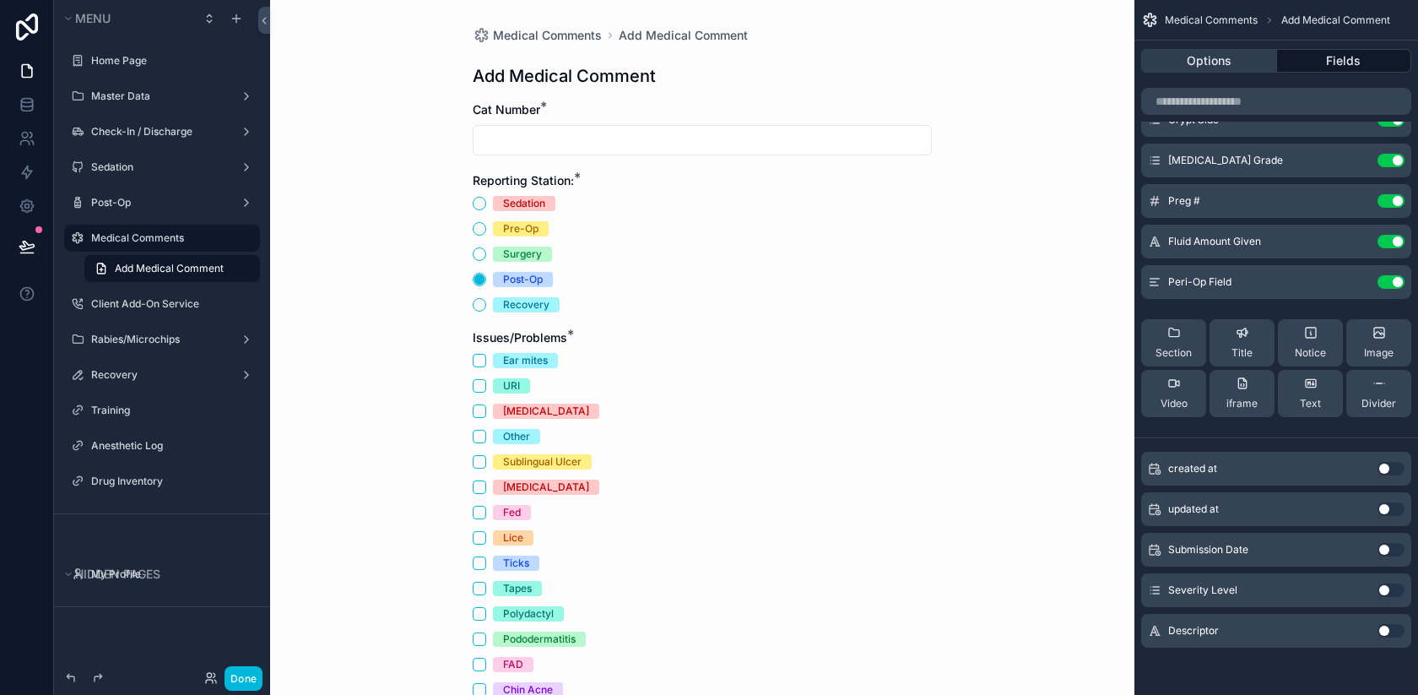
click at [1231, 60] on button "Options" at bounding box center [1209, 61] width 136 height 24
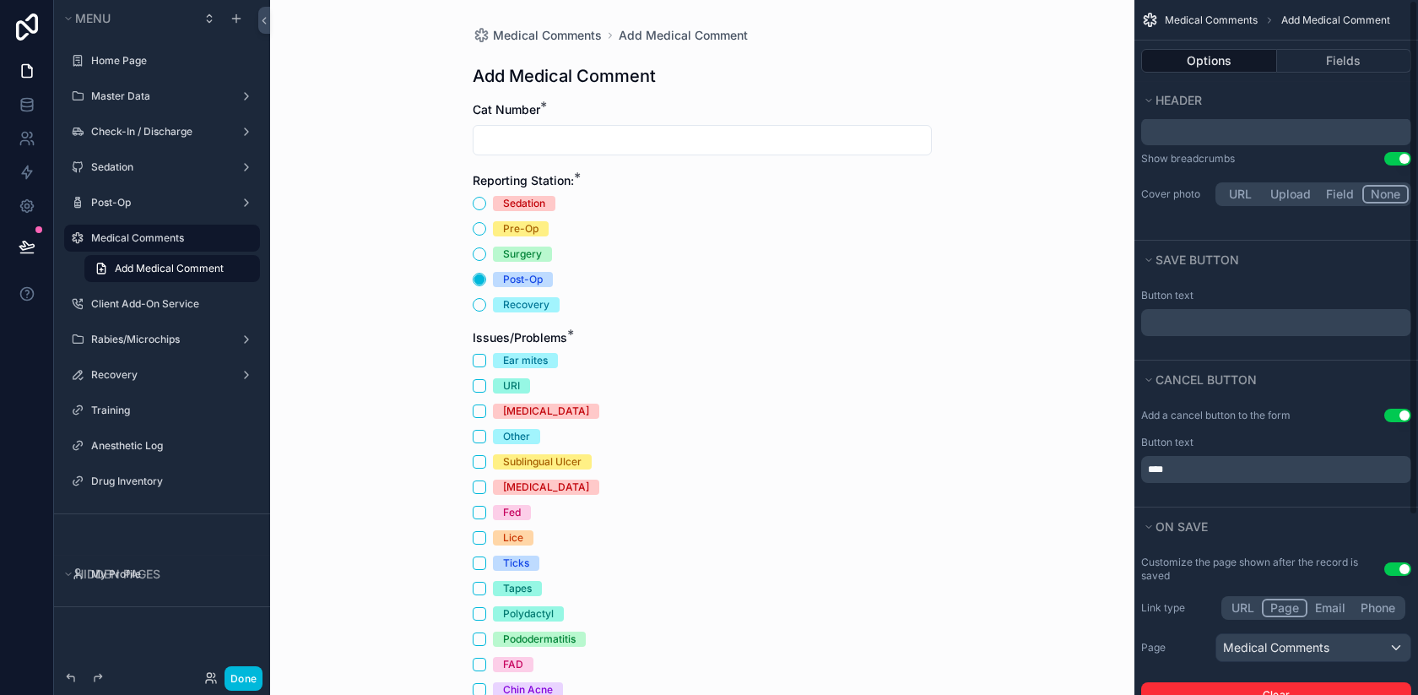
scroll to position [0, 0]
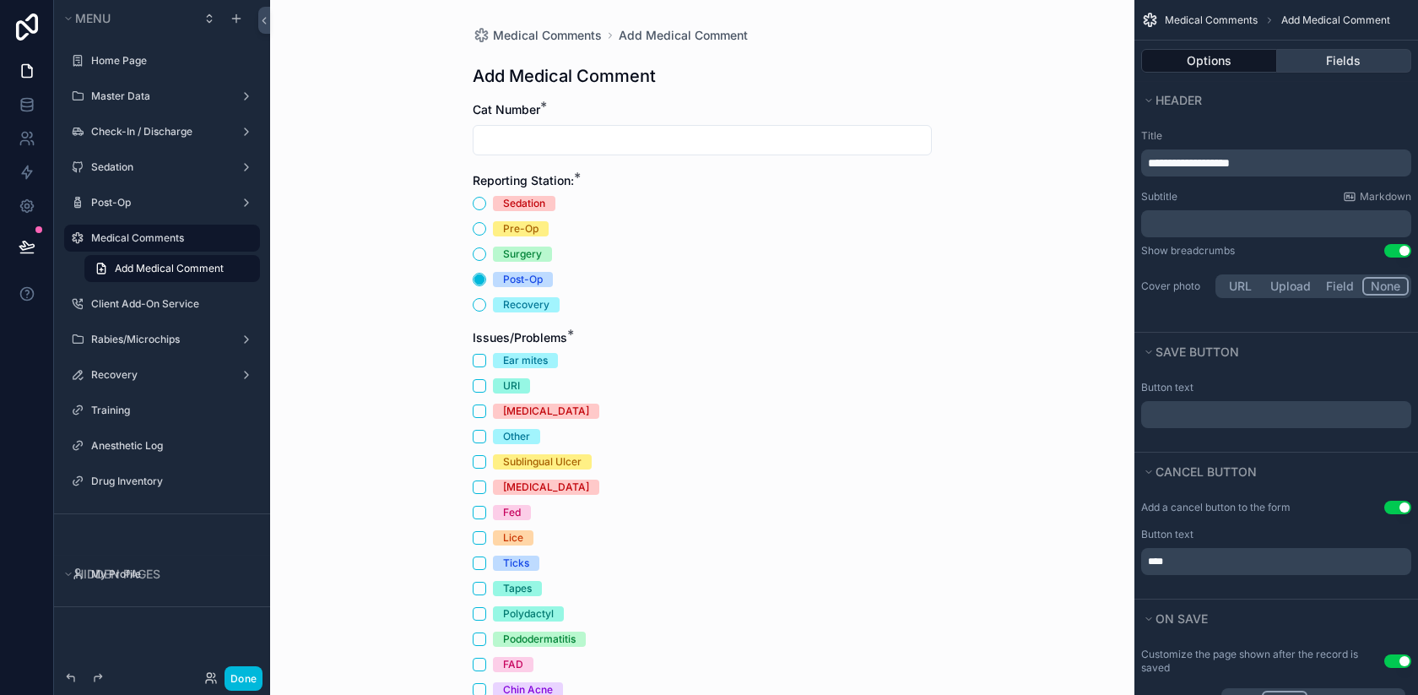
click at [1335, 49] on button "Fields" at bounding box center [1344, 61] width 135 height 24
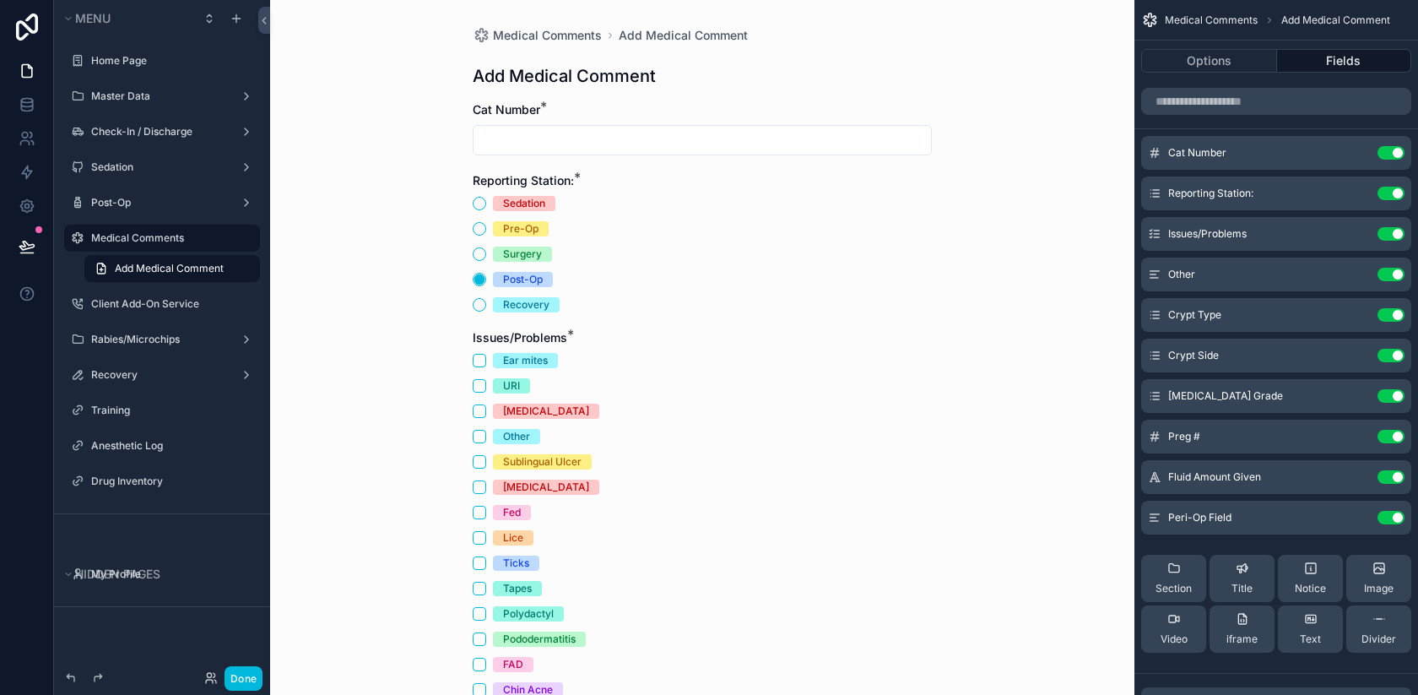
scroll to position [236, 0]
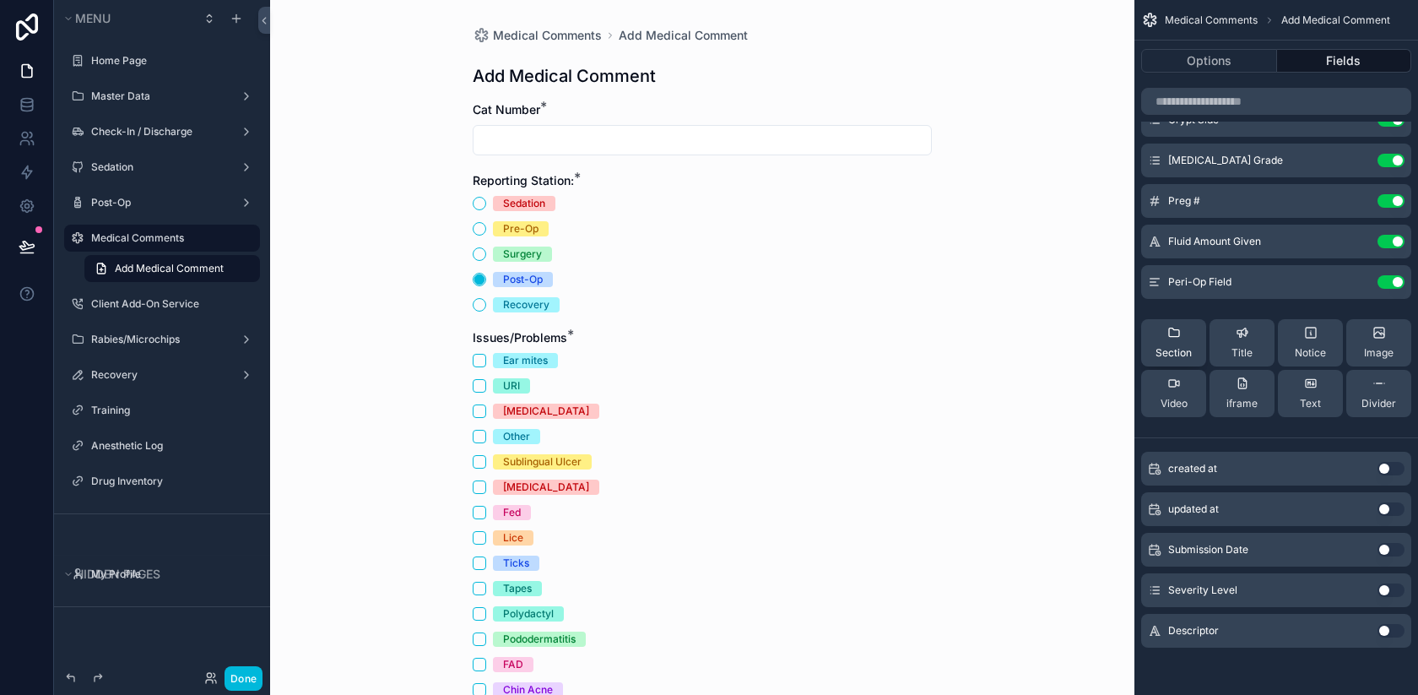
click at [1178, 344] on div "Section" at bounding box center [1174, 343] width 36 height 34
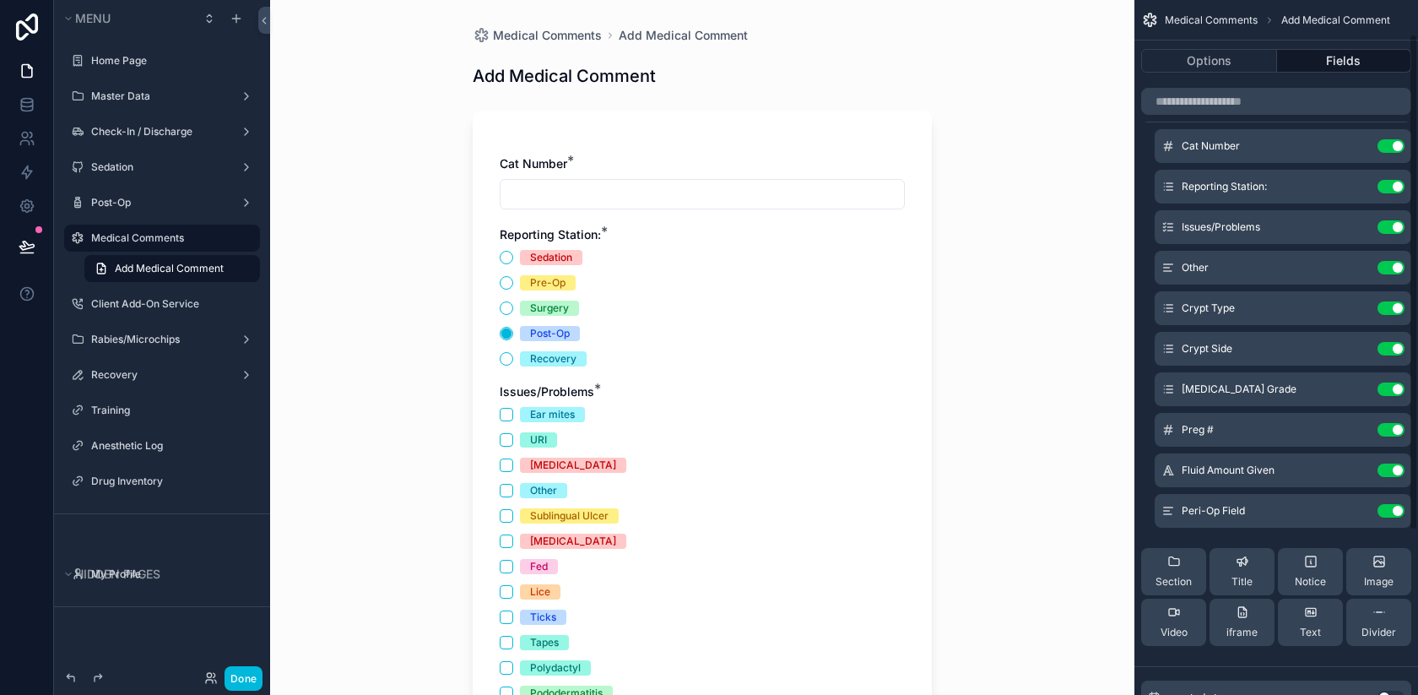
scroll to position [0, 0]
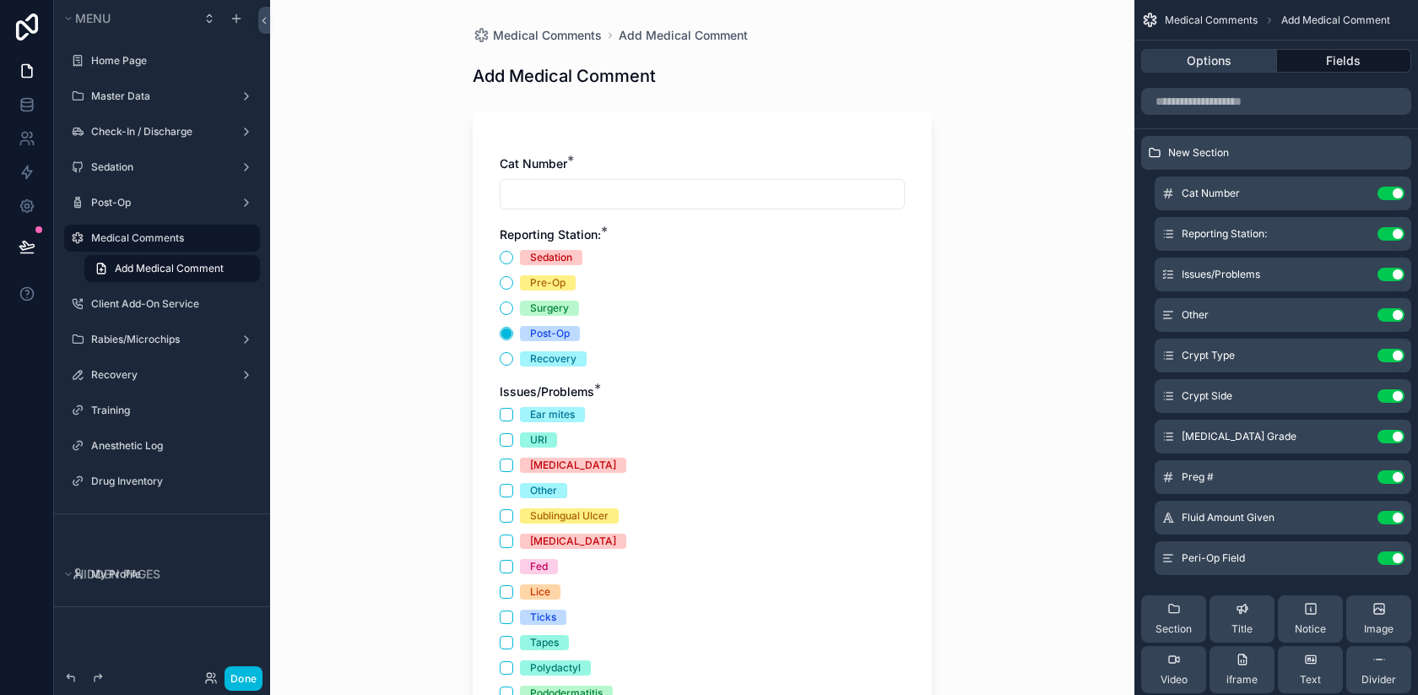
click at [1233, 63] on button "Options" at bounding box center [1209, 61] width 136 height 24
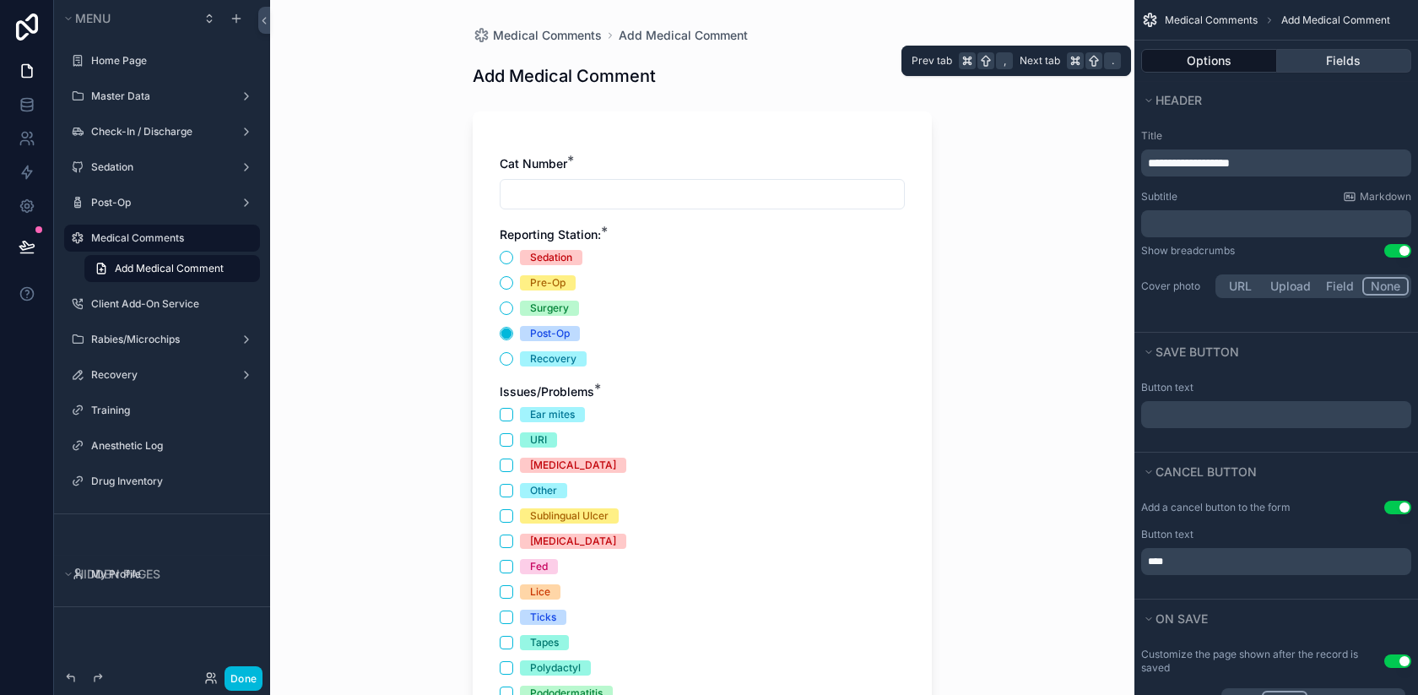
click at [1298, 53] on button "Fields" at bounding box center [1344, 61] width 135 height 24
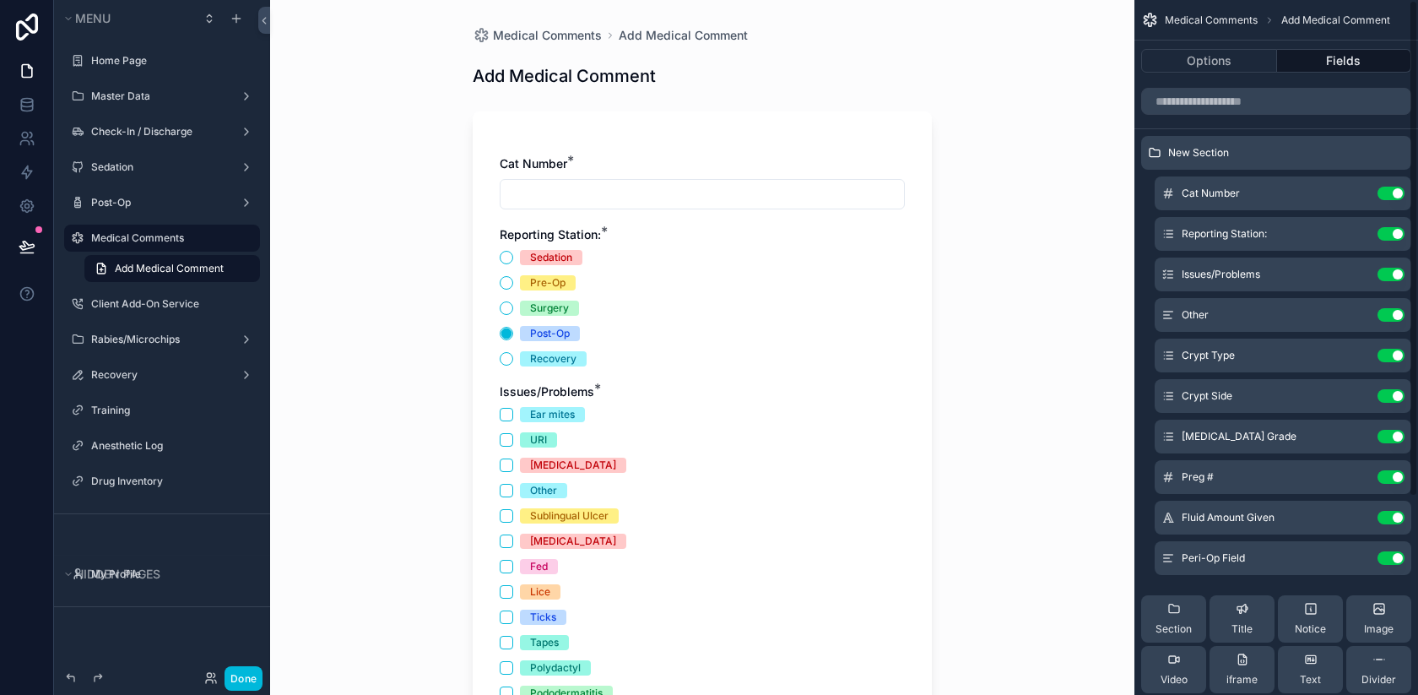
click at [0, 0] on icon "scrollable content" at bounding box center [0, 0] width 0 height 0
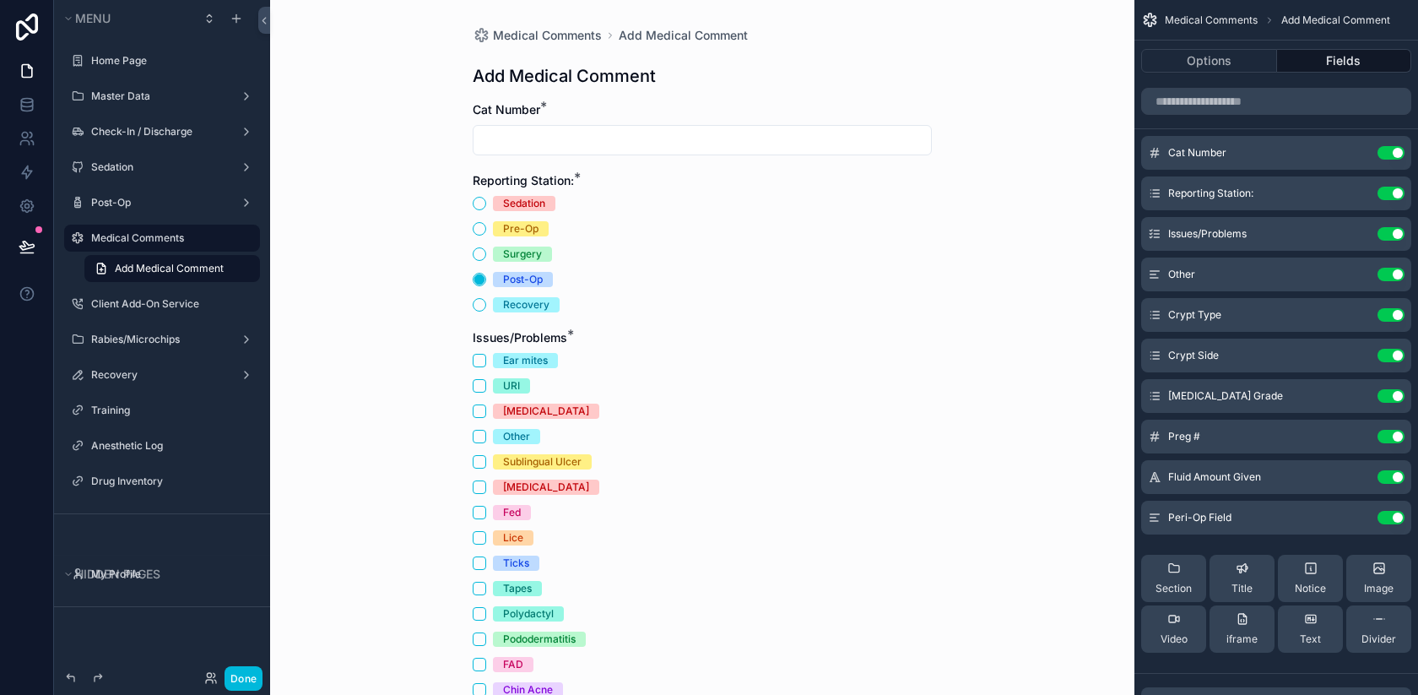
scroll to position [193, 0]
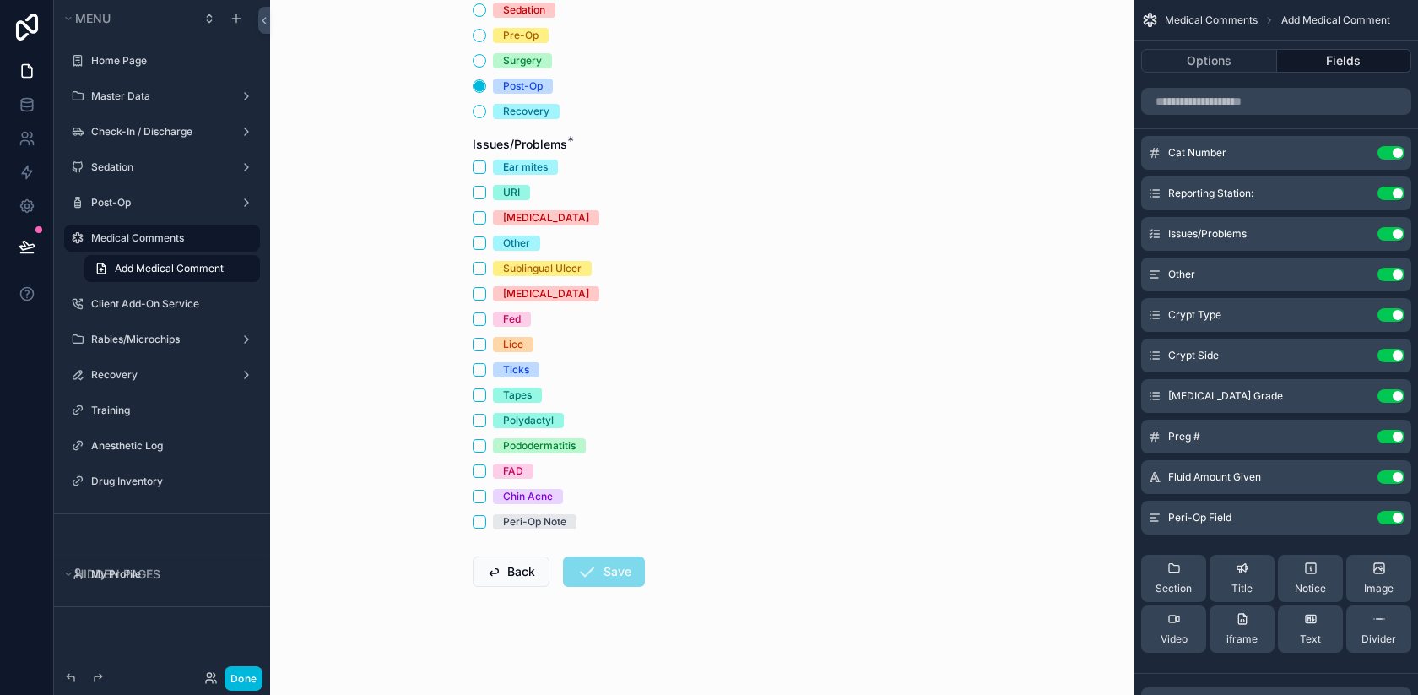
click at [0, 0] on icon "scrollable content" at bounding box center [0, 0] width 0 height 0
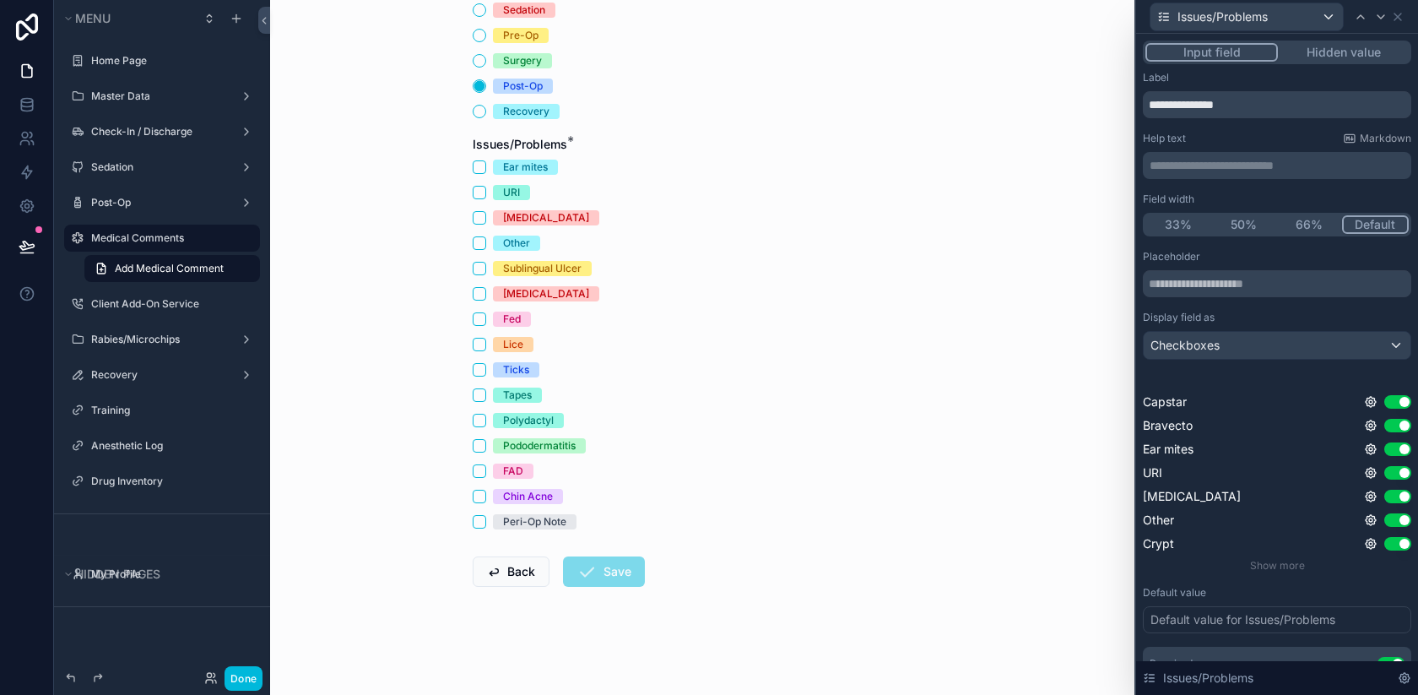
scroll to position [107, 0]
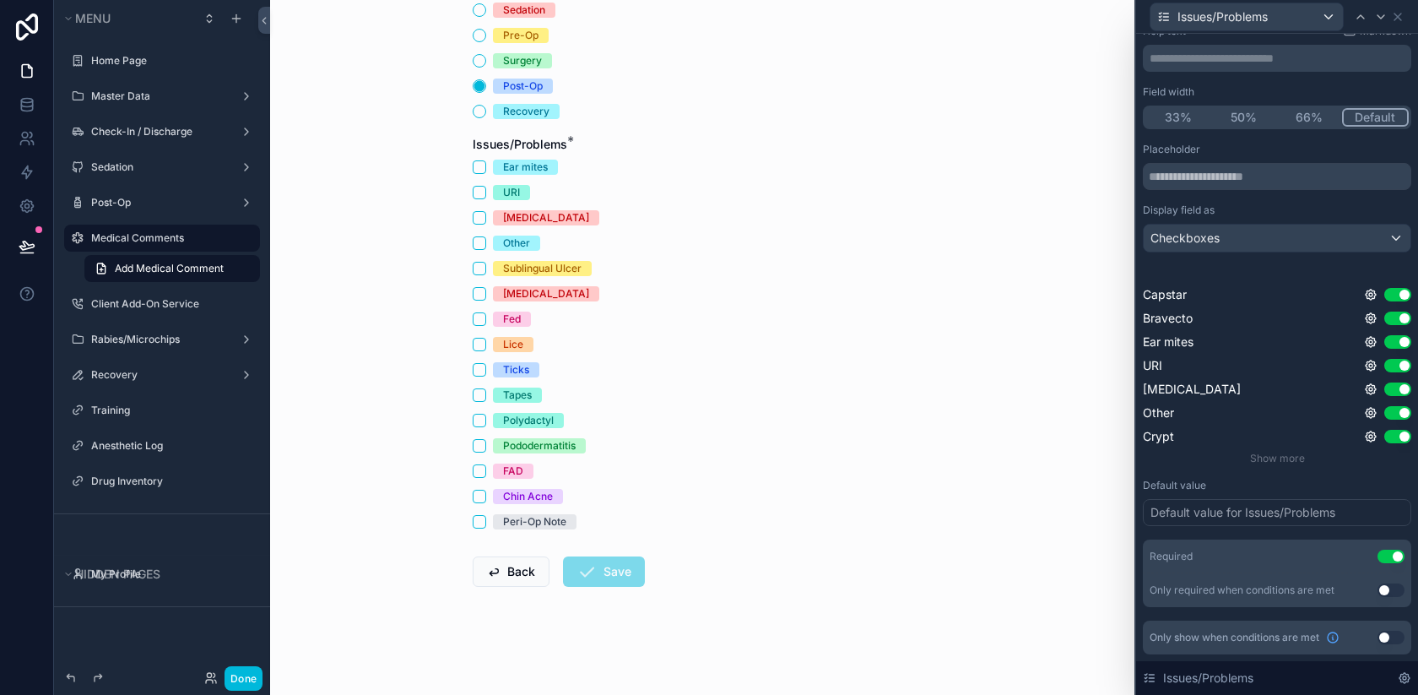
click at [1267, 509] on div "Default value for Issues/Problems" at bounding box center [1243, 512] width 185 height 17
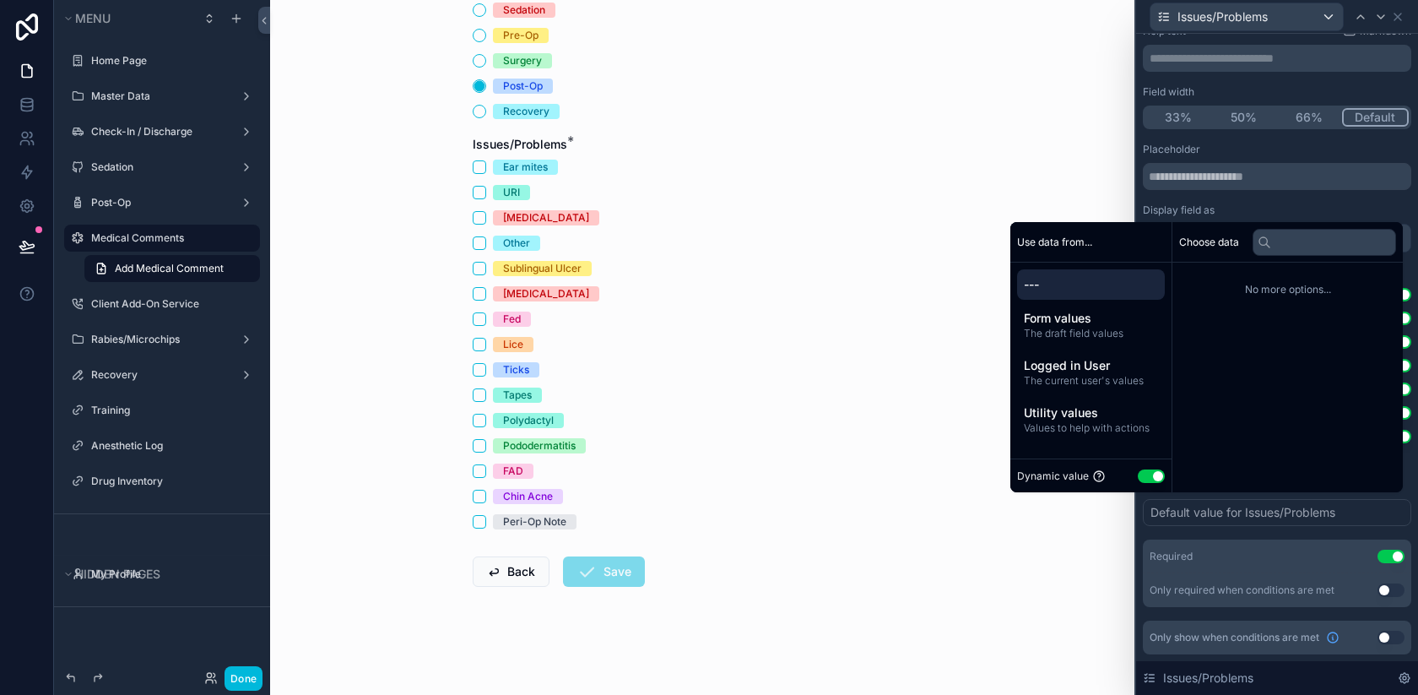
click at [1266, 511] on div "Default value for Issues/Problems" at bounding box center [1243, 512] width 185 height 17
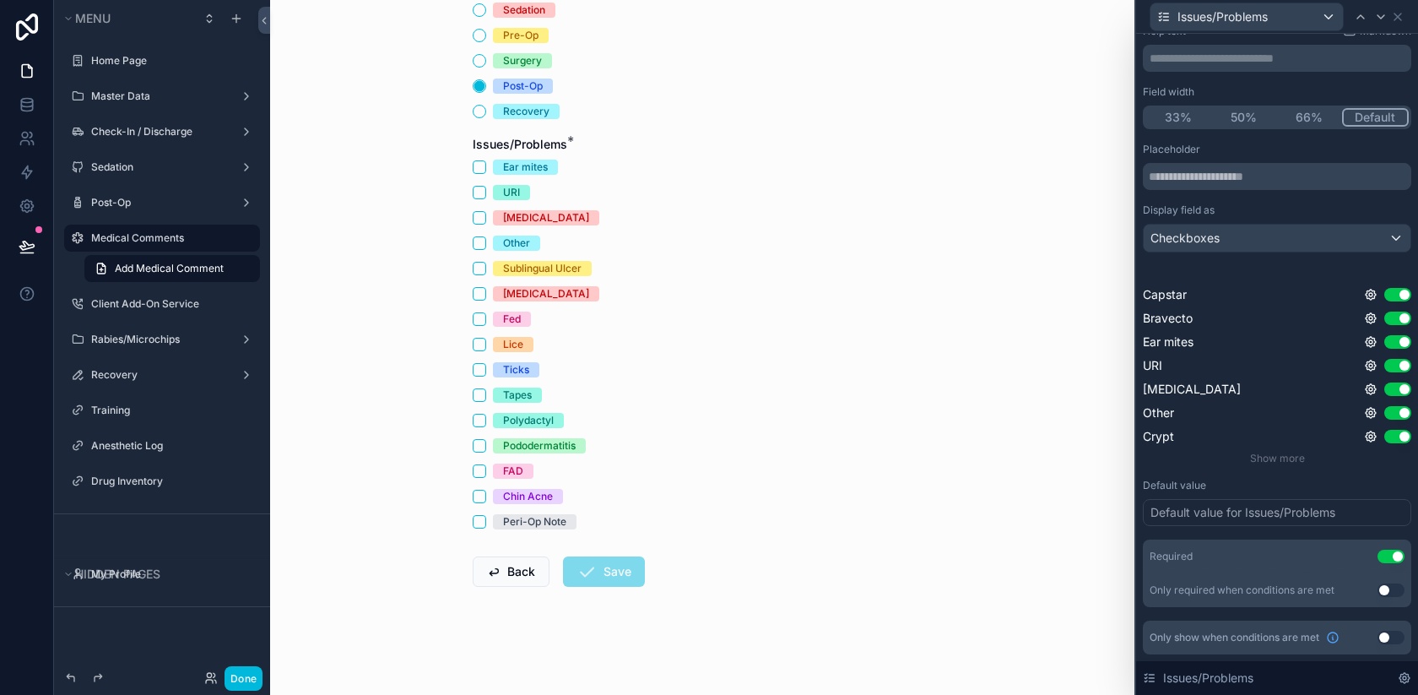
click at [1266, 511] on div "Default value for Issues/Problems" at bounding box center [1243, 512] width 185 height 17
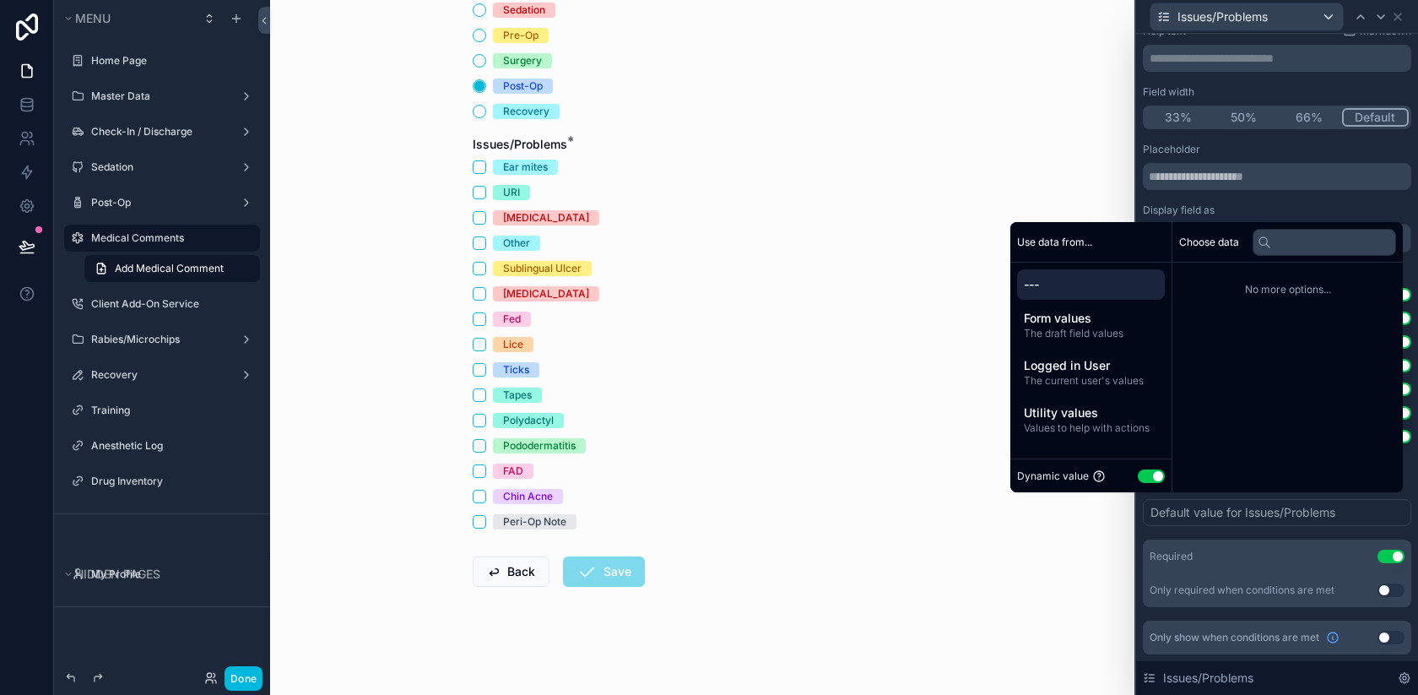
click at [1143, 526] on div "Placeholder Display field as Checkboxes Capstar Use setting Bravecto Use settin…" at bounding box center [1277, 375] width 268 height 464
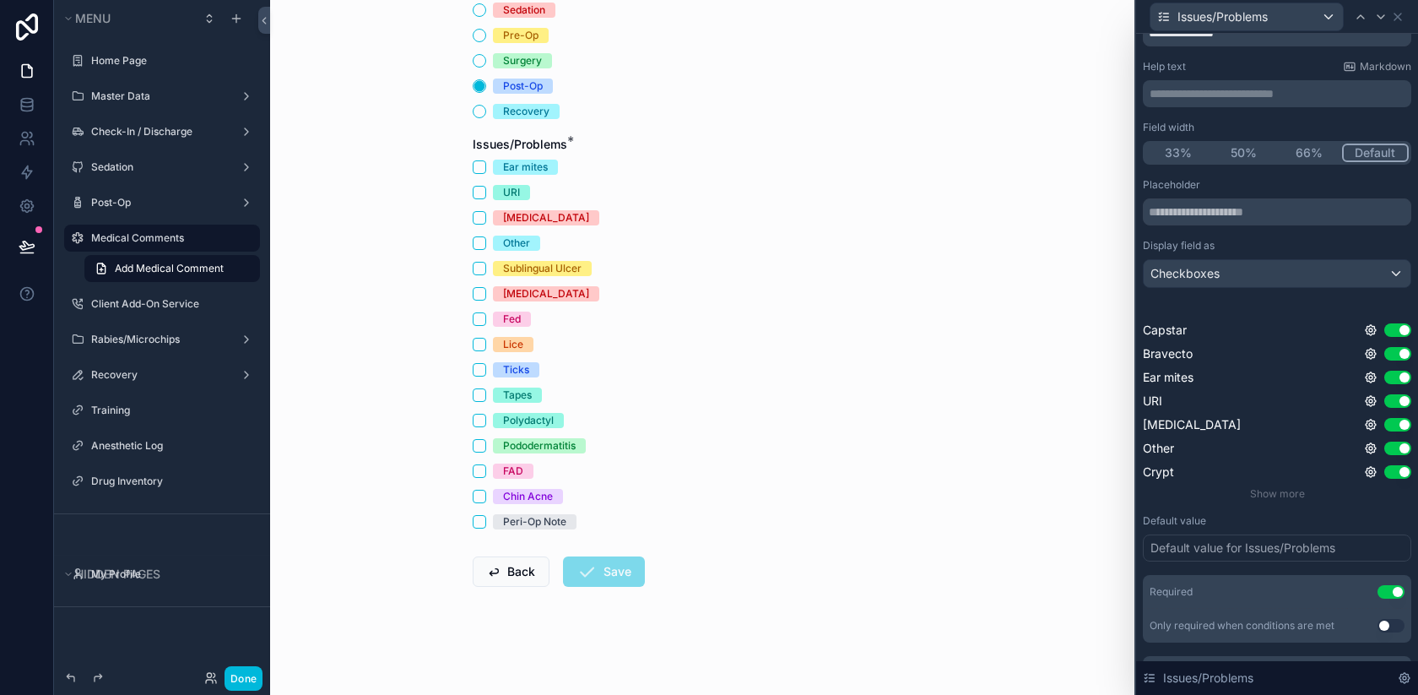
scroll to position [68, 0]
click at [1296, 281] on div "Checkboxes" at bounding box center [1277, 276] width 267 height 27
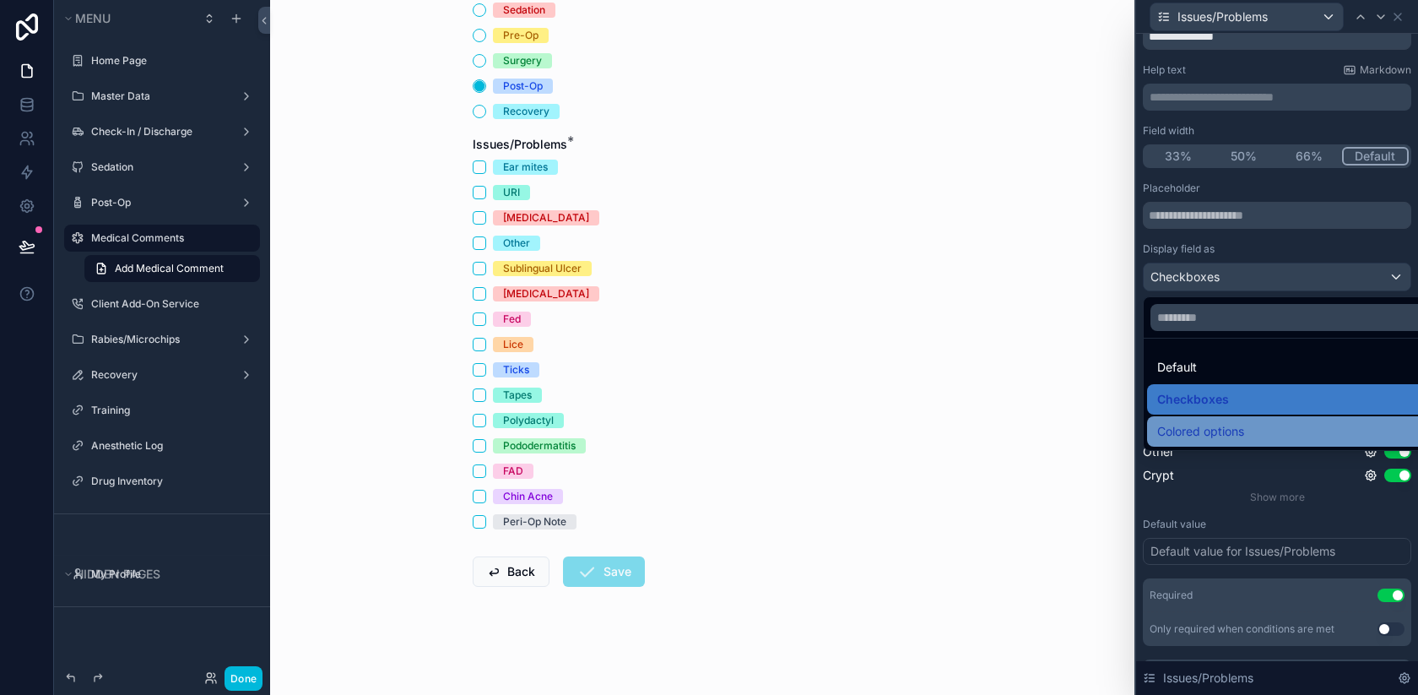
click at [1224, 427] on span "Colored options" at bounding box center [1200, 431] width 87 height 20
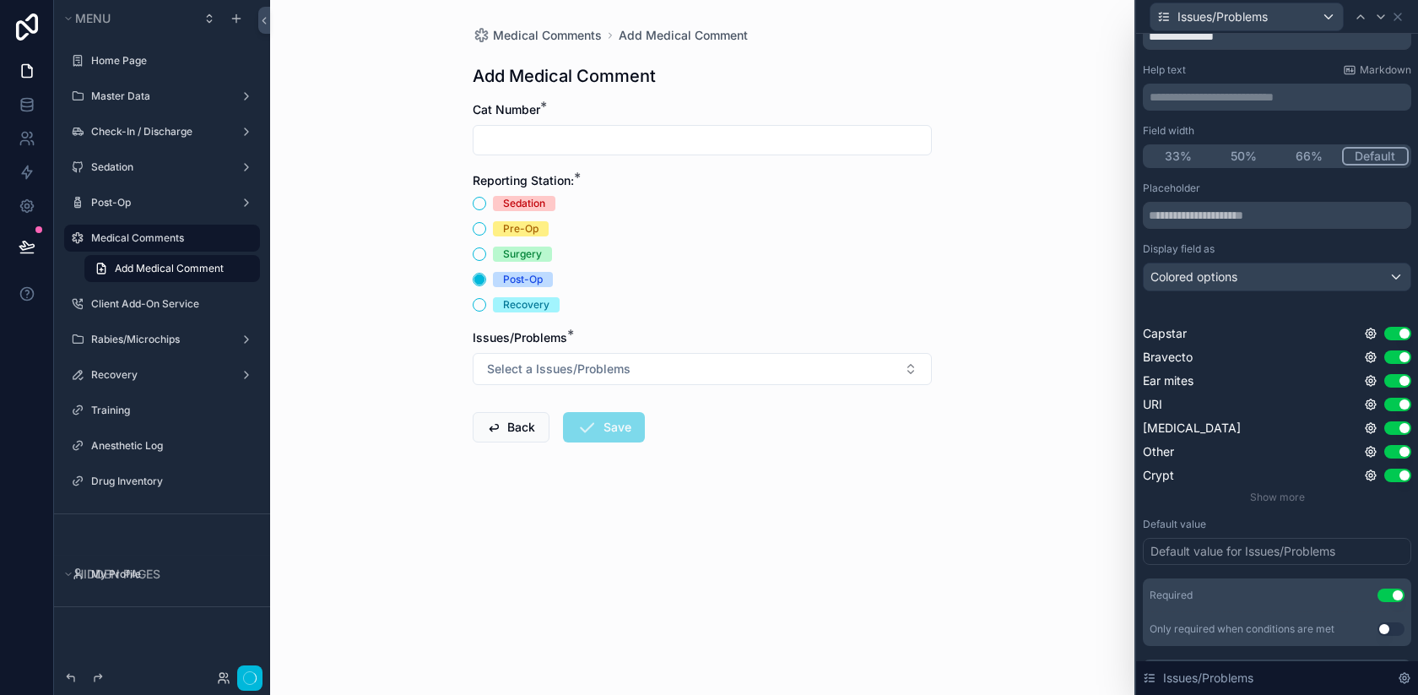
scroll to position [0, 0]
click at [822, 373] on button "Select a Issues/Problems" at bounding box center [702, 369] width 459 height 32
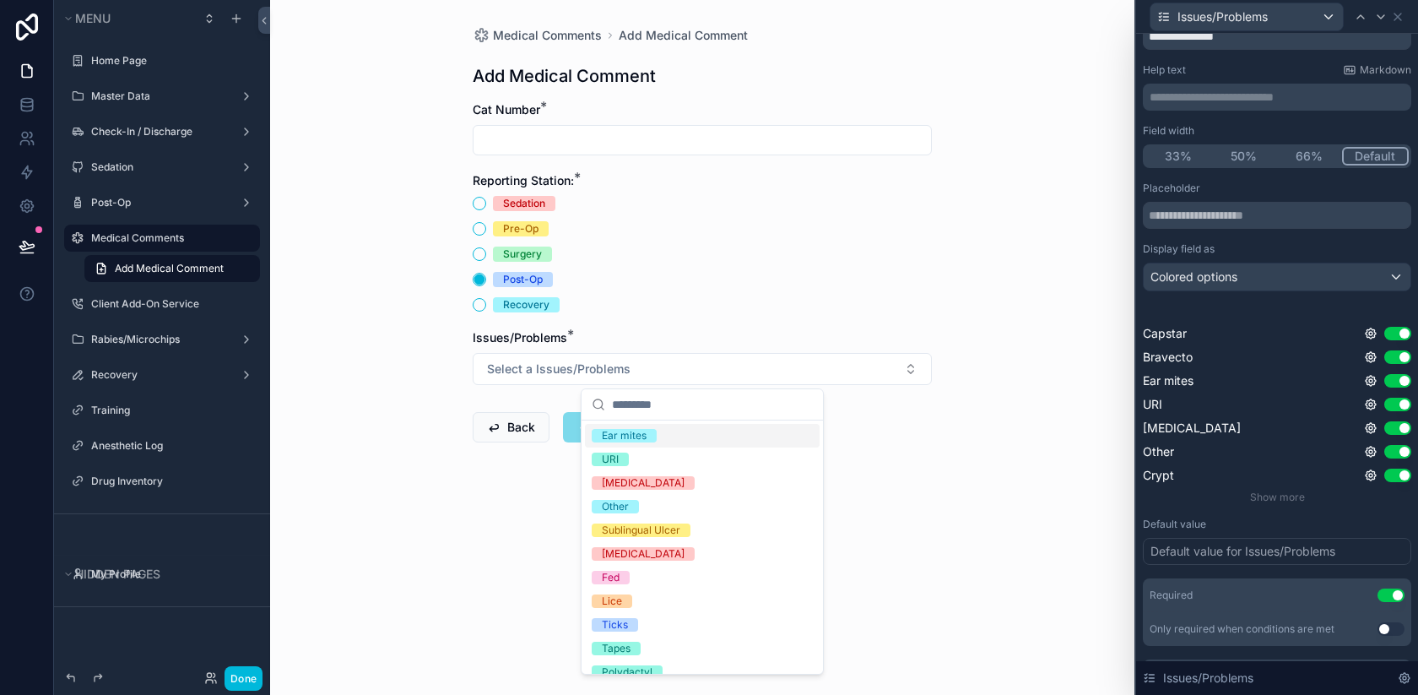
click at [1191, 261] on div "Display field as Colored options" at bounding box center [1277, 266] width 268 height 49
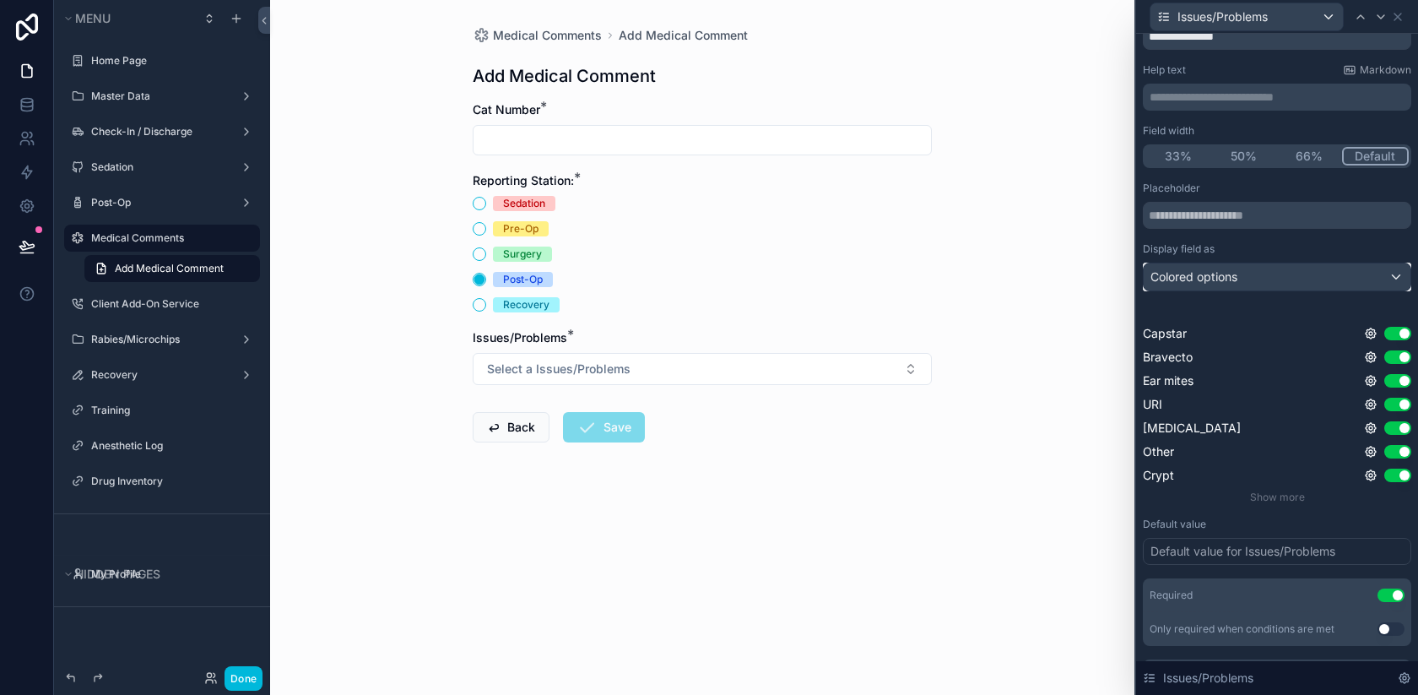
click at [1189, 276] on span "Colored options" at bounding box center [1194, 276] width 87 height 17
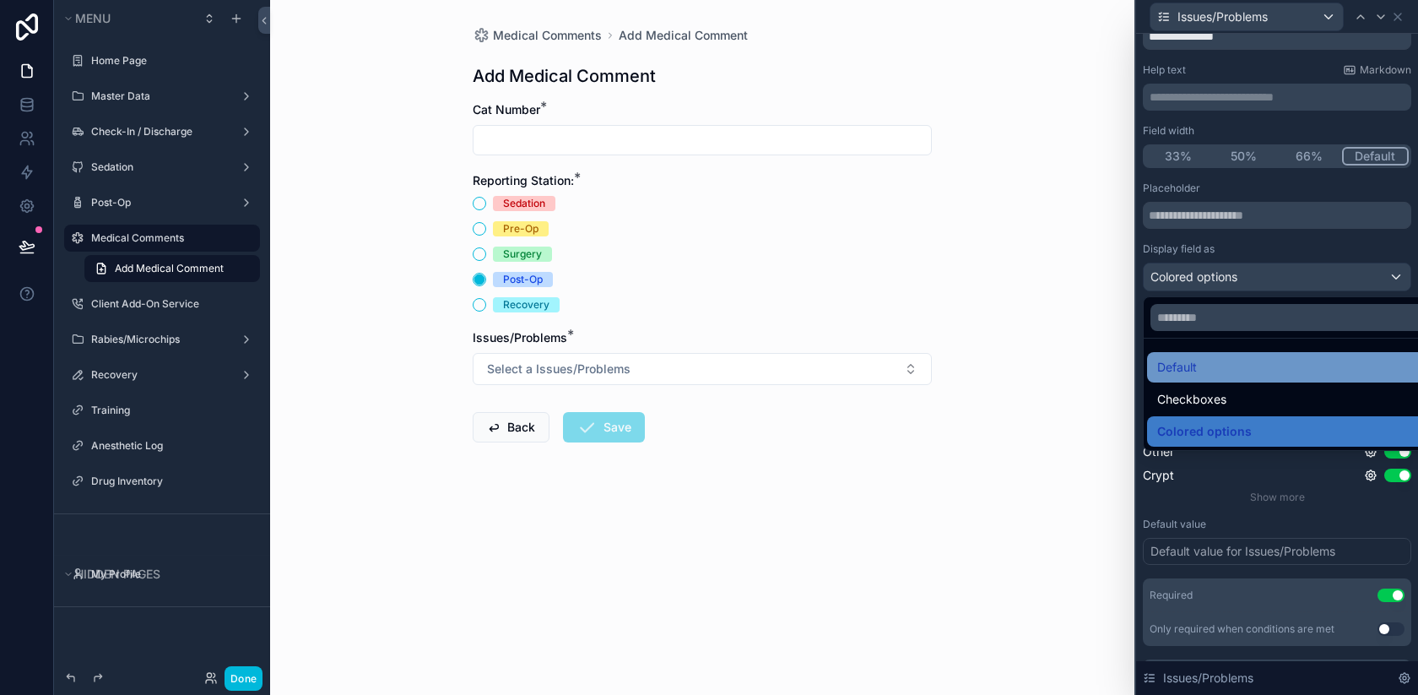
click at [1176, 379] on div "Default" at bounding box center [1296, 367] width 299 height 30
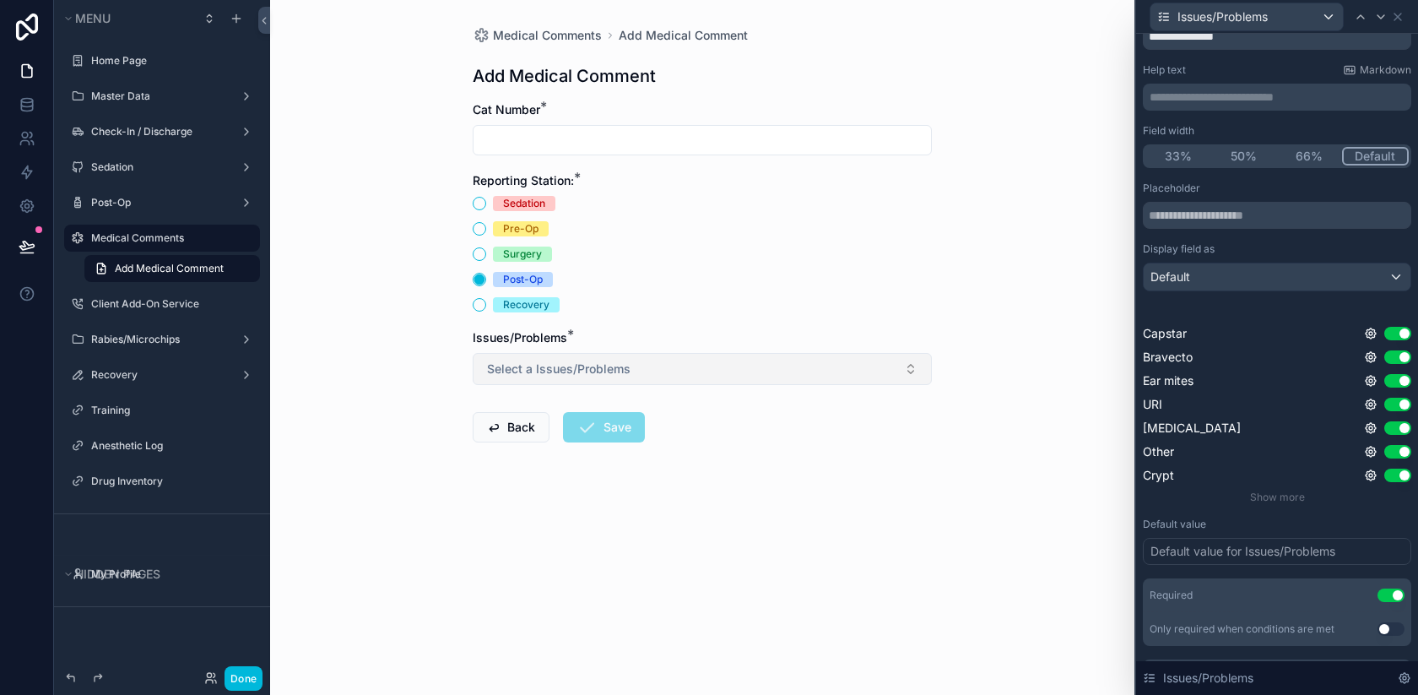
click at [877, 373] on button "Select a Issues/Problems" at bounding box center [702, 369] width 459 height 32
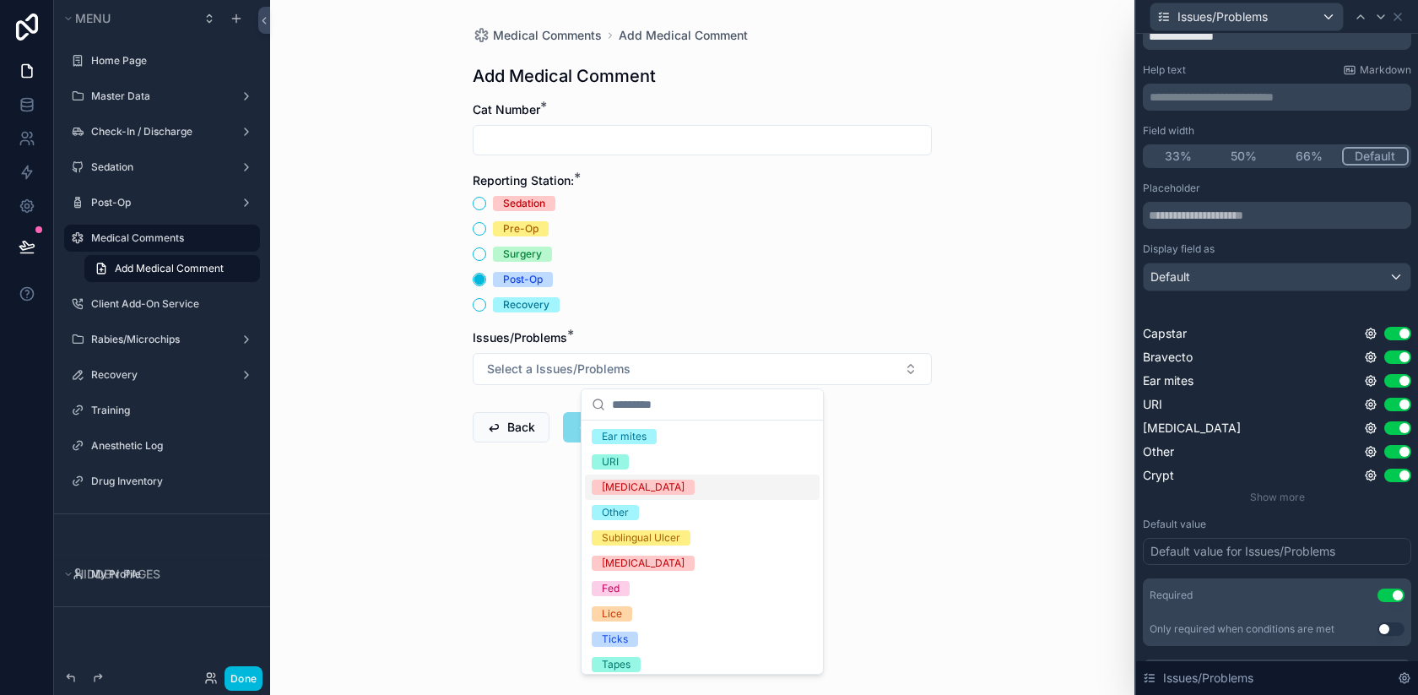
click at [978, 441] on div "Medical Comments Add Medical Comment Add Medical Comment Cat Number * Reporting…" at bounding box center [702, 347] width 864 height 695
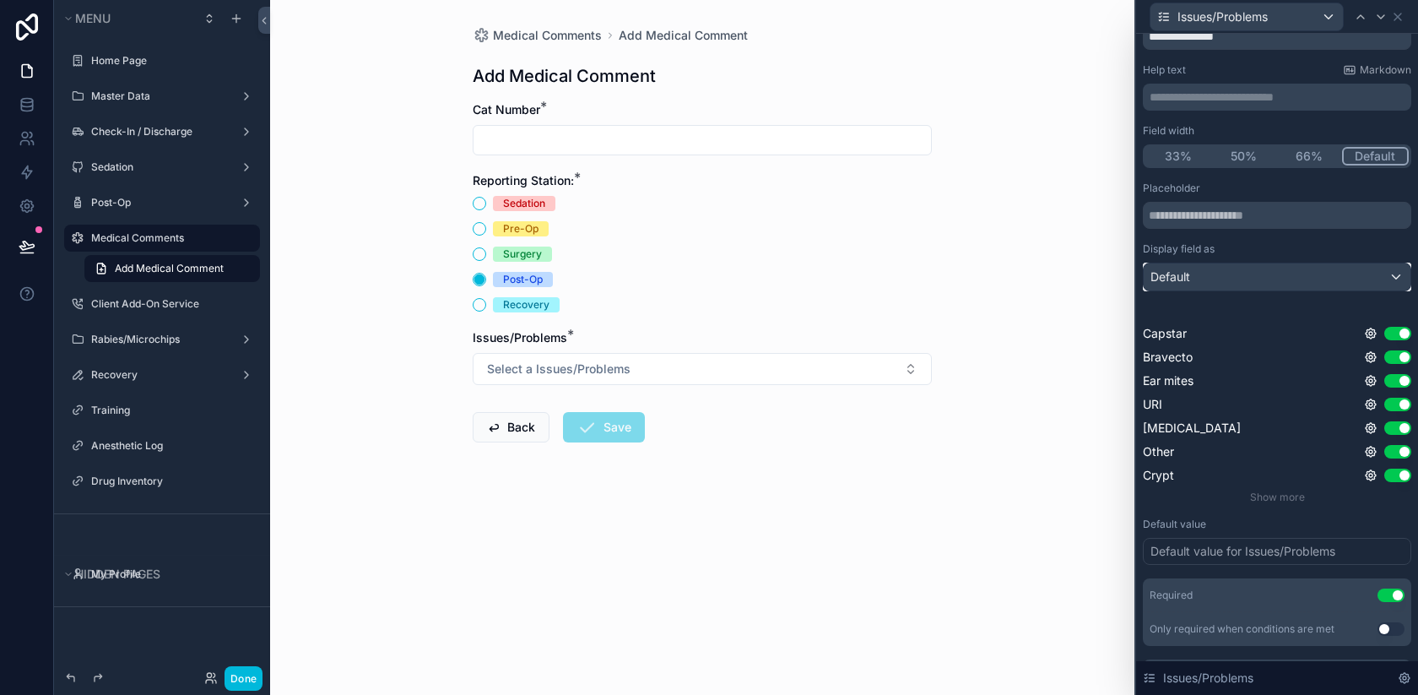
click at [1268, 284] on div "Default" at bounding box center [1277, 276] width 267 height 27
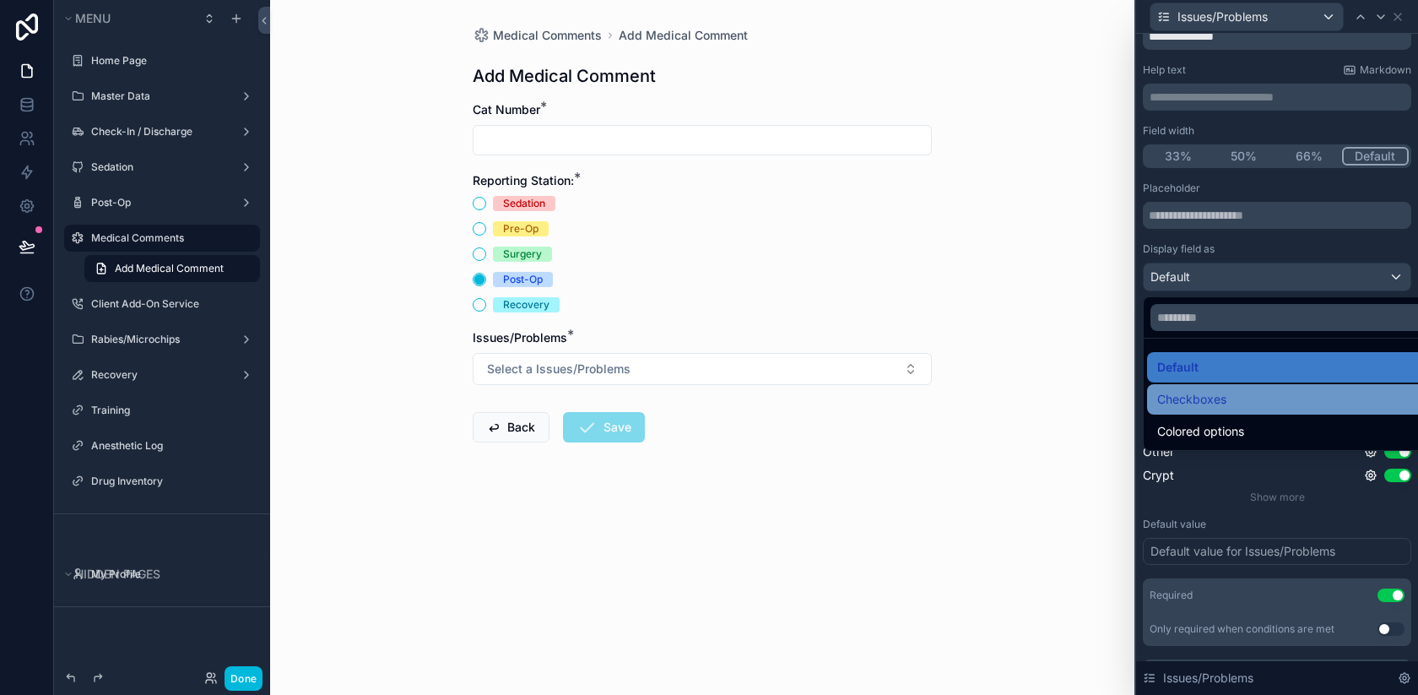
click at [1214, 409] on span "Checkboxes" at bounding box center [1191, 399] width 69 height 20
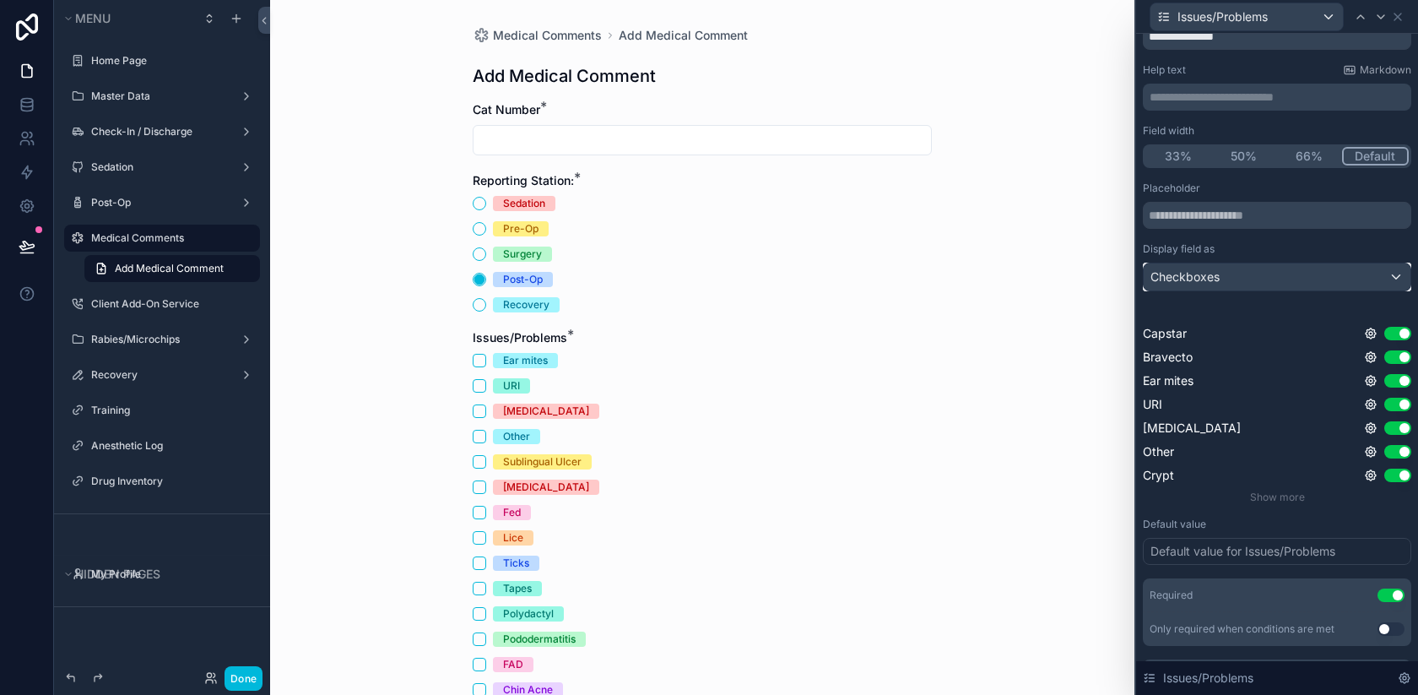
click at [1266, 274] on div "Checkboxes" at bounding box center [1277, 276] width 267 height 27
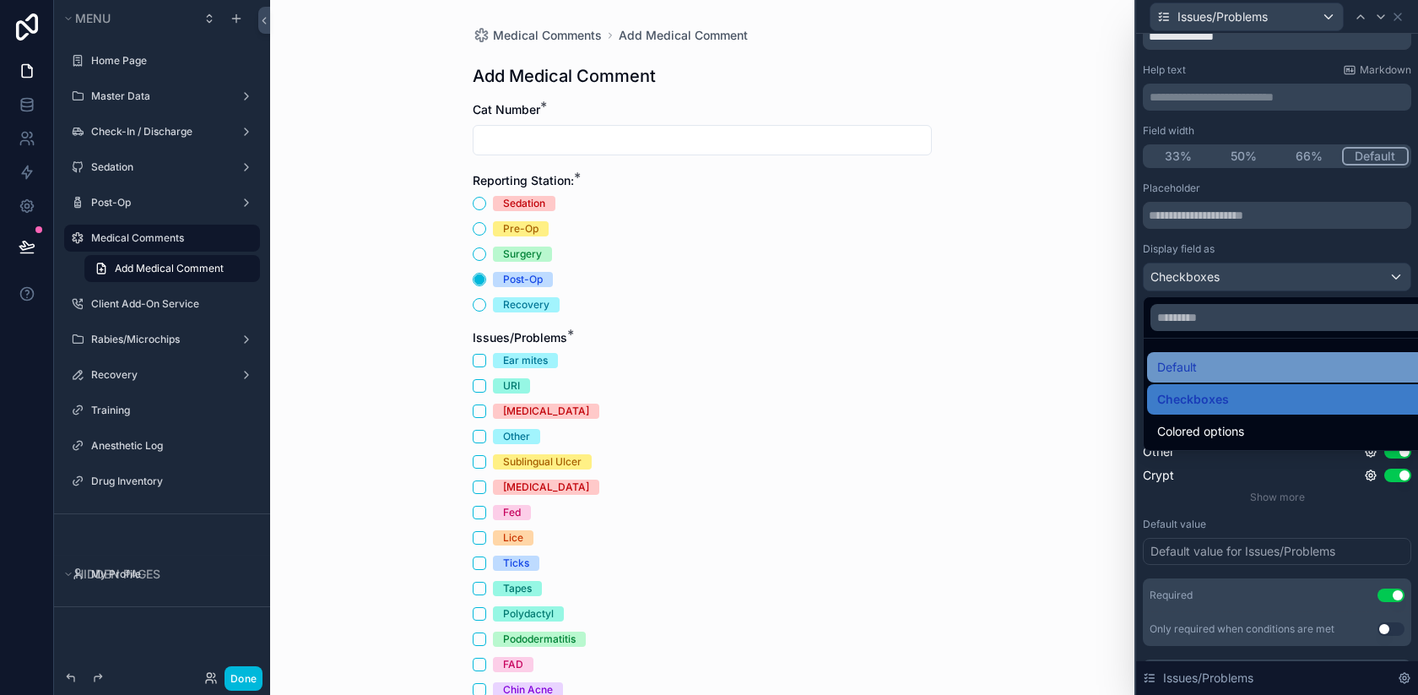
click at [1181, 371] on span "Default" at bounding box center [1177, 367] width 40 height 20
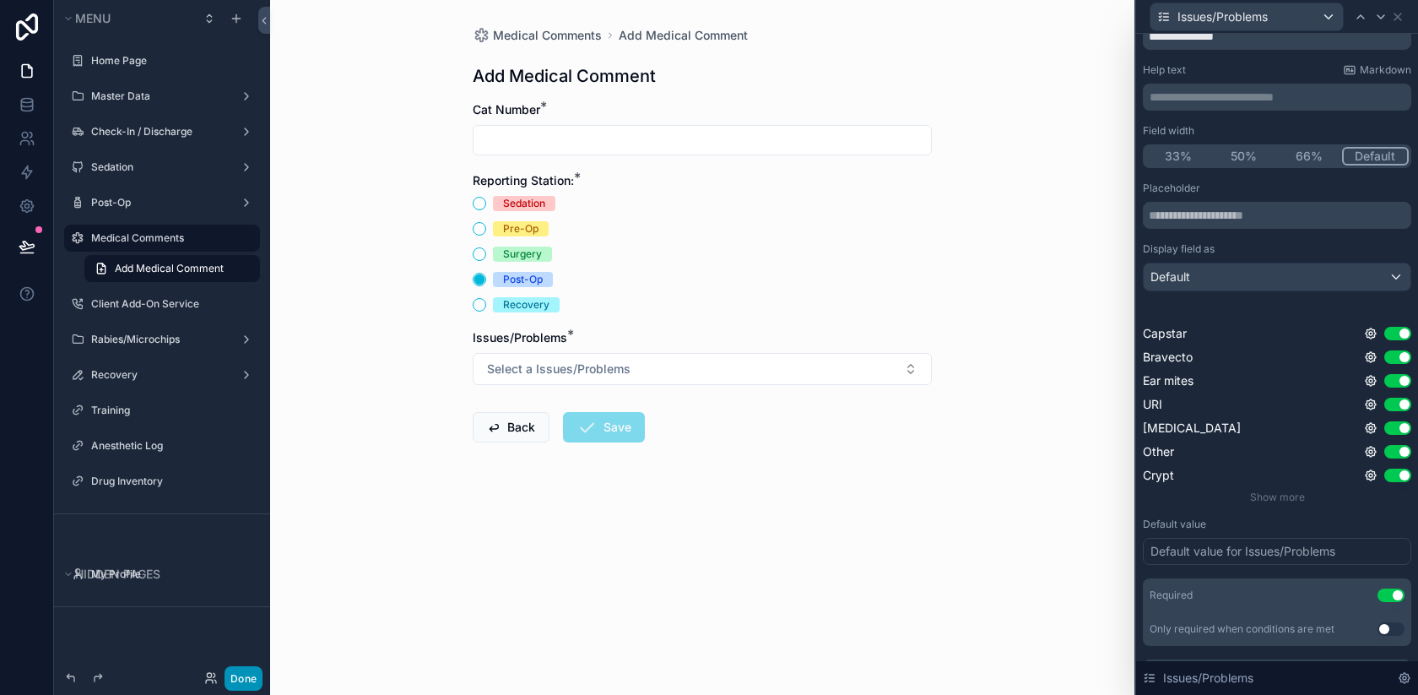
click at [242, 673] on button "Done" at bounding box center [244, 678] width 38 height 24
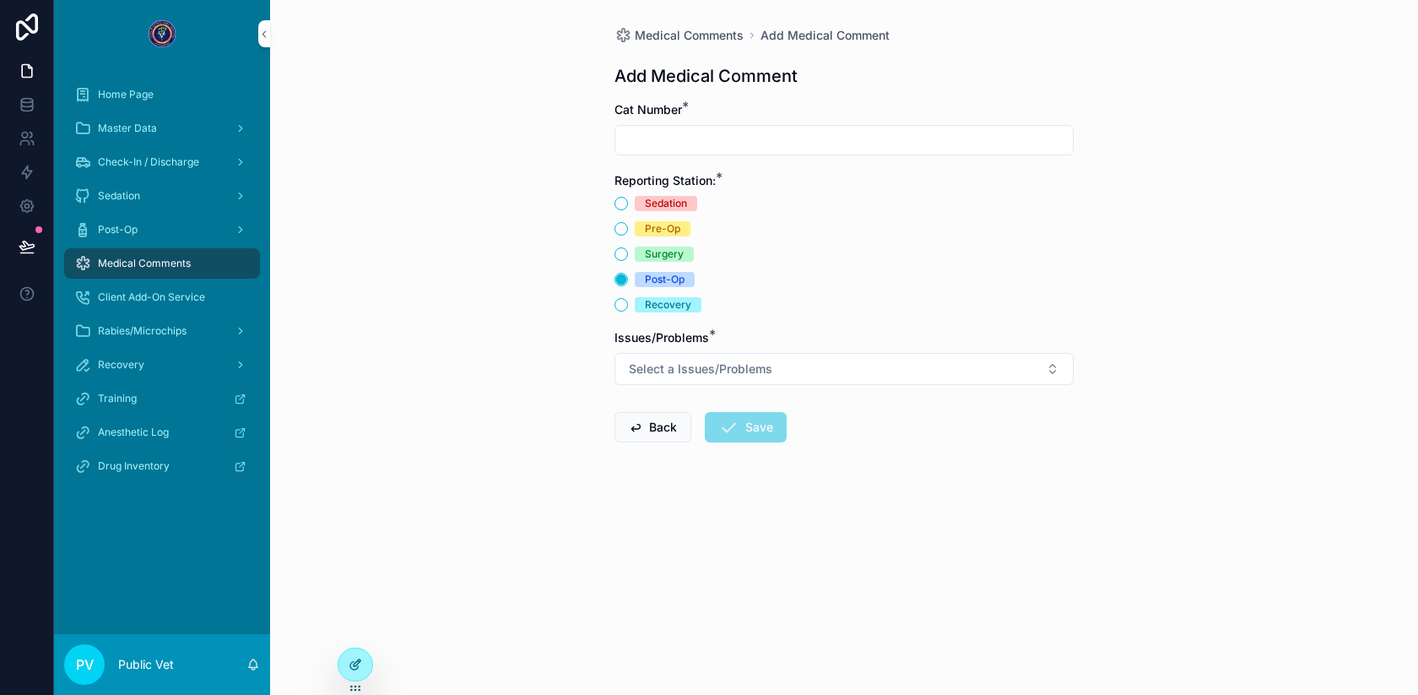
click at [355, 664] on icon at bounding box center [356, 665] width 14 height 14
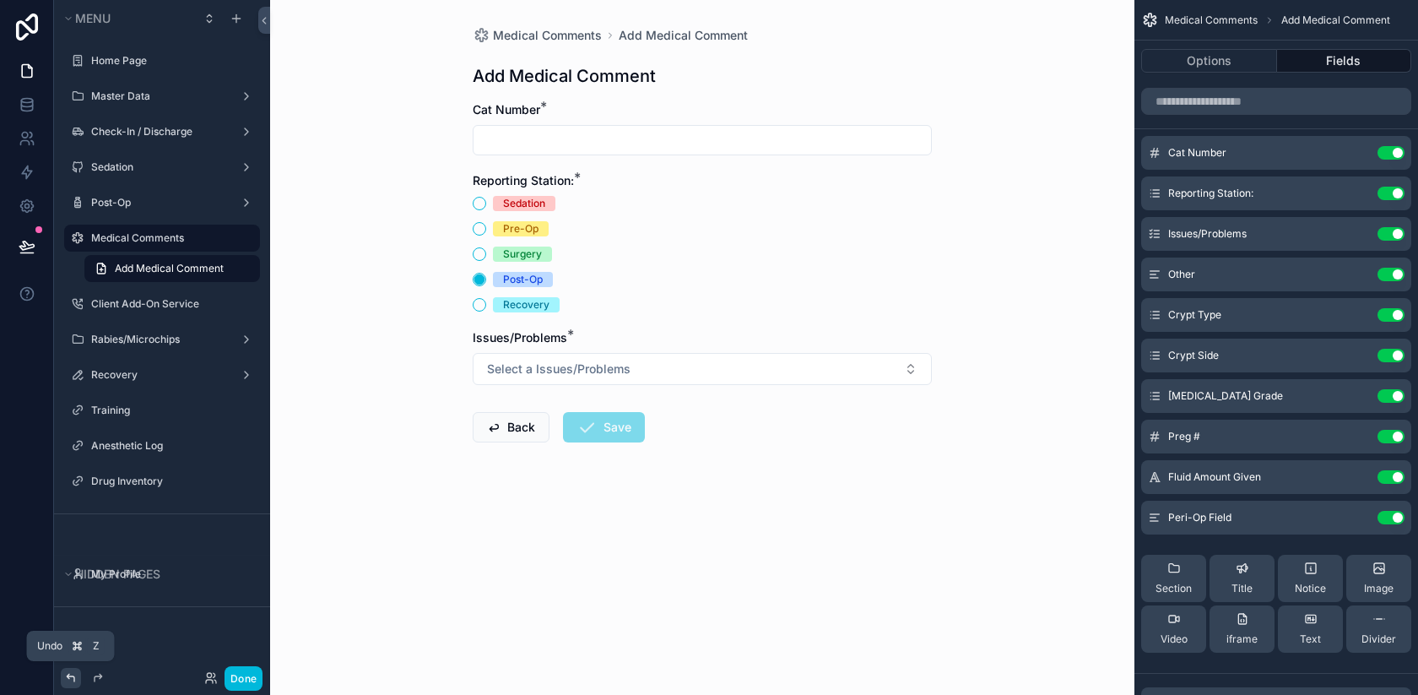
click at [67, 680] on icon at bounding box center [71, 678] width 14 height 14
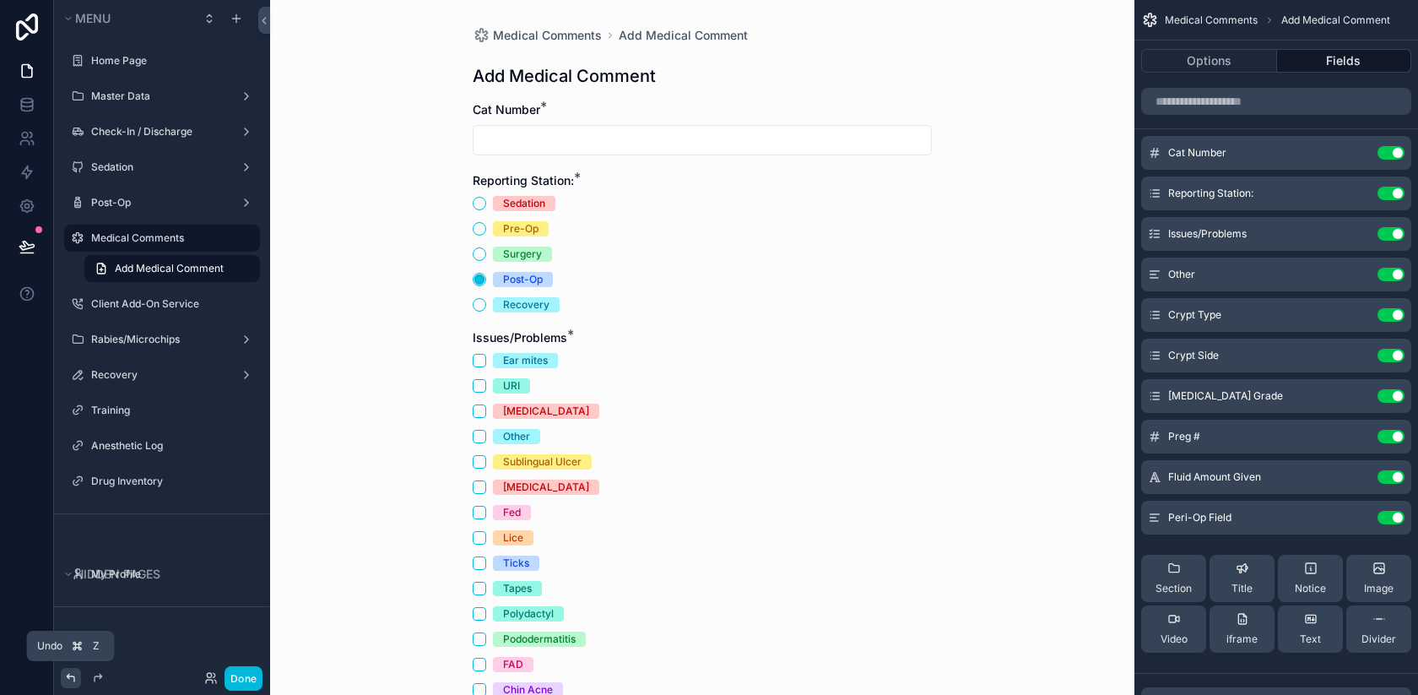
click at [67, 680] on icon at bounding box center [71, 678] width 14 height 14
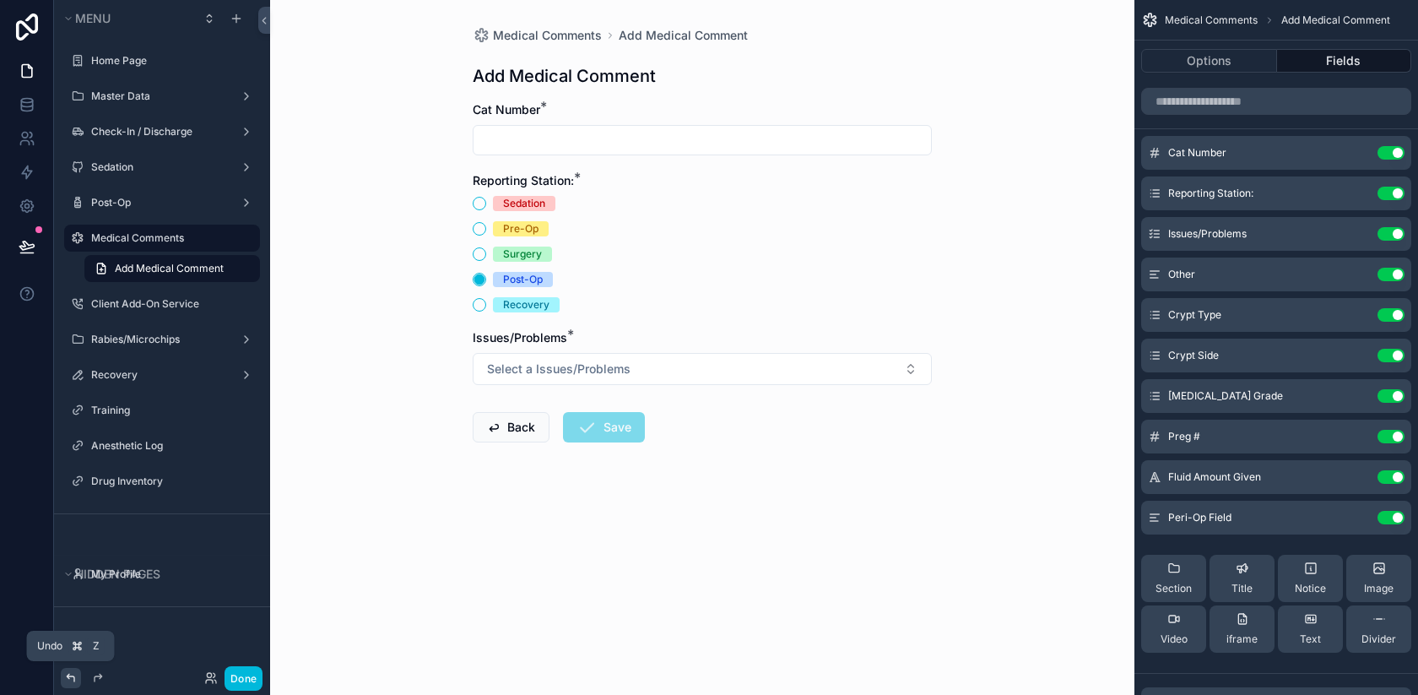
click at [67, 680] on icon at bounding box center [71, 678] width 14 height 14
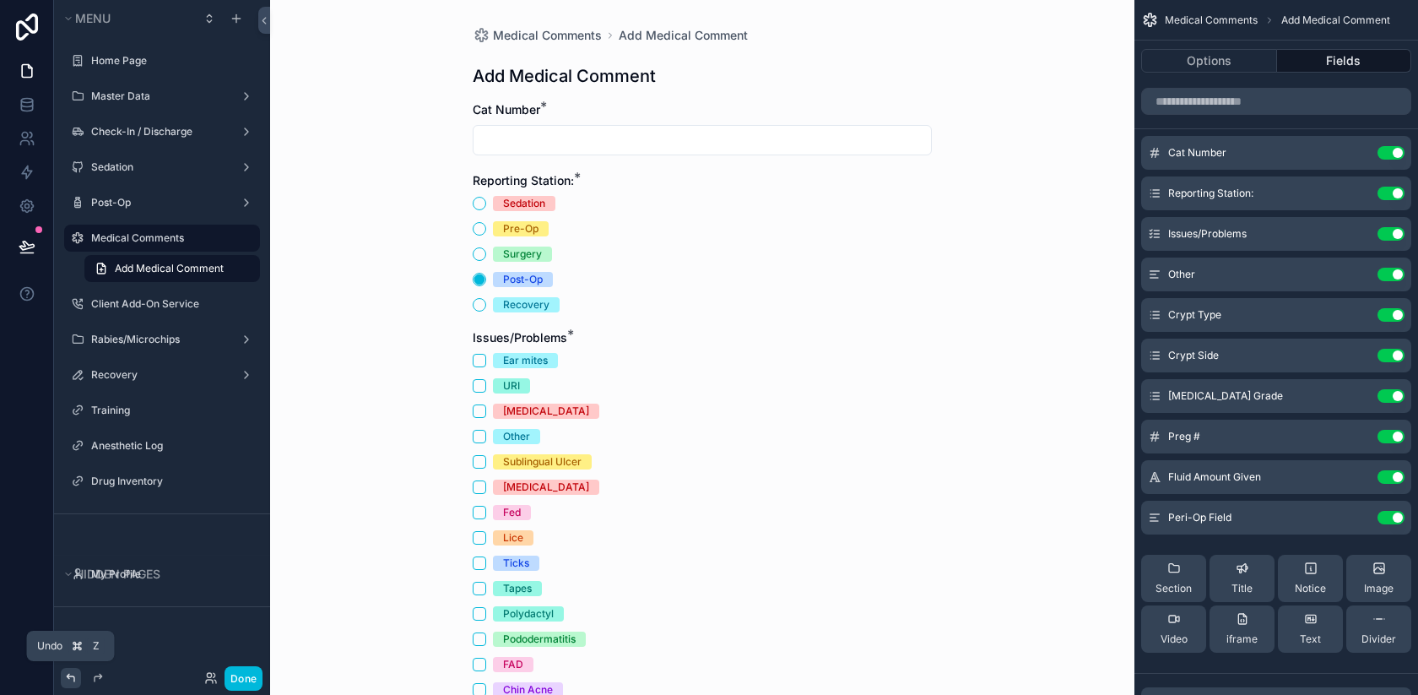
click at [67, 680] on icon at bounding box center [71, 678] width 14 height 14
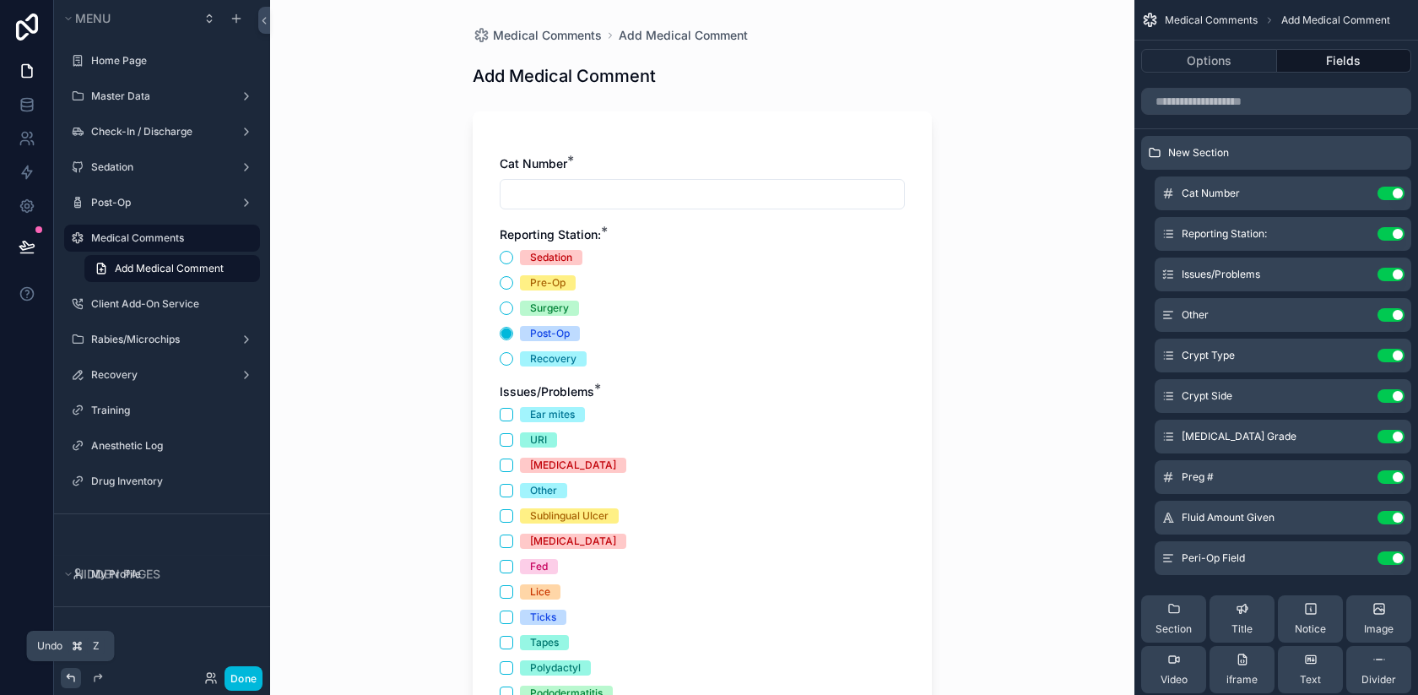
click at [67, 680] on icon at bounding box center [71, 678] width 14 height 14
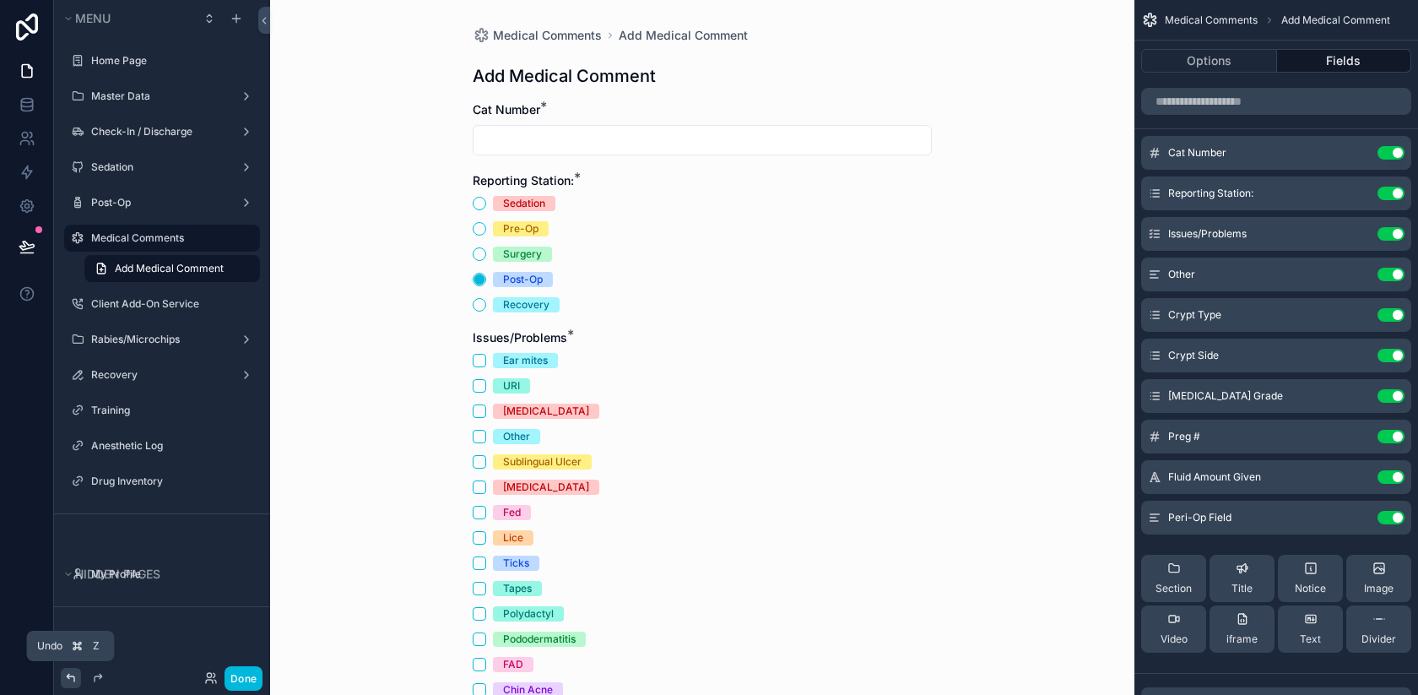
click at [67, 680] on icon at bounding box center [71, 678] width 14 height 14
click at [68, 678] on icon at bounding box center [71, 678] width 14 height 14
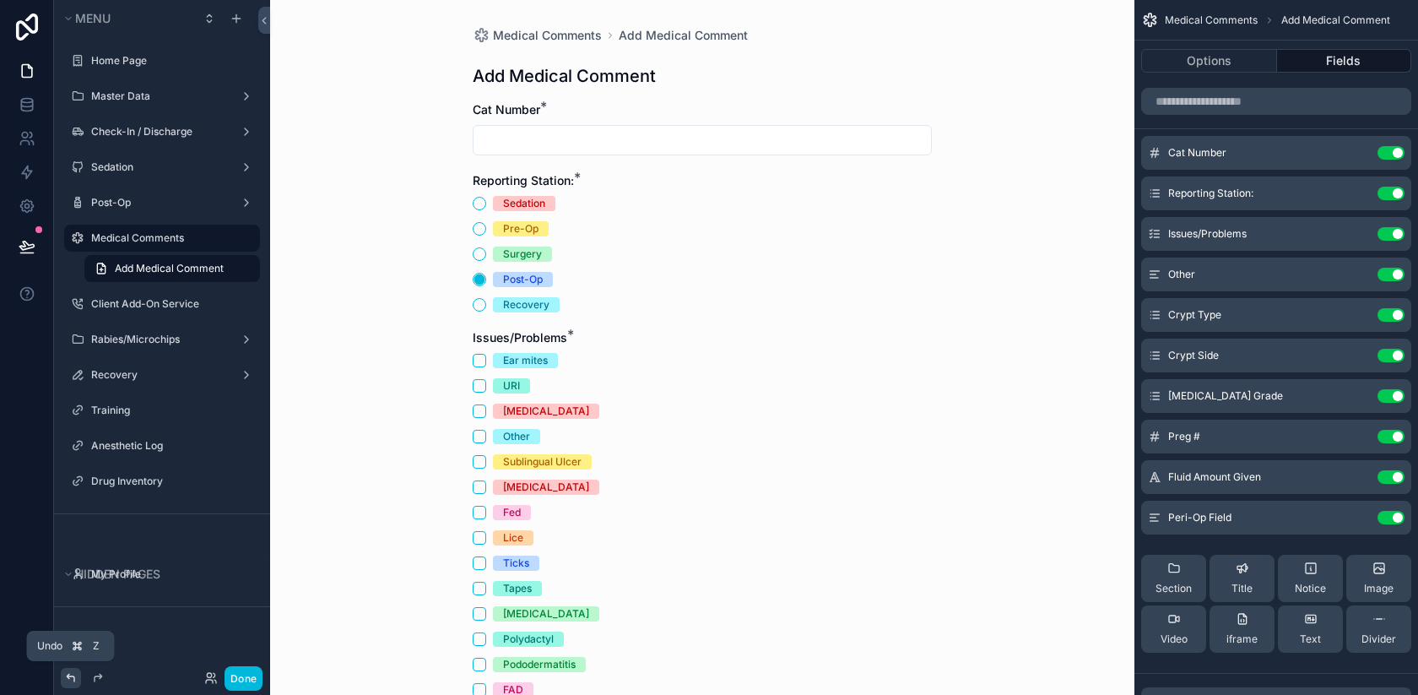
click at [68, 678] on icon at bounding box center [71, 678] width 14 height 14
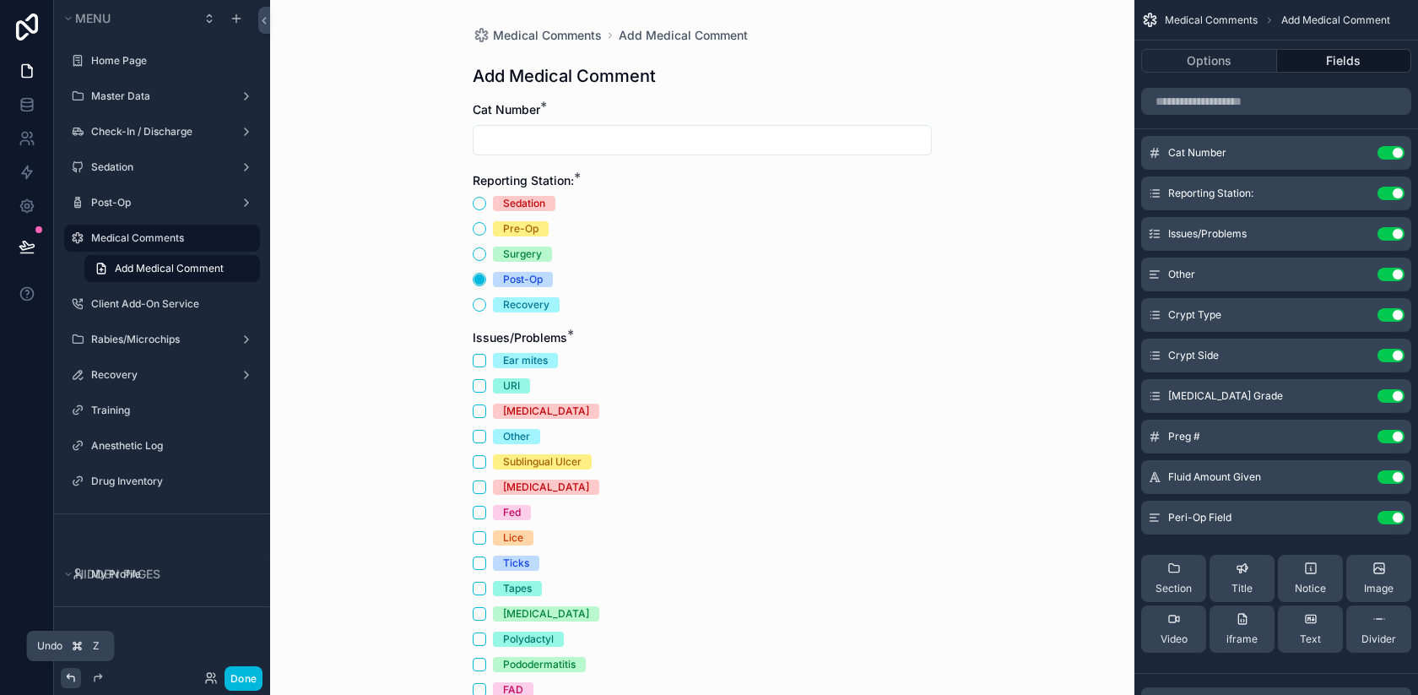
click at [68, 678] on icon at bounding box center [71, 678] width 14 height 14
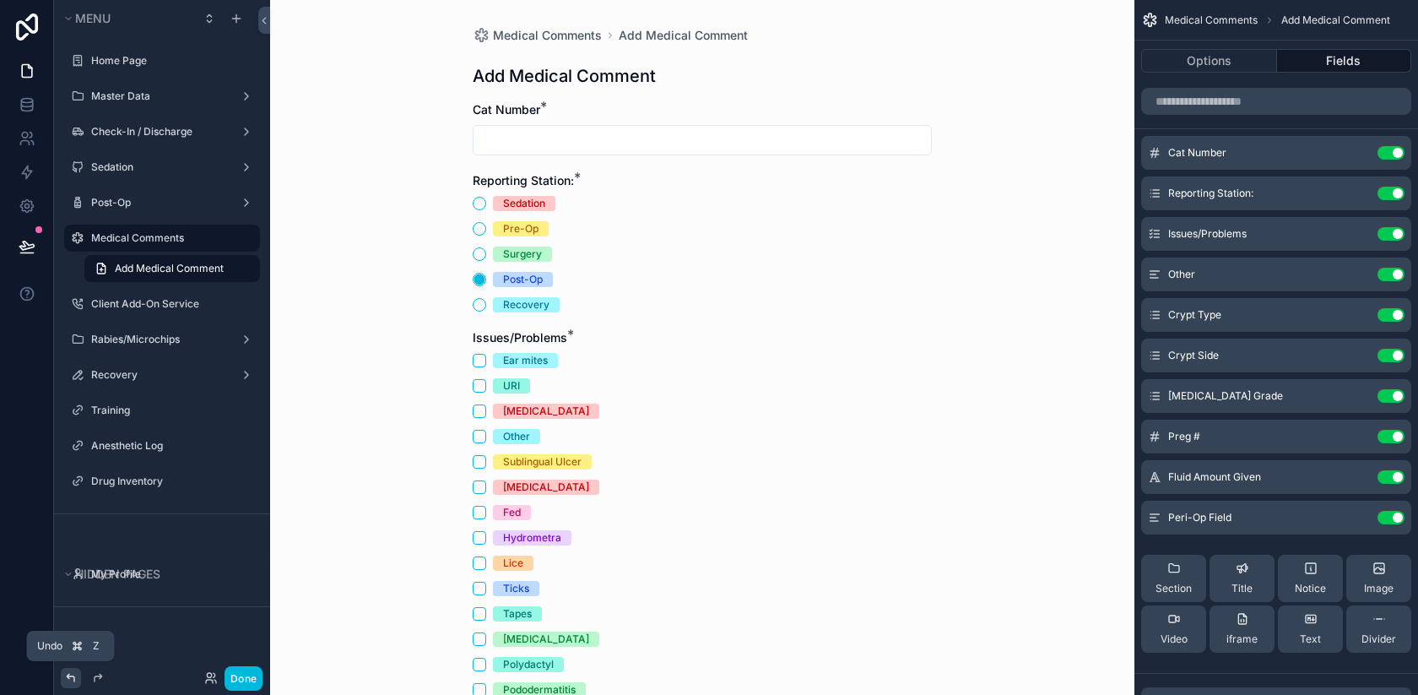
click at [68, 678] on icon at bounding box center [71, 678] width 14 height 14
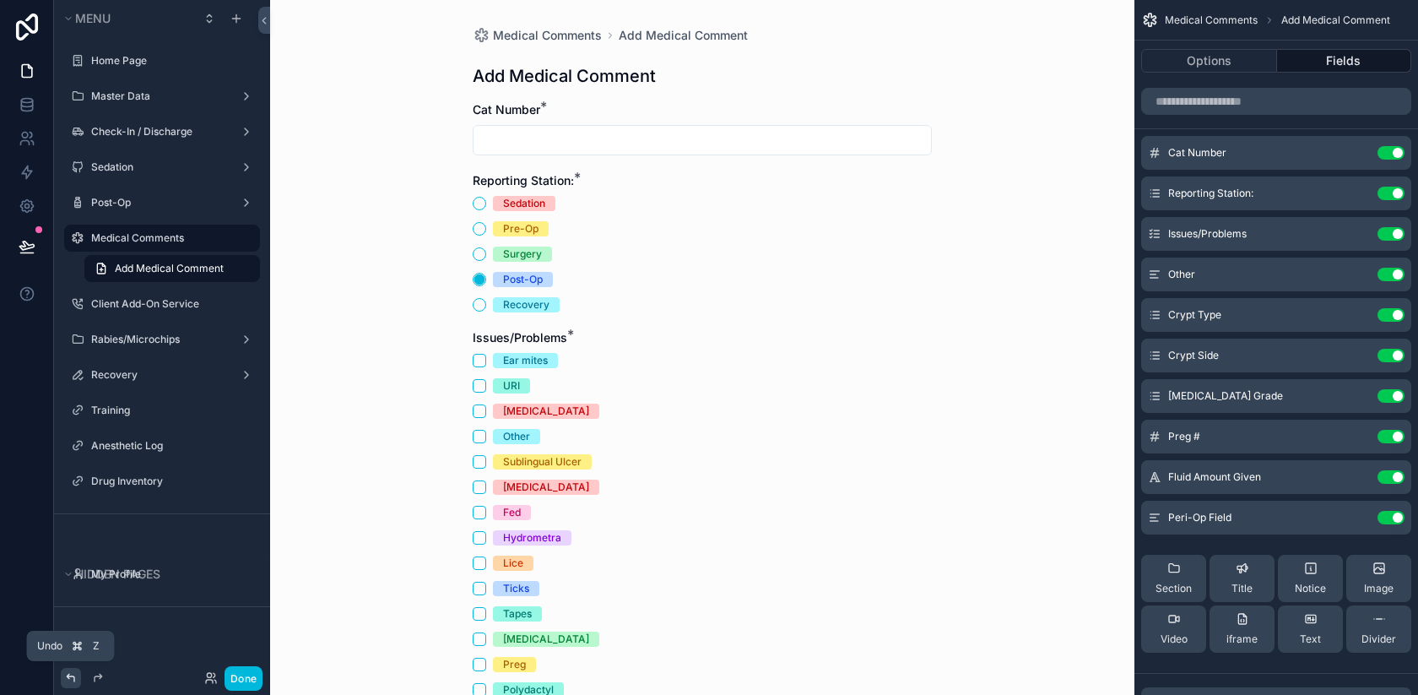
click at [68, 678] on icon at bounding box center [71, 678] width 14 height 14
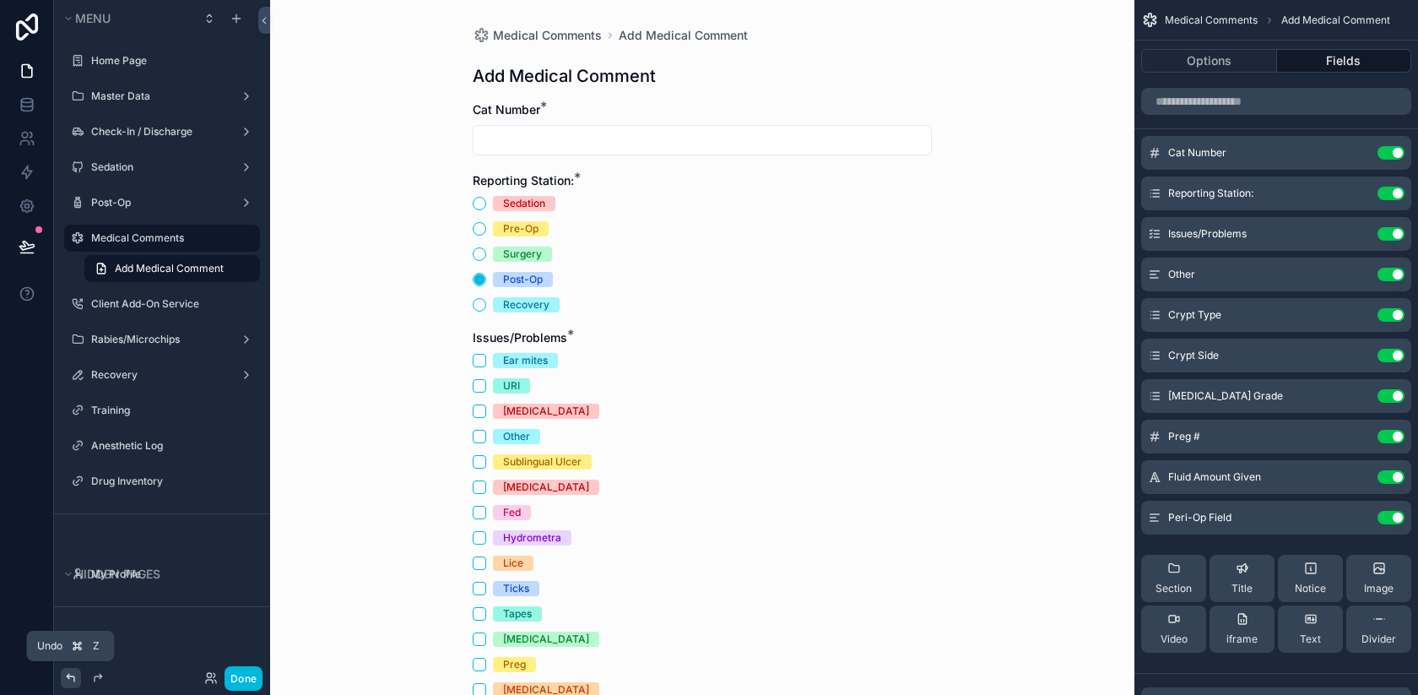
click at [68, 678] on icon at bounding box center [71, 678] width 14 height 14
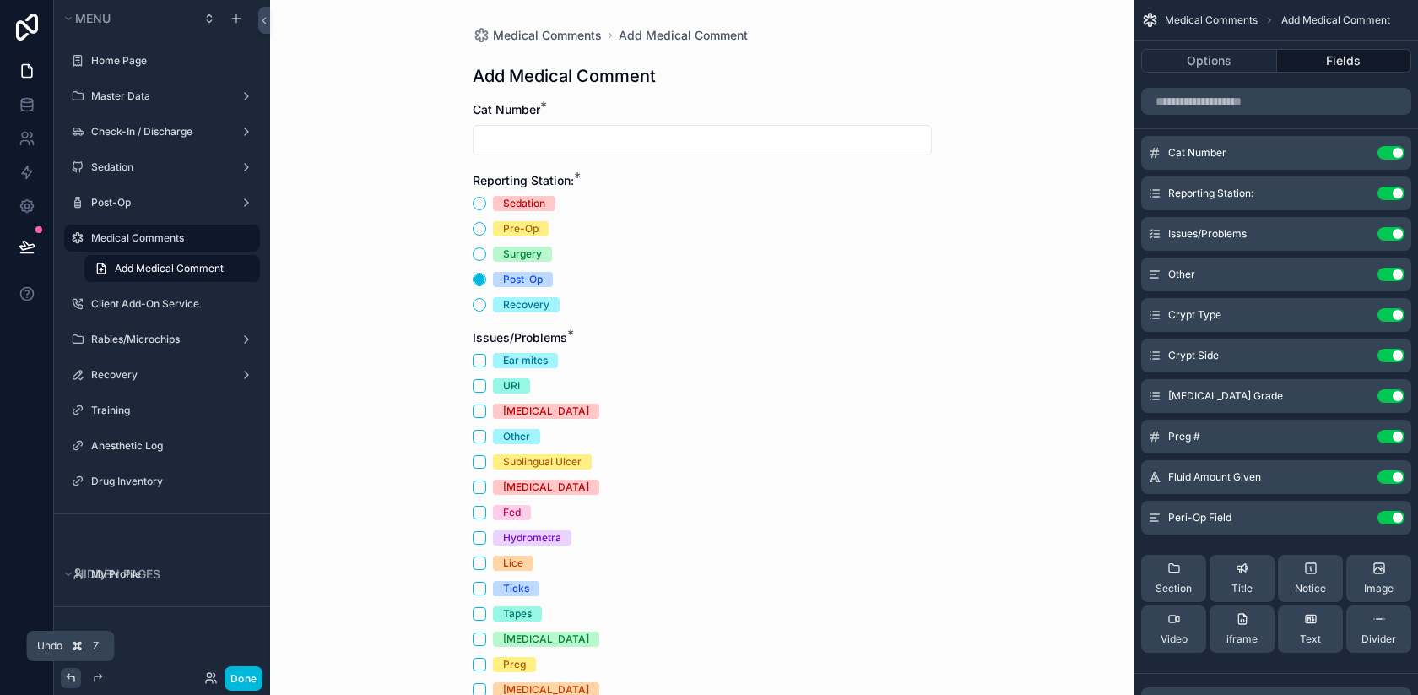
click at [68, 678] on icon at bounding box center [71, 678] width 14 height 14
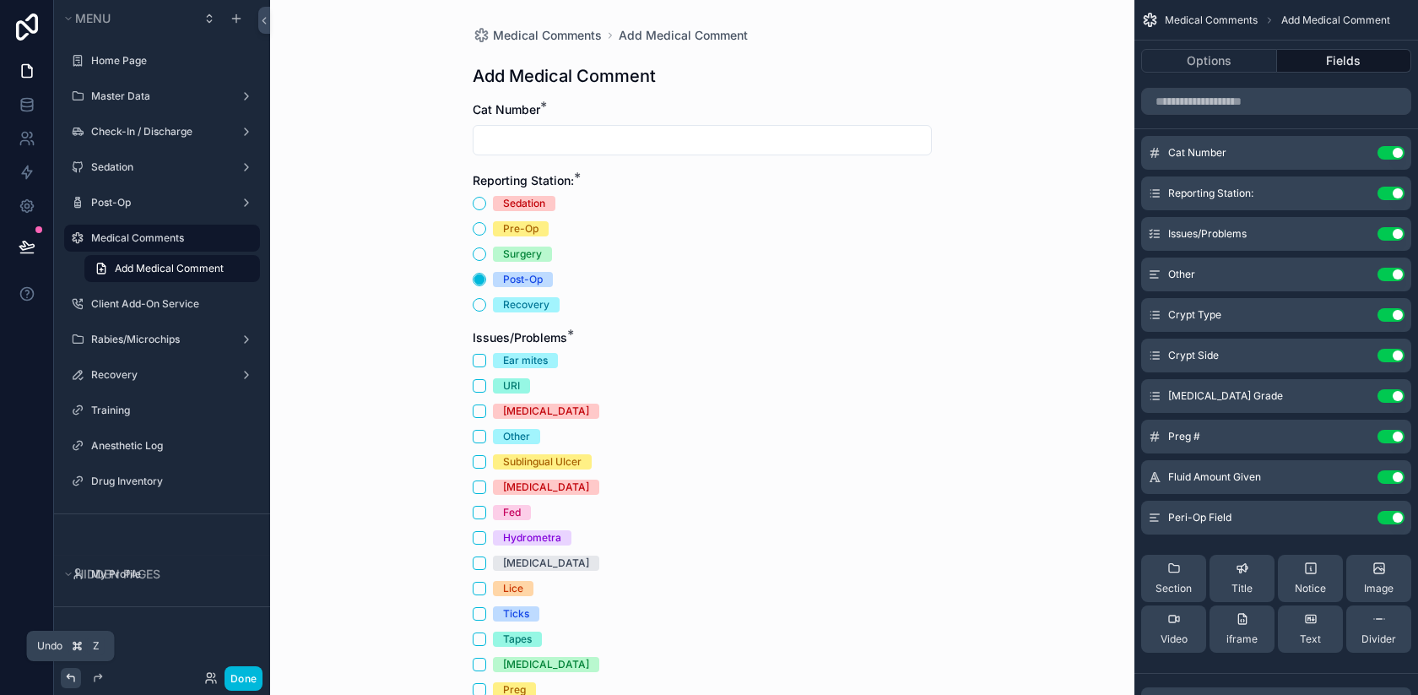
click at [68, 678] on icon at bounding box center [71, 678] width 14 height 14
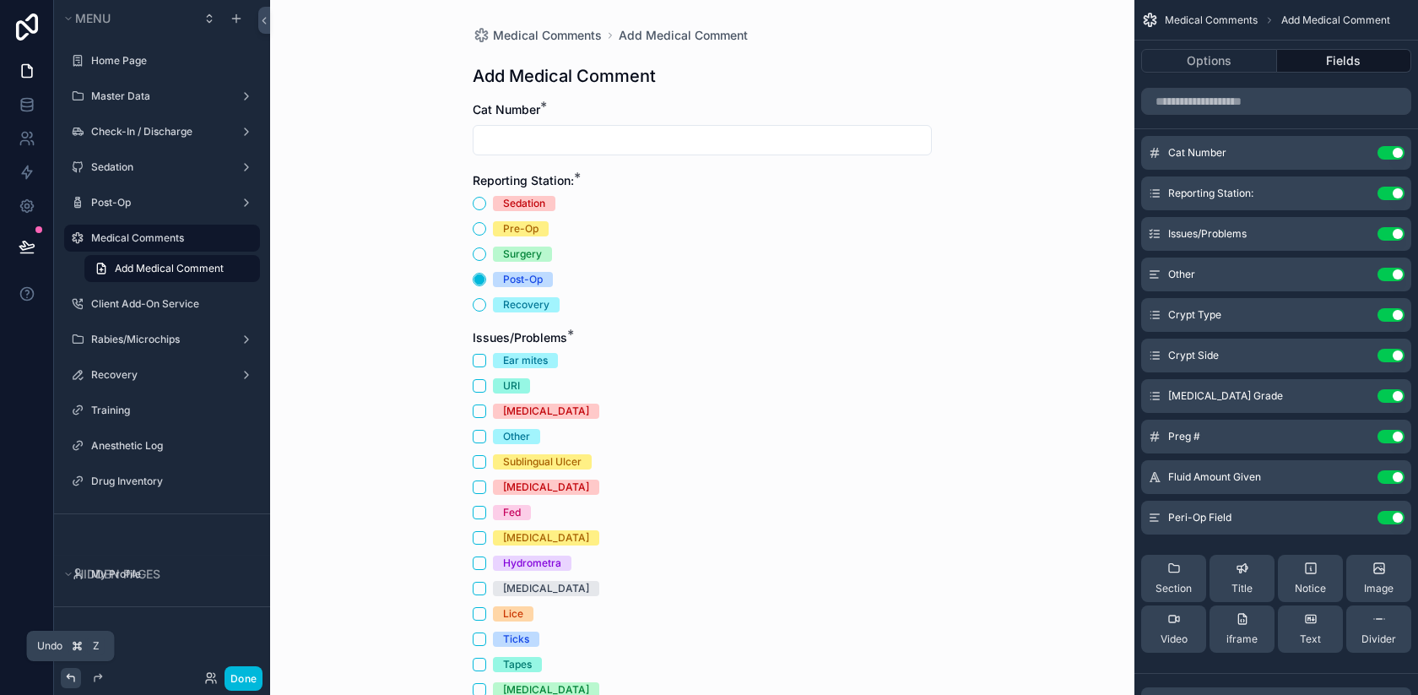
click at [68, 678] on icon at bounding box center [71, 678] width 14 height 14
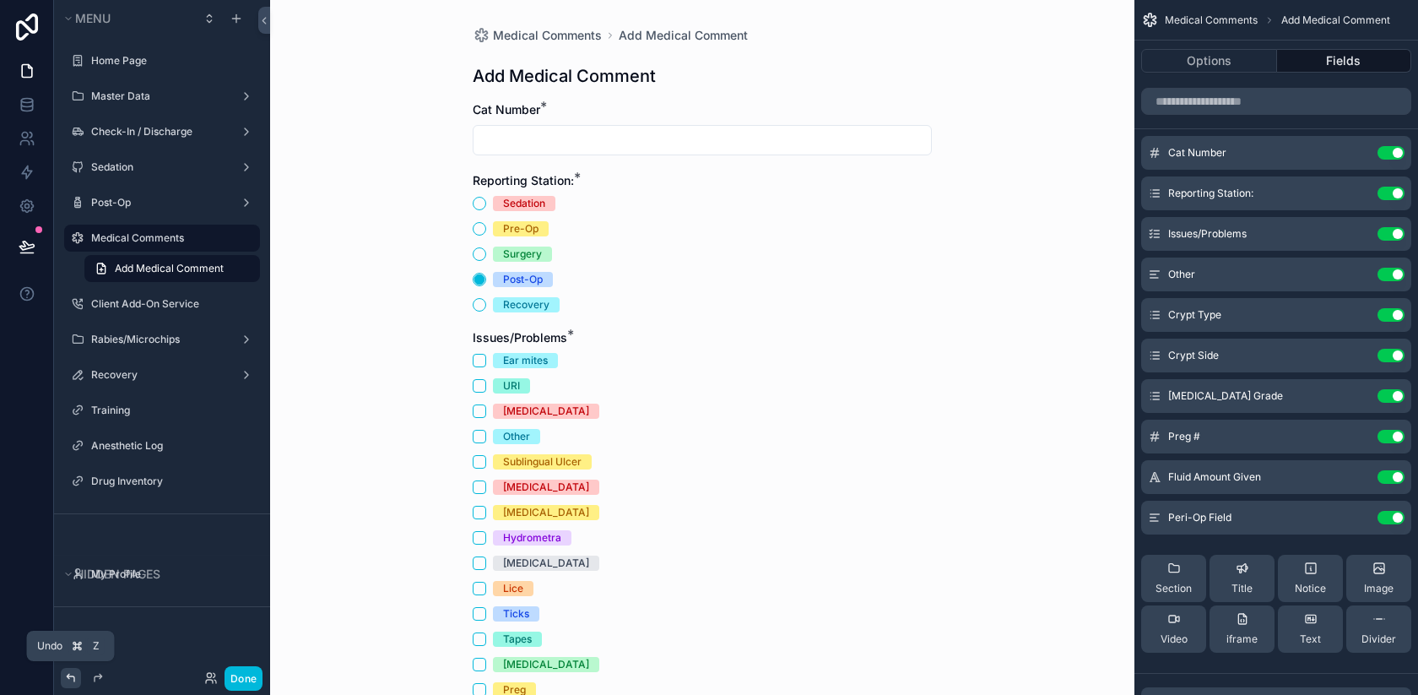
click at [68, 678] on icon at bounding box center [71, 678] width 14 height 14
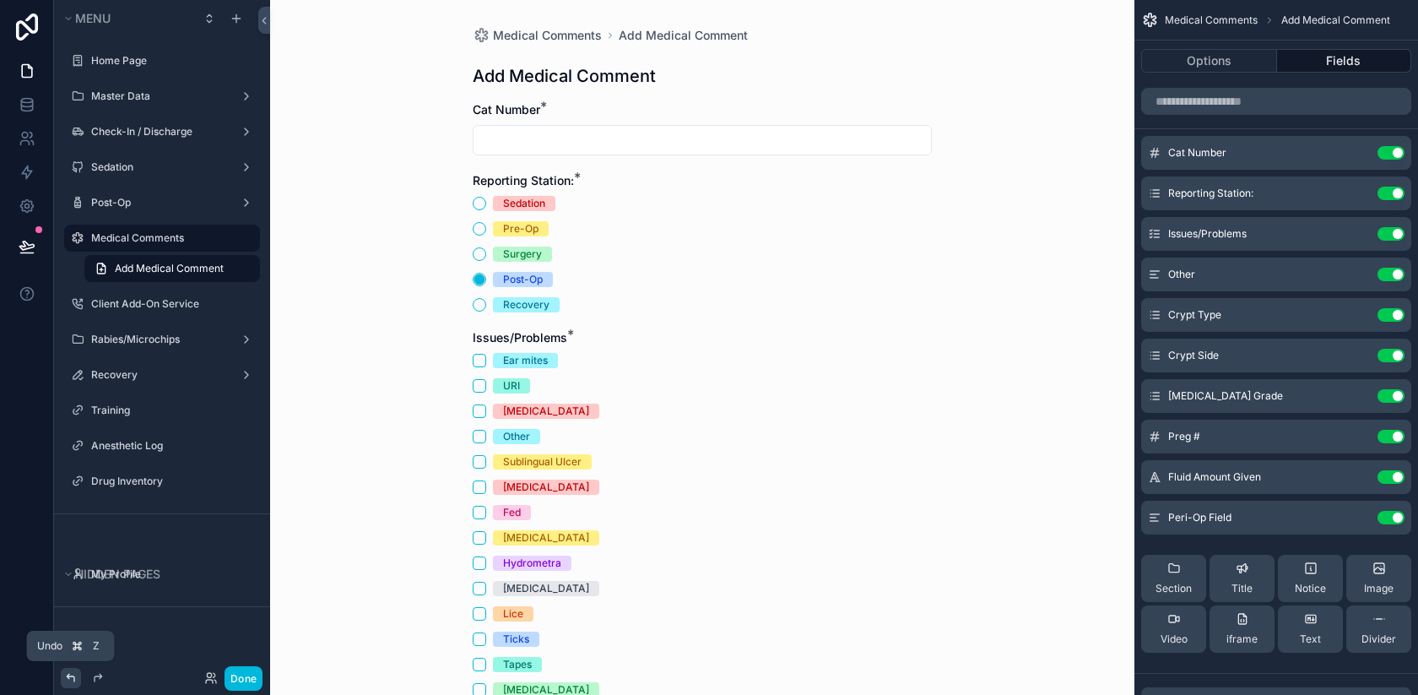
click at [68, 678] on icon at bounding box center [71, 678] width 14 height 14
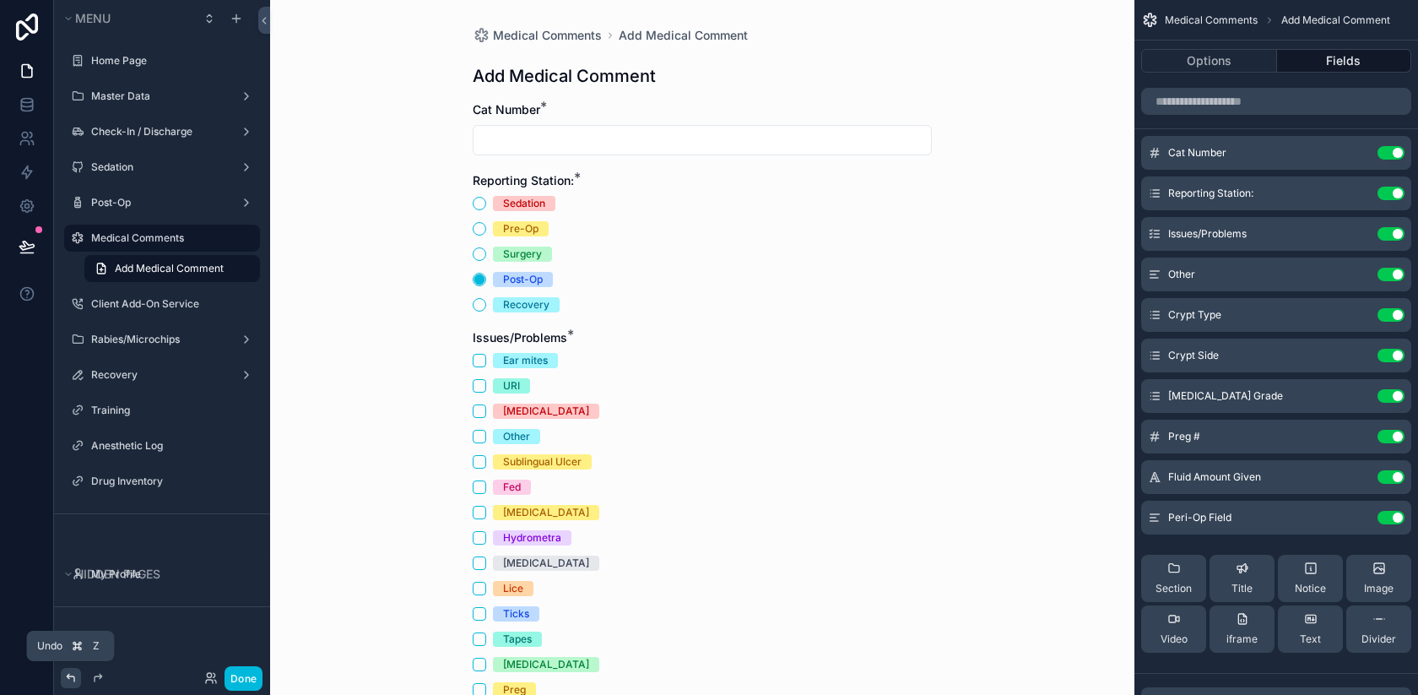
click at [68, 678] on icon at bounding box center [71, 678] width 14 height 14
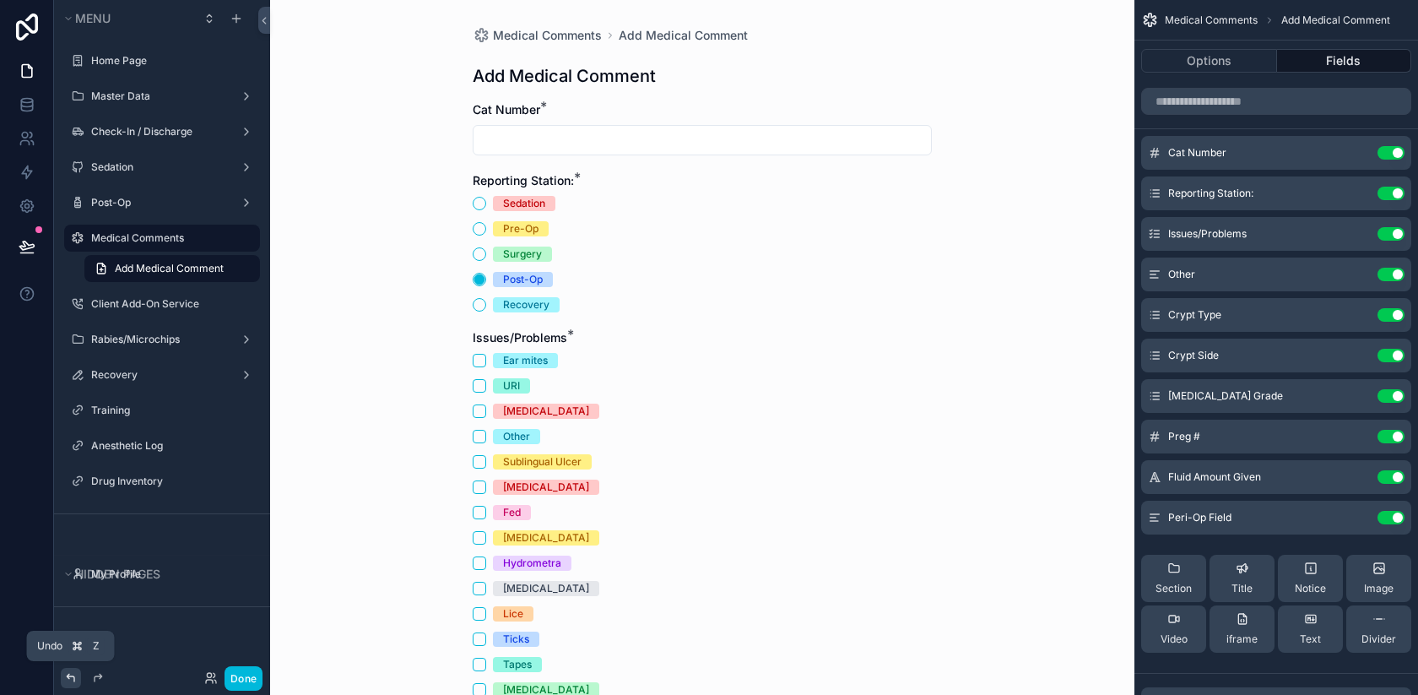
click at [68, 678] on icon at bounding box center [71, 678] width 14 height 14
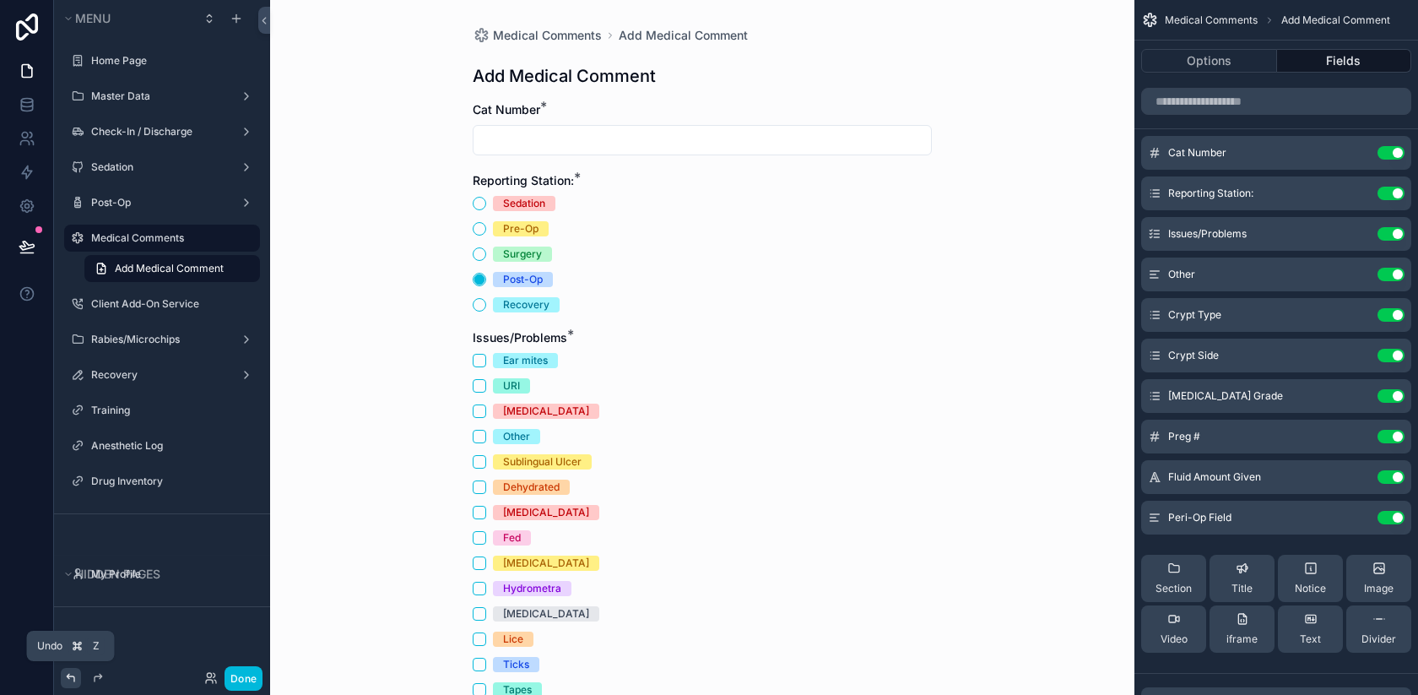
click at [68, 678] on icon at bounding box center [71, 678] width 14 height 14
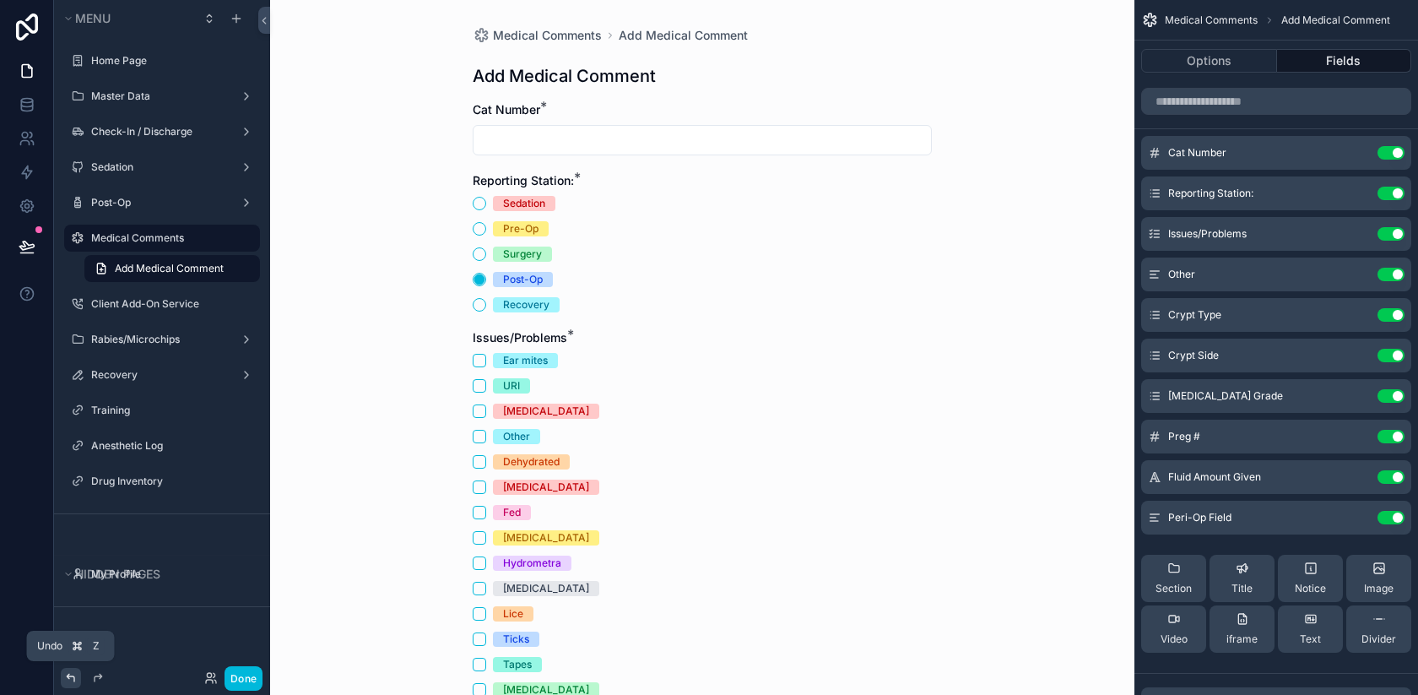
click at [68, 678] on icon at bounding box center [71, 678] width 14 height 14
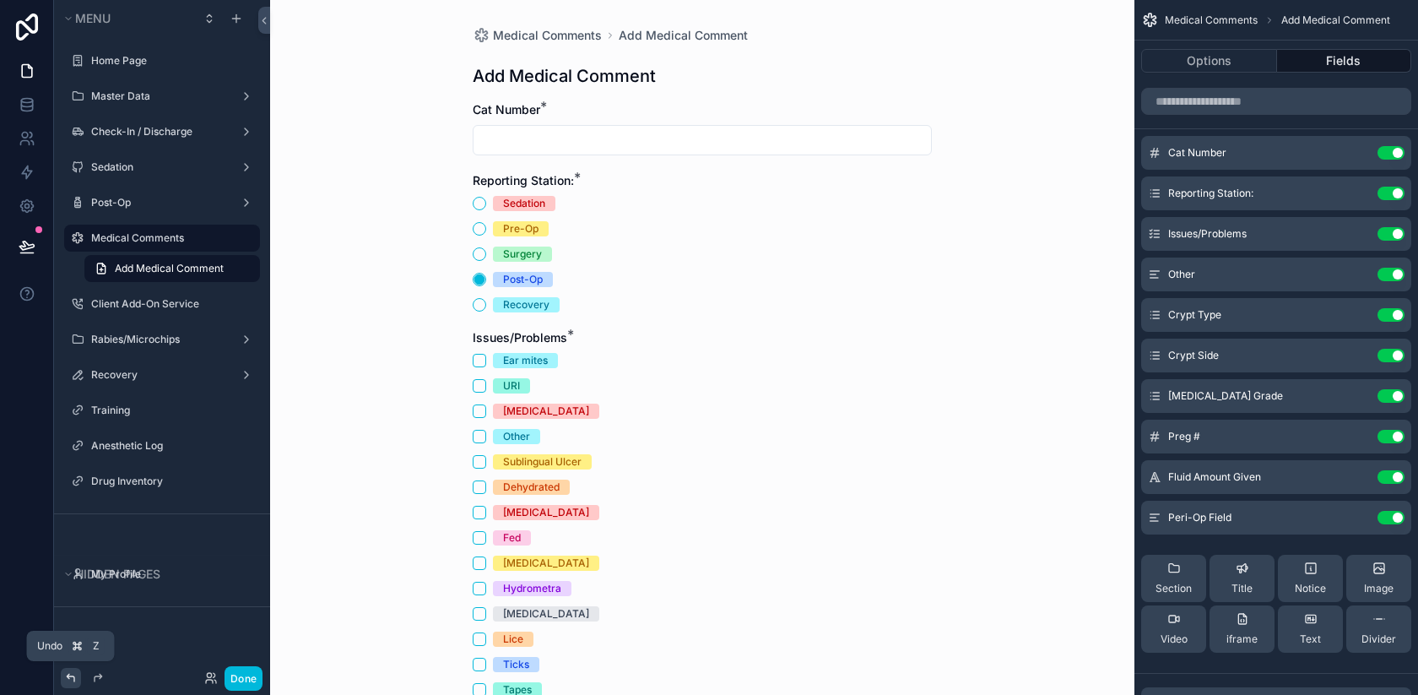
click at [68, 678] on icon at bounding box center [71, 678] width 14 height 14
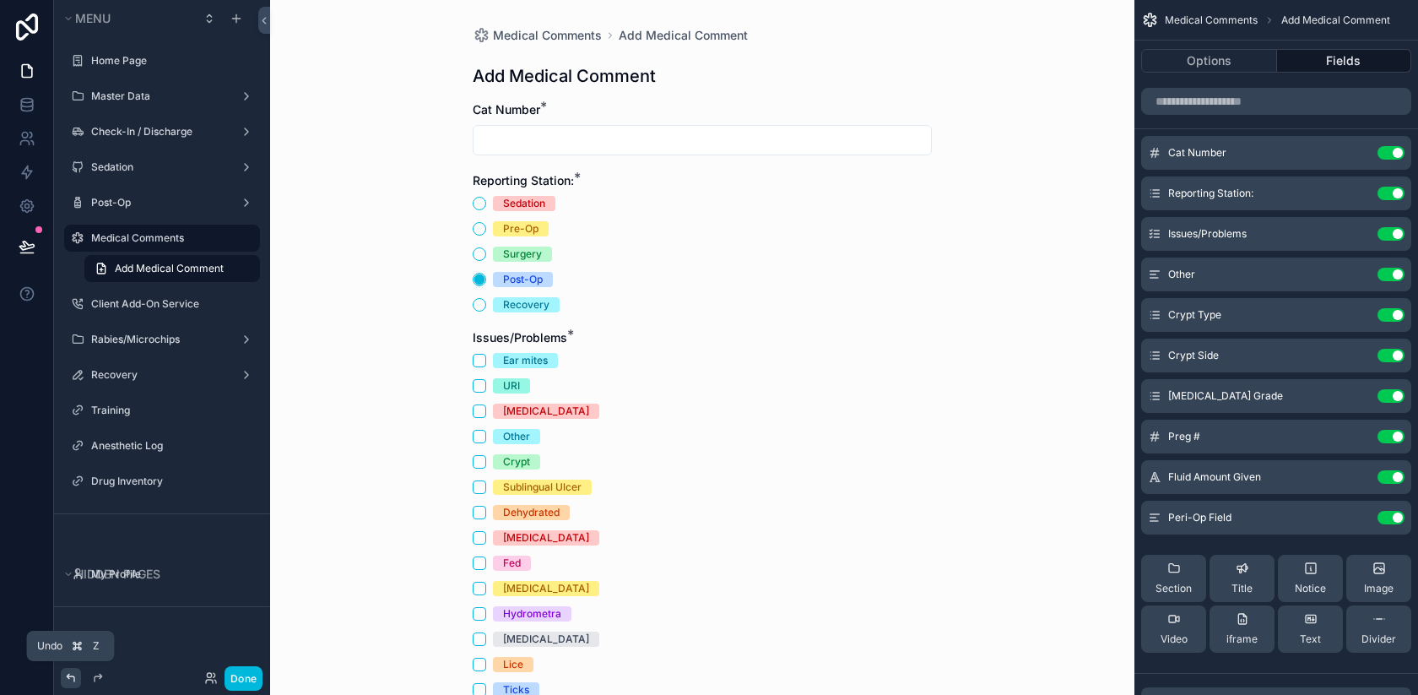
click at [68, 678] on icon at bounding box center [71, 678] width 14 height 14
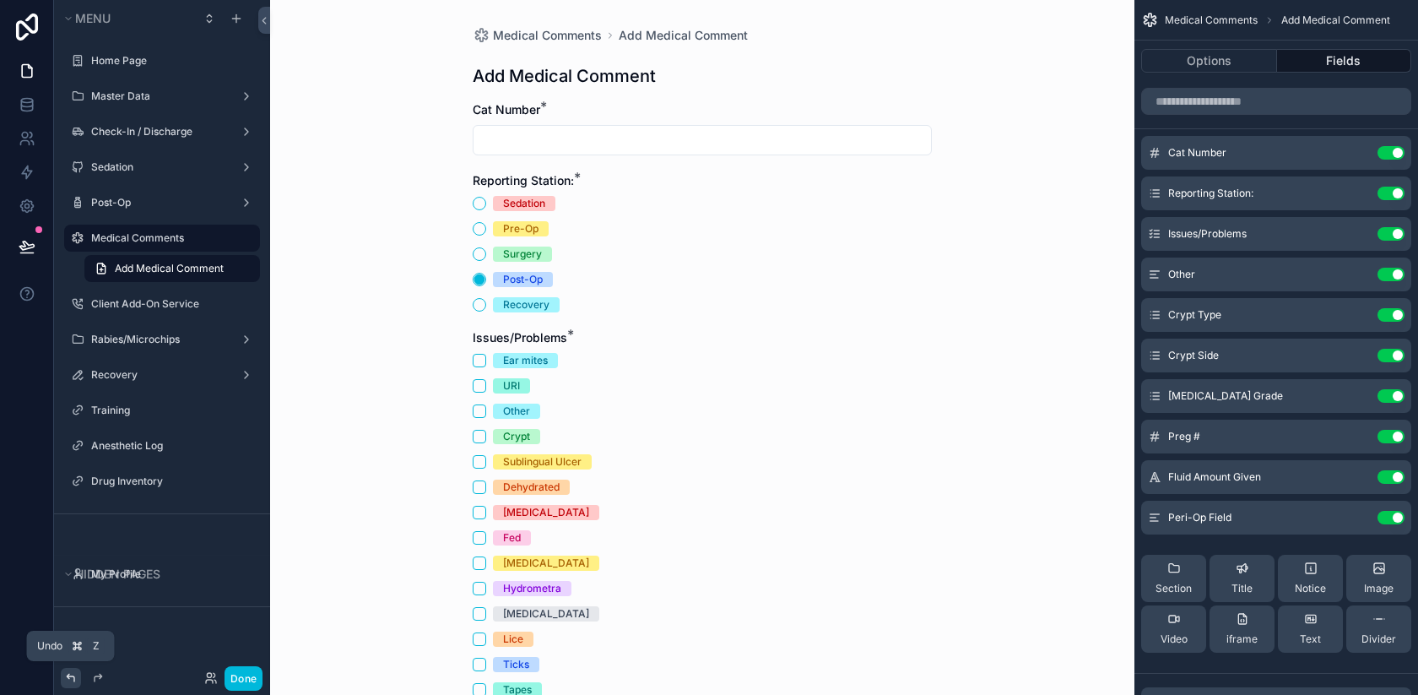
click at [68, 678] on icon at bounding box center [71, 678] width 14 height 14
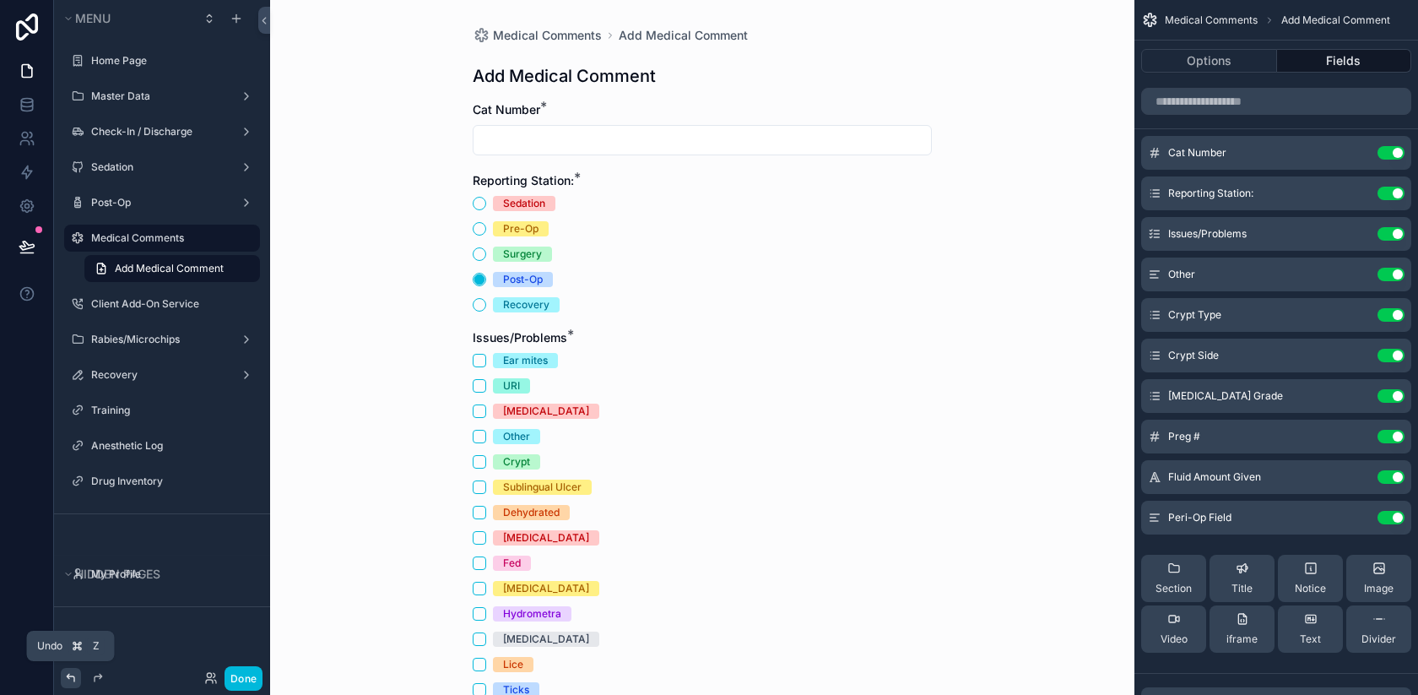
click at [68, 678] on icon at bounding box center [71, 678] width 14 height 14
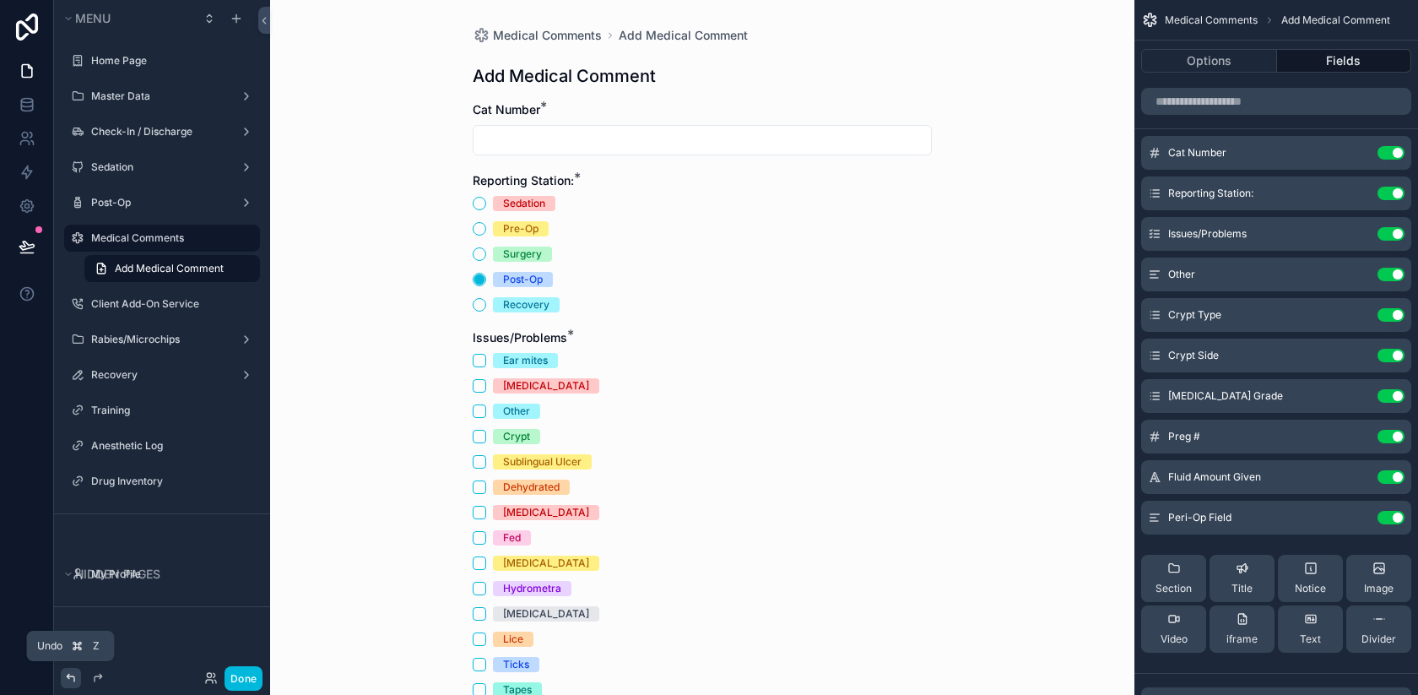
click at [68, 678] on icon at bounding box center [71, 678] width 14 height 14
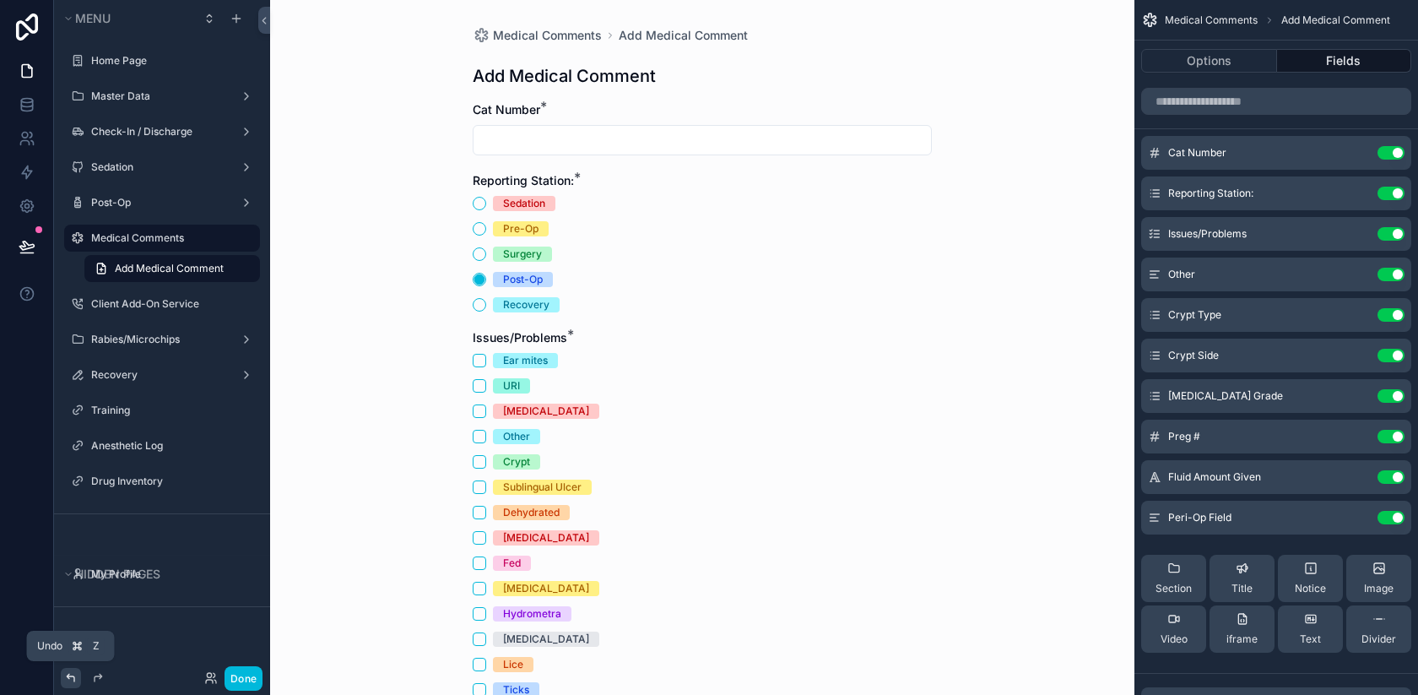
click at [68, 678] on icon at bounding box center [71, 678] width 14 height 14
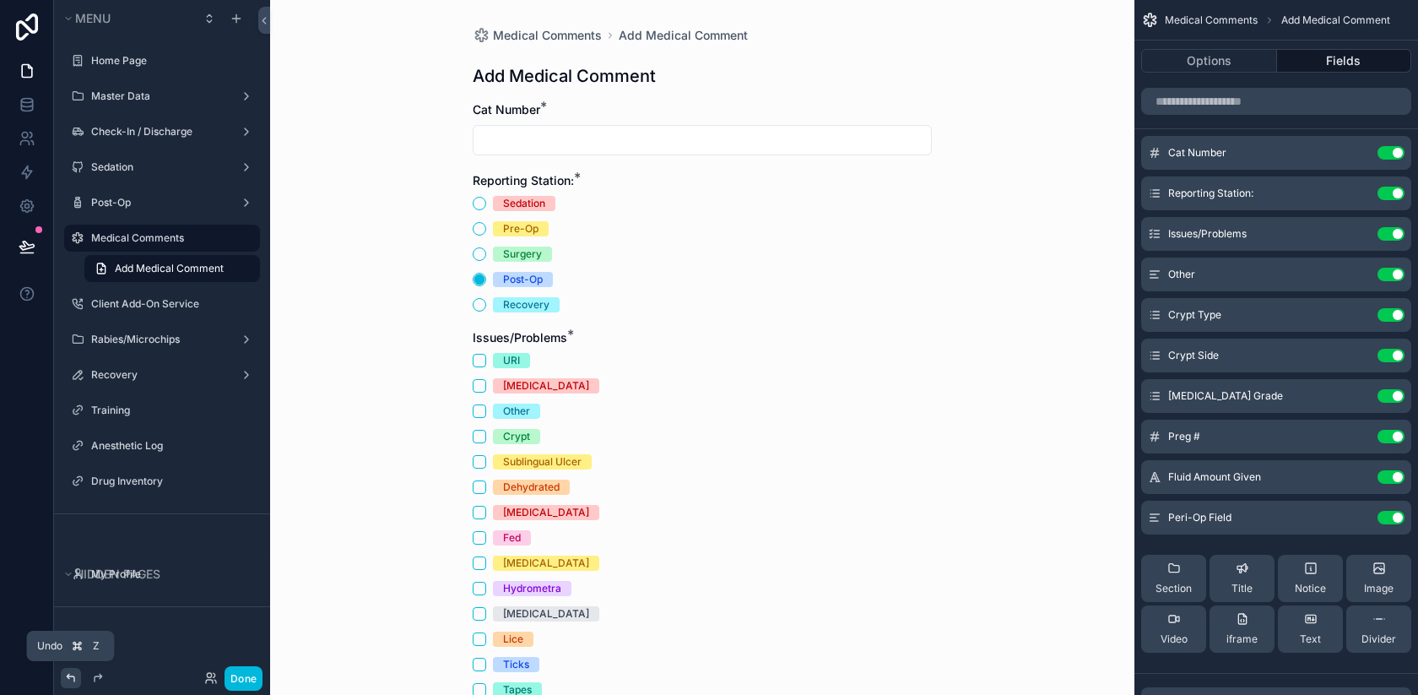
click at [68, 678] on icon at bounding box center [71, 678] width 14 height 14
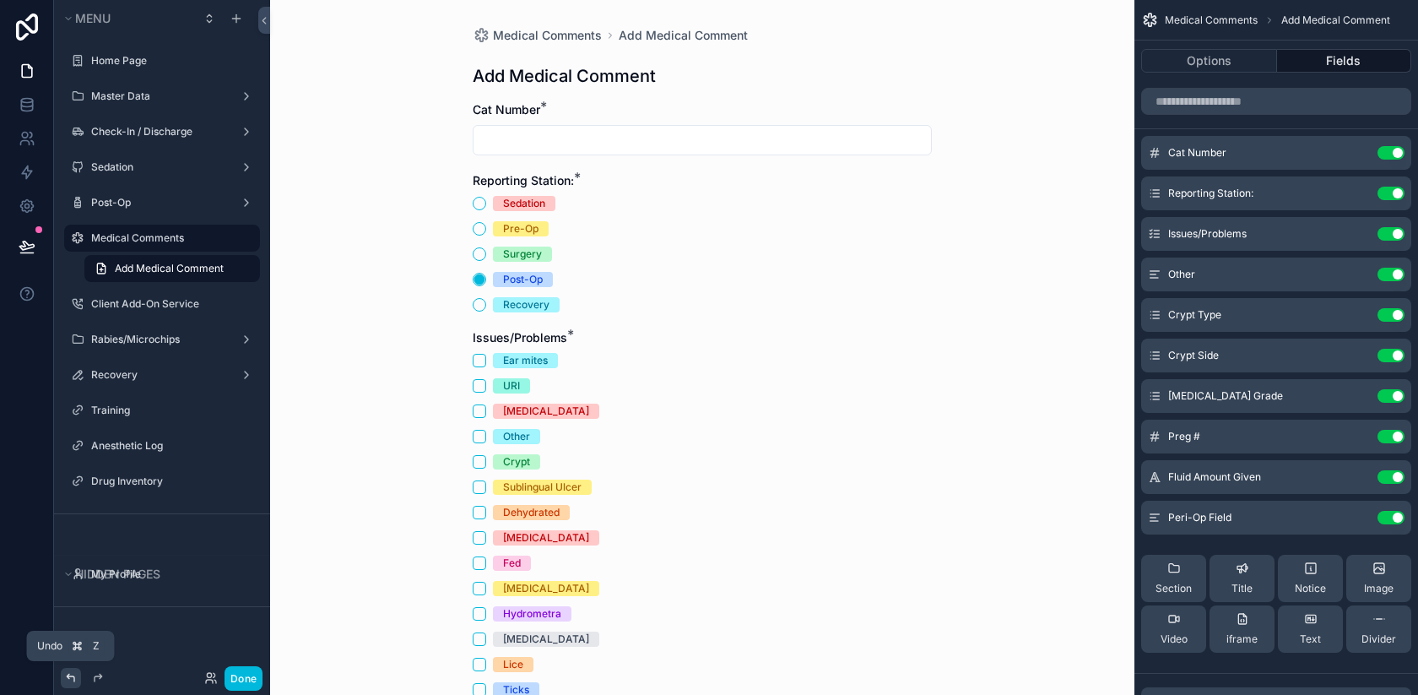
click at [68, 678] on icon at bounding box center [71, 678] width 14 height 14
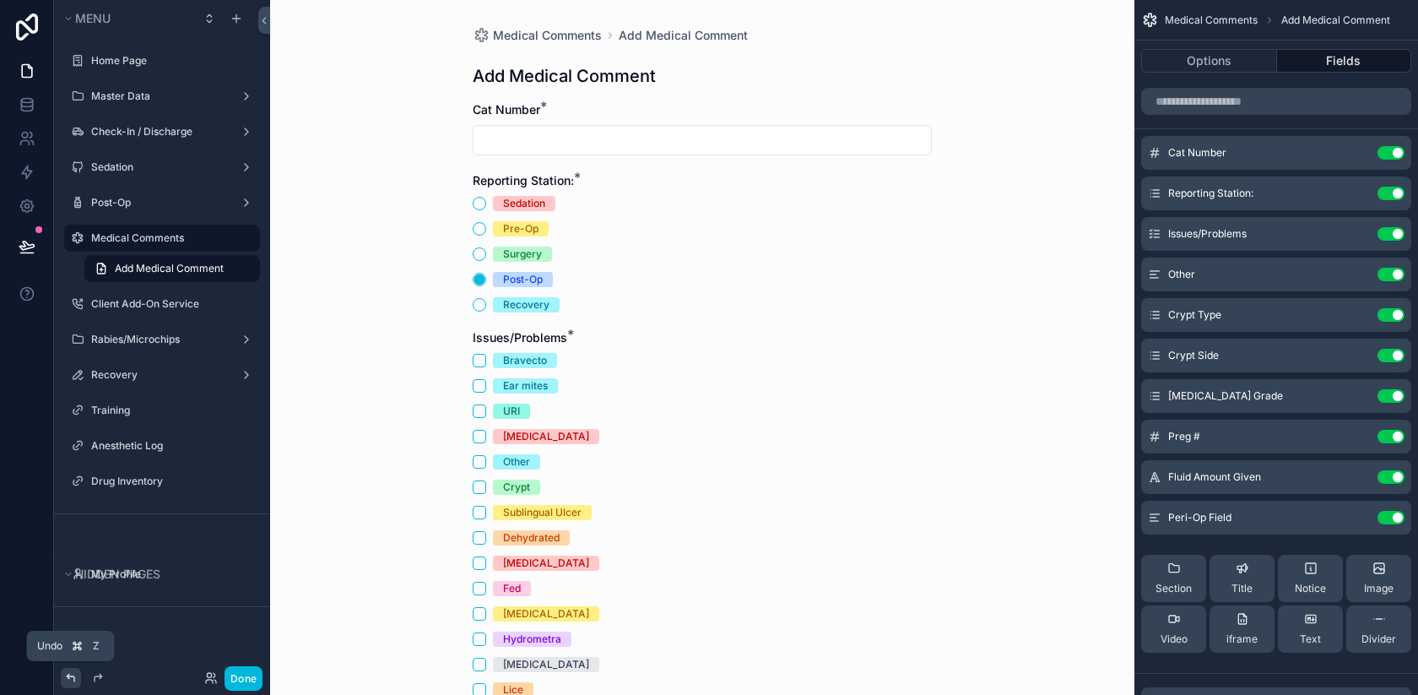
click at [68, 678] on icon at bounding box center [71, 678] width 14 height 14
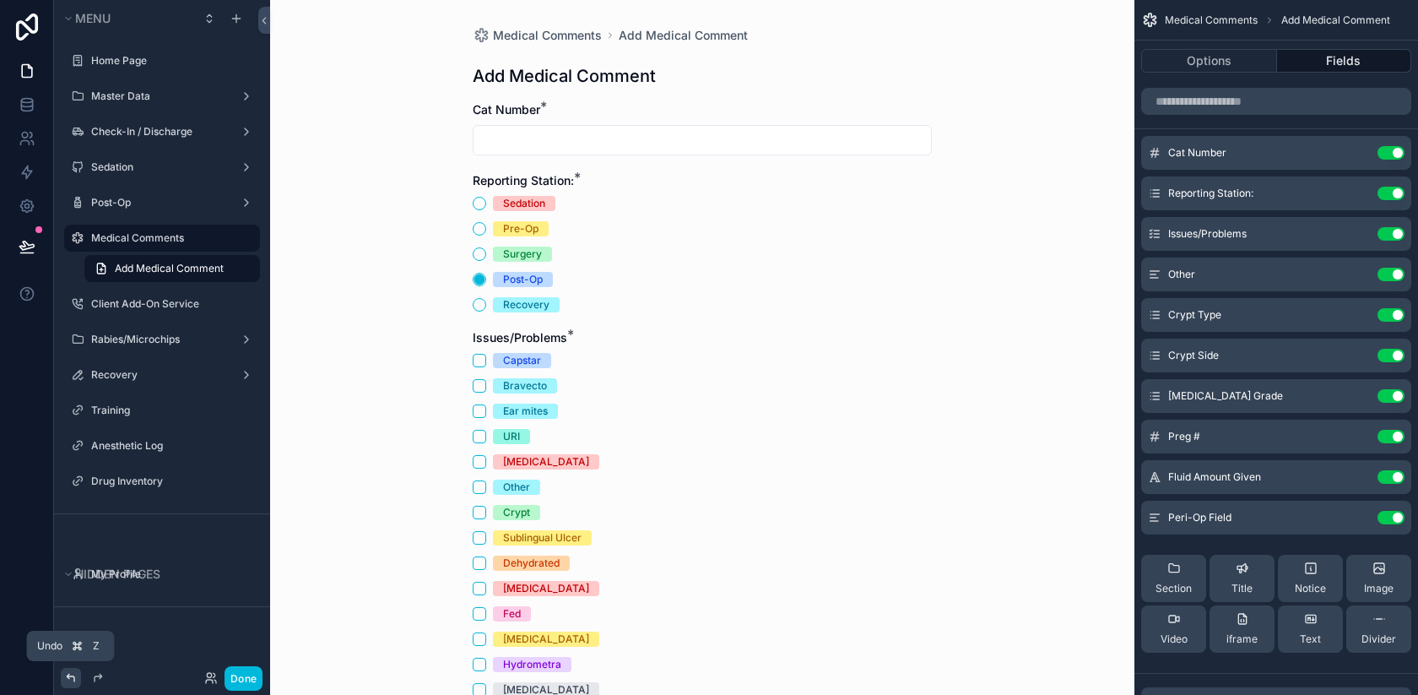
click at [68, 678] on icon at bounding box center [71, 678] width 14 height 14
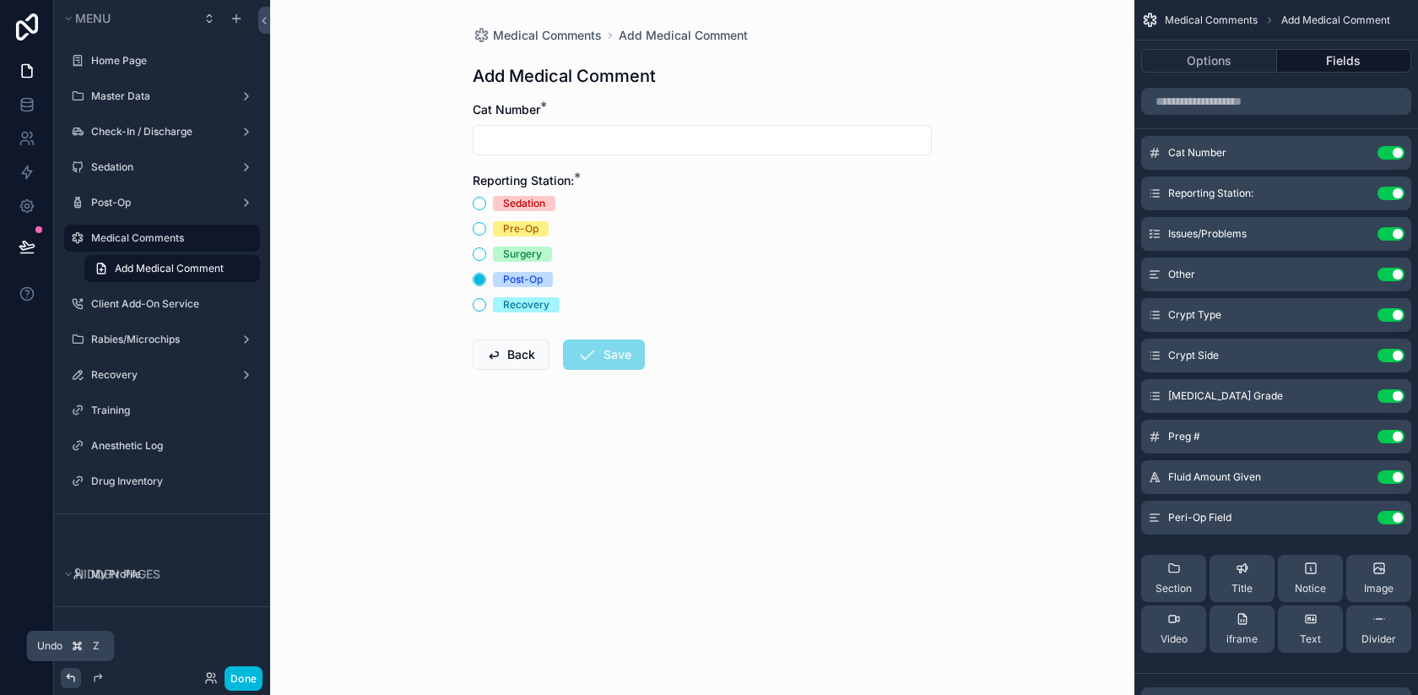
click at [68, 678] on icon at bounding box center [71, 678] width 14 height 14
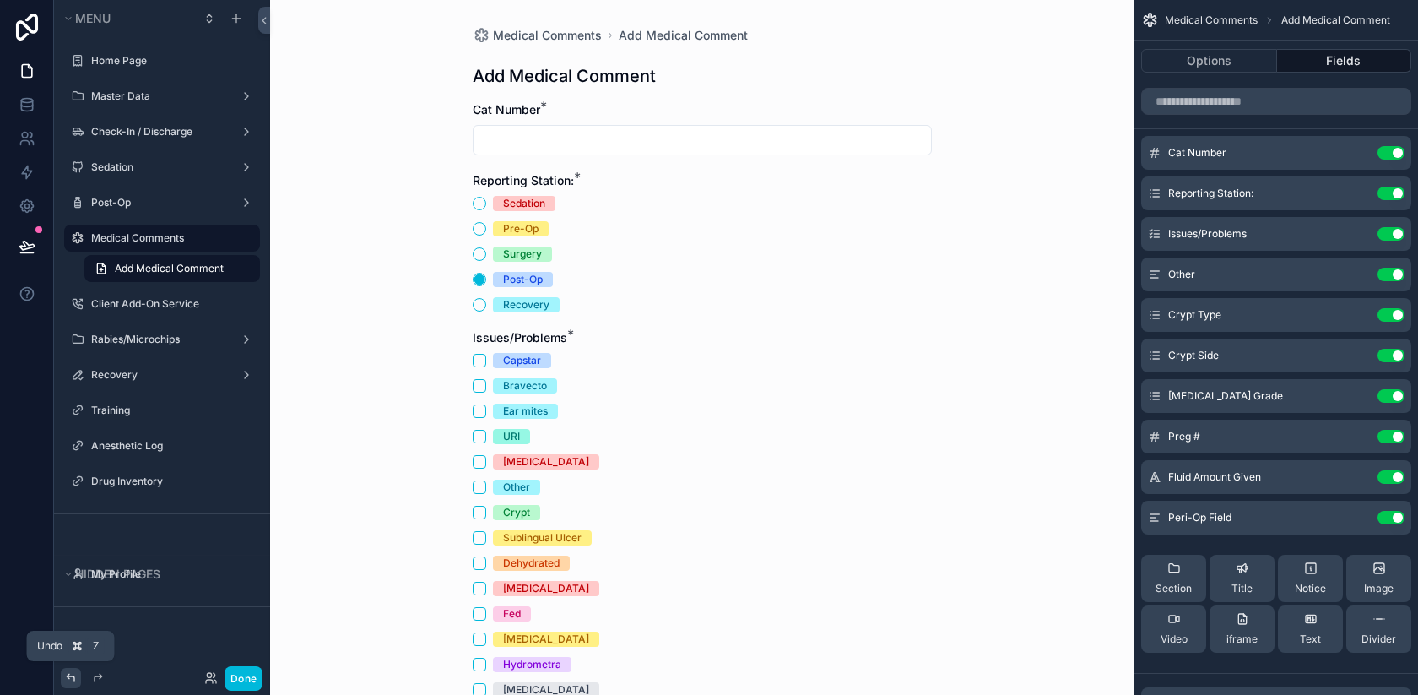
click at [68, 678] on icon at bounding box center [71, 678] width 14 height 14
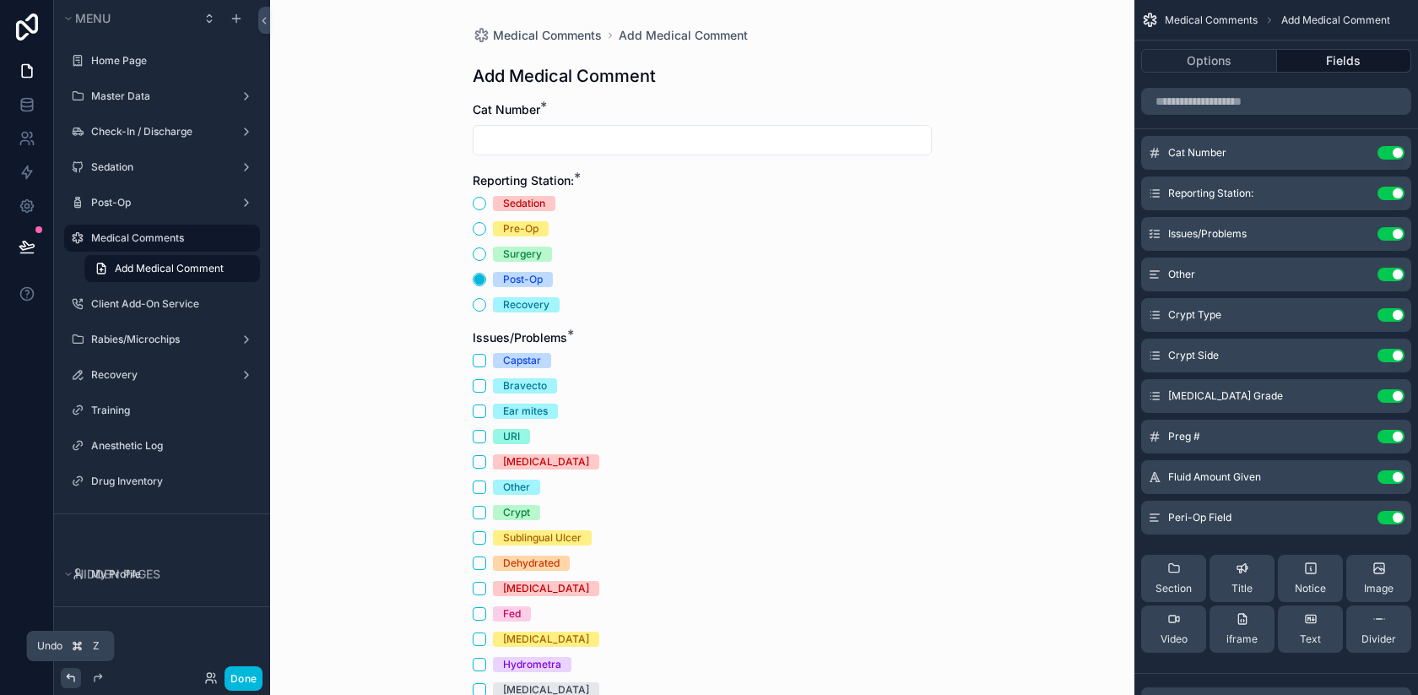
click at [68, 678] on icon at bounding box center [71, 678] width 14 height 14
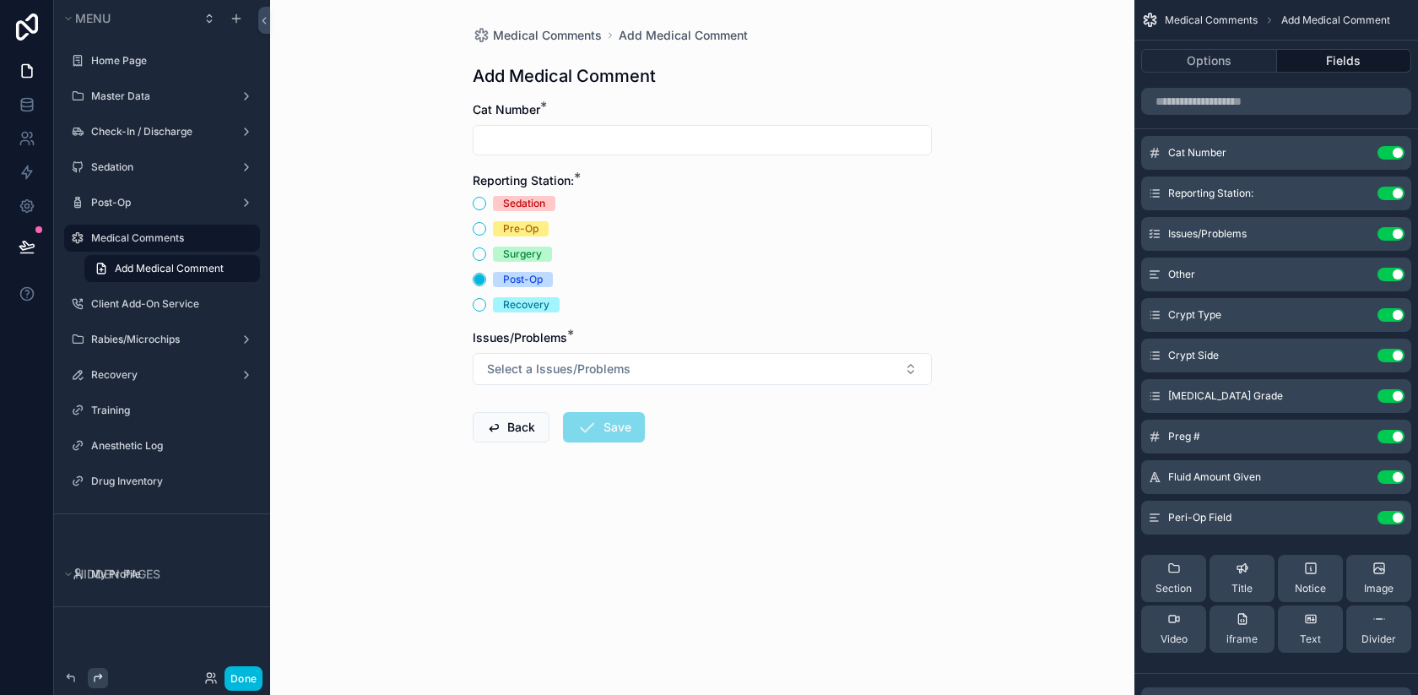
click at [90, 680] on div at bounding box center [98, 678] width 20 height 20
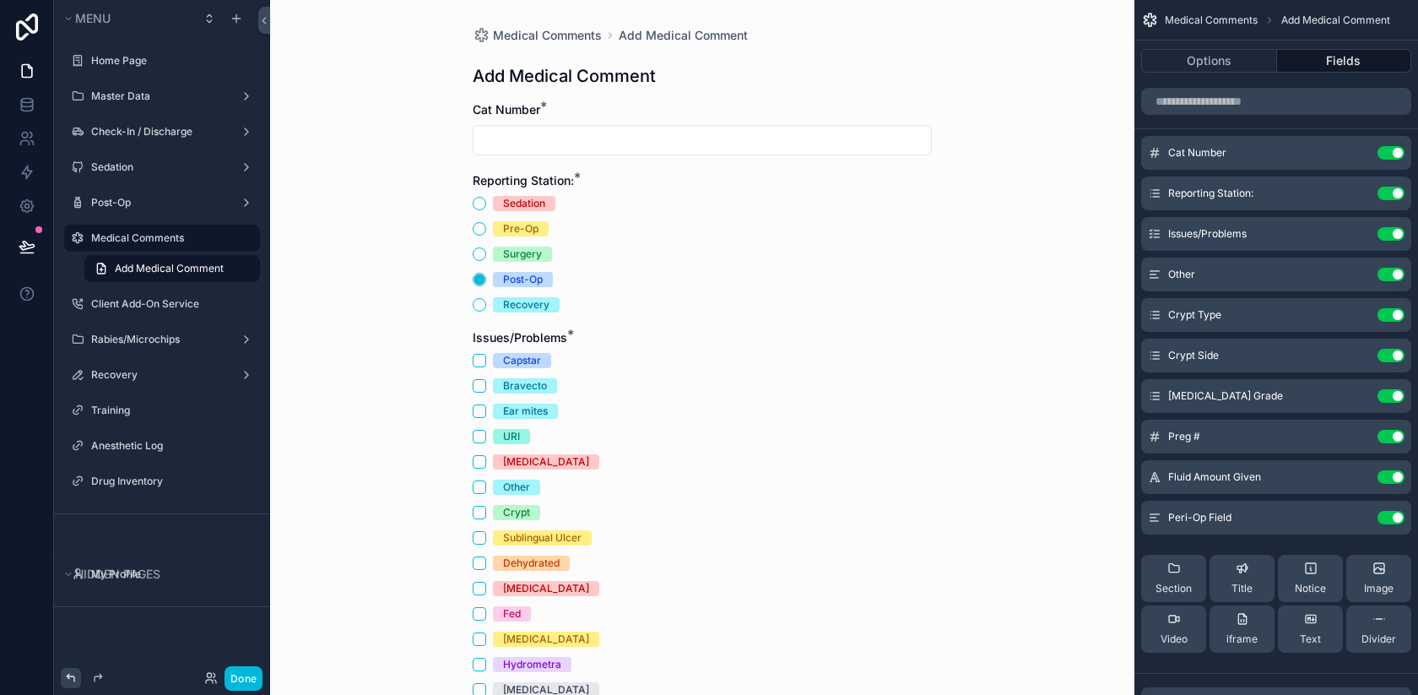
click at [72, 679] on icon at bounding box center [71, 678] width 14 height 14
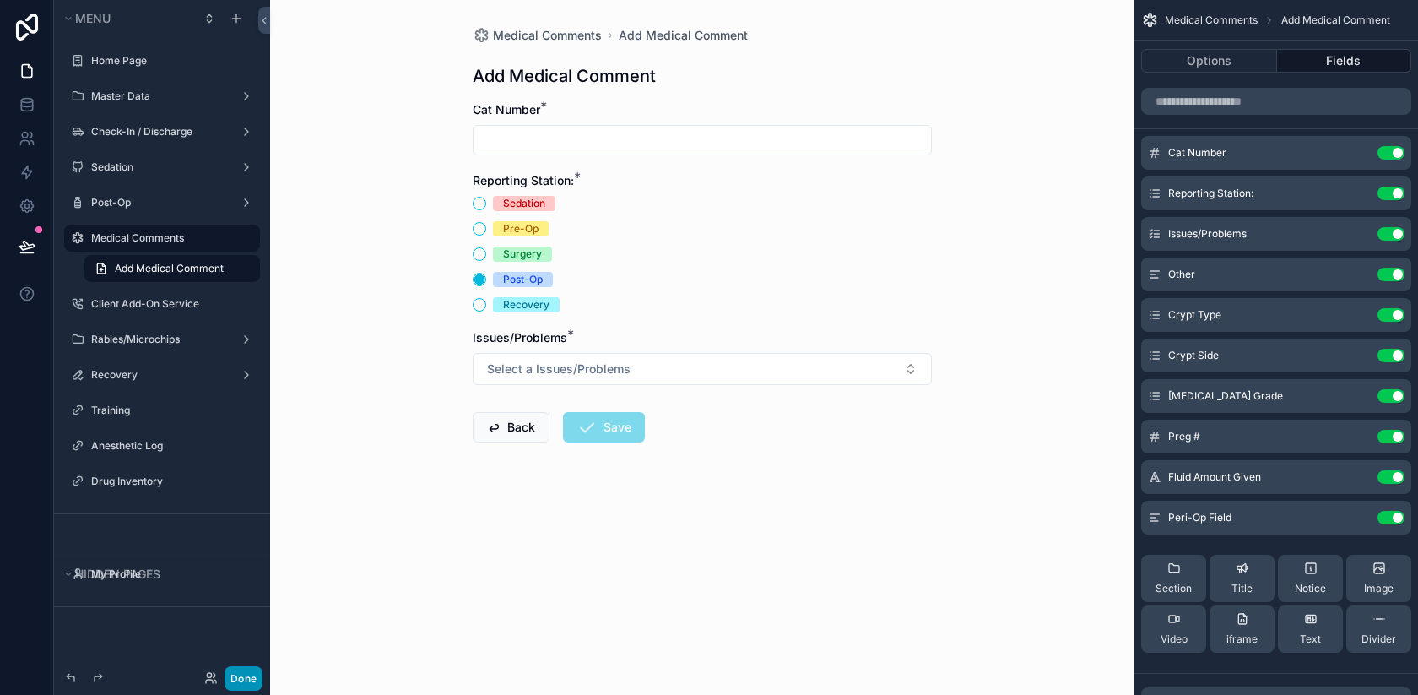
click at [242, 672] on button "Done" at bounding box center [244, 678] width 38 height 24
